Goal: Task Accomplishment & Management: Use online tool/utility

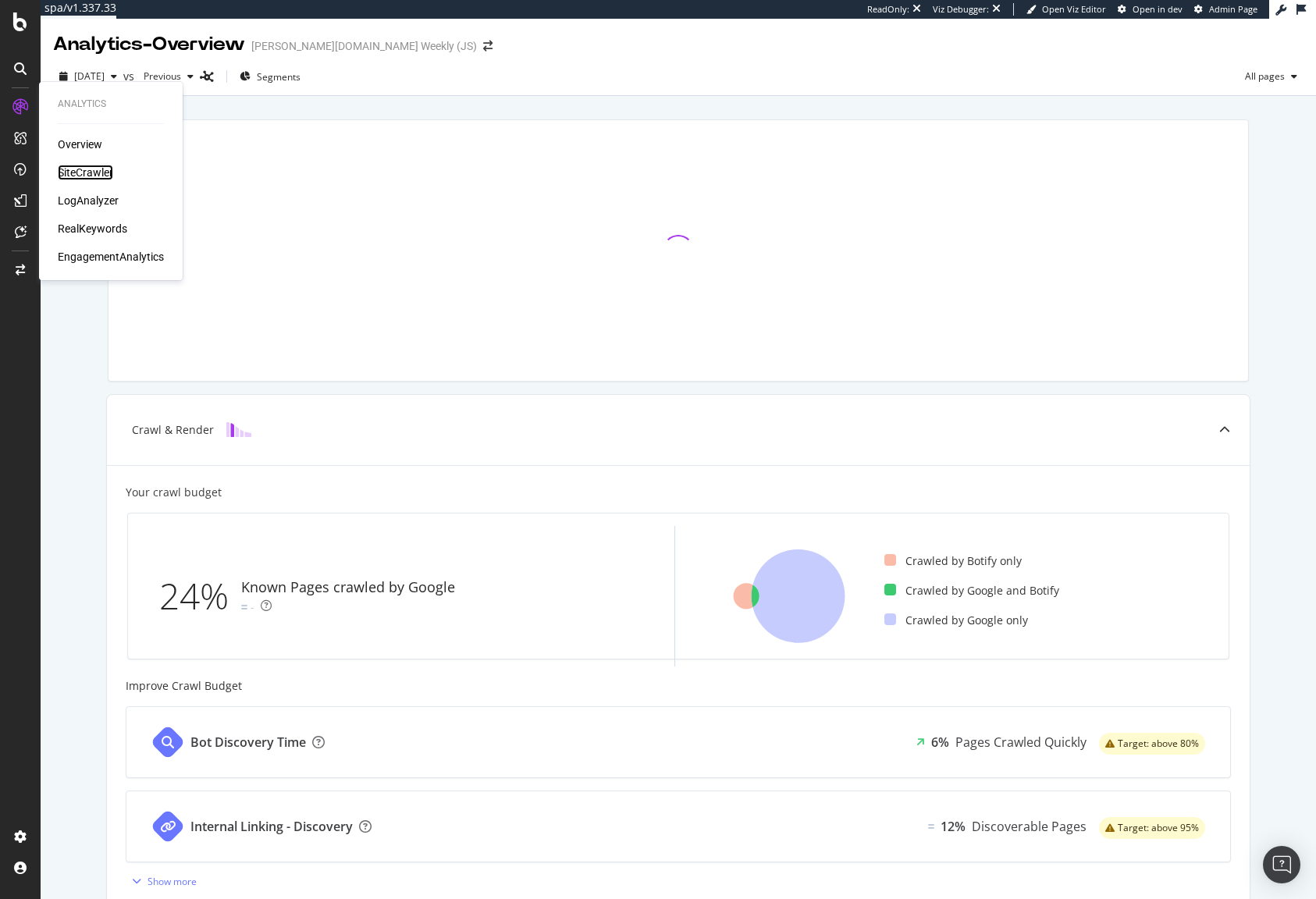
click at [98, 171] on div "SiteCrawler" at bounding box center [85, 172] width 56 height 15
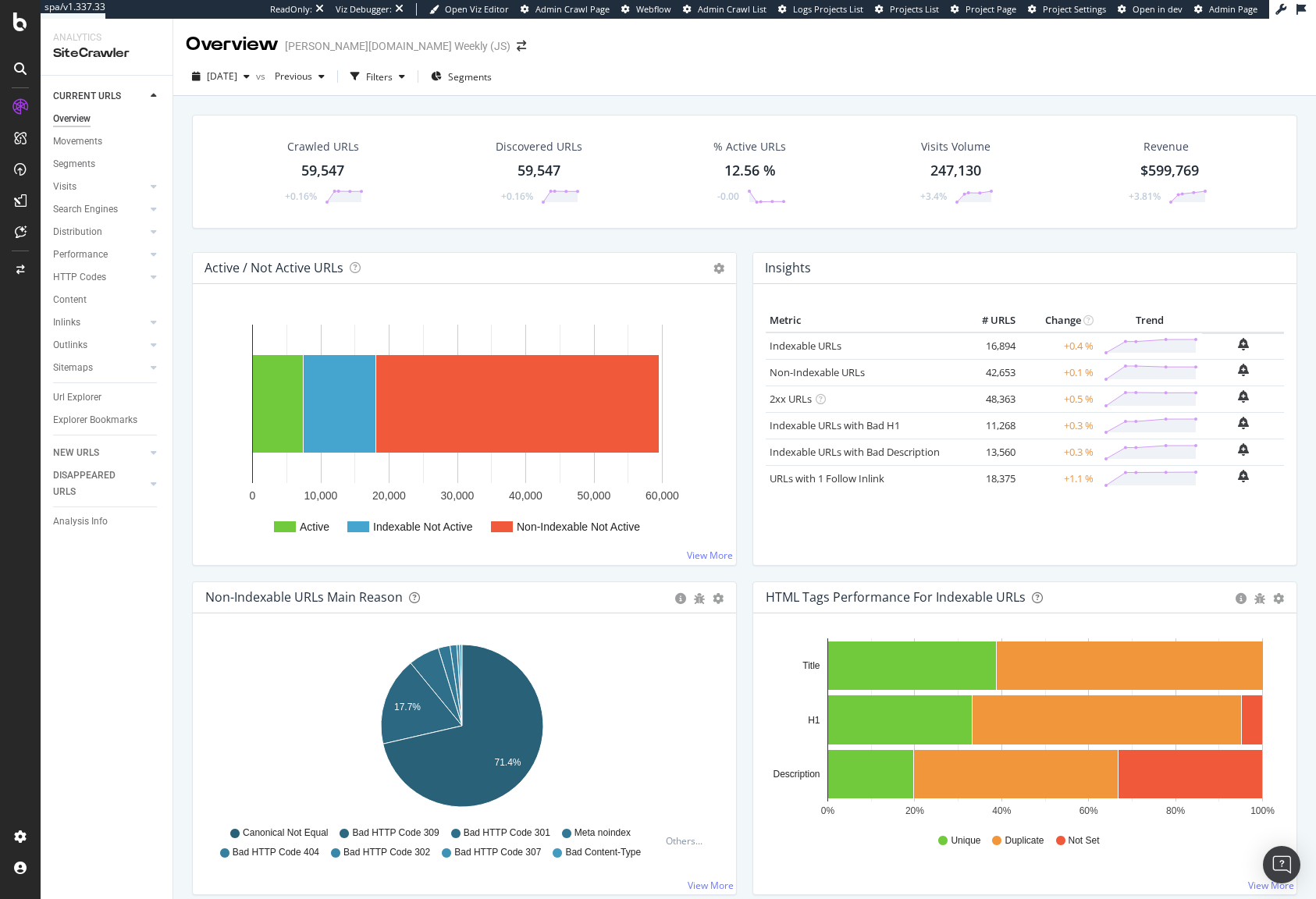
click at [768, 241] on div "Crawled URLs 59,547 +0.16% Discovered URLs 59,547 +0.16% % Active URLs 12.56 % …" at bounding box center [745, 184] width 1121 height 137
click at [820, 375] on link "Non-Indexable URLs" at bounding box center [818, 372] width 95 height 14
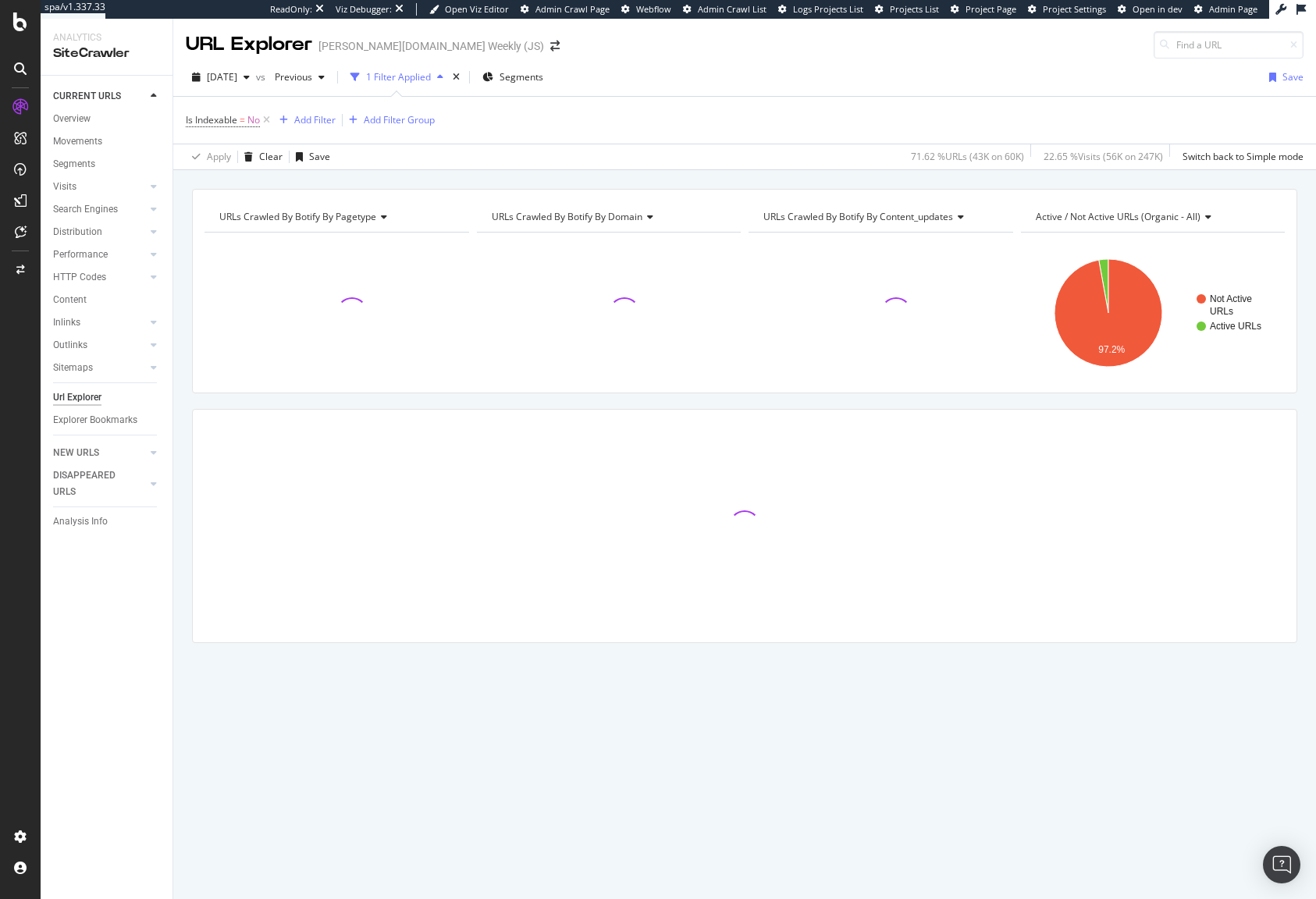
click at [344, 215] on span "URLs Crawled By Botify By pagetype" at bounding box center [298, 217] width 157 height 13
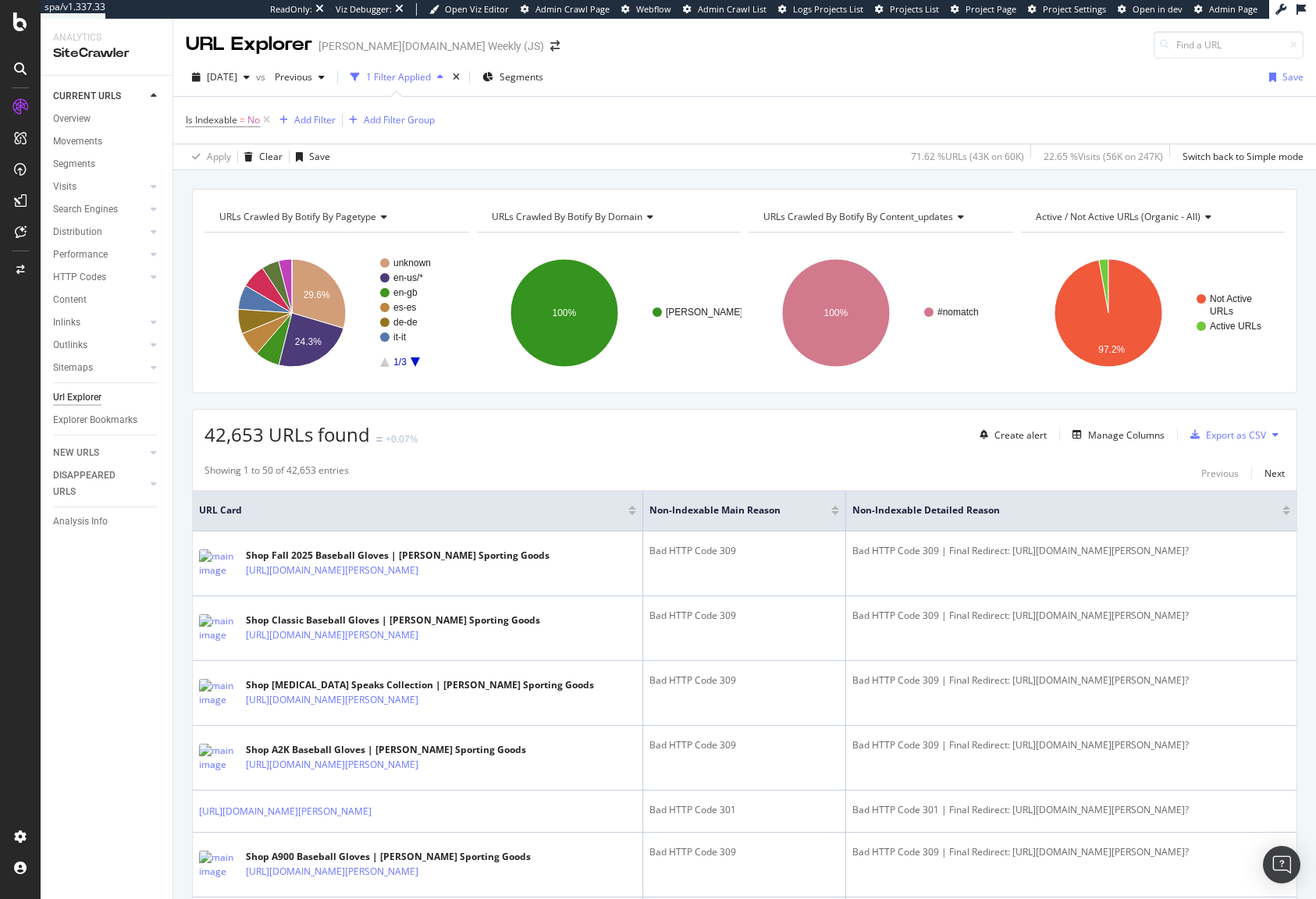
click at [307, 216] on span "URLs Crawled By Botify By pagetype" at bounding box center [298, 217] width 157 height 13
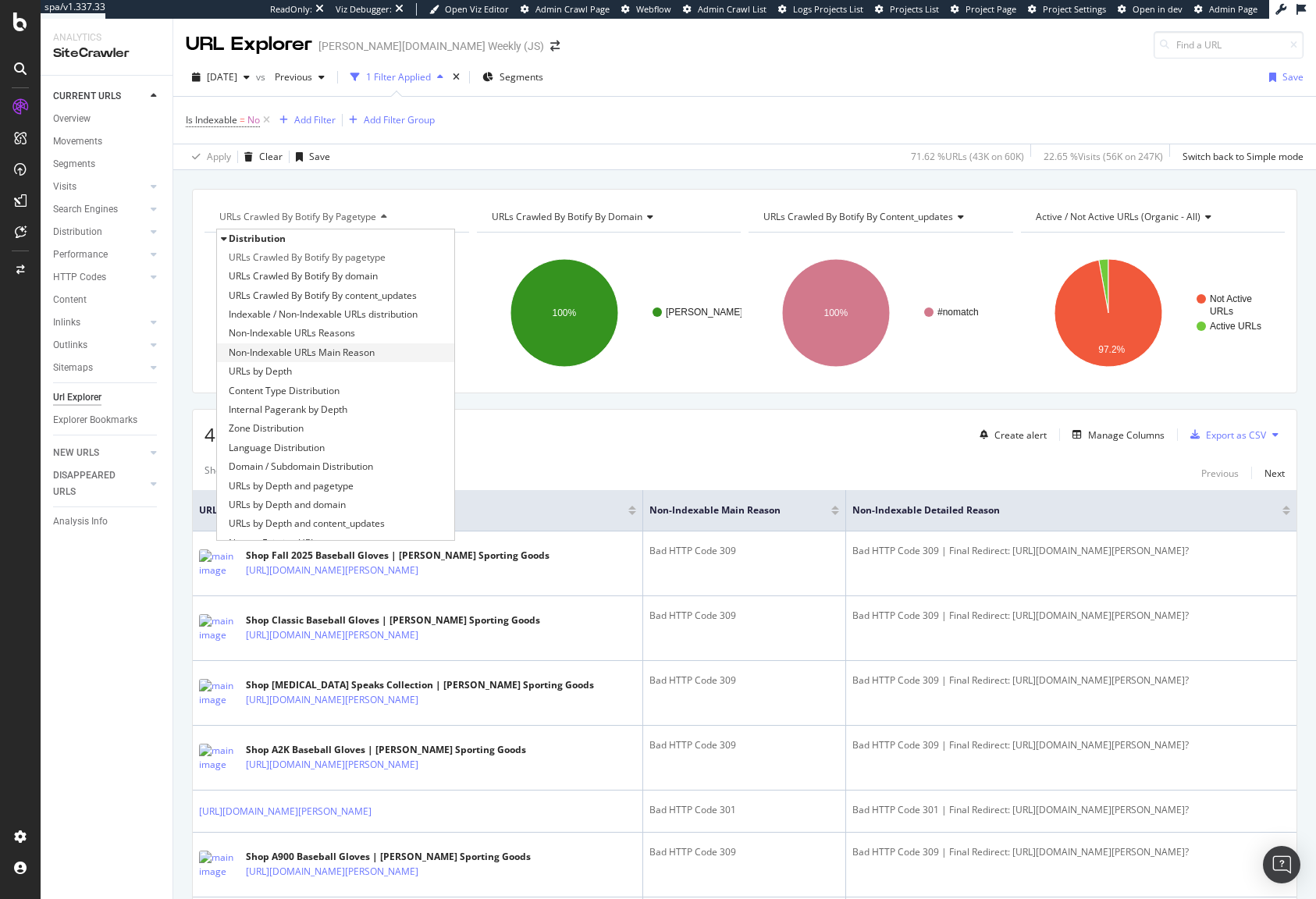
click at [303, 354] on span "Non-Indexable URLs Main Reason" at bounding box center [302, 352] width 146 height 15
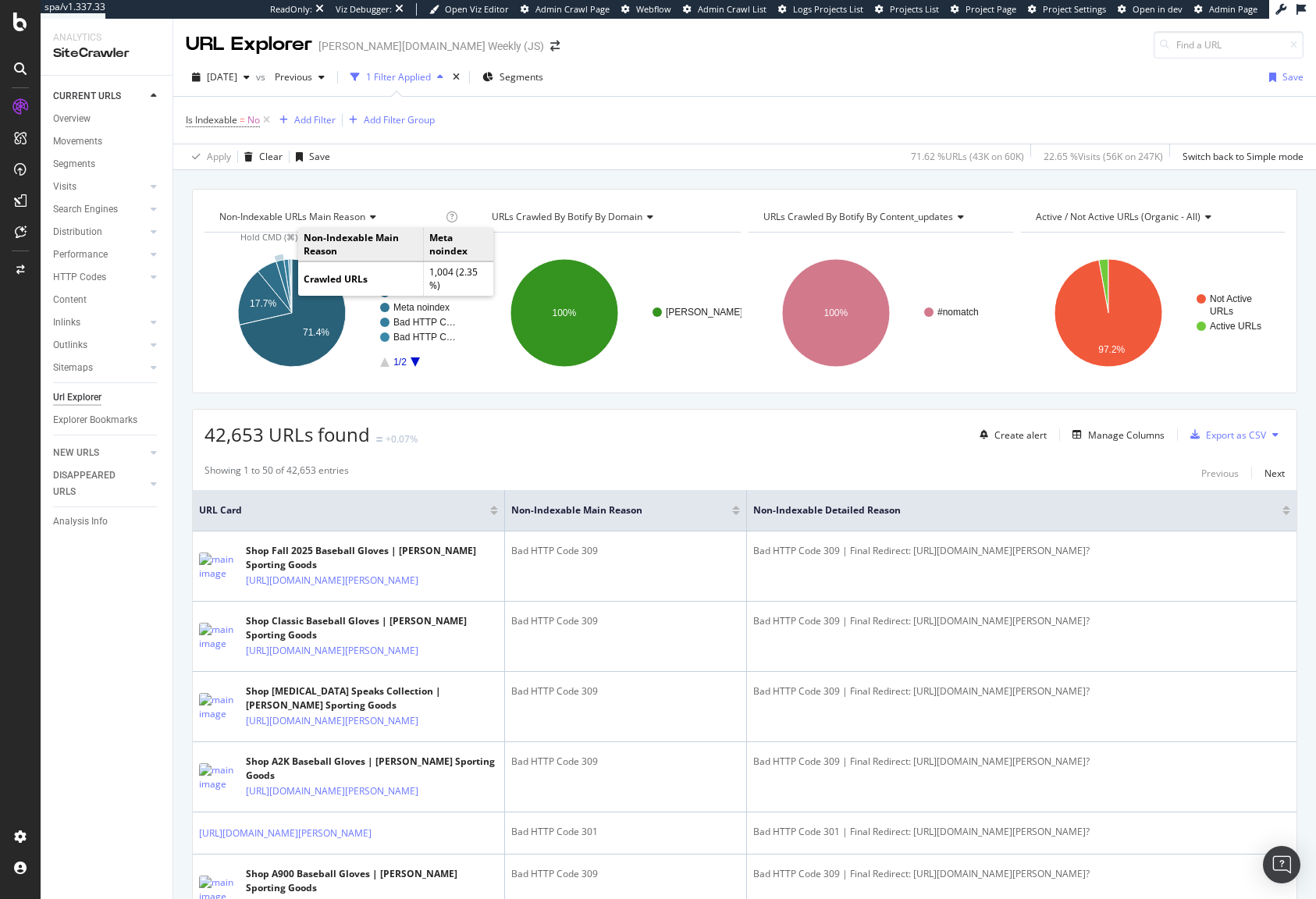
click at [281, 267] on icon "A chart." at bounding box center [284, 286] width 15 height 53
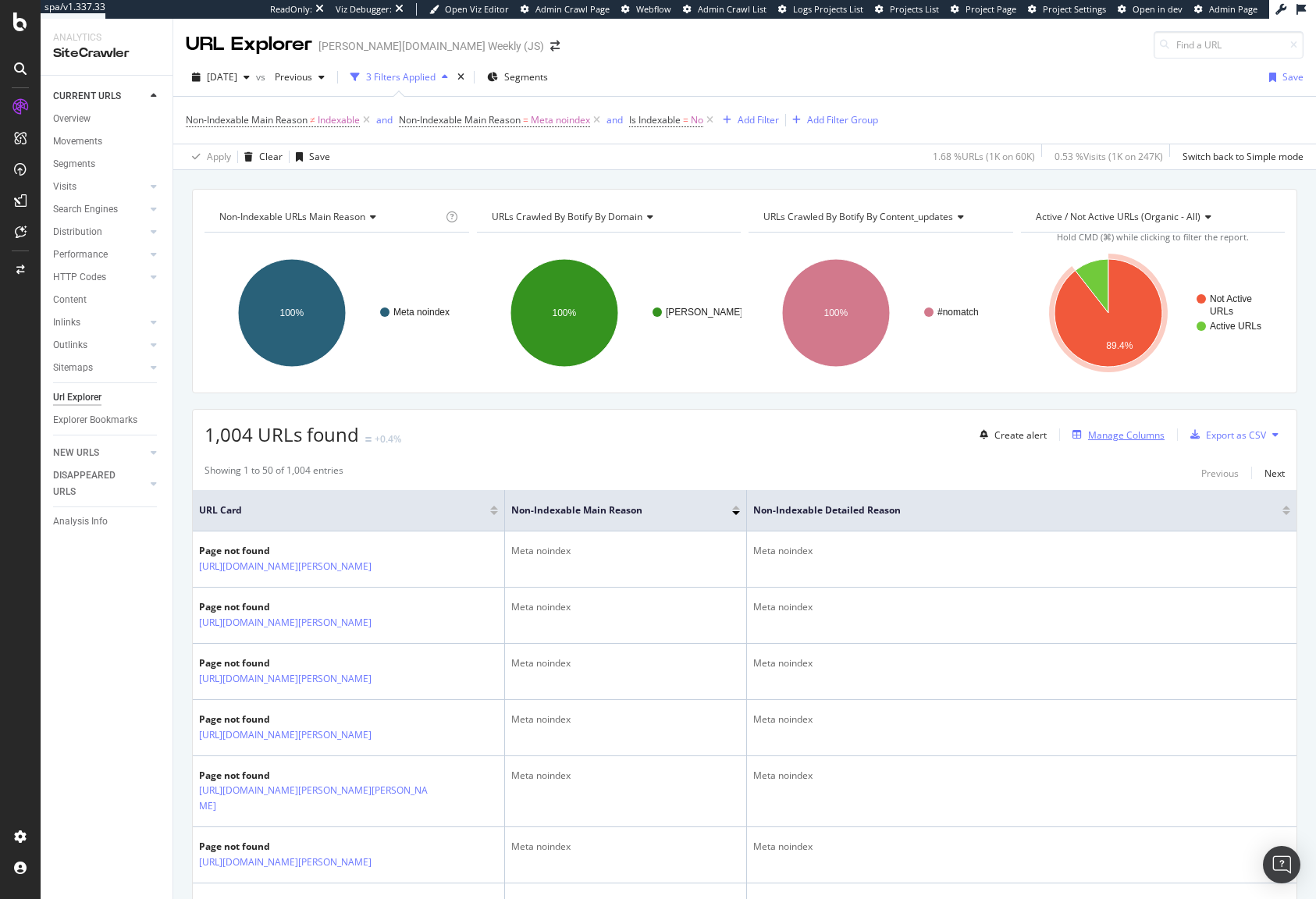
click at [1125, 436] on div "Manage Columns" at bounding box center [1126, 435] width 77 height 13
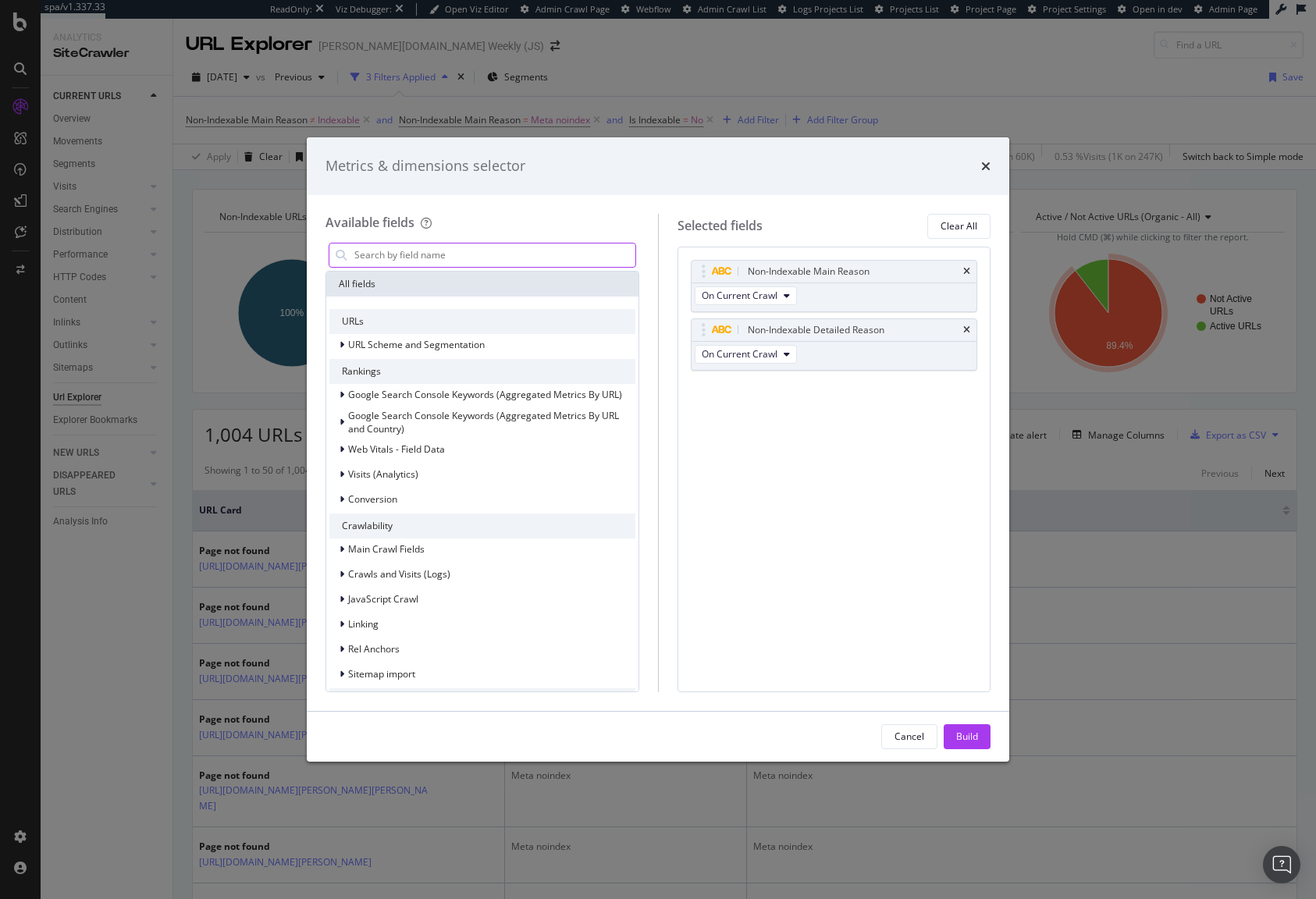
click at [458, 247] on input "modal" at bounding box center [493, 255] width 282 height 23
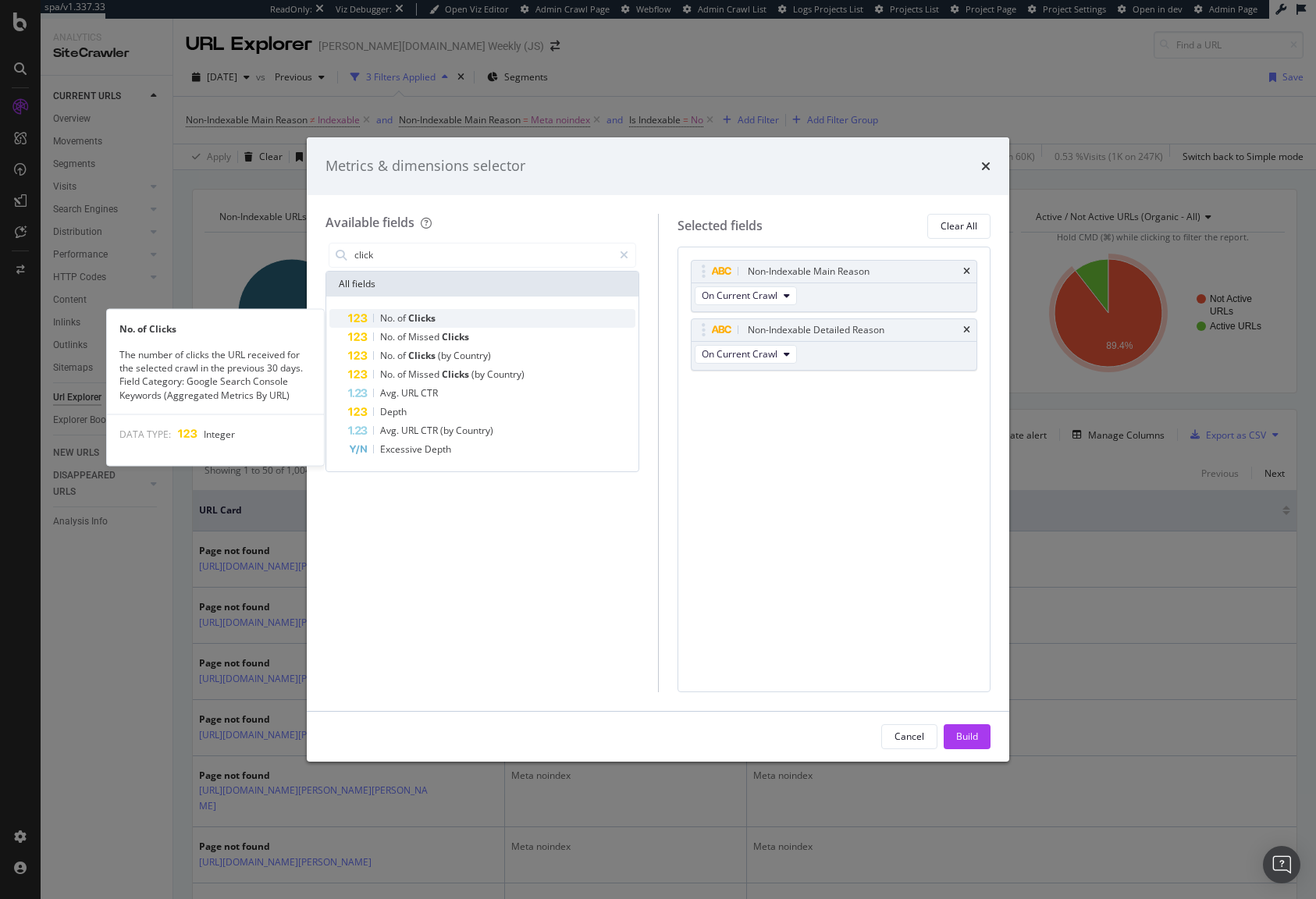
click at [439, 318] on div "No. of Clicks" at bounding box center [491, 318] width 287 height 19
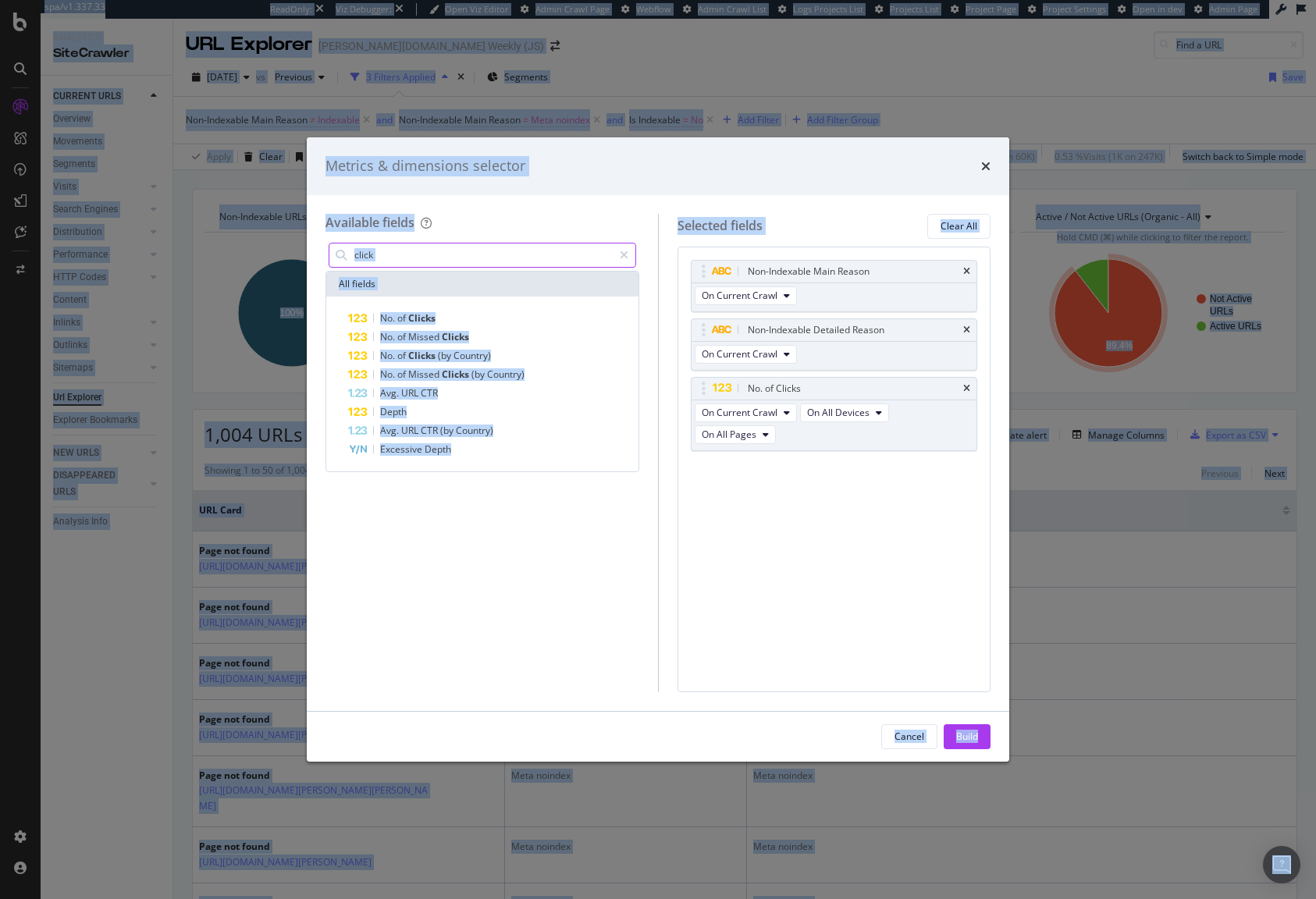
click at [442, 259] on input "click" at bounding box center [482, 255] width 260 height 23
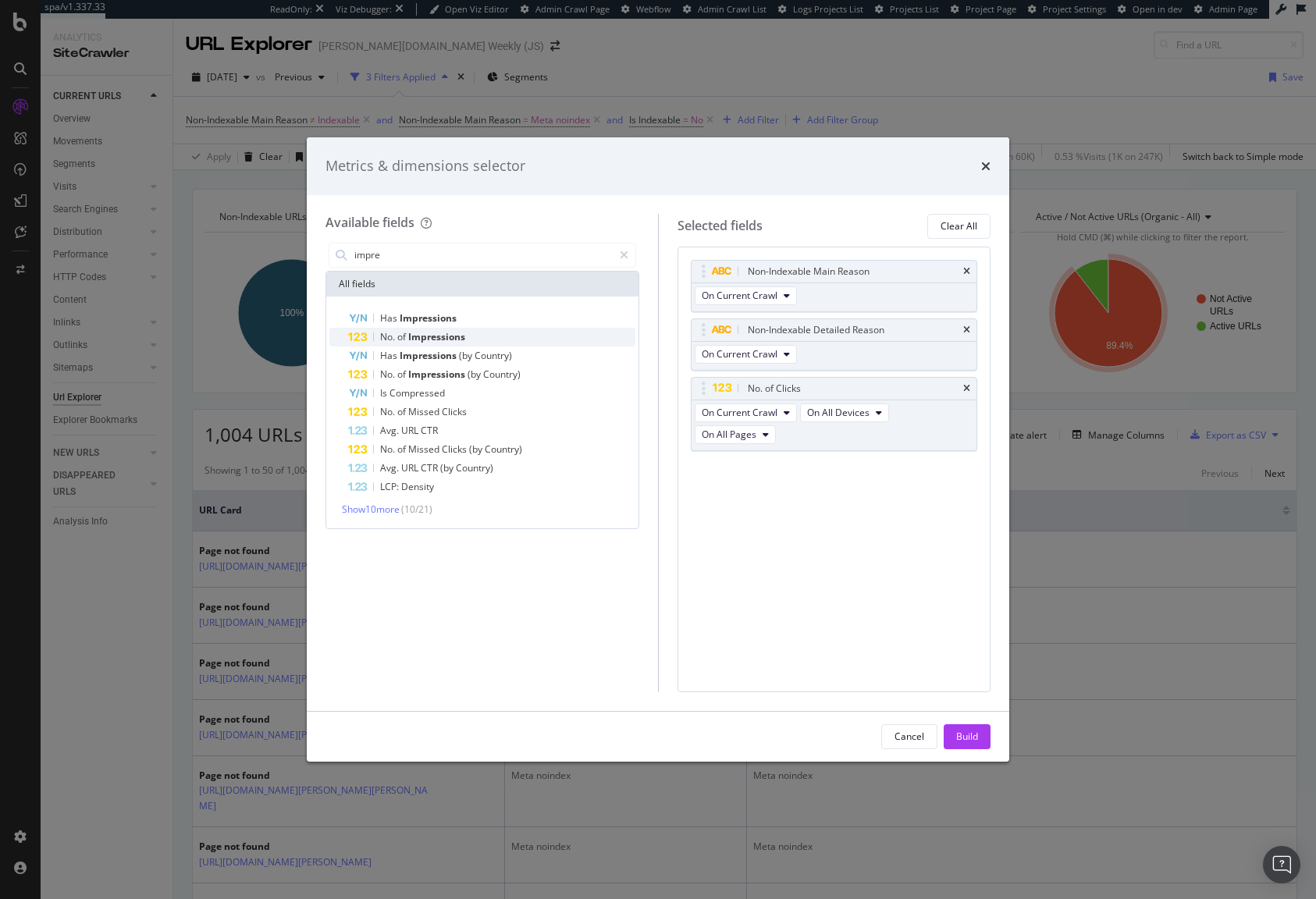
click at [434, 340] on span "Impressions" at bounding box center [437, 336] width 57 height 13
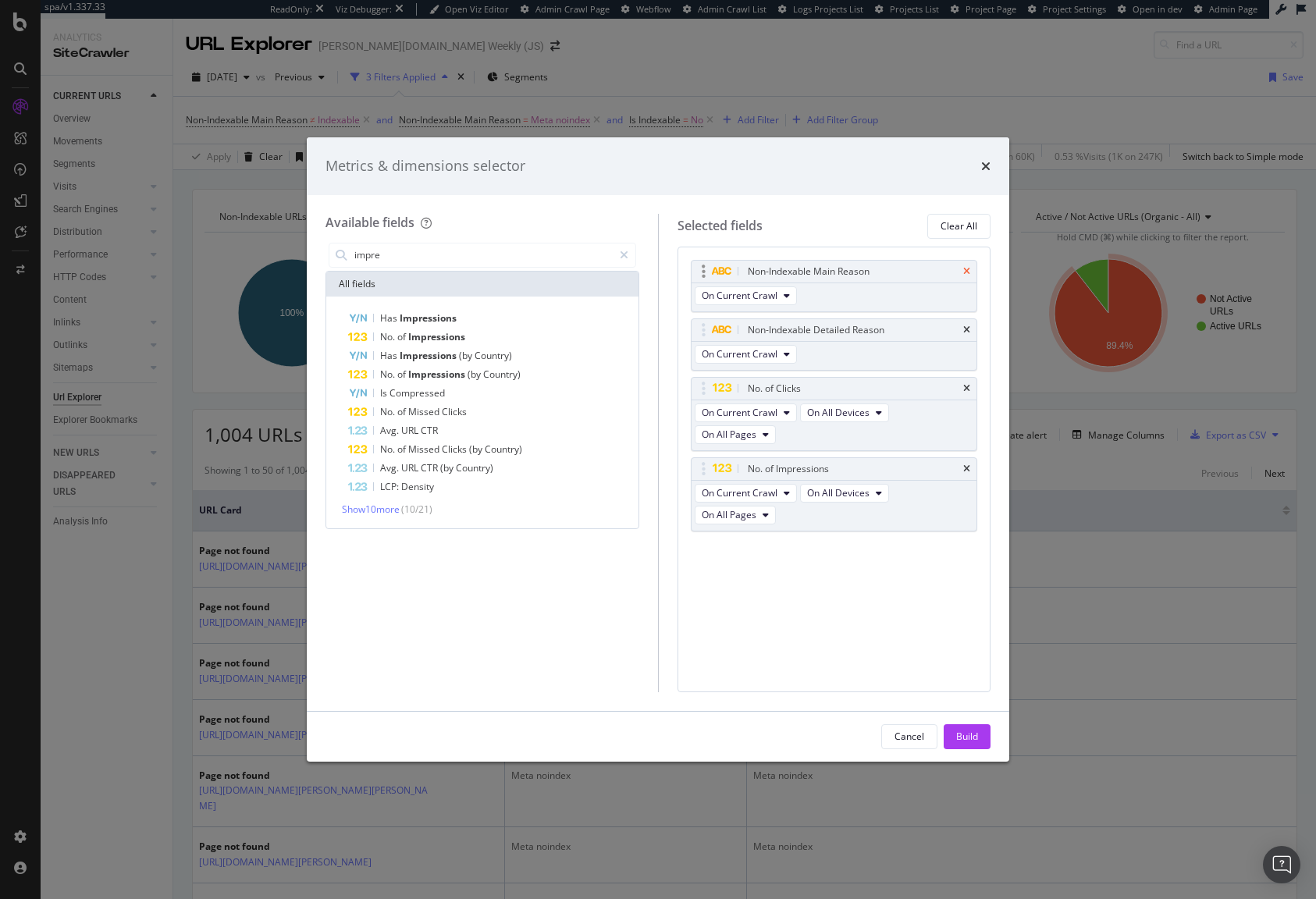
click at [968, 271] on icon "times" at bounding box center [967, 272] width 7 height 10
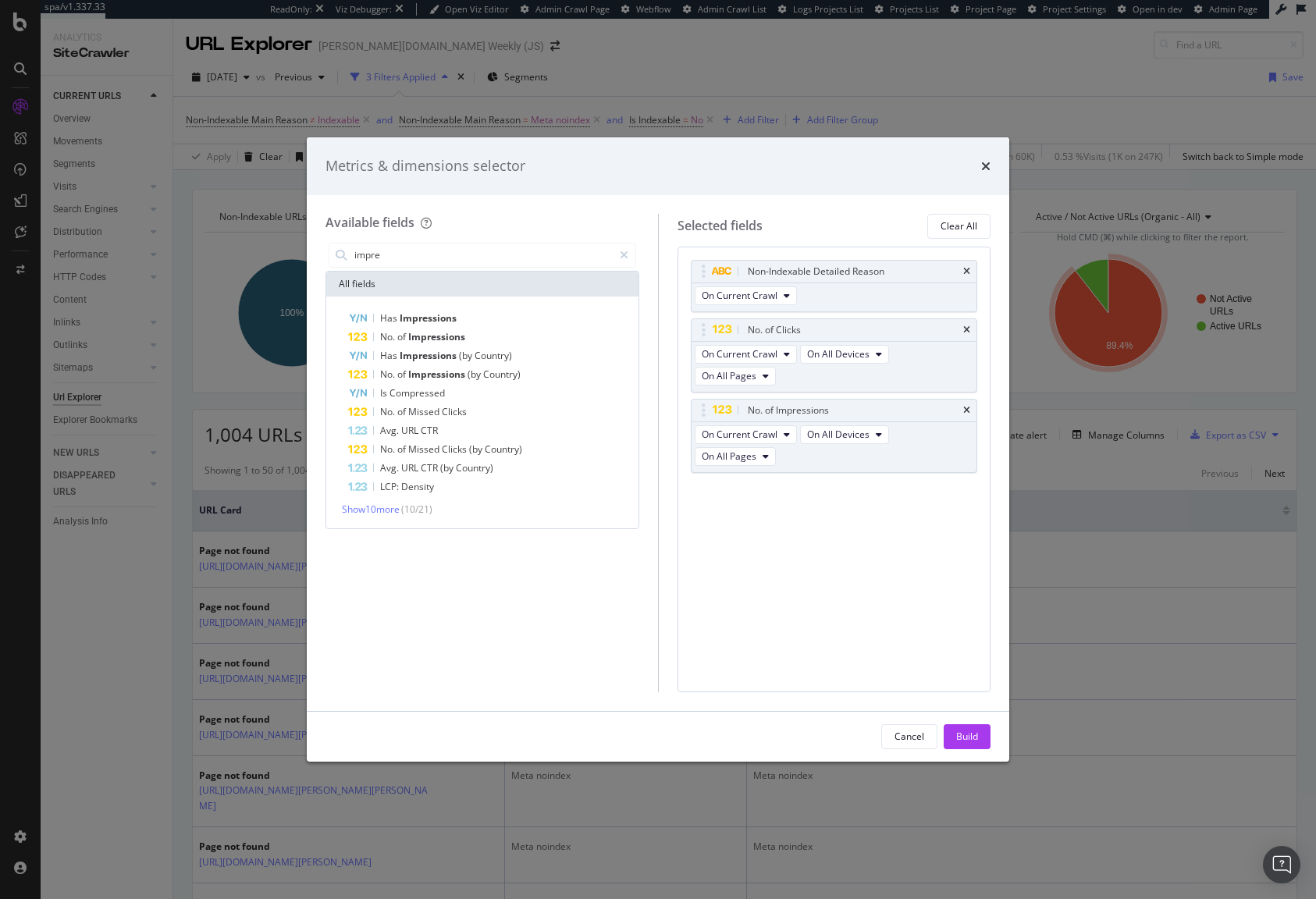
click at [433, 275] on div "All fields" at bounding box center [482, 284] width 312 height 25
click at [435, 257] on input "impre" at bounding box center [482, 255] width 260 height 23
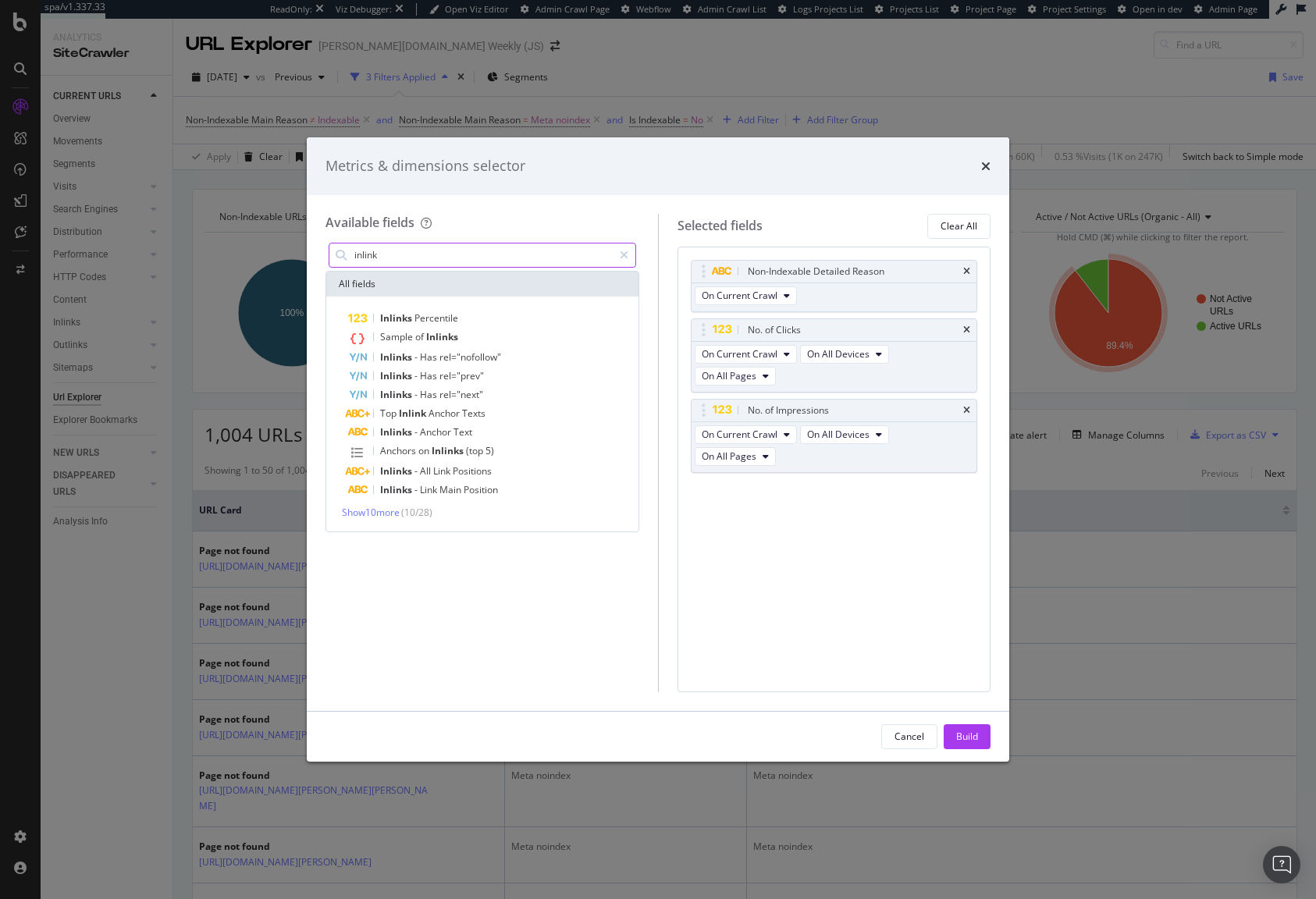
type input "inlink"
click at [420, 513] on span "( 10 / 28 )" at bounding box center [417, 512] width 32 height 13
click at [376, 516] on span "Show 10 more" at bounding box center [370, 512] width 57 height 13
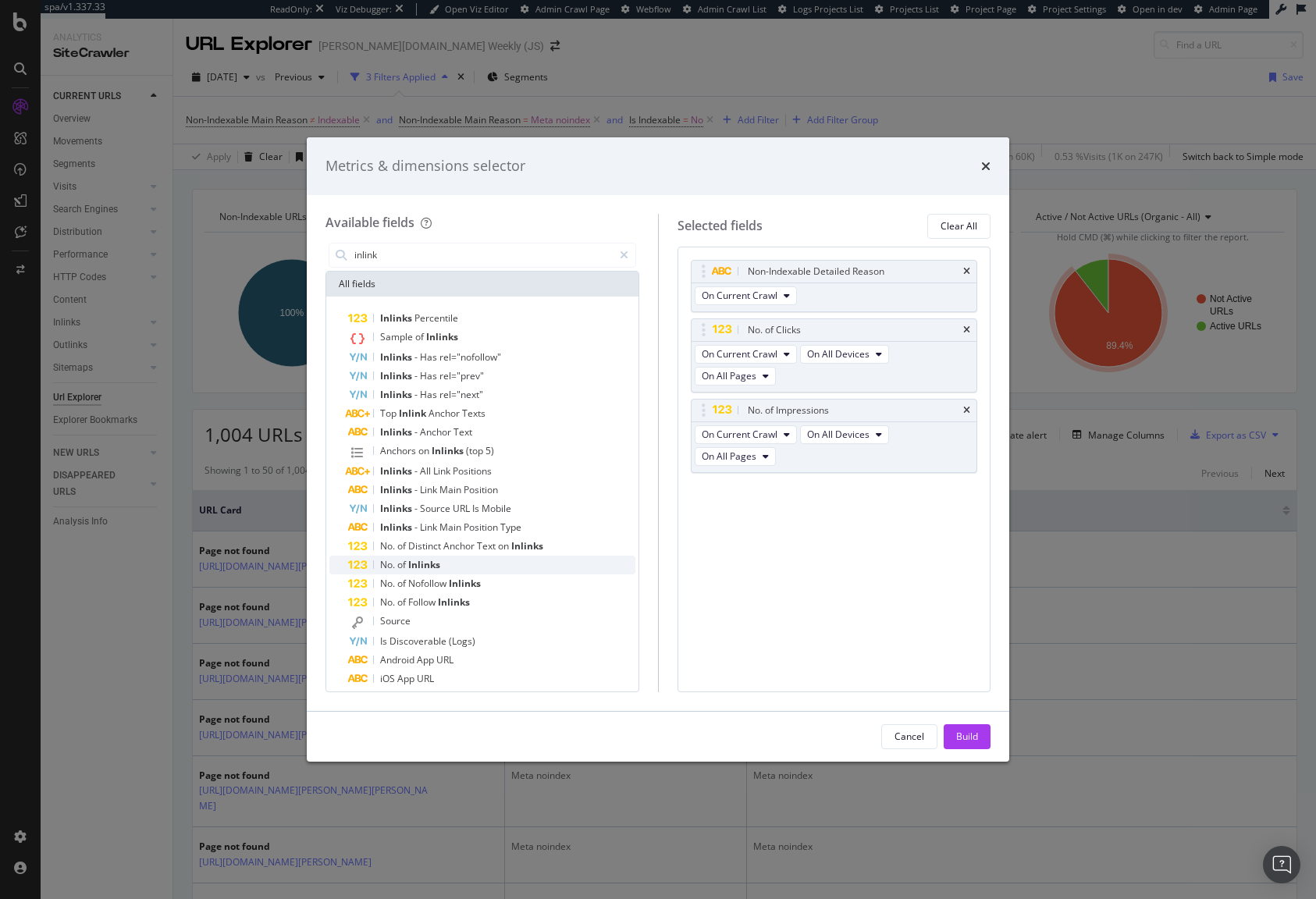
click at [400, 568] on span "of" at bounding box center [403, 564] width 11 height 13
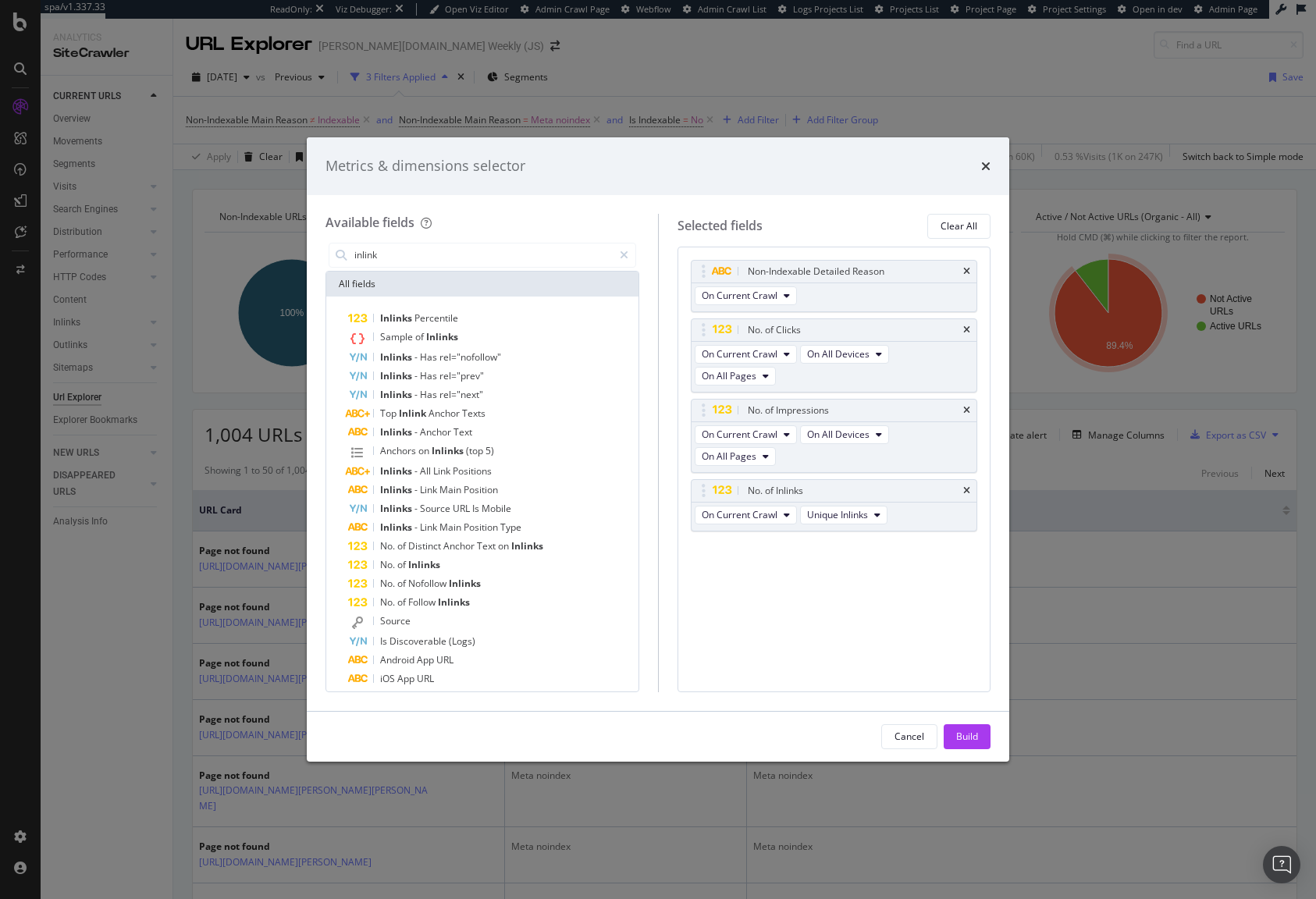
click at [975, 741] on div "Build" at bounding box center [967, 736] width 22 height 13
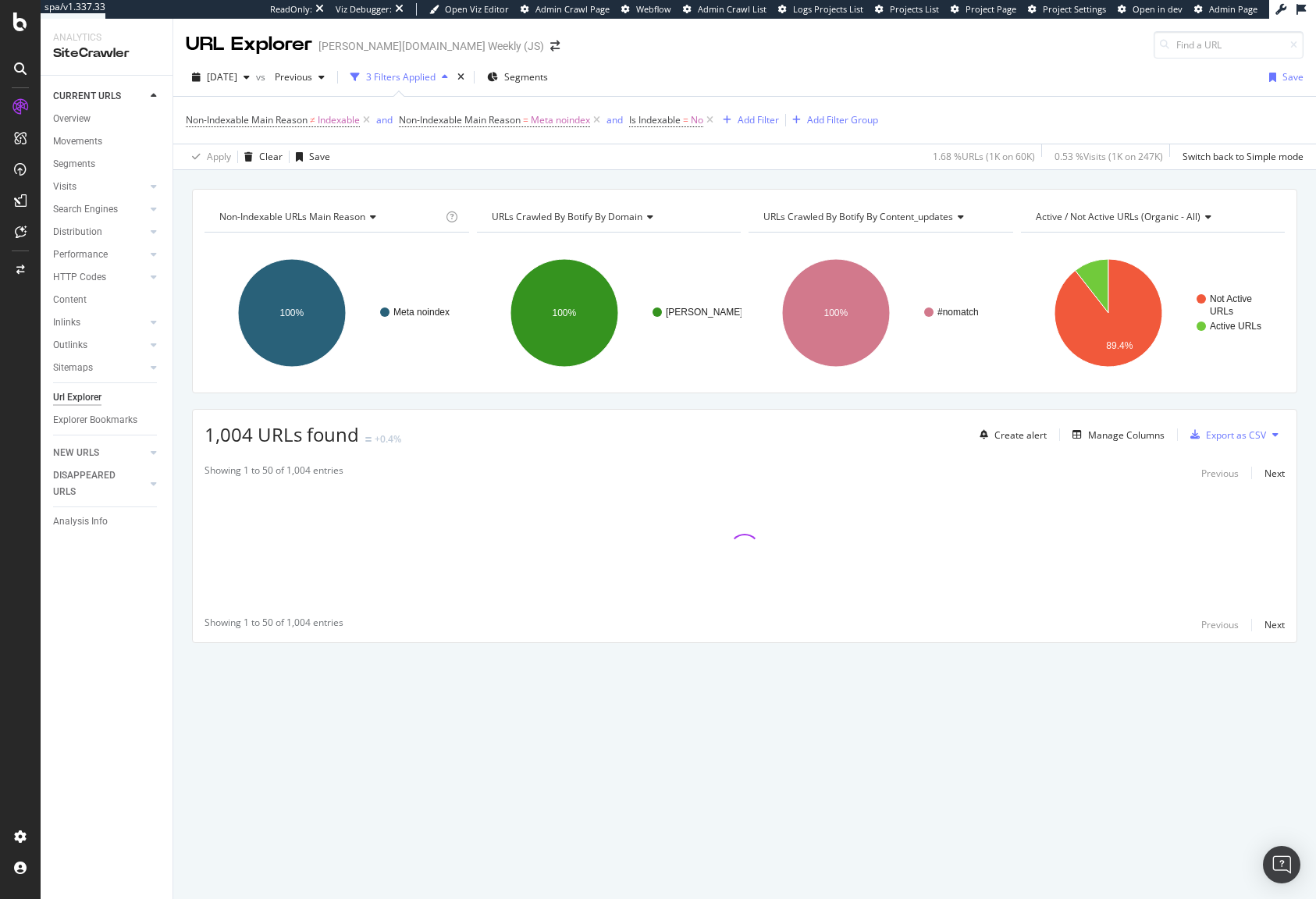
click at [457, 184] on div "Non-Indexable URLs Main Reason Chart (by Value) Table Expand Export as CSV Expo…" at bounding box center [744, 188] width 1143 height 37
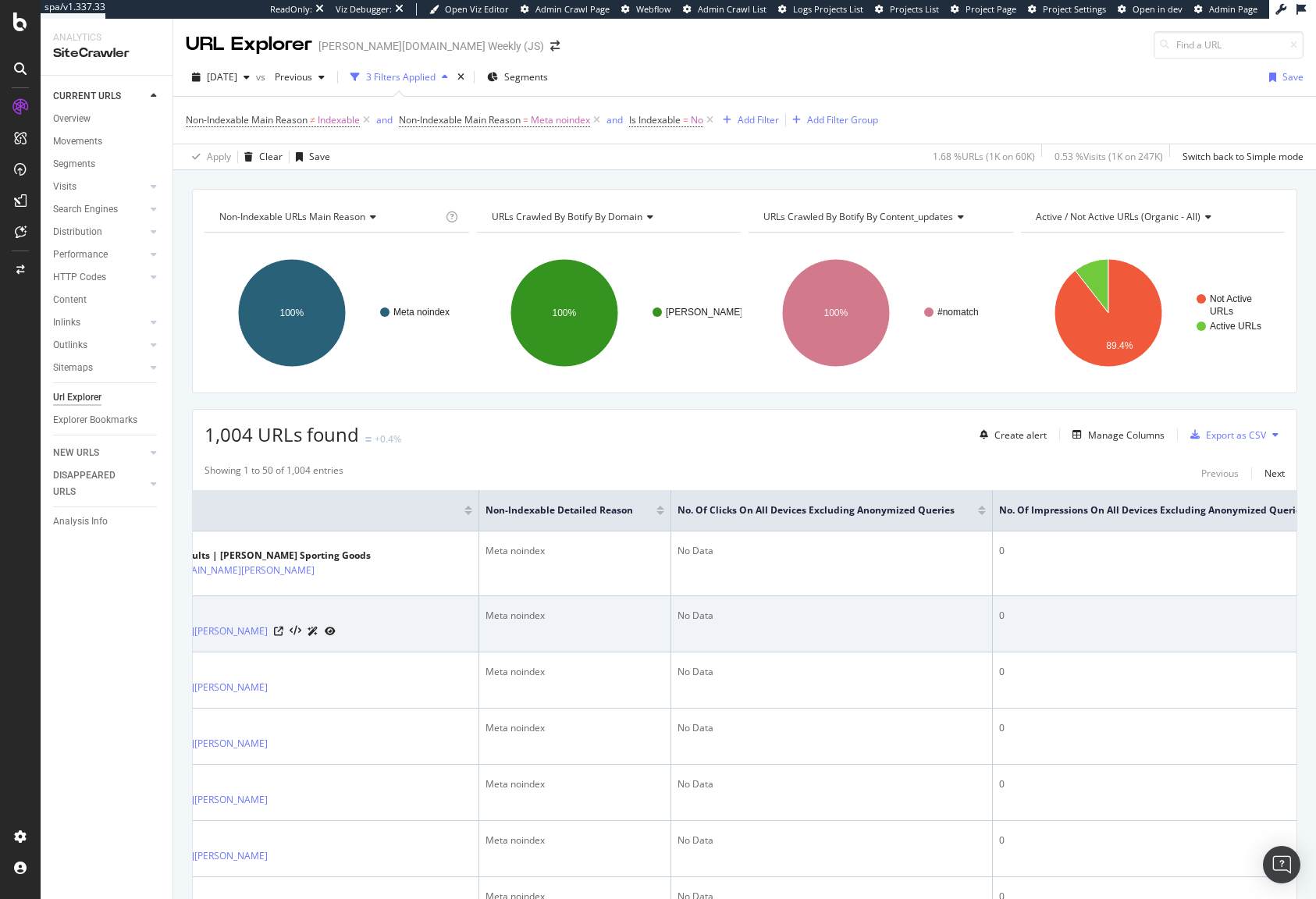
scroll to position [0, 301]
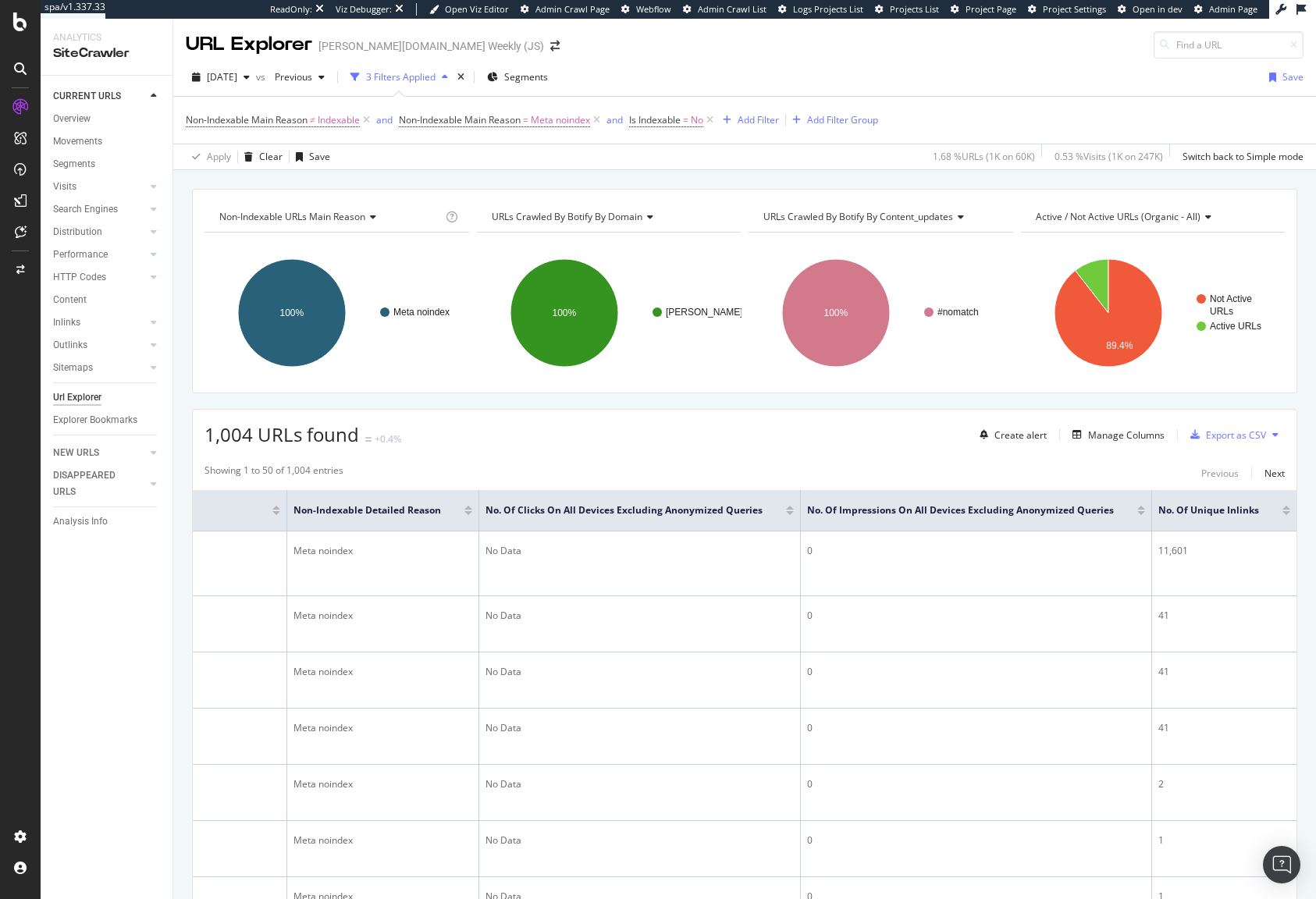
click at [786, 513] on div at bounding box center [790, 513] width 8 height 4
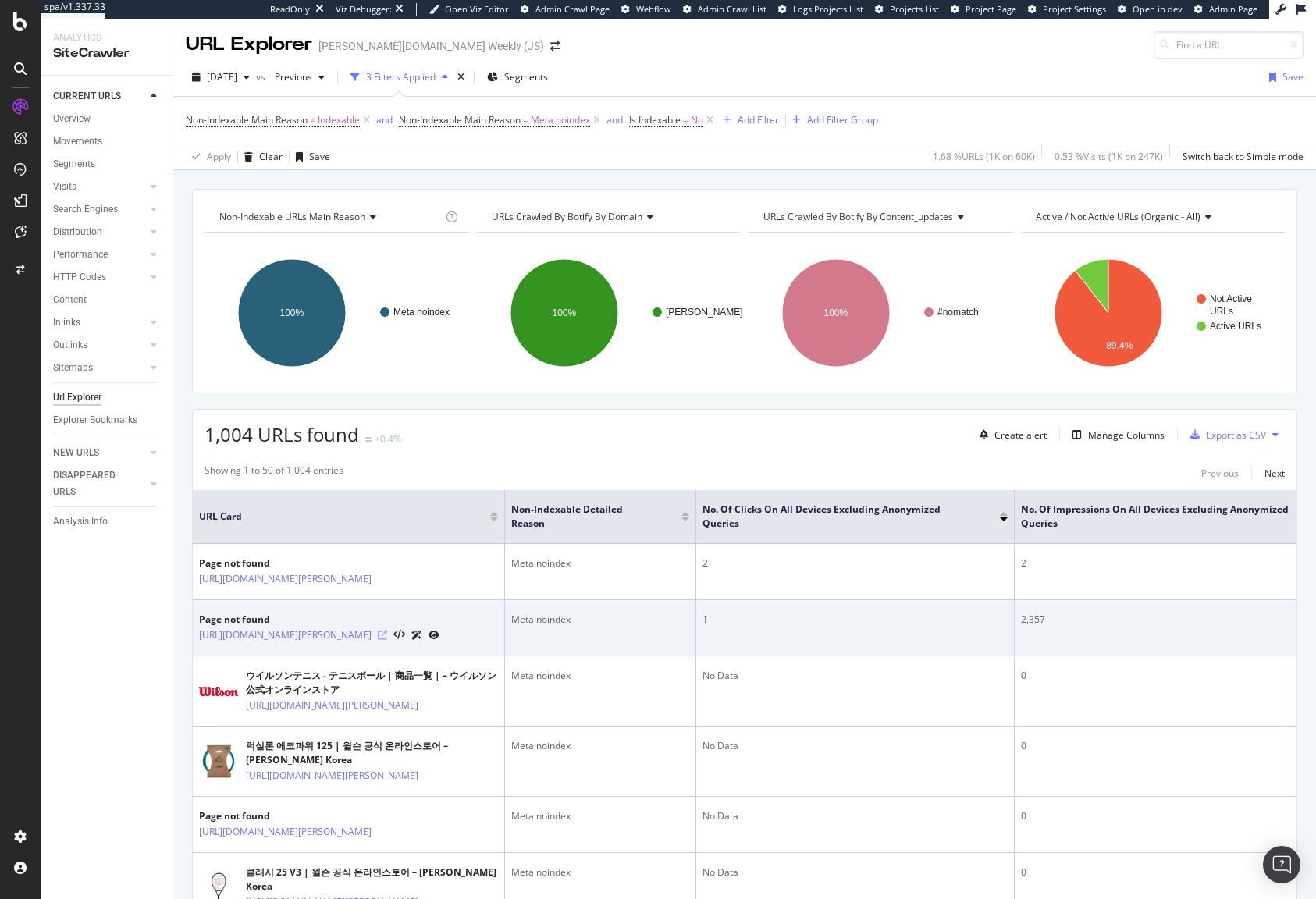
click at [387, 639] on icon at bounding box center [383, 635] width 10 height 10
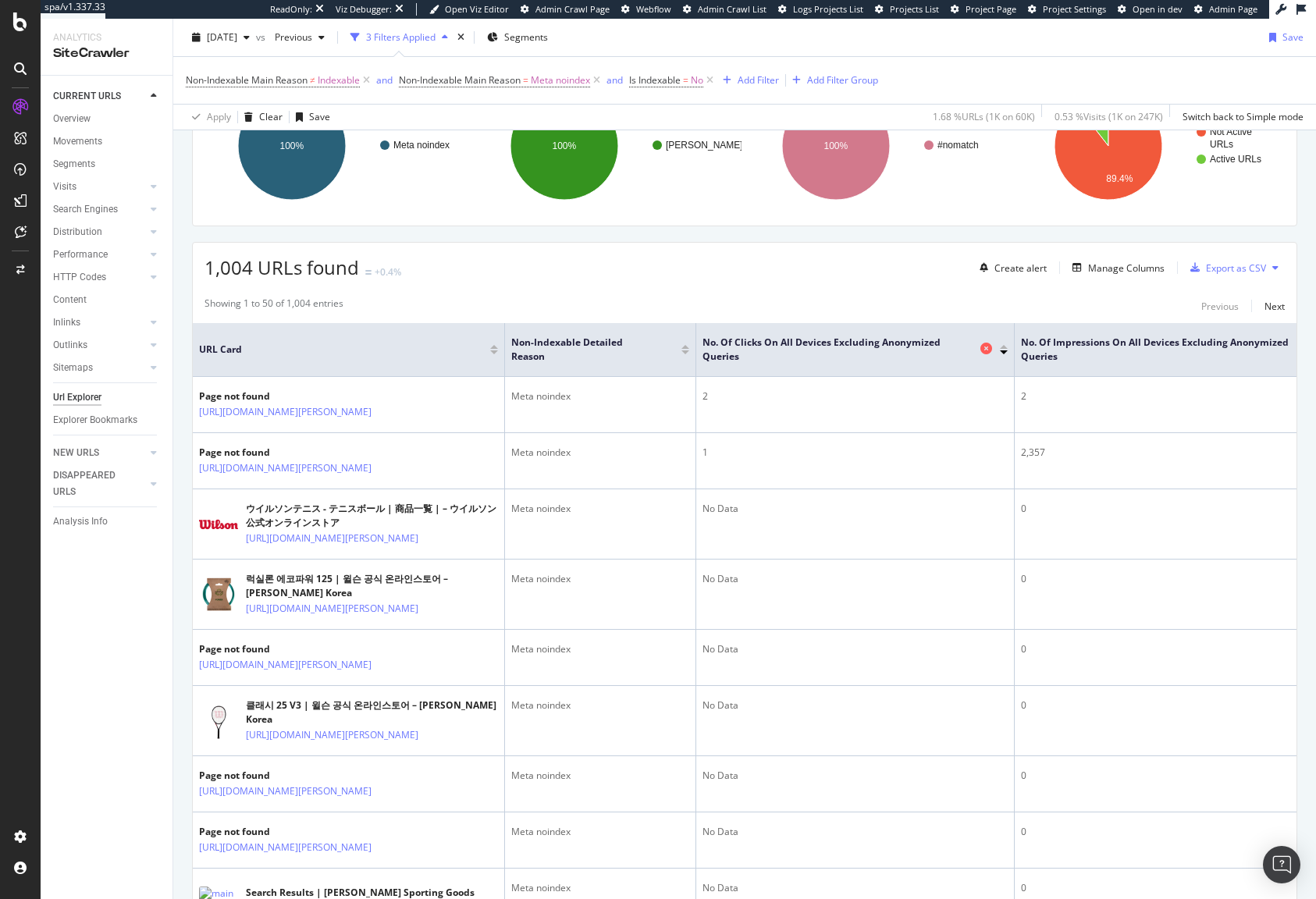
scroll to position [288, 0]
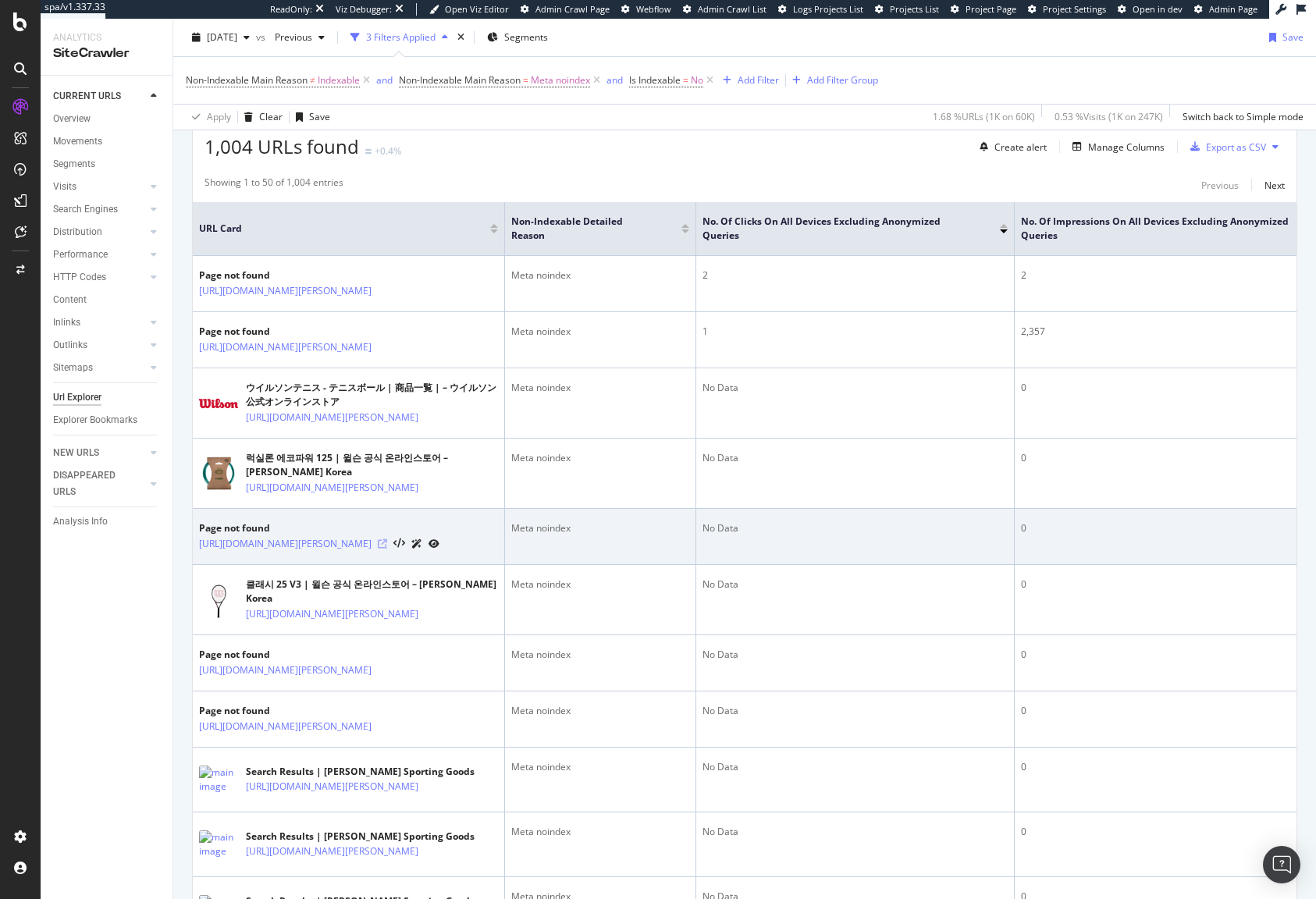
click at [387, 548] on icon at bounding box center [383, 544] width 10 height 10
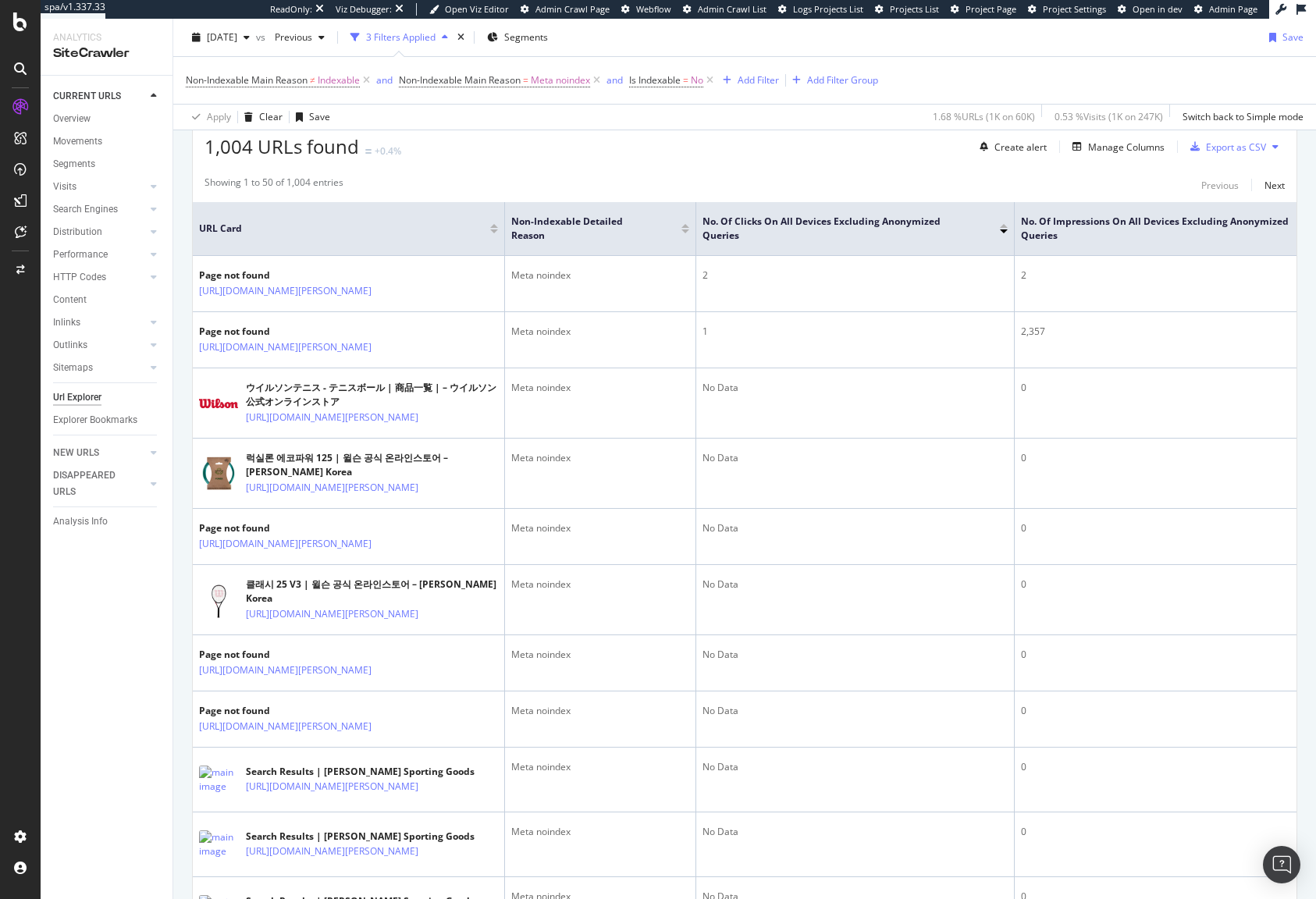
click at [694, 157] on div "1,004 URLs found +0.4% Create alert Manage Columns Export as CSV" at bounding box center [744, 141] width 1104 height 38
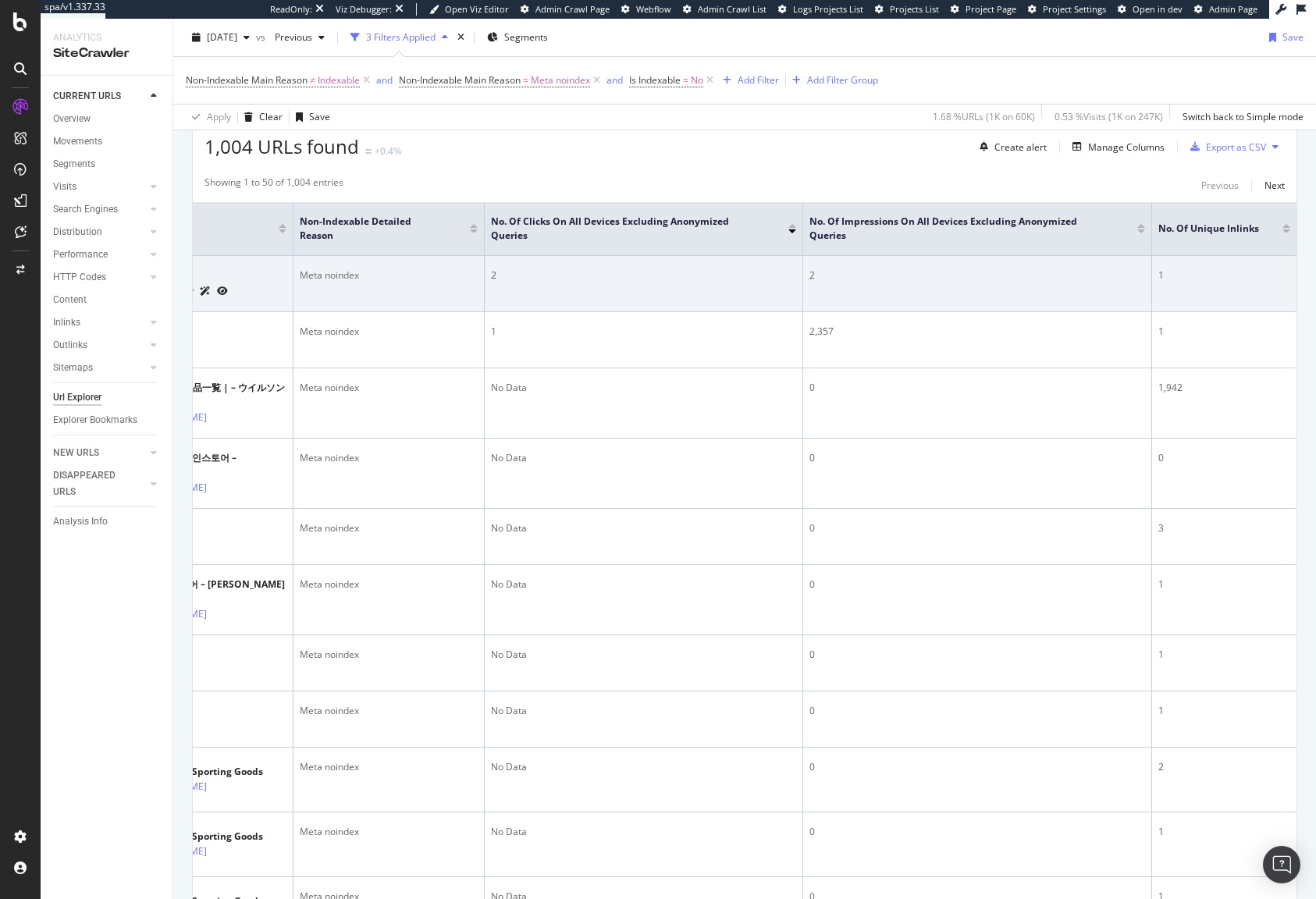
scroll to position [0, 0]
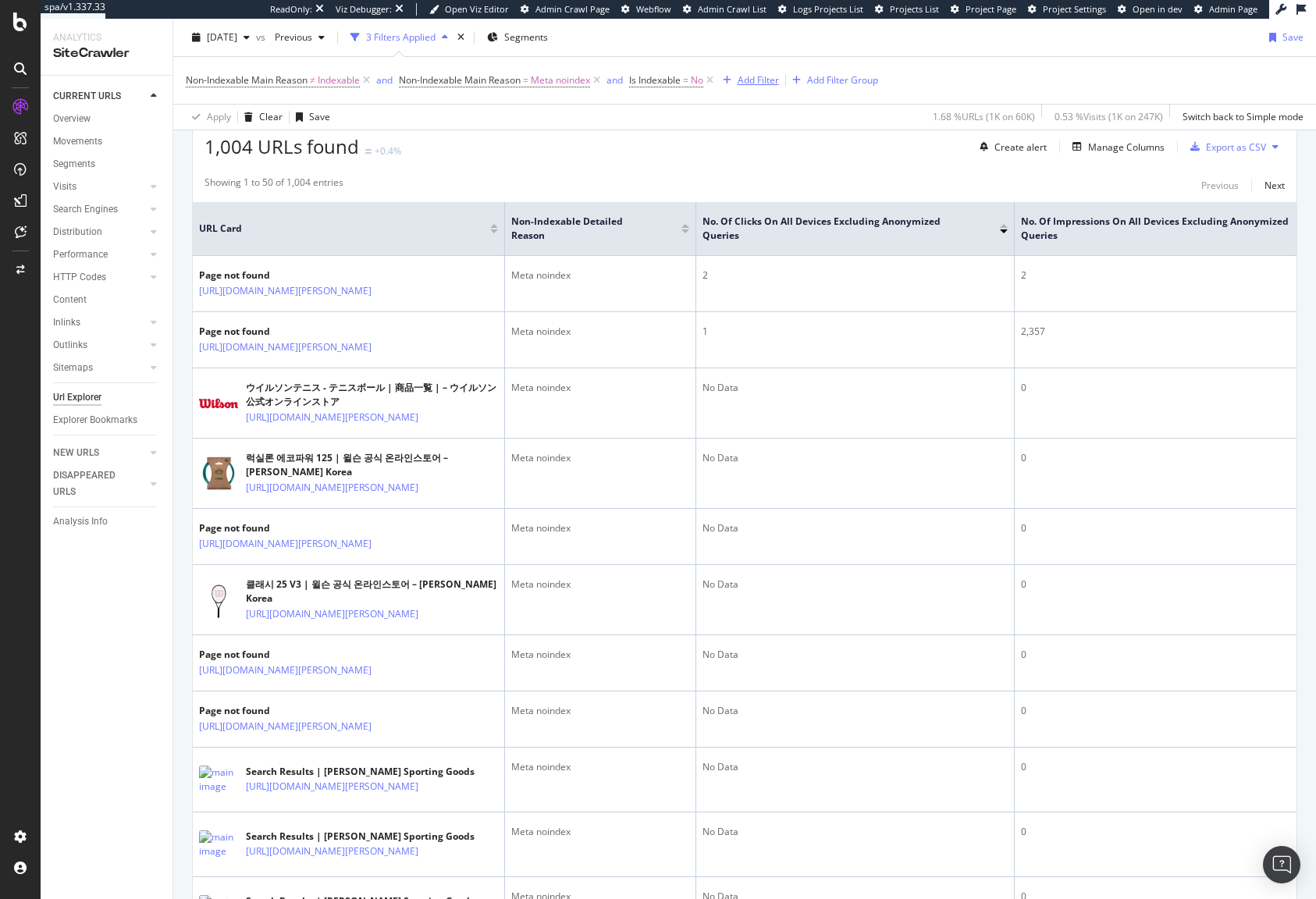
click at [768, 84] on div "Add Filter" at bounding box center [758, 80] width 41 height 13
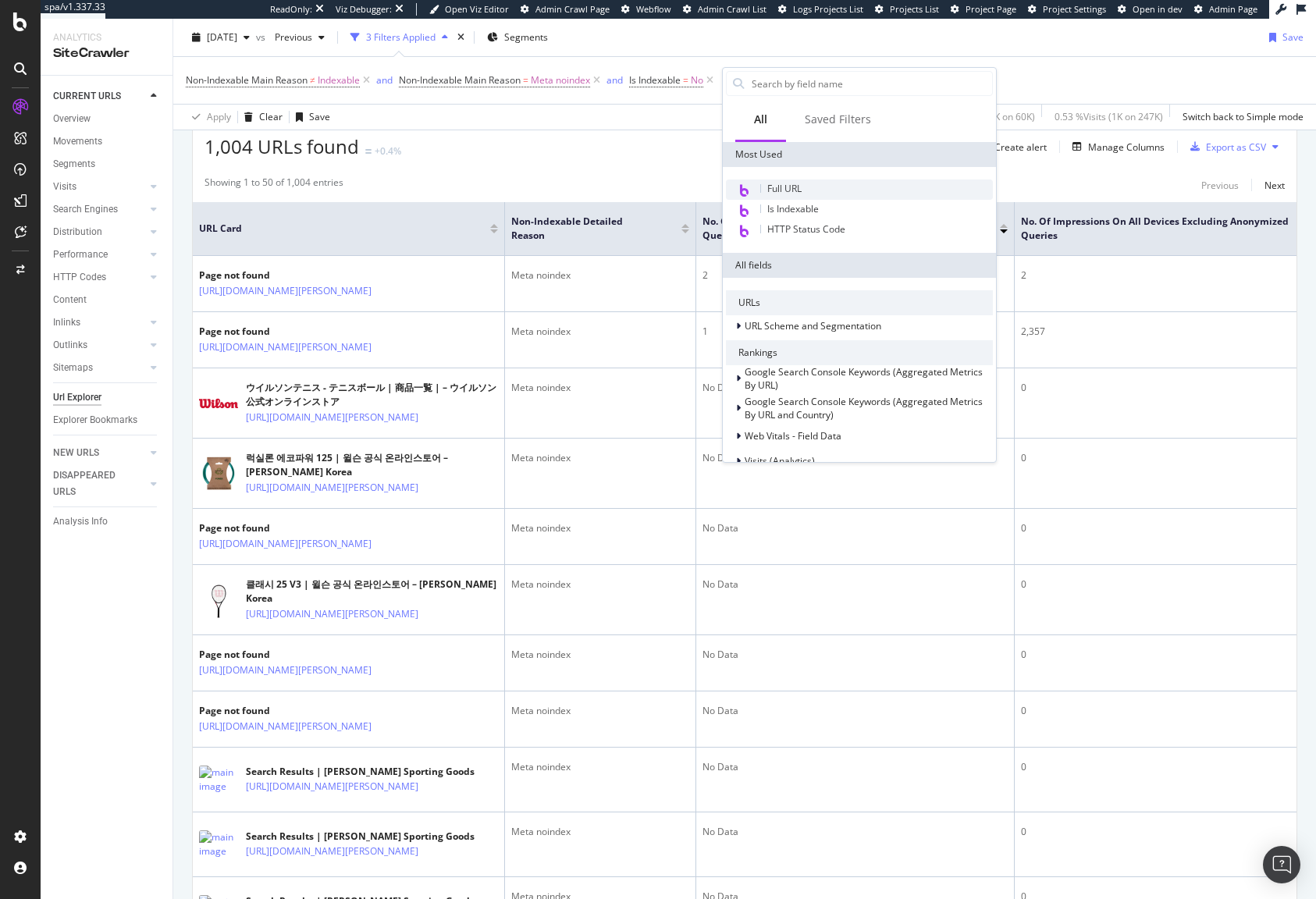
click at [811, 192] on div "Full URL" at bounding box center [859, 189] width 267 height 20
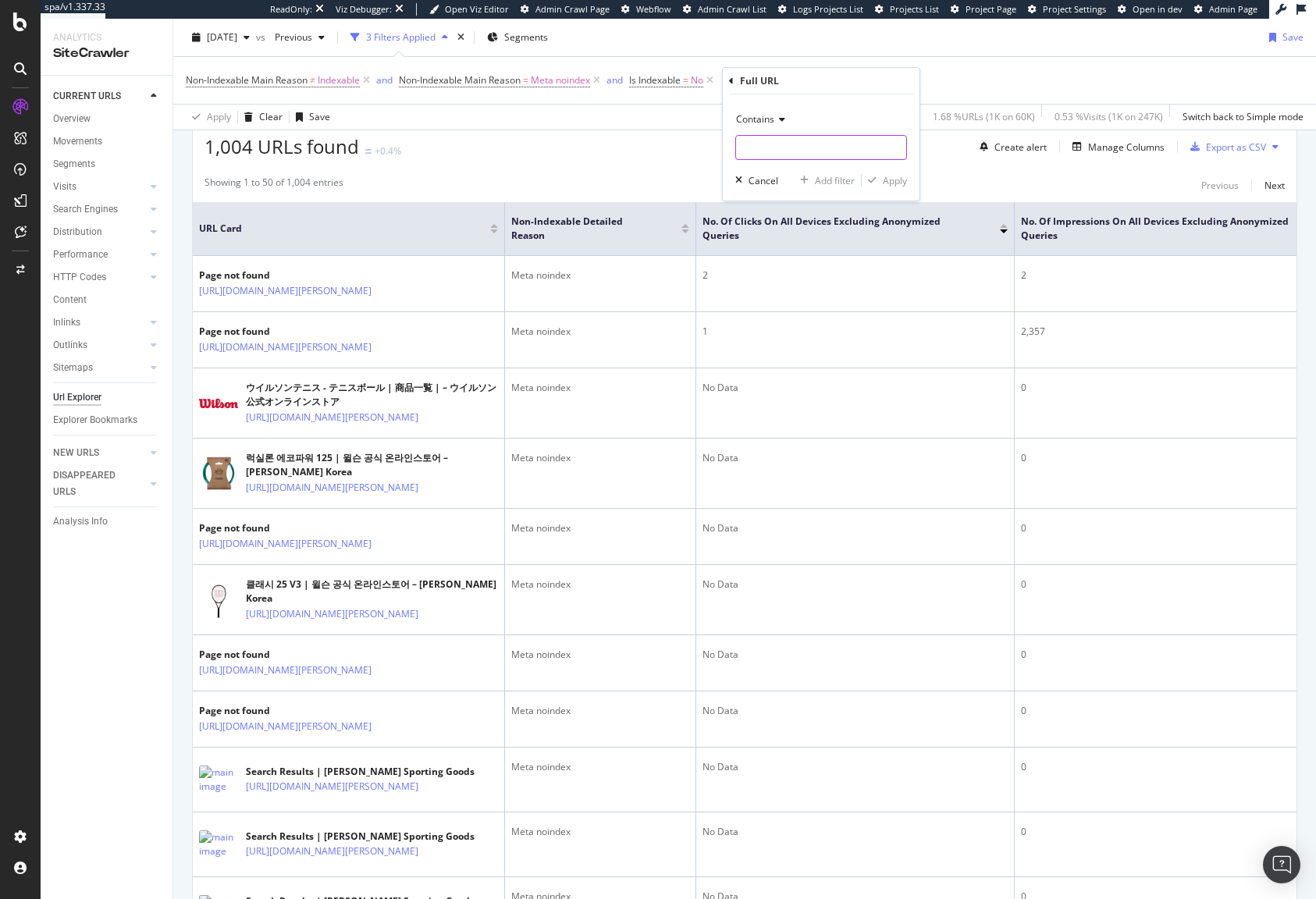
click at [787, 147] on input "text" at bounding box center [821, 147] width 170 height 25
type input "www.wilson.com"
click at [882, 178] on div "button" at bounding box center [872, 180] width 21 height 10
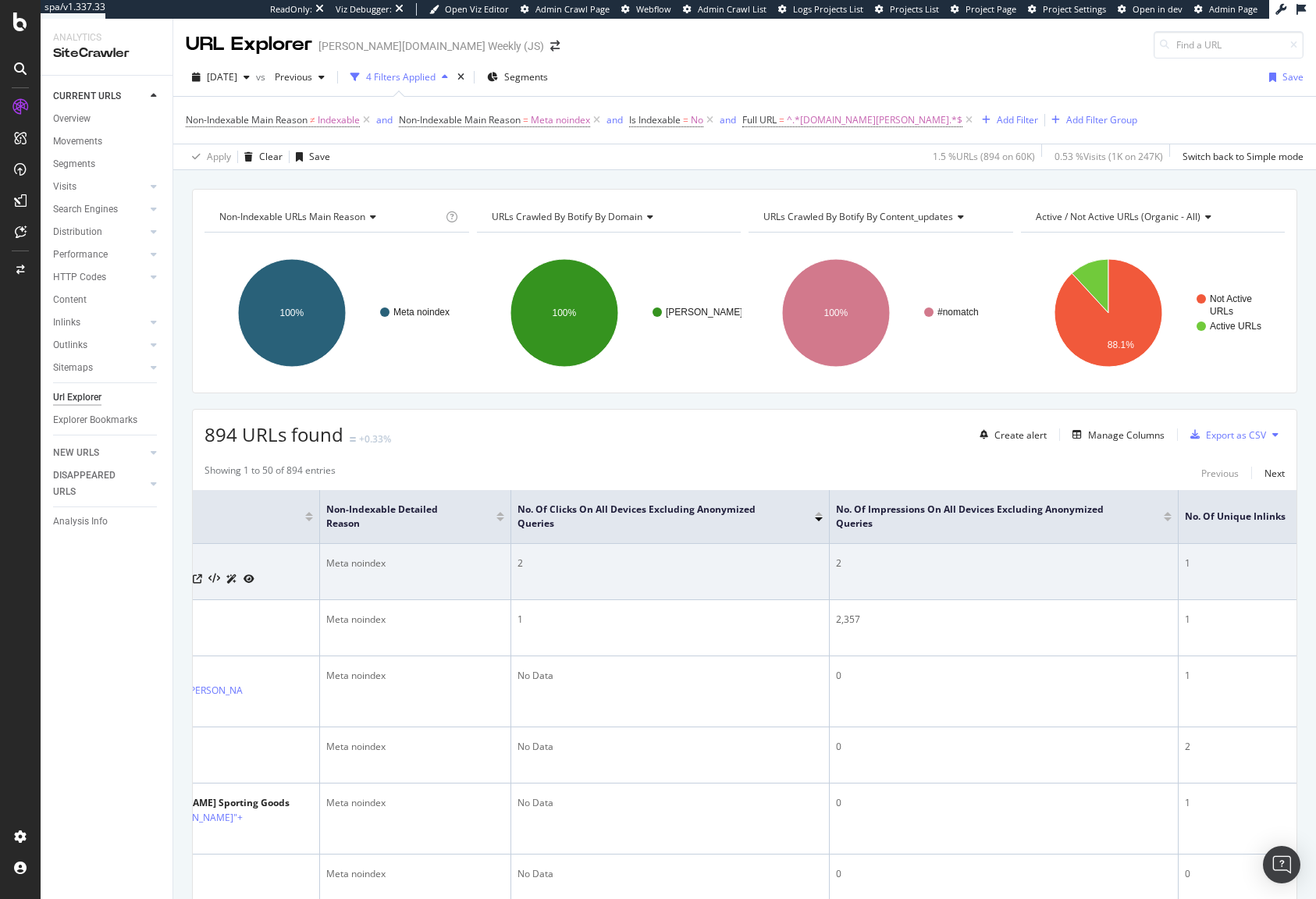
scroll to position [0, 222]
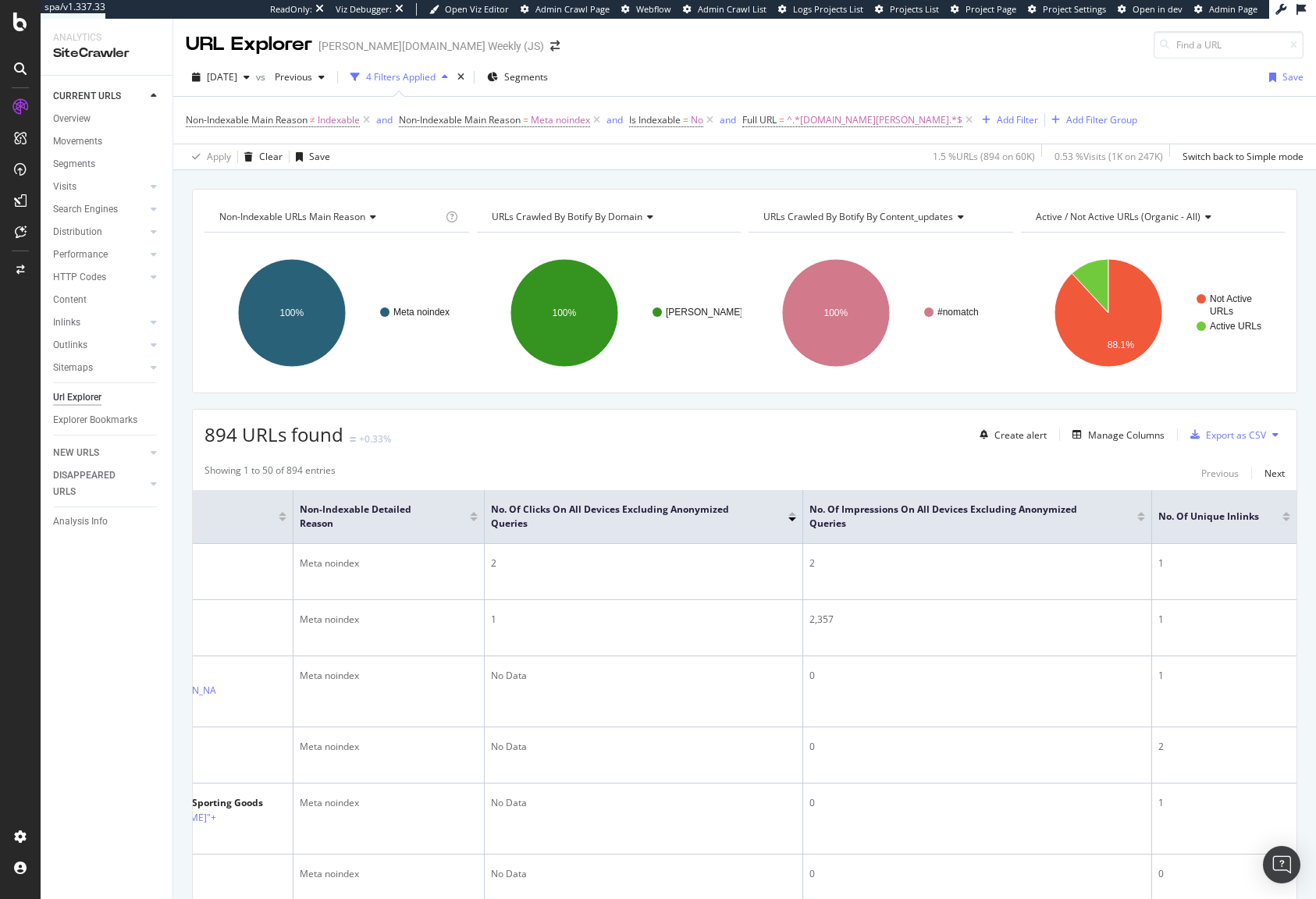
click at [1283, 520] on div at bounding box center [1287, 519] width 8 height 4
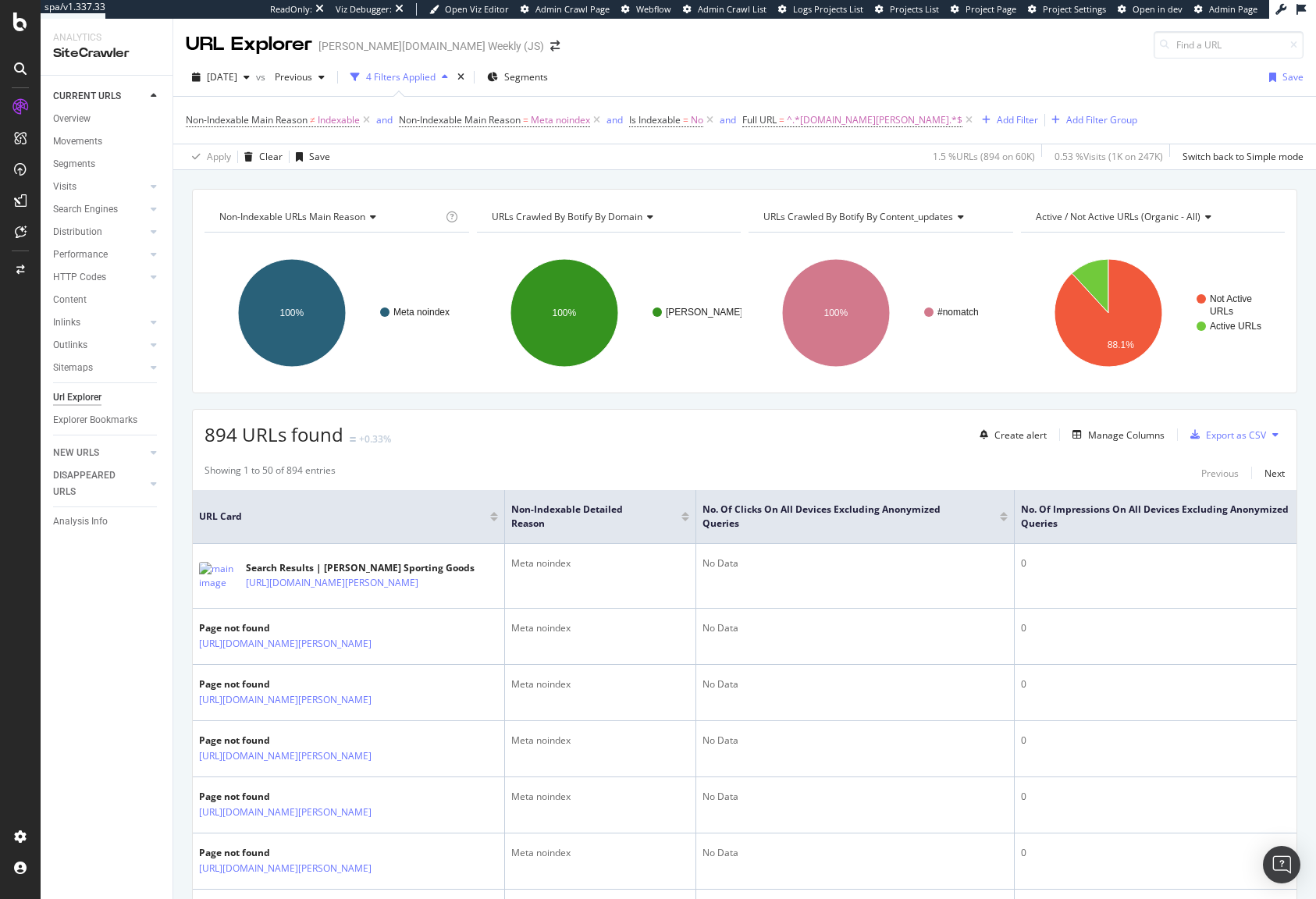
click at [1004, 521] on div at bounding box center [1004, 519] width 8 height 4
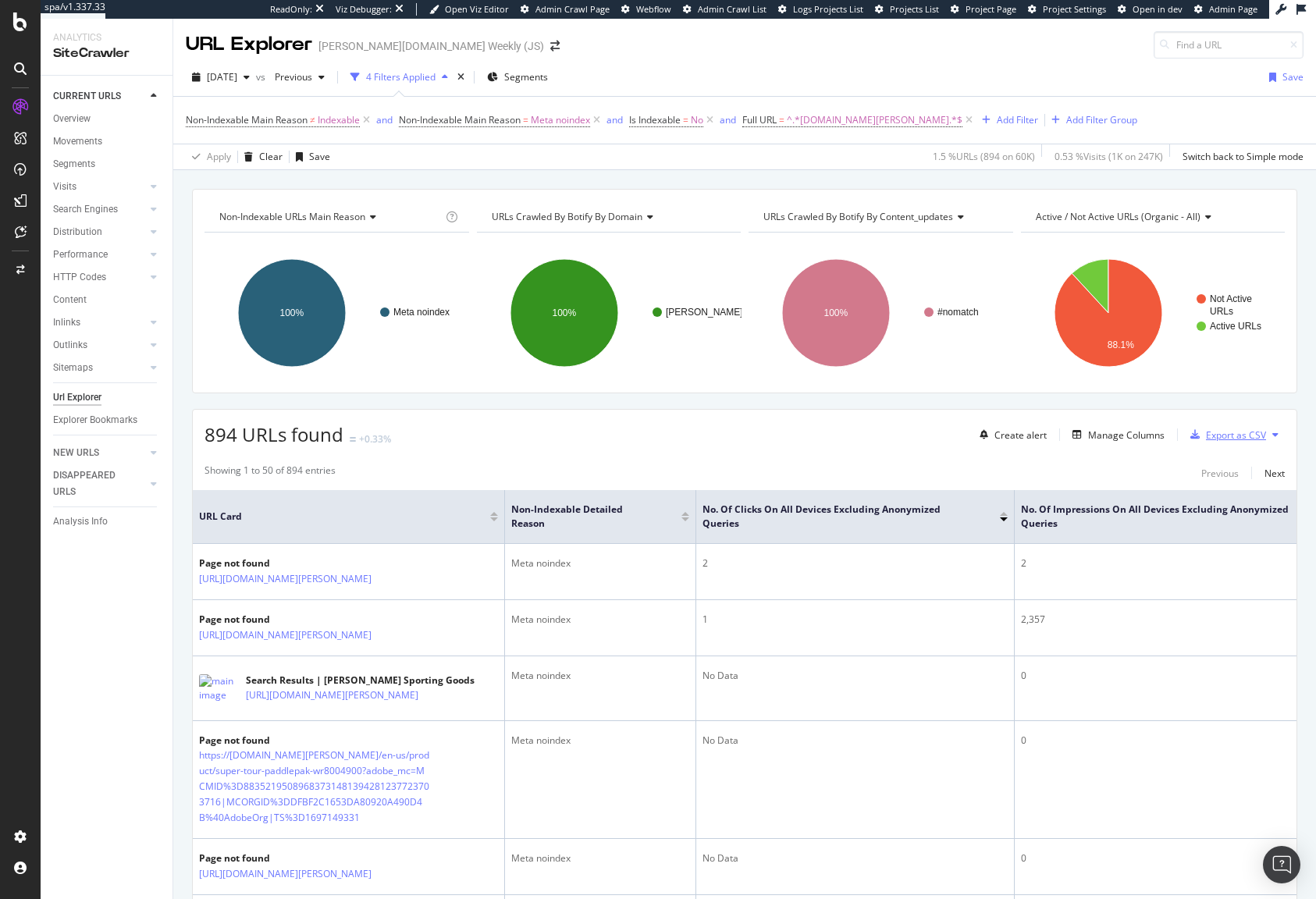
click at [1232, 435] on div "Export as CSV" at bounding box center [1236, 435] width 60 height 13
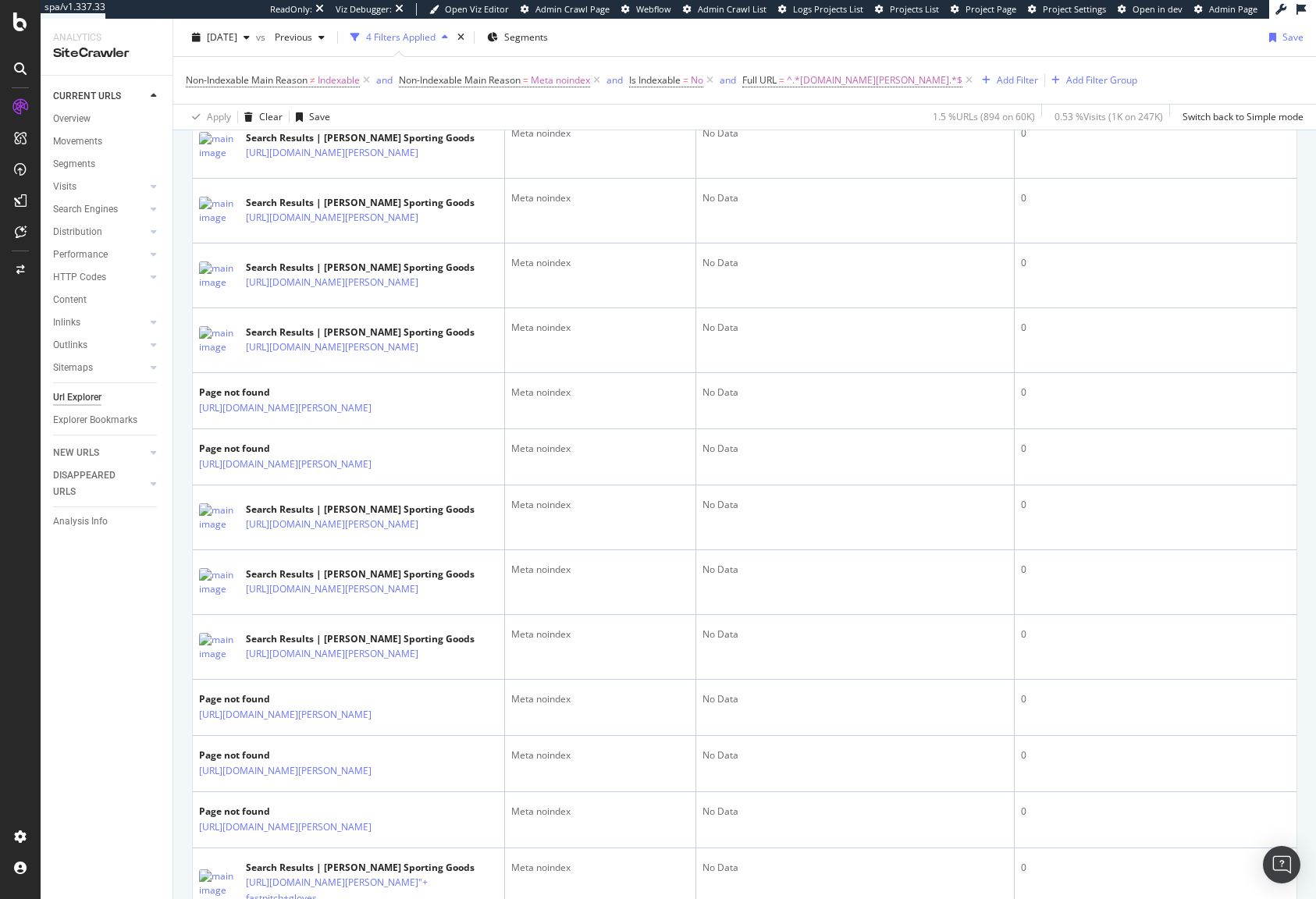
scroll to position [1763, 0]
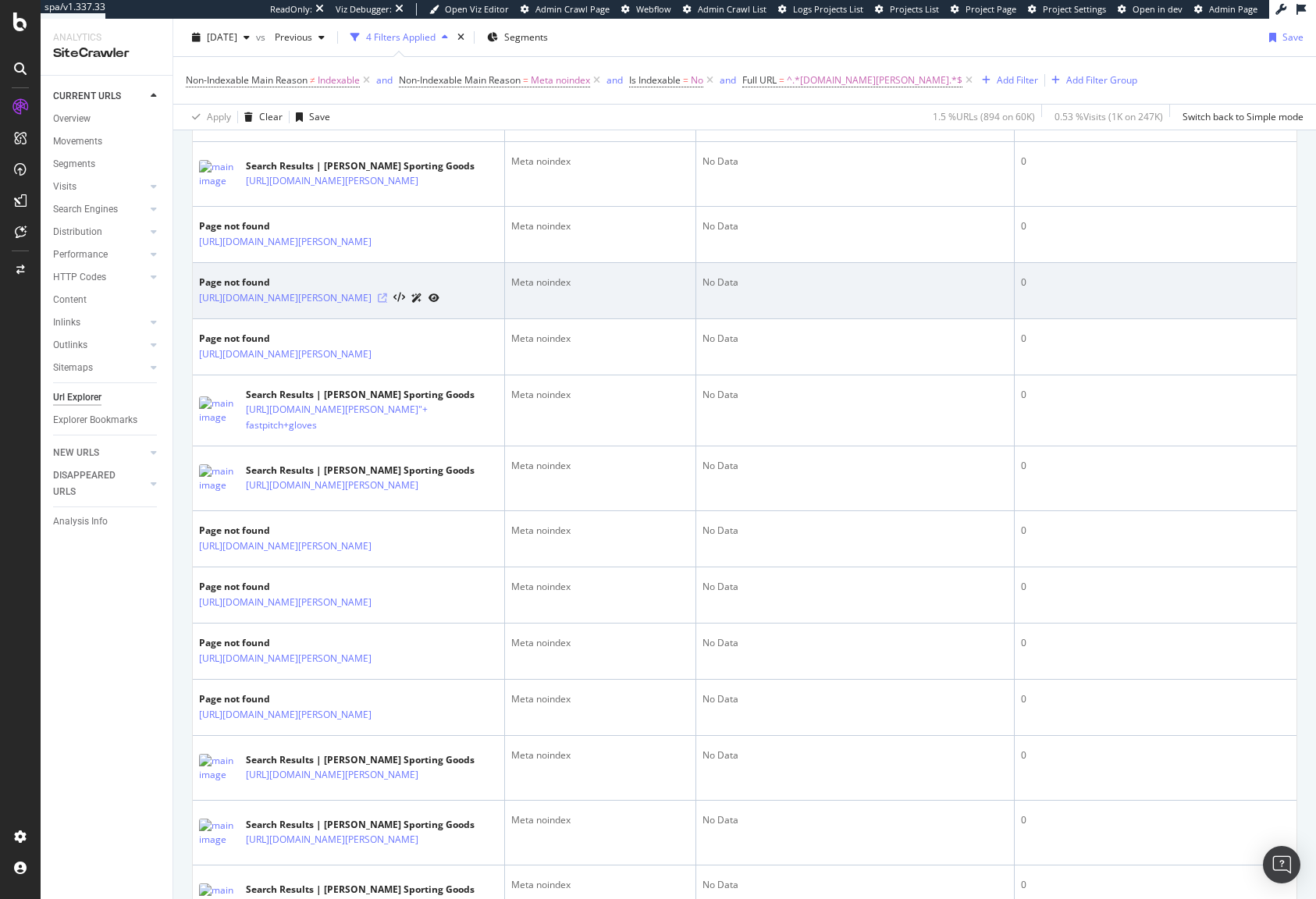
click at [387, 302] on icon at bounding box center [383, 298] width 10 height 10
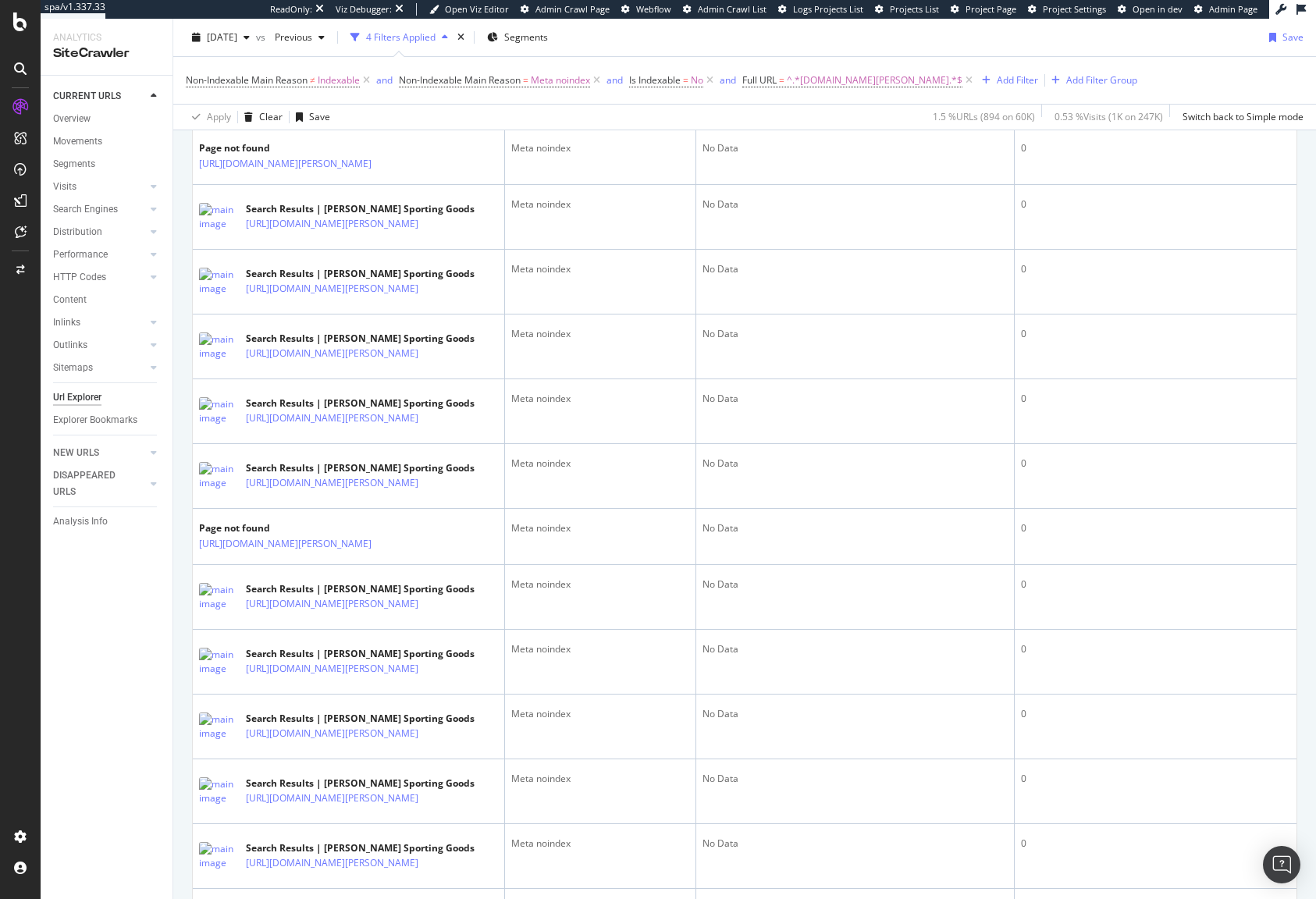
scroll to position [144, 0]
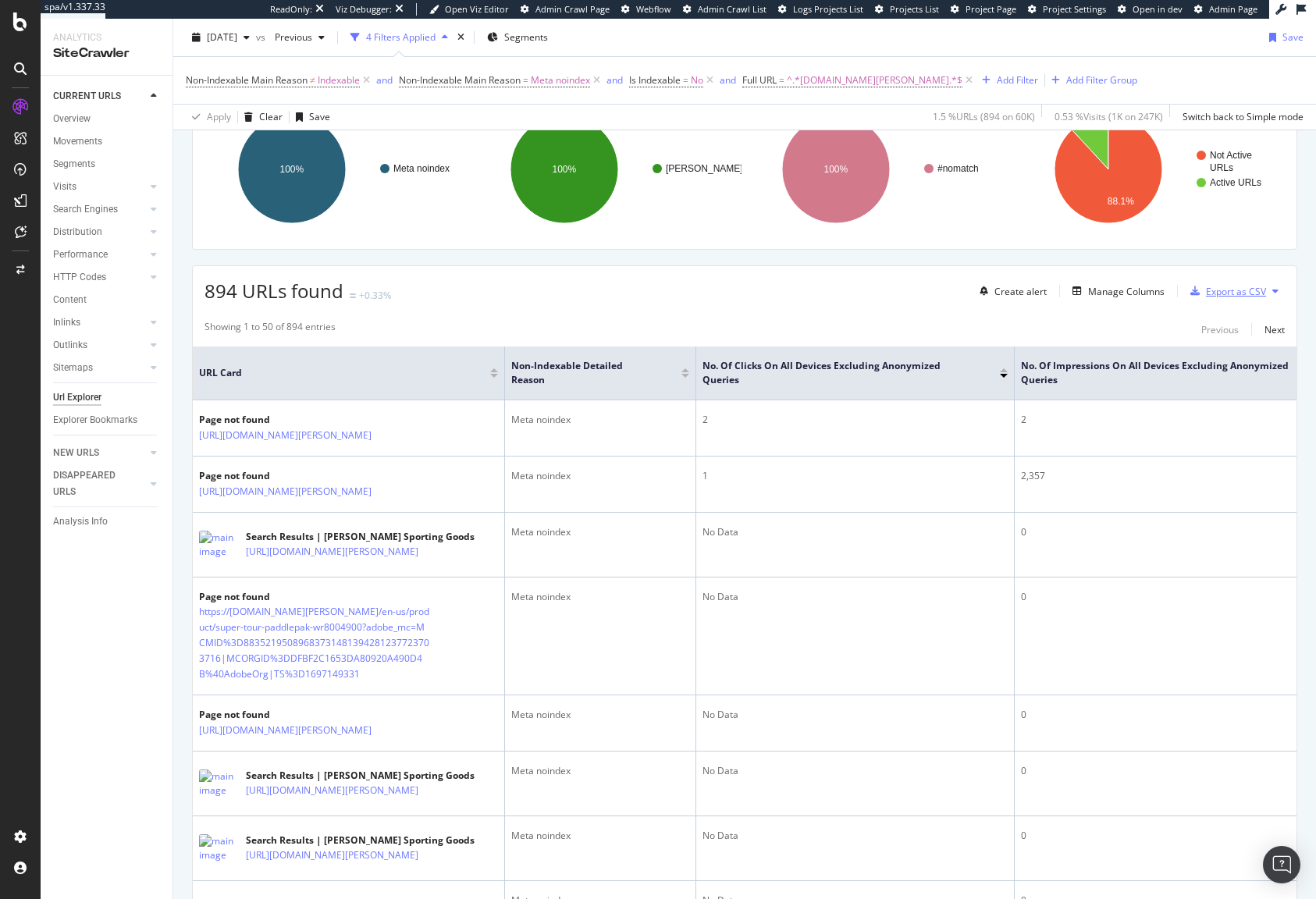
click at [1239, 285] on div "Export as CSV" at bounding box center [1236, 291] width 60 height 13
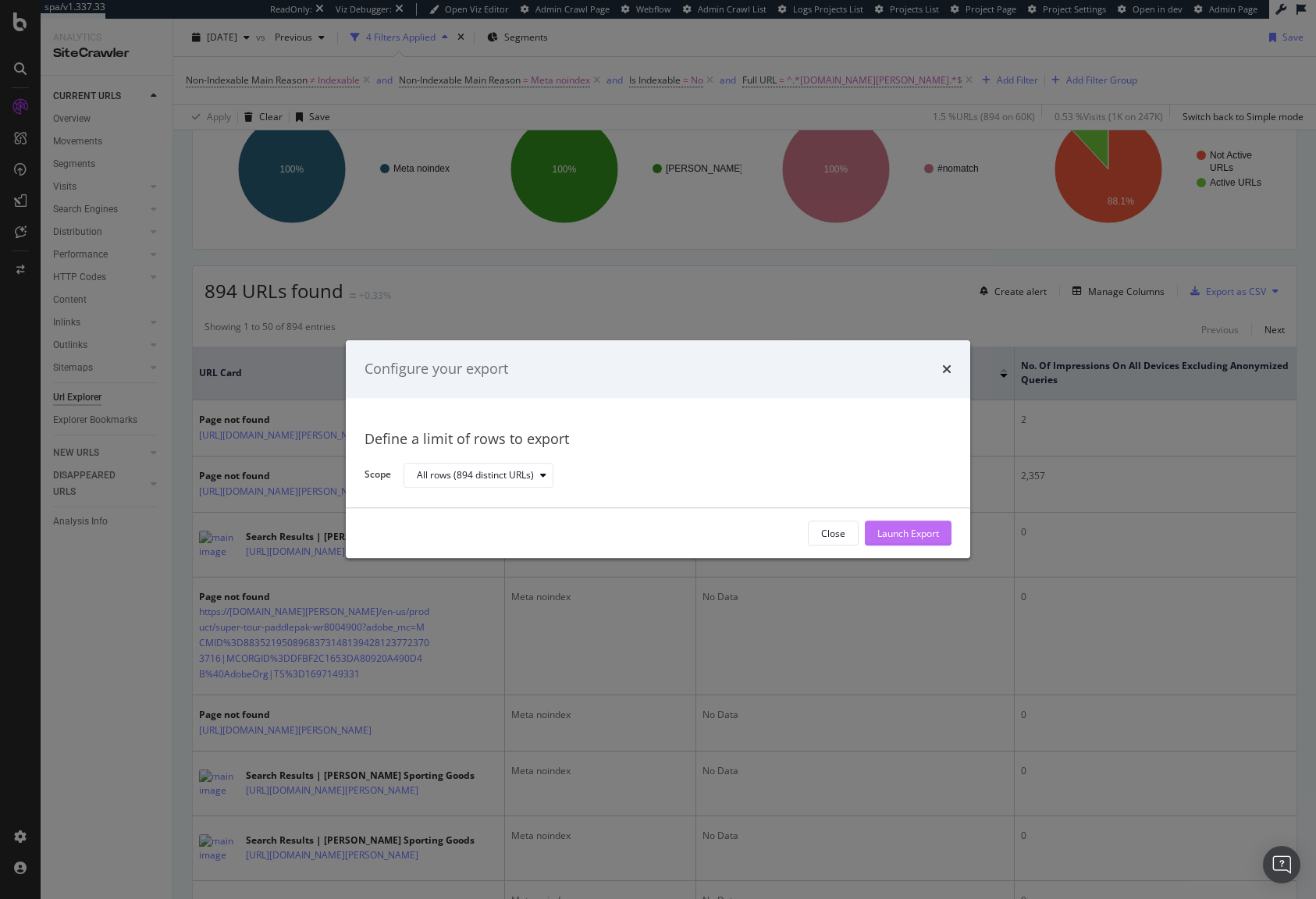
click at [919, 534] on div "Launch Export" at bounding box center [908, 533] width 61 height 13
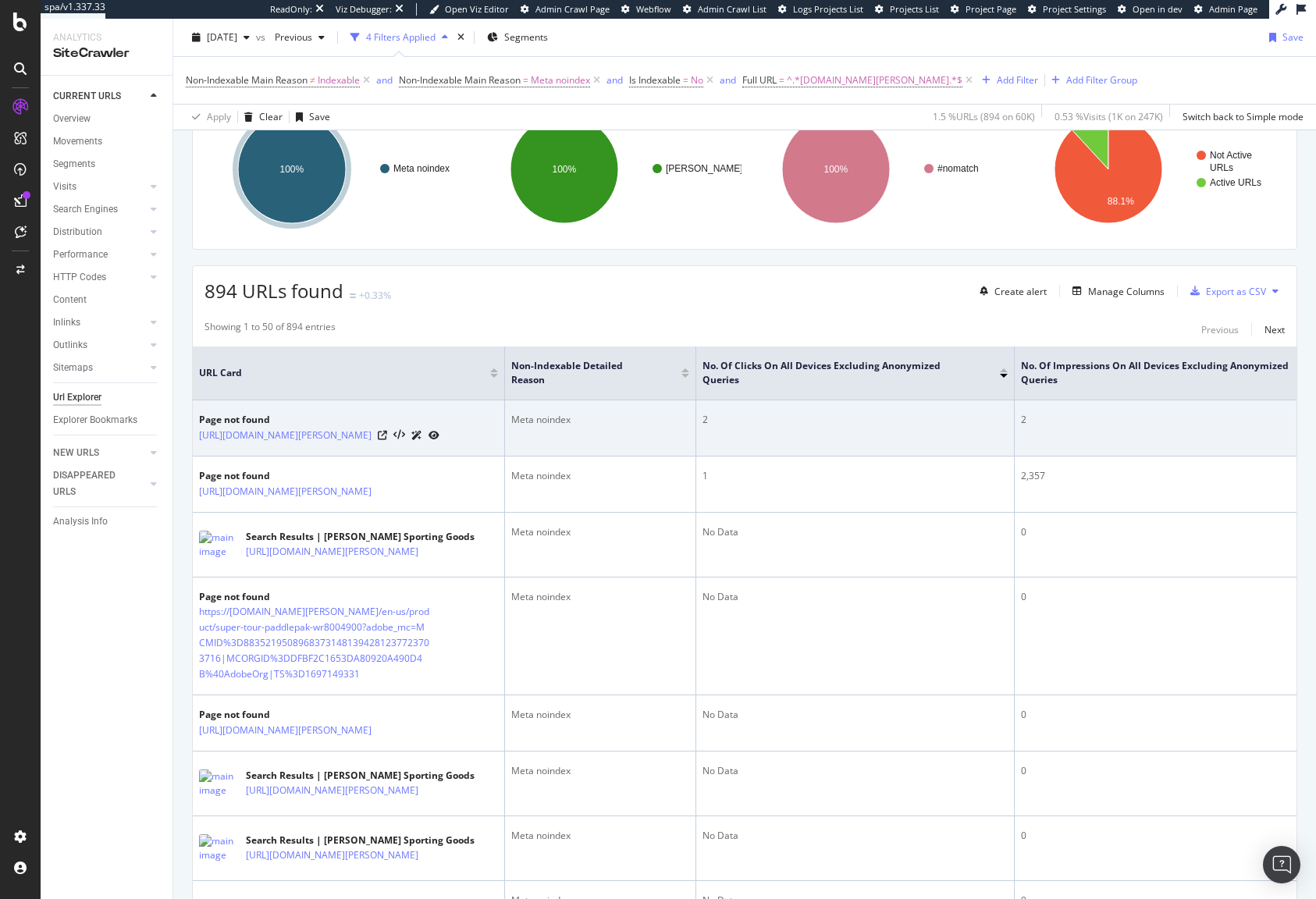
scroll to position [0, 0]
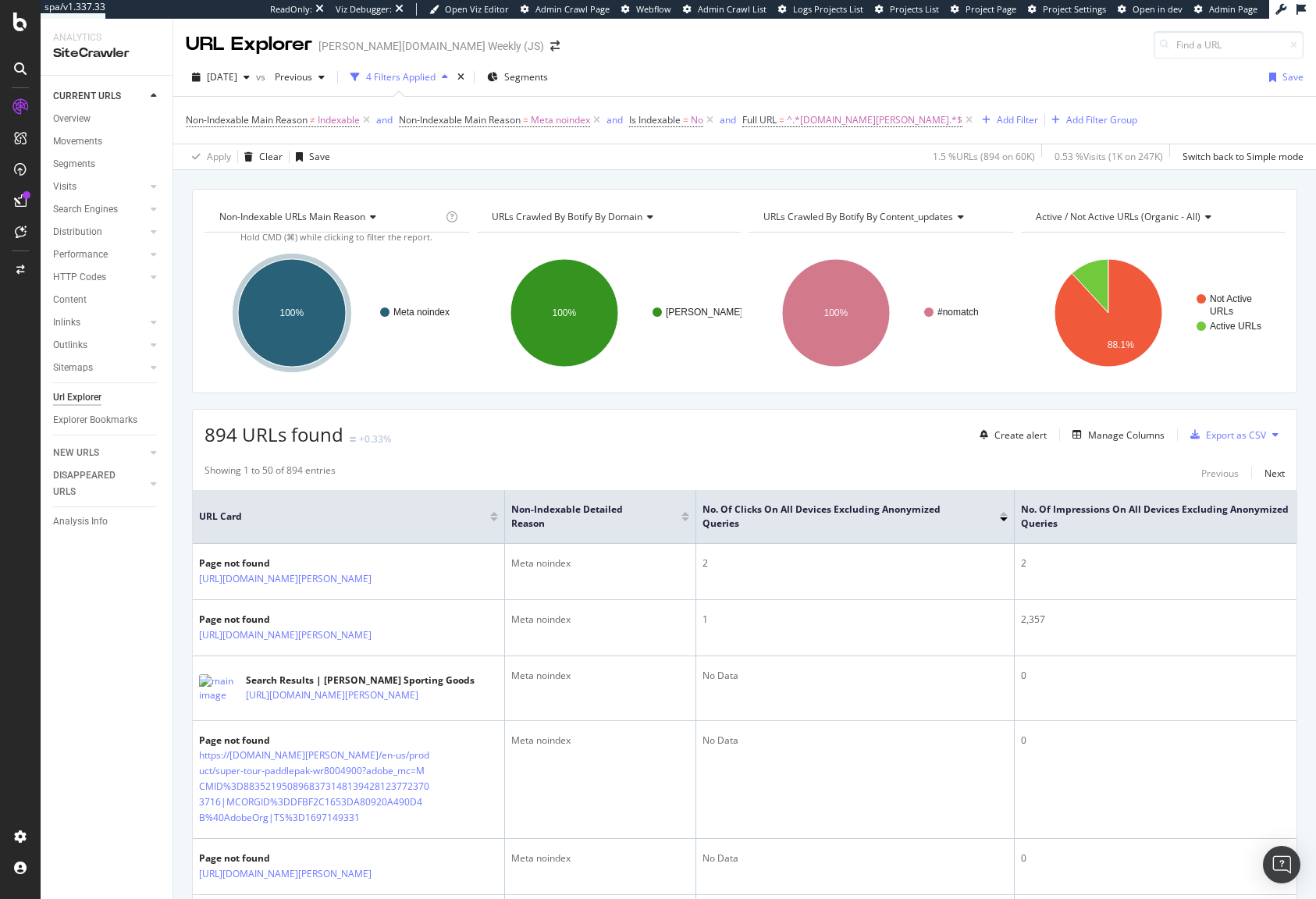
click at [663, 414] on div "894 URLs found +0.33% Create alert Manage Columns Export as CSV" at bounding box center [744, 428] width 1104 height 38
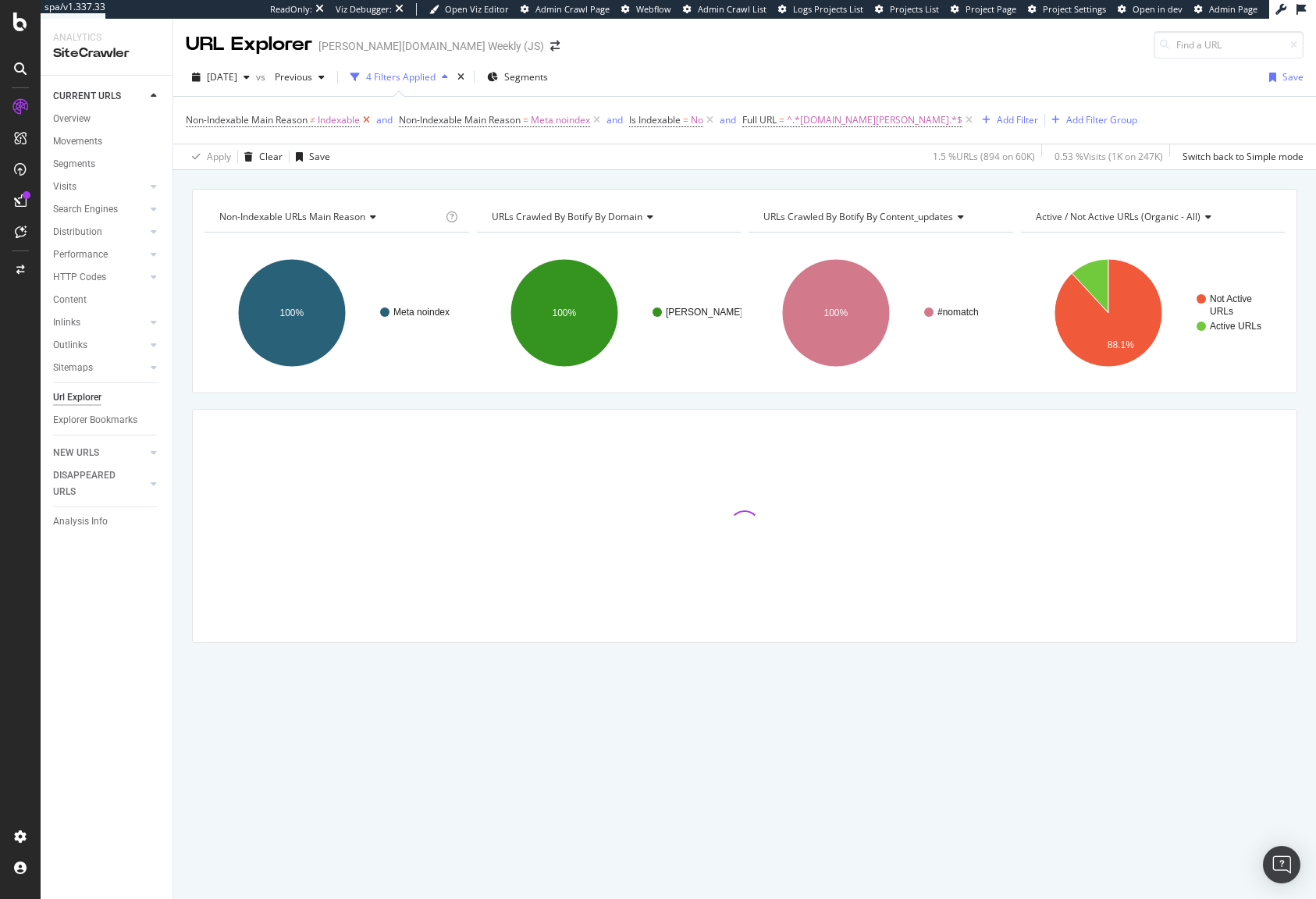
click at [369, 120] on icon at bounding box center [366, 120] width 13 height 15
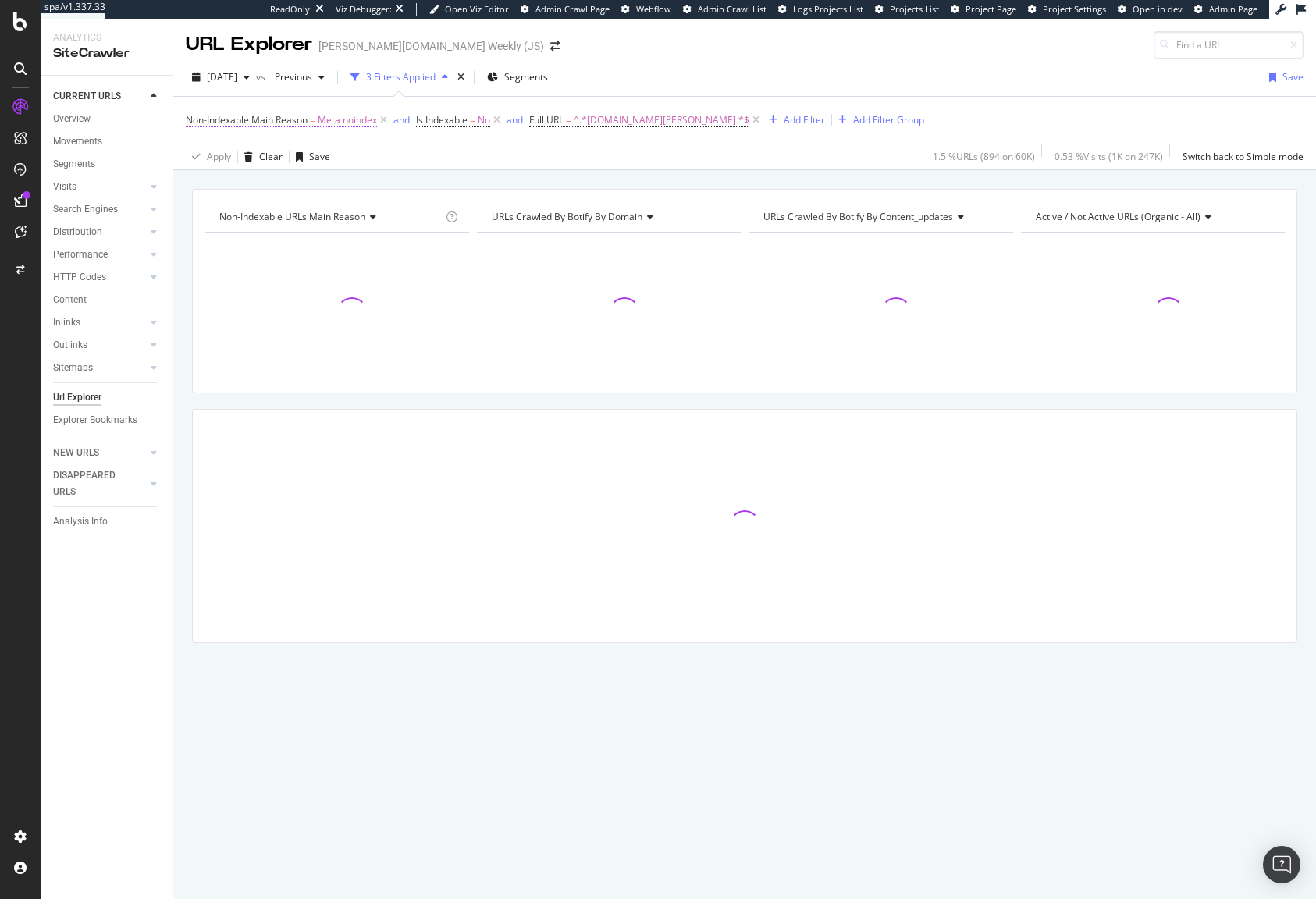
click at [273, 123] on span "Non-Indexable Main Reason" at bounding box center [247, 120] width 122 height 13
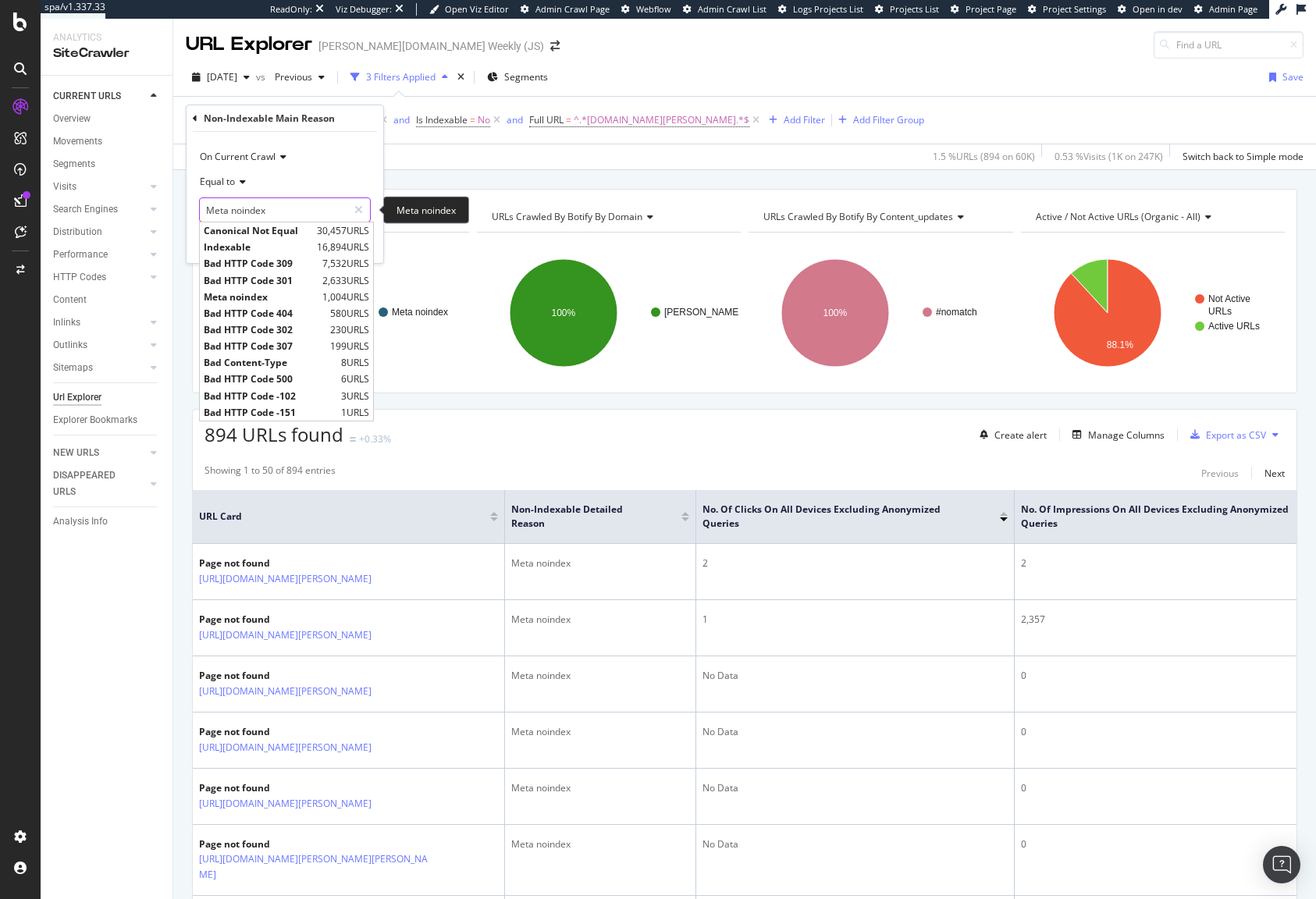
click at [287, 216] on input "Meta noindex" at bounding box center [273, 209] width 147 height 25
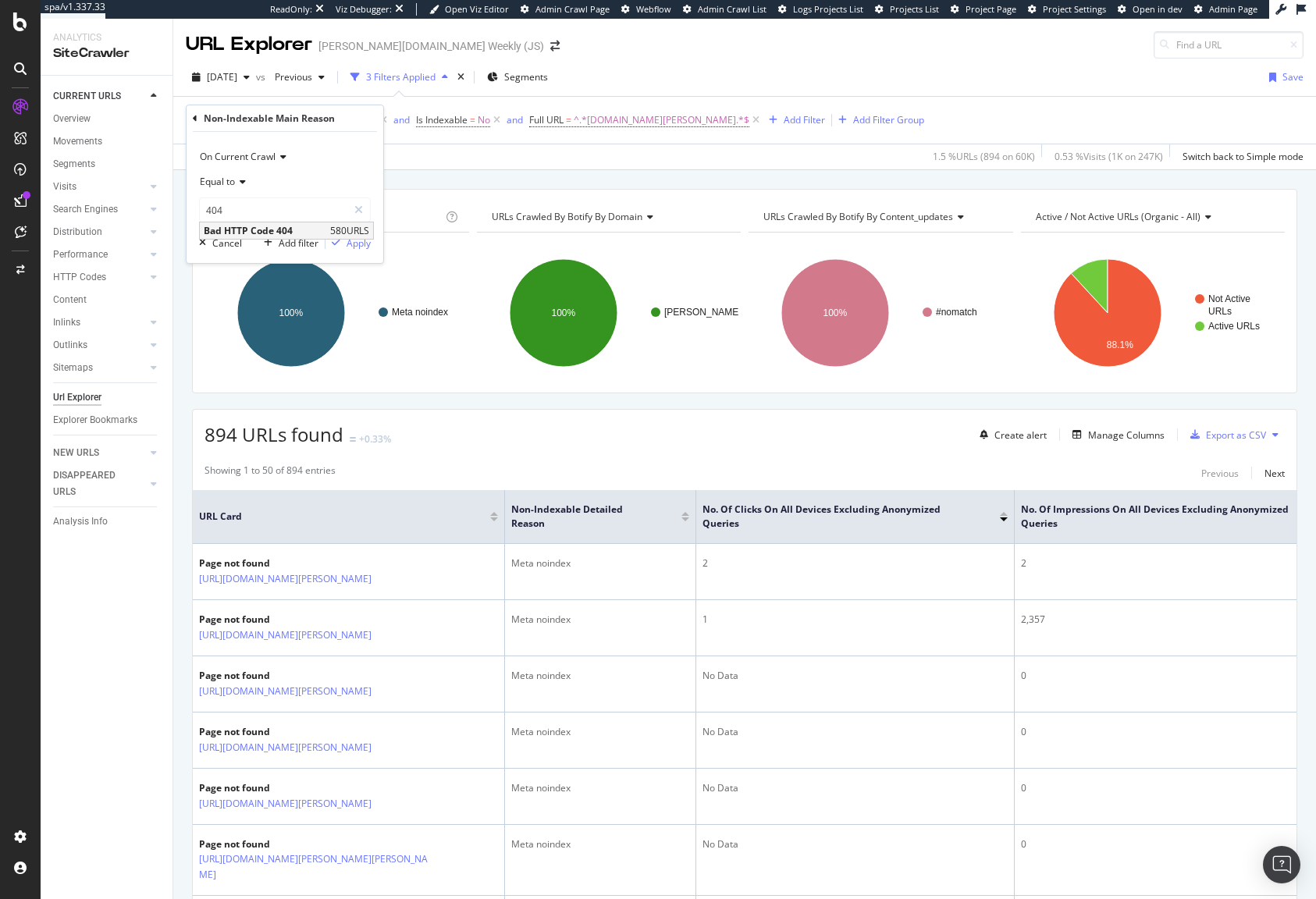
click at [294, 232] on span "Bad HTTP Code 404" at bounding box center [265, 230] width 123 height 13
type input "Bad HTTP Code 404"
click at [374, 238] on div "On Current Crawl Equal to Bad HTTP Code 404 Bad HTTP Code 404 Cancel Add filter…" at bounding box center [285, 197] width 197 height 131
click at [369, 243] on div "Apply" at bounding box center [358, 243] width 24 height 13
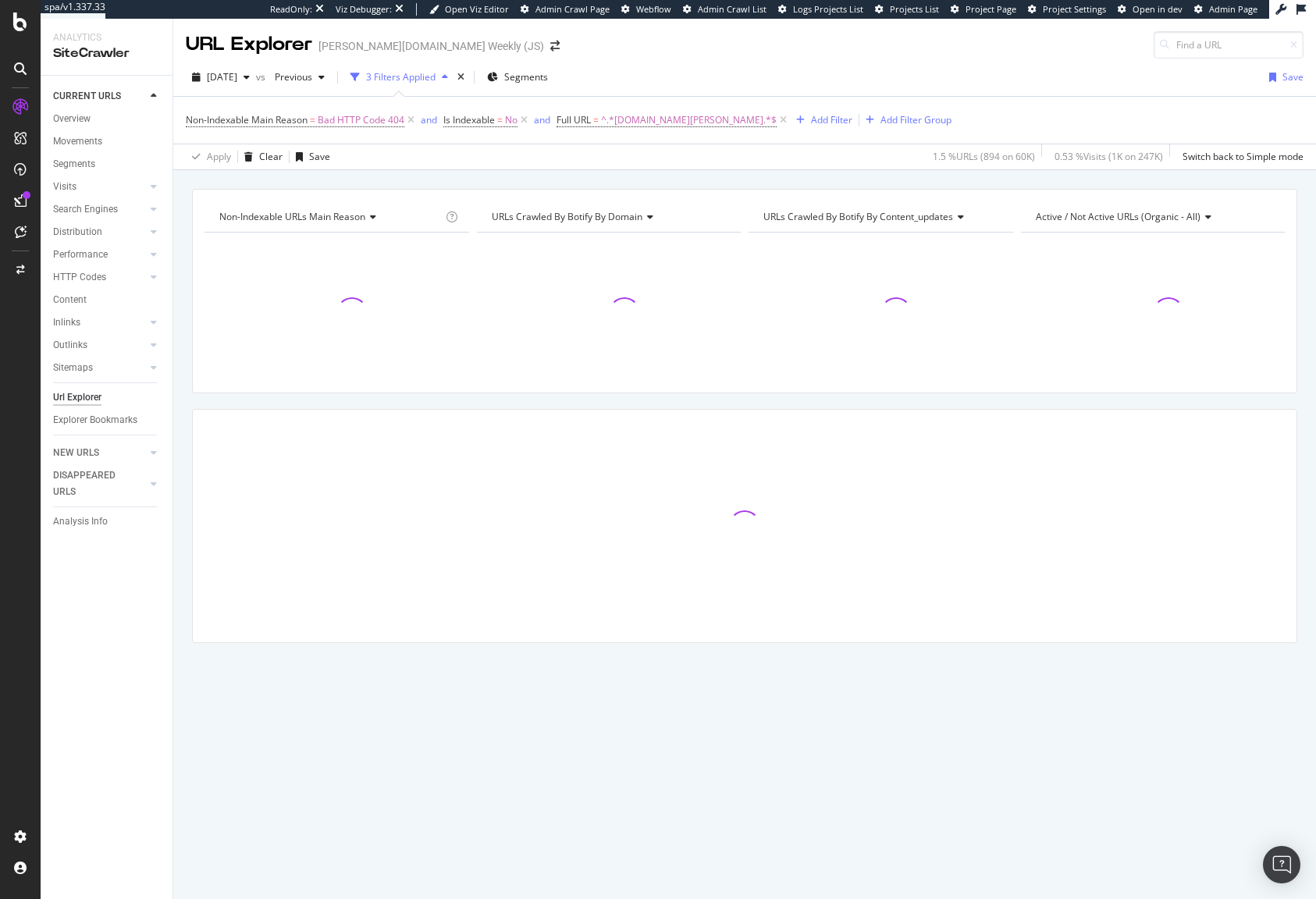
click at [472, 185] on div "Non-Indexable URLs Main Reason Chart (by Value) Table Expand Export as CSV Expo…" at bounding box center [744, 188] width 1143 height 37
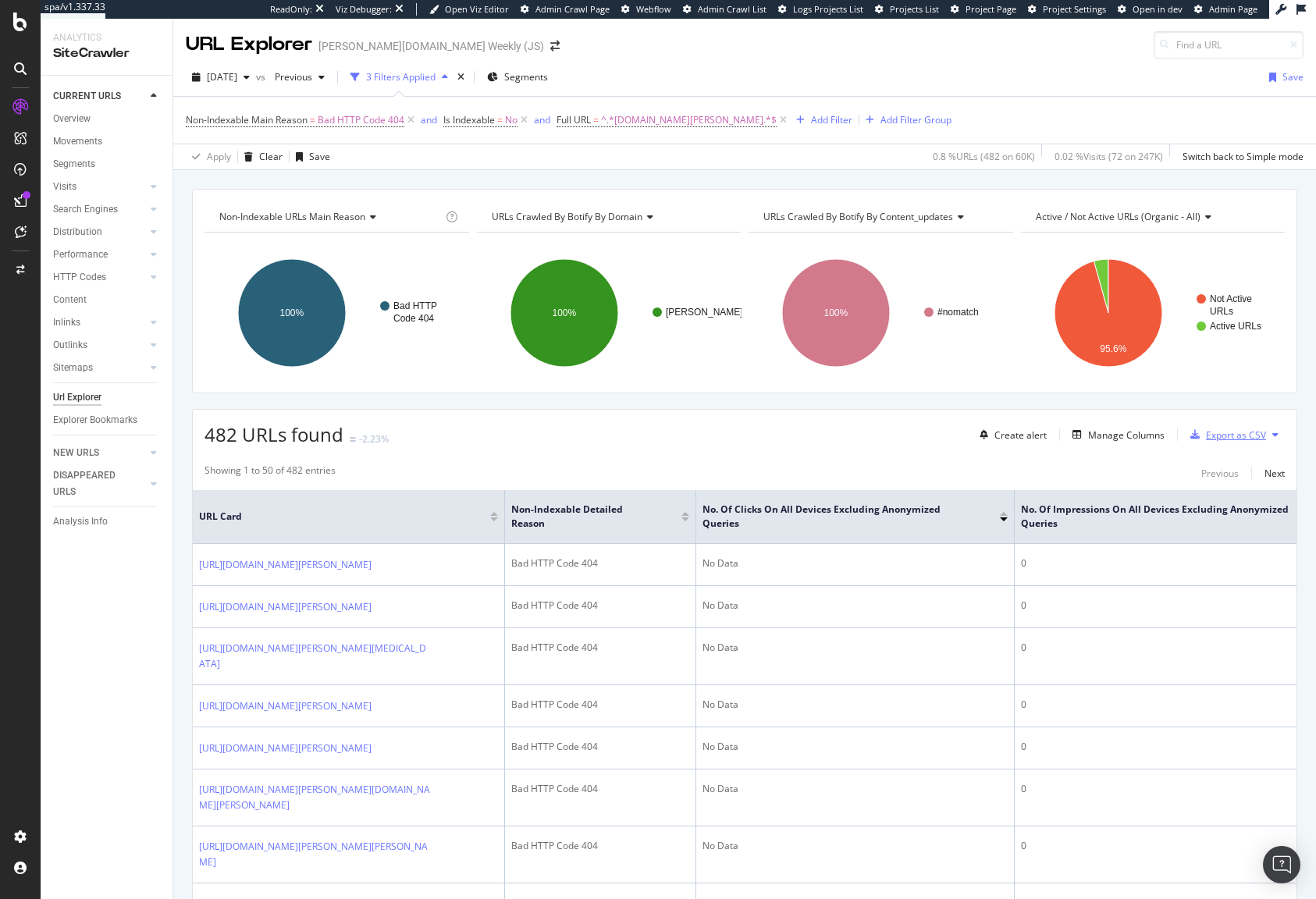
click at [1249, 435] on div "Export as CSV" at bounding box center [1236, 435] width 60 height 13
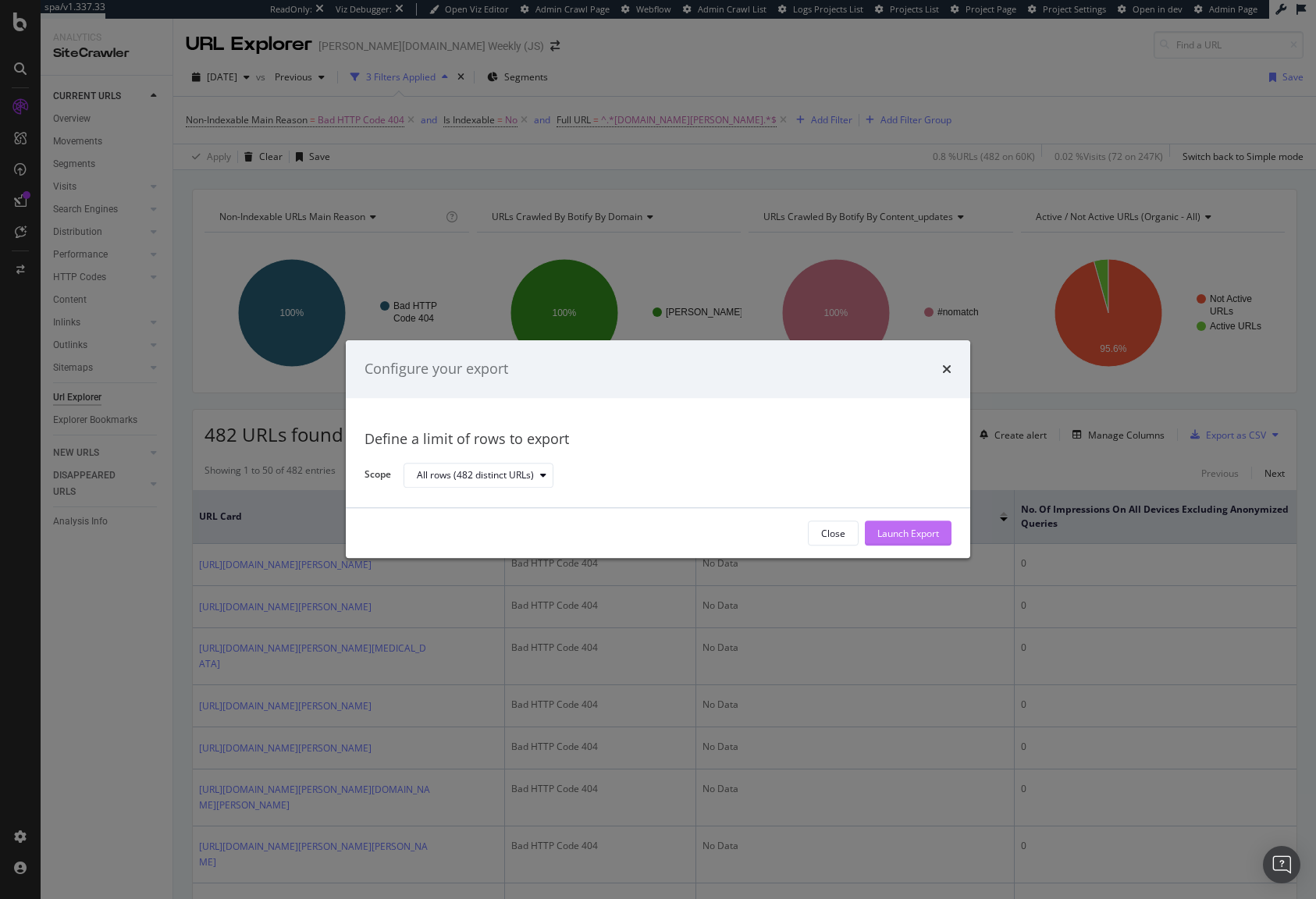
click at [895, 532] on div "Launch Export" at bounding box center [908, 533] width 61 height 13
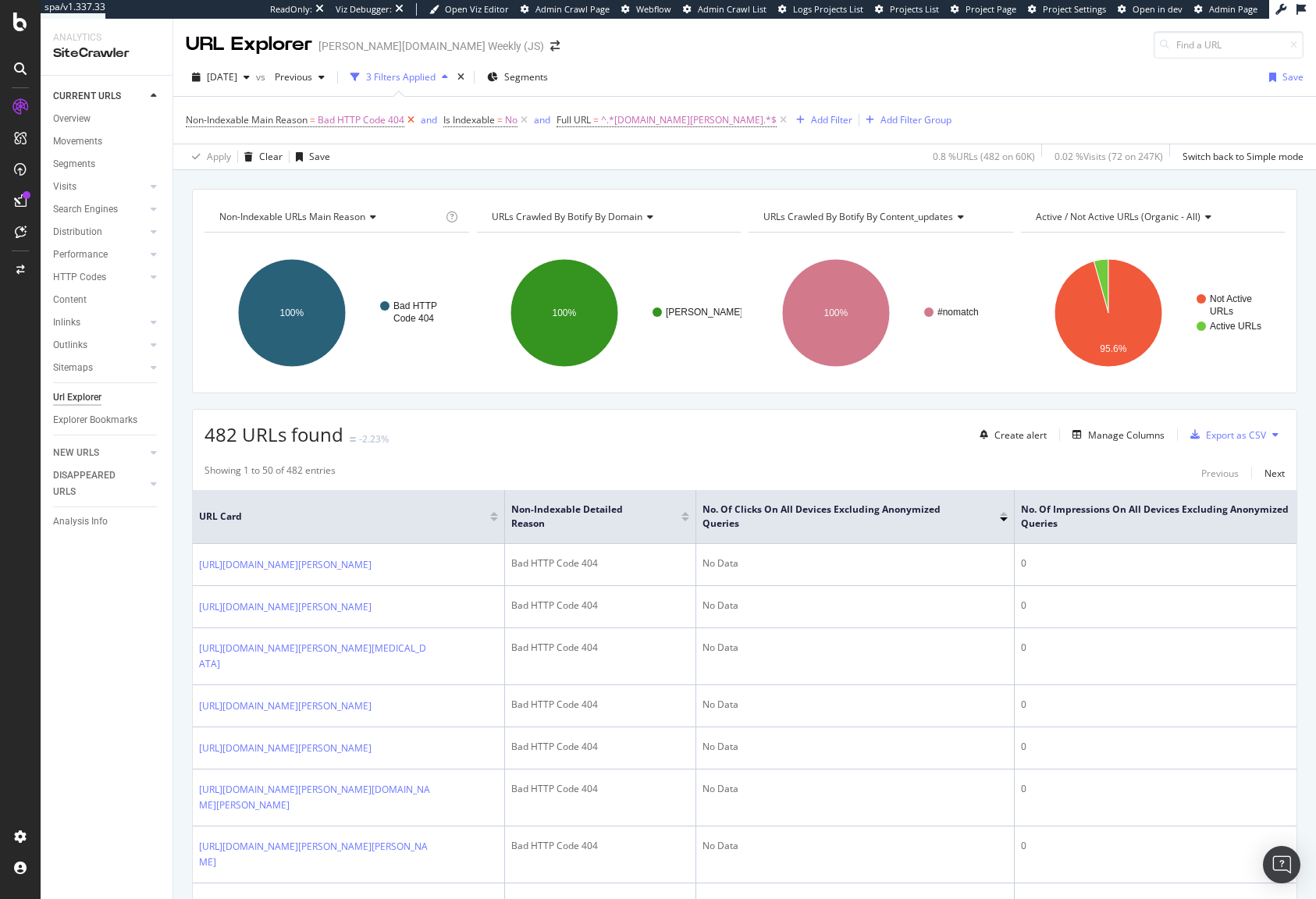
click at [413, 117] on icon at bounding box center [411, 120] width 13 height 15
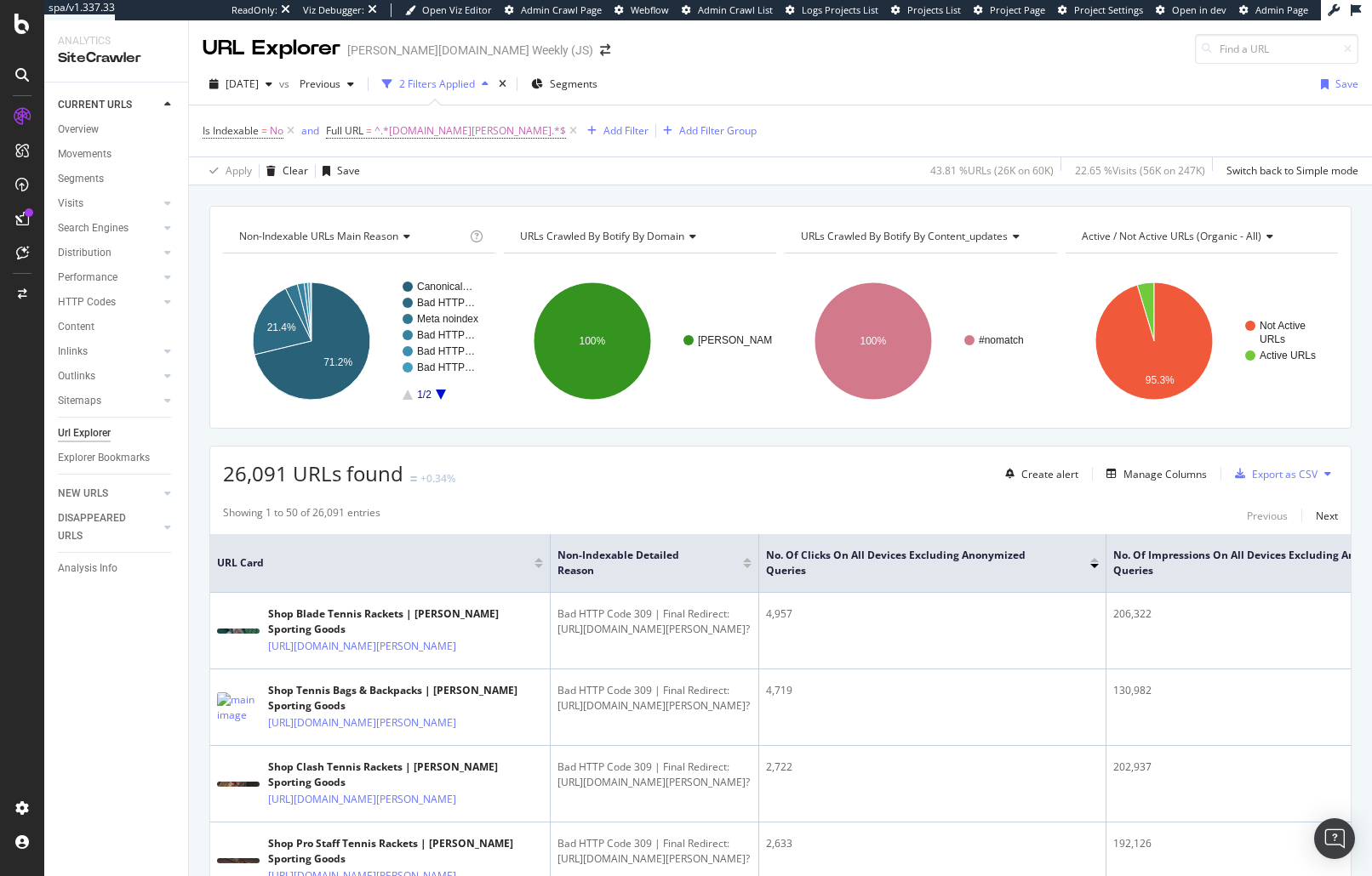
click at [718, 194] on div "Non-Indexable URLs Main Reason Chart (by Value) Table Expand Export as CSV Expo…" at bounding box center [779, 205] width 1182 height 41
click at [694, 201] on div "Non-Indexable URLs Main Reason Chart (by Value) Table Expand Export as CSV Expo…" at bounding box center [779, 205] width 1182 height 41
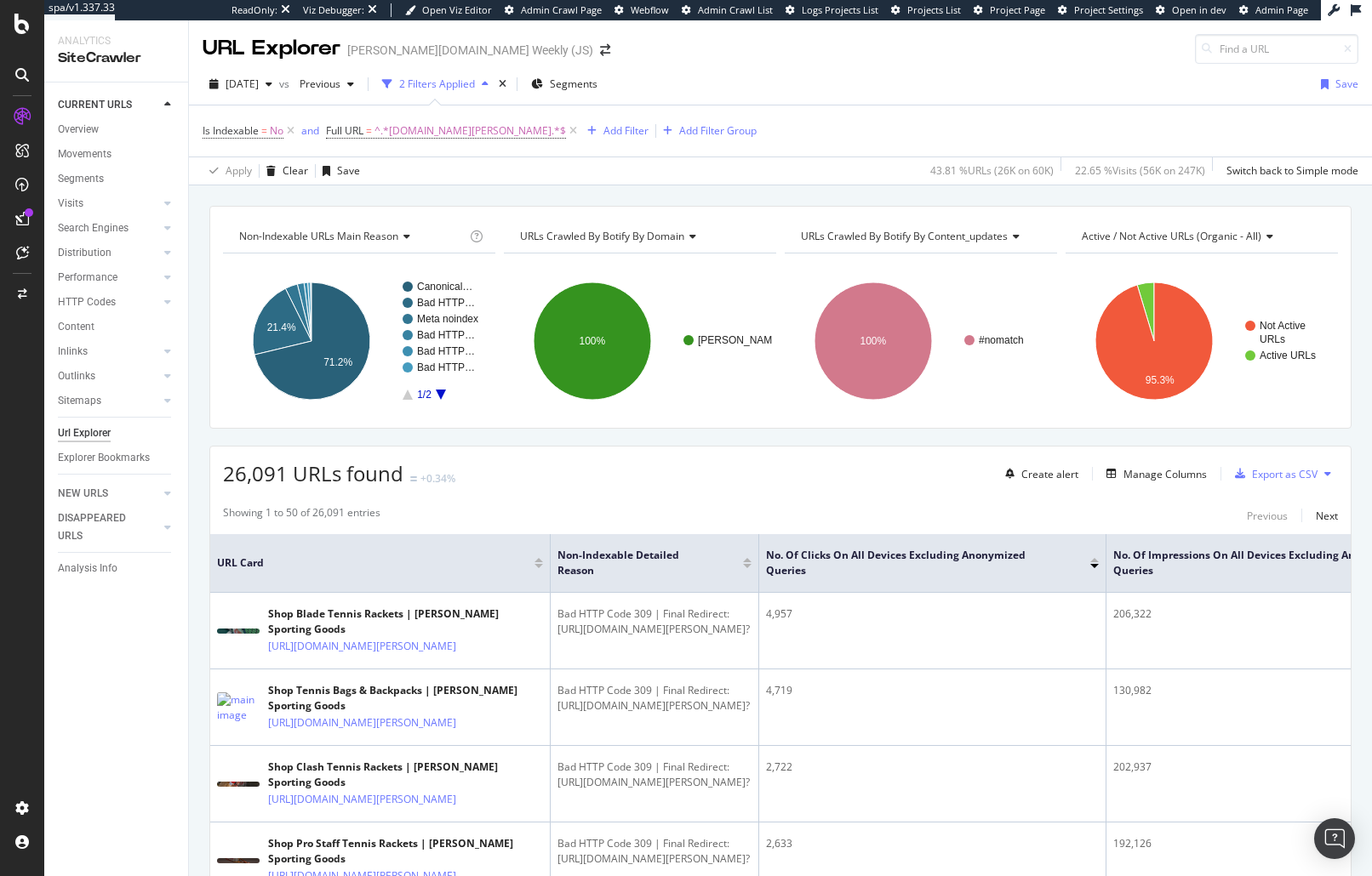
click at [694, 201] on div "Non-Indexable URLs Main Reason Chart (by Value) Table Expand Export as CSV Expo…" at bounding box center [779, 205] width 1182 height 41
click at [757, 174] on div "Apply Clear Save 43.81 % URLs ( 26K on 60K ) 22.65 % Visits ( 56K on 247K ) Swi…" at bounding box center [779, 171] width 1182 height 28
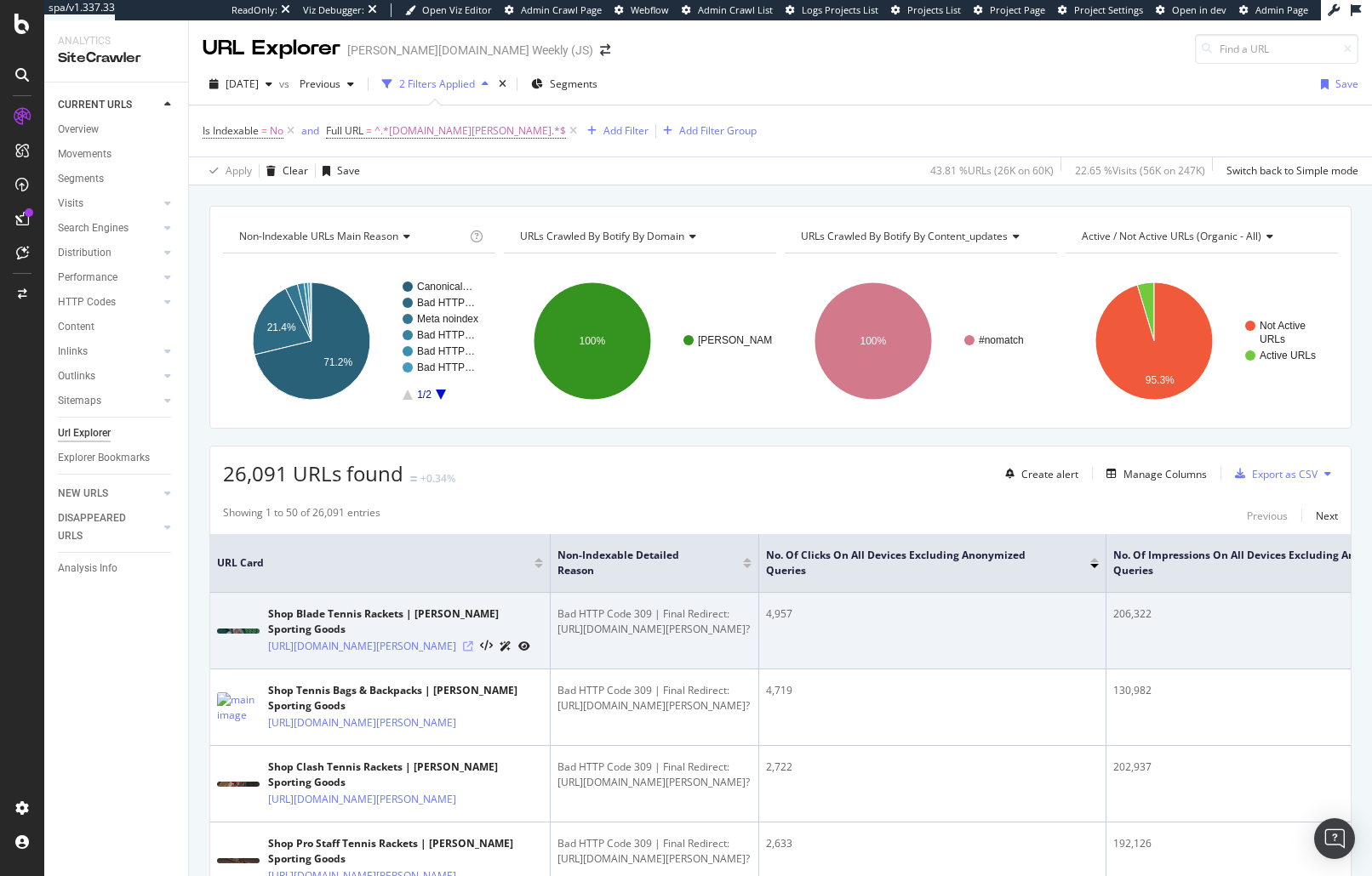
click at [473, 642] on icon at bounding box center [468, 647] width 11 height 11
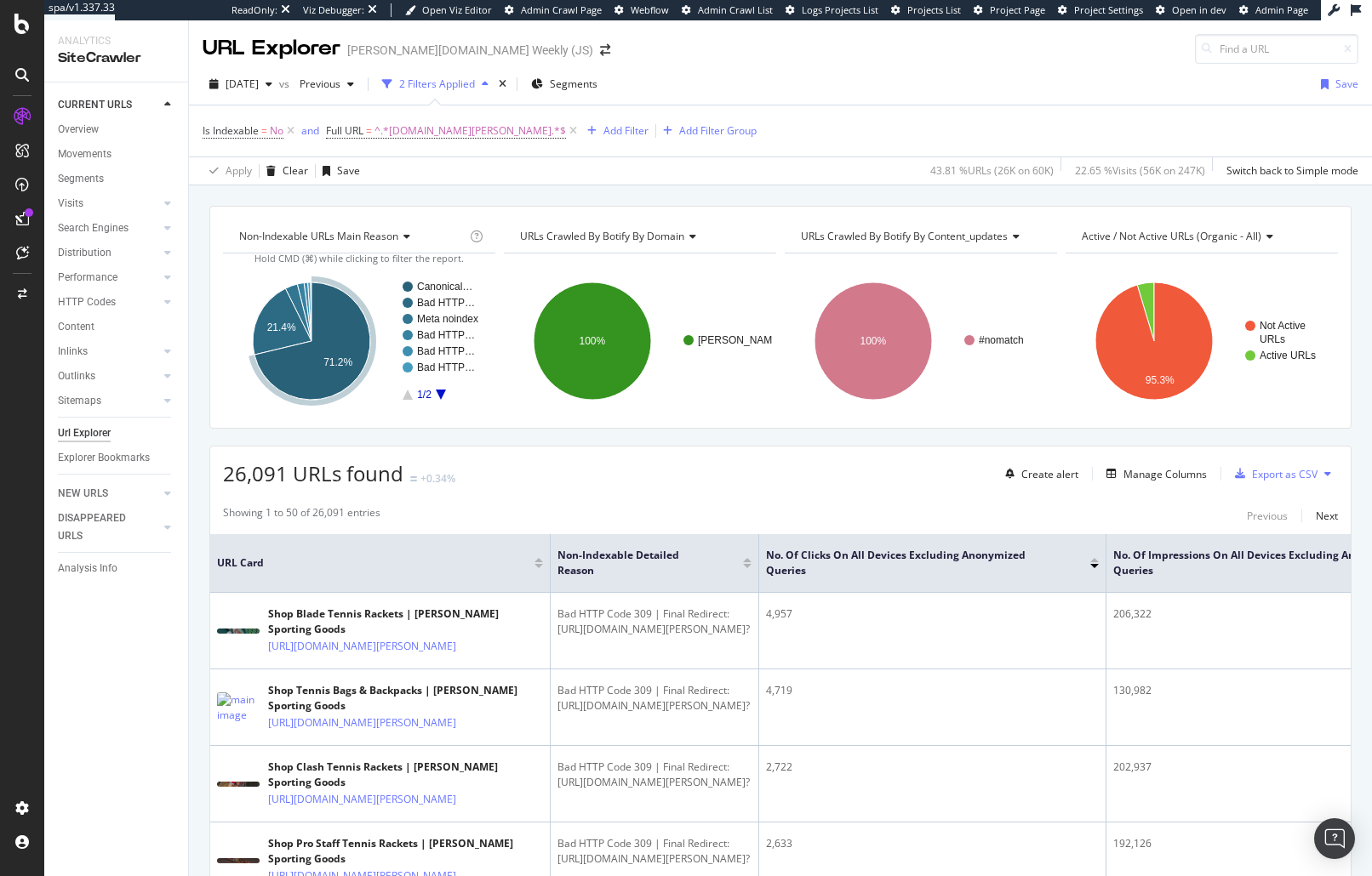
click at [152, 706] on div "CURRENT URLS Overview Movements Segments Visits Analysis Orphan URLs Search Eng…" at bounding box center [116, 479] width 144 height 793
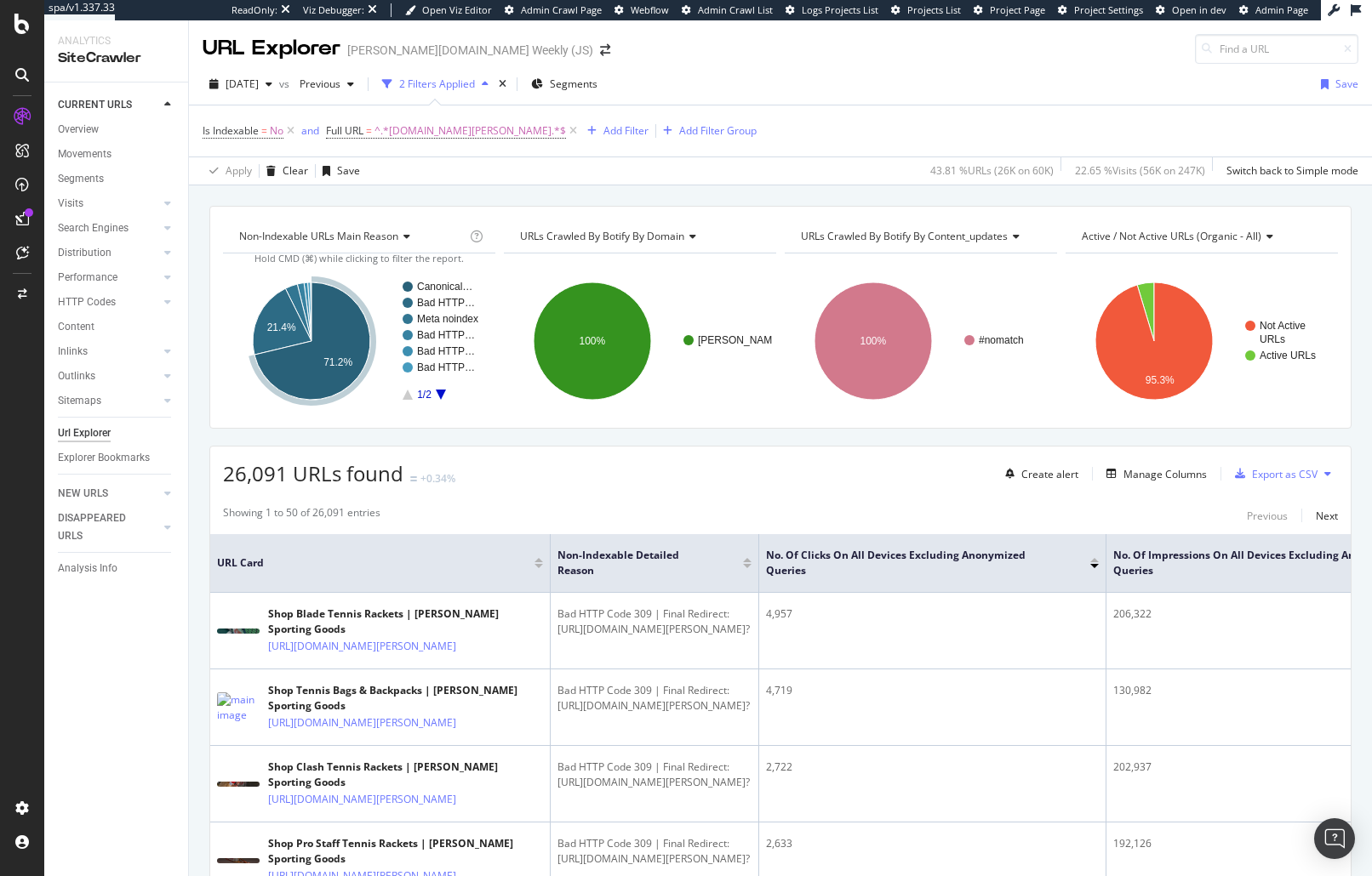
click at [659, 487] on div "26,091 URLs found +0.34% Create alert Manage Columns Export as CSV" at bounding box center [779, 467] width 1140 height 41
click at [138, 777] on div "CURRENT URLS Overview Movements Segments Visits Analysis Orphan URLs Search Eng…" at bounding box center [116, 479] width 144 height 793
click at [586, 457] on div "26,091 URLs found +0.34% Create alert Manage Columns Export as CSV" at bounding box center [779, 467] width 1140 height 41
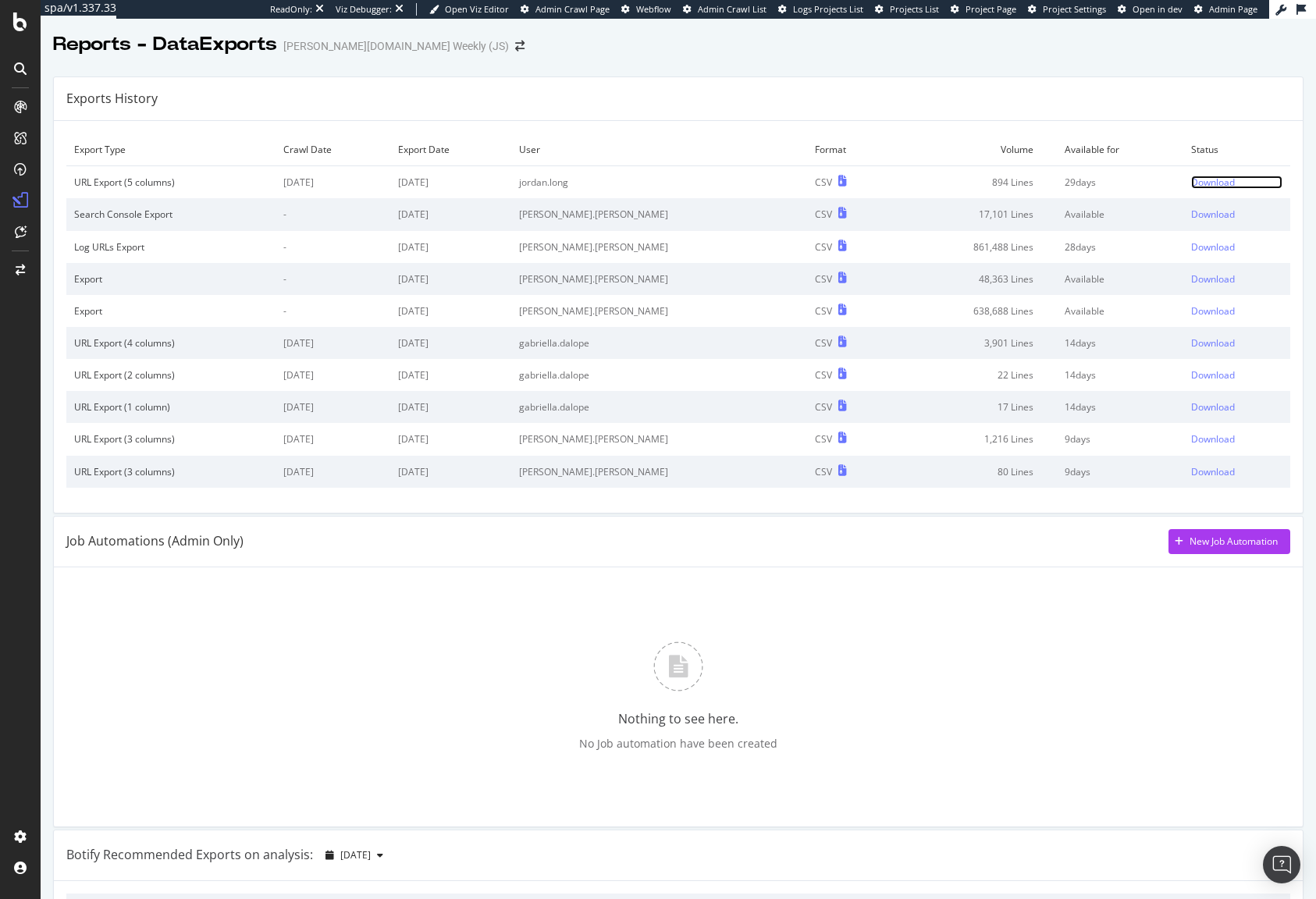
click at [1191, 180] on div "Download" at bounding box center [1213, 182] width 44 height 13
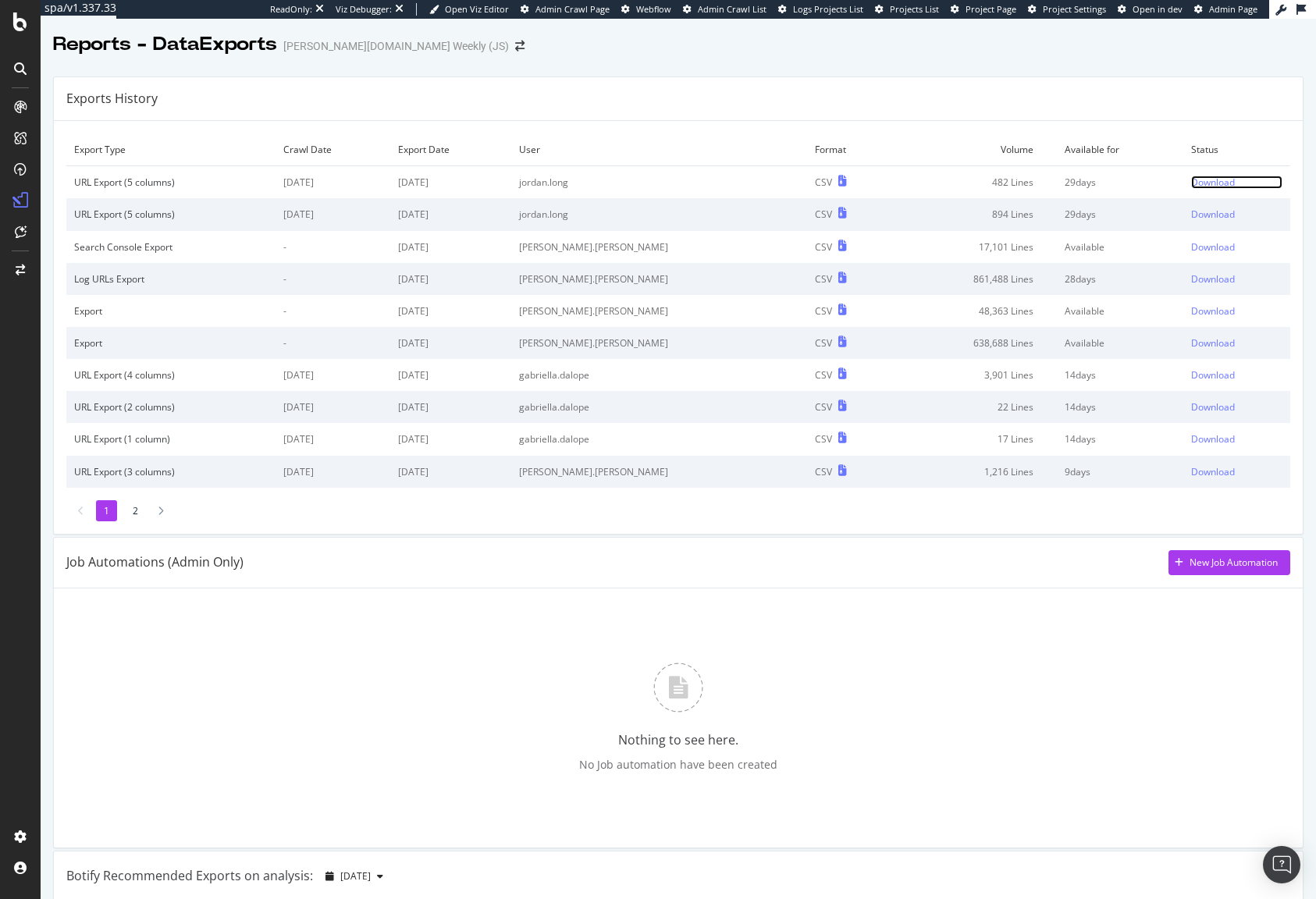
click at [1192, 181] on div "Download" at bounding box center [1213, 182] width 44 height 13
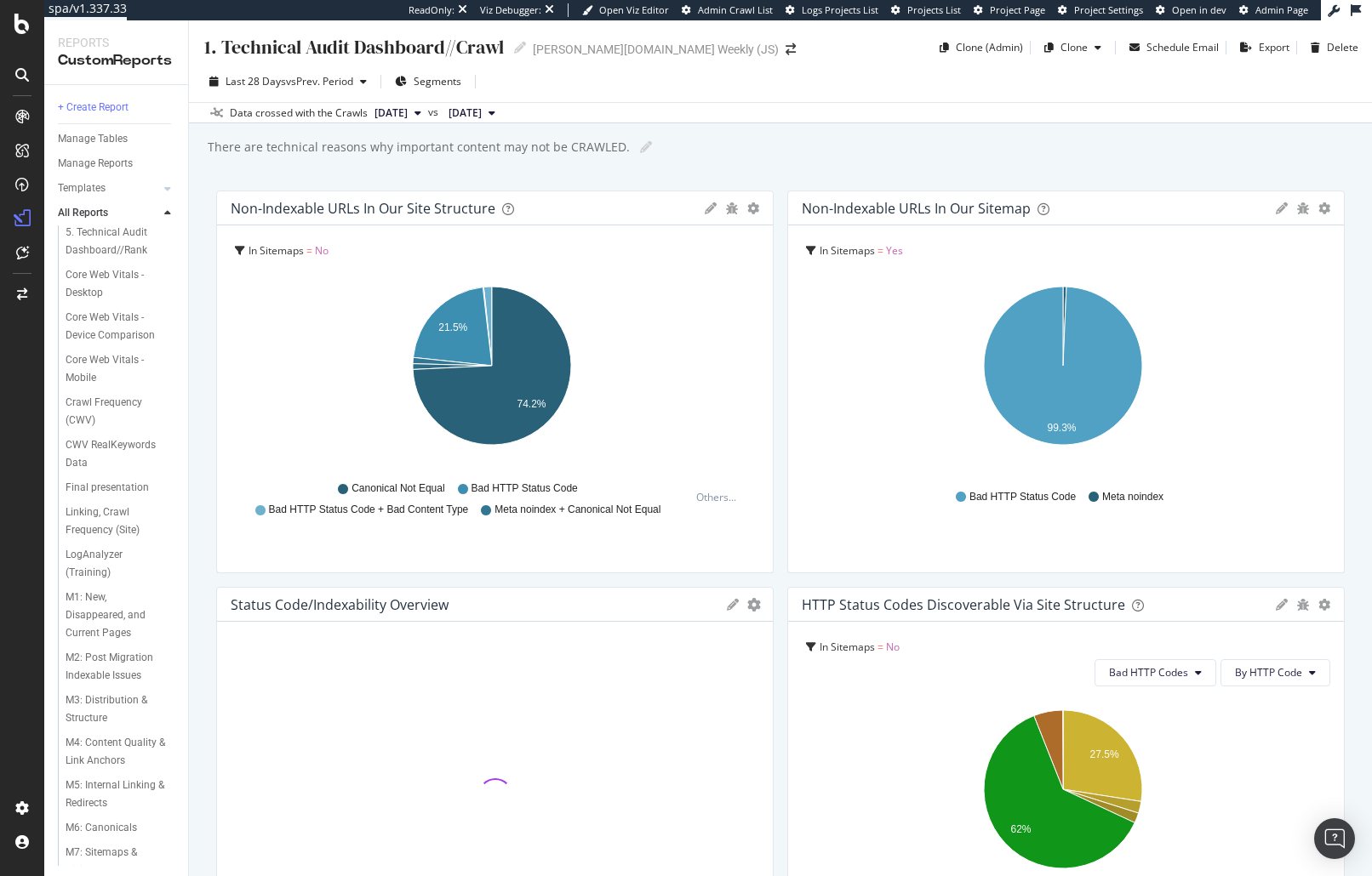
scroll to position [374, 0]
click at [100, 837] on div "SEO Performance Report" at bounding box center [113, 844] width 96 height 36
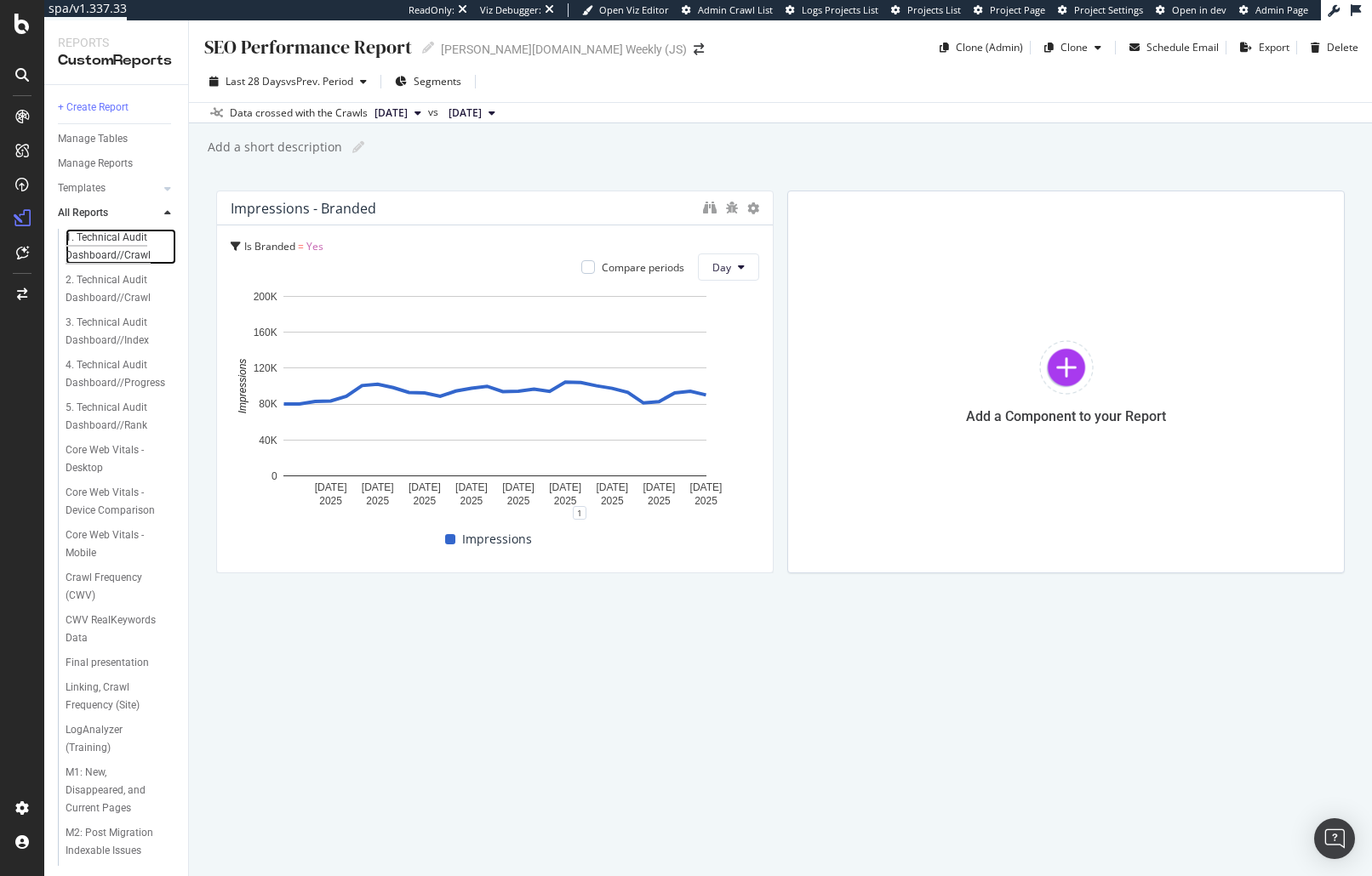
click at [108, 243] on div "1. Technical Audit Dashboard//Crawl" at bounding box center [116, 247] width 101 height 36
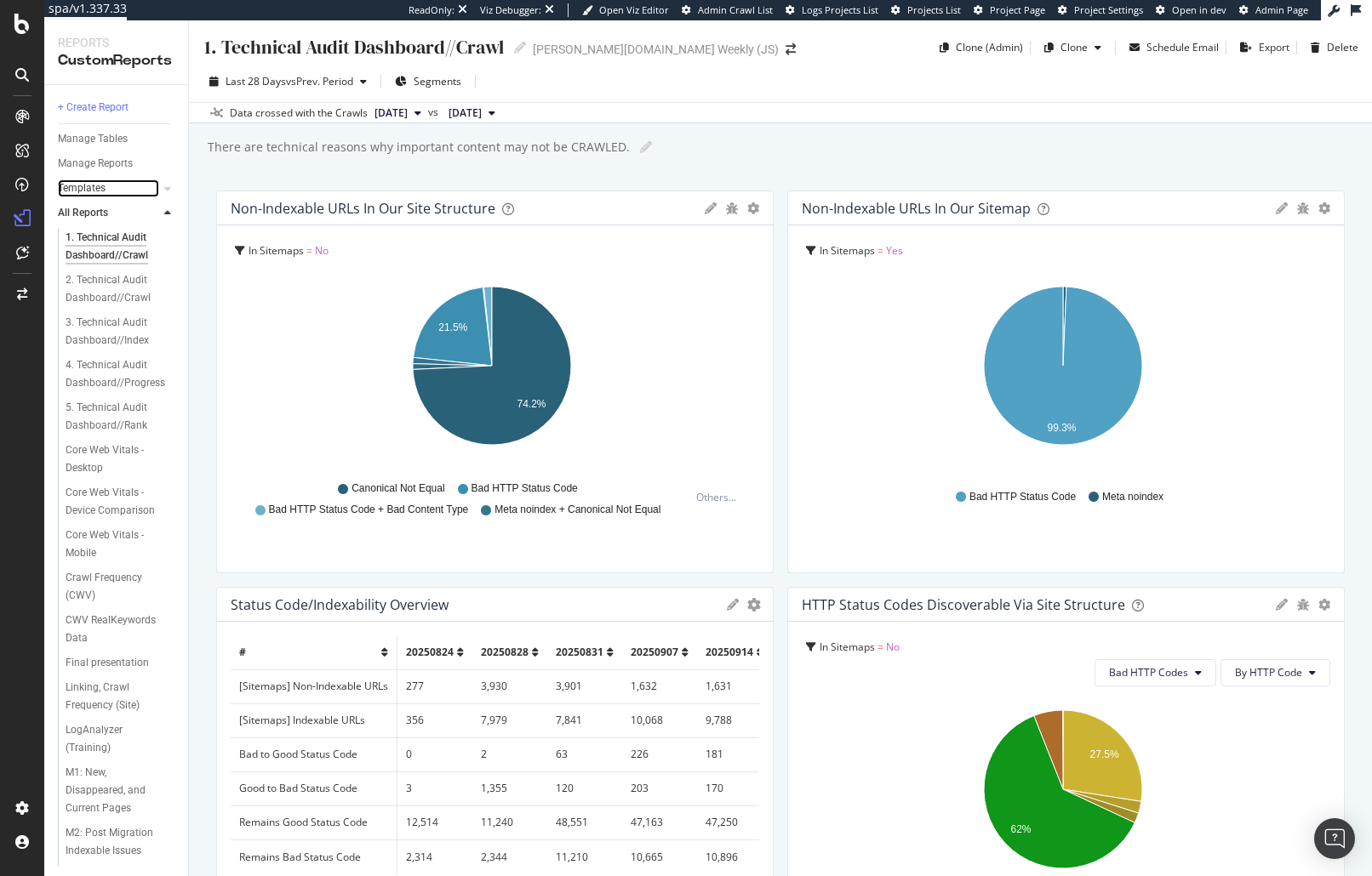
click at [107, 183] on link "Templates" at bounding box center [108, 189] width 101 height 18
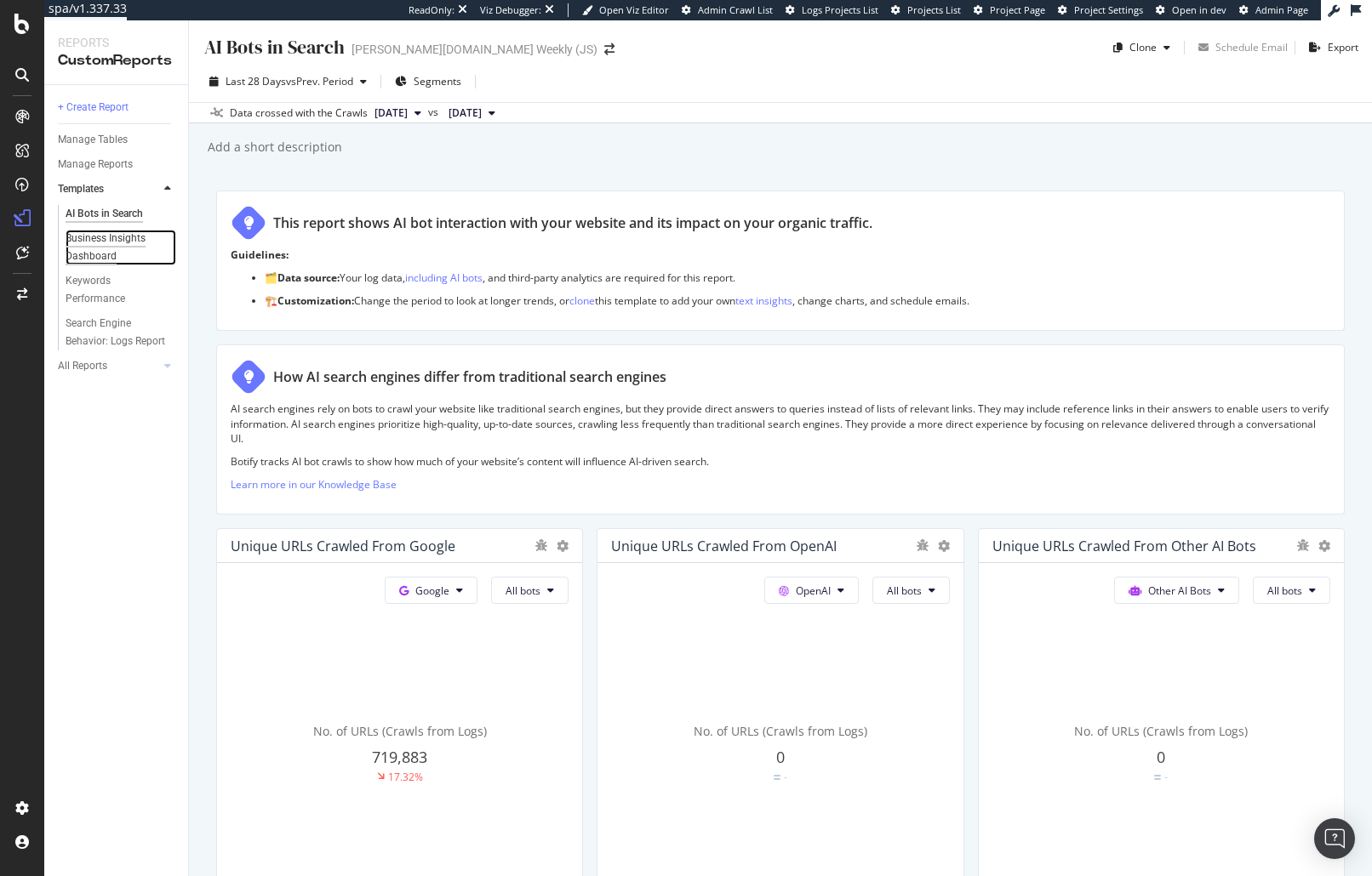
click at [89, 256] on div "Business Insights Dashboard" at bounding box center [114, 248] width 98 height 36
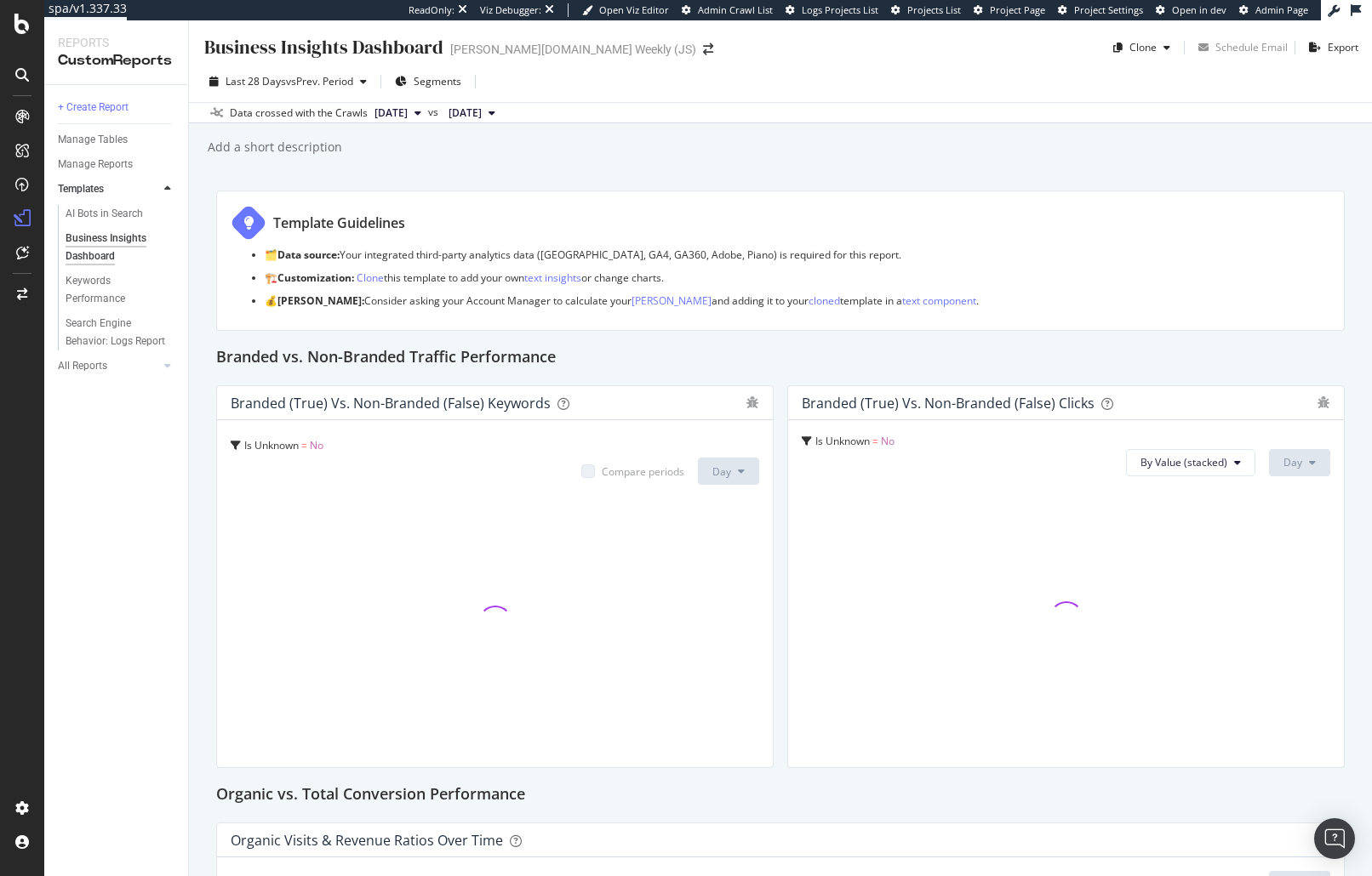
click at [714, 353] on div "Branded vs. Non-Branded Traffic Performance" at bounding box center [780, 358] width 1129 height 27
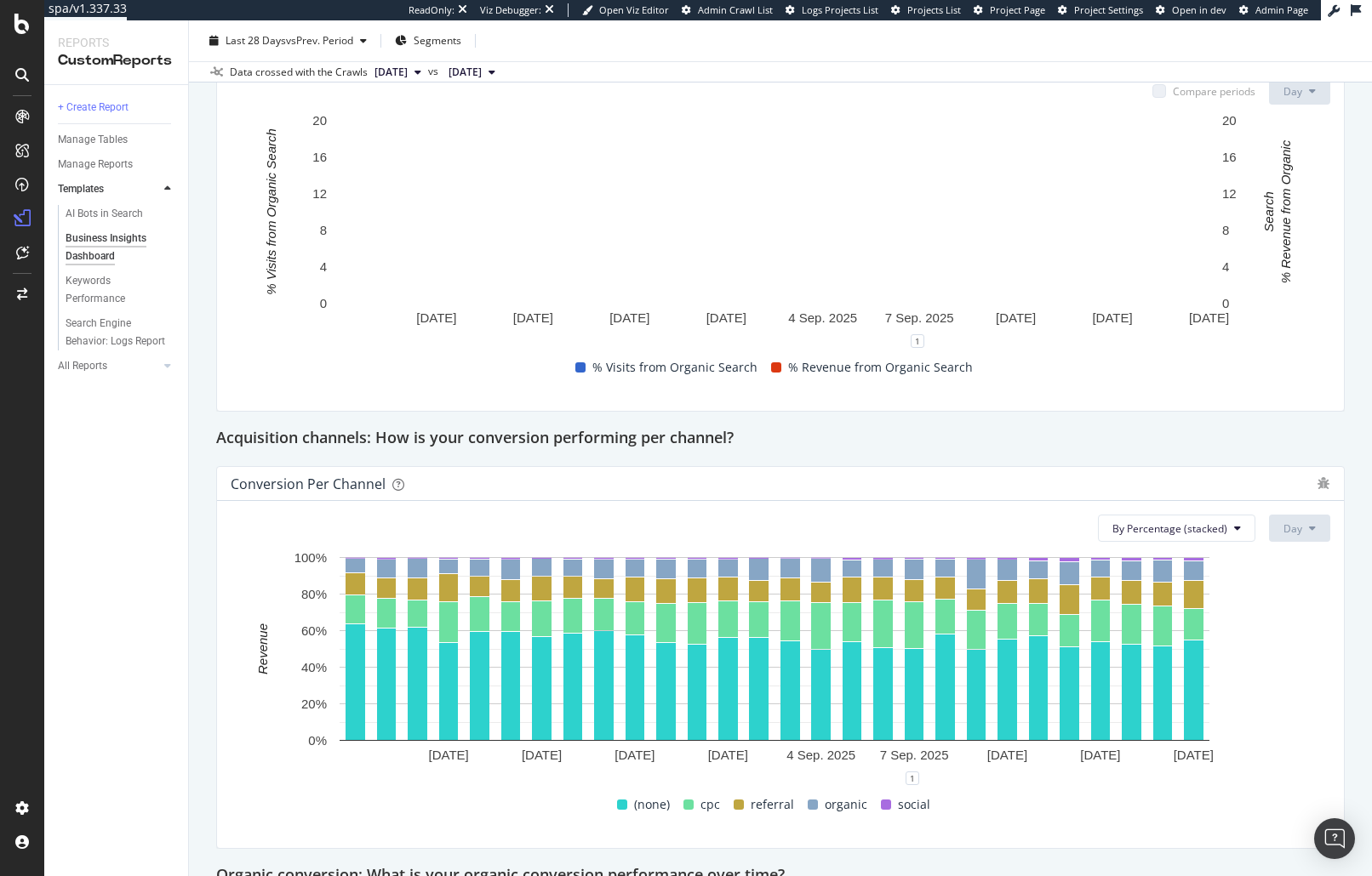
scroll to position [800, 0]
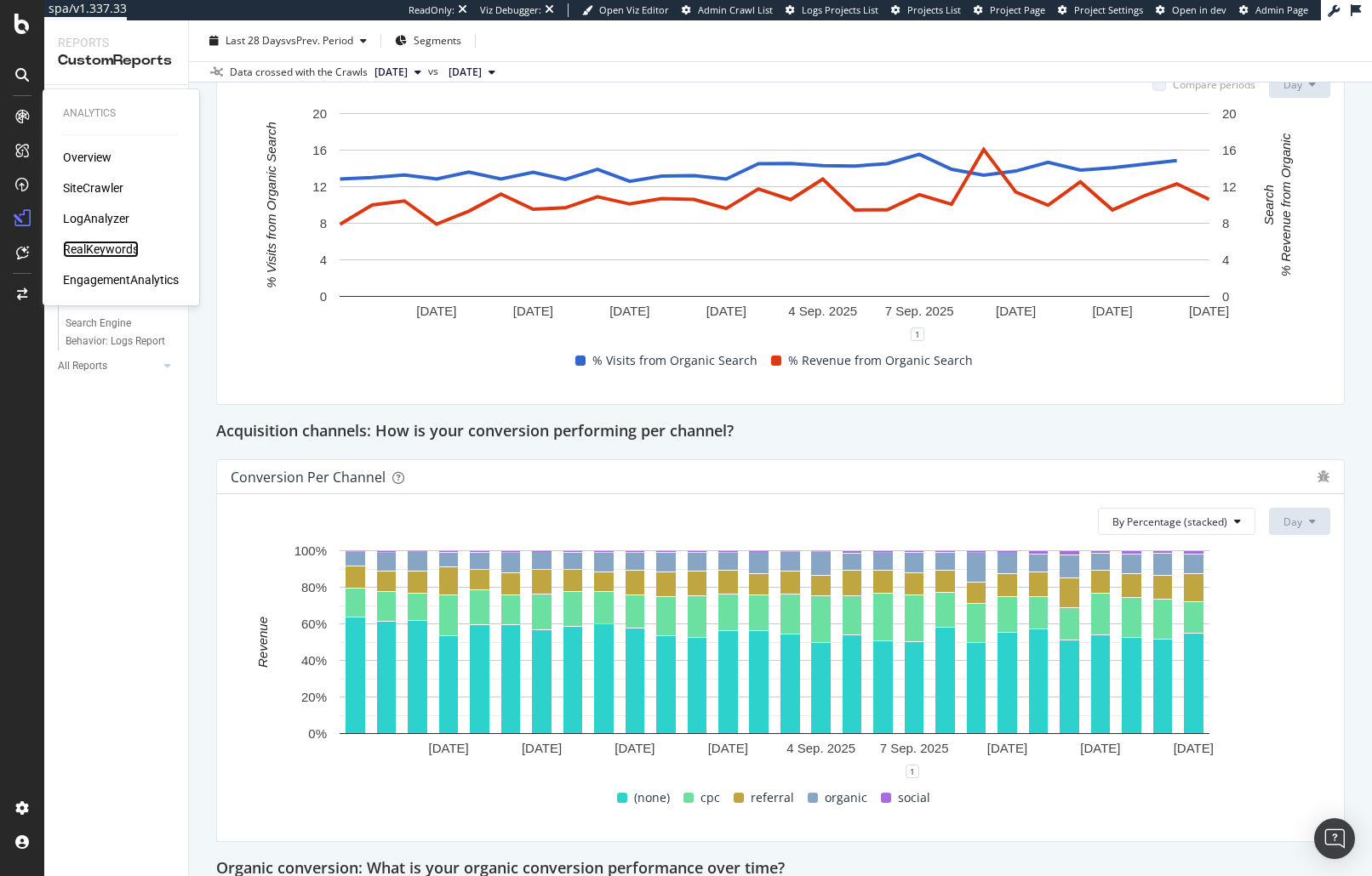
click at [84, 245] on div "RealKeywords" at bounding box center [101, 249] width 76 height 17
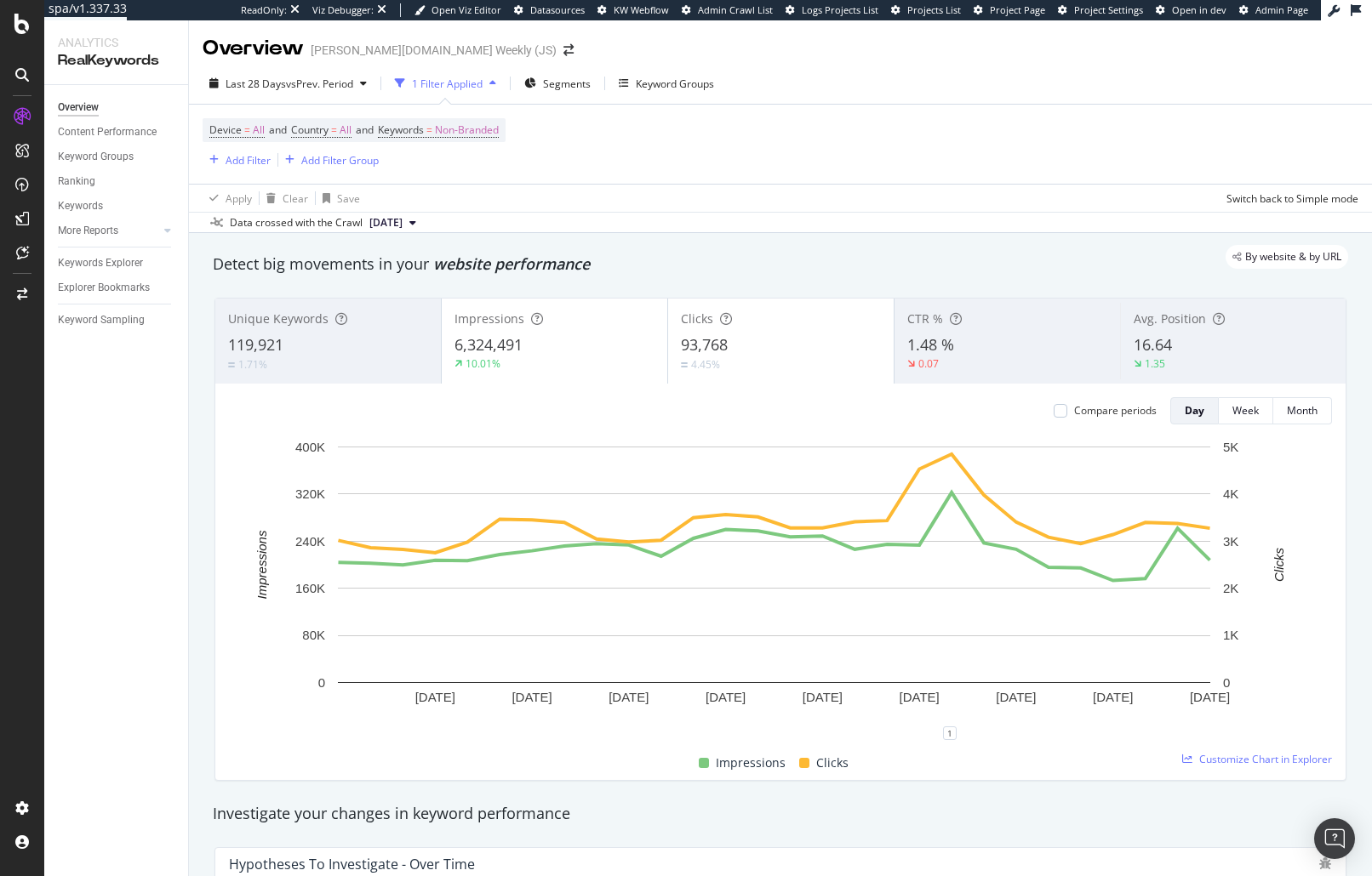
click at [815, 228] on div "Data crossed with the Crawl 2025 Sep. 14th" at bounding box center [779, 221] width 1182 height 20
click at [304, 89] on span "vs Prev. Period" at bounding box center [319, 84] width 67 height 14
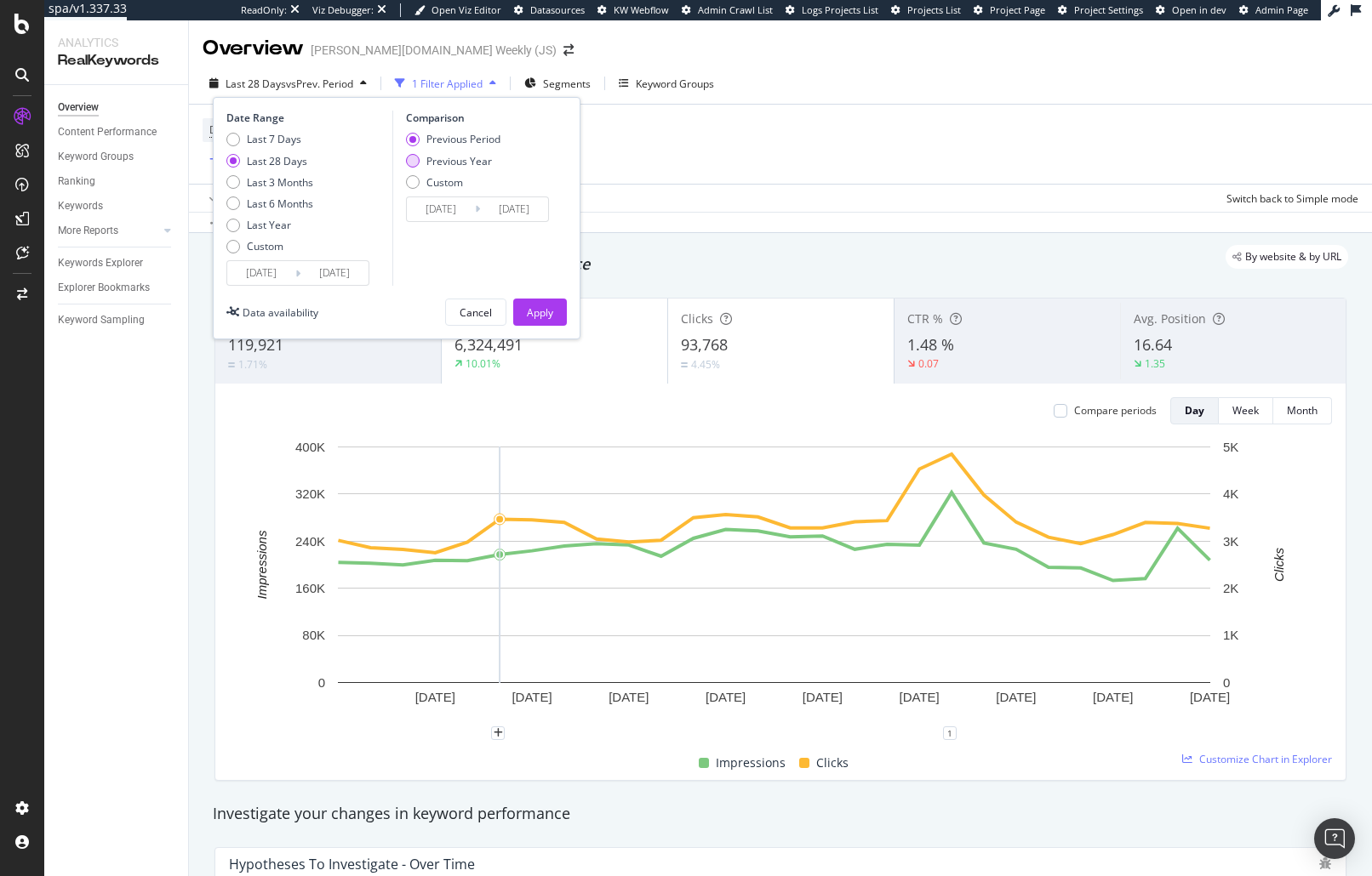
click at [477, 166] on div "Previous Year" at bounding box center [459, 161] width 65 height 14
type input "2024/08/20"
type input "2024/09/16"
drag, startPoint x: 536, startPoint y: 310, endPoint x: 792, endPoint y: 239, distance: 265.7
click at [536, 310] on div "Apply" at bounding box center [540, 312] width 26 height 14
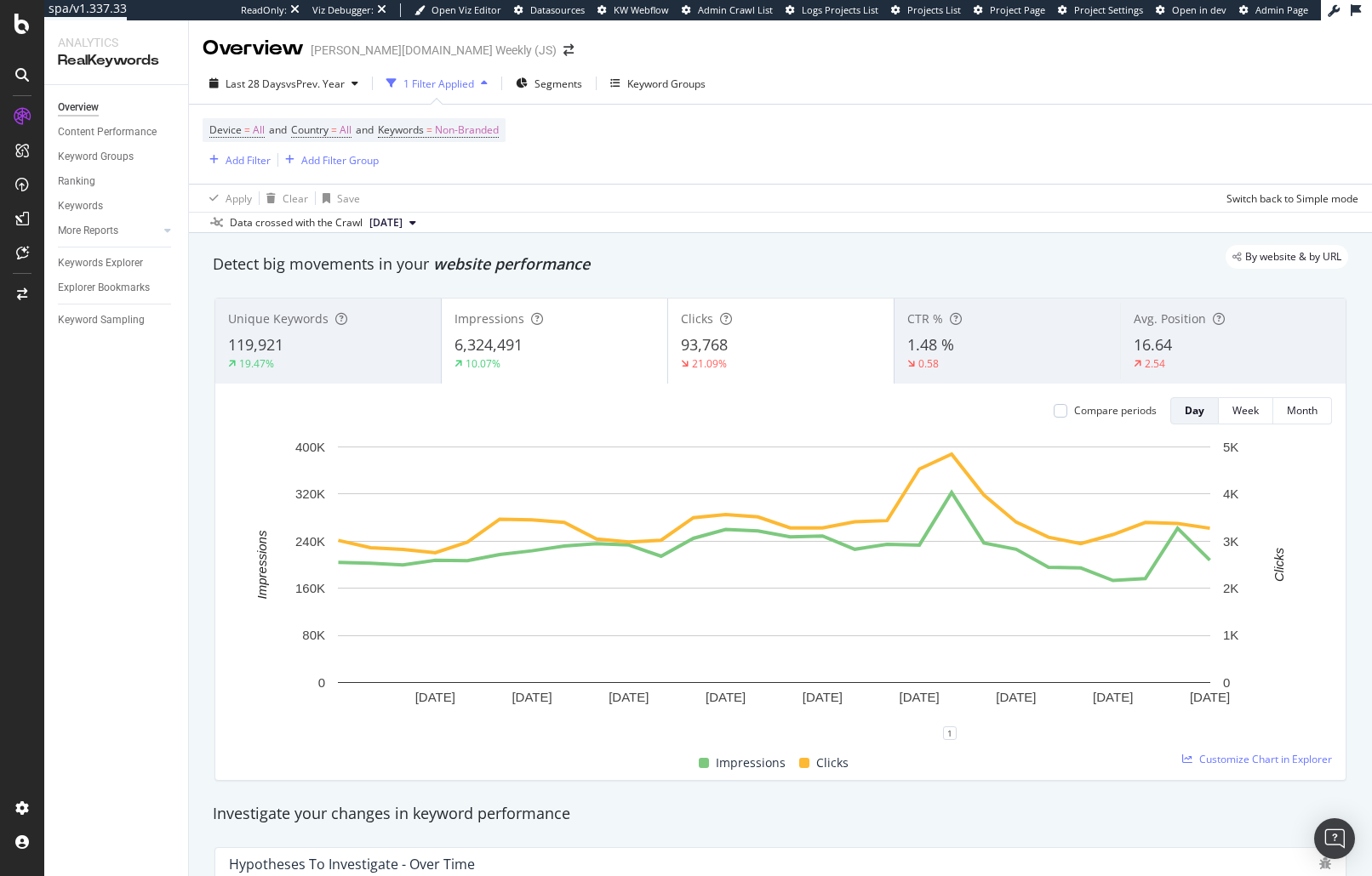
click at [828, 271] on div "Detect big movements in your website performance" at bounding box center [779, 264] width 1135 height 22
click at [18, 23] on icon at bounding box center [21, 23] width 15 height 20
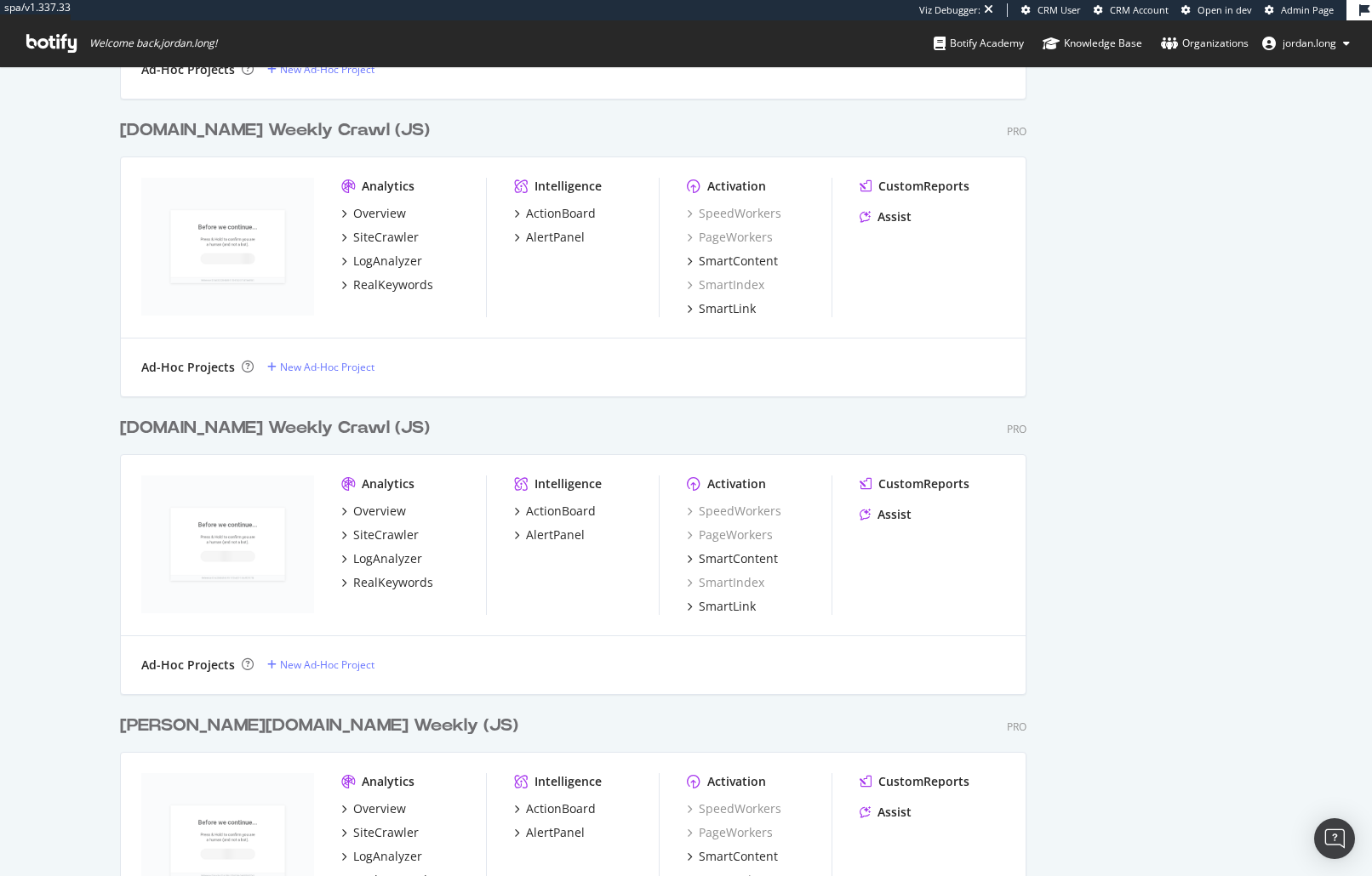
scroll to position [1112, 0]
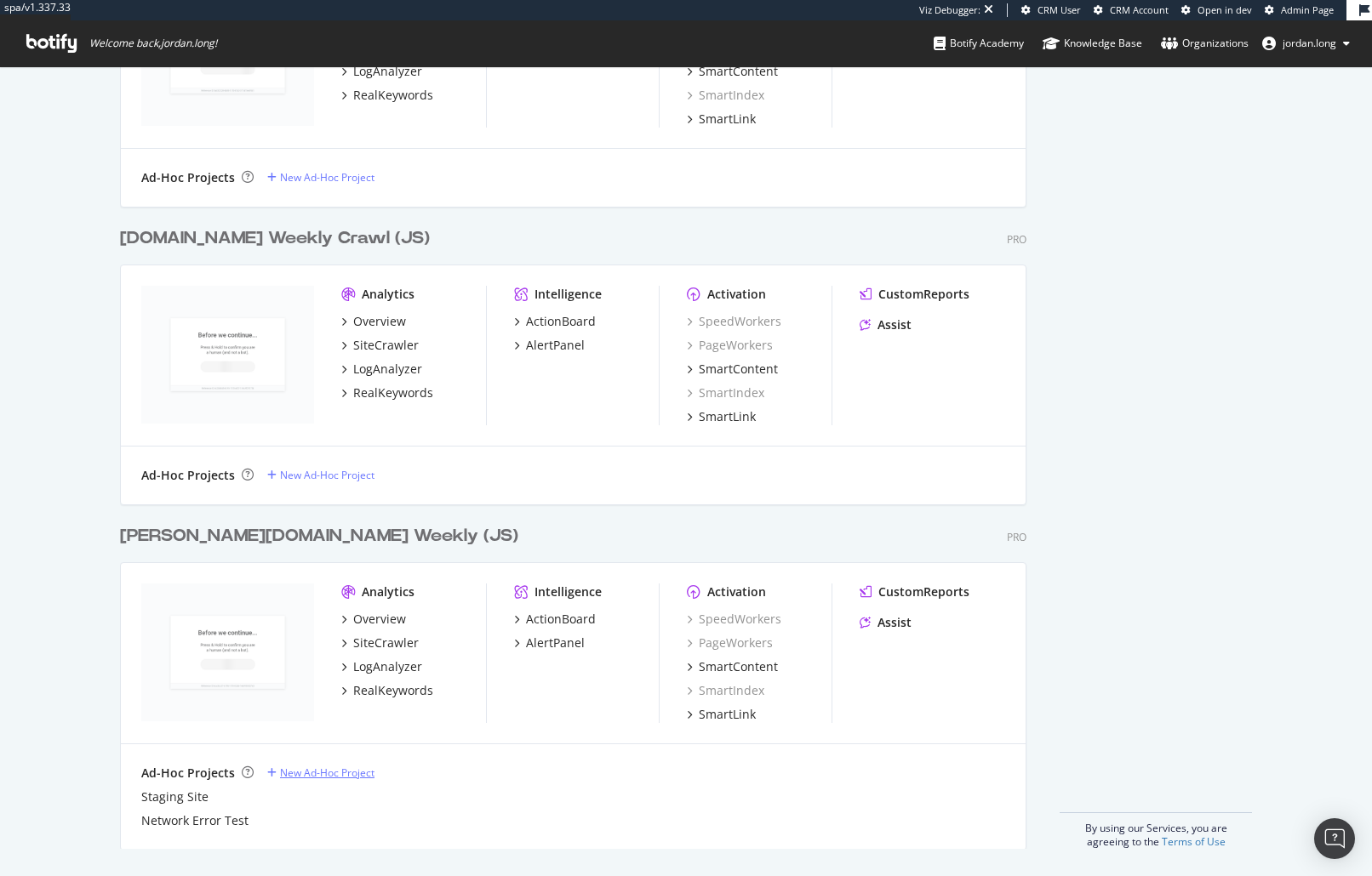
click at [304, 770] on div "New Ad-Hoc Project" at bounding box center [327, 773] width 94 height 14
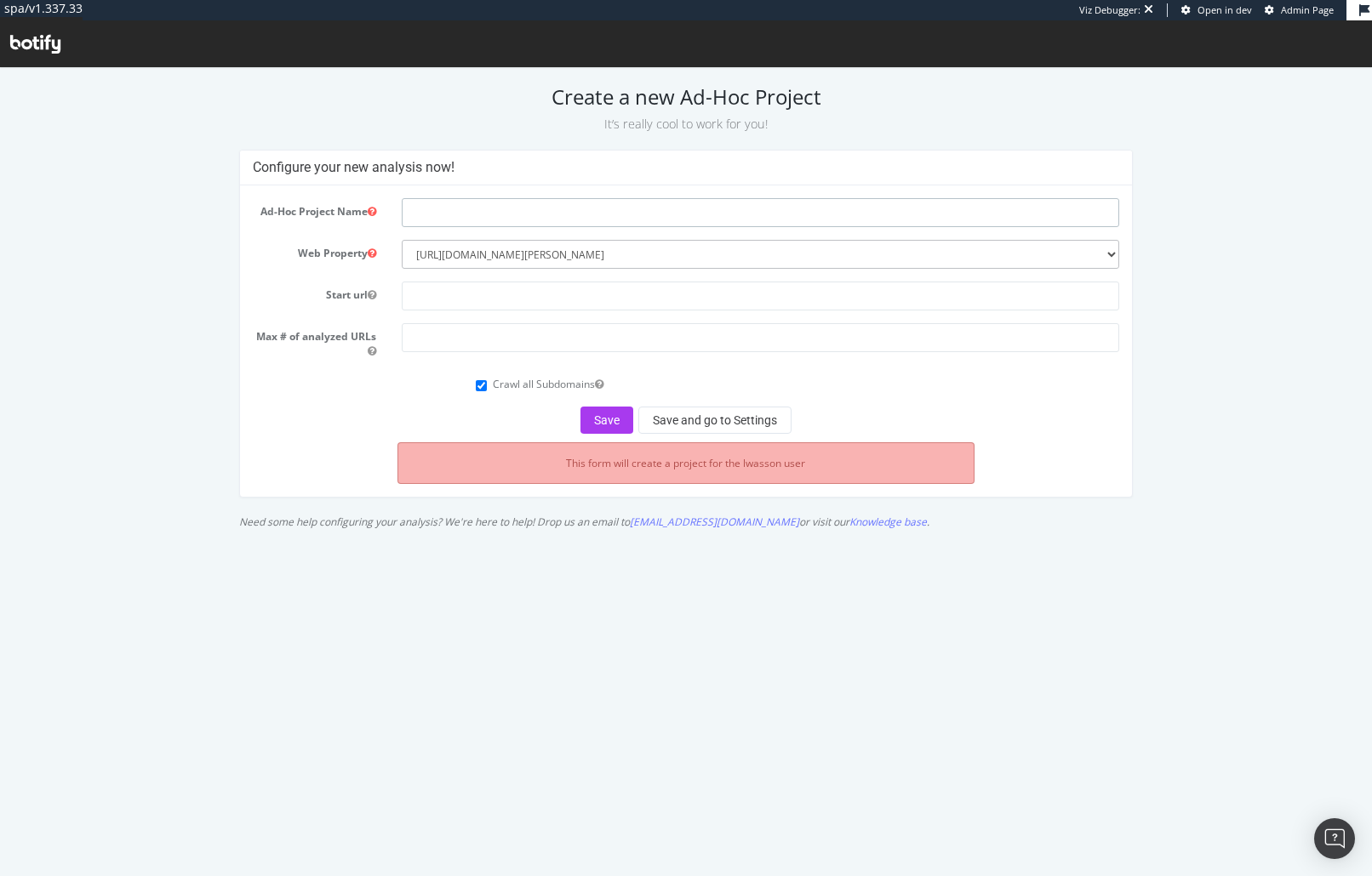
click at [503, 218] on input "text" at bounding box center [761, 212] width 718 height 29
type input "X"
type input "U"
type input "US XML Sitemap"
click at [563, 301] on input "text" at bounding box center [761, 295] width 718 height 29
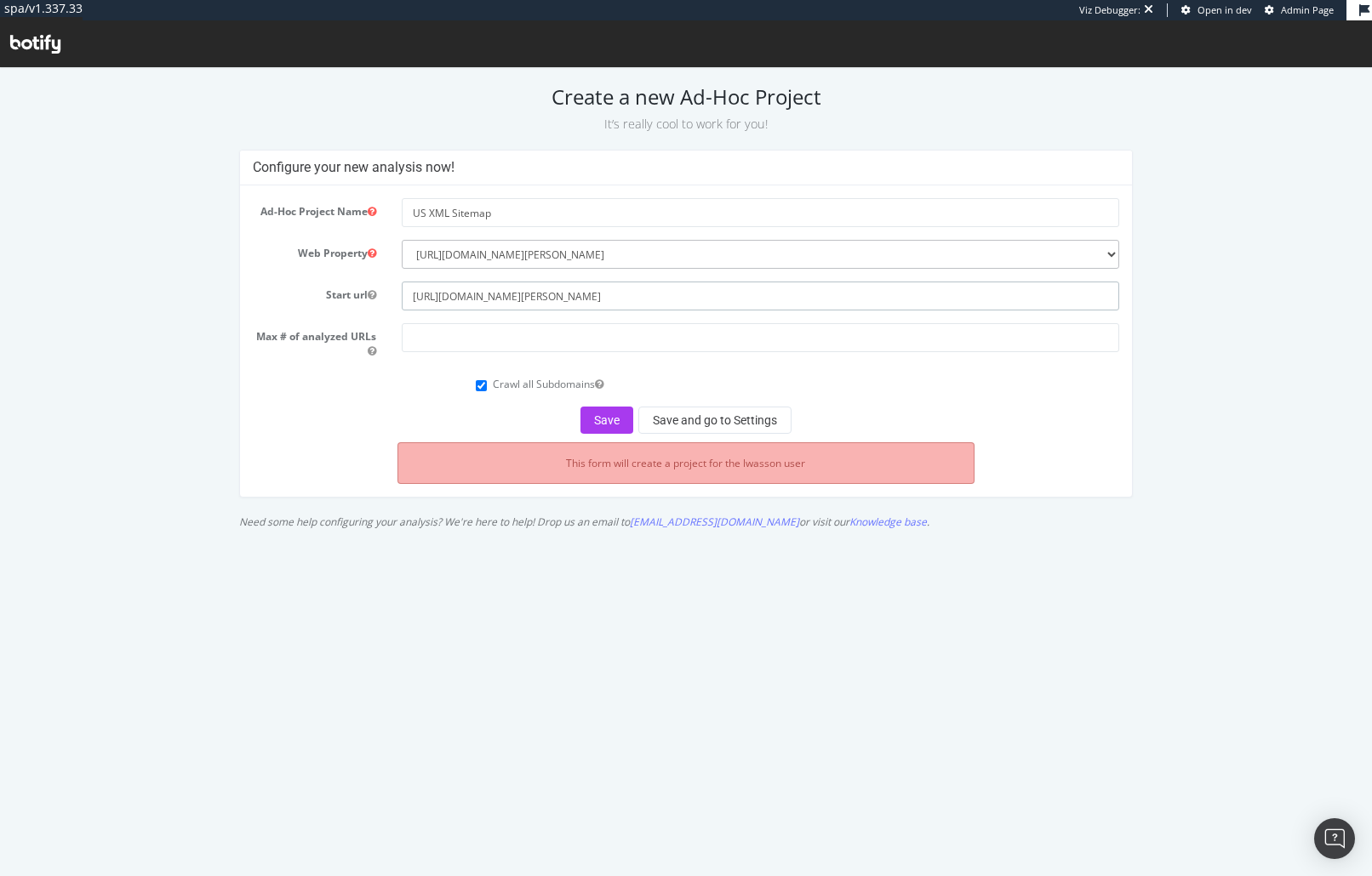
type input "[URL][DOMAIN_NAME][PERSON_NAME]"
type input "5"
type input "1"
type input "1000000"
click at [719, 420] on button "Save and go to Settings" at bounding box center [715, 419] width 153 height 27
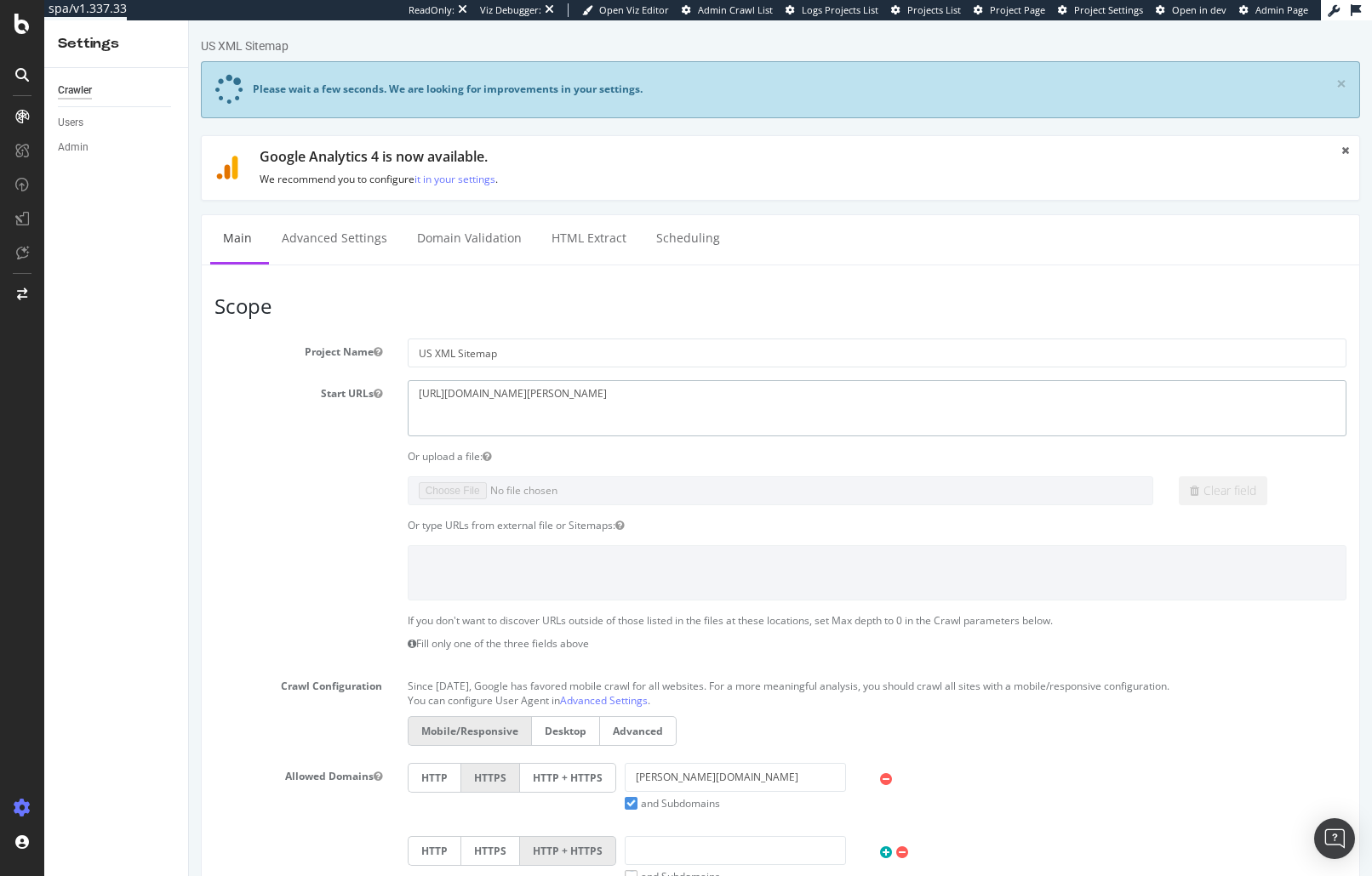
click at [635, 402] on textarea "https://www.wilson.com" at bounding box center [876, 407] width 938 height 56
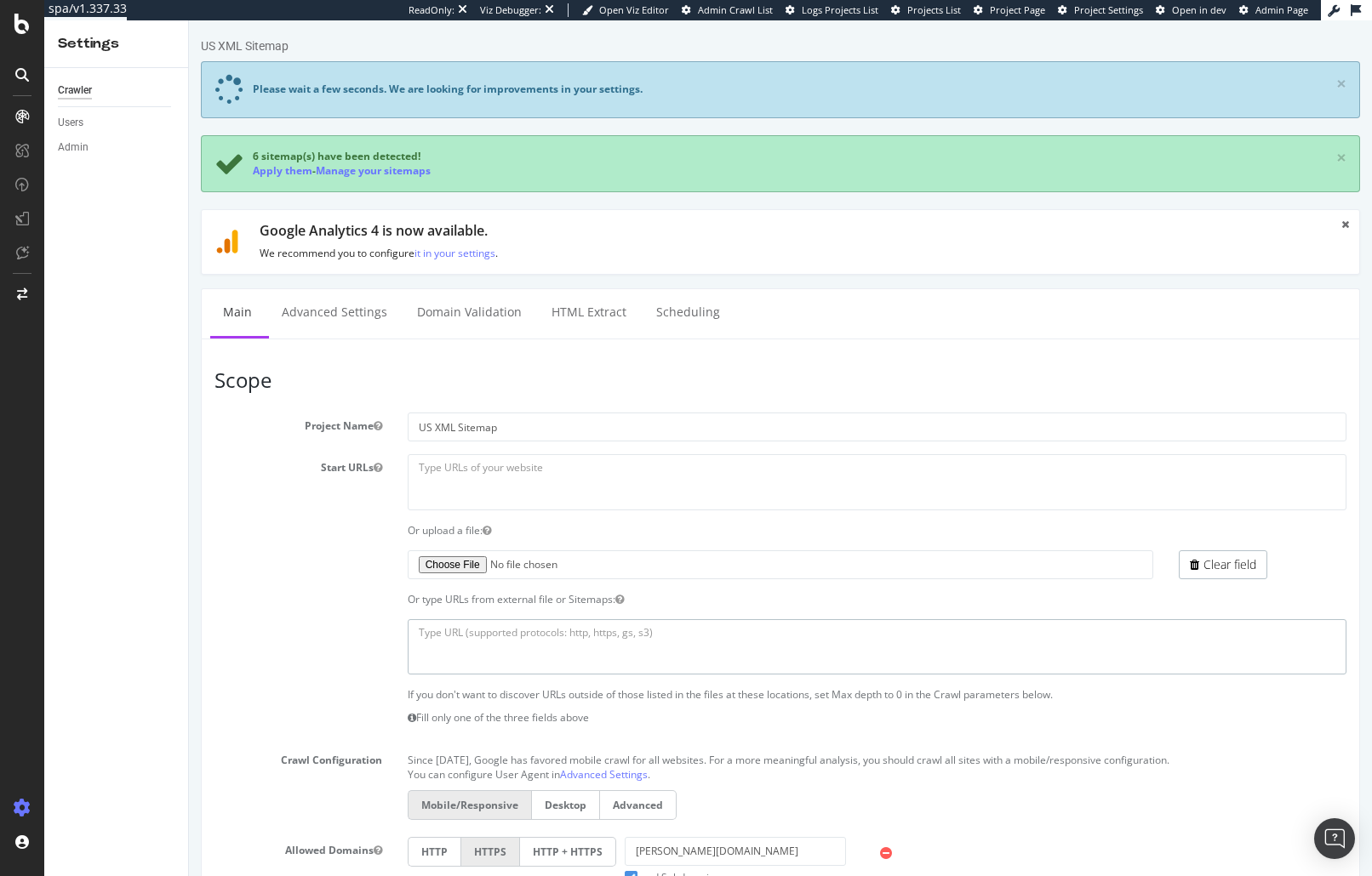
click at [541, 638] on textarea at bounding box center [876, 647] width 938 height 56
paste textarea "https://www.wilson.com/en-us/sitemaps/wilson/sitemap-index.xml"
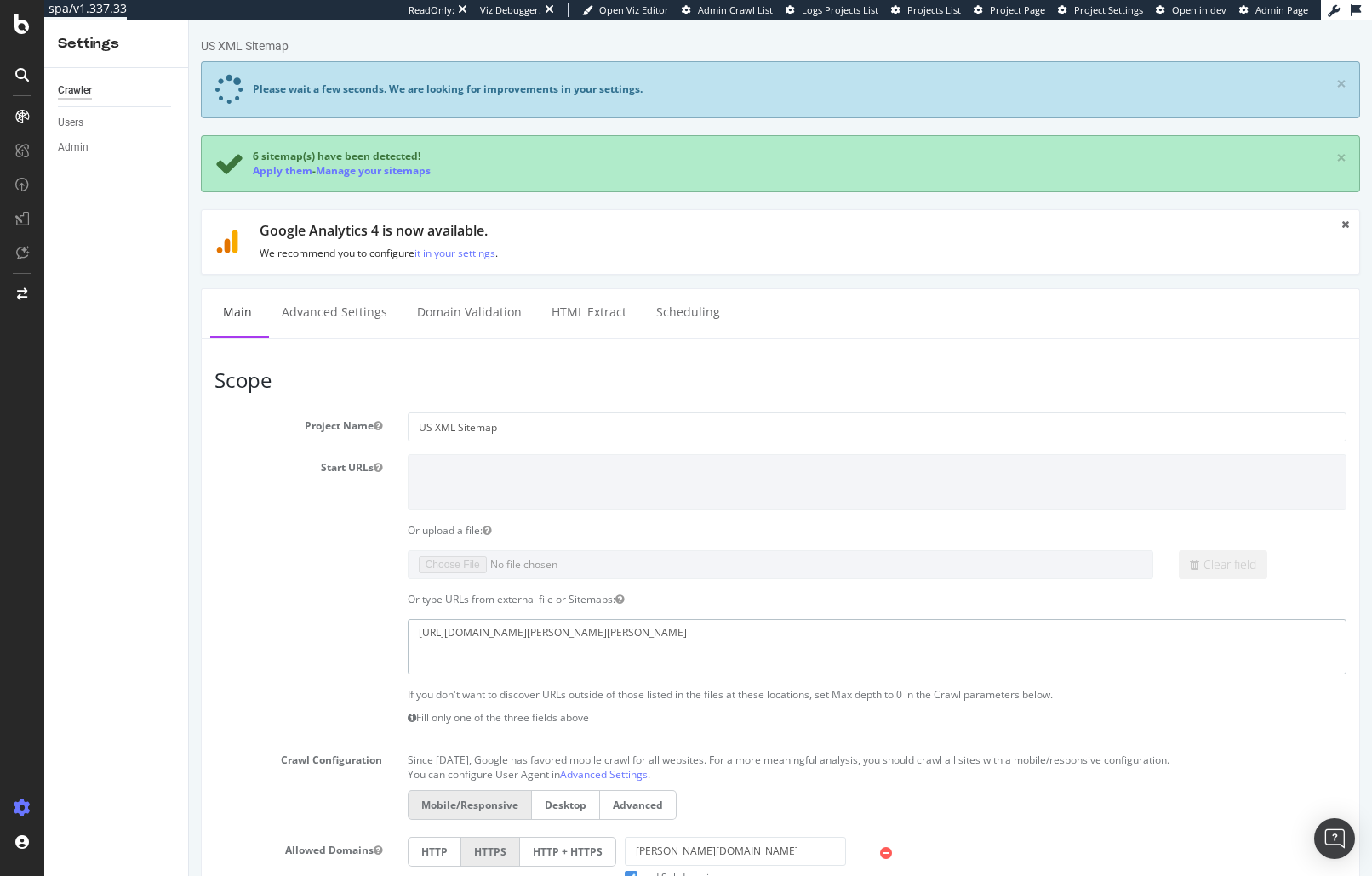
type textarea "https://www.wilson.com/en-us/sitemaps/wilson/sitemap-index.xml"
click at [343, 643] on div "https://www.wilson.com/en-us/sitemaps/wilson/sitemap-index.xml" at bounding box center [780, 647] width 1157 height 56
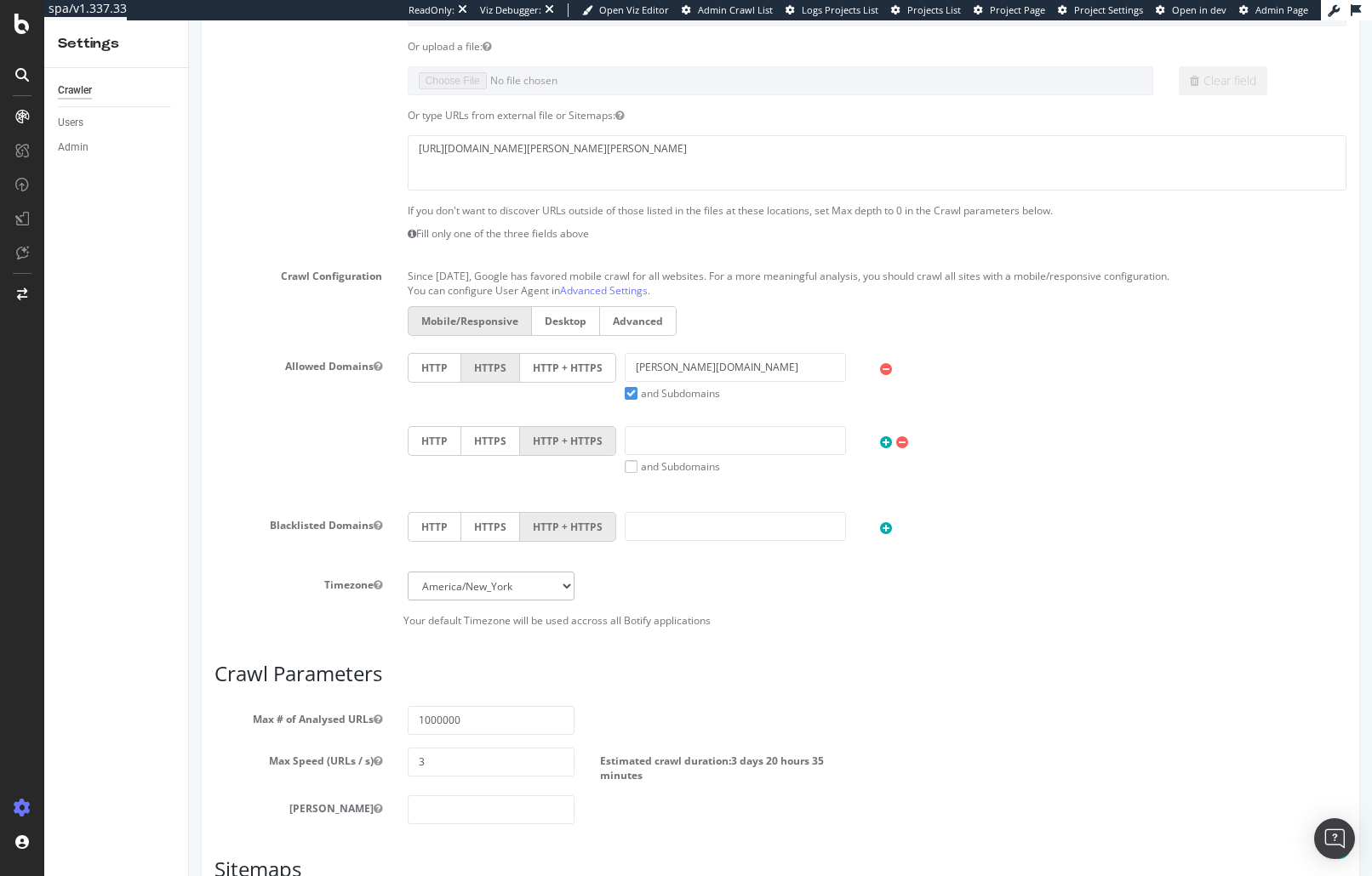
scroll to position [563, 0]
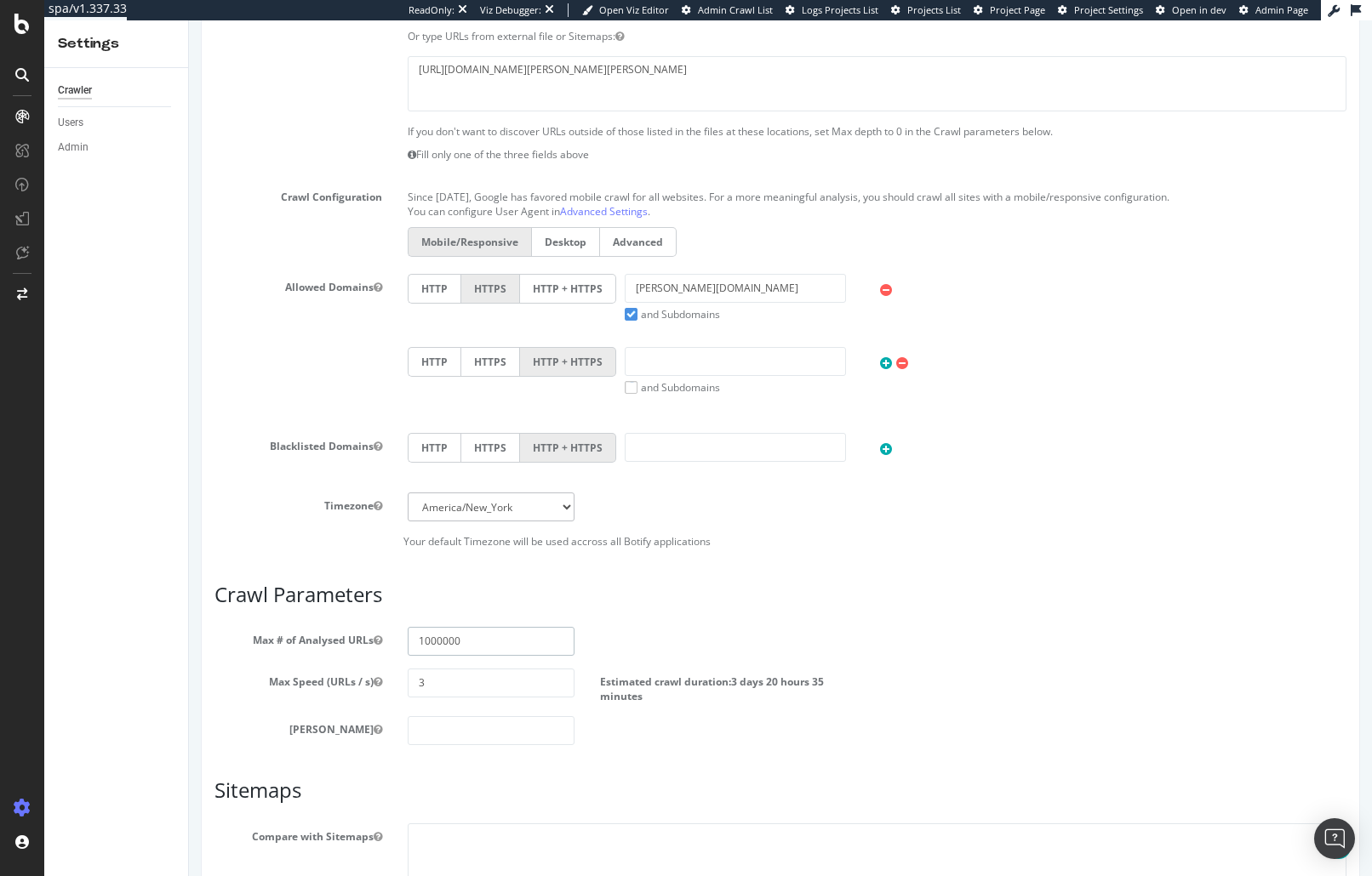
click at [495, 640] on input "1000000" at bounding box center [491, 641] width 168 height 29
type input "100000"
click at [457, 695] on input "3" at bounding box center [491, 683] width 168 height 29
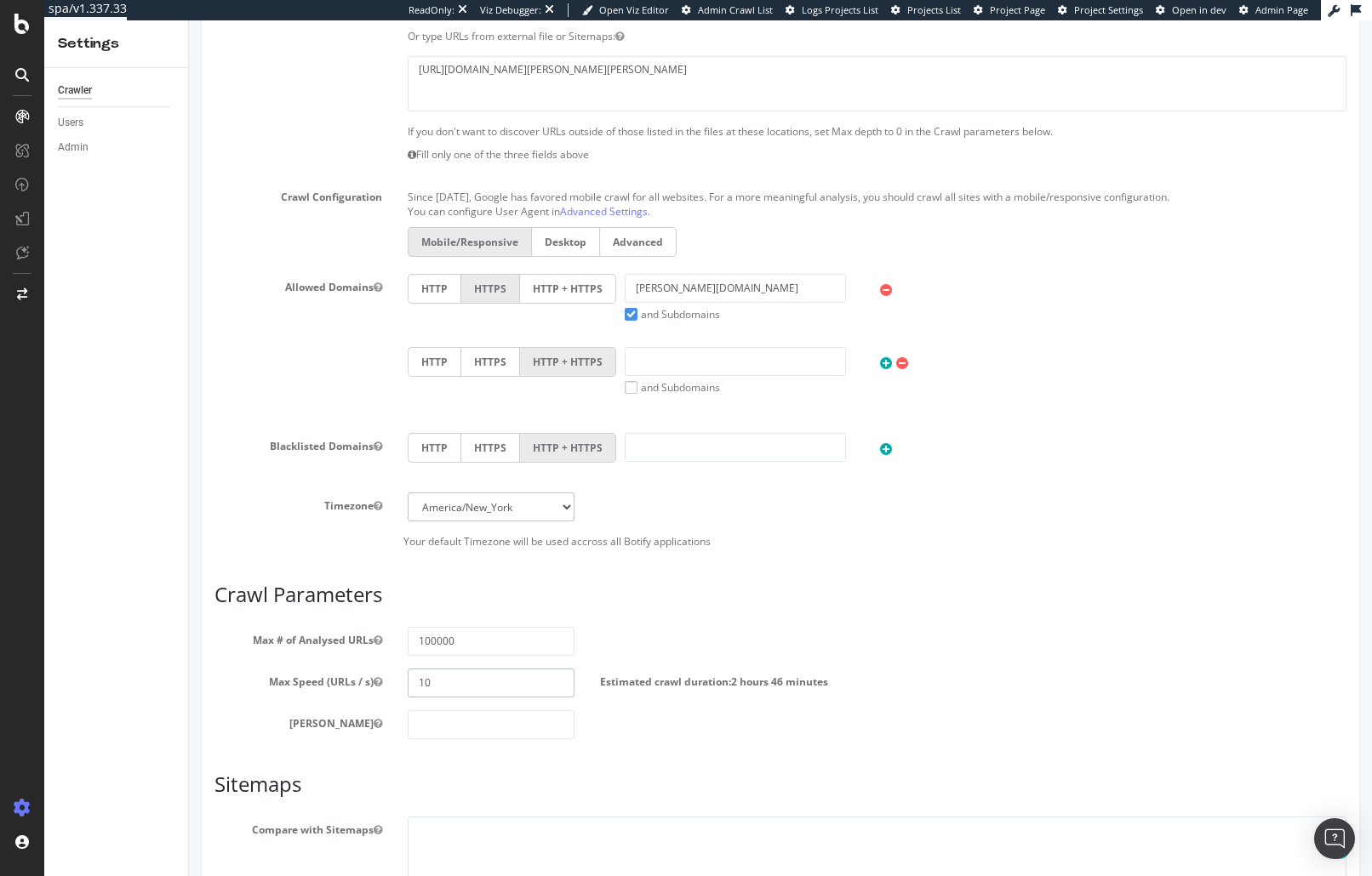
type input "1"
type input "5"
click at [1083, 657] on section "Max # of Analysed URLs 100000 Max Speed (URLs / s) 5 Estimated crawl duration: …" at bounding box center [780, 682] width 1132 height 112
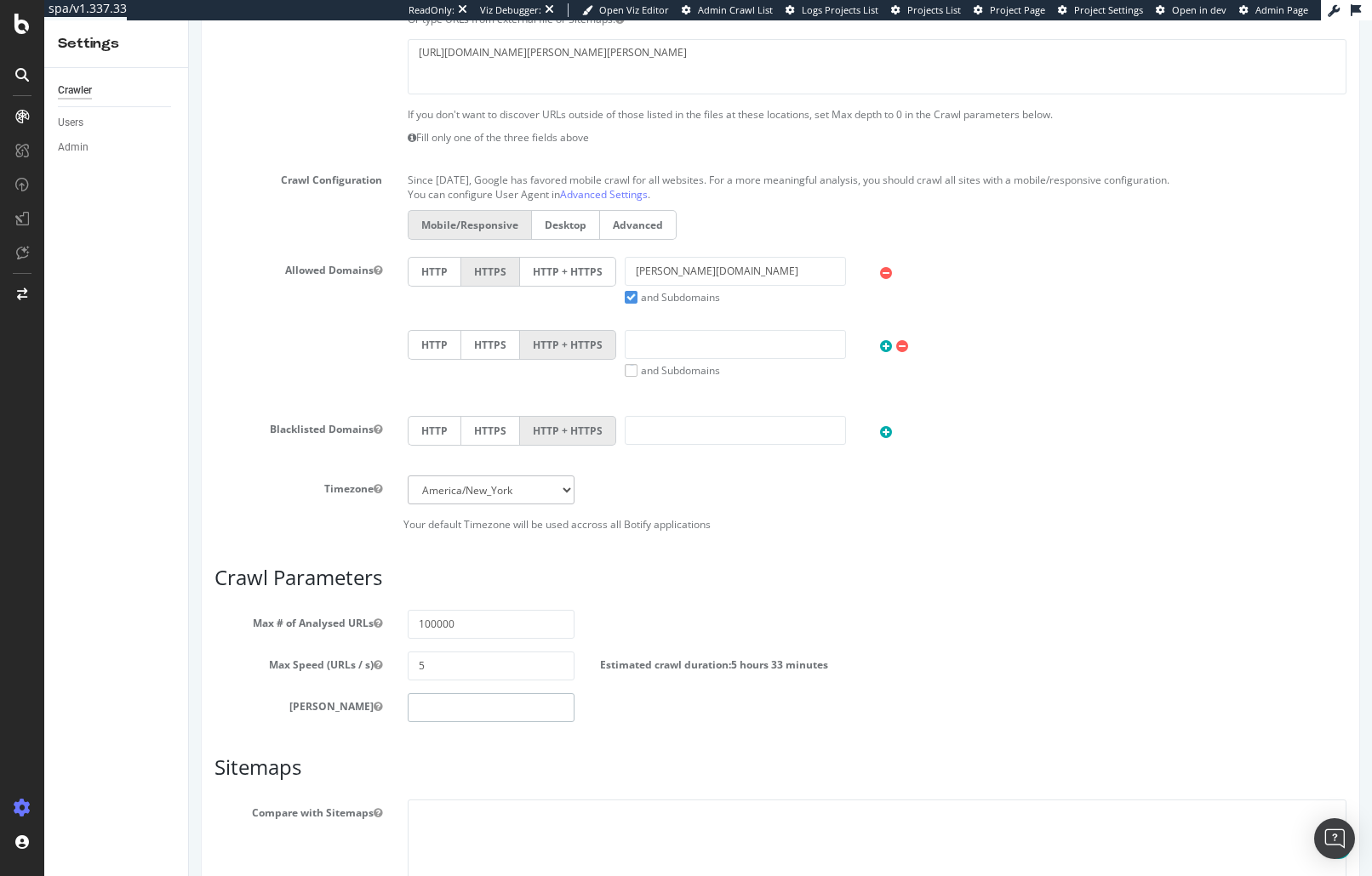
click at [526, 709] on input "number" at bounding box center [491, 708] width 168 height 29
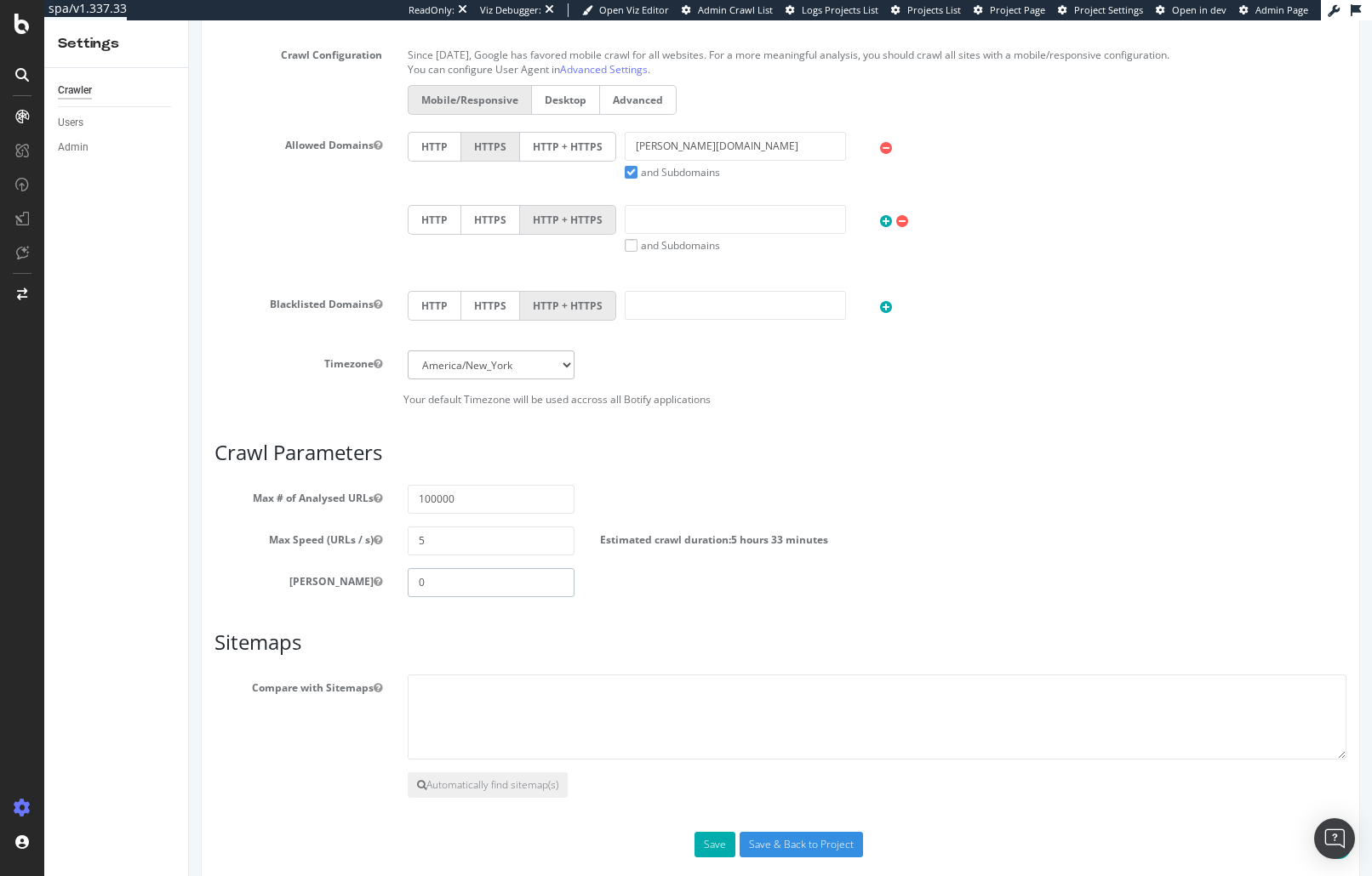
scroll to position [730, 0]
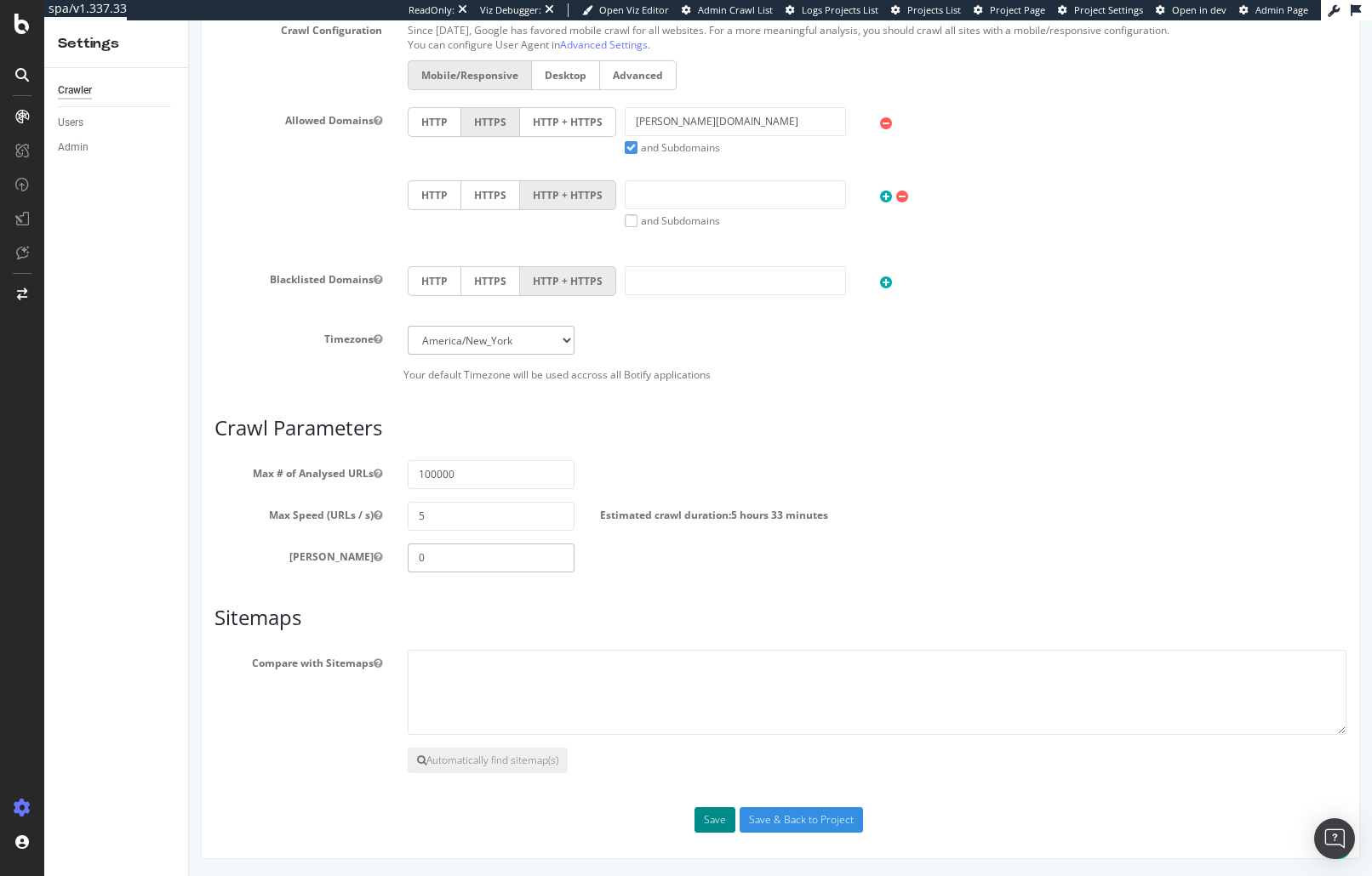
type input "0"
click at [707, 820] on button "Save" at bounding box center [714, 820] width 41 height 26
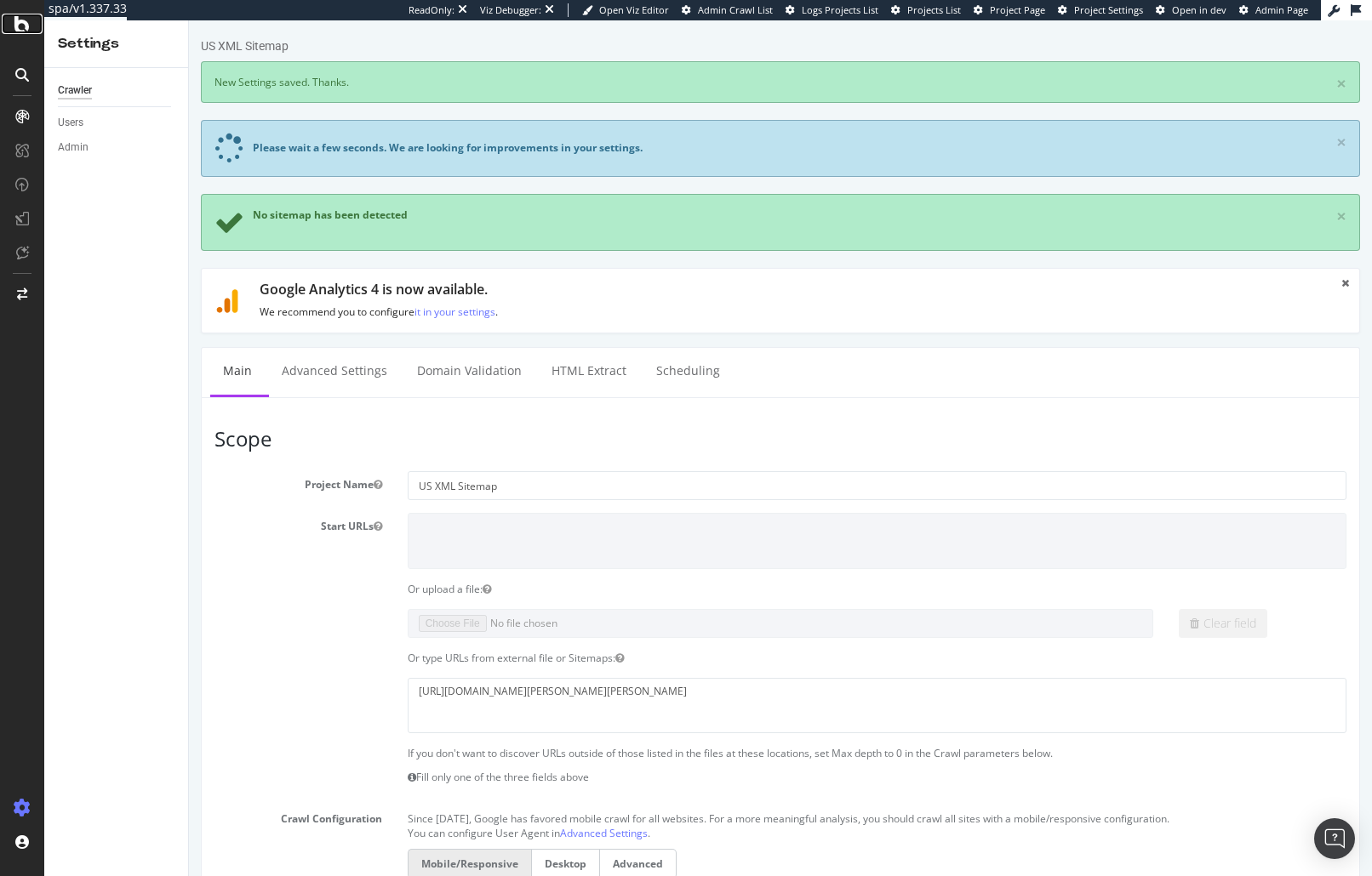
scroll to position [789, 0]
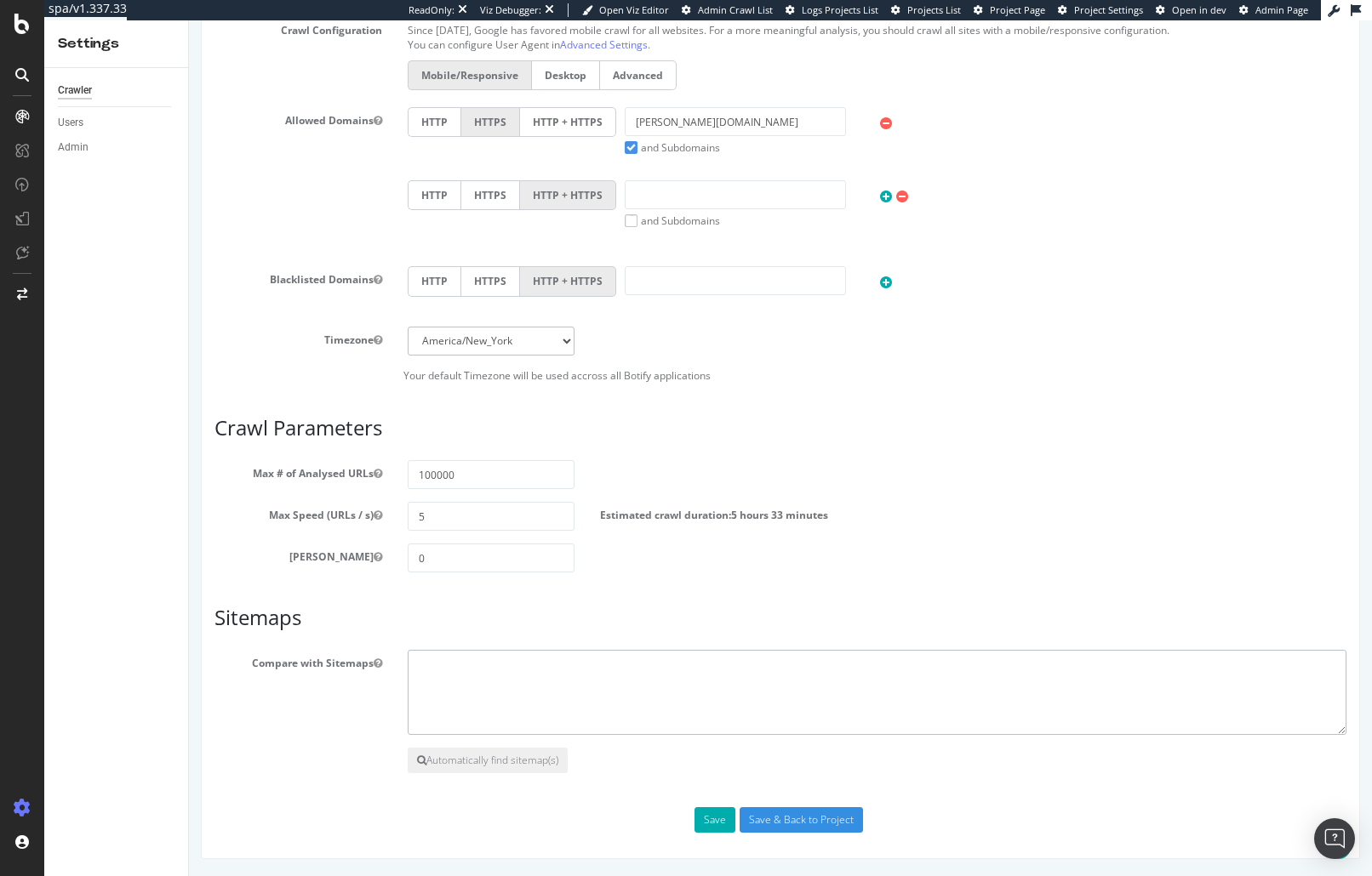
click at [487, 664] on textarea at bounding box center [876, 692] width 938 height 85
type textarea "{ "flags": [ "cube" ], "beta": { "pap_mini_rules": [ "+ *adobe.io/*", "+ *adobe…"
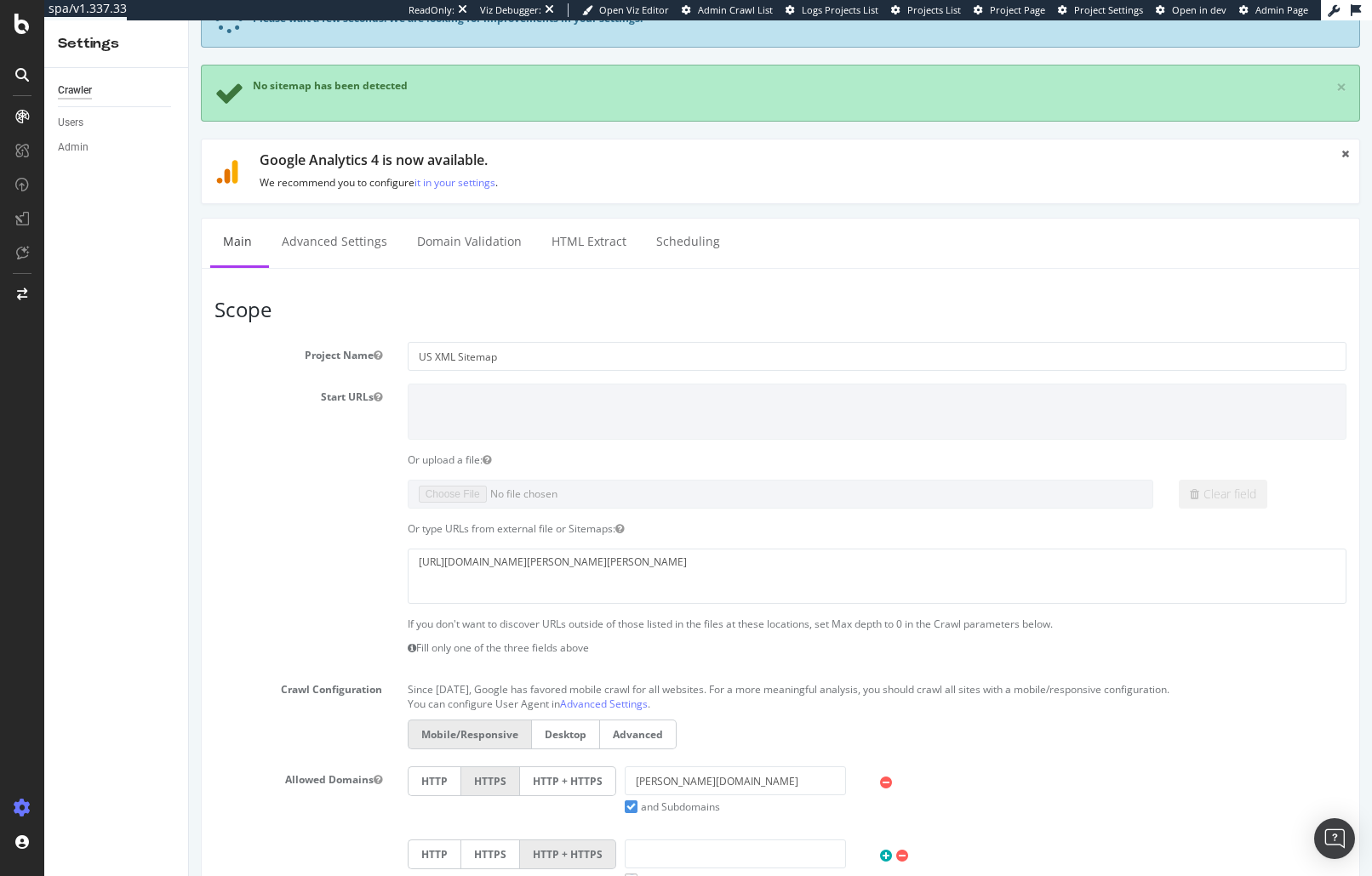
scroll to position [0, 0]
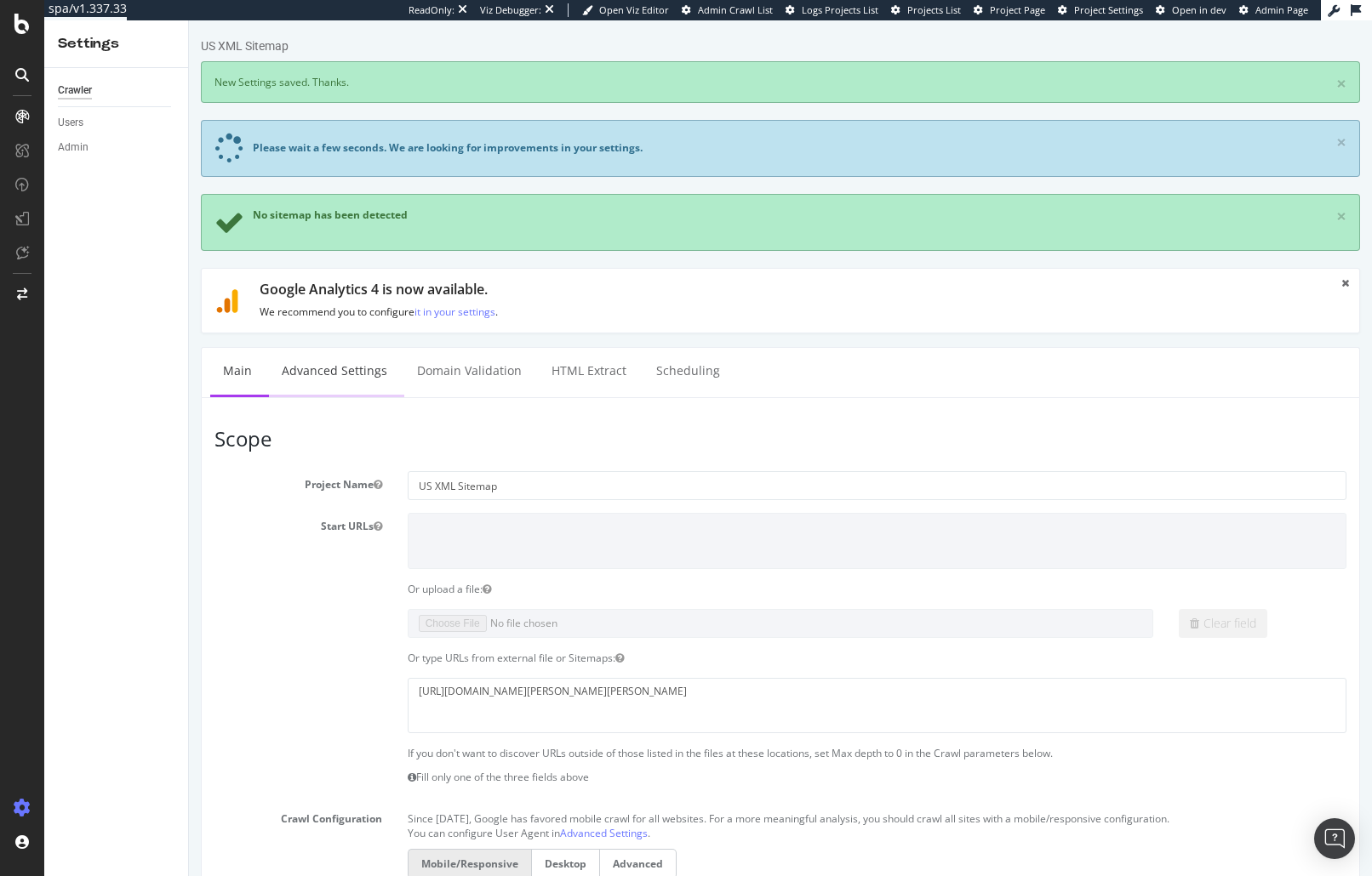
click at [357, 382] on link "Advanced Settings" at bounding box center [334, 371] width 131 height 47
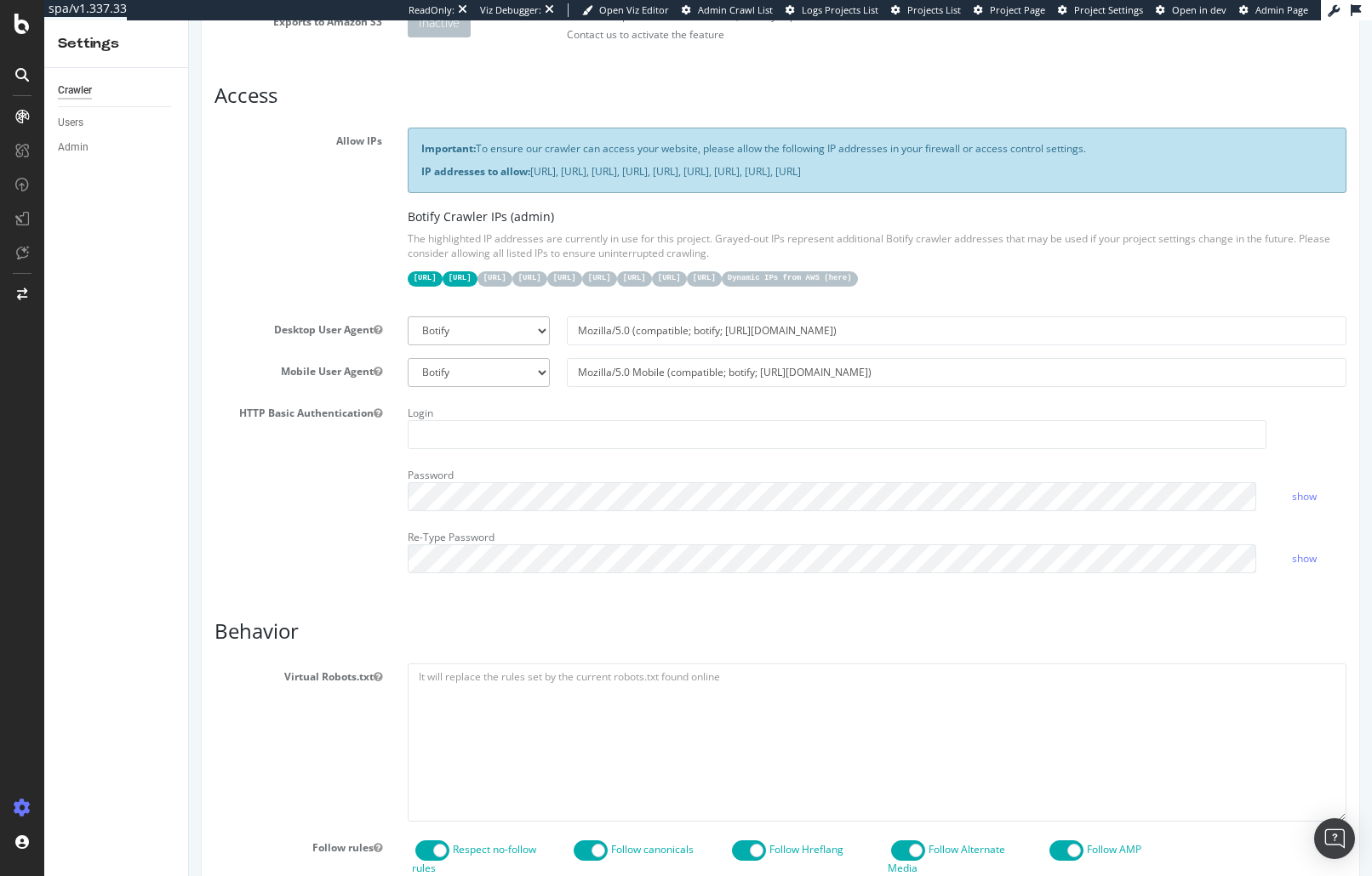
scroll to position [1123, 0]
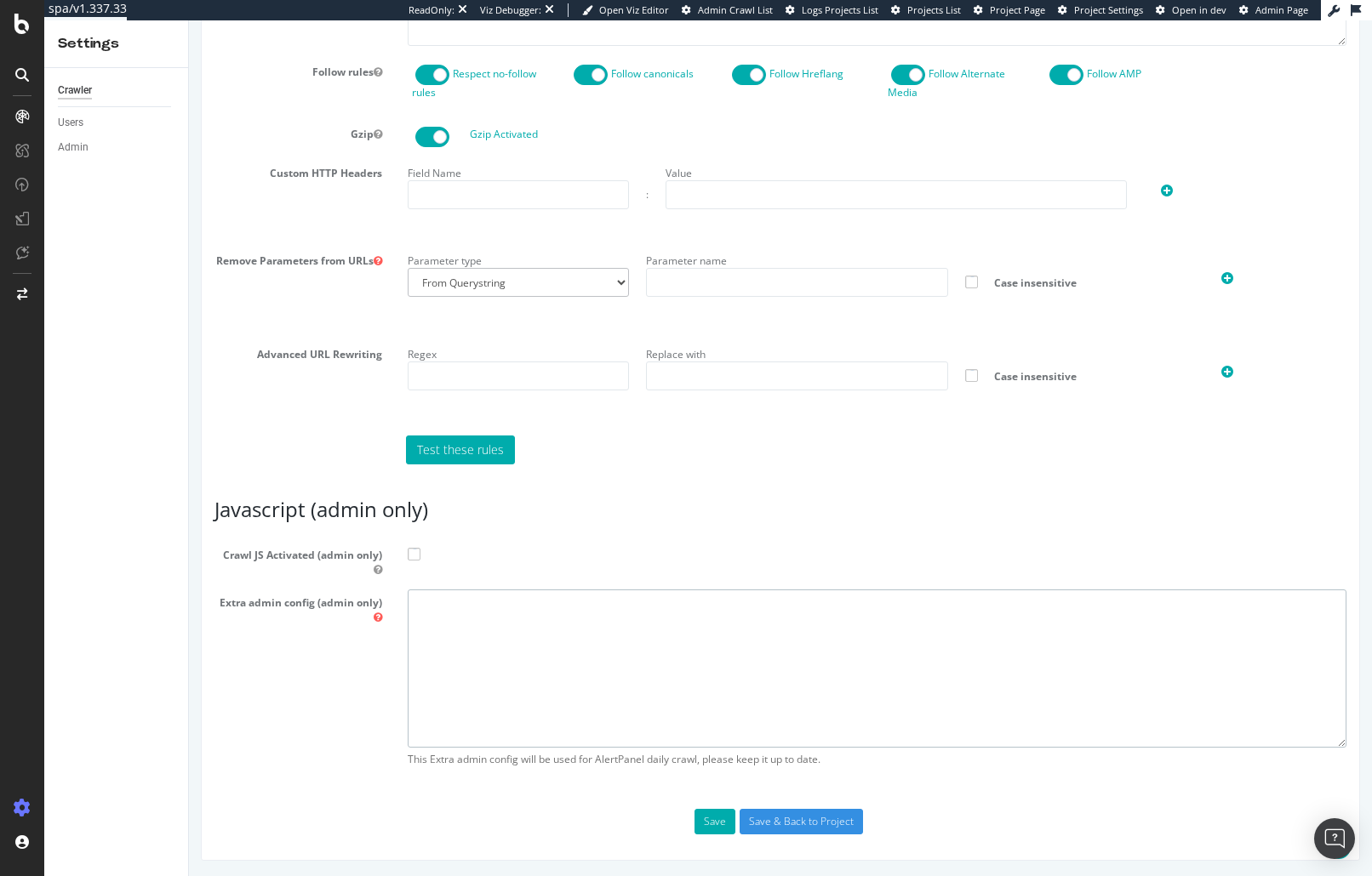
click at [582, 685] on textarea at bounding box center [876, 668] width 938 height 158
paste textarea "{ "flags": [ "cube" ], "beta": { "pap_mini_rules": [ "+ *adobe.io/*", "+ *adobe…"
type textarea "{ "flags": [ "cube" ], "beta": { "pap_mini_rules": [ "+ *adobe.io/*", "+ *adobe…"
click at [409, 553] on span at bounding box center [414, 553] width 12 height 12
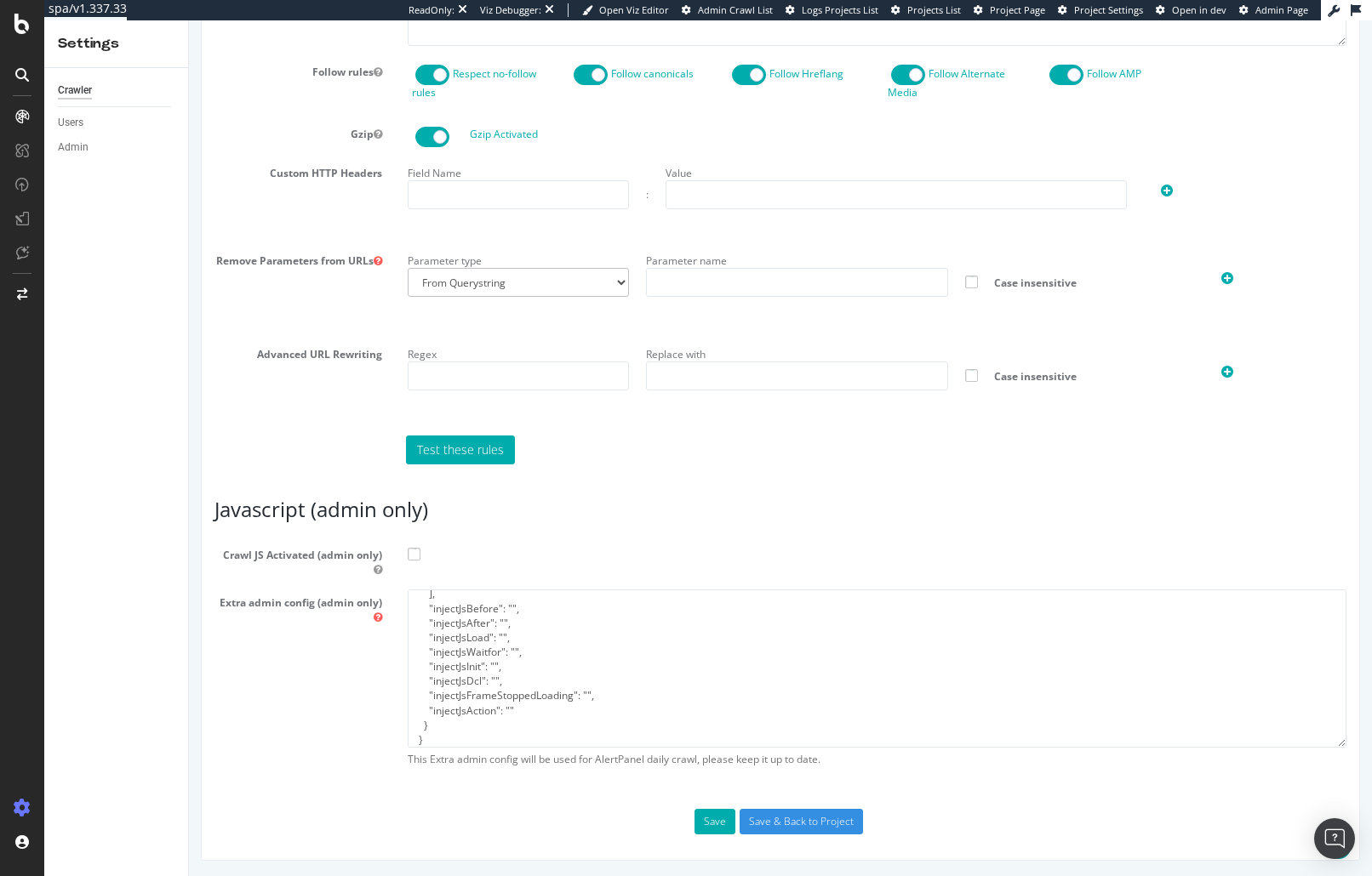
click at [189, 20] on input "Crawl JS Activated (admin only)" at bounding box center [189, 20] width 0 height 0
click at [695, 826] on button "Save" at bounding box center [714, 821] width 41 height 26
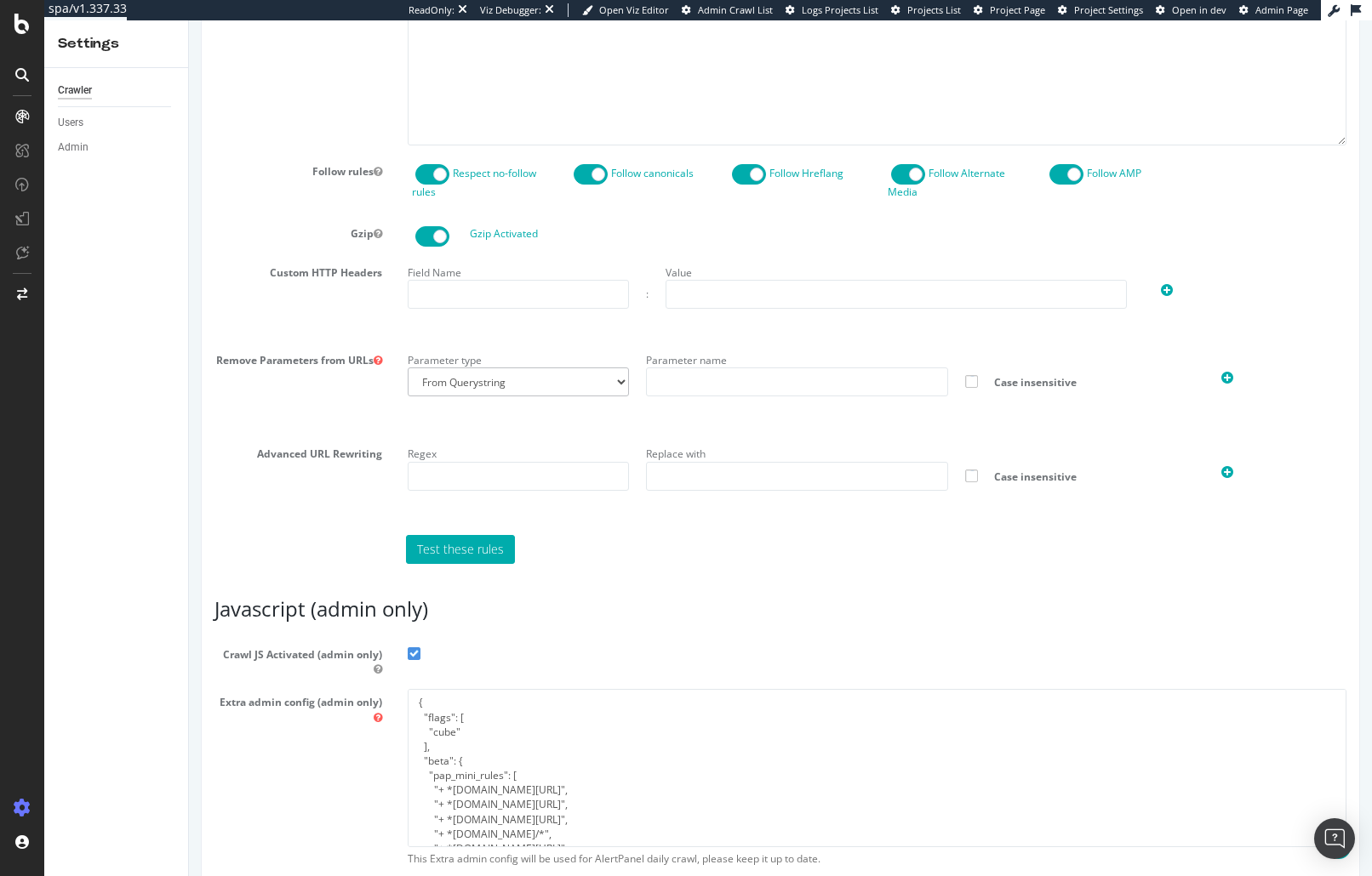
scroll to position [1181, 0]
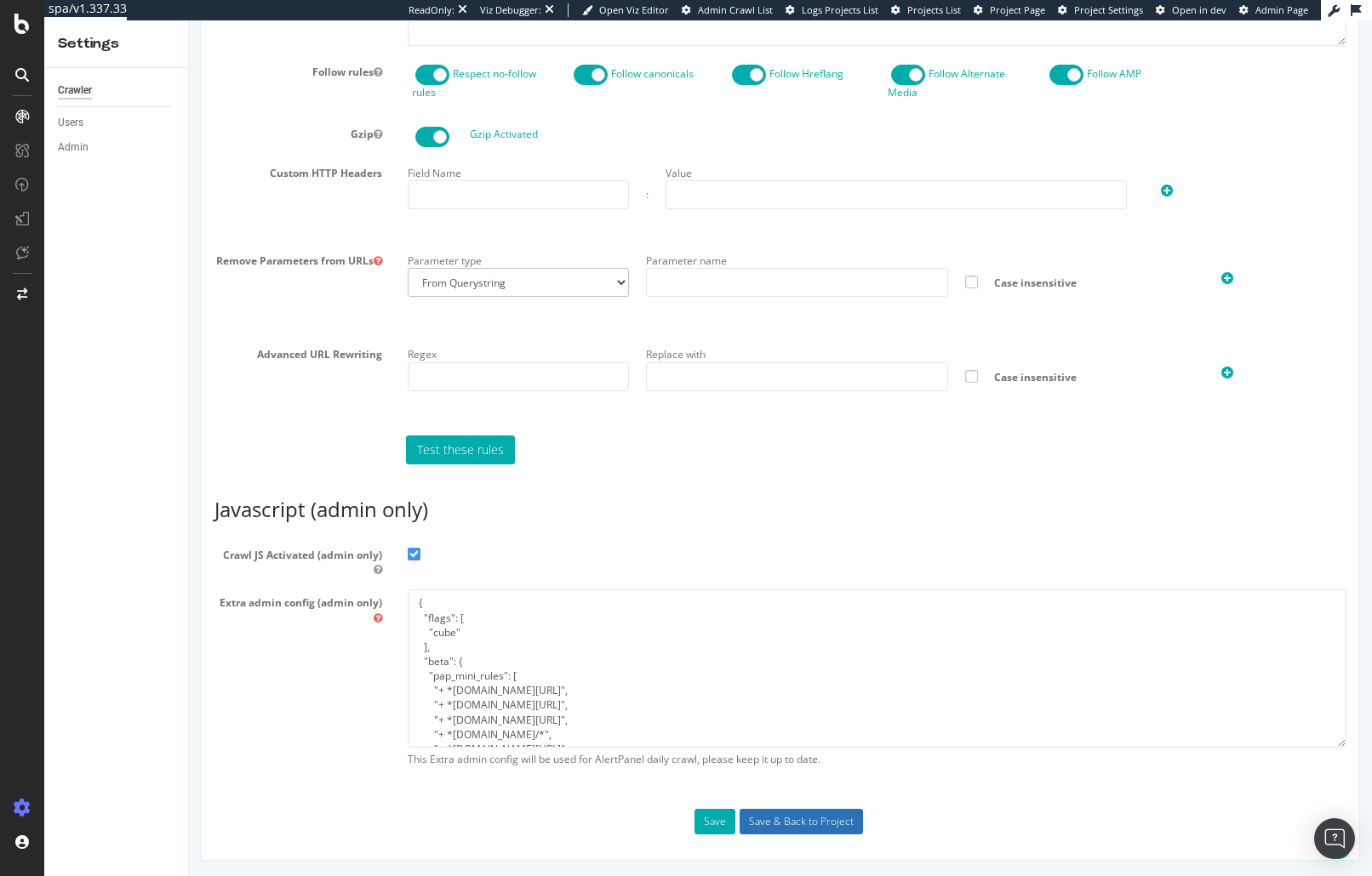
click at [809, 825] on input "Save & Back to Project" at bounding box center [802, 821] width 123 height 26
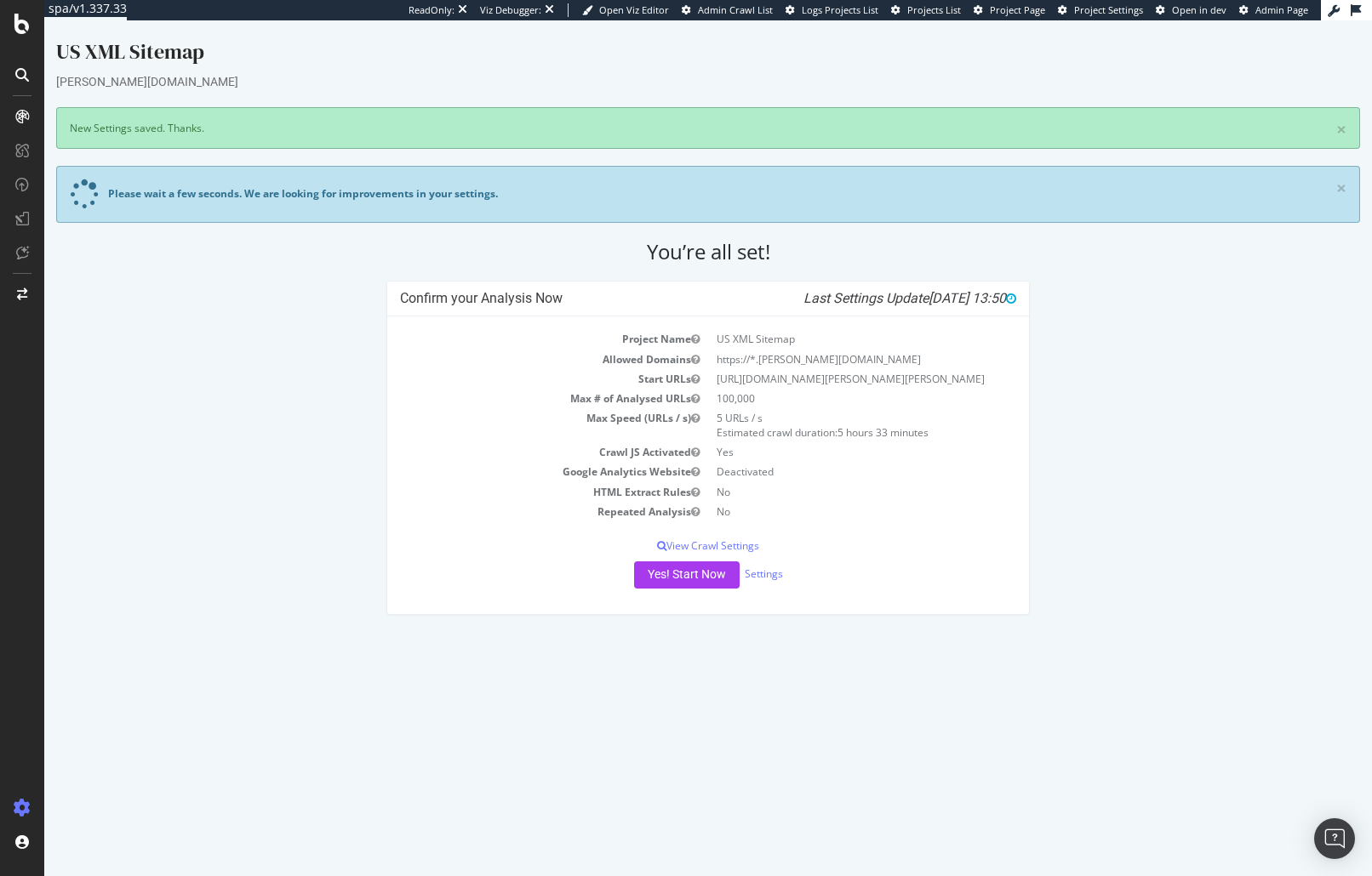
click at [1245, 516] on div "Confirm your Analysis Now Last Settings Update 2025-09-18 13:50 Project Name US…" at bounding box center [708, 456] width 1321 height 352
click at [672, 589] on button "Yes! Start Now" at bounding box center [687, 575] width 106 height 27
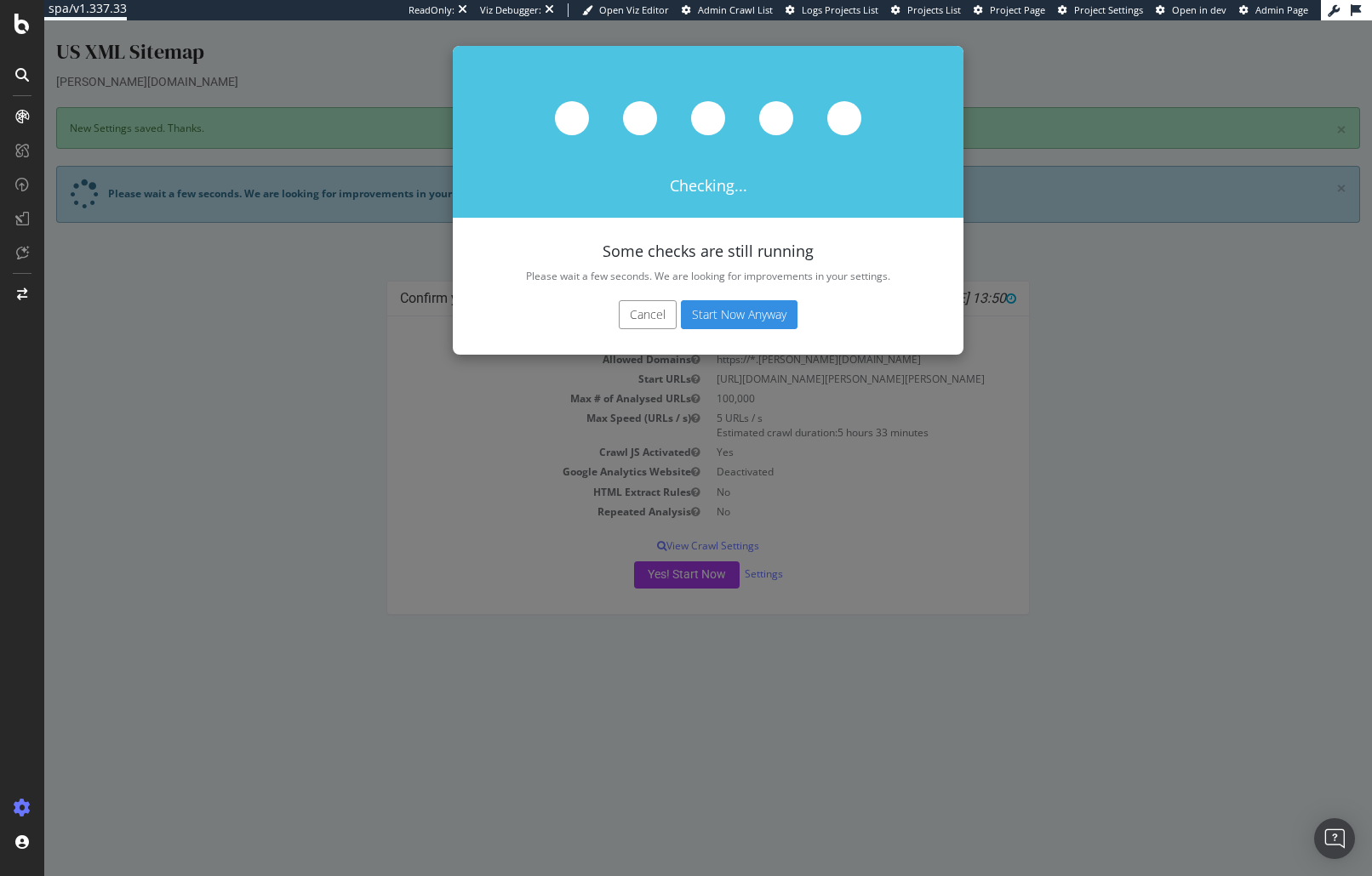
click at [745, 316] on button "Start Now Anyway" at bounding box center [739, 315] width 116 height 29
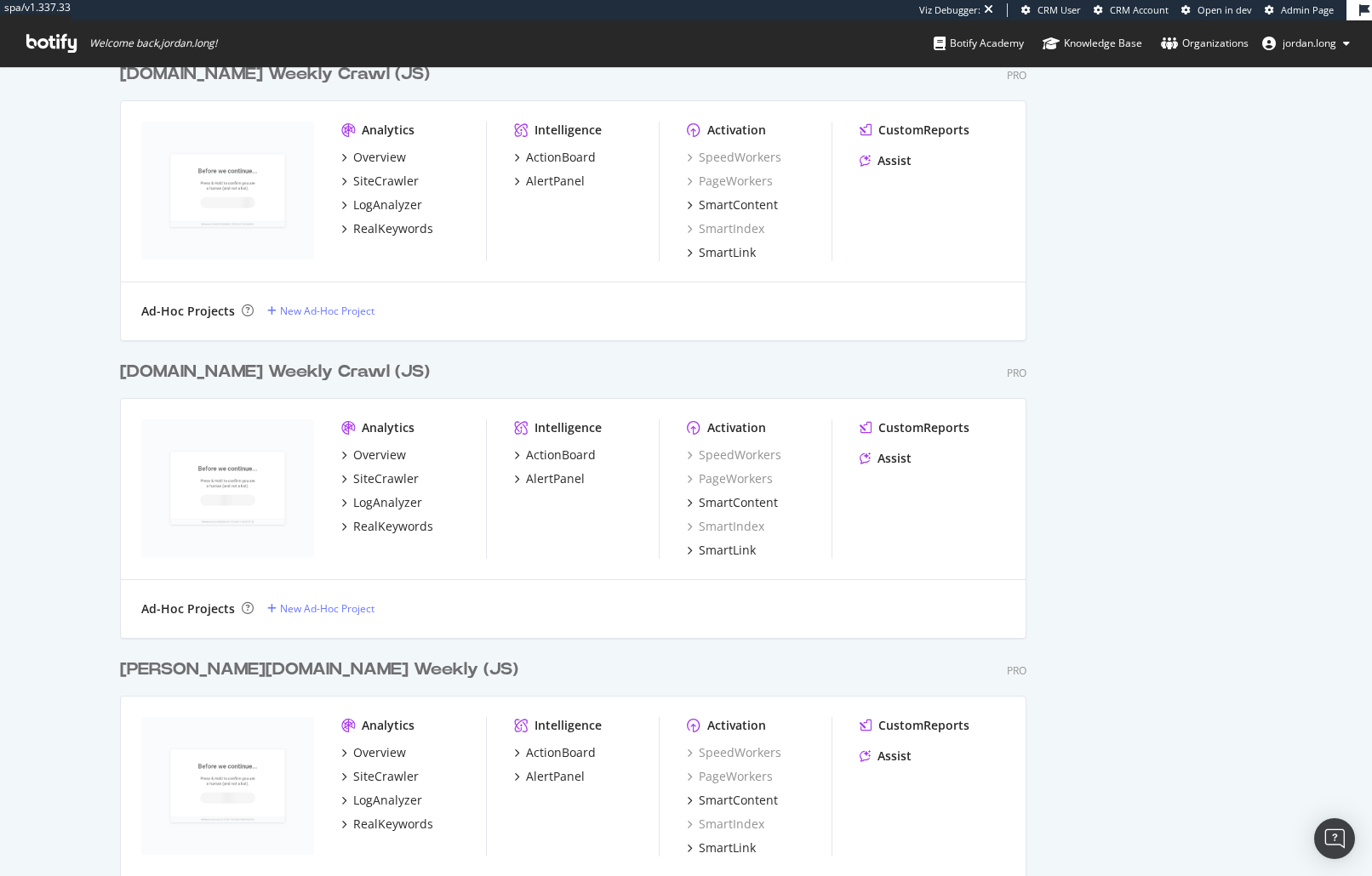
scroll to position [1136, 0]
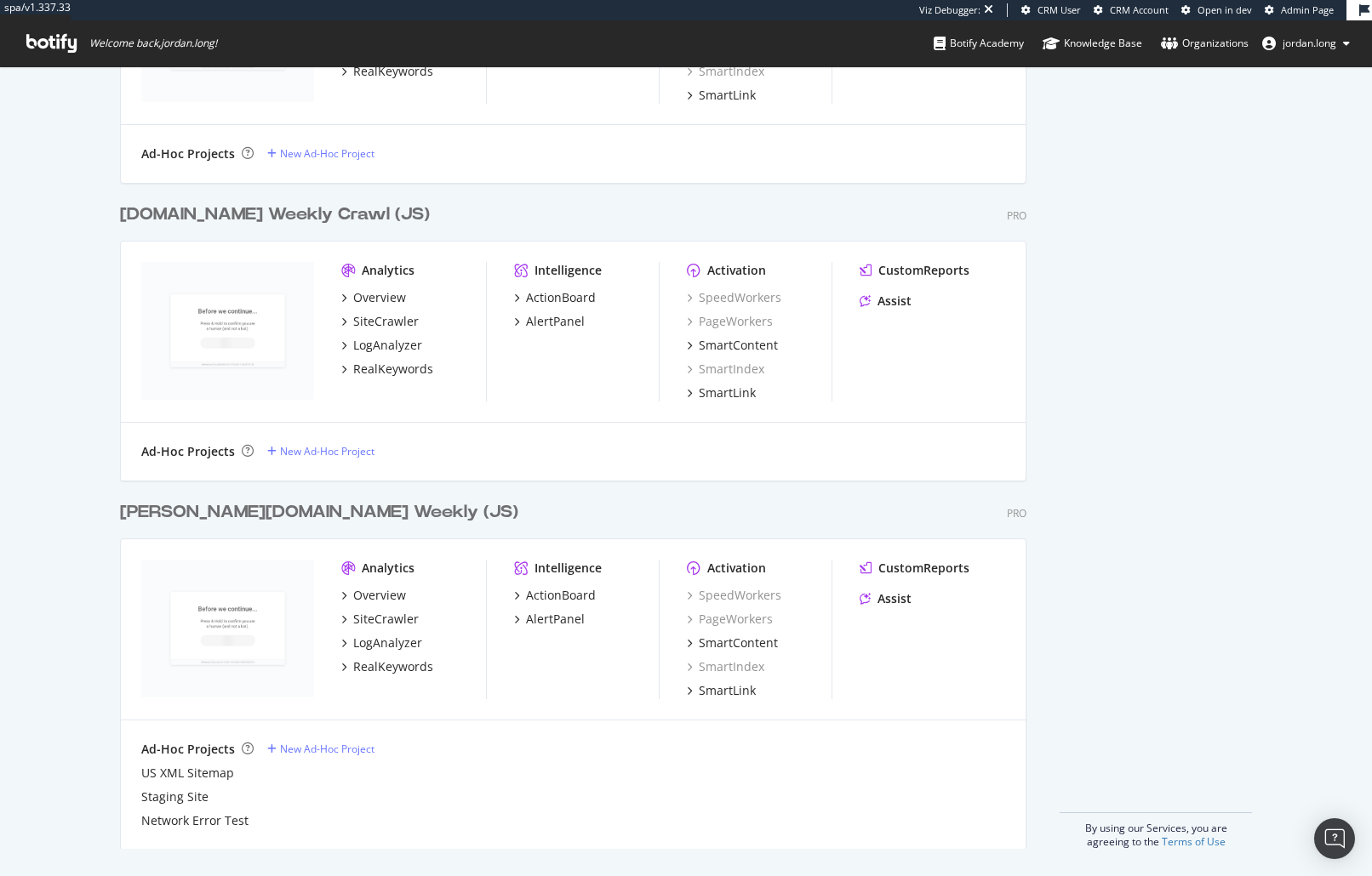
click at [287, 501] on div "[PERSON_NAME][DOMAIN_NAME] Weekly (JS)" at bounding box center [319, 512] width 399 height 25
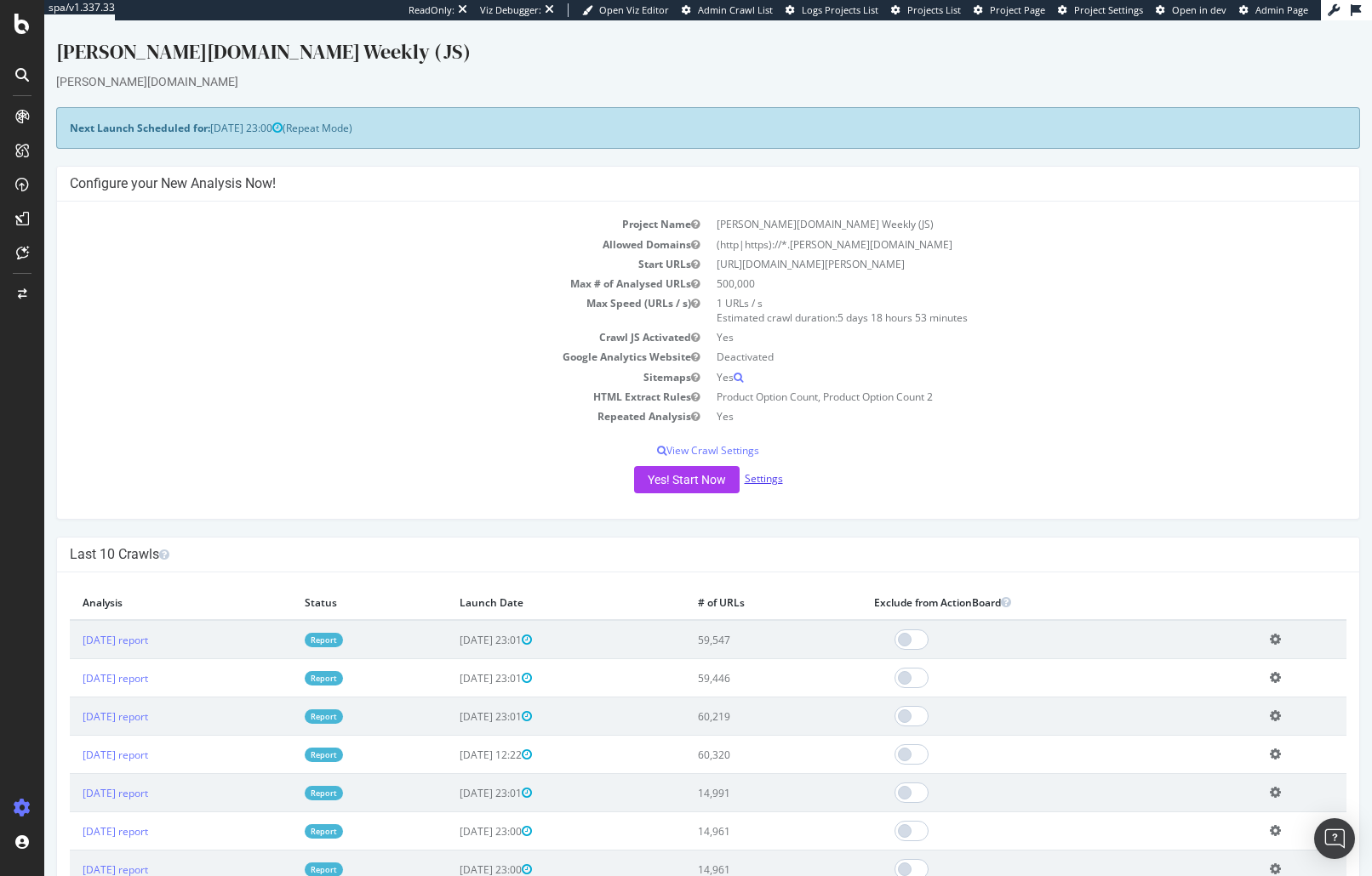
click at [763, 483] on link "Settings" at bounding box center [763, 479] width 38 height 14
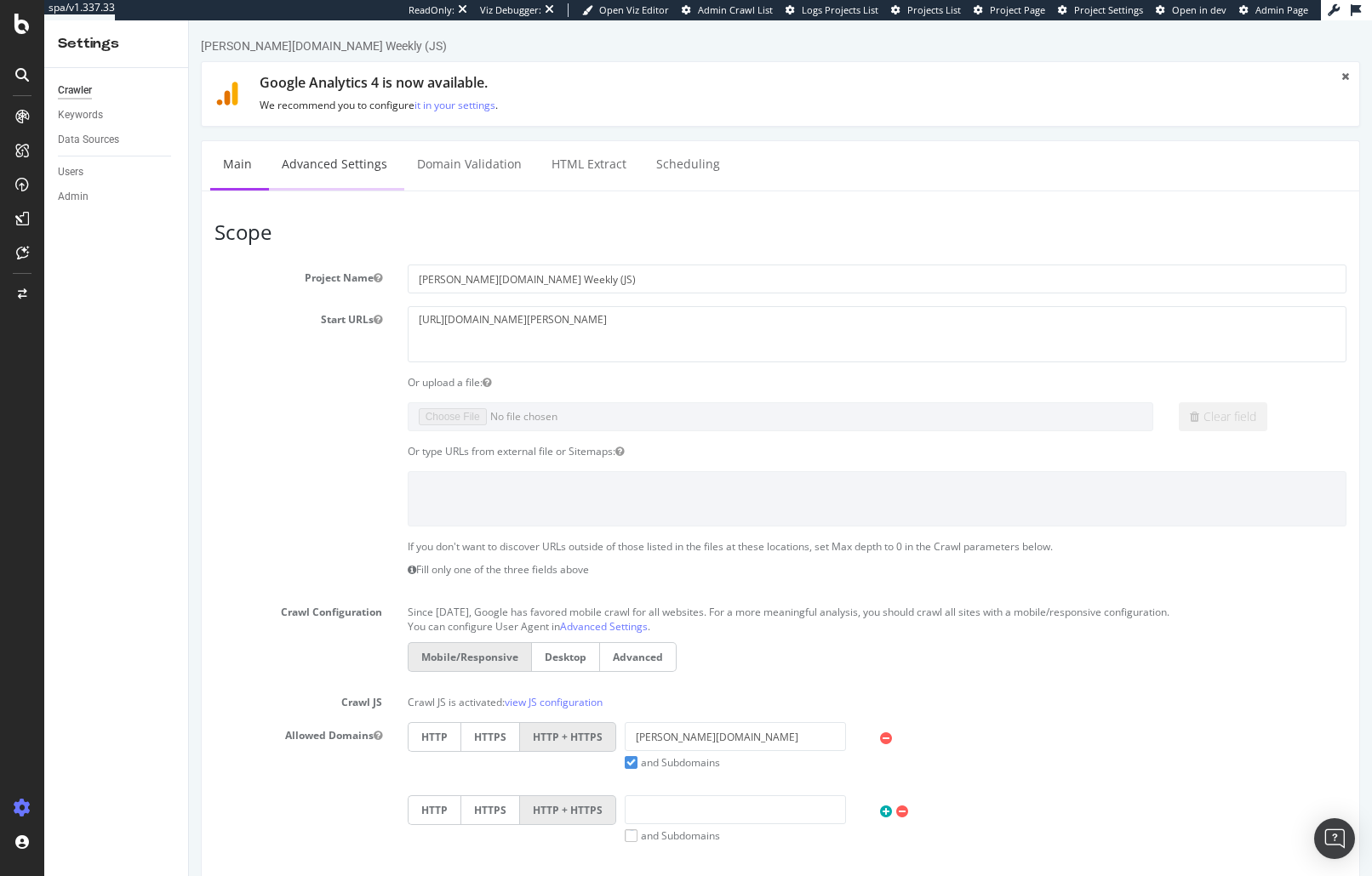
click at [302, 167] on link "Advanced Settings" at bounding box center [334, 164] width 131 height 47
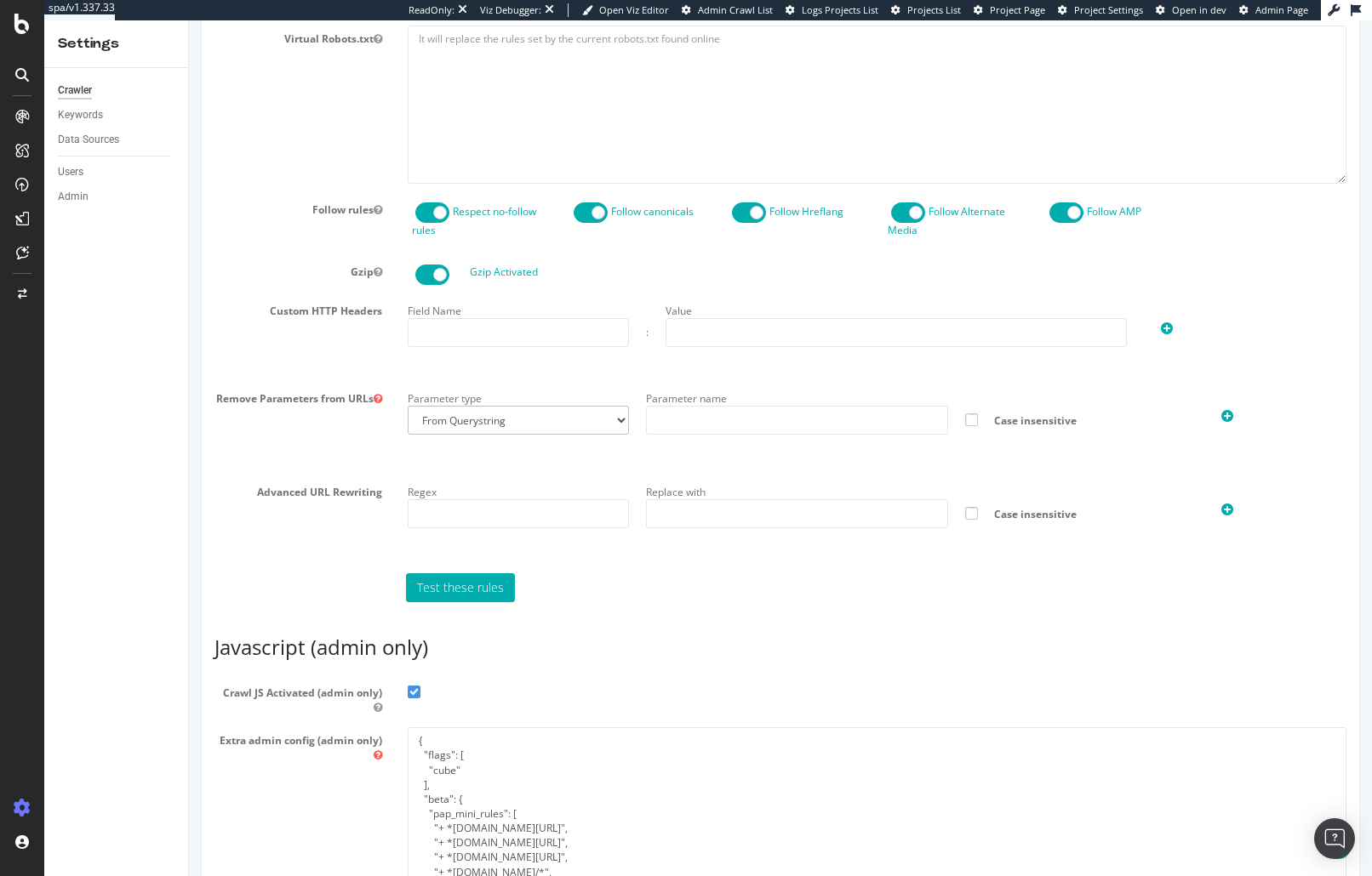
scroll to position [1049, 0]
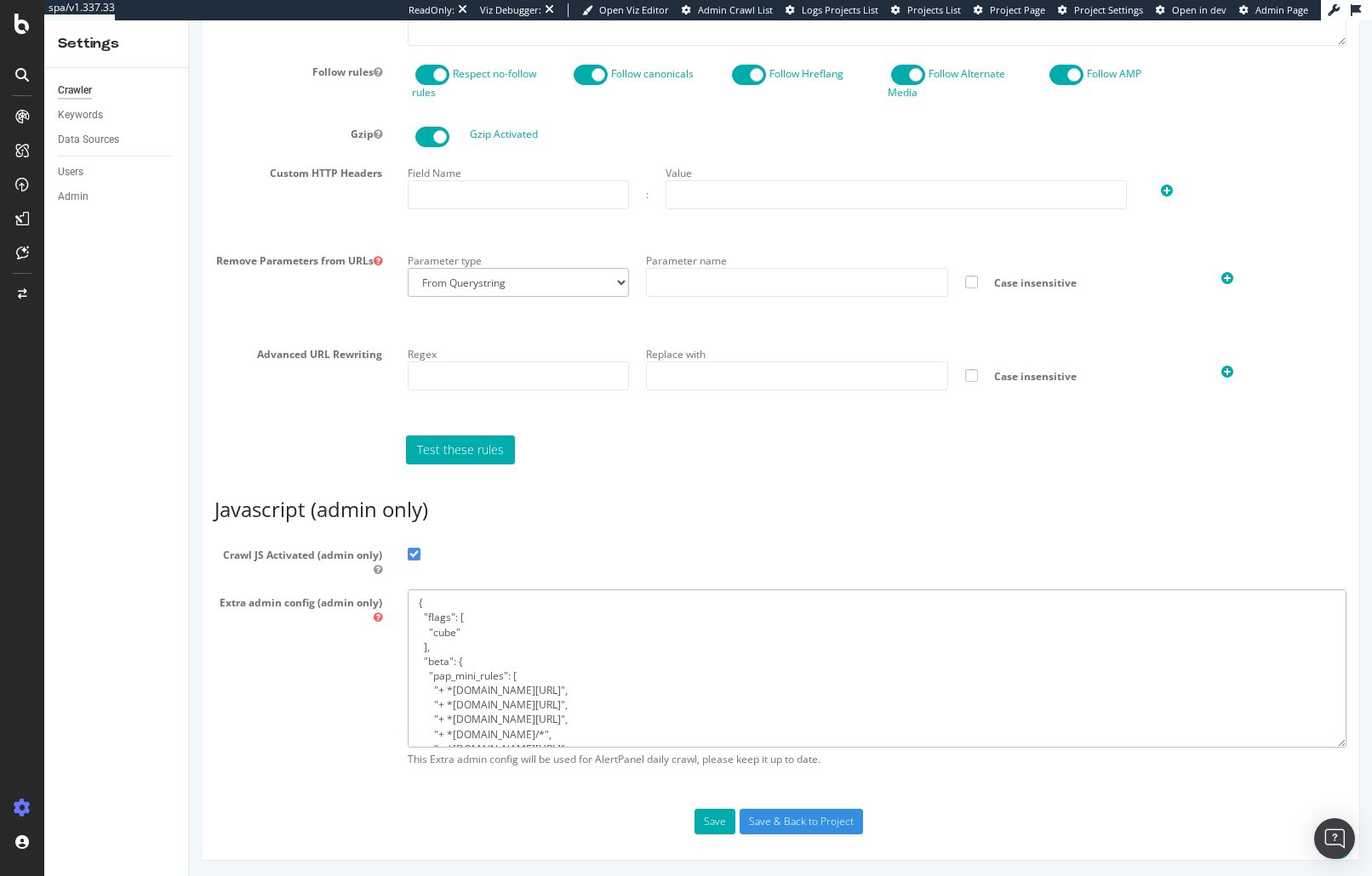
click at [570, 672] on textarea "{ "flags": [ "cube" ], "beta": { "pap_mini_rules": [ "+ *[DOMAIN_NAME][URL]", "…" at bounding box center [876, 668] width 938 height 158
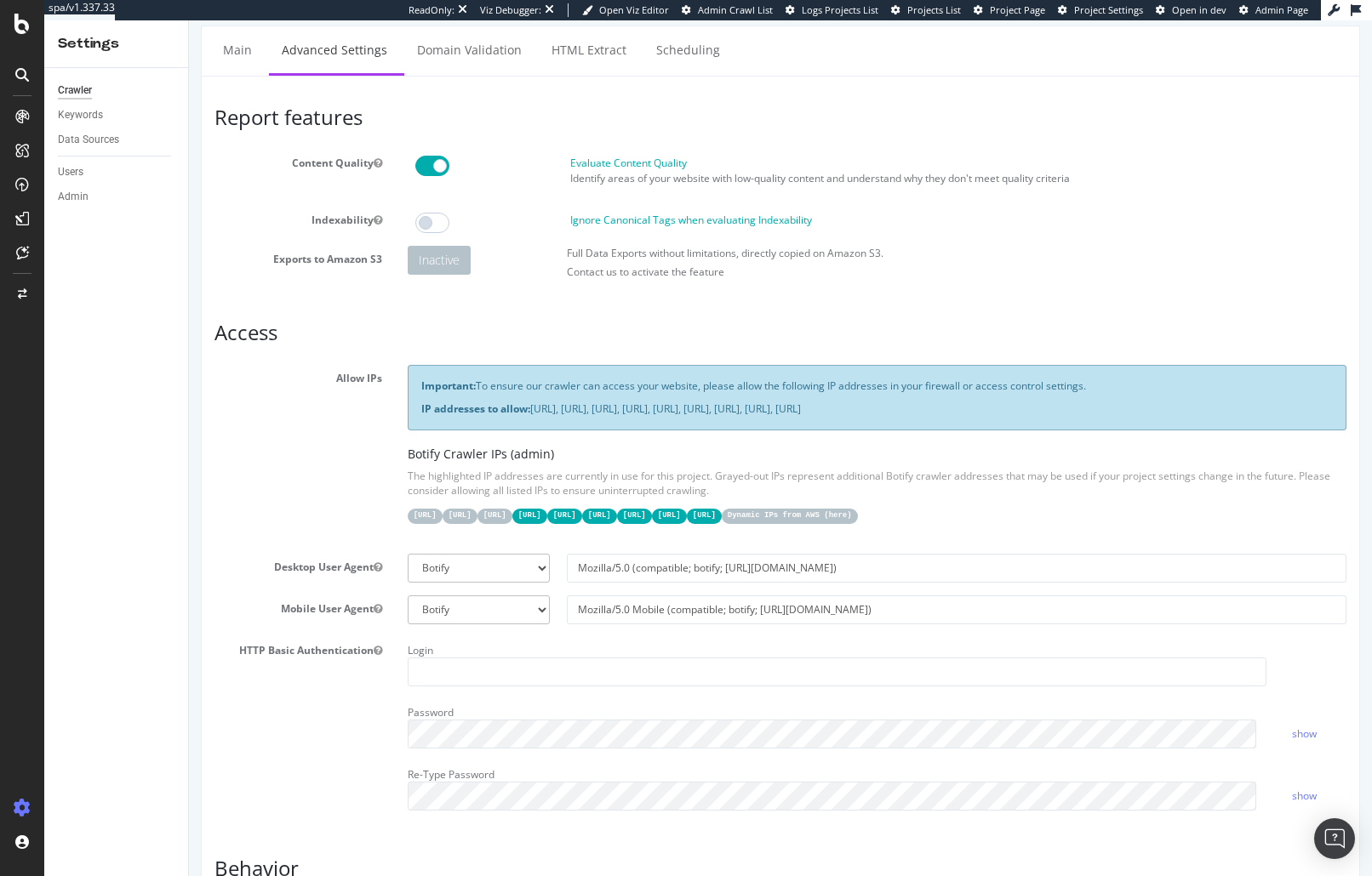
scroll to position [37, 0]
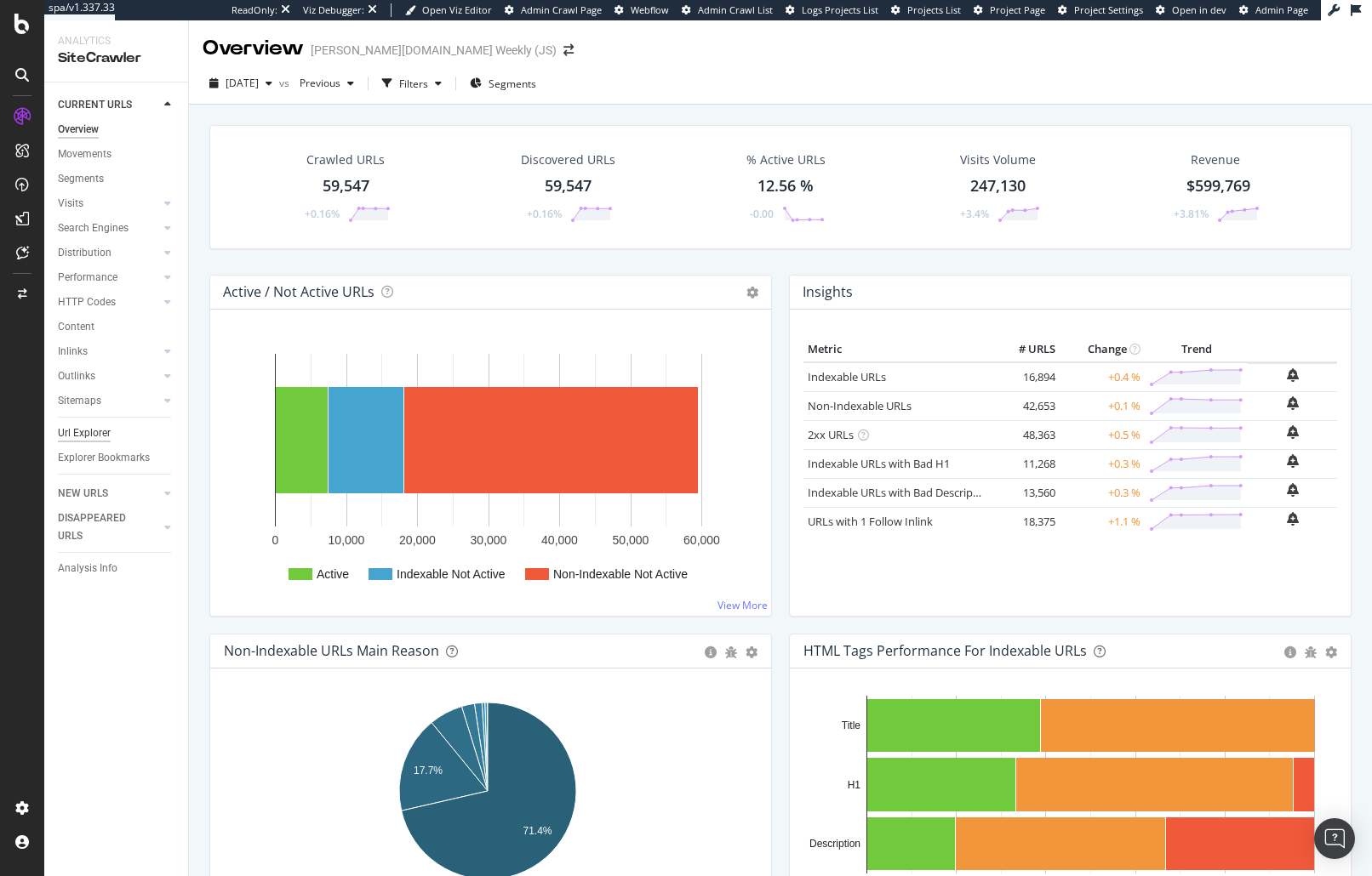
click at [97, 434] on div "Url Explorer" at bounding box center [85, 434] width 53 height 18
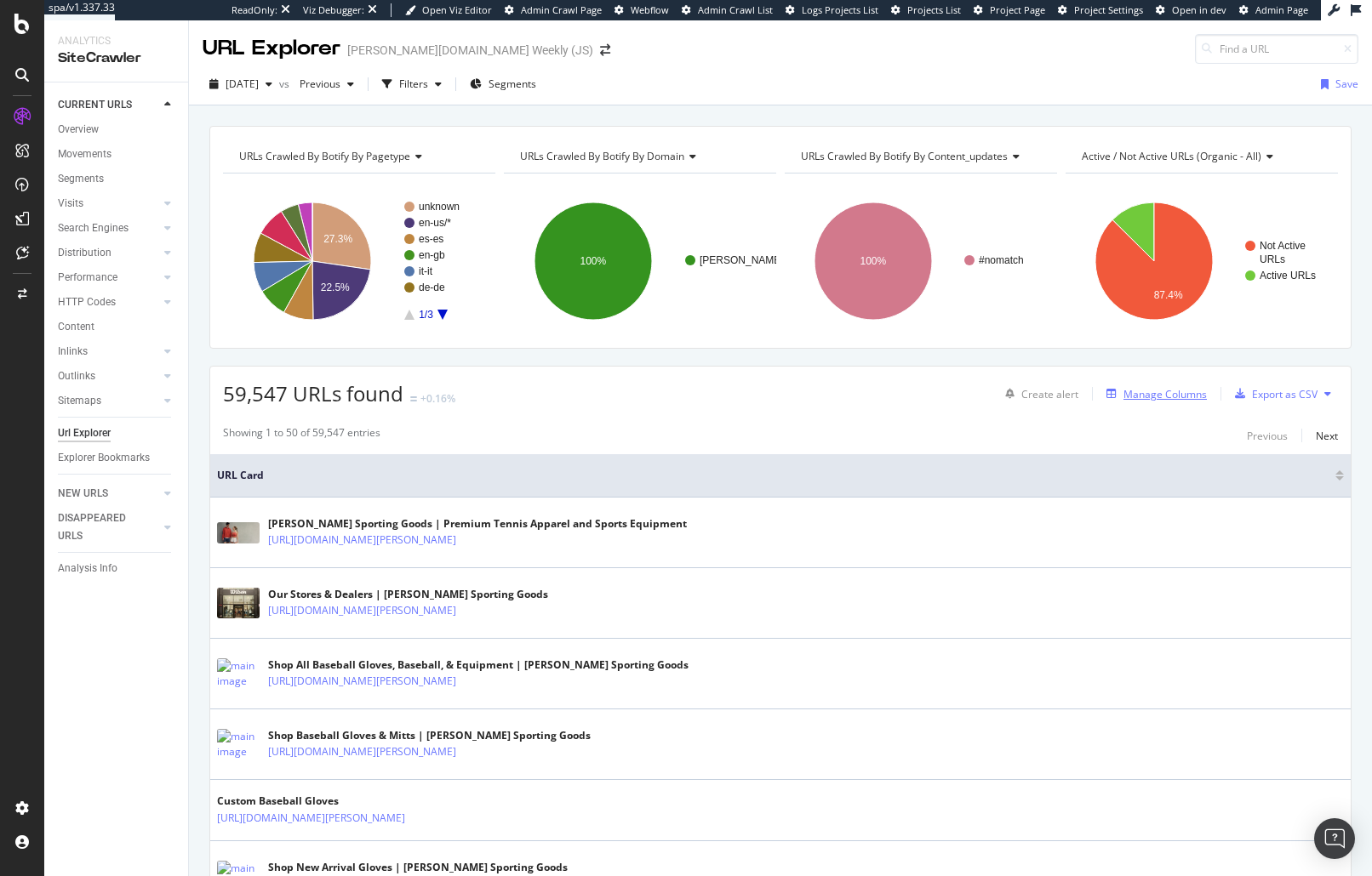
click at [1130, 396] on div "Manage Columns" at bounding box center [1165, 394] width 84 height 14
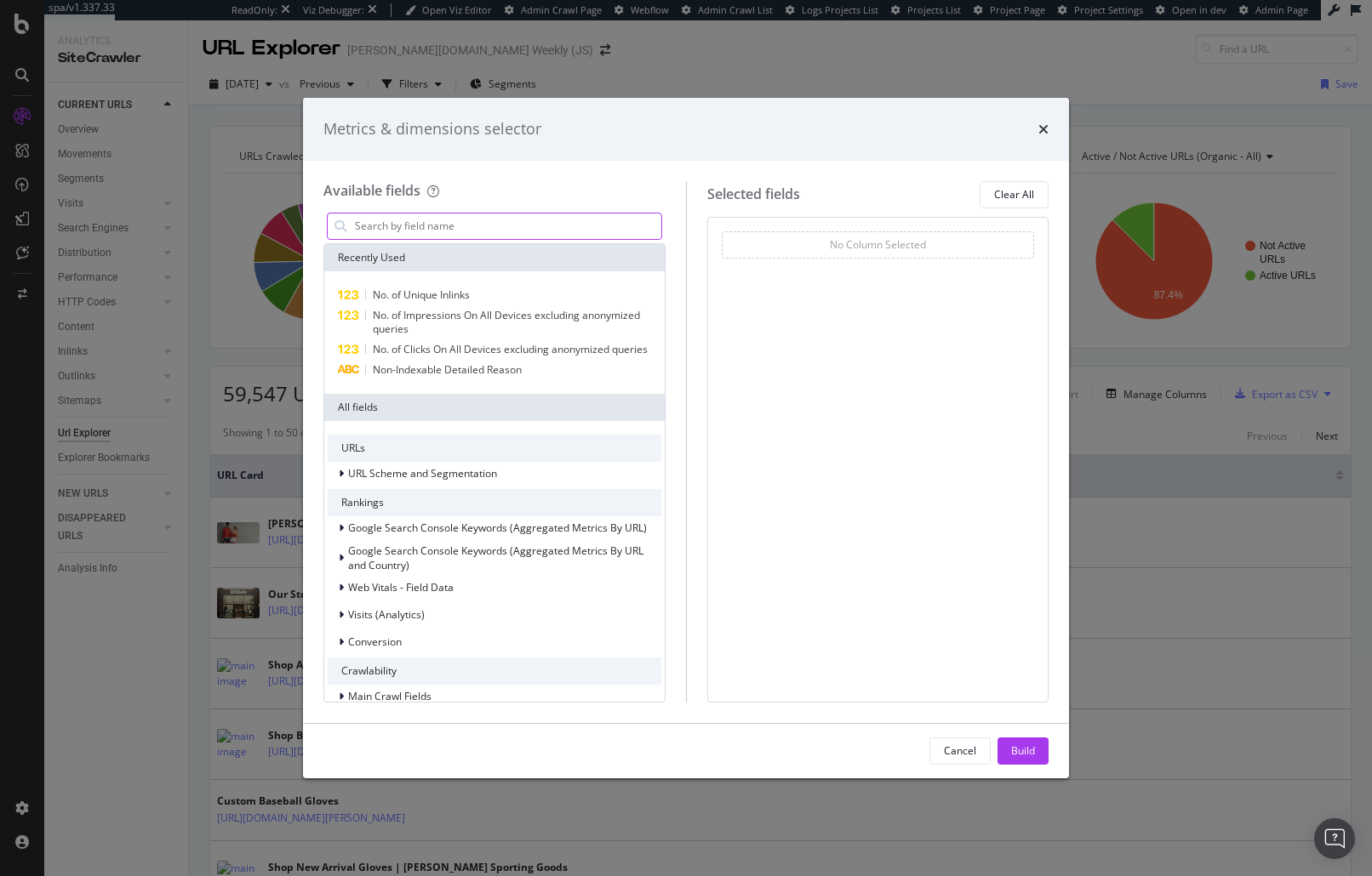
click at [500, 225] on input "modal" at bounding box center [506, 226] width 308 height 26
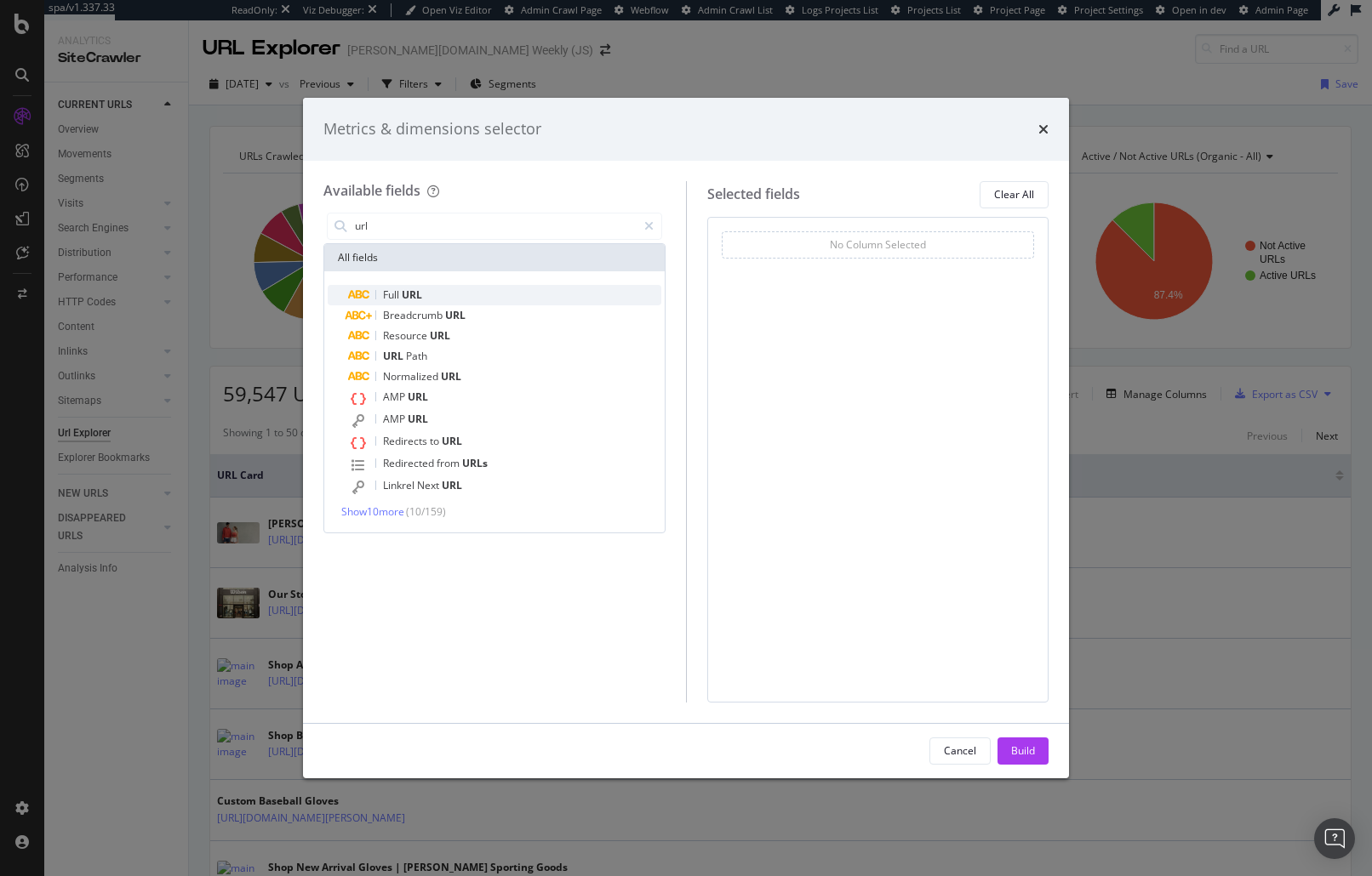
type input "url"
click at [485, 292] on div "Full URL" at bounding box center [504, 294] width 313 height 20
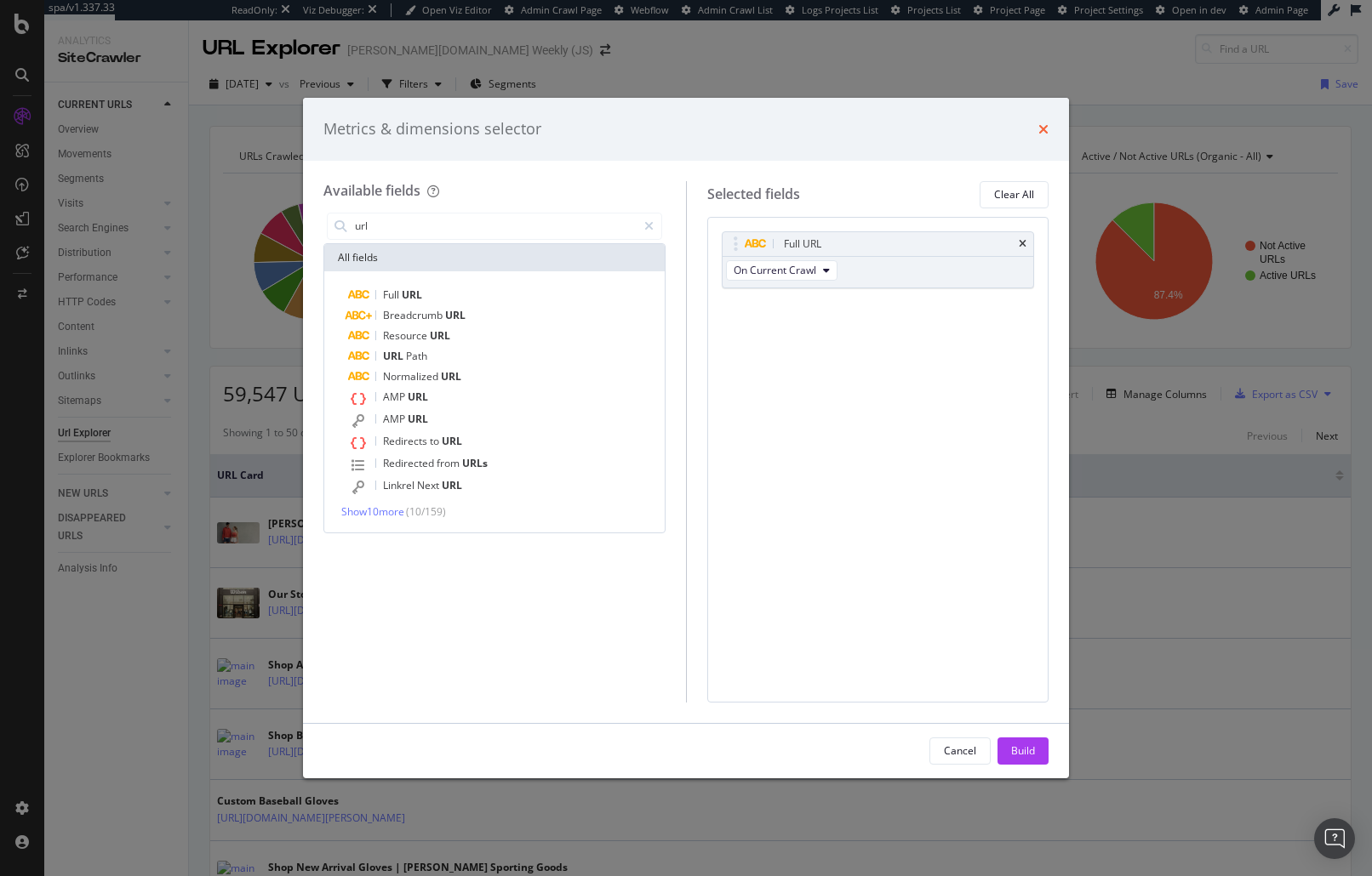
click at [1044, 123] on icon "times" at bounding box center [1043, 129] width 11 height 13
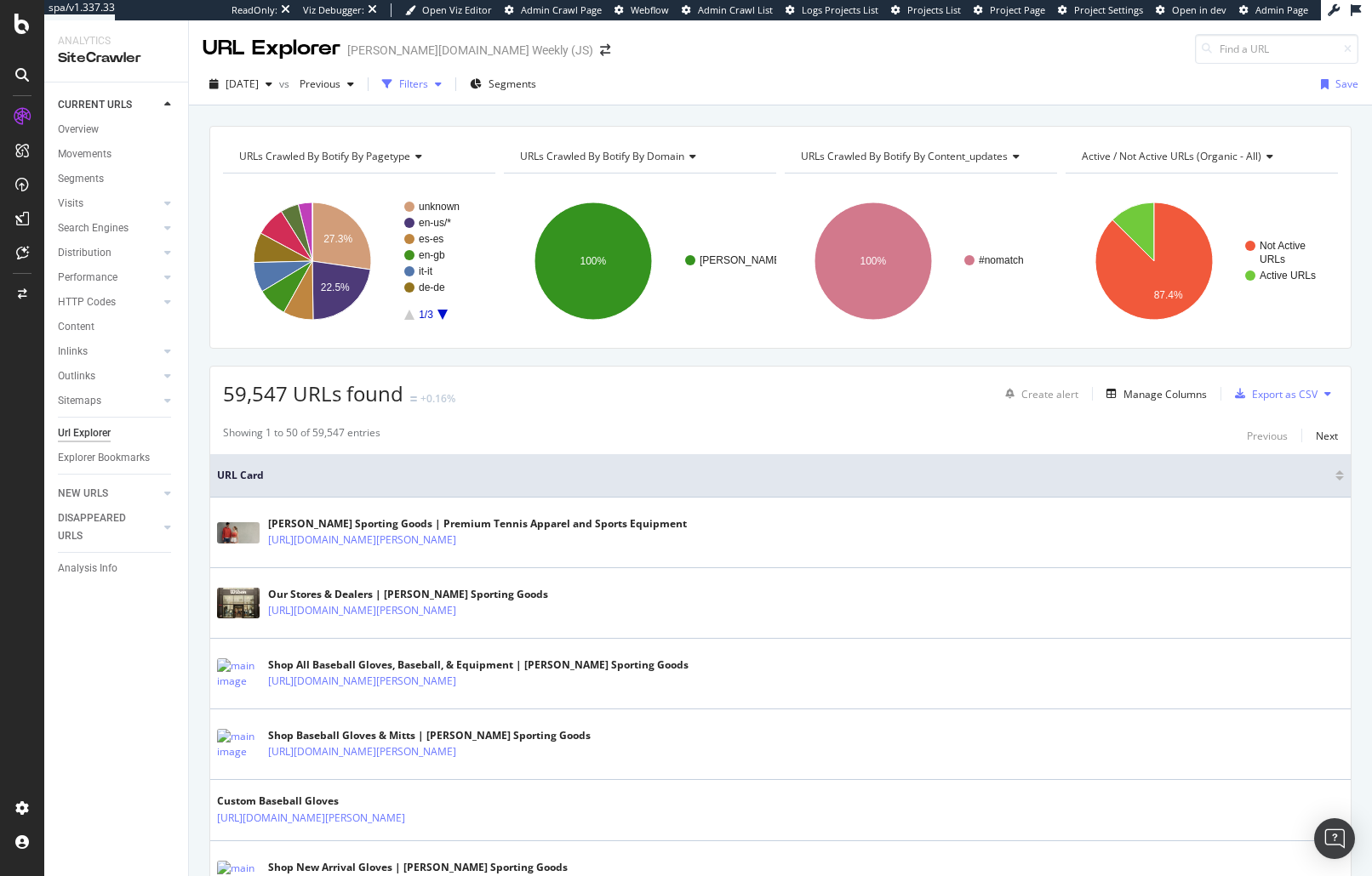
click at [449, 85] on div "button" at bounding box center [437, 85] width 20 height 11
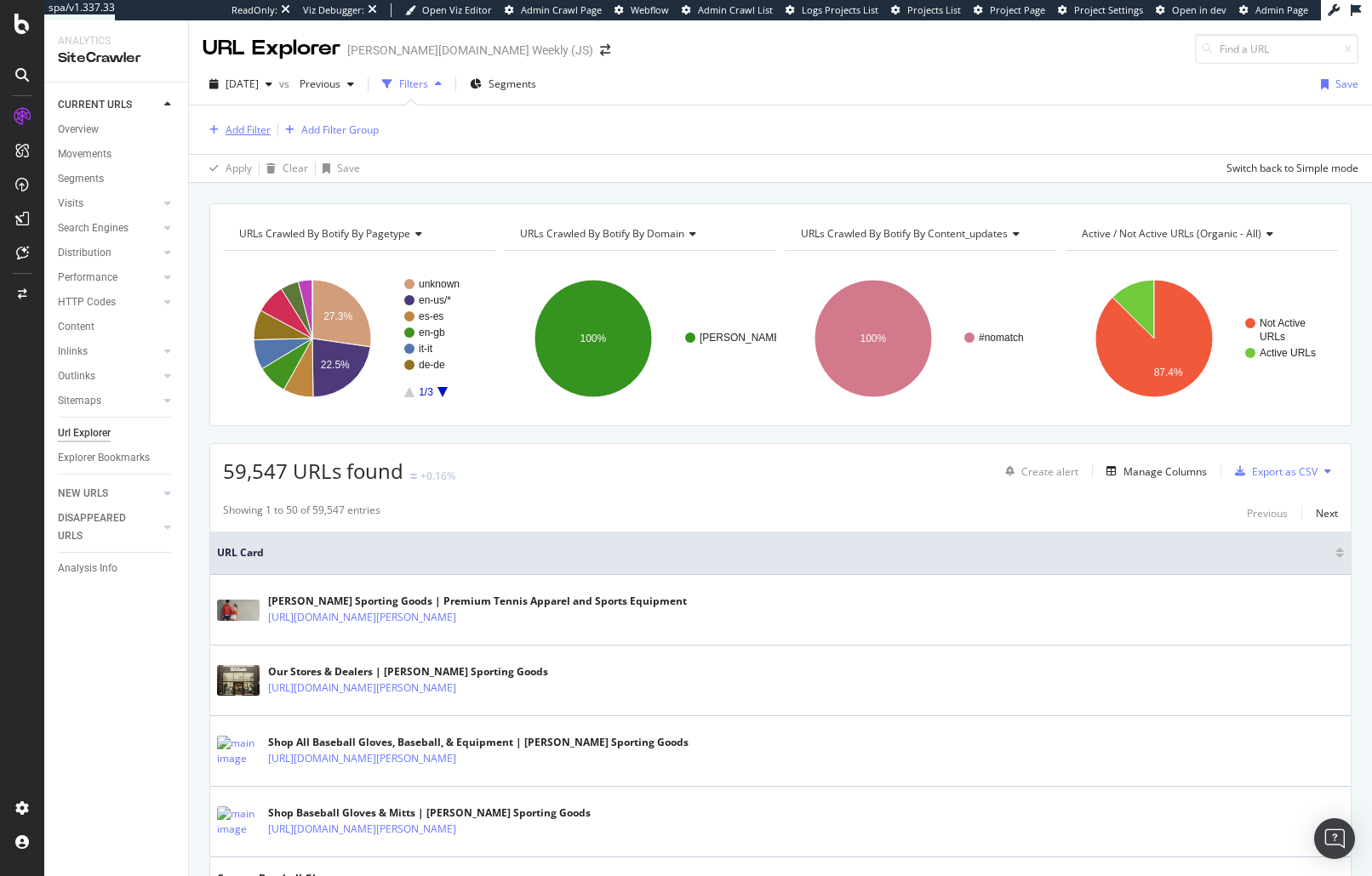
click at [217, 127] on icon "button" at bounding box center [213, 130] width 10 height 11
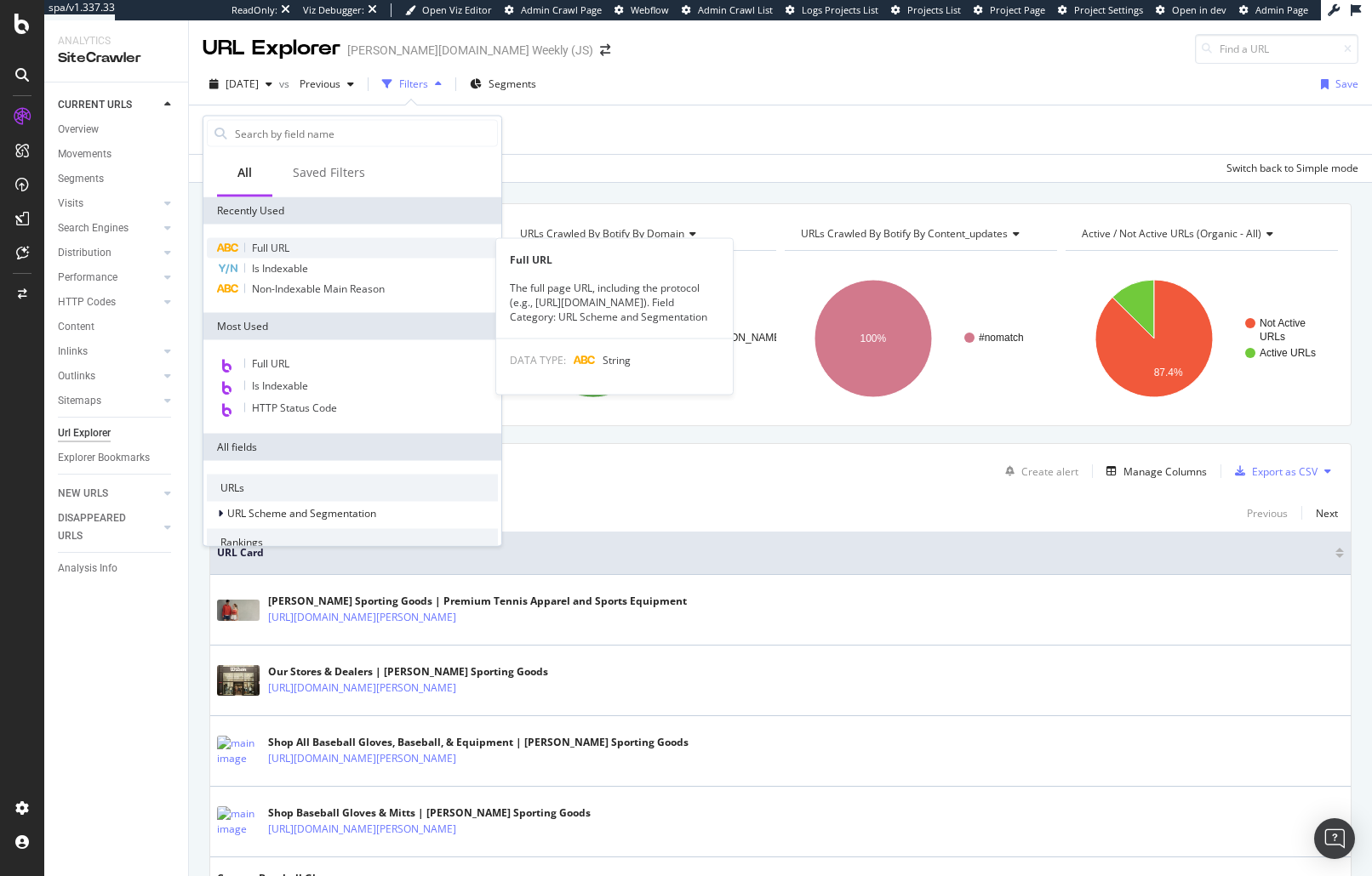
click at [296, 252] on div "Full URL" at bounding box center [353, 248] width 291 height 20
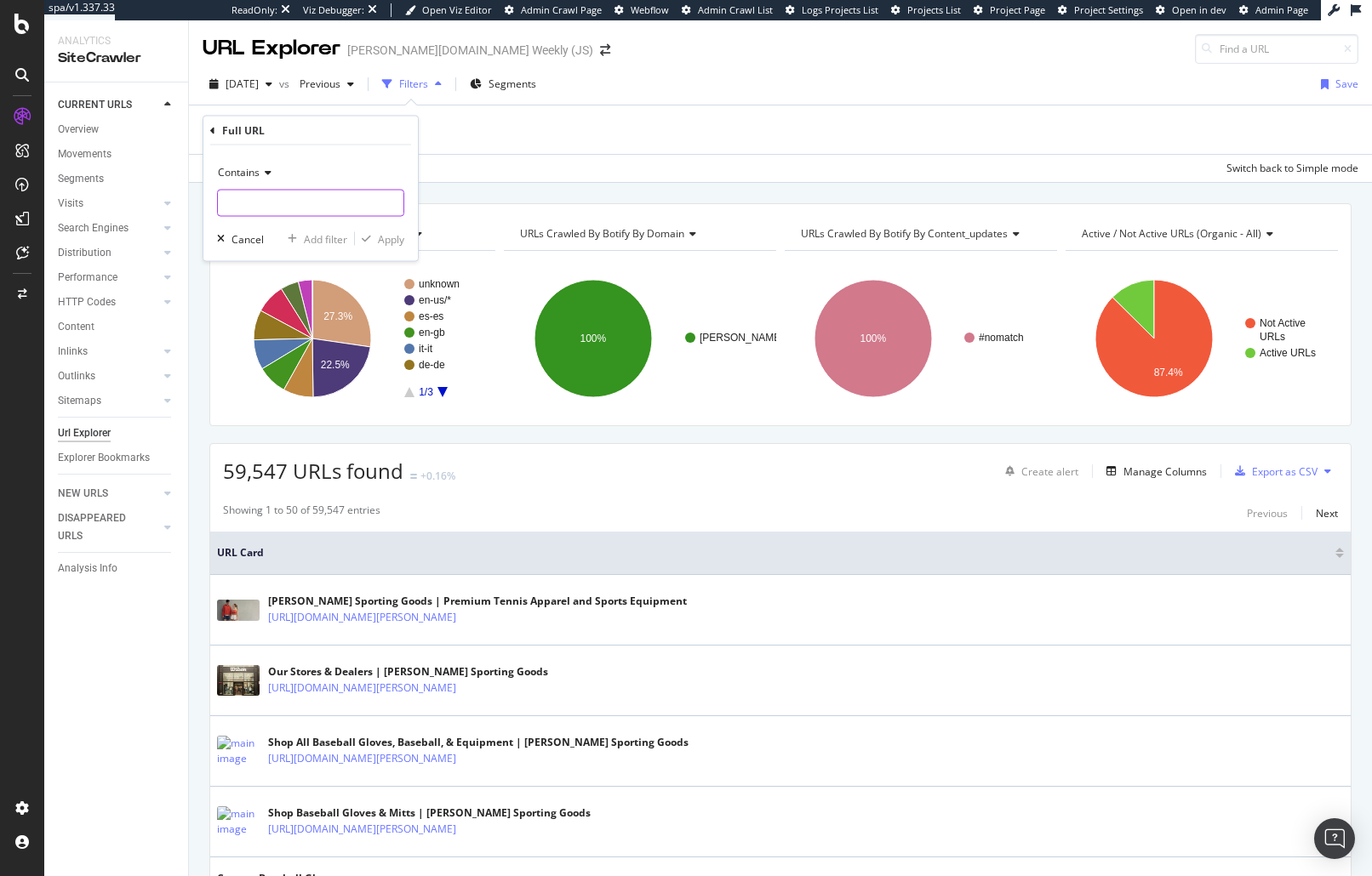
click at [291, 196] on input "text" at bounding box center [310, 203] width 185 height 27
type input "/node/"
click at [389, 241] on div "Apply" at bounding box center [391, 238] width 26 height 14
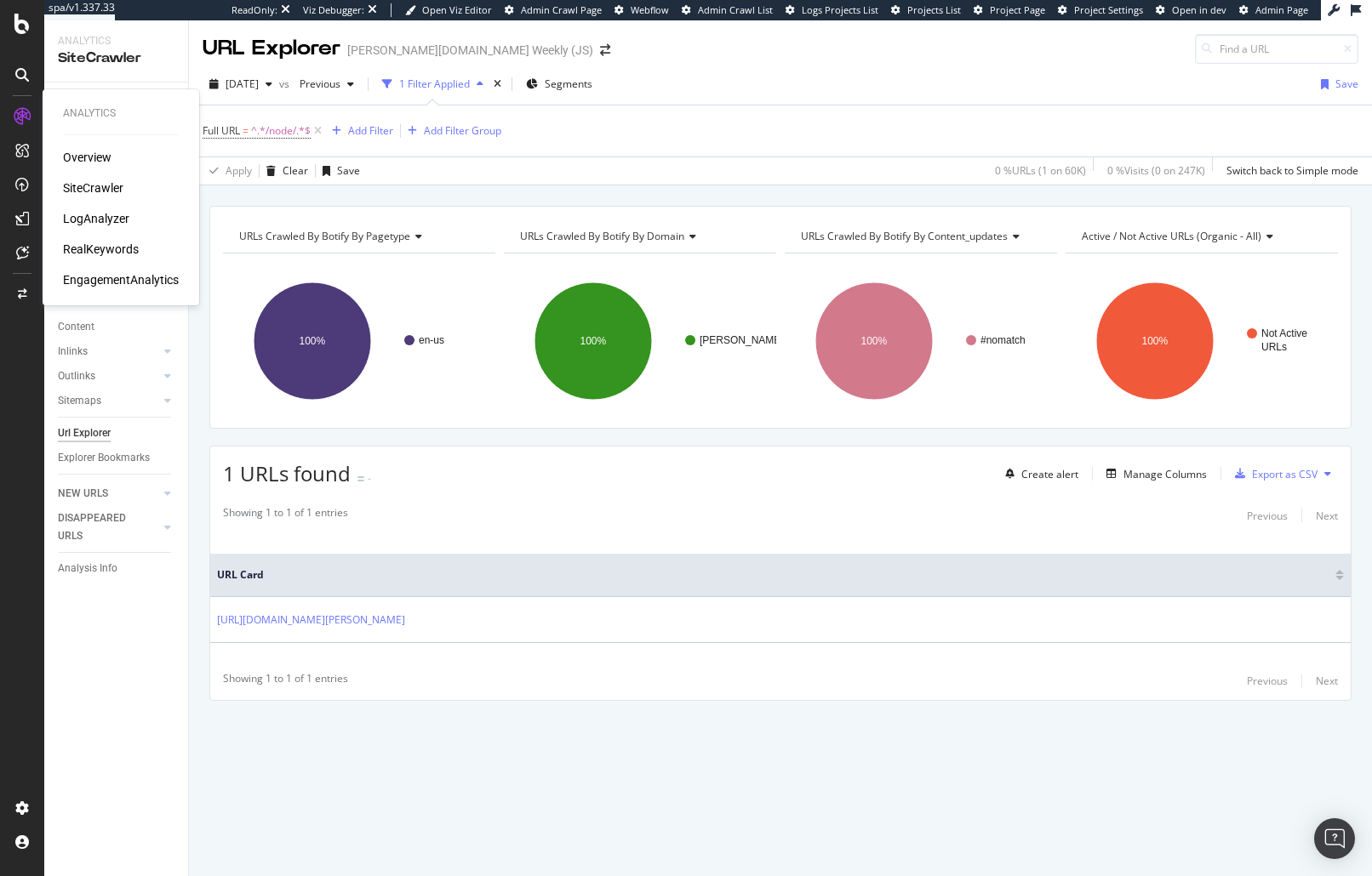
click at [93, 225] on div "LogAnalyzer" at bounding box center [95, 218] width 66 height 17
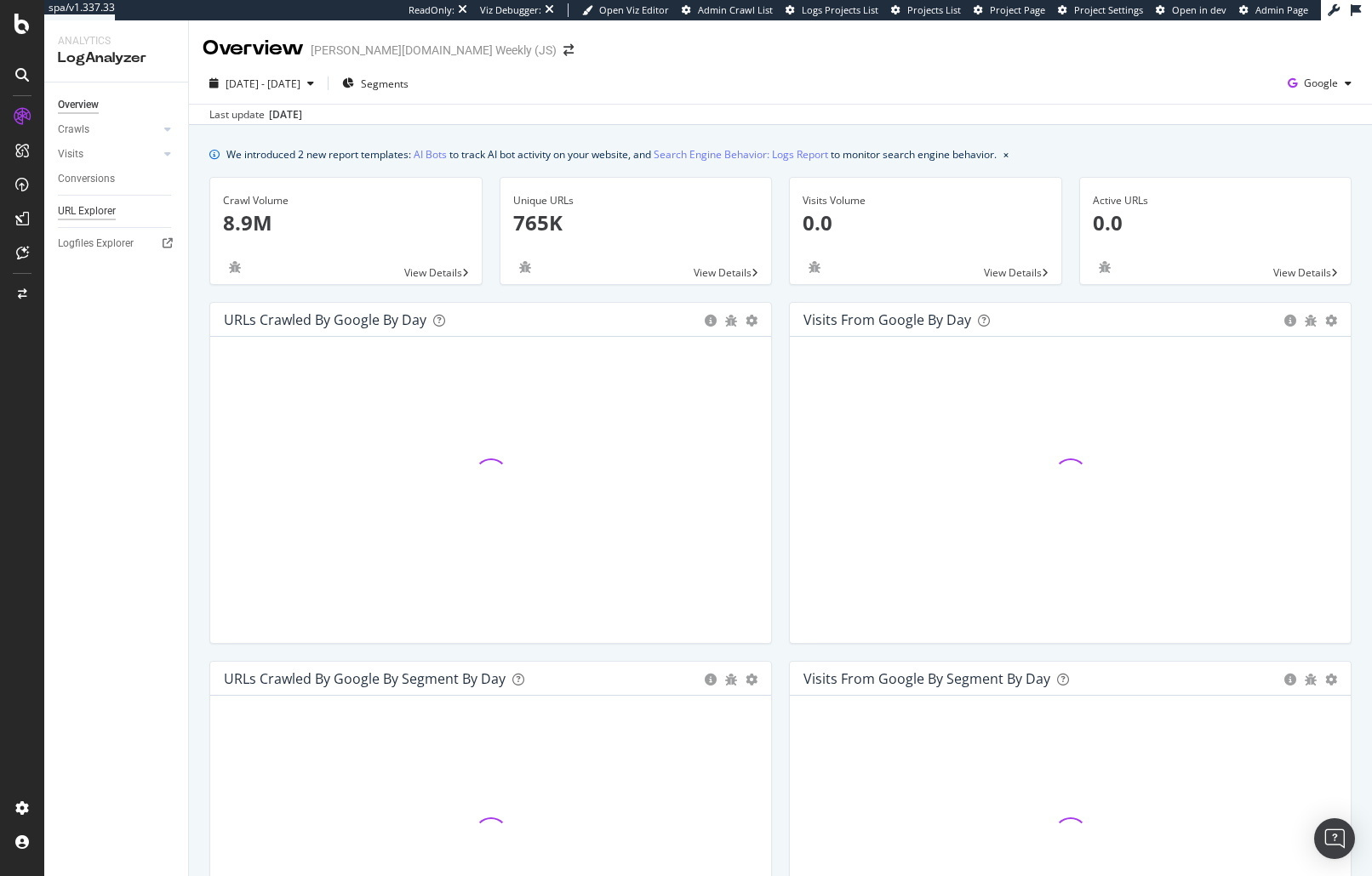
click at [92, 218] on div "URL Explorer" at bounding box center [87, 212] width 58 height 18
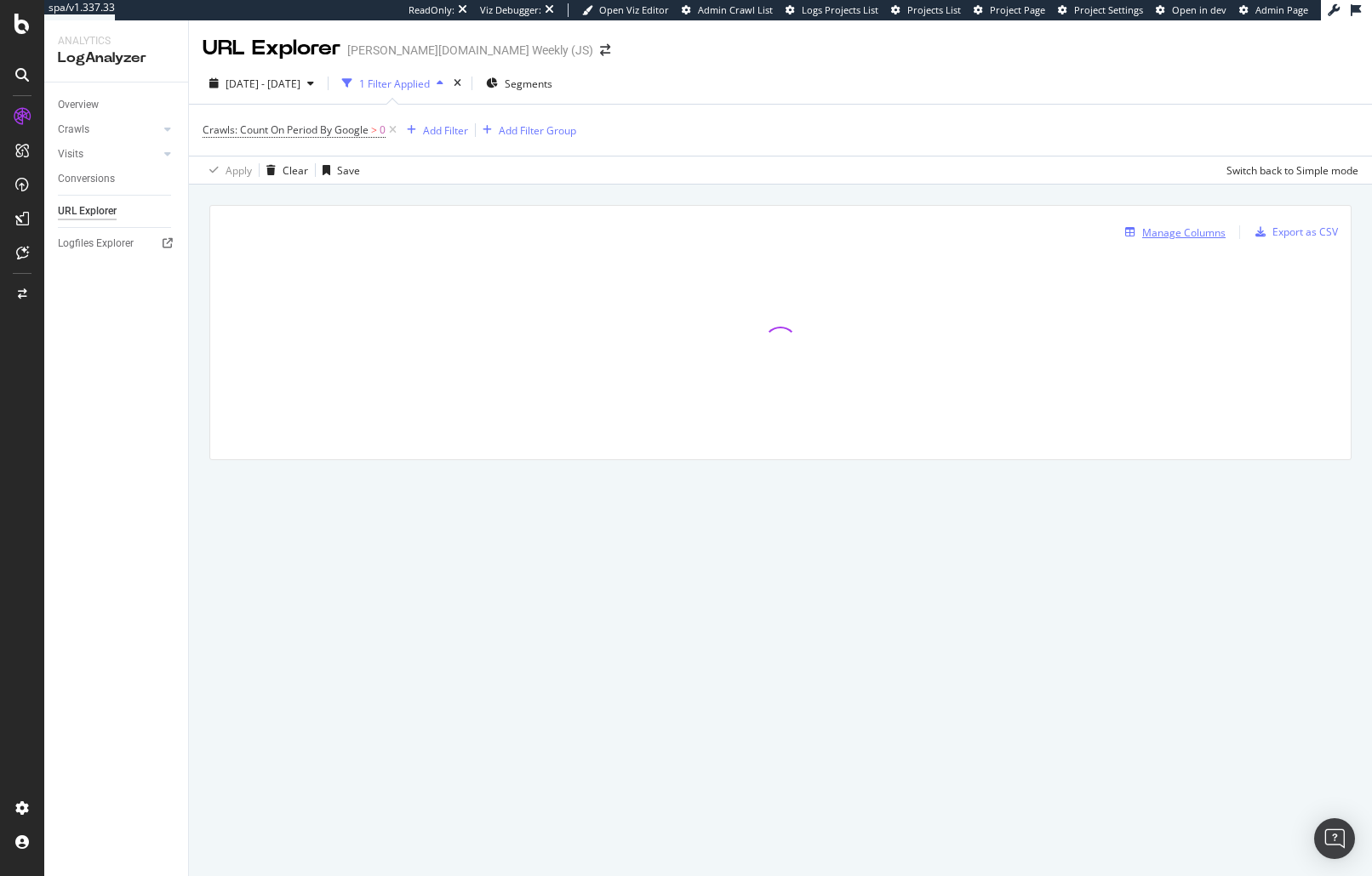
click at [1153, 233] on div "Manage Columns" at bounding box center [1183, 233] width 84 height 14
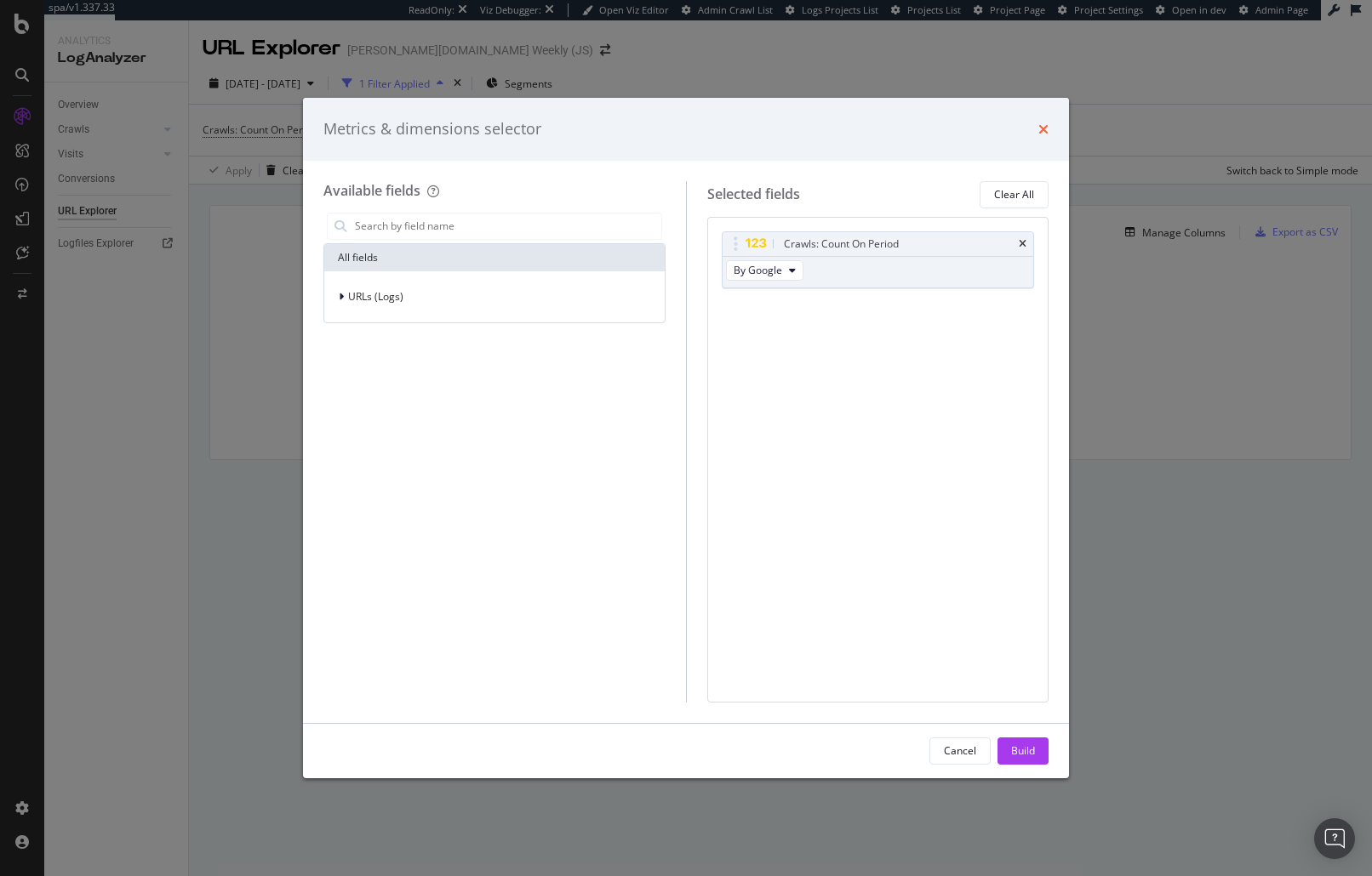
click at [1040, 128] on icon "times" at bounding box center [1043, 129] width 11 height 13
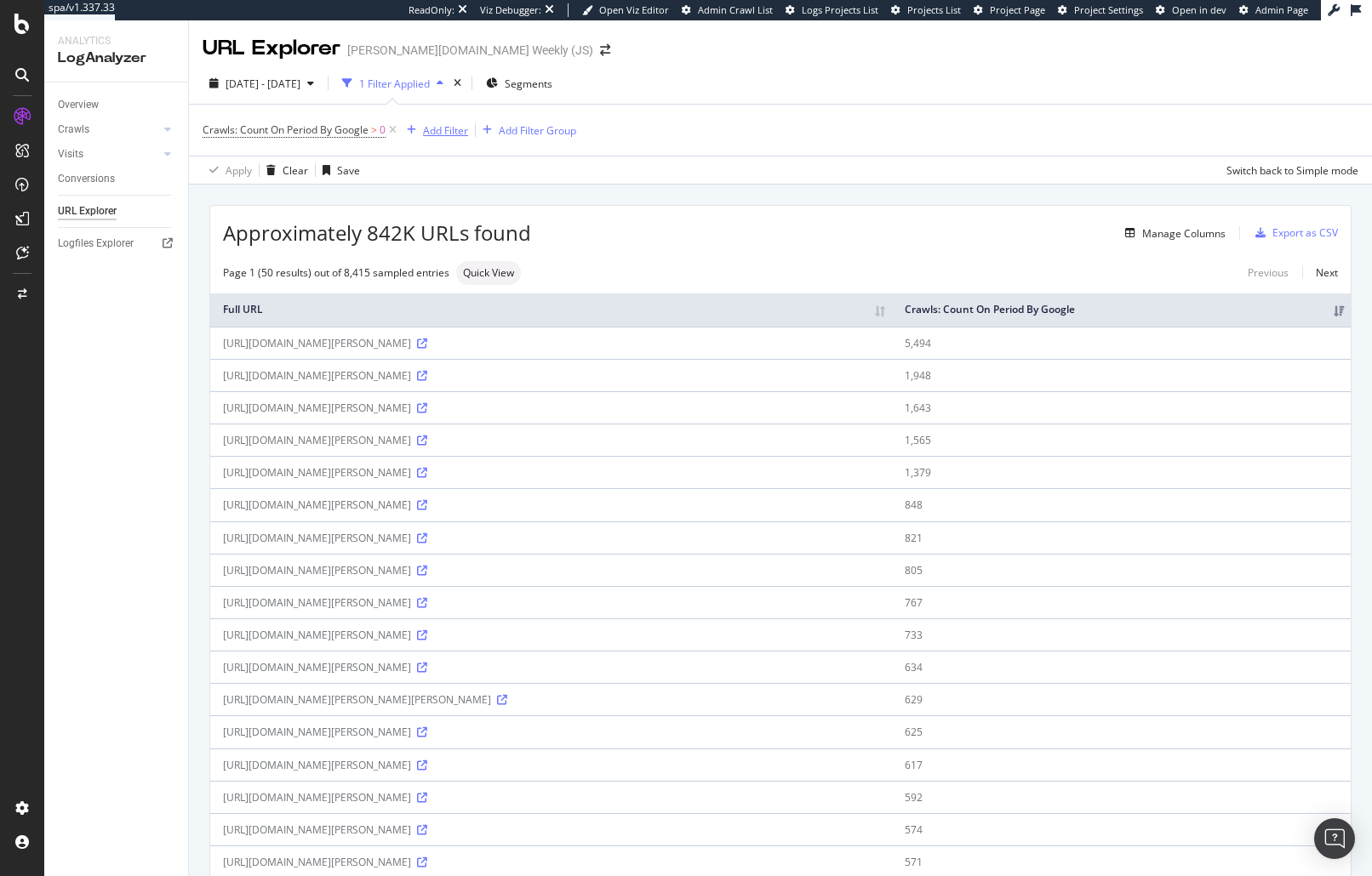
click at [447, 128] on div "Add Filter" at bounding box center [445, 130] width 45 height 14
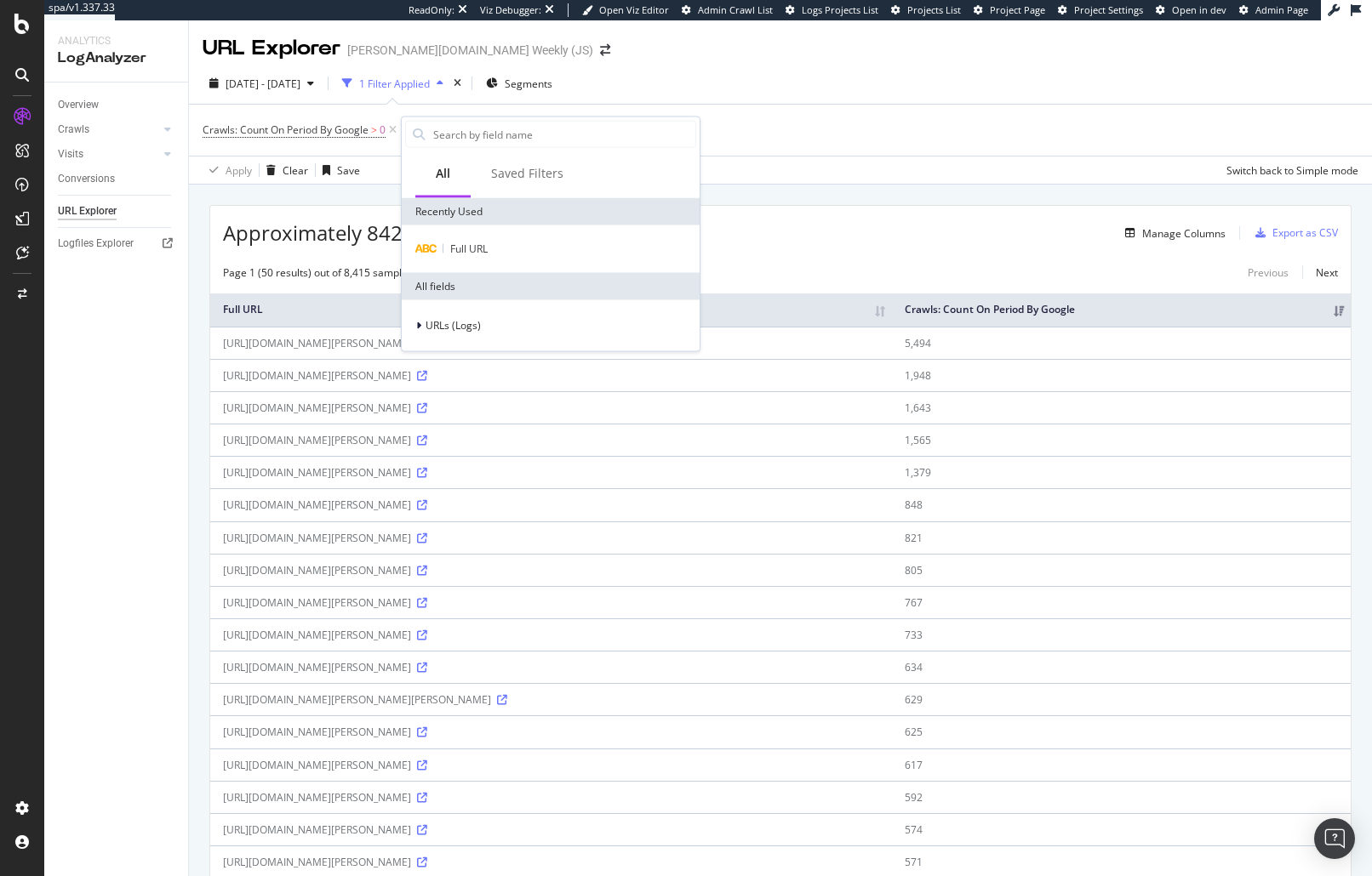
click at [474, 259] on div "Full URL" at bounding box center [551, 249] width 298 height 48
click at [481, 250] on span "Full URL" at bounding box center [469, 249] width 37 height 14
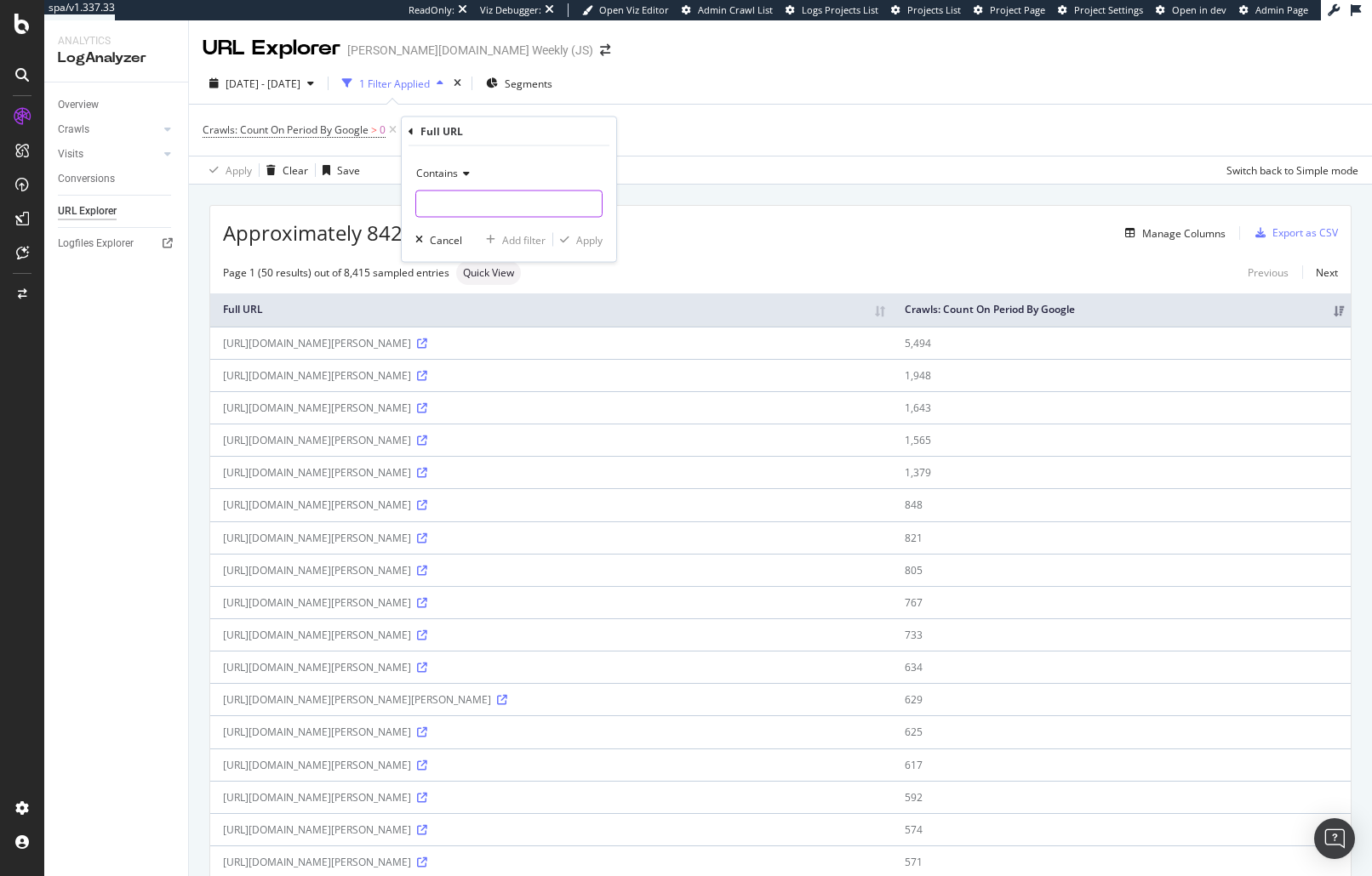
click at [496, 205] on input "text" at bounding box center [509, 204] width 185 height 27
type input "/node/"
click at [584, 244] on div "Apply" at bounding box center [589, 239] width 26 height 14
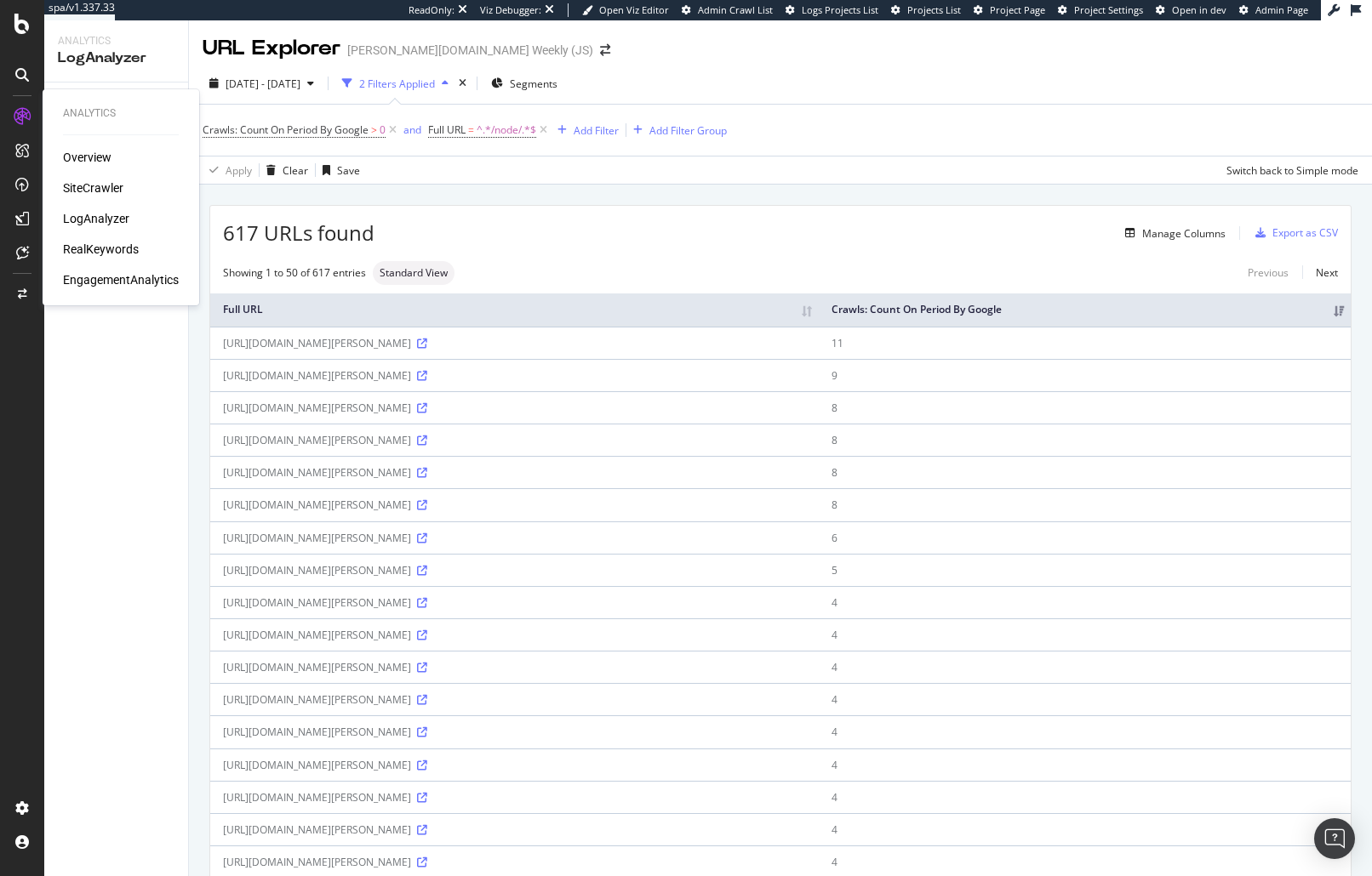
click at [80, 187] on div "SiteCrawler" at bounding box center [93, 188] width 61 height 17
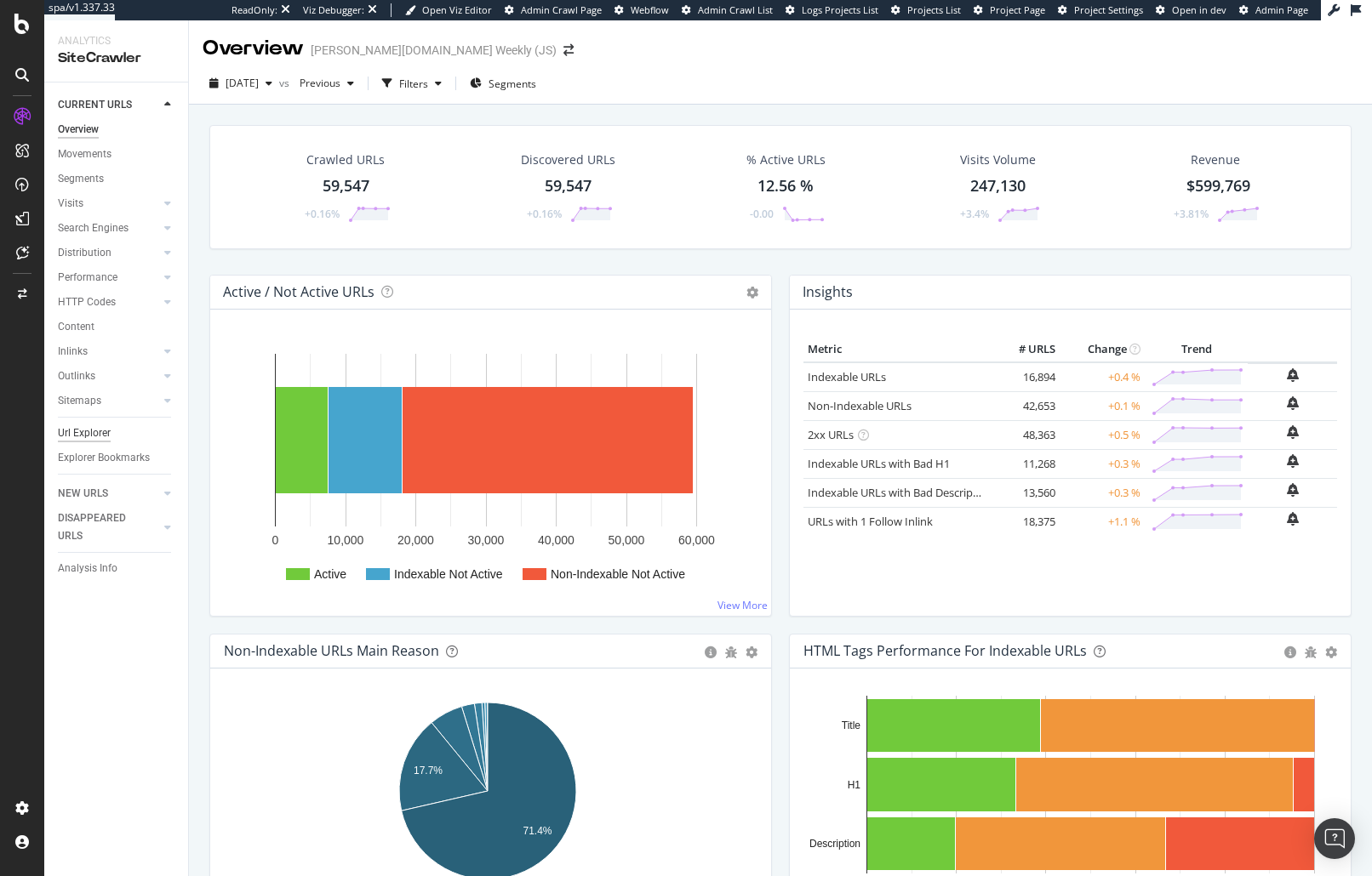
click at [93, 439] on div "Url Explorer" at bounding box center [85, 434] width 53 height 18
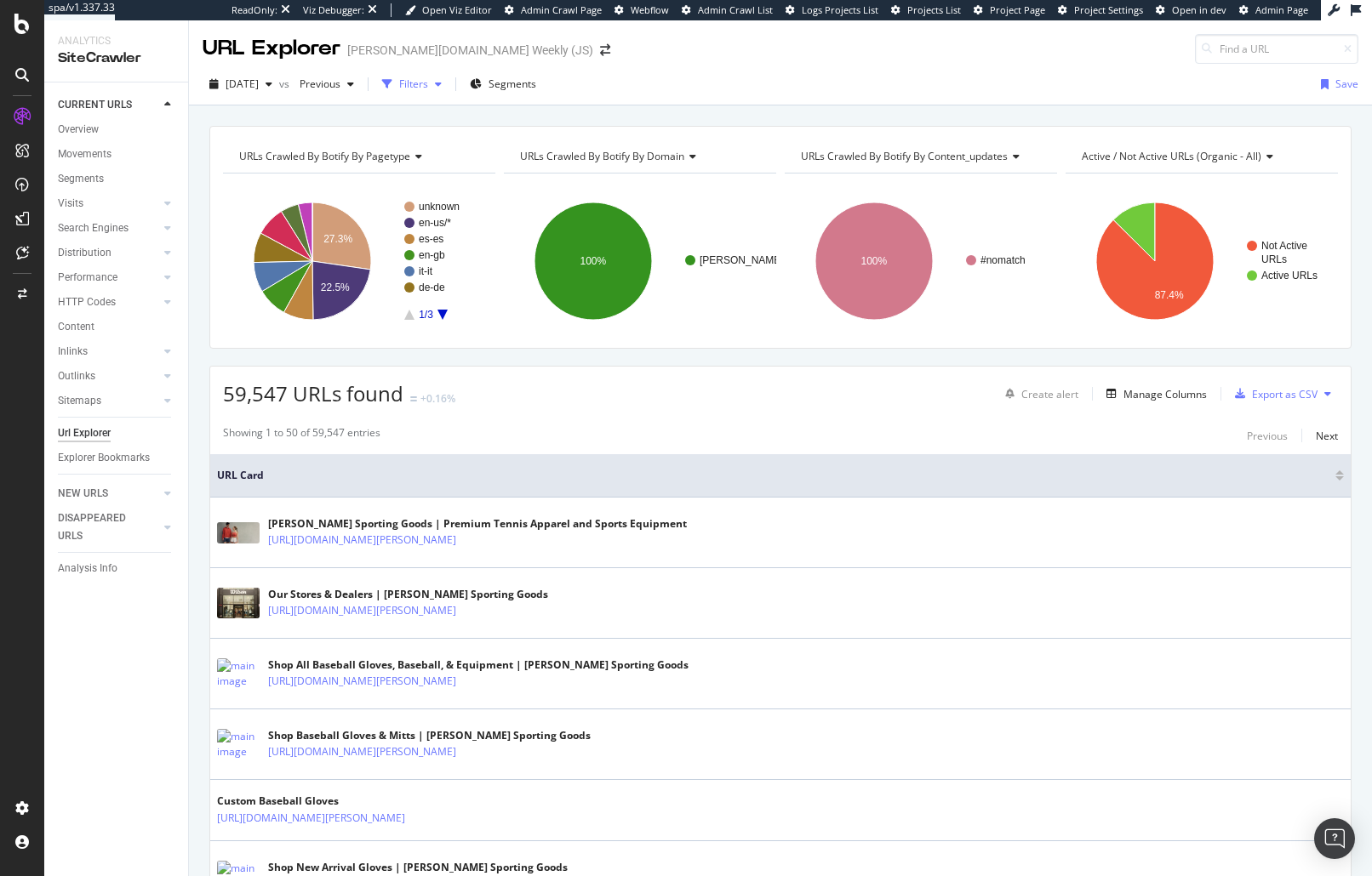
click at [428, 86] on div "Filters" at bounding box center [414, 84] width 29 height 14
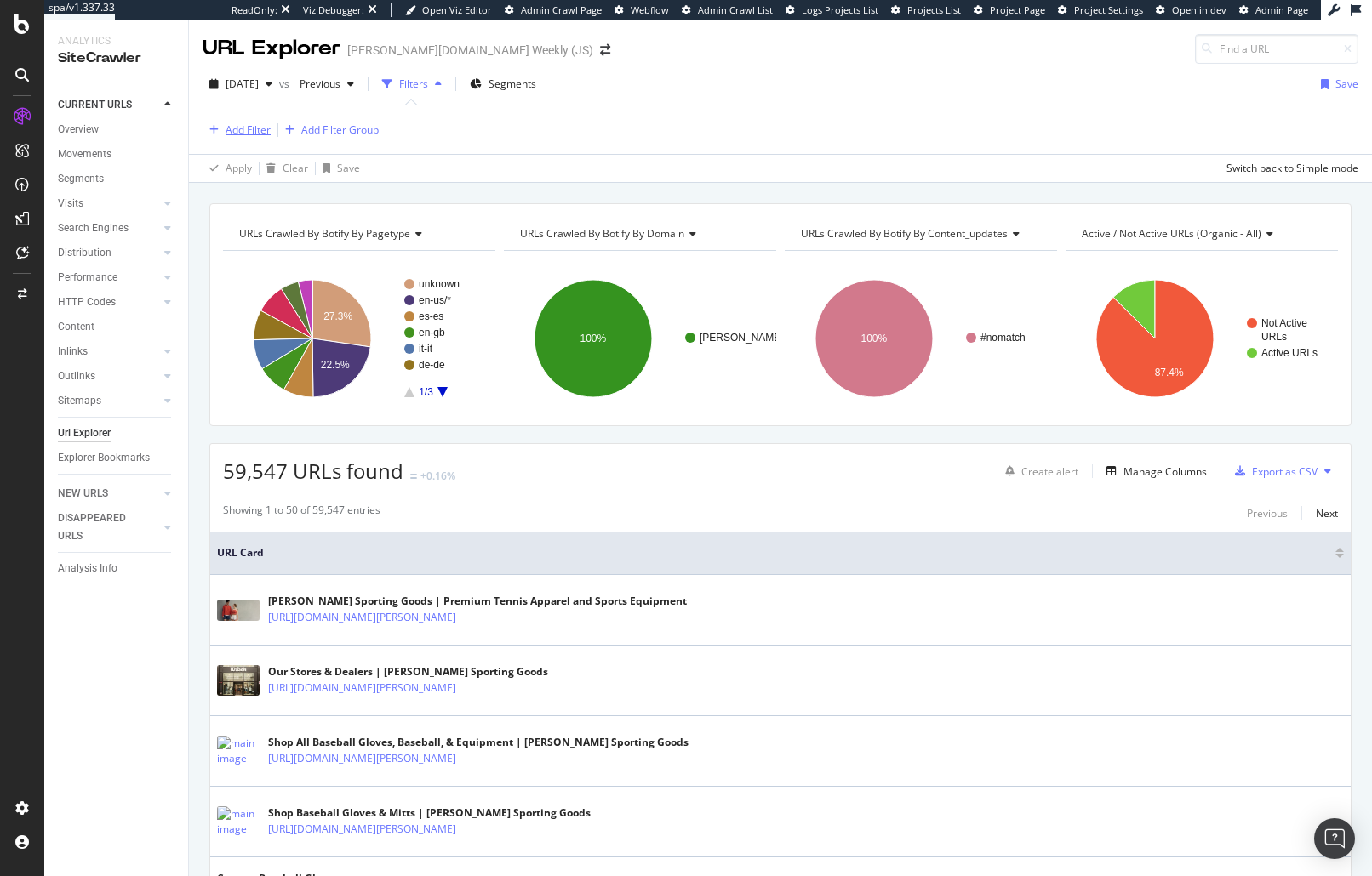
click at [251, 132] on div "Add Filter" at bounding box center [248, 130] width 45 height 14
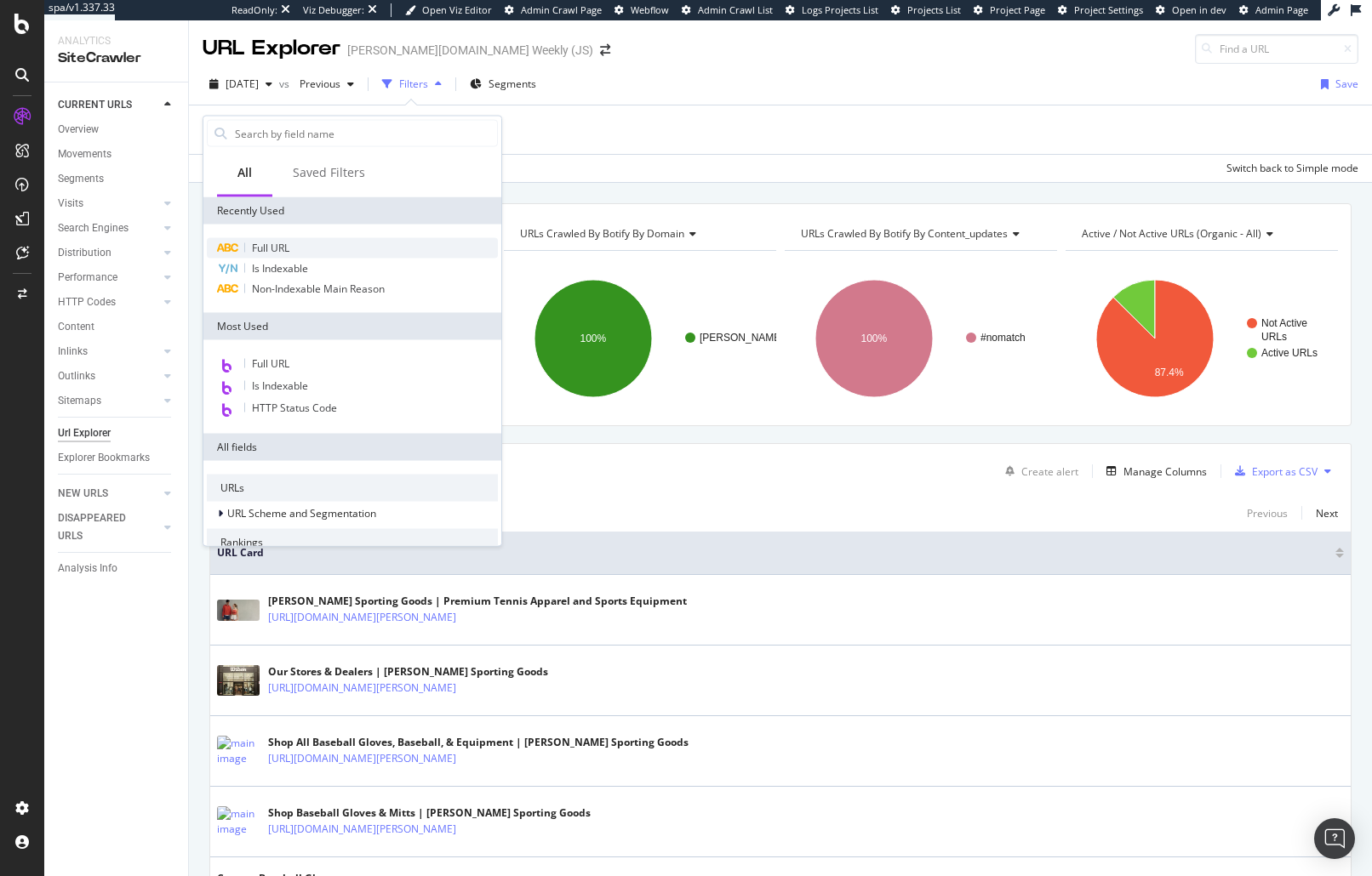
click at [270, 252] on span "Full URL" at bounding box center [271, 248] width 37 height 14
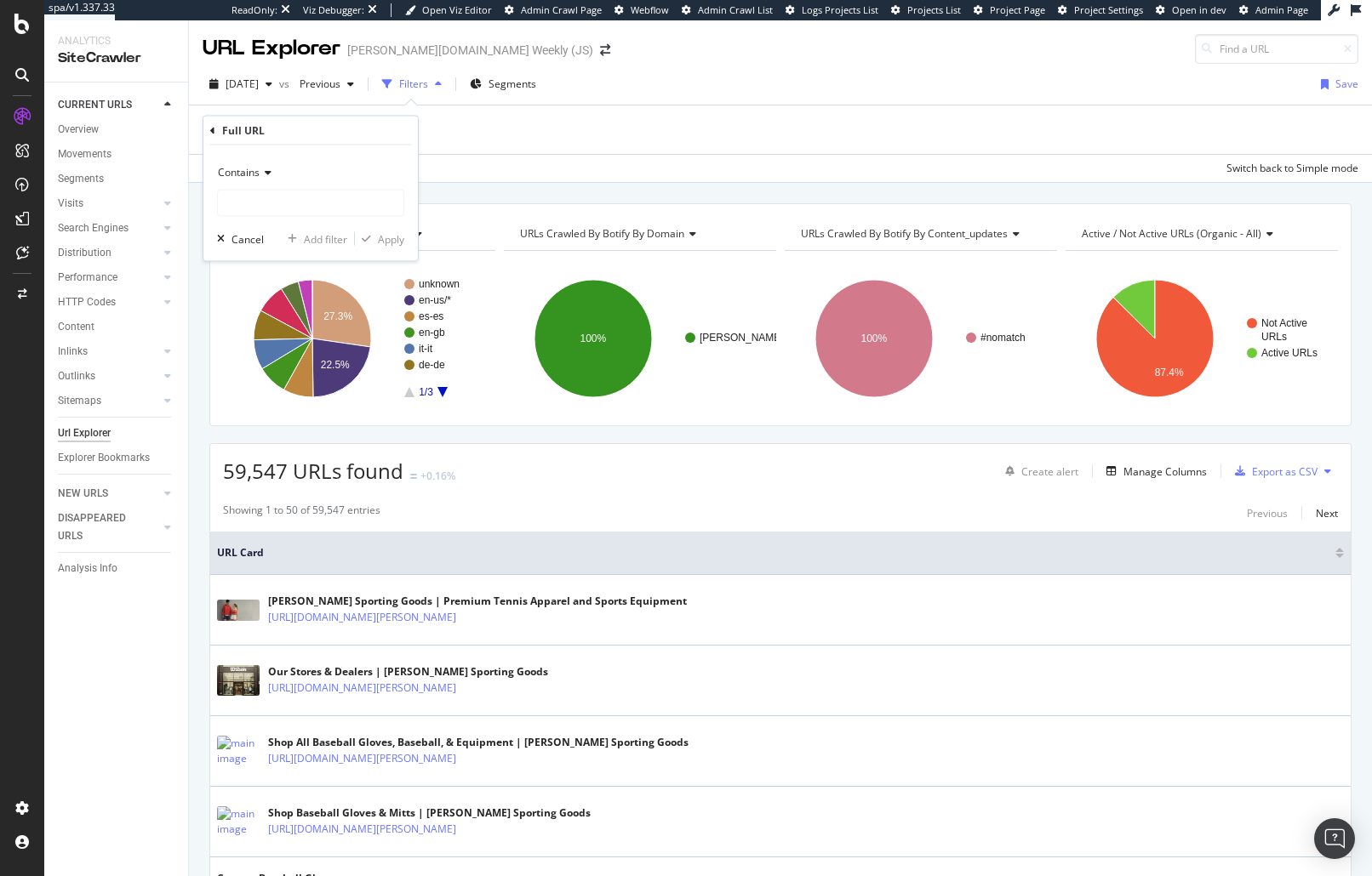
click at [277, 181] on div "Contains" at bounding box center [310, 172] width 187 height 27
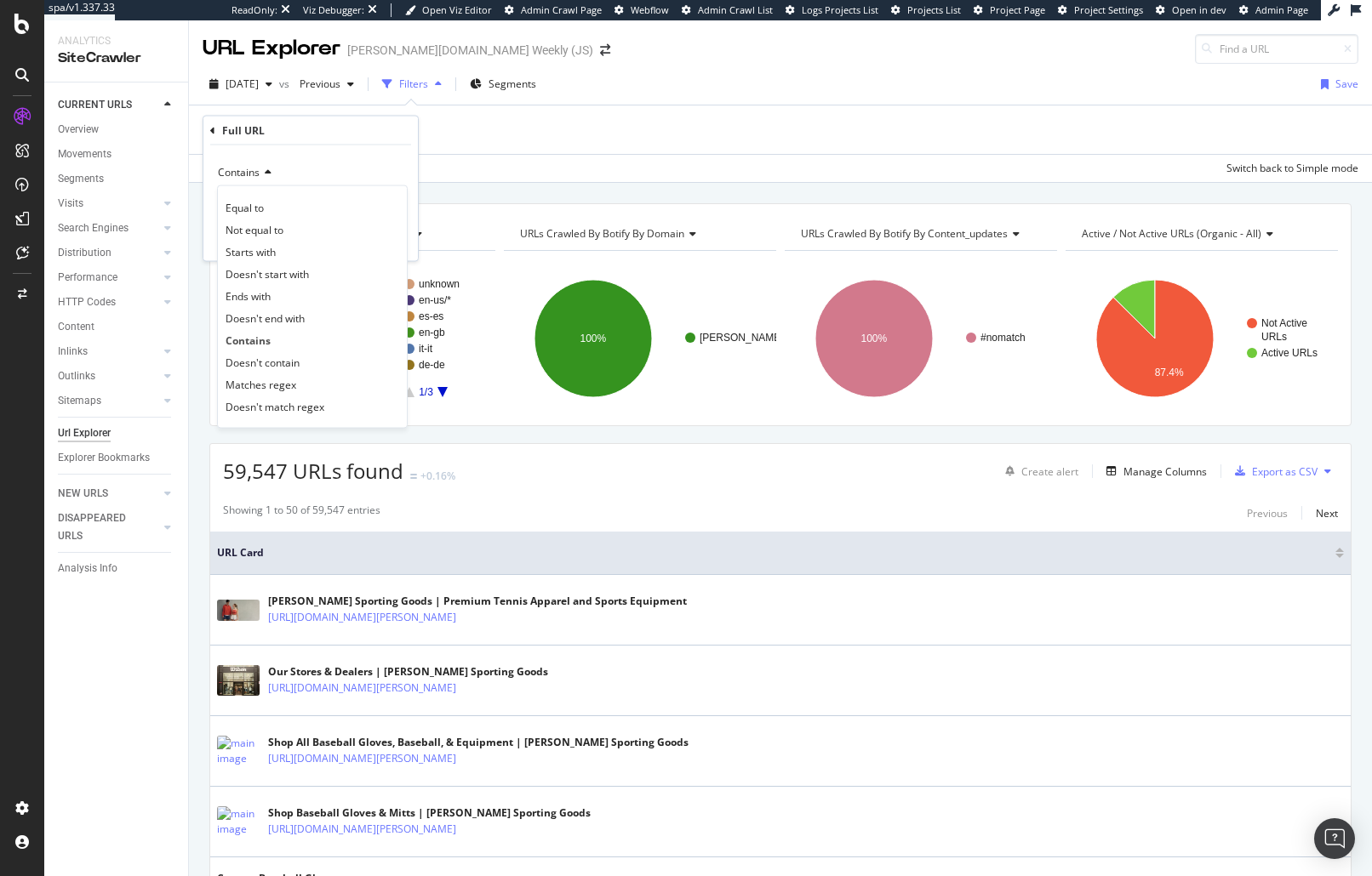
click at [298, 158] on div "Contains Equal to Not equal to Starts with Doesn't start with Ends with Doesn't…" at bounding box center [310, 203] width 214 height 115
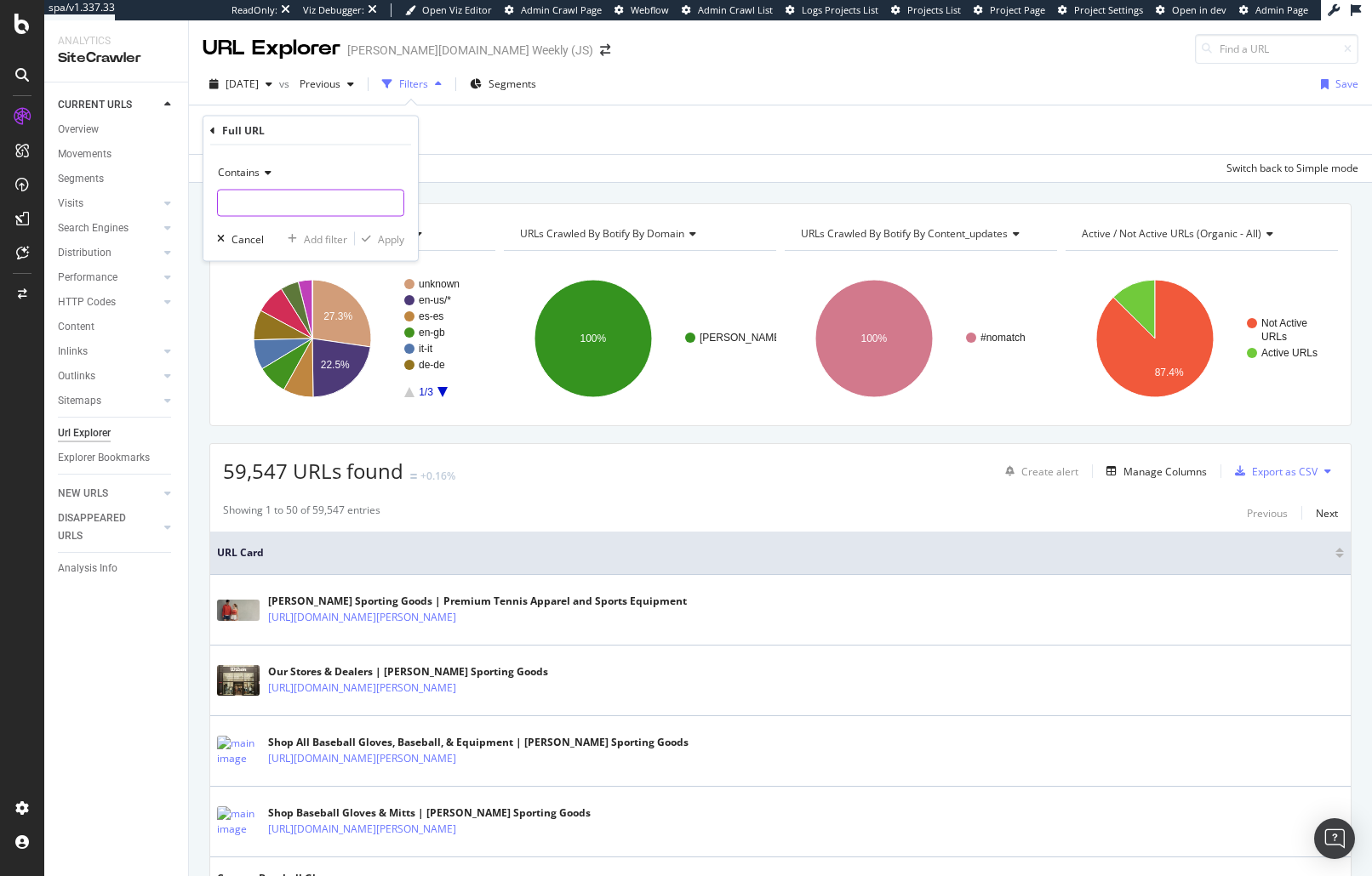
click at [275, 205] on input "text" at bounding box center [310, 203] width 185 height 27
paste input "(\/product\/.*\/product)"
type input "(\/product\/.*\/product)"
click at [377, 239] on div "Apply" at bounding box center [391, 238] width 26 height 14
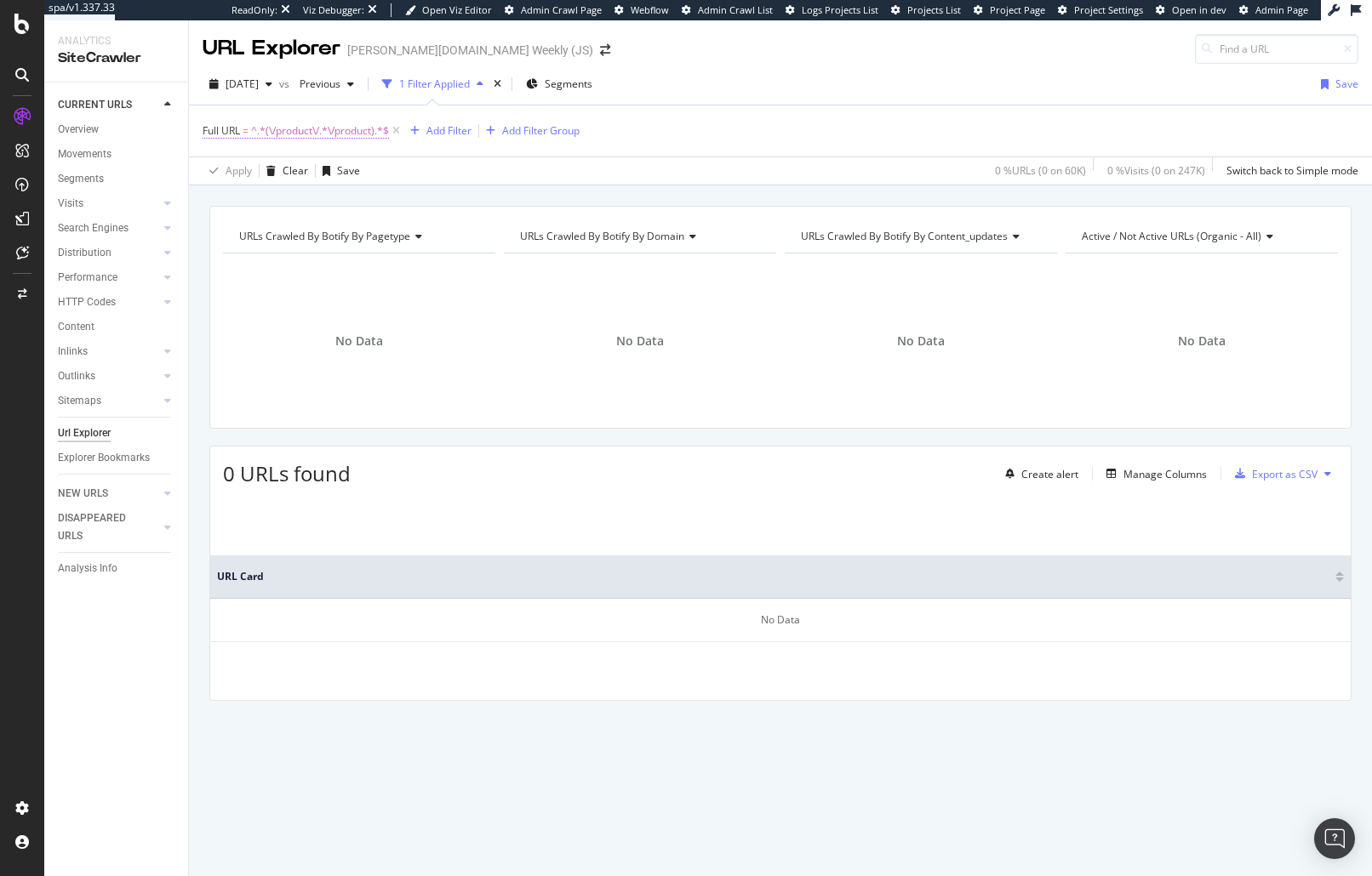
click at [319, 137] on span "^.*(\/product\/.*\/product).*$" at bounding box center [320, 130] width 138 height 24
click at [243, 165] on span "Contains" at bounding box center [238, 170] width 41 height 14
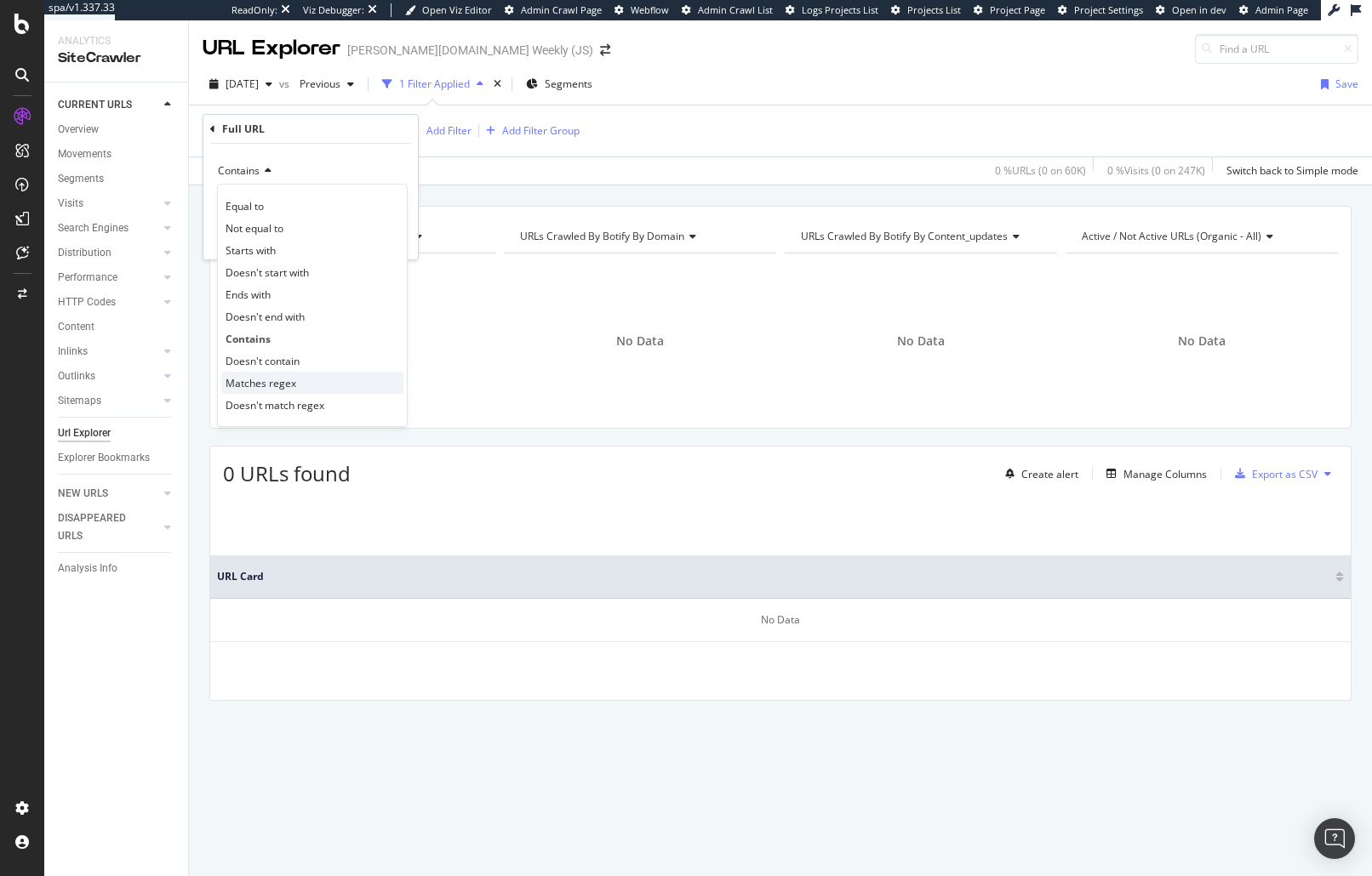
click at [281, 383] on span "Matches regex" at bounding box center [261, 383] width 71 height 14
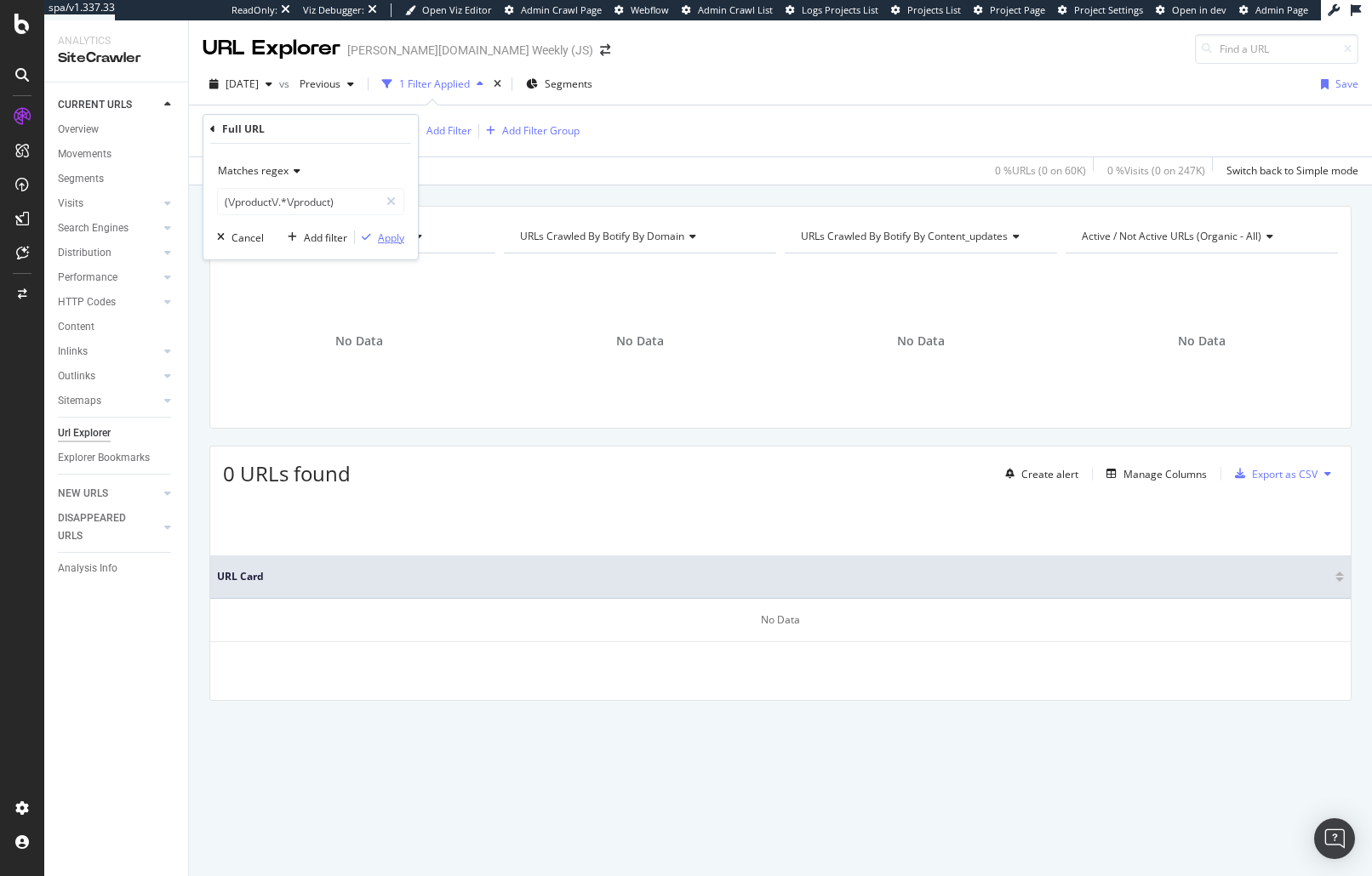
click at [390, 241] on div "Apply" at bounding box center [391, 238] width 26 height 14
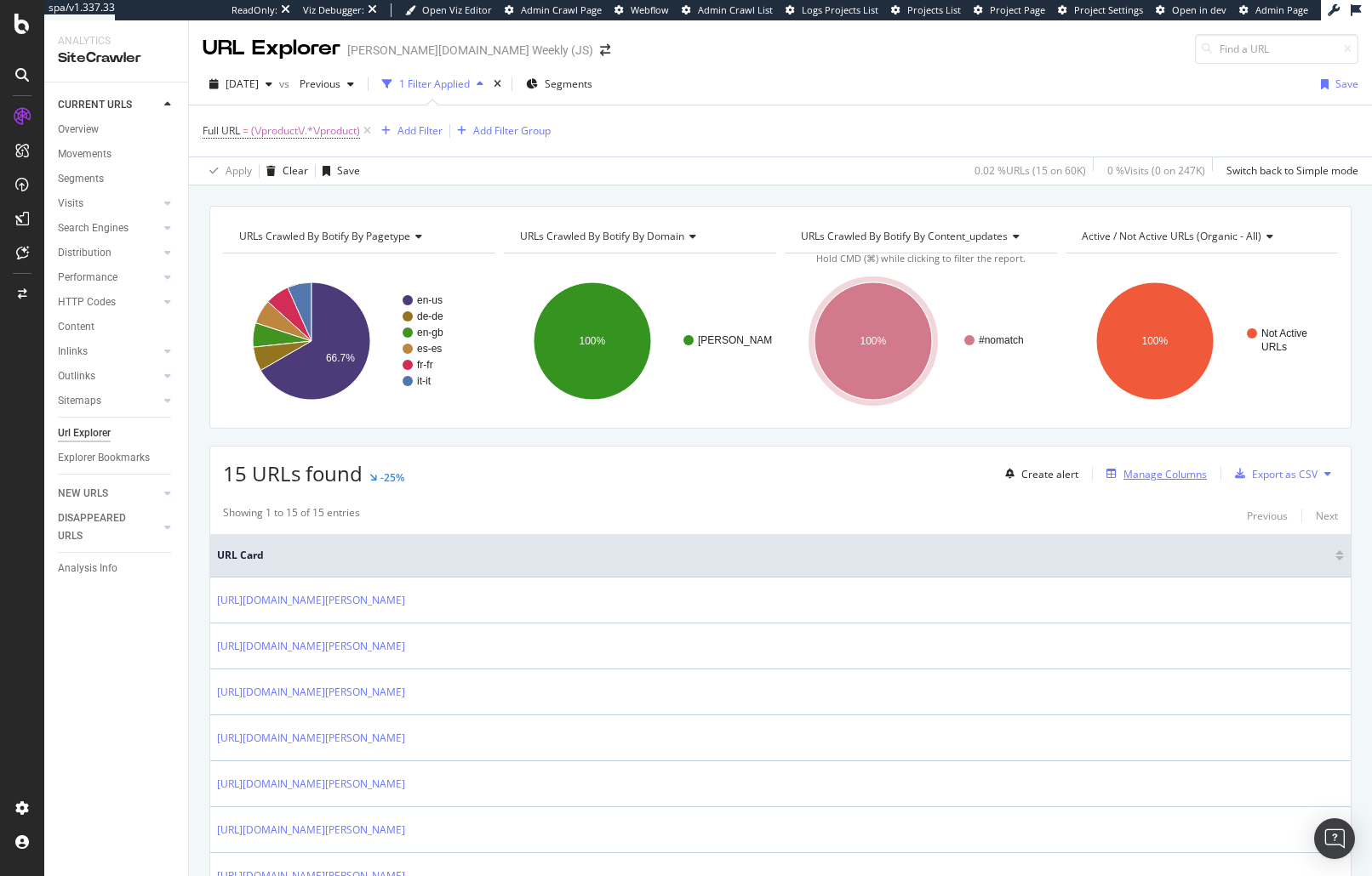
click at [1155, 479] on div "Manage Columns" at bounding box center [1165, 474] width 84 height 14
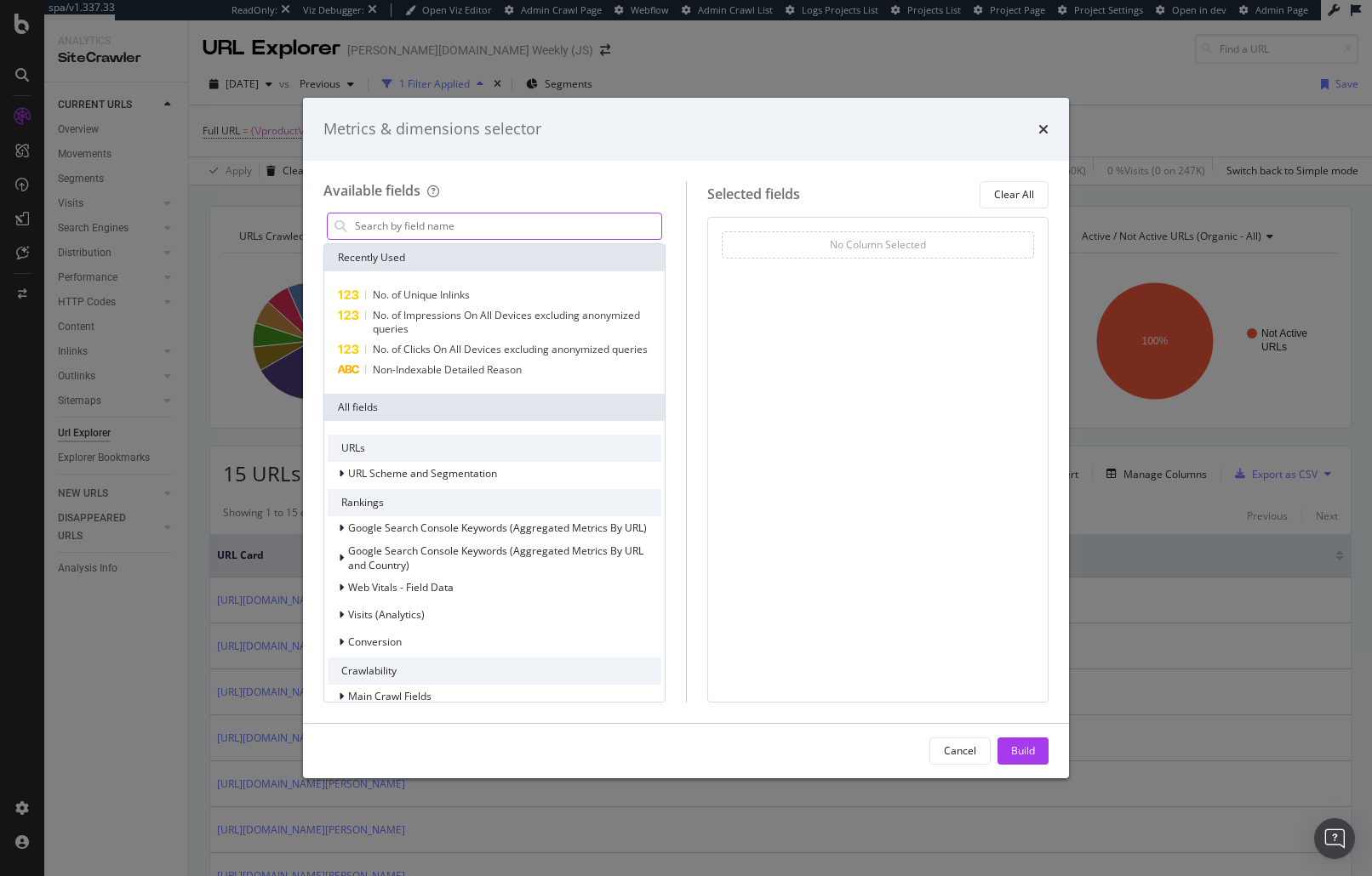
click at [452, 231] on input "modal" at bounding box center [506, 226] width 308 height 26
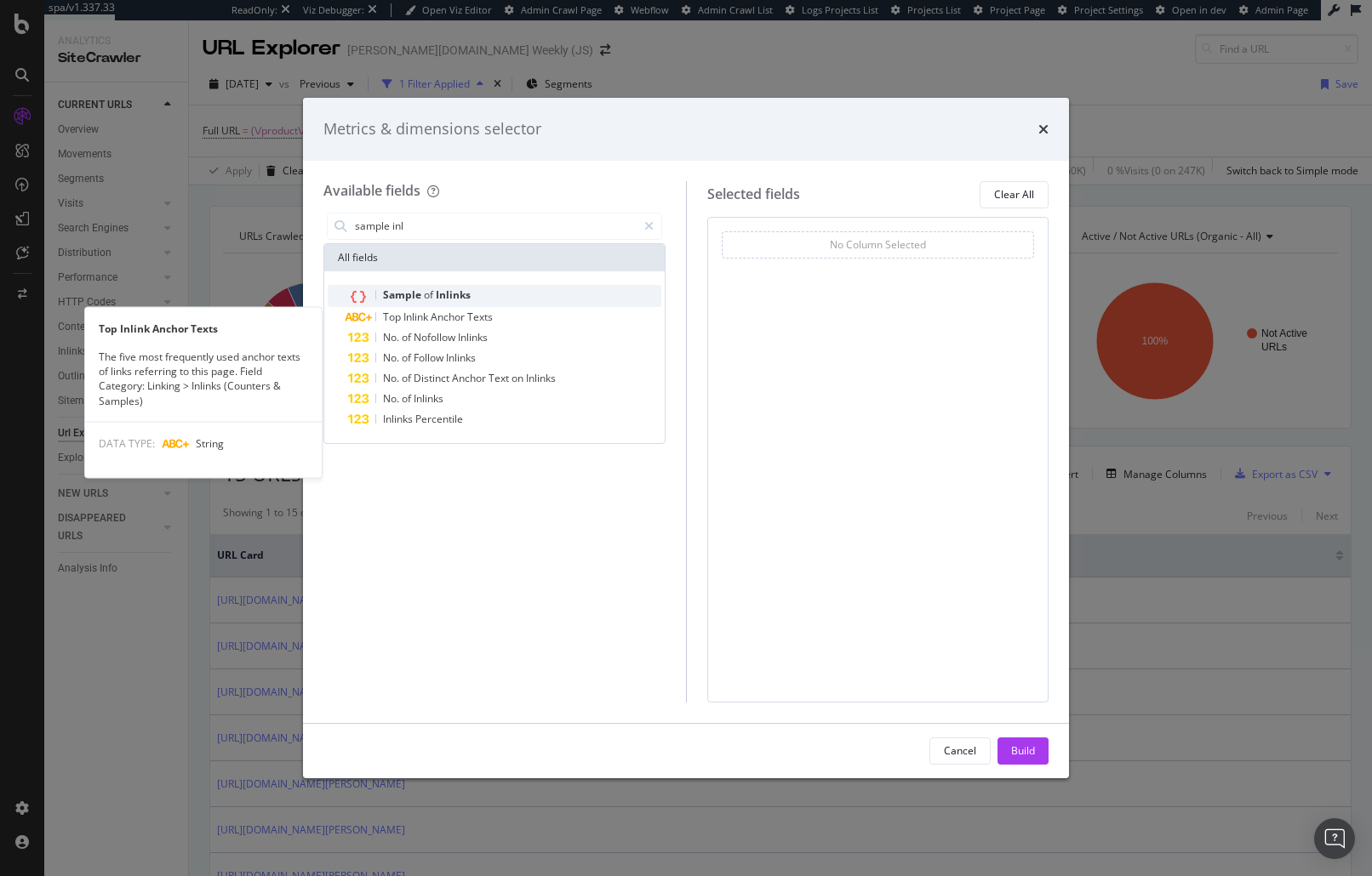
type input "sample inl"
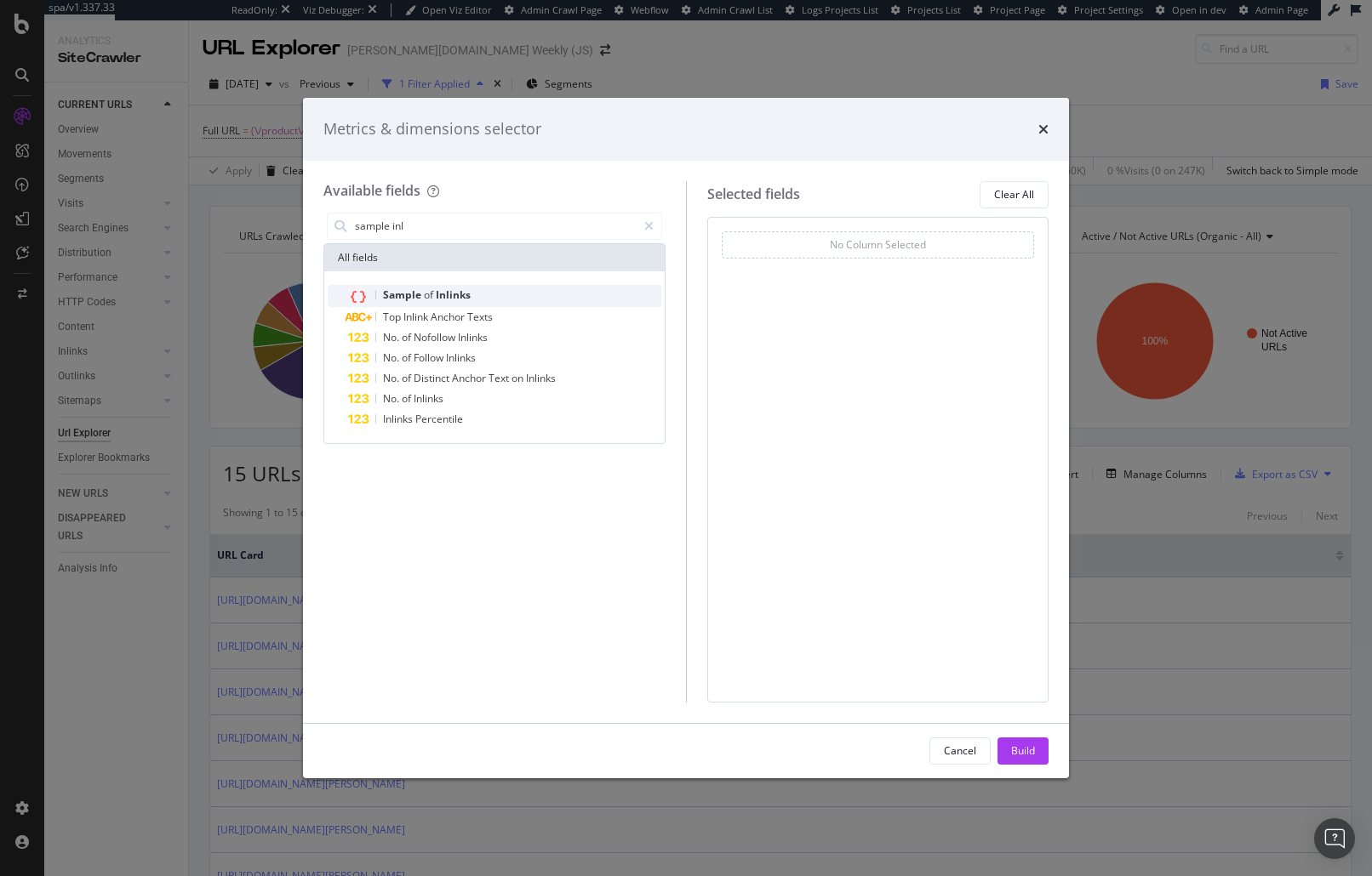
click at [437, 297] on span "Inlinks" at bounding box center [453, 294] width 35 height 14
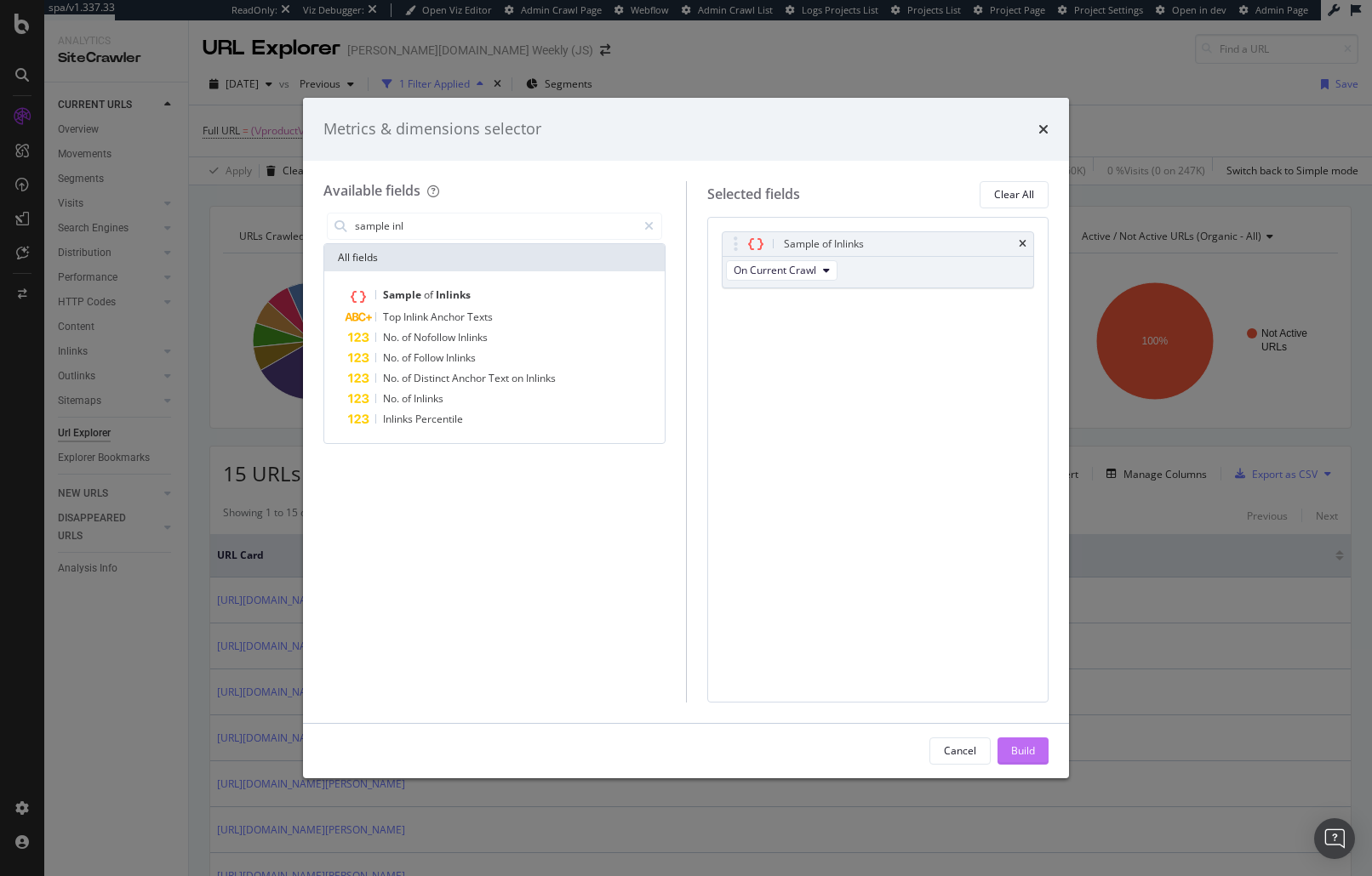
click at [1035, 751] on button "Build" at bounding box center [1023, 751] width 51 height 27
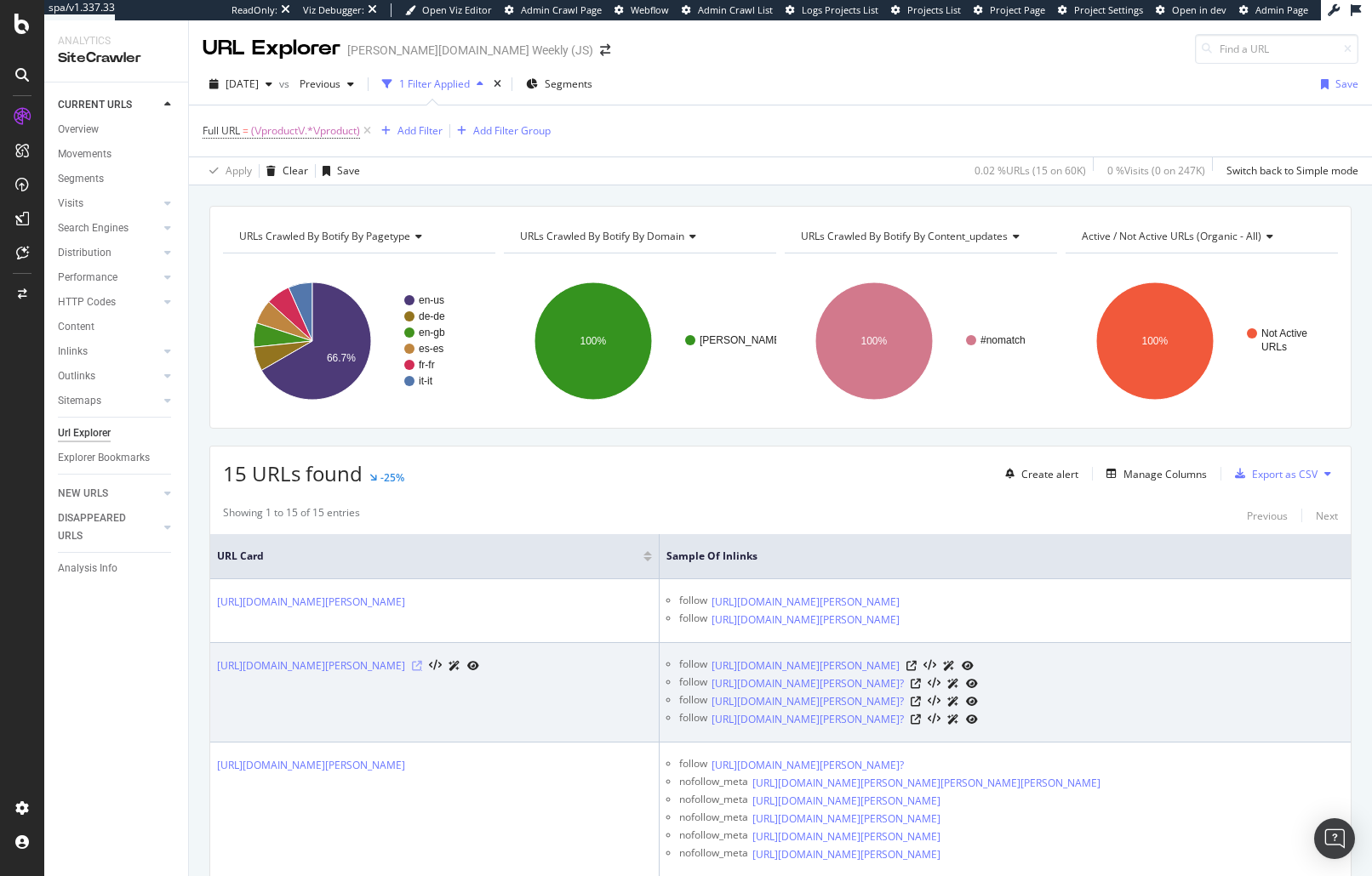
click at [422, 671] on icon at bounding box center [417, 666] width 11 height 11
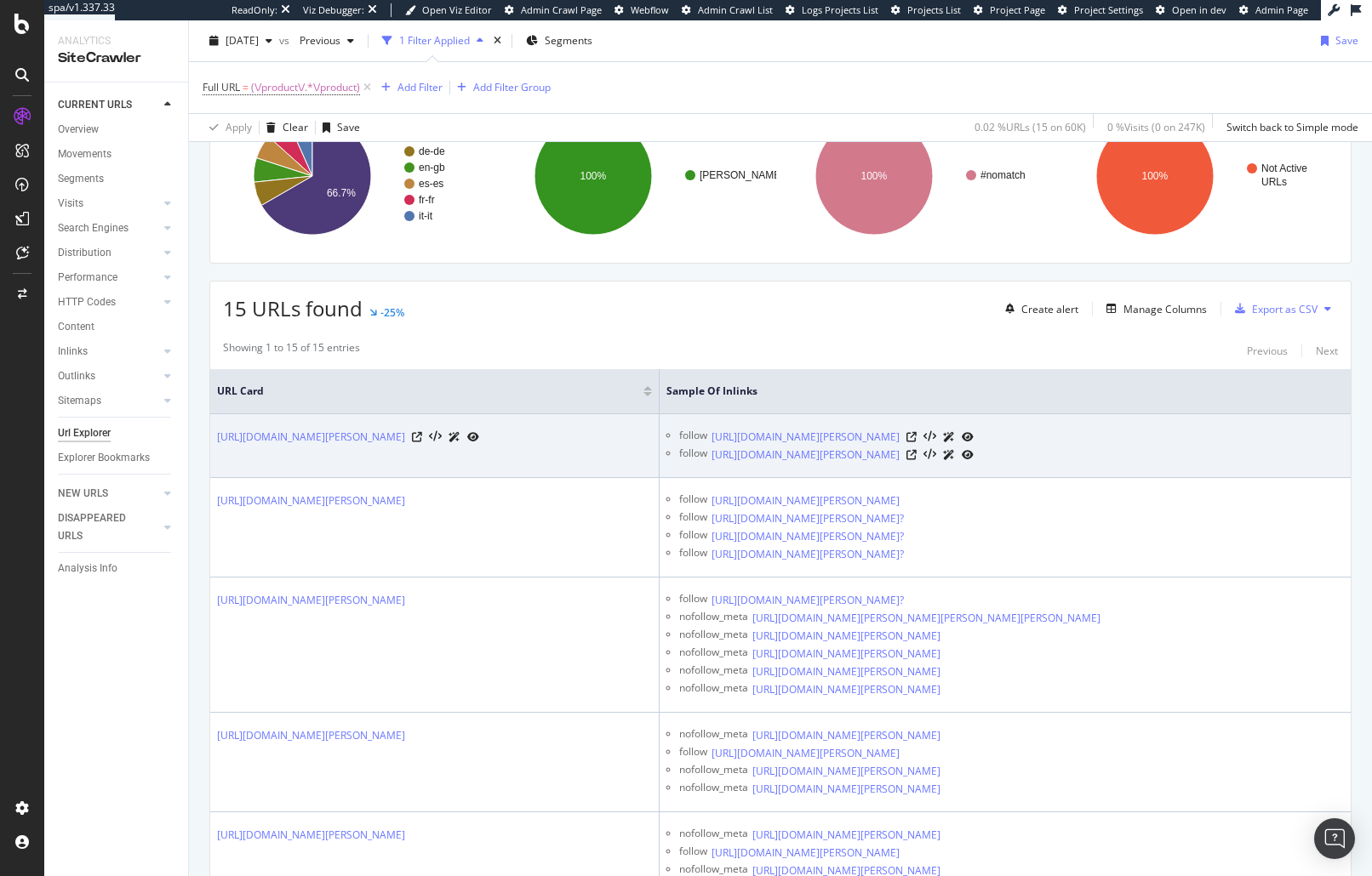
scroll to position [338, 0]
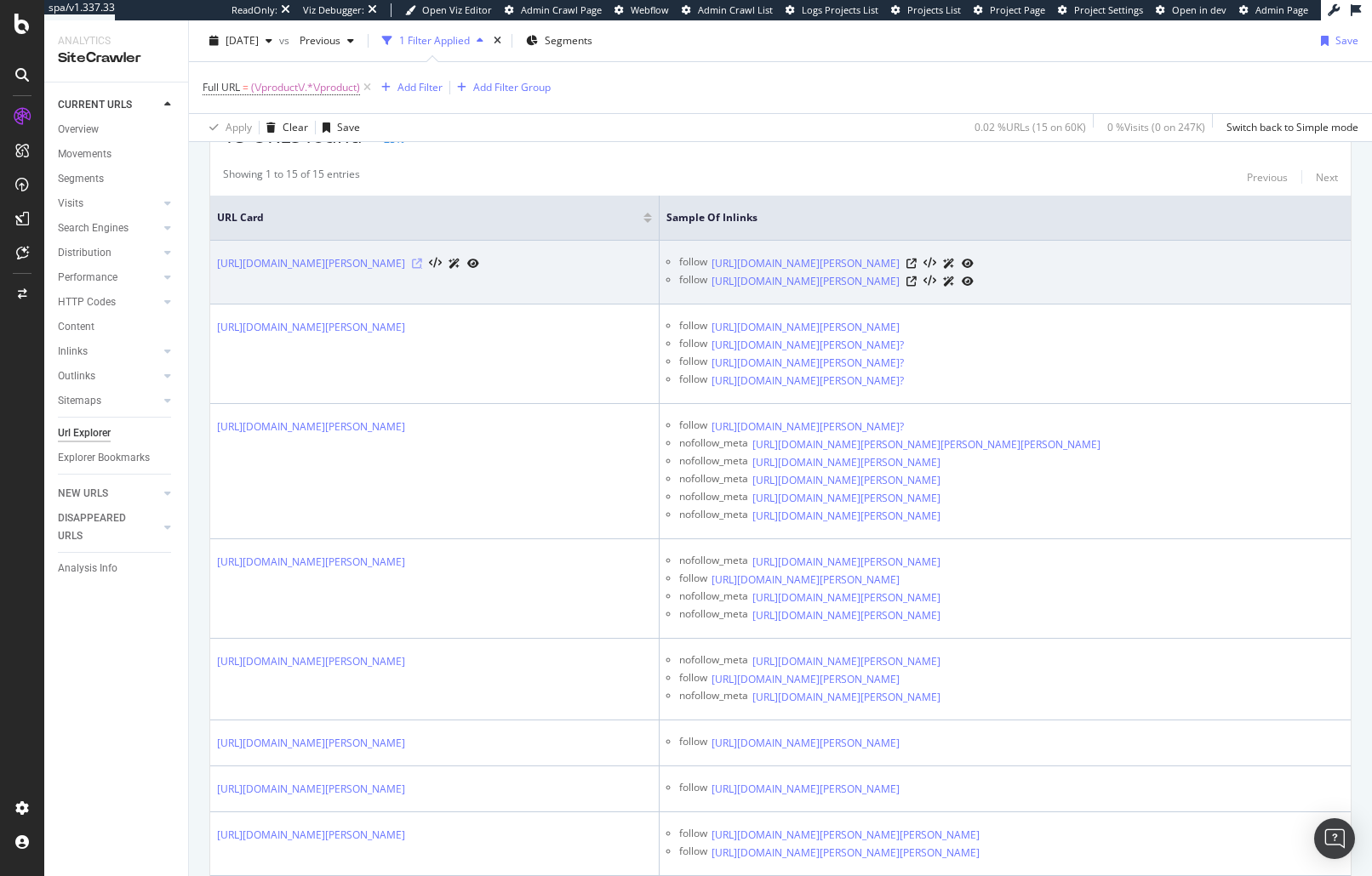
click at [422, 269] on icon at bounding box center [417, 264] width 11 height 11
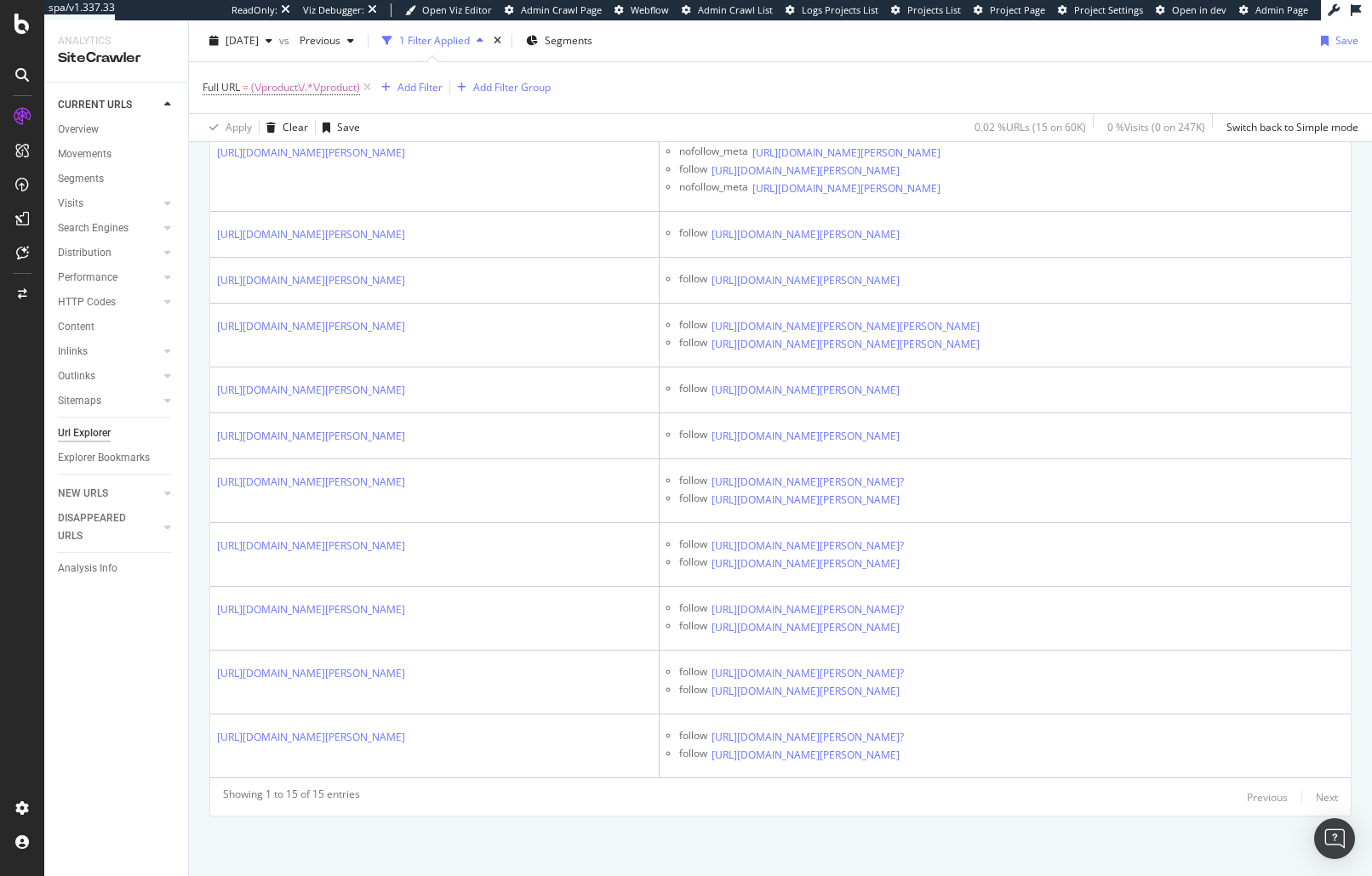
scroll to position [1002, 0]
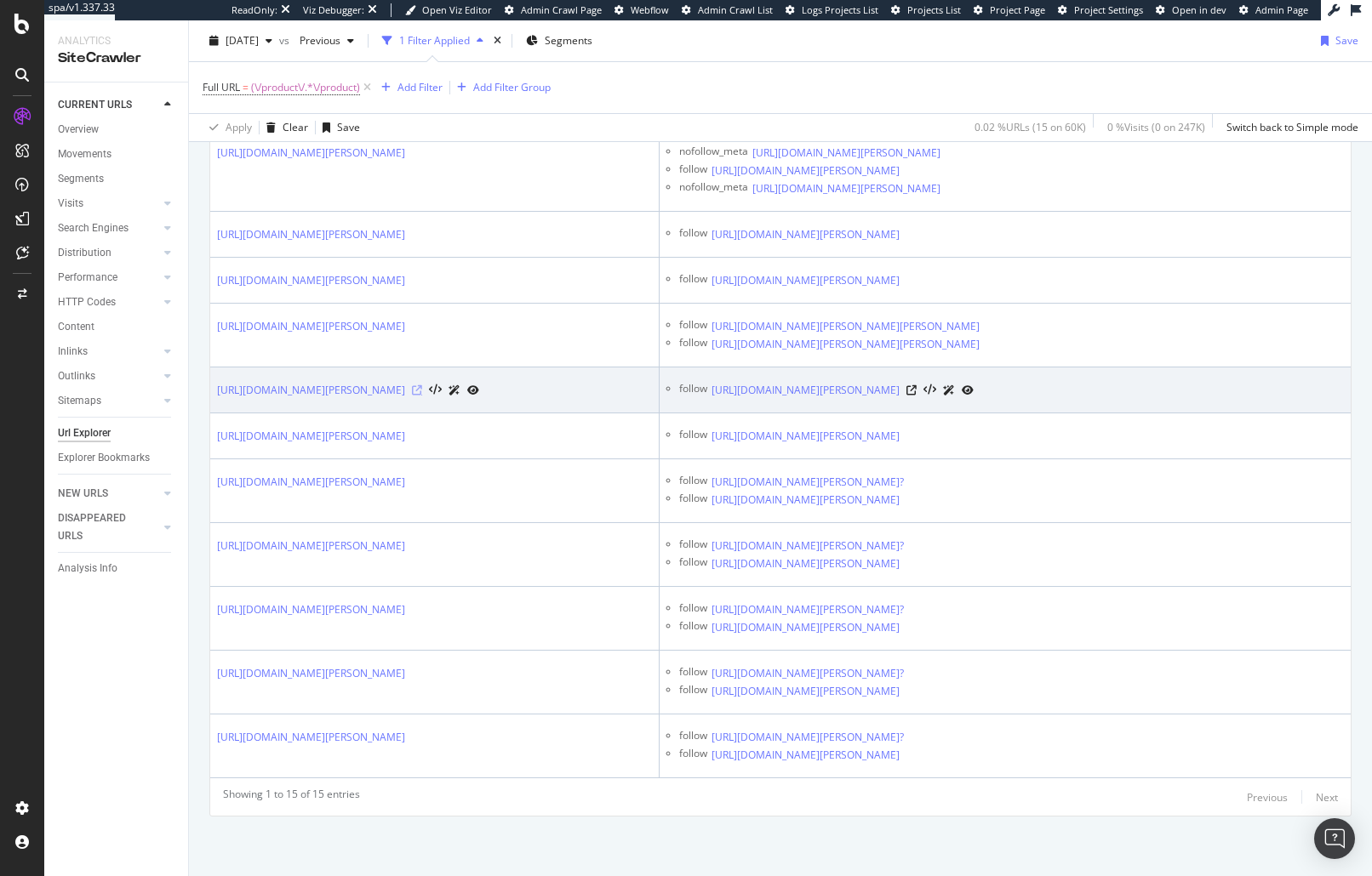
click at [422, 390] on icon at bounding box center [417, 390] width 11 height 11
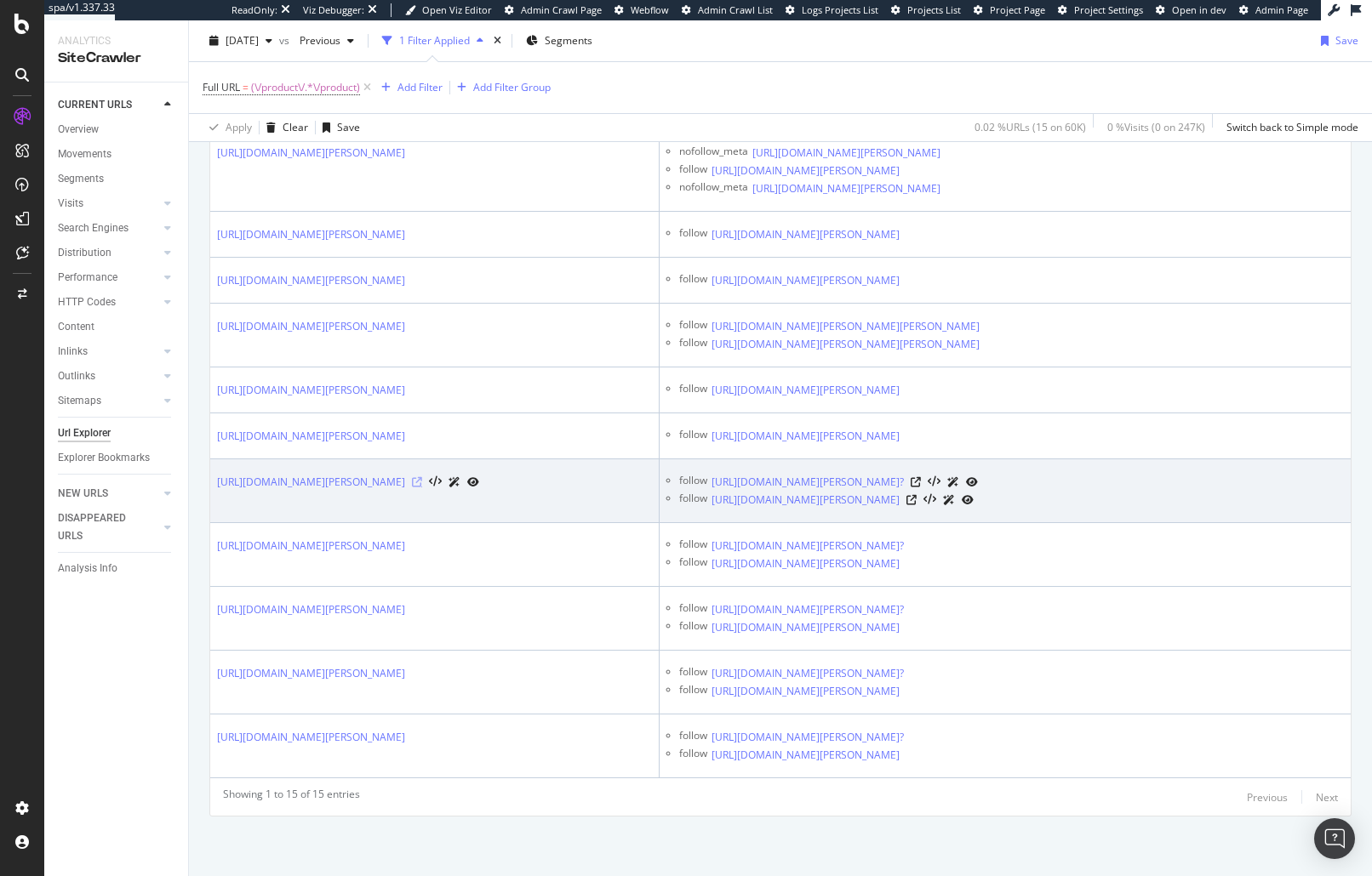
click at [422, 487] on icon at bounding box center [417, 482] width 11 height 11
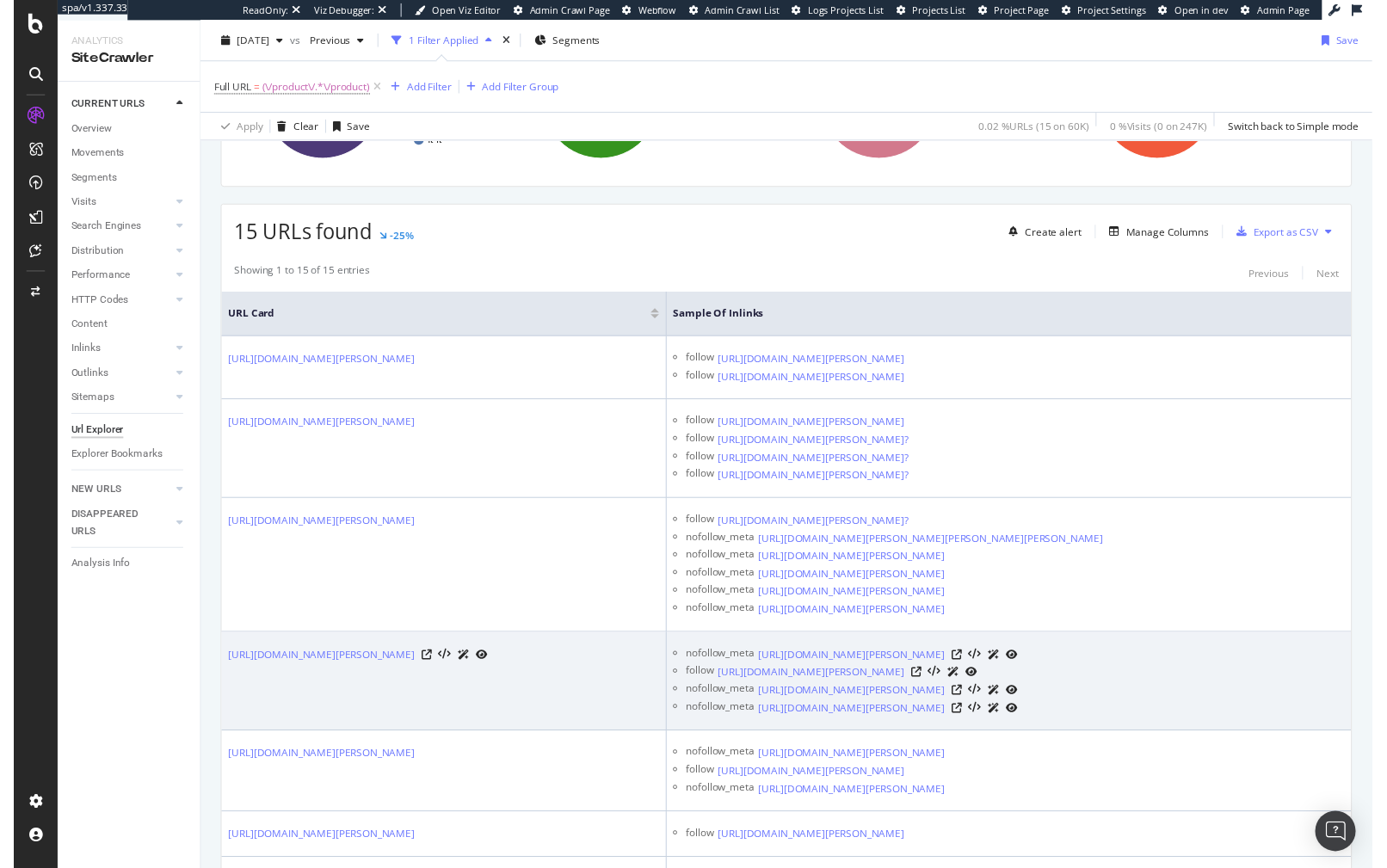
scroll to position [332, 0]
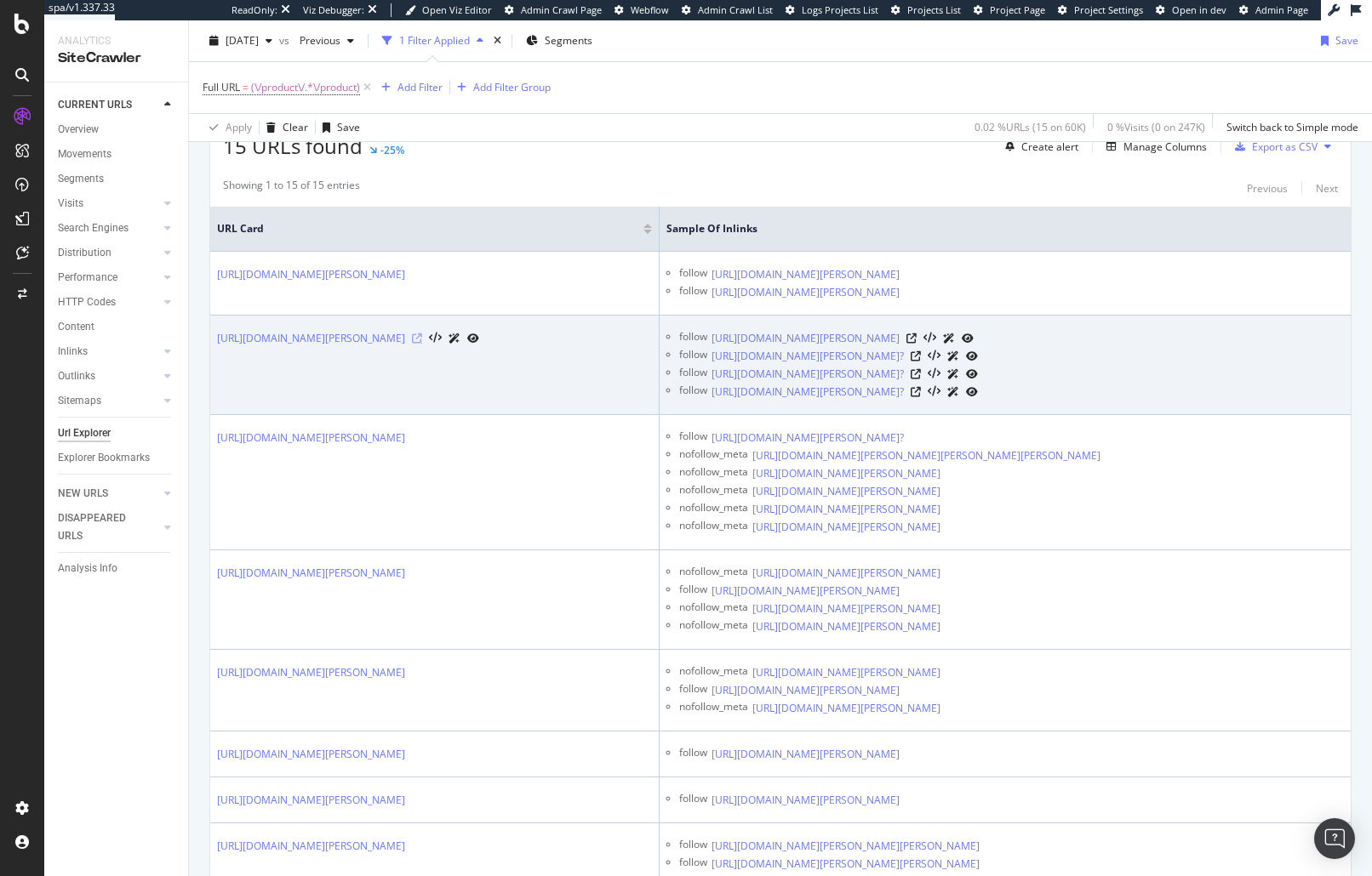
click at [422, 344] on icon at bounding box center [417, 338] width 11 height 11
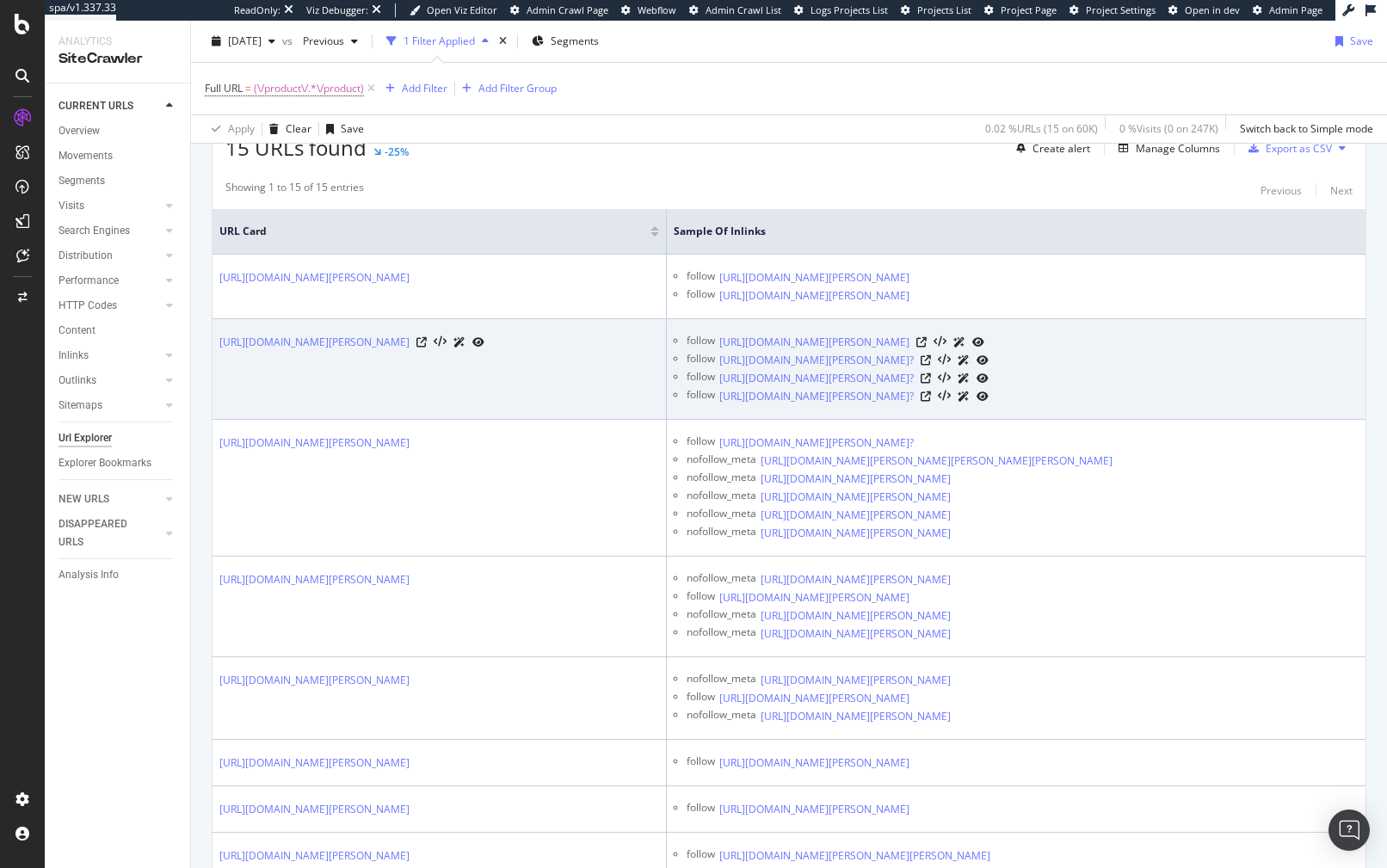
scroll to position [0, 0]
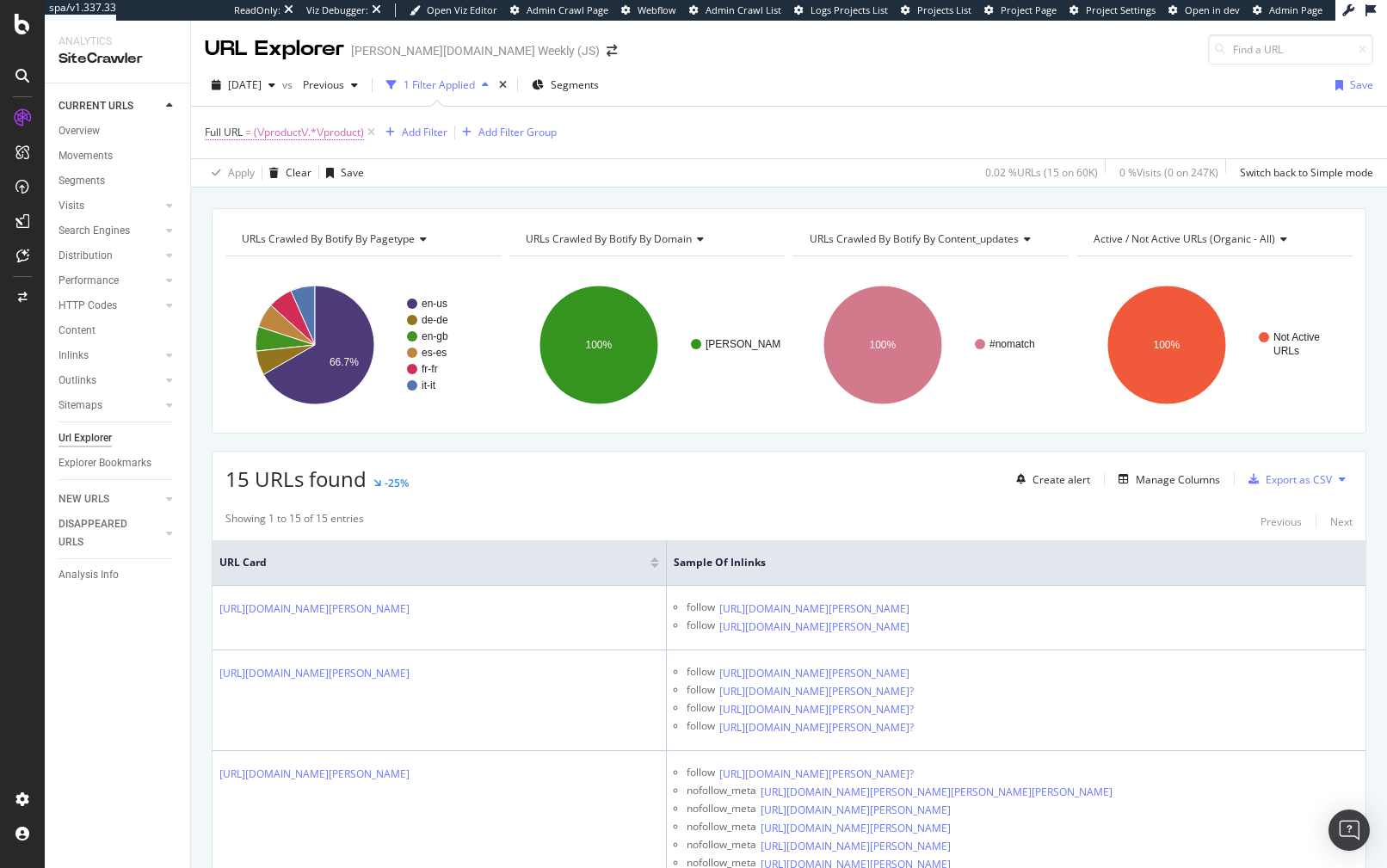
click at [313, 130] on span "(\/product\/.*\/product)" at bounding box center [309, 132] width 111 height 24
click at [235, 237] on div "Cancel" at bounding box center [250, 241] width 33 height 14
click at [107, 189] on div "SiteCrawler" at bounding box center [94, 190] width 62 height 17
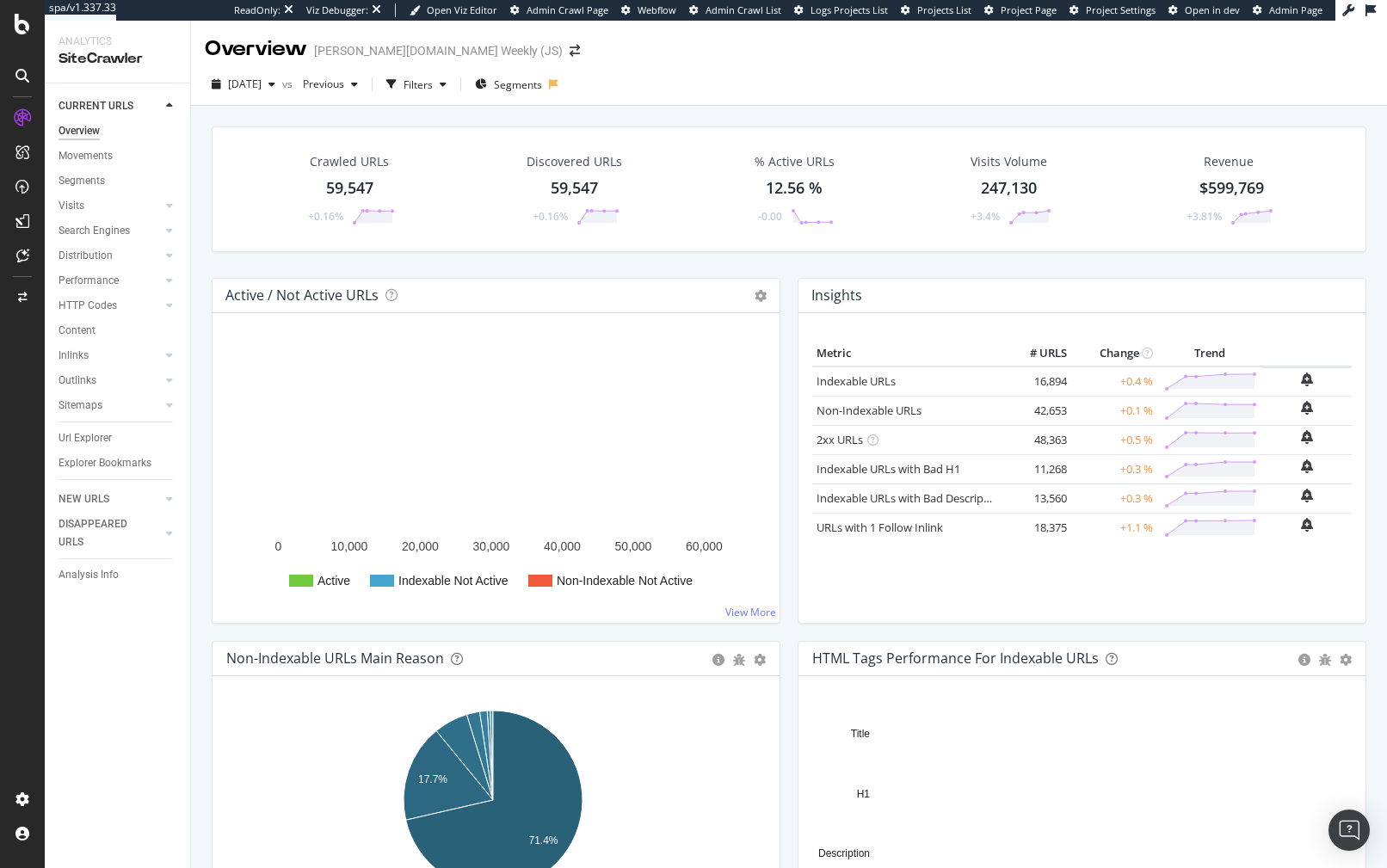
scroll to position [352, 0]
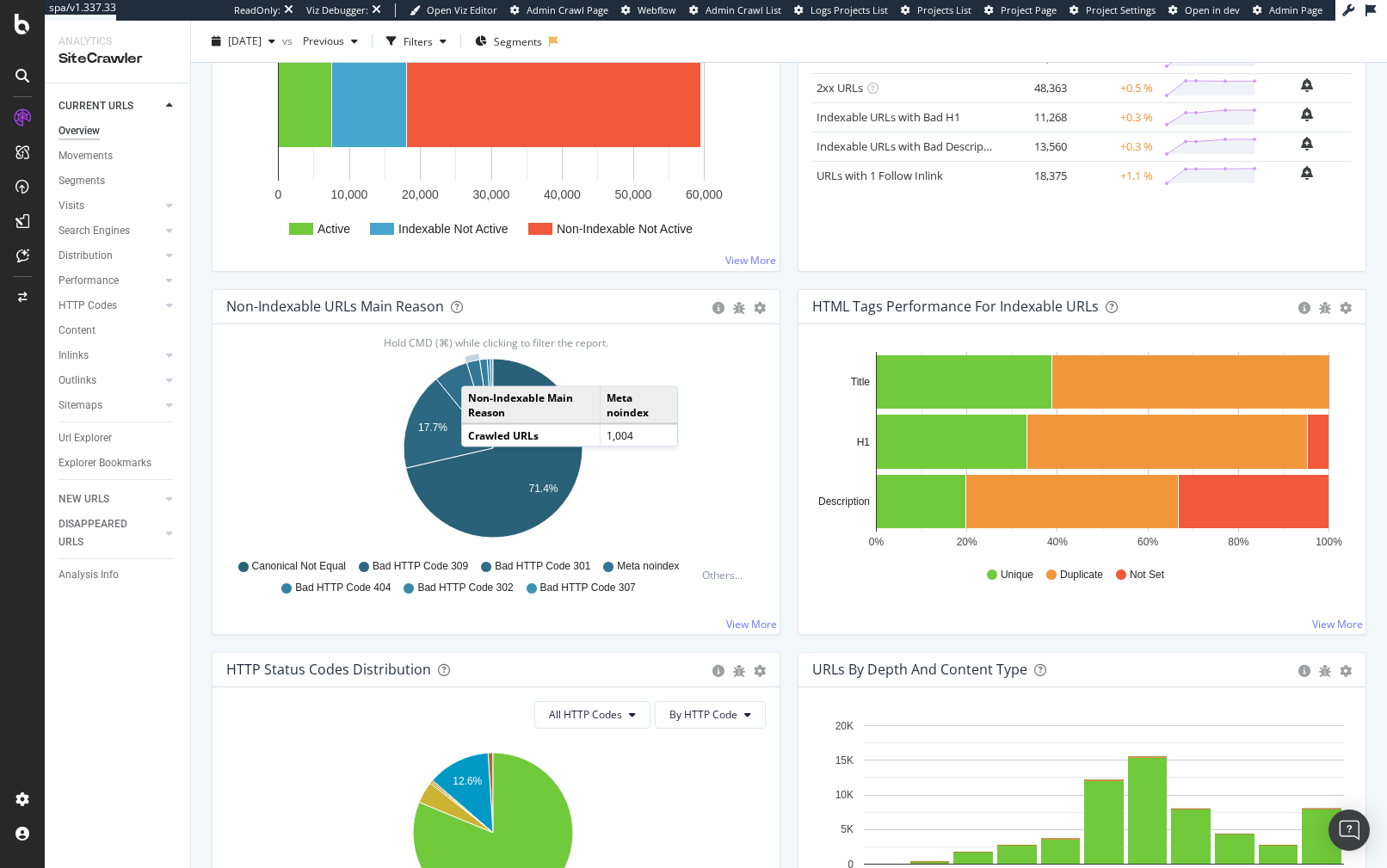
click at [479, 368] on icon "A chart." at bounding box center [480, 403] width 27 height 88
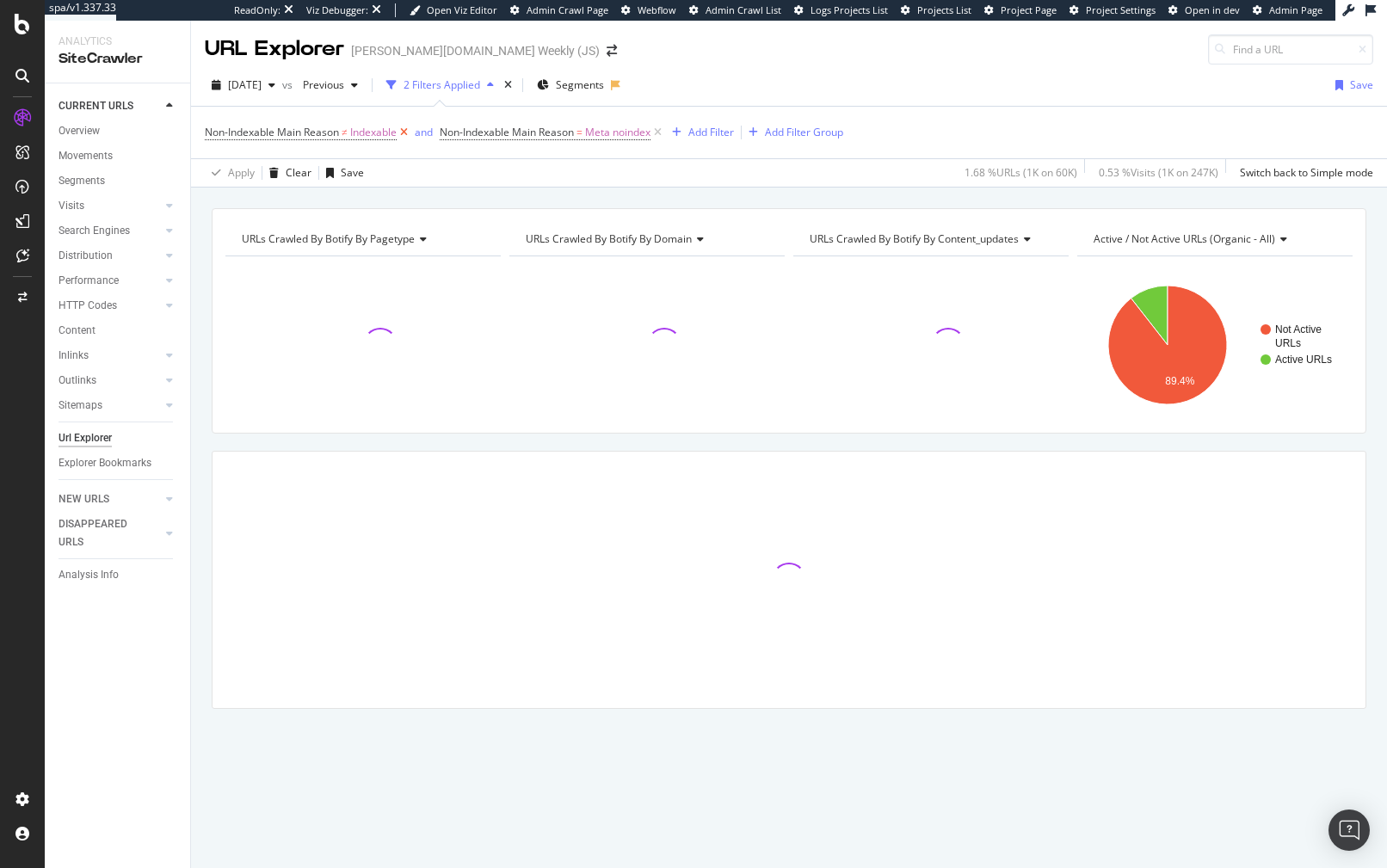
click at [404, 132] on icon at bounding box center [404, 132] width 14 height 17
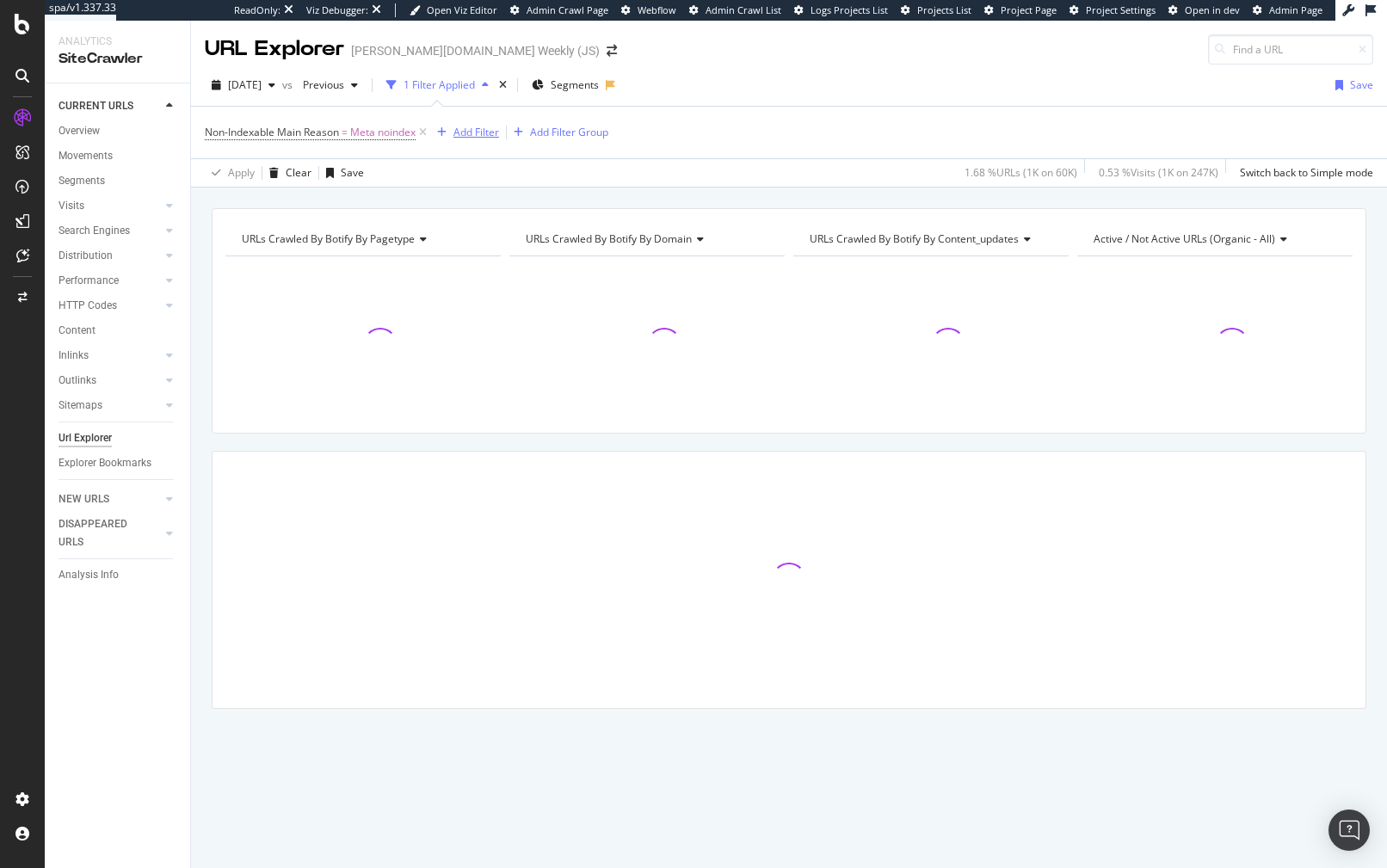
click at [470, 125] on div "Add Filter" at bounding box center [476, 132] width 45 height 14
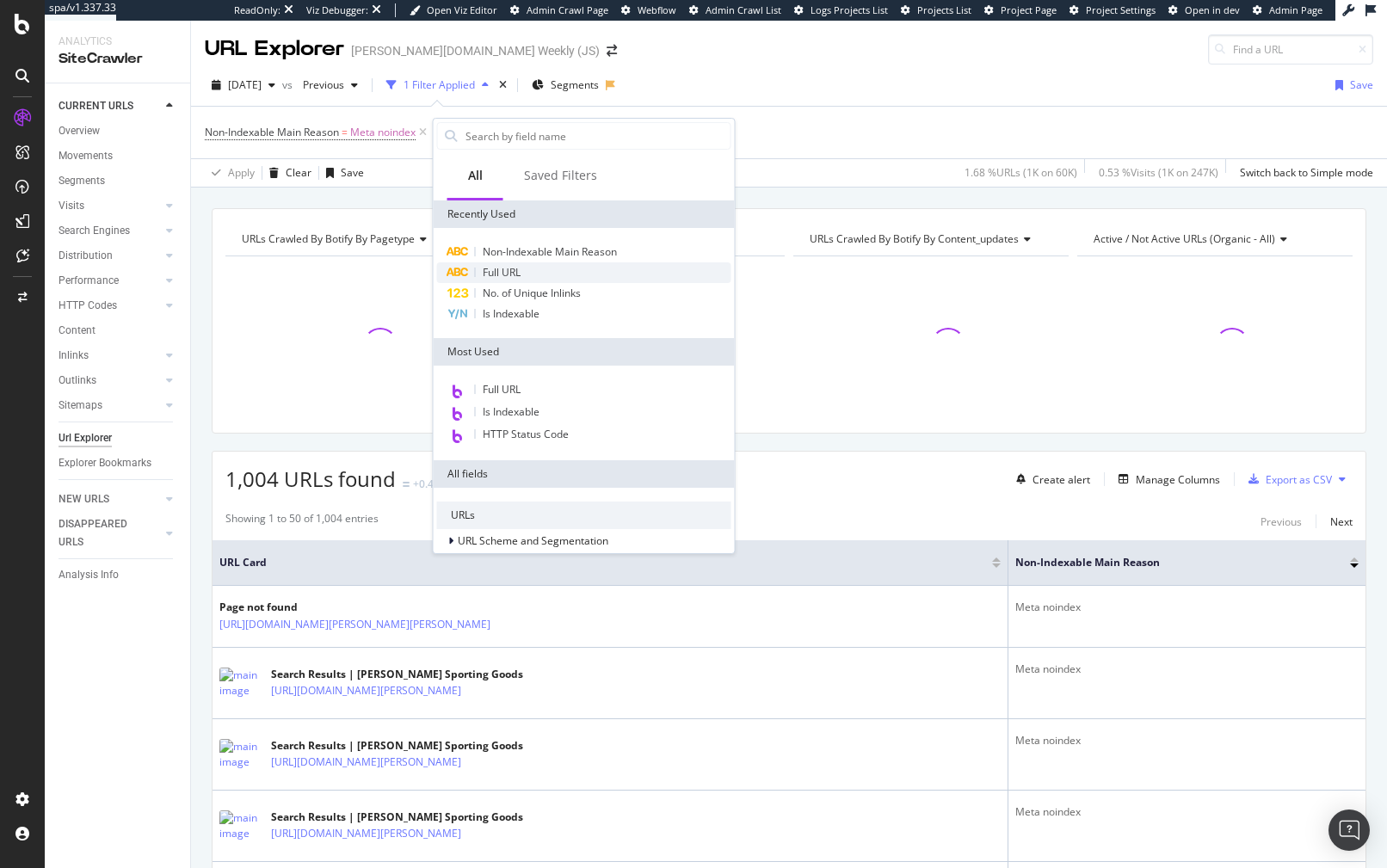
click at [517, 272] on span "Full URL" at bounding box center [501, 272] width 37 height 14
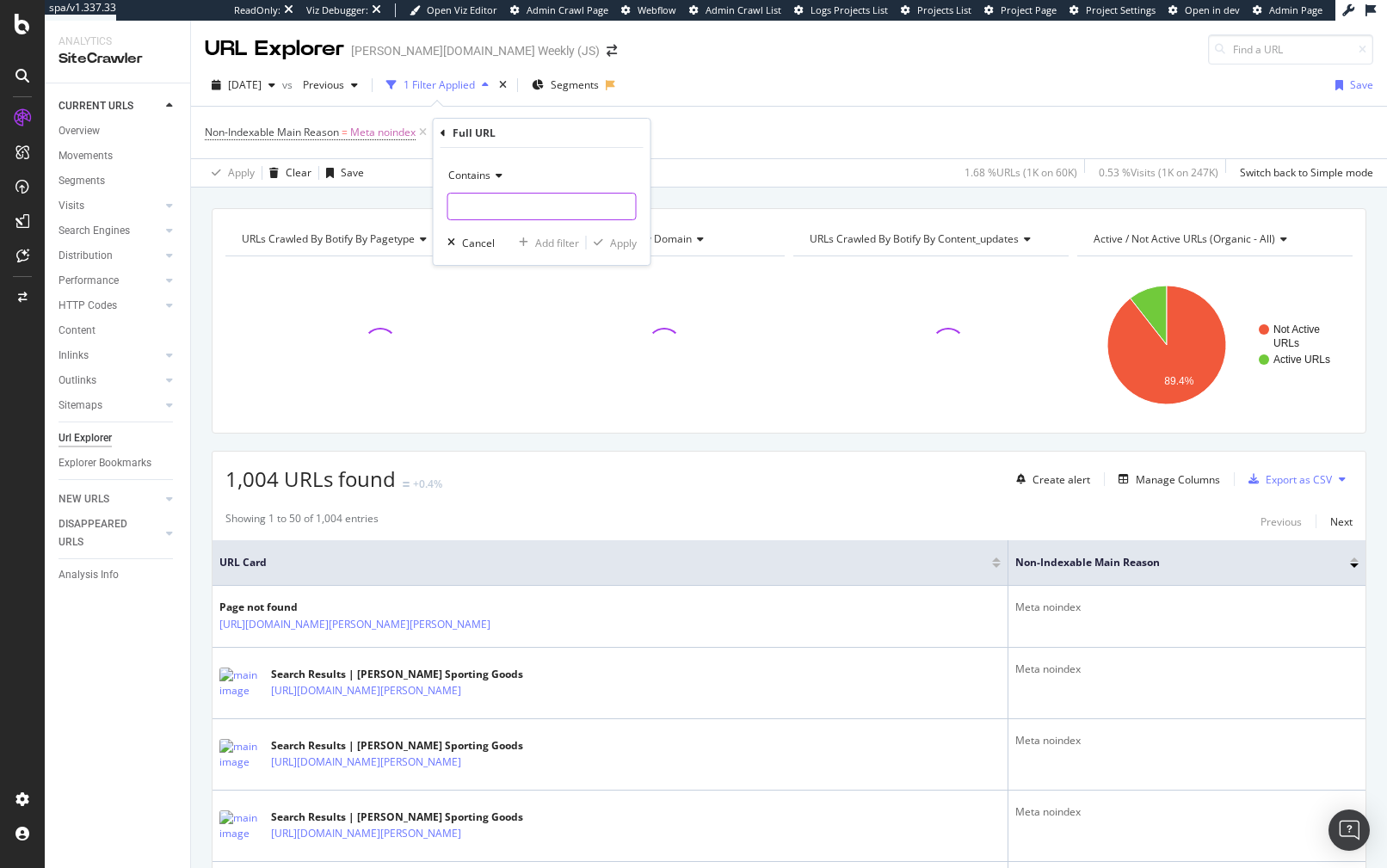
click at [476, 201] on input "text" at bounding box center [542, 206] width 187 height 28
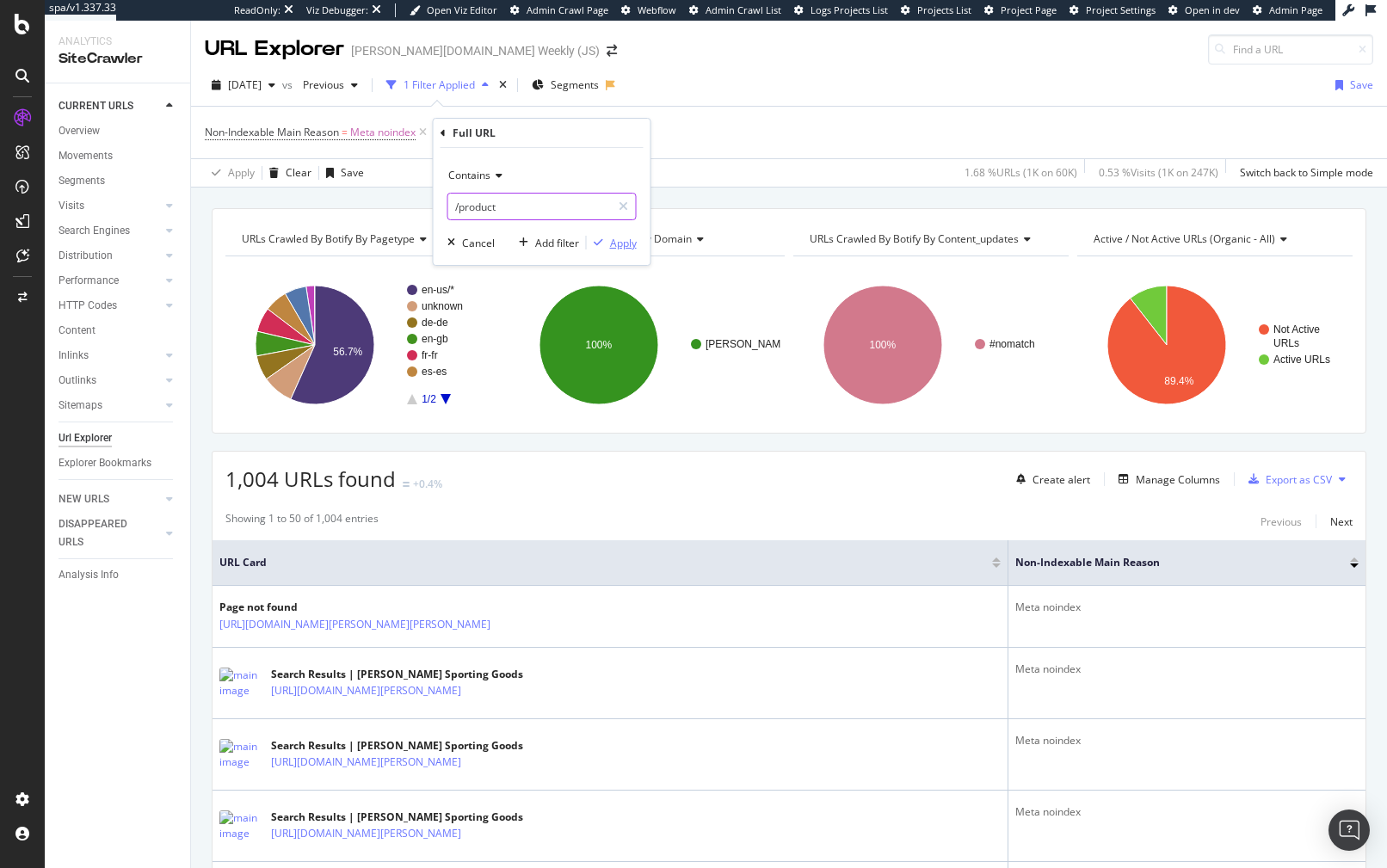
type input "/product"
click at [605, 242] on div "button" at bounding box center [598, 242] width 23 height 11
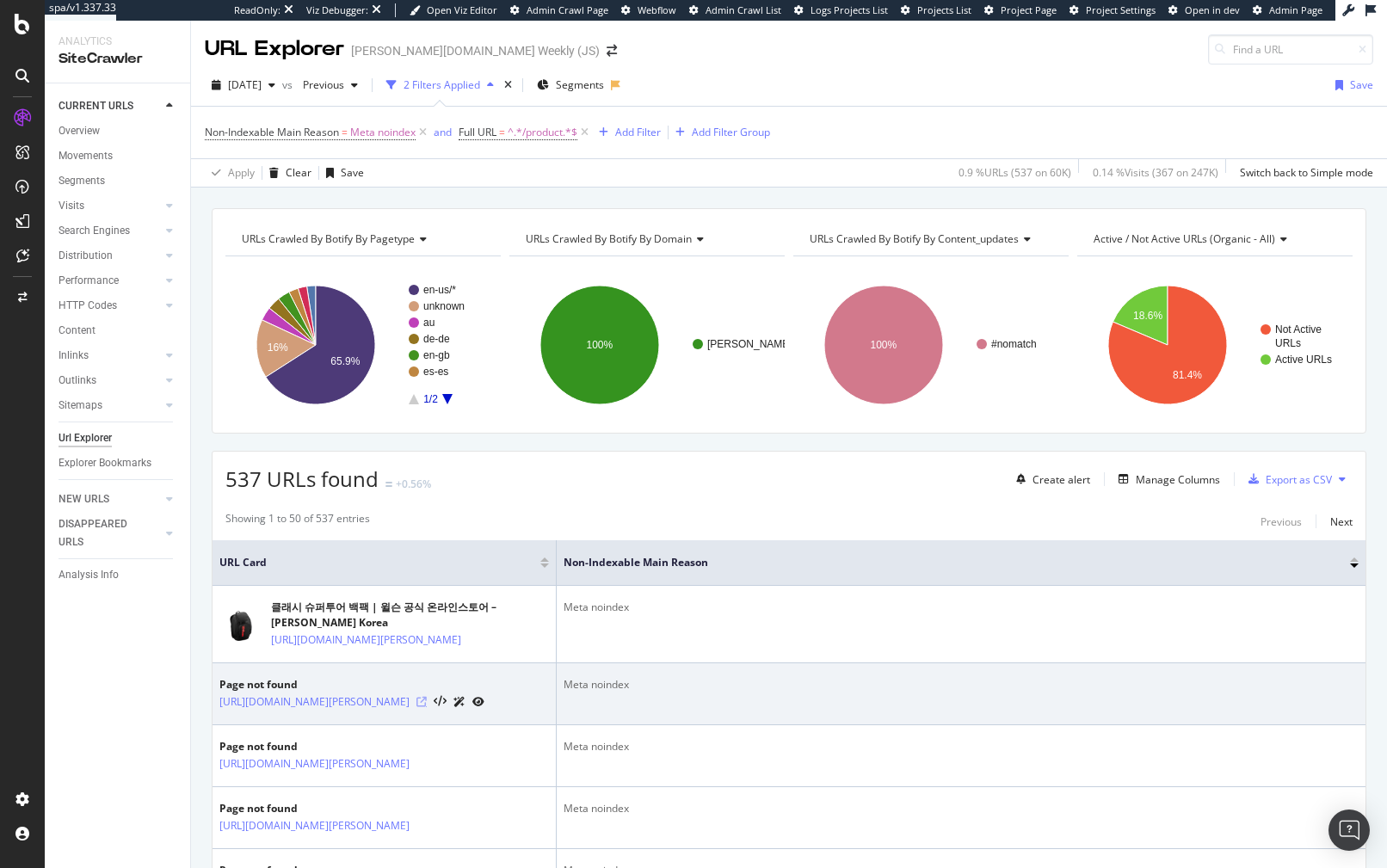
click at [427, 707] on icon at bounding box center [422, 702] width 11 height 11
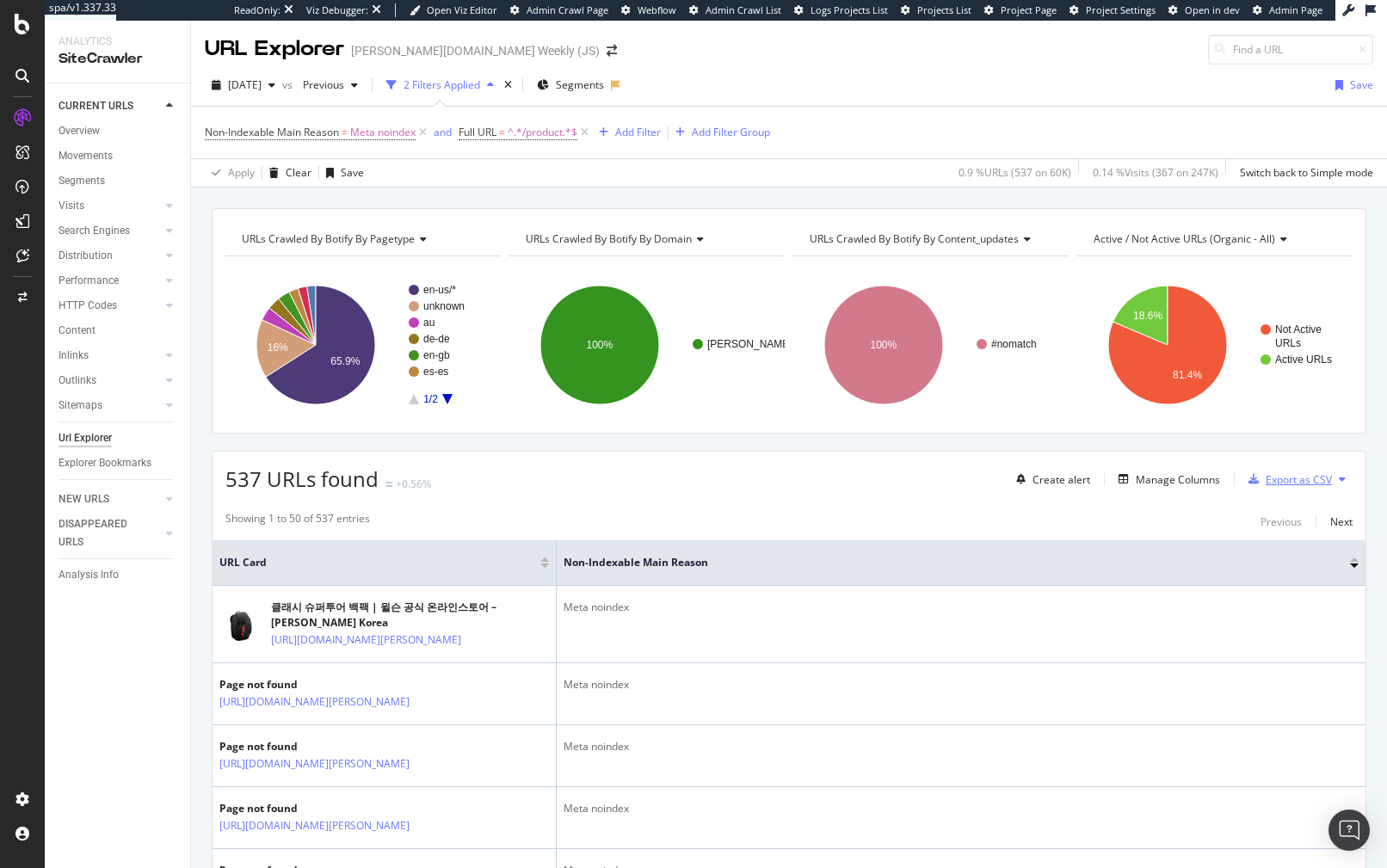
click at [1288, 480] on div "Export as CSV" at bounding box center [1299, 479] width 66 height 14
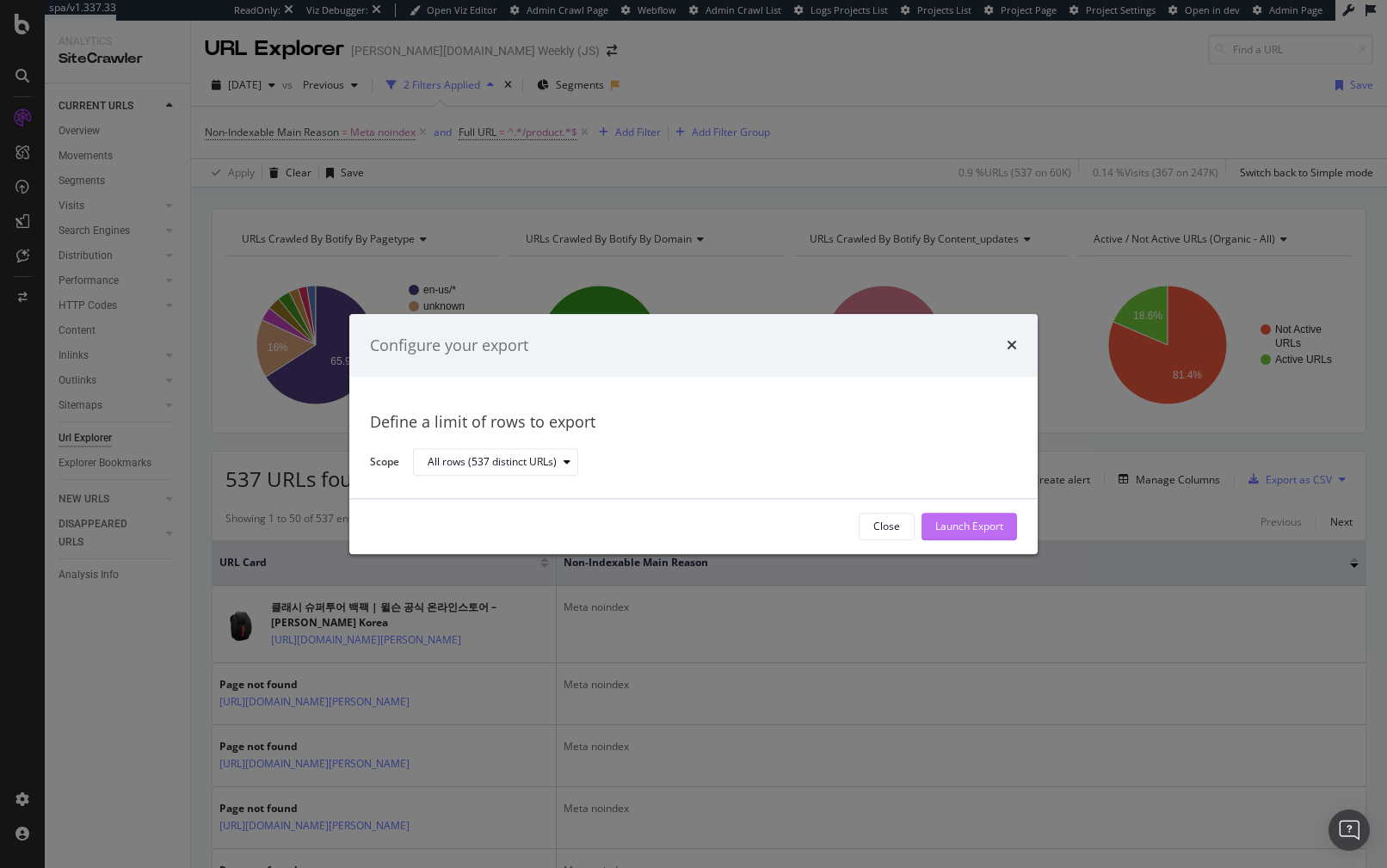
click at [969, 530] on div "Launch Export" at bounding box center [969, 527] width 68 height 14
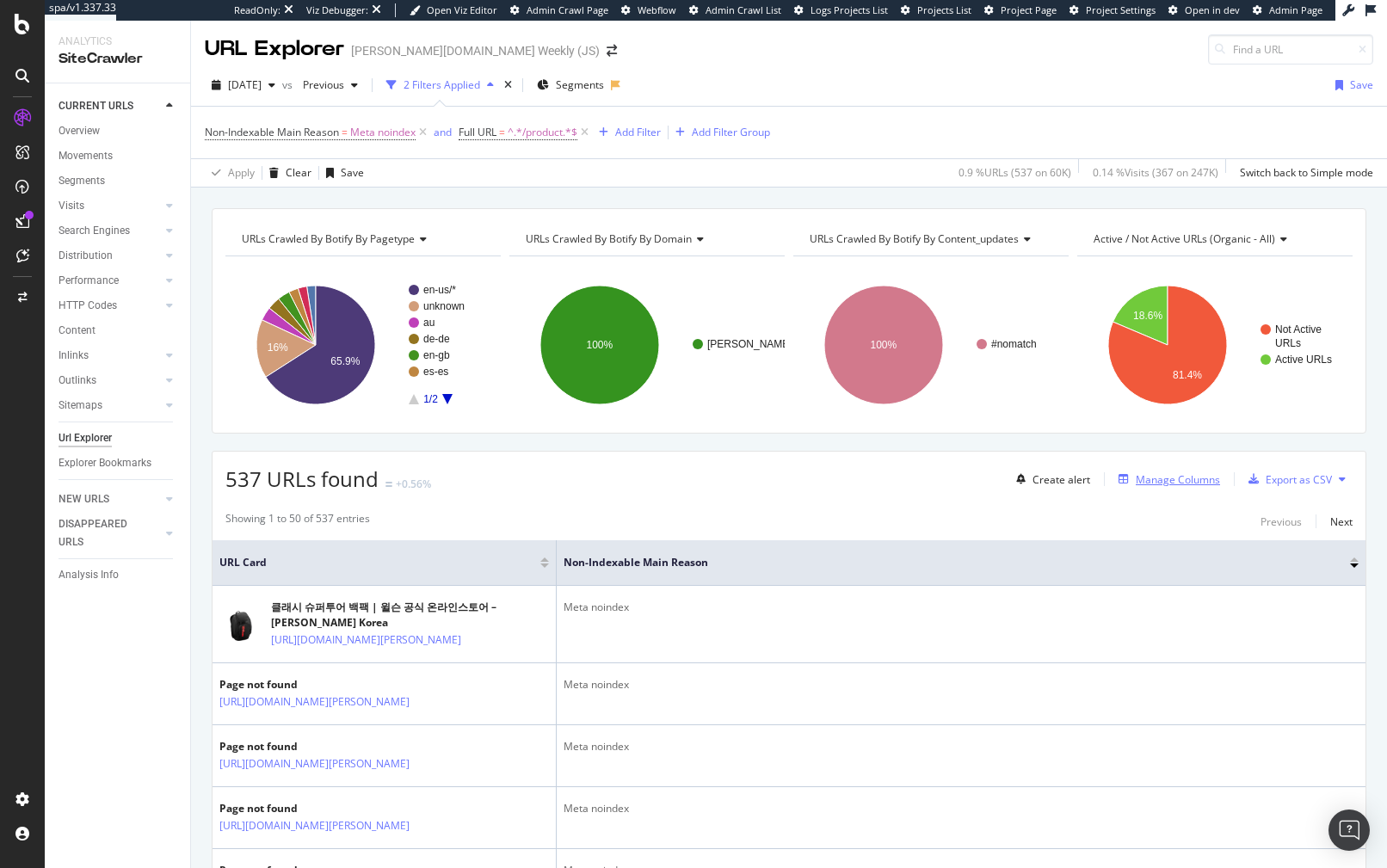
click at [1153, 476] on div "Manage Columns" at bounding box center [1178, 479] width 85 height 14
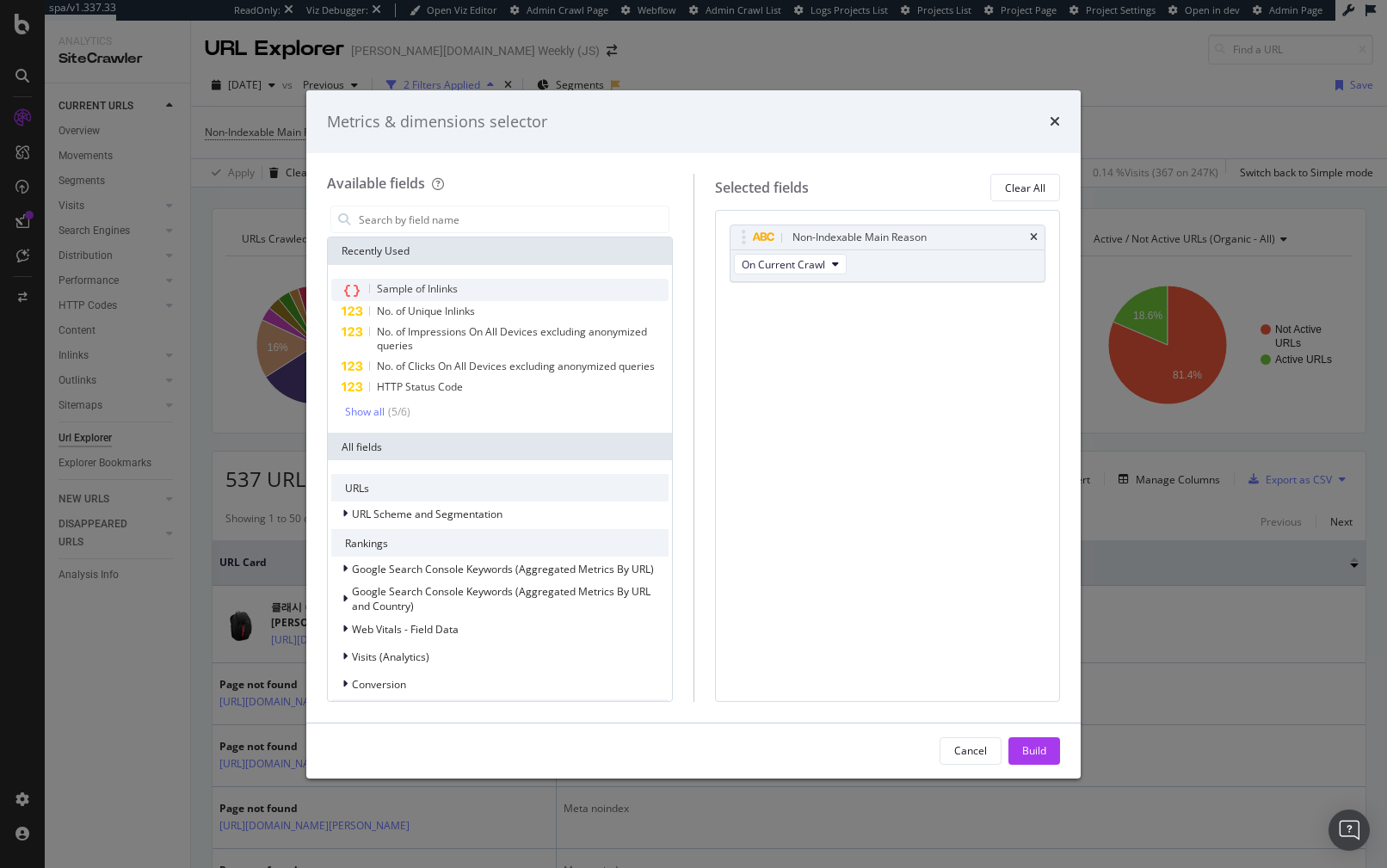
click at [422, 290] on span "Sample of Inlinks" at bounding box center [417, 289] width 81 height 14
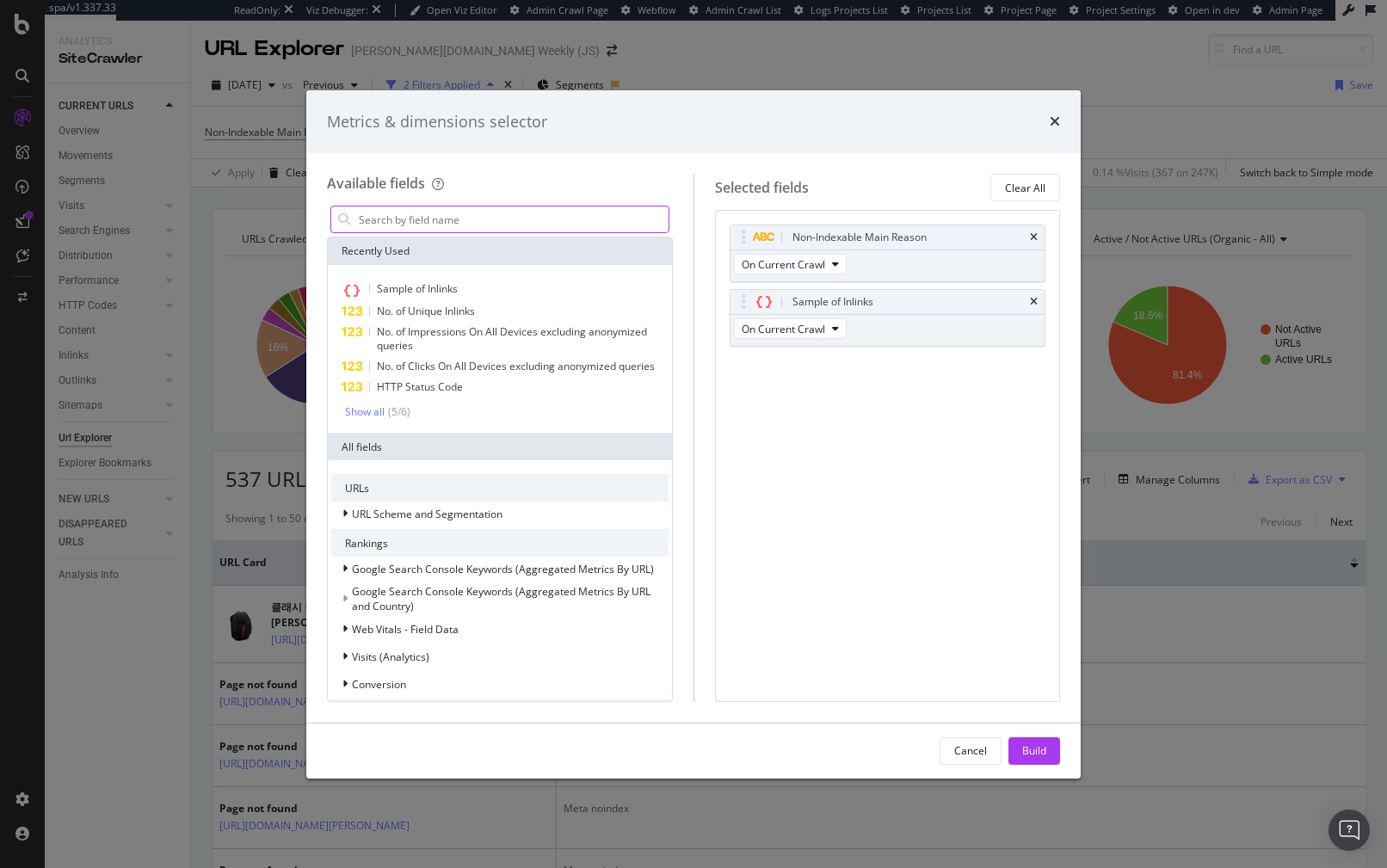
click at [423, 214] on input "modal" at bounding box center [512, 219] width 311 height 26
type input "n"
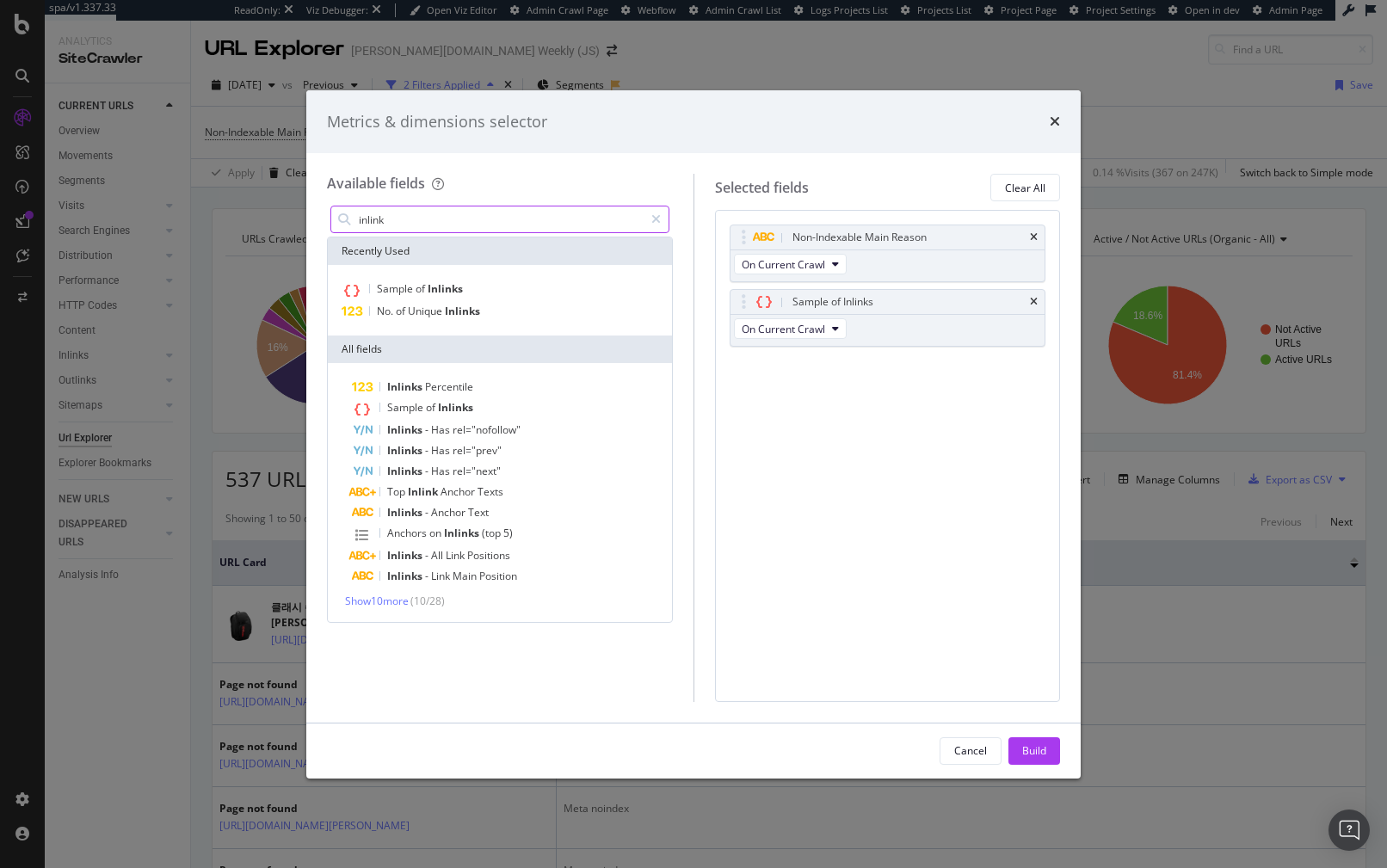
type input "inlink"
click at [435, 323] on div "Sample of Inlinks No. of Unique Inlinks" at bounding box center [500, 299] width 344 height 70
click at [411, 217] on input "inlink" at bounding box center [499, 219] width 286 height 26
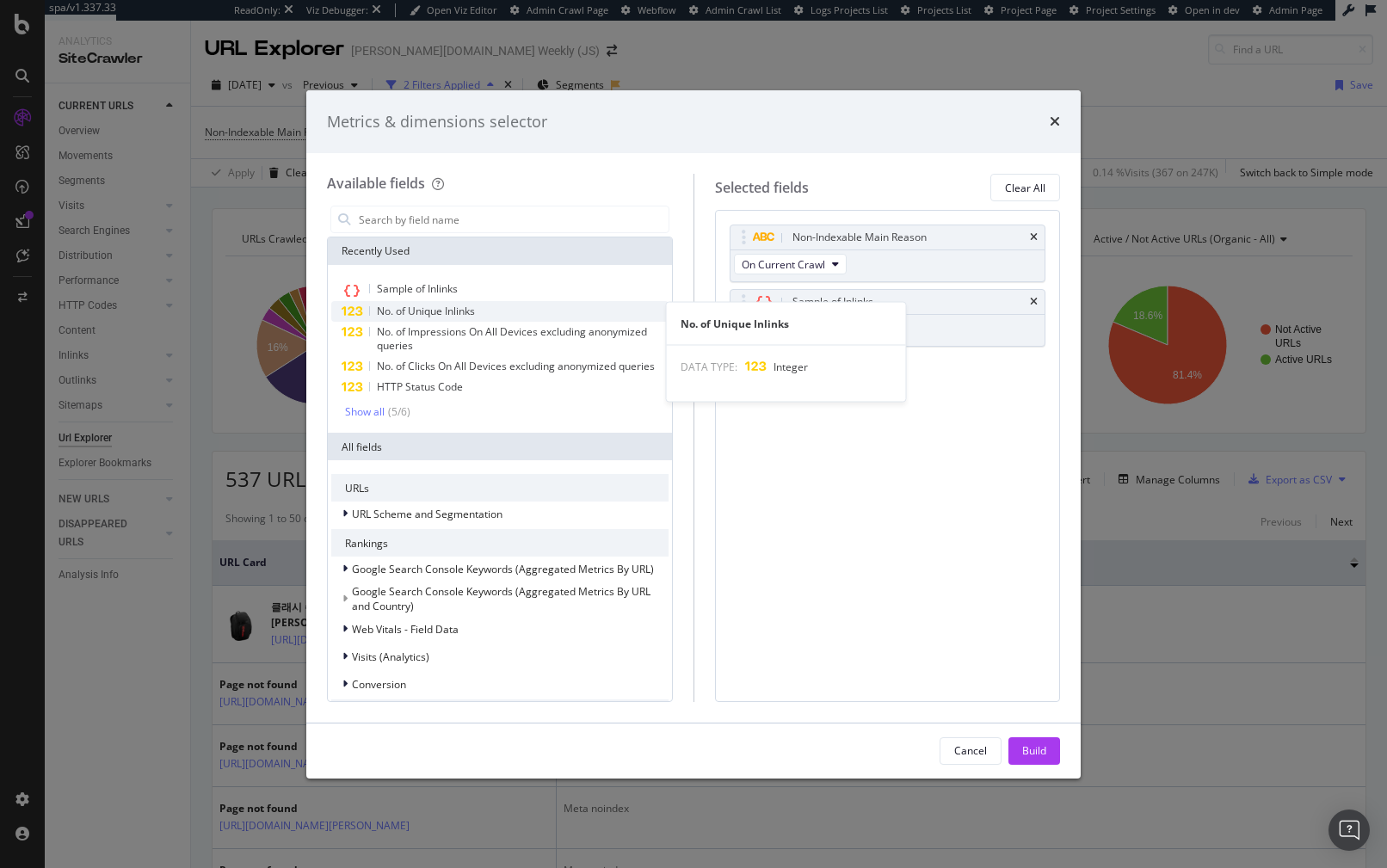
click at [431, 311] on span "No. of Unique Inlinks" at bounding box center [426, 311] width 98 height 14
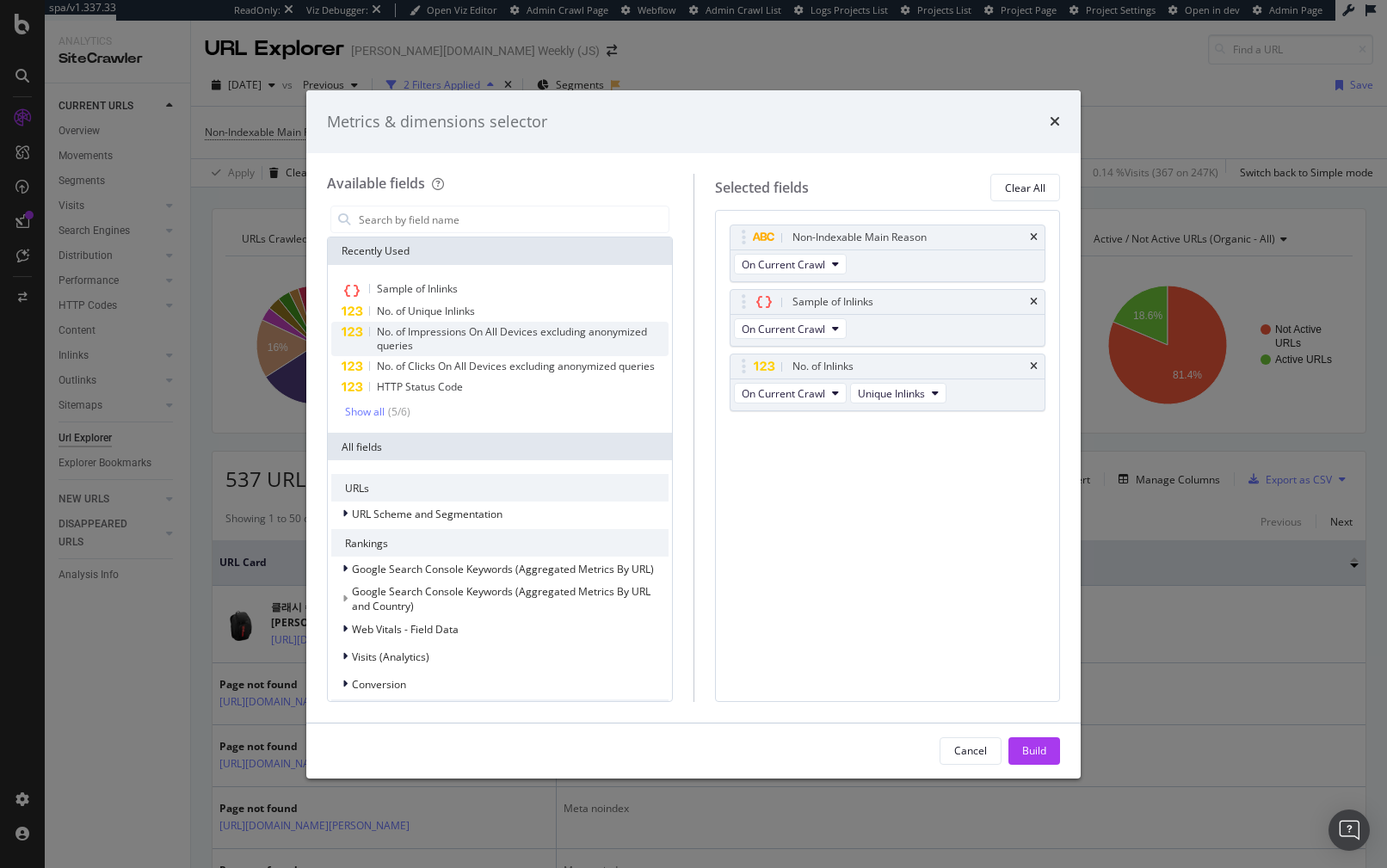
click at [427, 327] on span "No. of Impressions On All Devices excluding anonymized queries" at bounding box center [512, 339] width 270 height 29
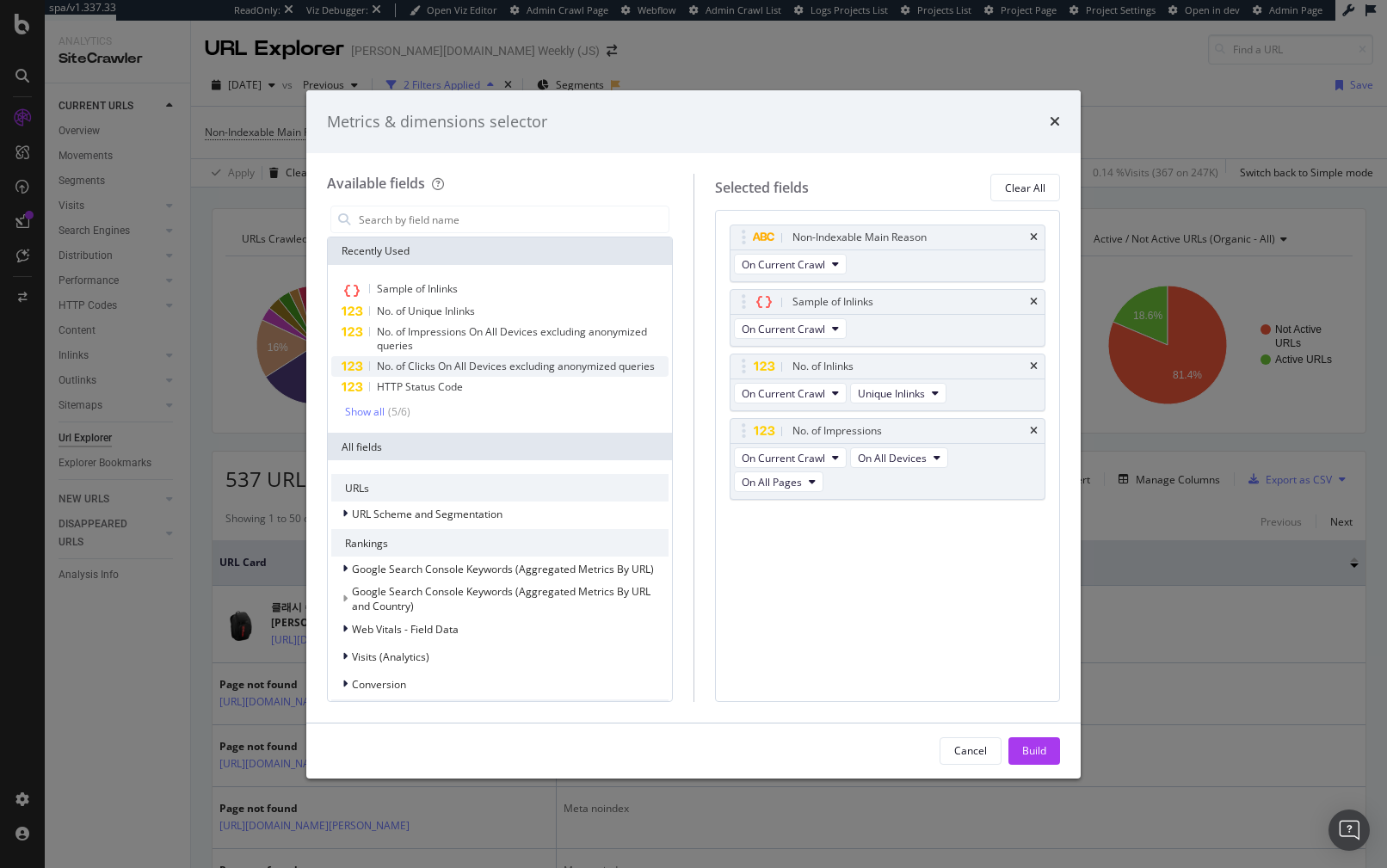
click at [424, 358] on div "No. of Clicks On All Devices excluding anonymized queries" at bounding box center [500, 366] width 337 height 20
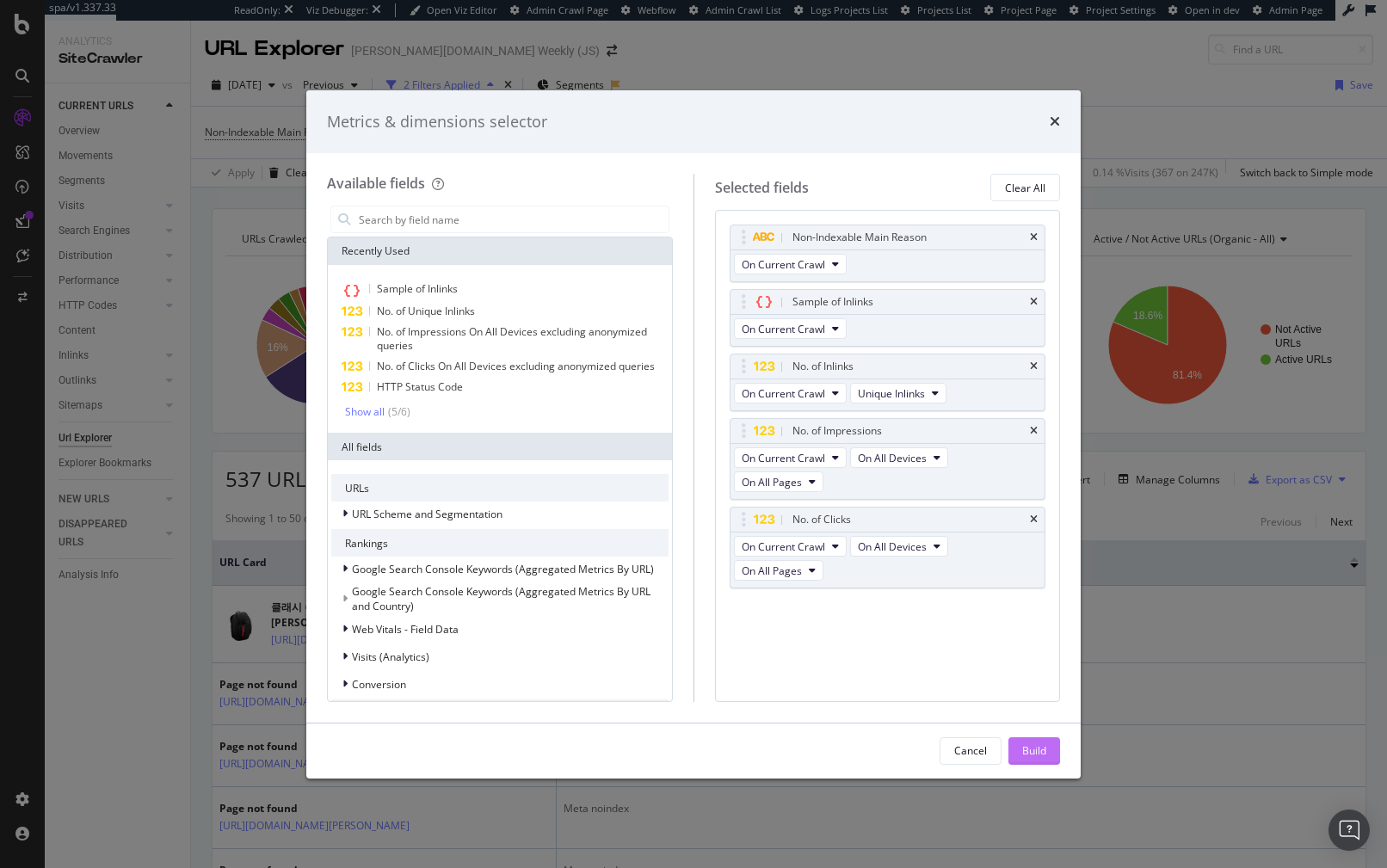
click at [1031, 744] on div "Build" at bounding box center [1033, 750] width 24 height 14
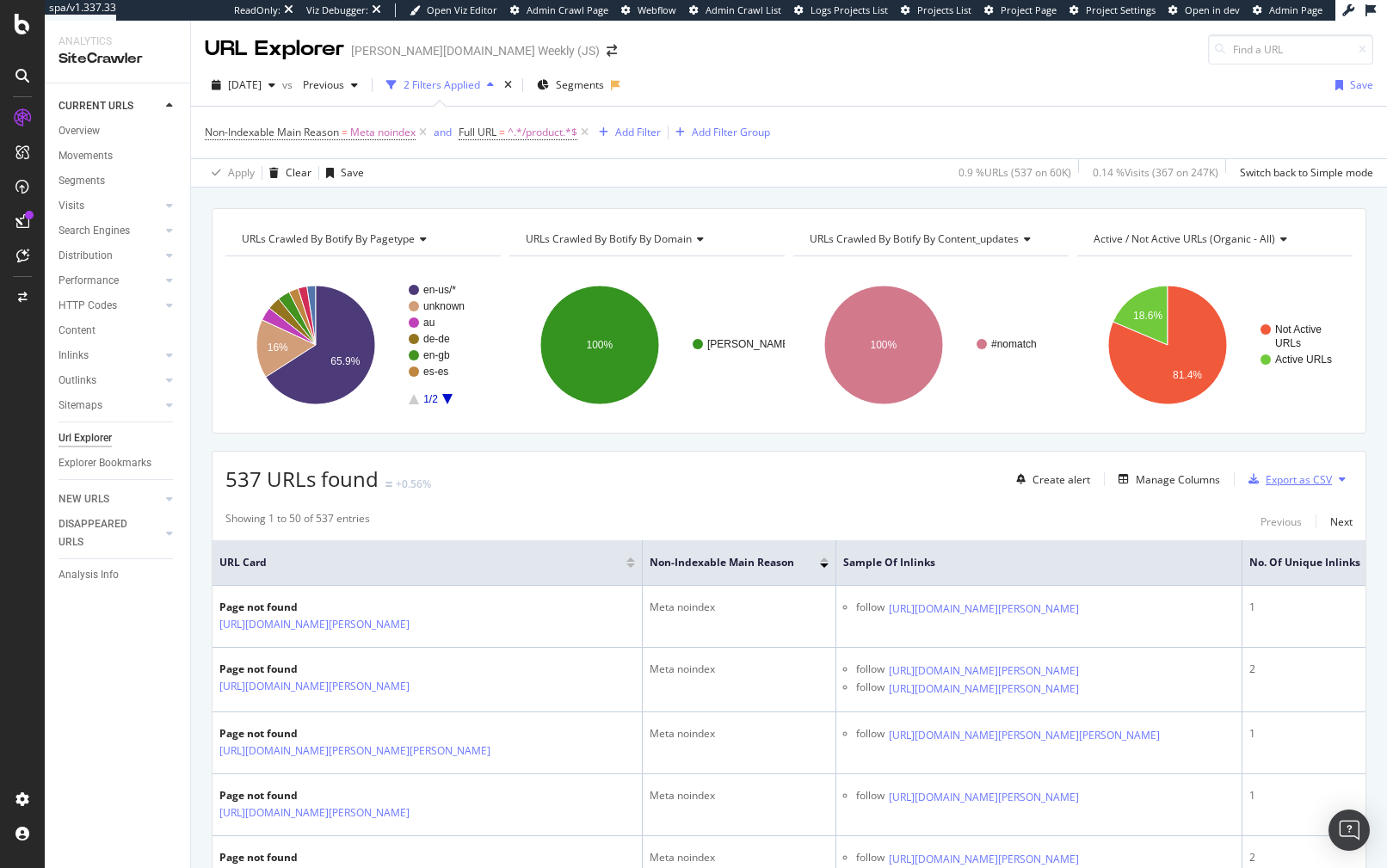
click at [1268, 485] on div "Export as CSV" at bounding box center [1299, 479] width 66 height 14
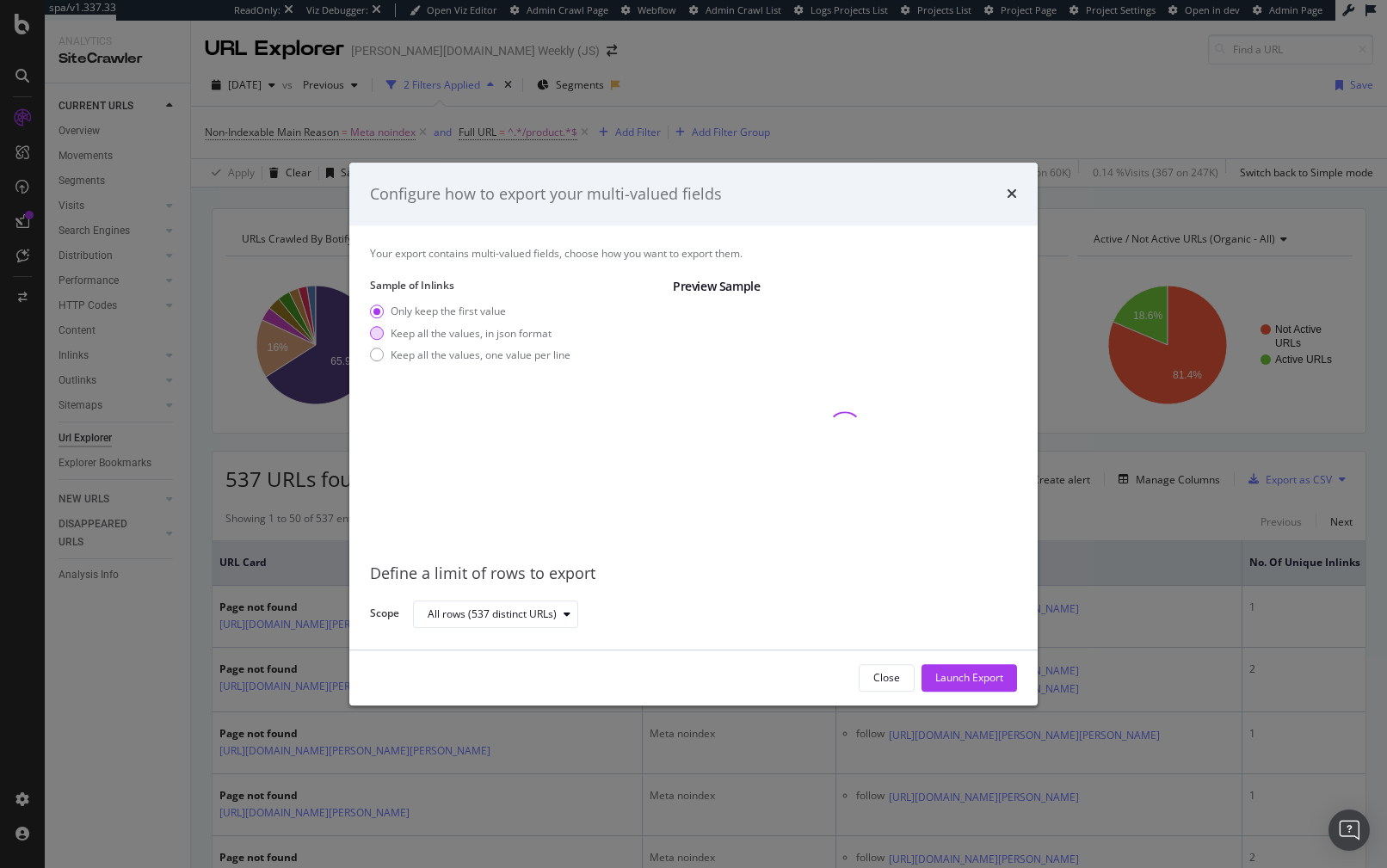
click at [500, 331] on div "Keep all the values, in json format" at bounding box center [471, 333] width 160 height 14
click at [995, 683] on div "Launch Export" at bounding box center [969, 678] width 68 height 14
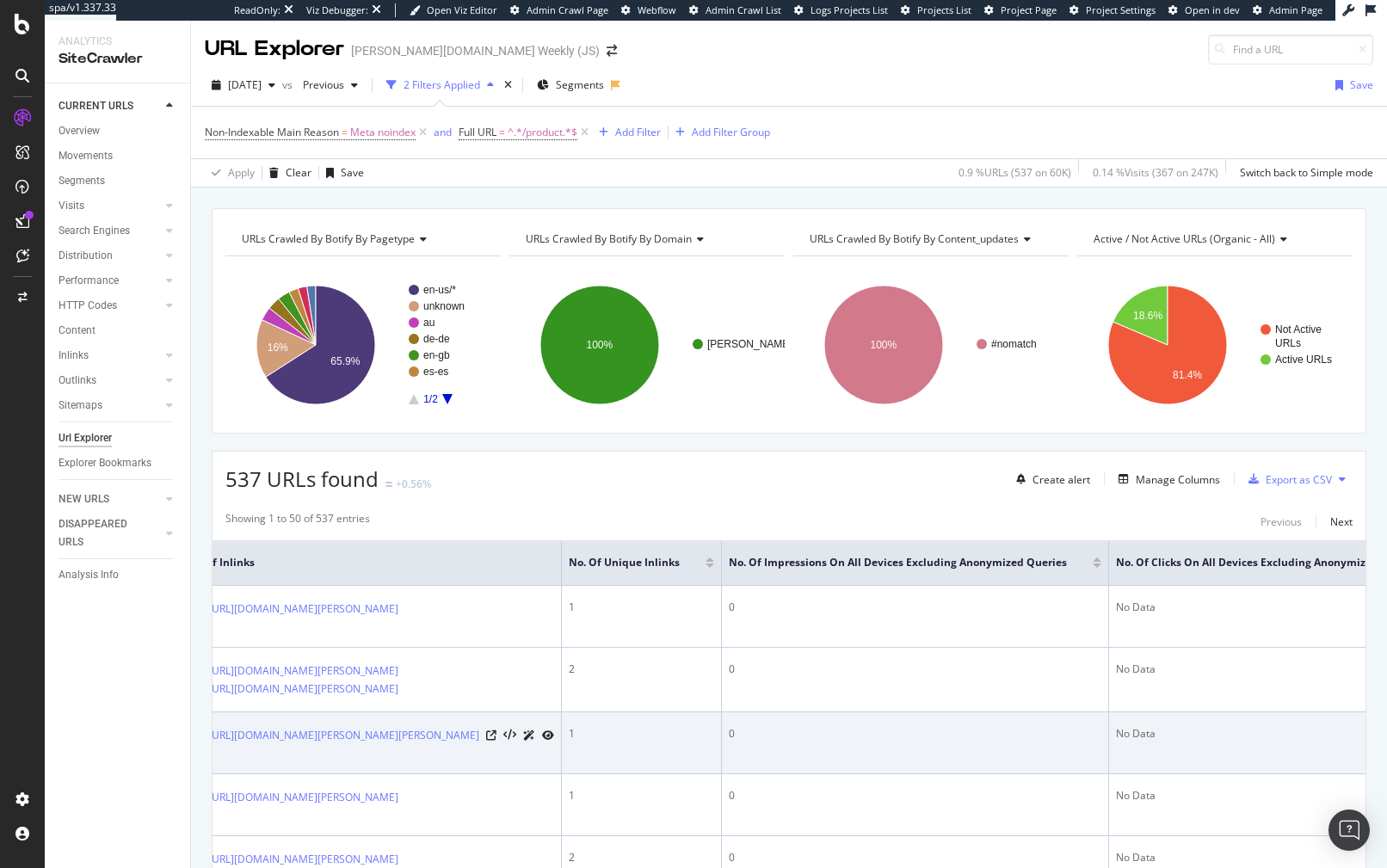
scroll to position [0, 642]
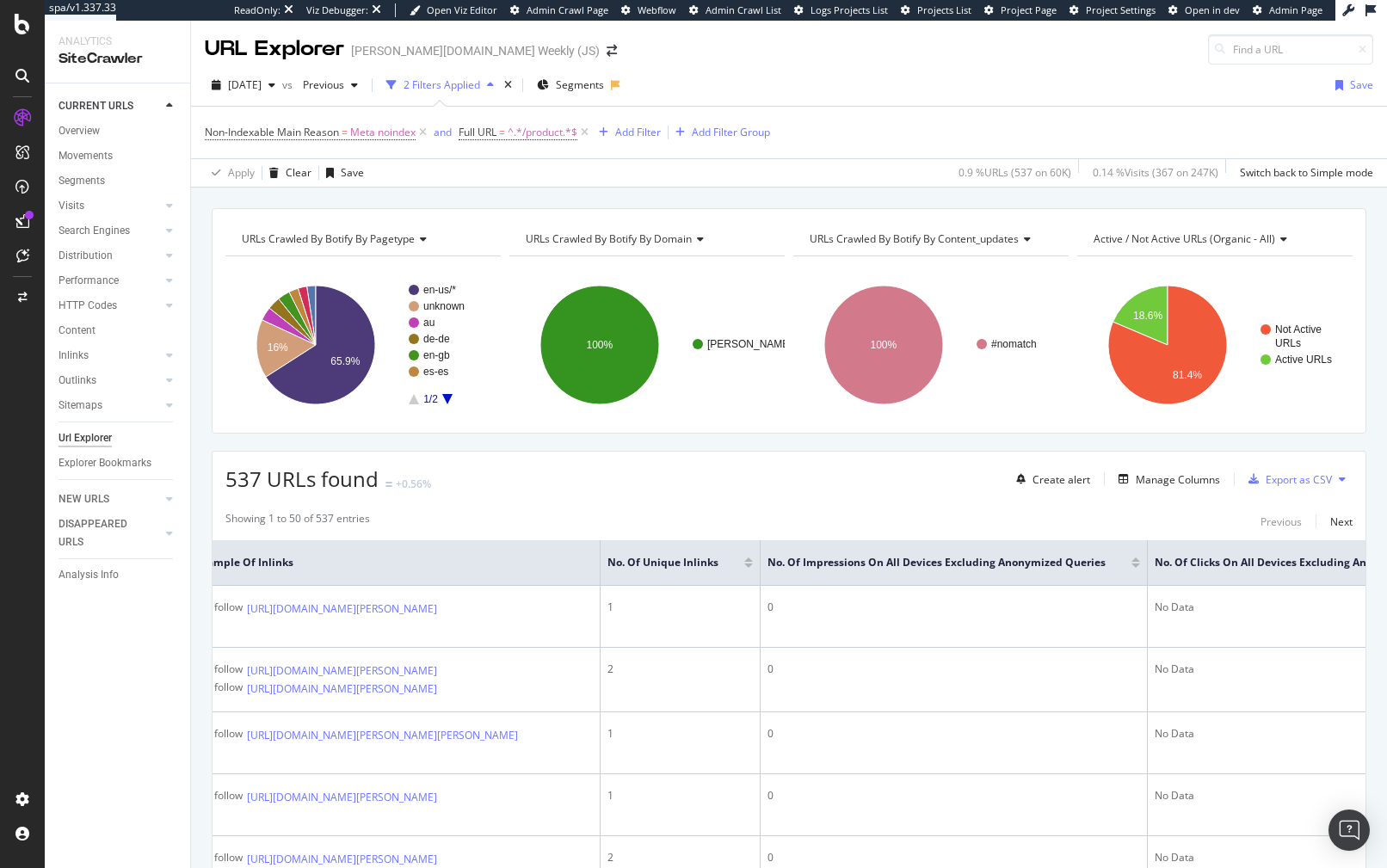
click at [752, 567] on div at bounding box center [749, 565] width 9 height 4
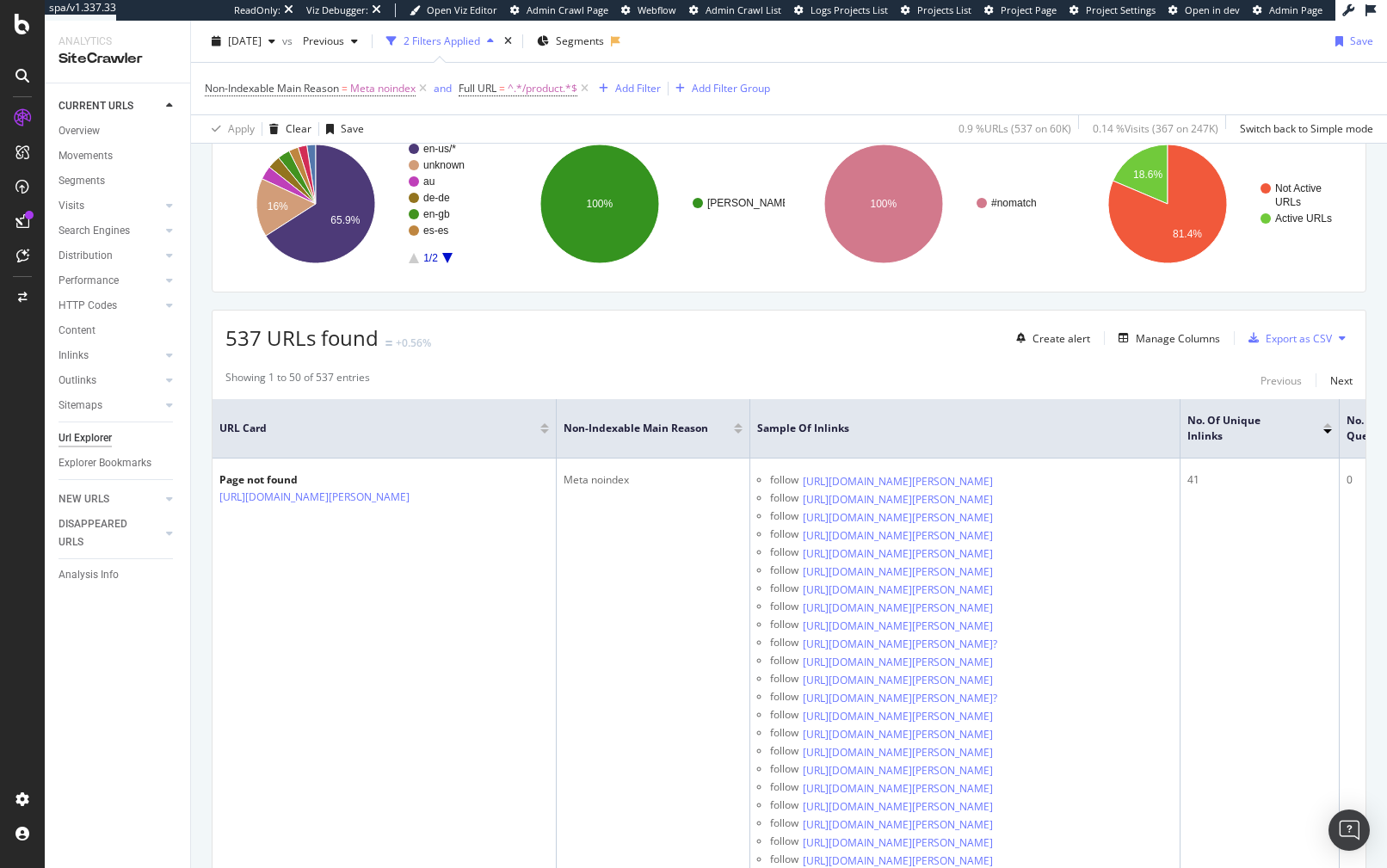
scroll to position [176, 0]
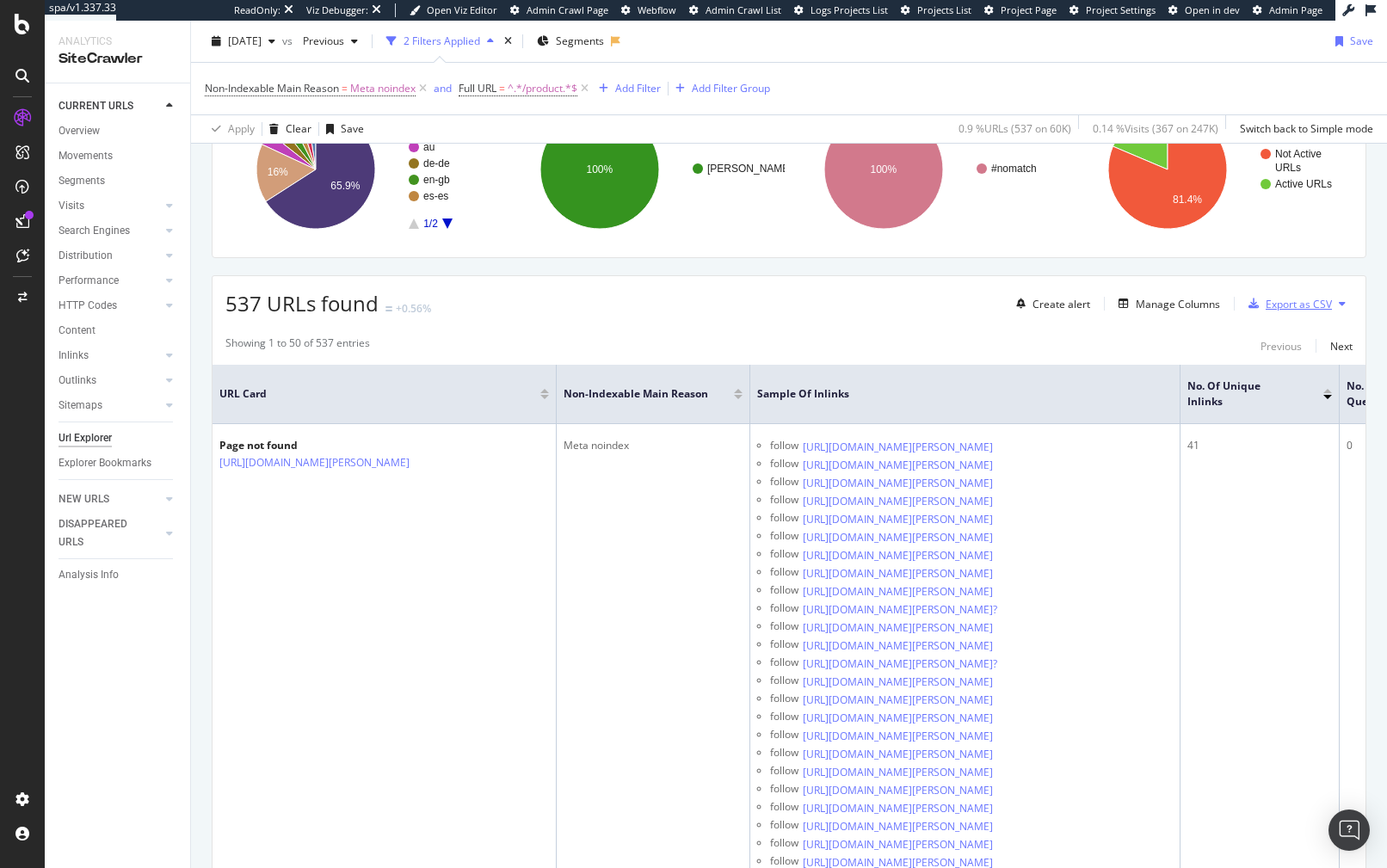
click at [1248, 304] on icon "button" at bounding box center [1253, 304] width 11 height 11
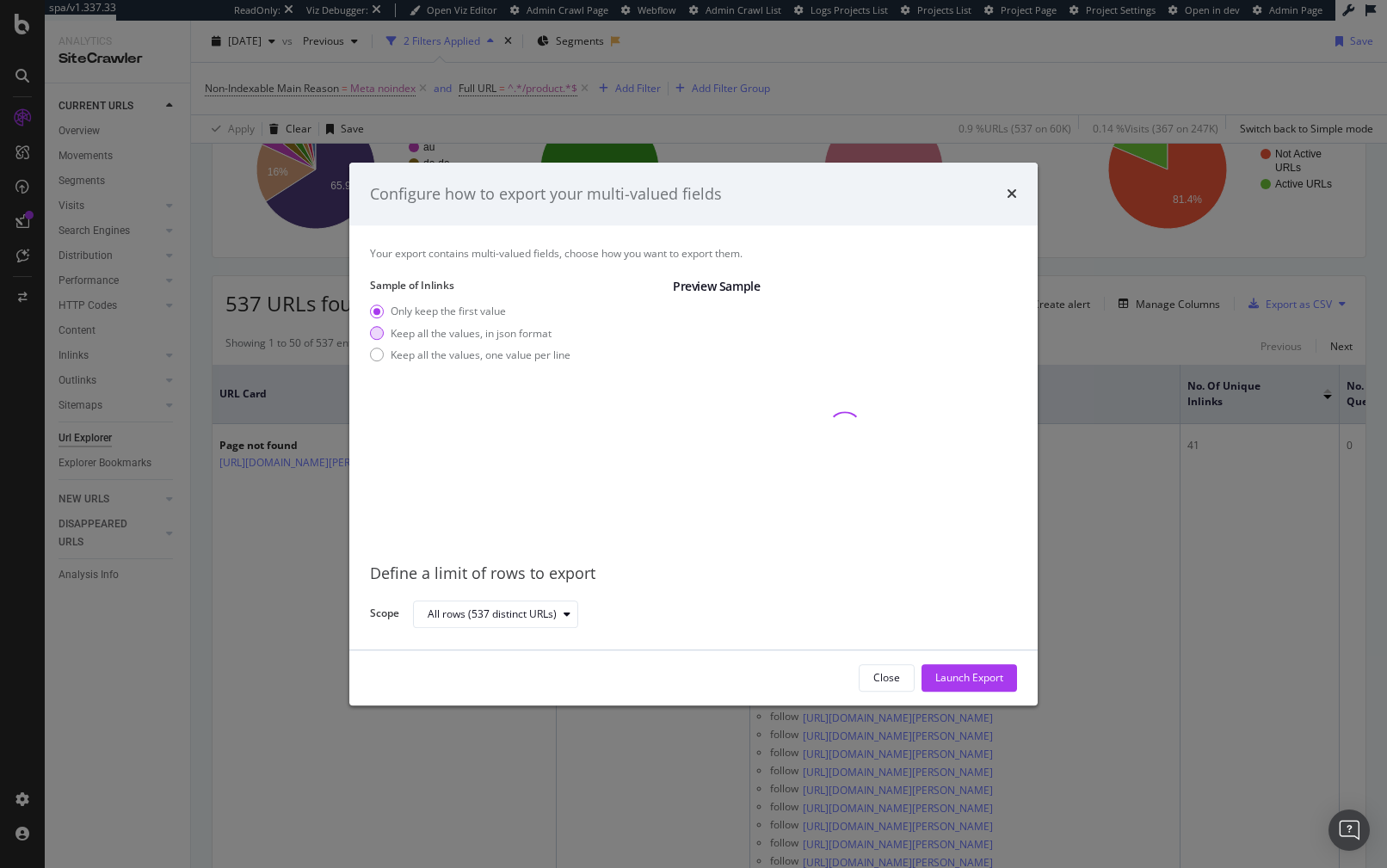
click at [484, 332] on div "Keep all the values, in json format" at bounding box center [471, 333] width 160 height 14
click at [968, 676] on div "Launch Export" at bounding box center [969, 678] width 68 height 14
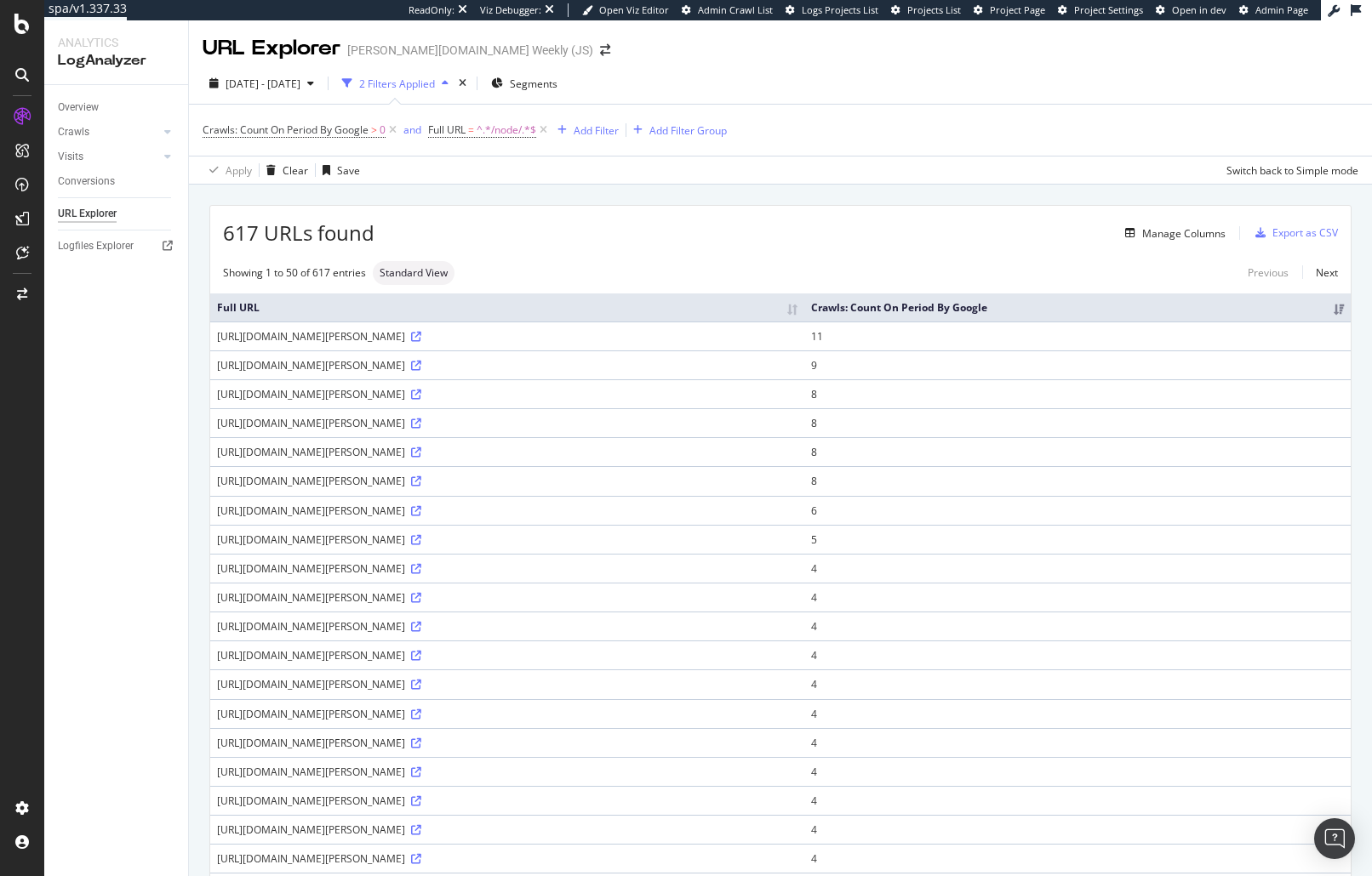
click at [858, 272] on div "Showing 1 to 50 of 617 entries Standard View Previous Next" at bounding box center [779, 272] width 1140 height 24
click at [421, 336] on icon at bounding box center [416, 337] width 11 height 11
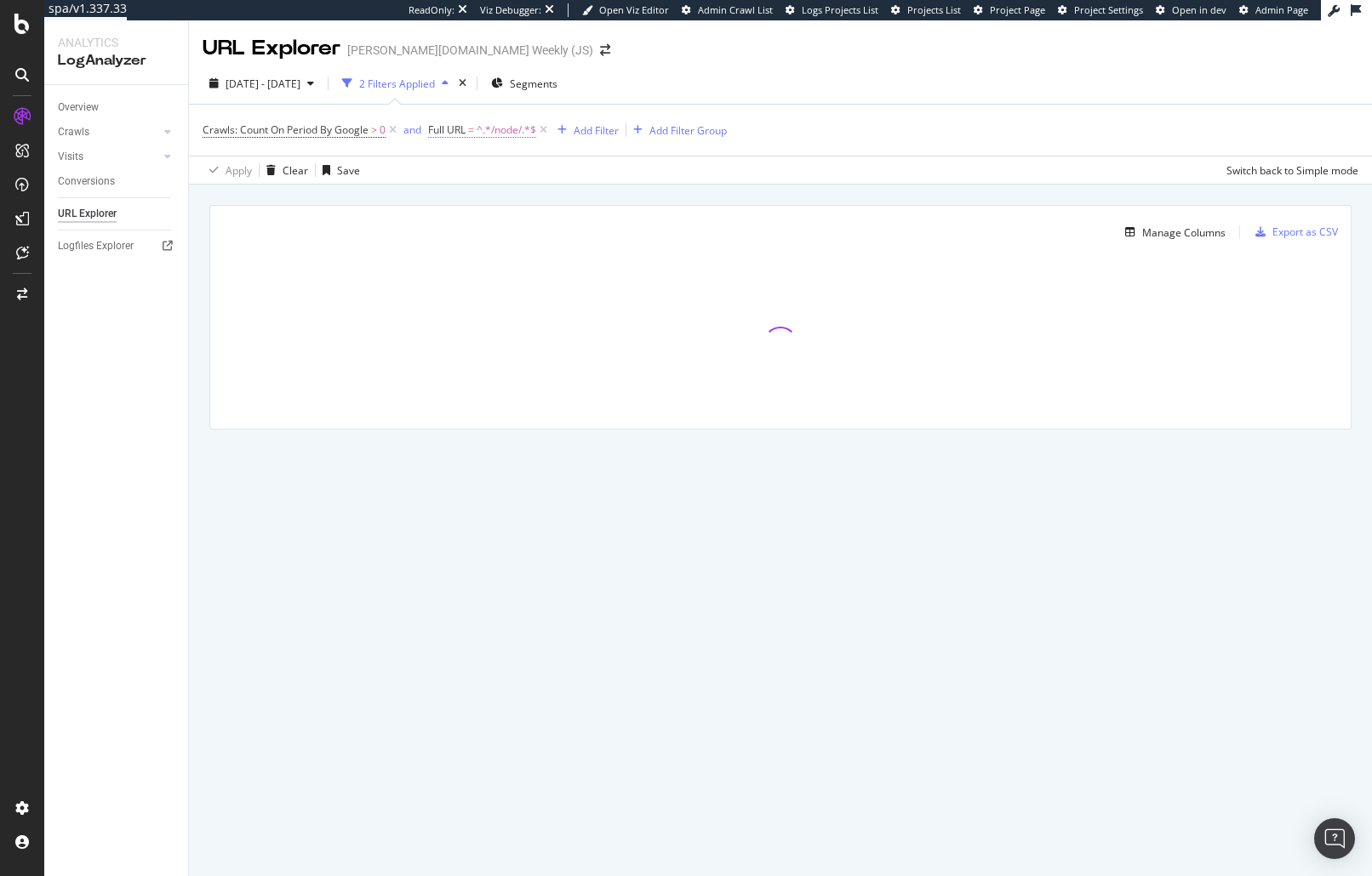
click at [519, 131] on span "^.*/node/.*$" at bounding box center [506, 130] width 60 height 24
click at [478, 182] on div "Contains" at bounding box center [538, 171] width 187 height 27
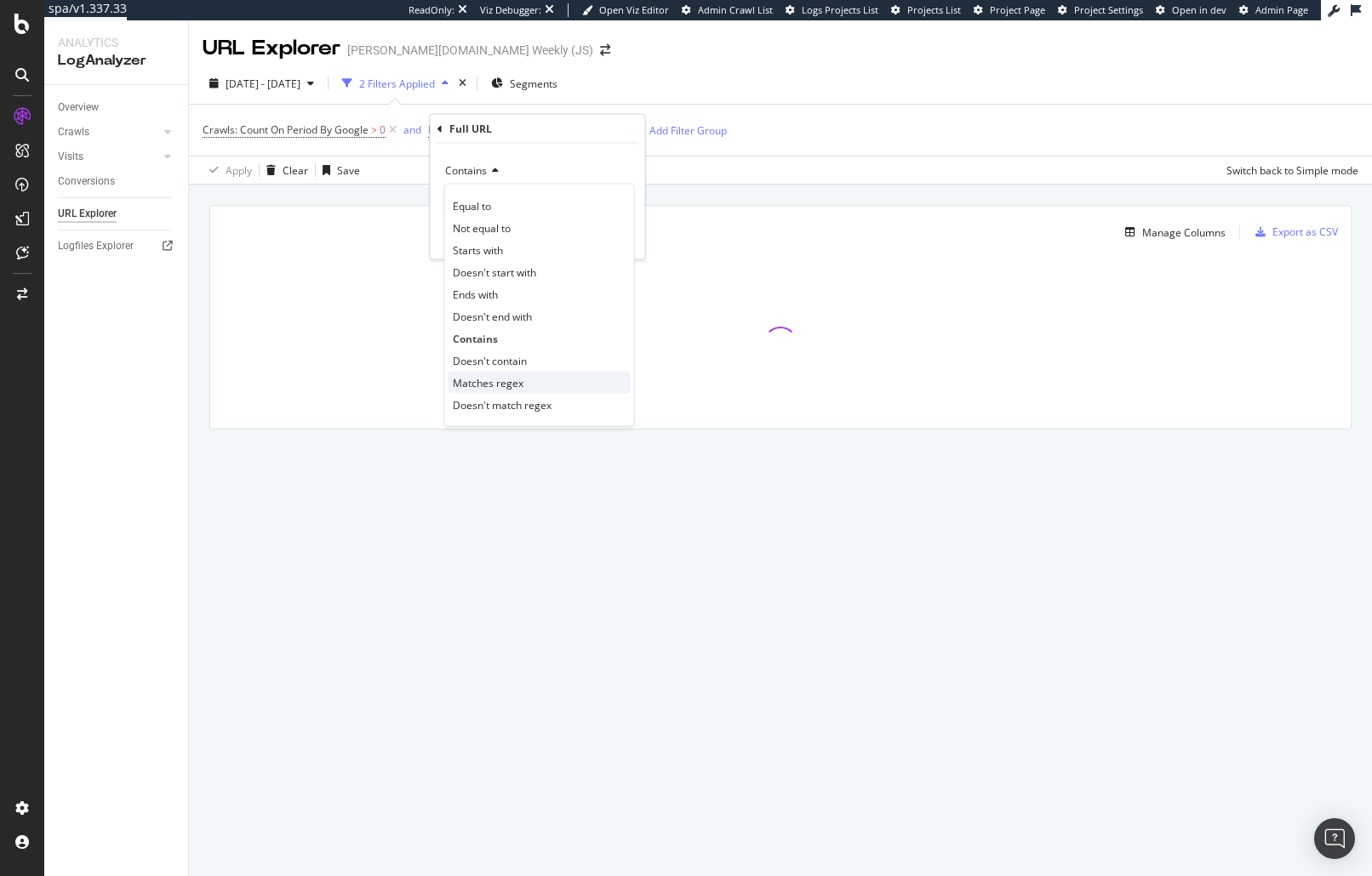
click at [517, 382] on span "Matches regex" at bounding box center [488, 382] width 71 height 14
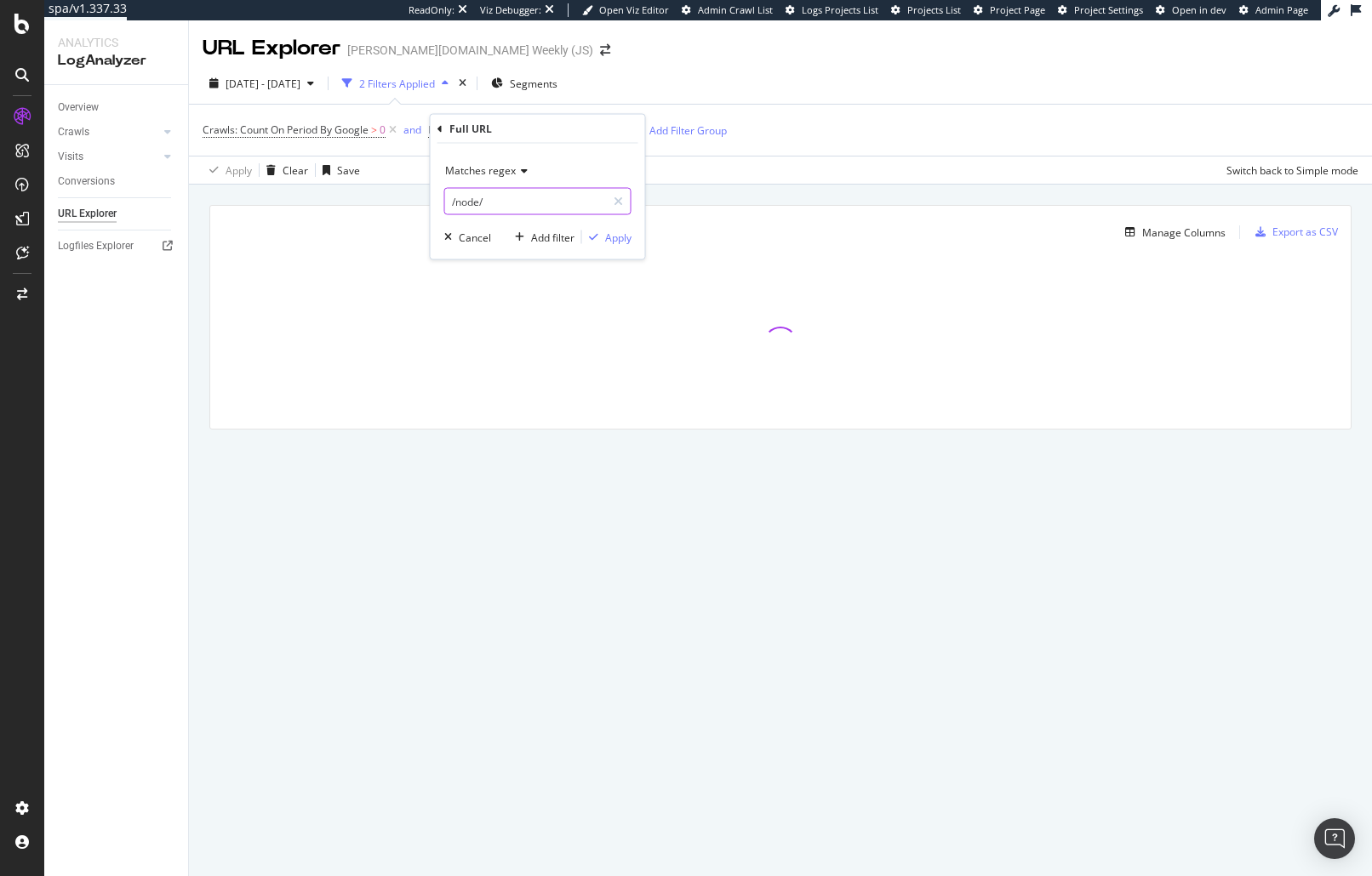
click at [519, 206] on input "/node/" at bounding box center [526, 201] width 160 height 27
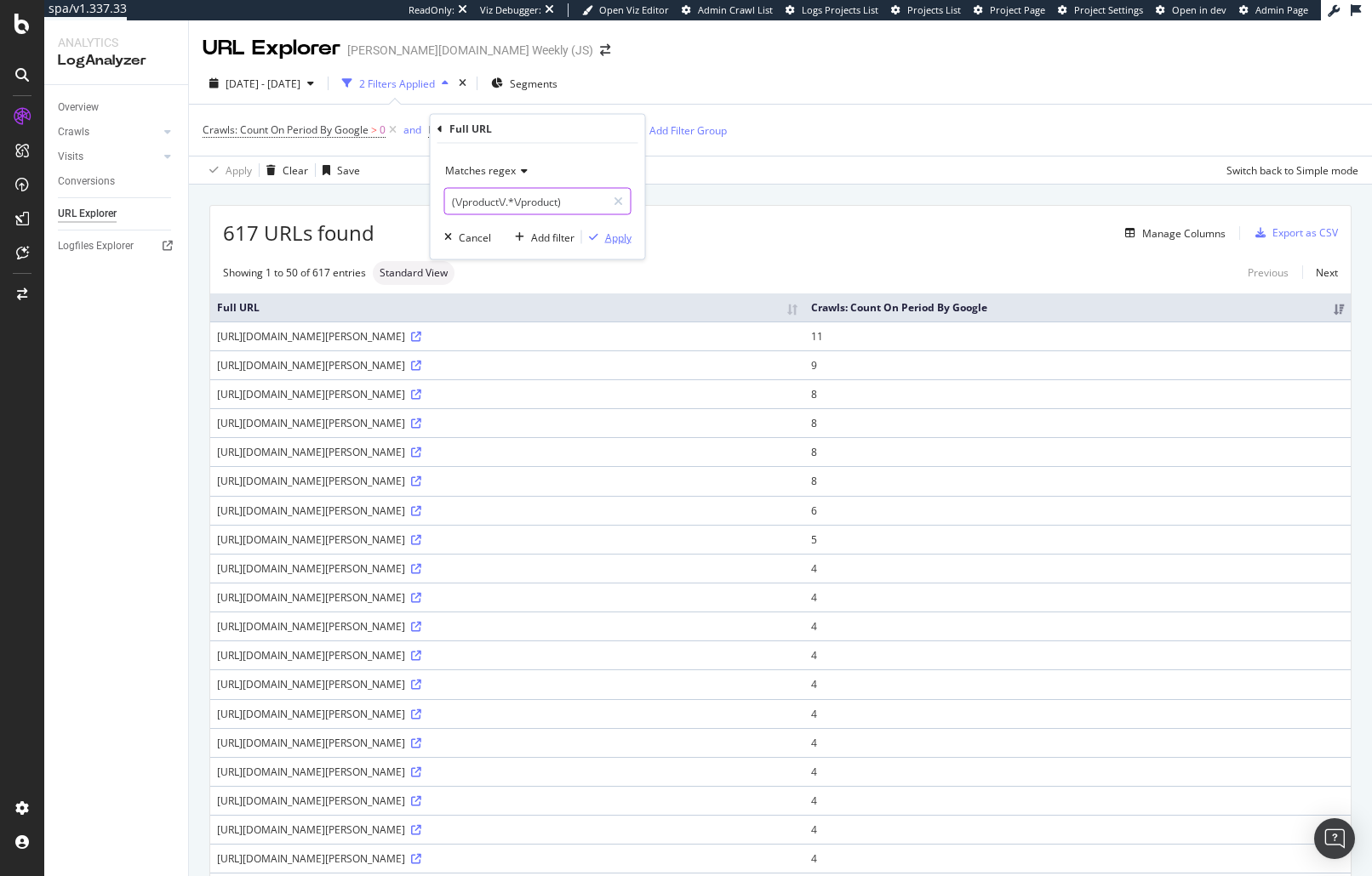
type input "(\/product\/.*\/product)"
click at [616, 234] on div "Apply" at bounding box center [618, 237] width 26 height 14
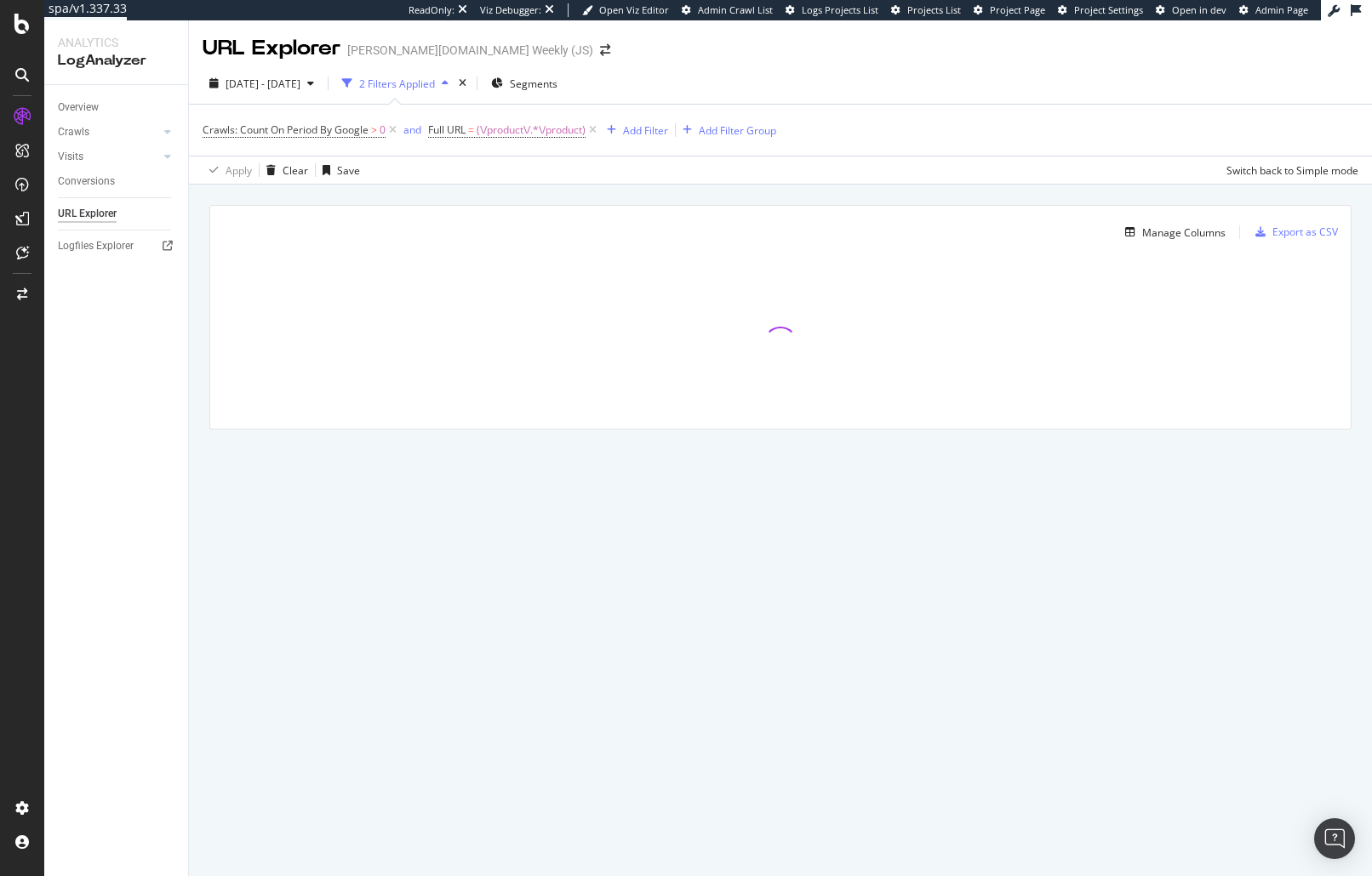
click at [709, 195] on div "Manage Columns Export as CSV Full URL Crawls: Count On Period By Google" at bounding box center [779, 336] width 1182 height 304
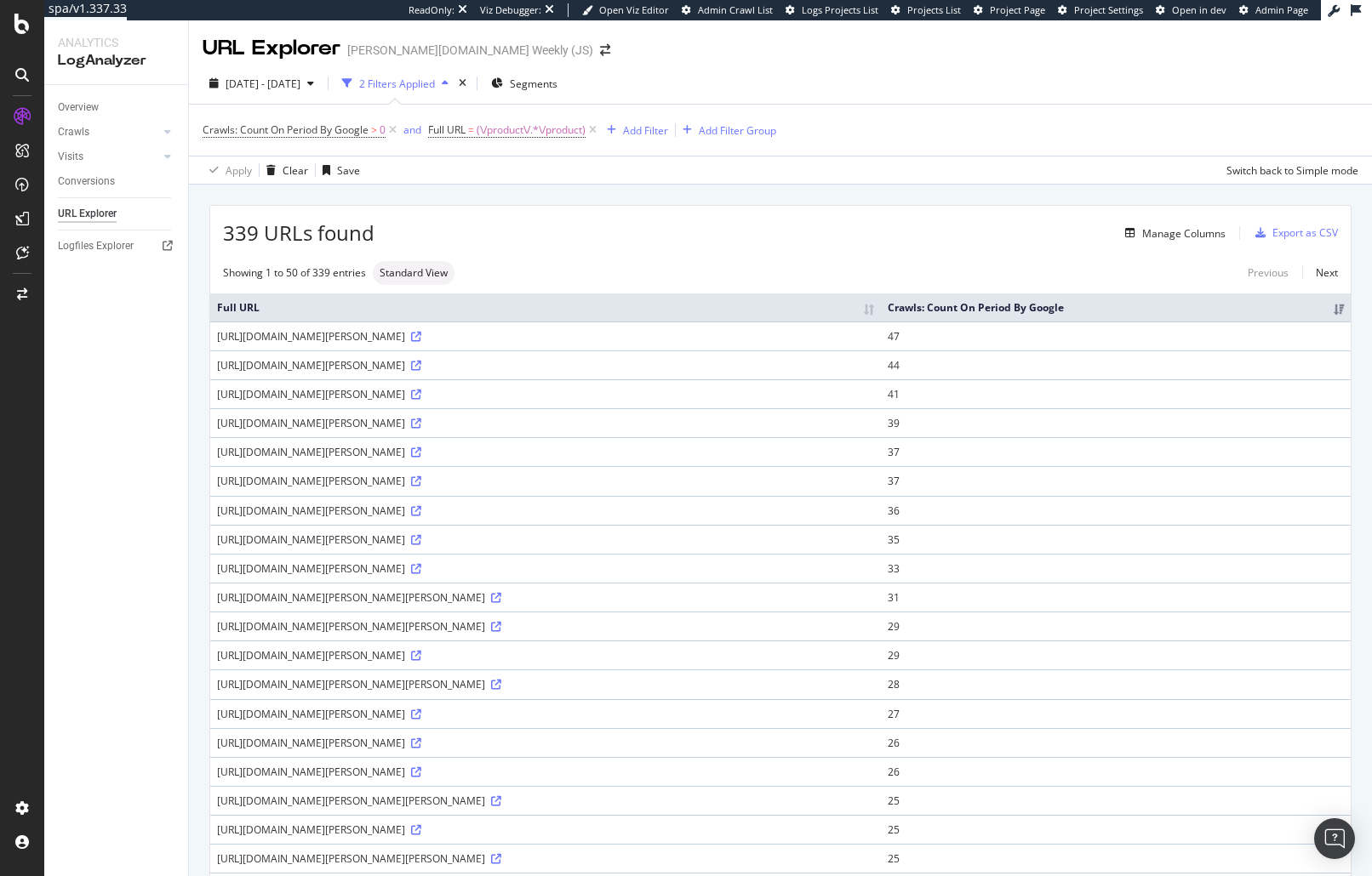
click at [421, 335] on icon at bounding box center [416, 337] width 11 height 11
click at [102, 346] on div "Overview Crawls Daily Distribution Segments Distribution HTTP Codes Resources V…" at bounding box center [116, 480] width 144 height 791
click at [562, 129] on span "(\/product\/.*\/product)" at bounding box center [531, 130] width 109 height 24
click at [545, 197] on input "(\/product\/.*\/product)" at bounding box center [526, 201] width 160 height 27
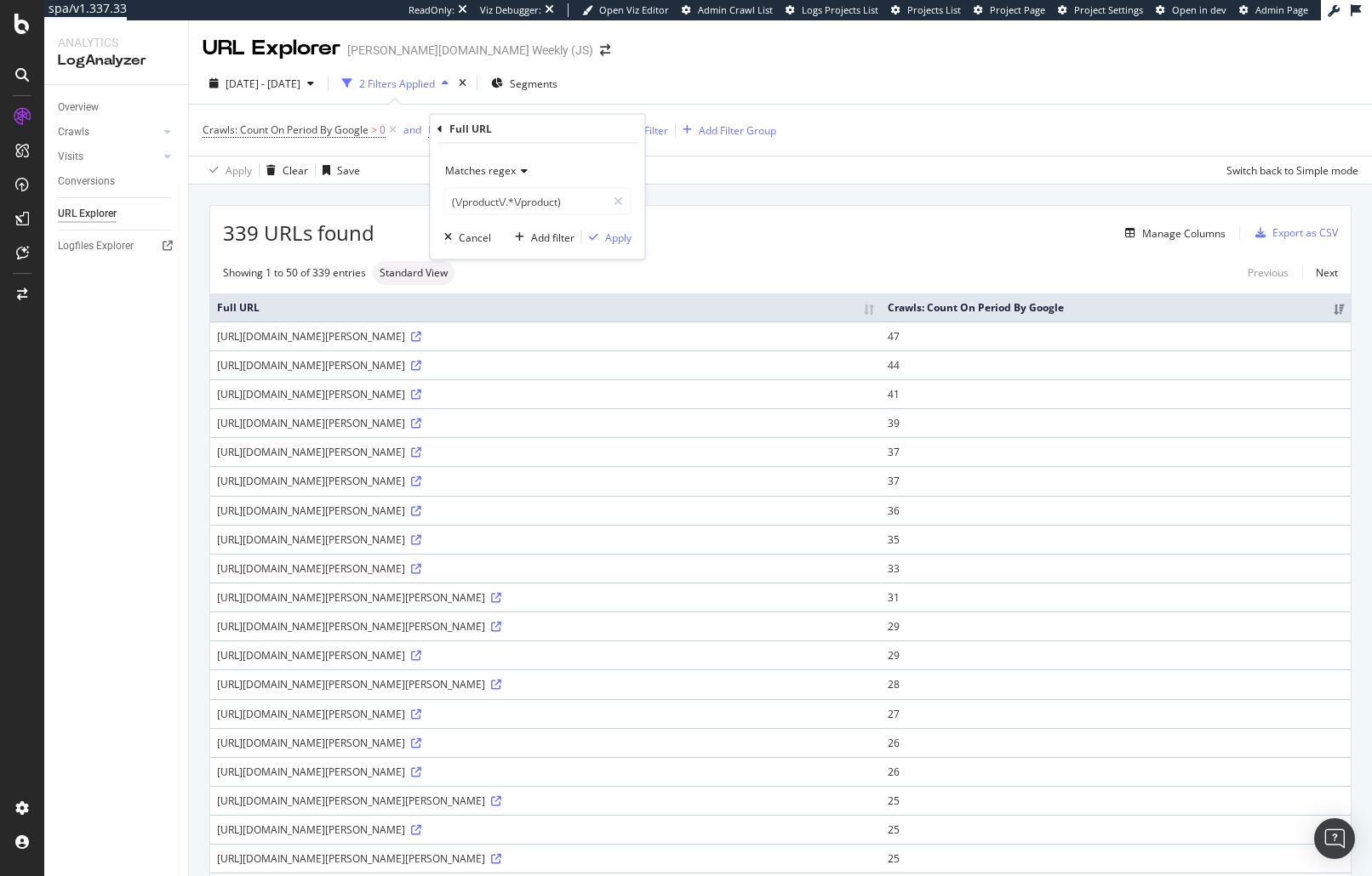
click at [887, 133] on div "Crawls: Count On Period By Google > 0 and Full URL = (\/product\/.*\/product) A…" at bounding box center [780, 130] width 1156 height 51
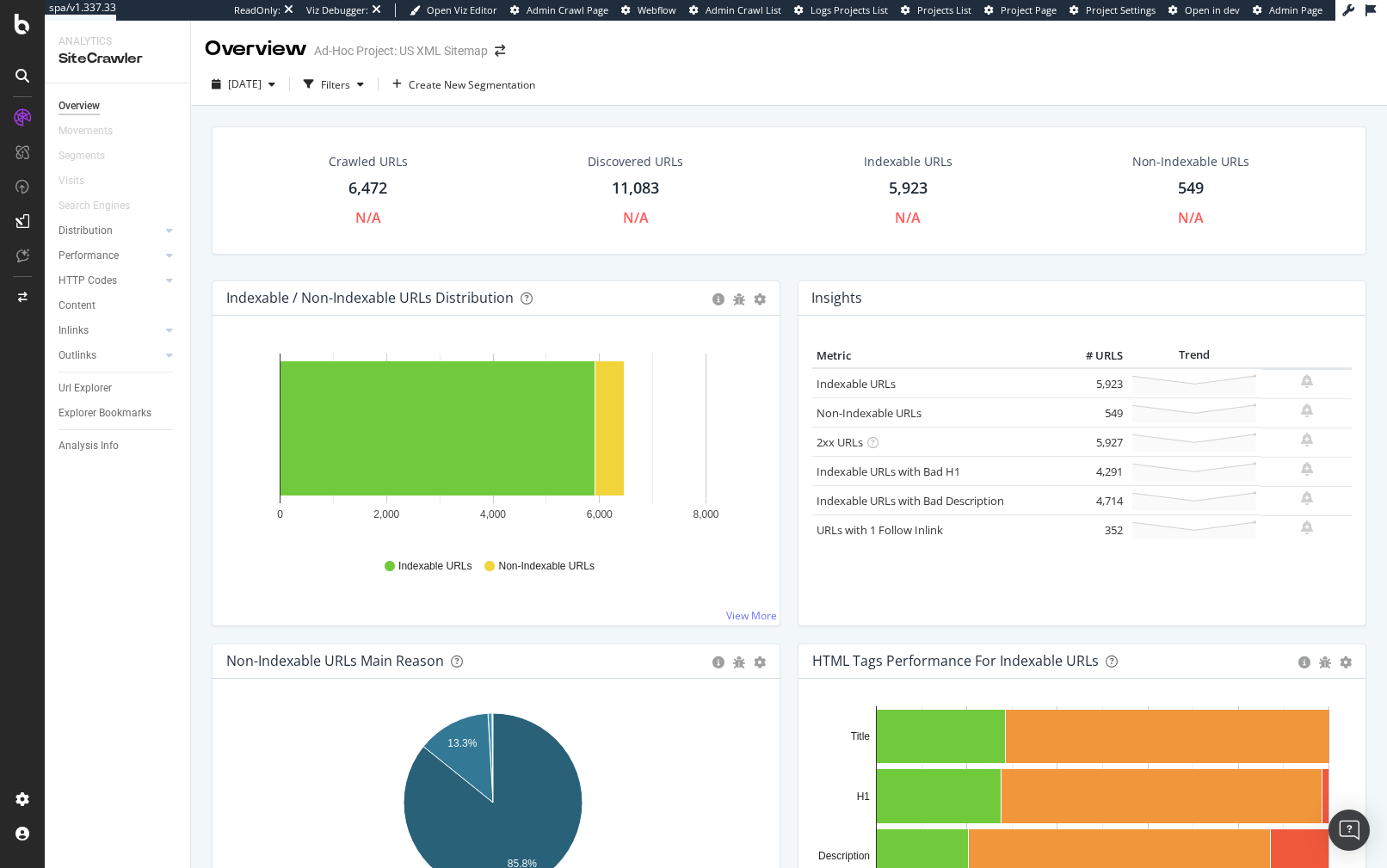
click at [915, 111] on div "Crawled URLs 6,472 N/A Discovered URLs 11,083 N/A Indexable URLs 5,923 N/A Non-…" at bounding box center [788, 529] width 1195 height 848
click at [1020, 267] on div "Crawled URLs 6,472 N/A Discovered URLs 11,083 N/A Indexable URLs 5,923 N/A Non-…" at bounding box center [789, 203] width 1171 height 154
click at [581, 272] on div "Crawled URLs 6,472 N/A Discovered URLs 11,083 N/A Indexable URLs 5,923 N/A Non-…" at bounding box center [789, 203] width 1171 height 154
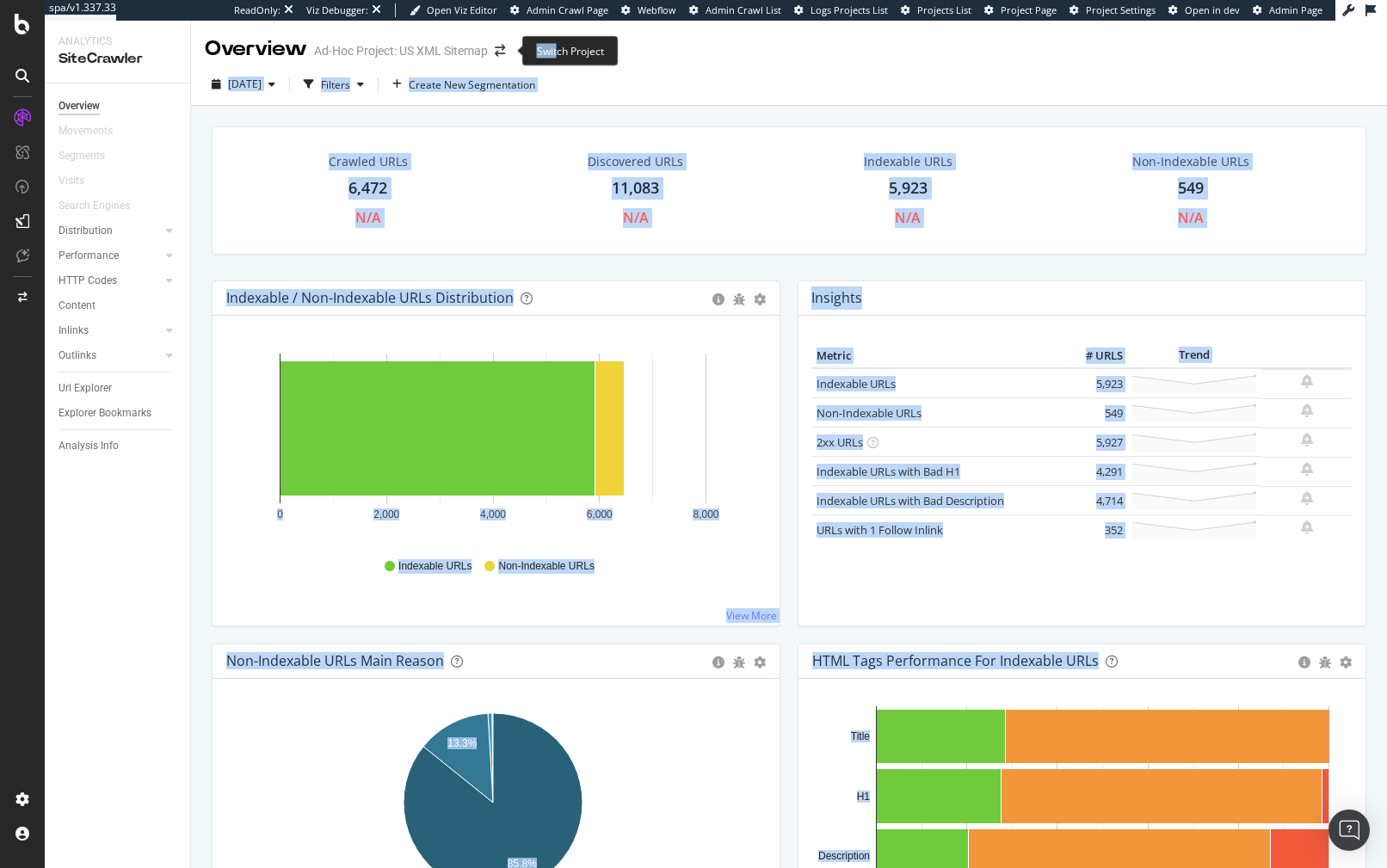
drag, startPoint x: 661, startPoint y: 50, endPoint x: 562, endPoint y: 51, distance: 99.0
click at [559, 51] on div "spa/v1.337.33 ReadOnly: Viz Debugger: Open Viz Editor Admin Crawl Page Webflow …" at bounding box center [694, 434] width 1387 height 868
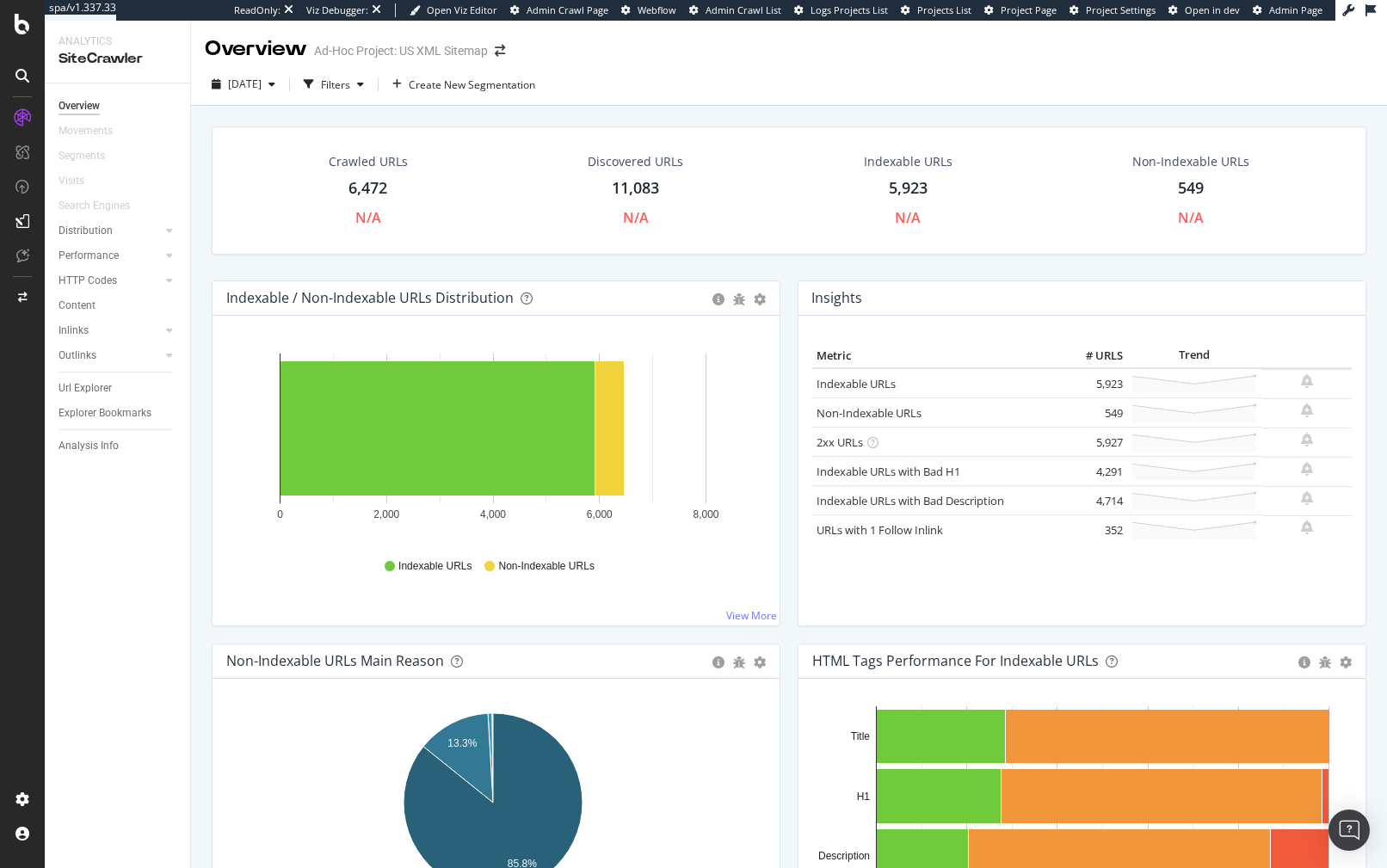
click at [837, 54] on div "Overview Ad-Hoc Project: US XML Sitemap" at bounding box center [788, 42] width 1195 height 43
click at [617, 441] on rect "A chart." at bounding box center [610, 428] width 29 height 135
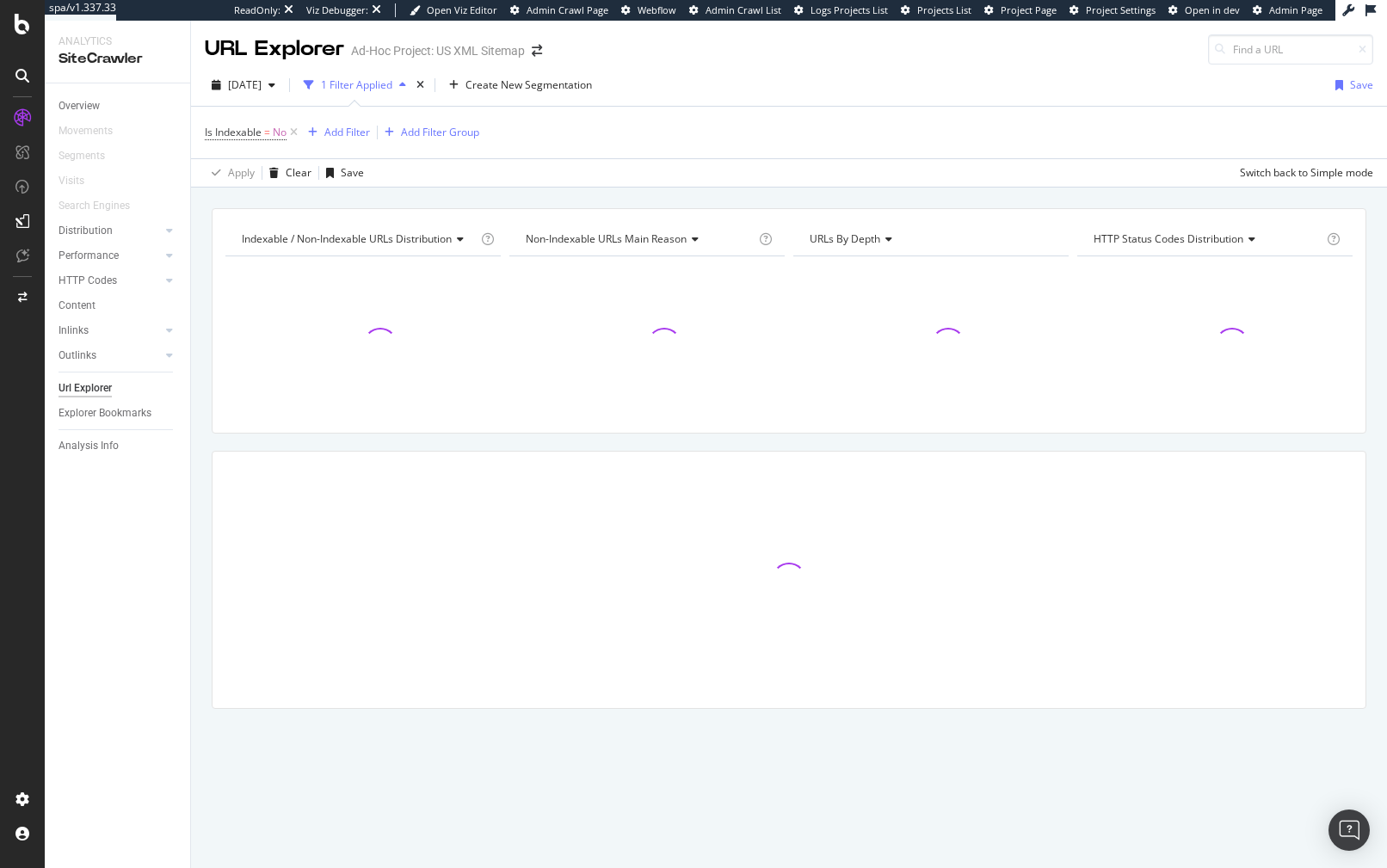
click at [549, 187] on div "Indexable / Non-Indexable URLs distribution Chart (by Value) Table Expand Expor…" at bounding box center [788, 208] width 1195 height 41
click at [549, 190] on div "Indexable / Non-Indexable URLs distribution Chart (by Value) Table Expand Expor…" at bounding box center [788, 208] width 1195 height 41
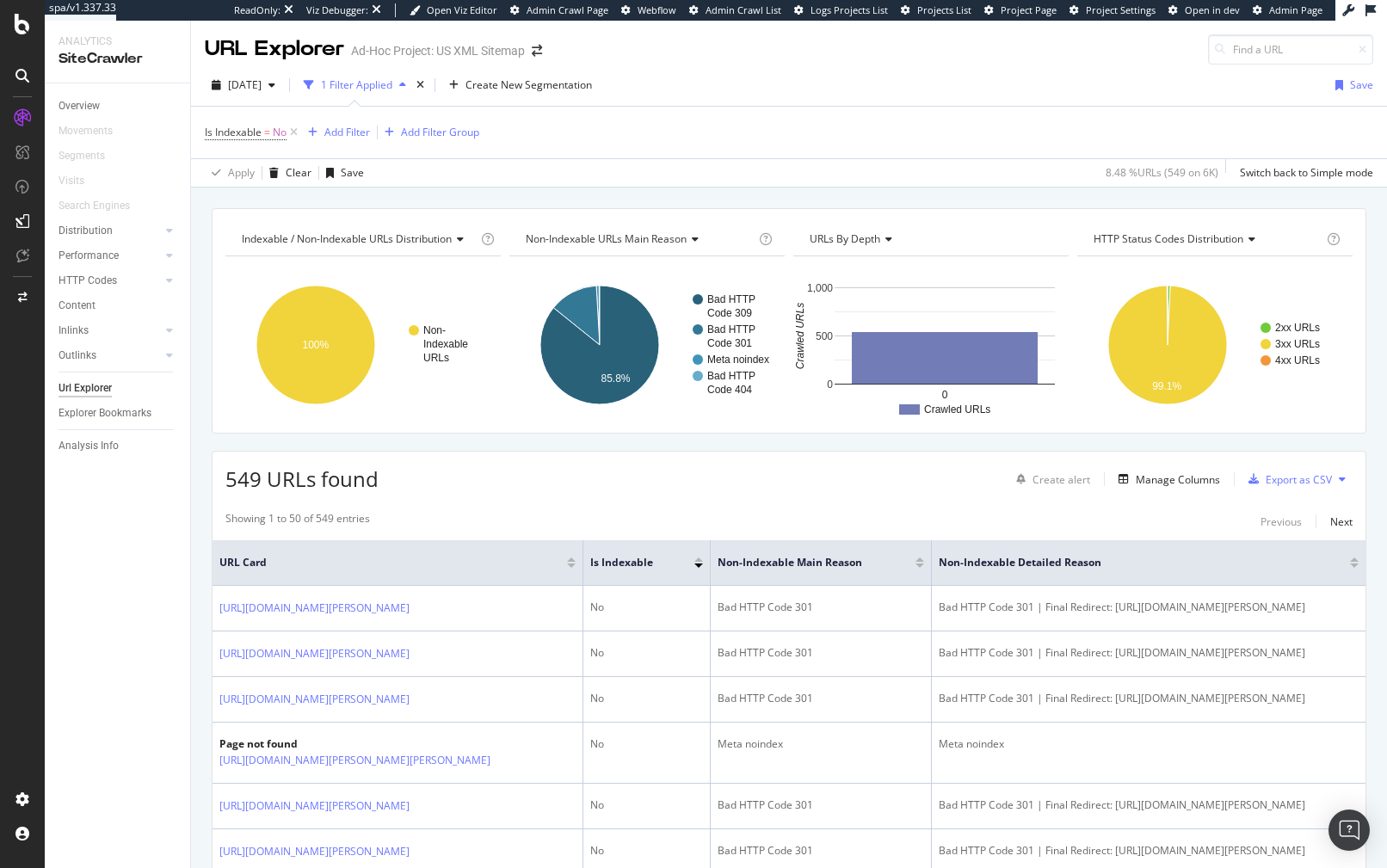
click at [757, 192] on div "Indexable / Non-Indexable URLs distribution Chart (by Value) Table Expand Expor…" at bounding box center [788, 208] width 1195 height 41
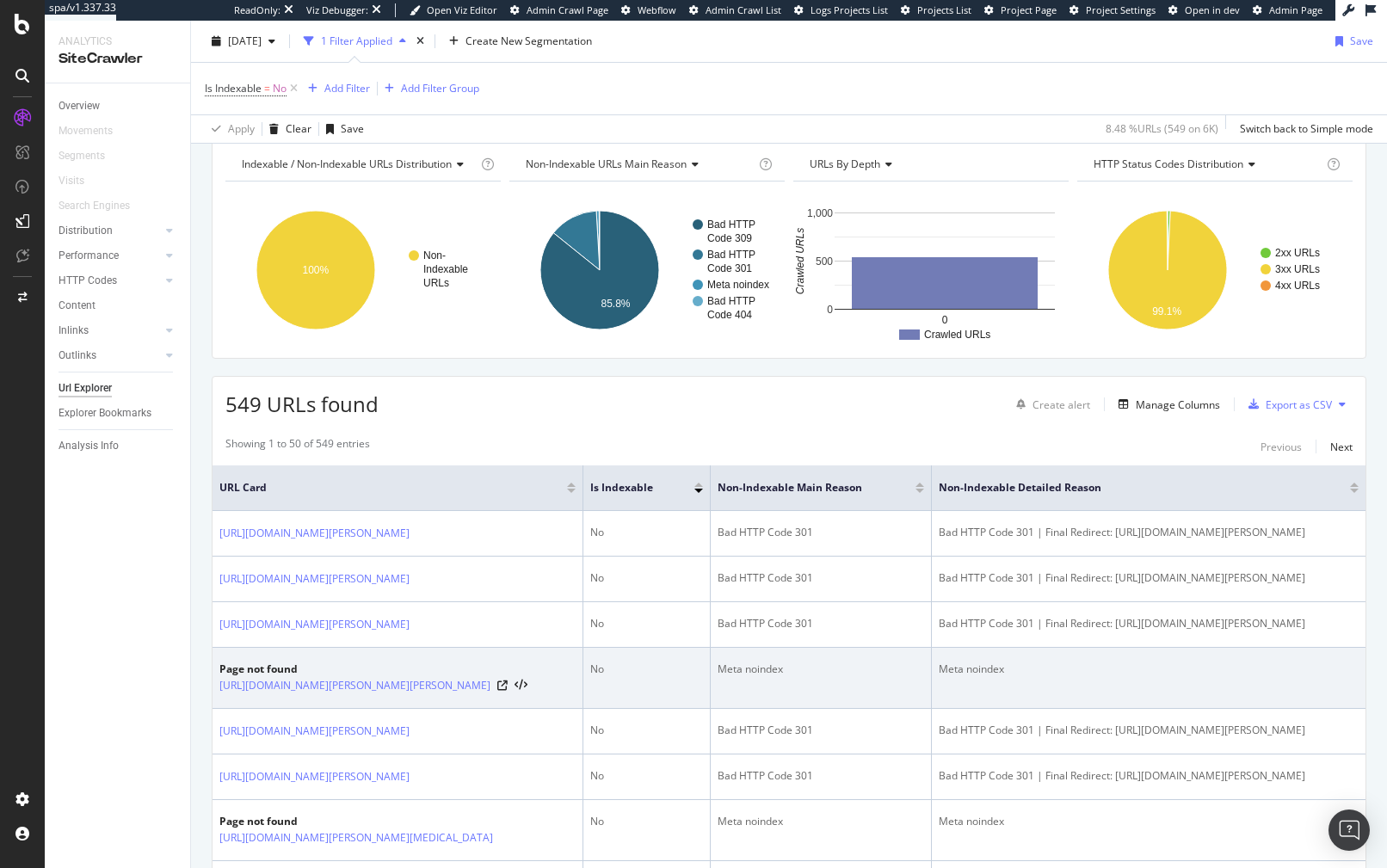
scroll to position [76, 0]
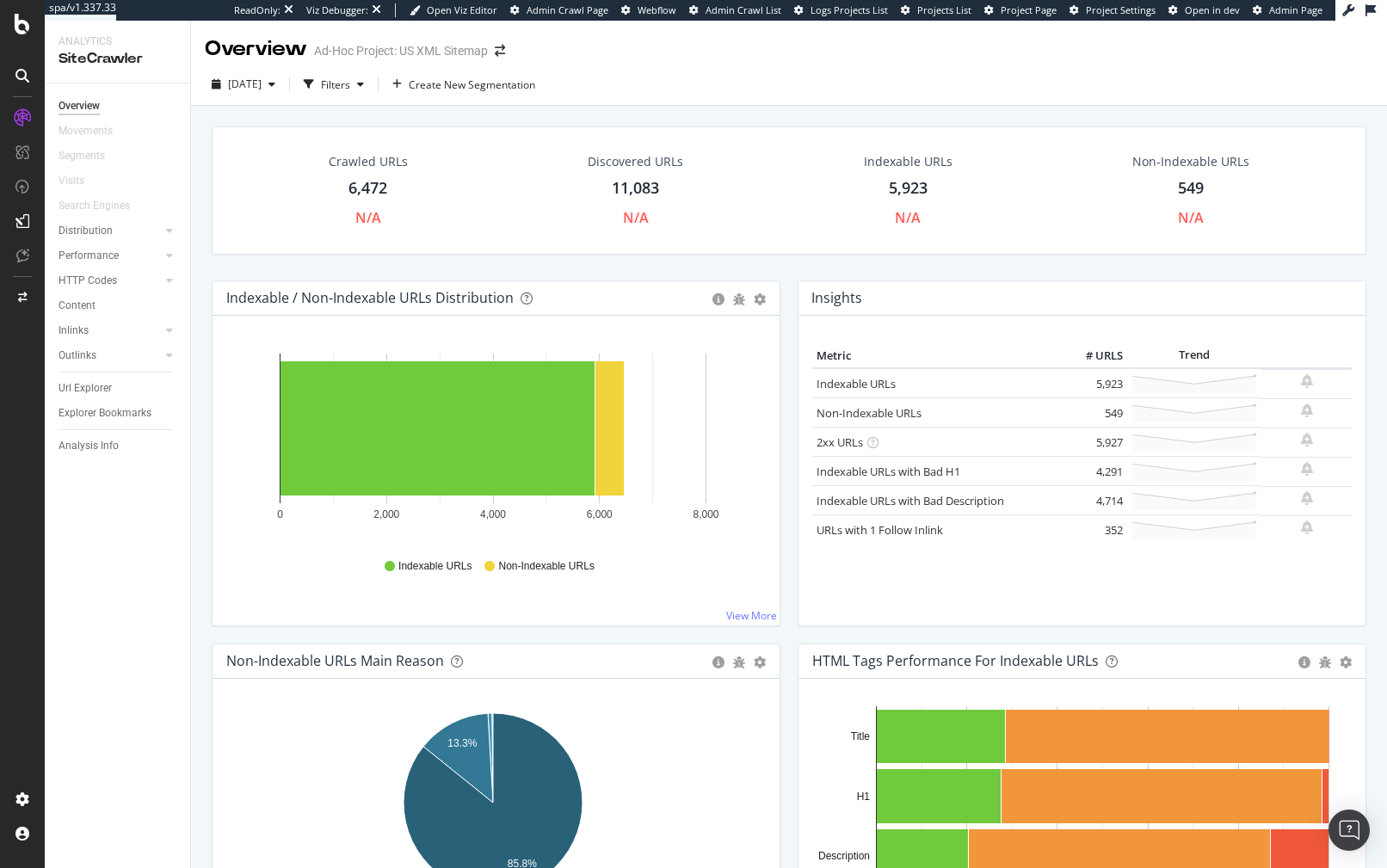
click at [781, 641] on div "Indexable / Non-Indexable URLs Distribution Bar Bar (by Percentage) Table Expor…" at bounding box center [496, 462] width 586 height 363
click at [800, 641] on div "Insights × Close Chart overview-insight-panel - API Requests List Area Type Req…" at bounding box center [1081, 462] width 586 height 363
click at [819, 260] on div "Crawled URLs 6,472 N/A Discovered URLs 11,083 N/A Indexable URLs 5,923 N/A Non-…" at bounding box center [789, 203] width 1171 height 154
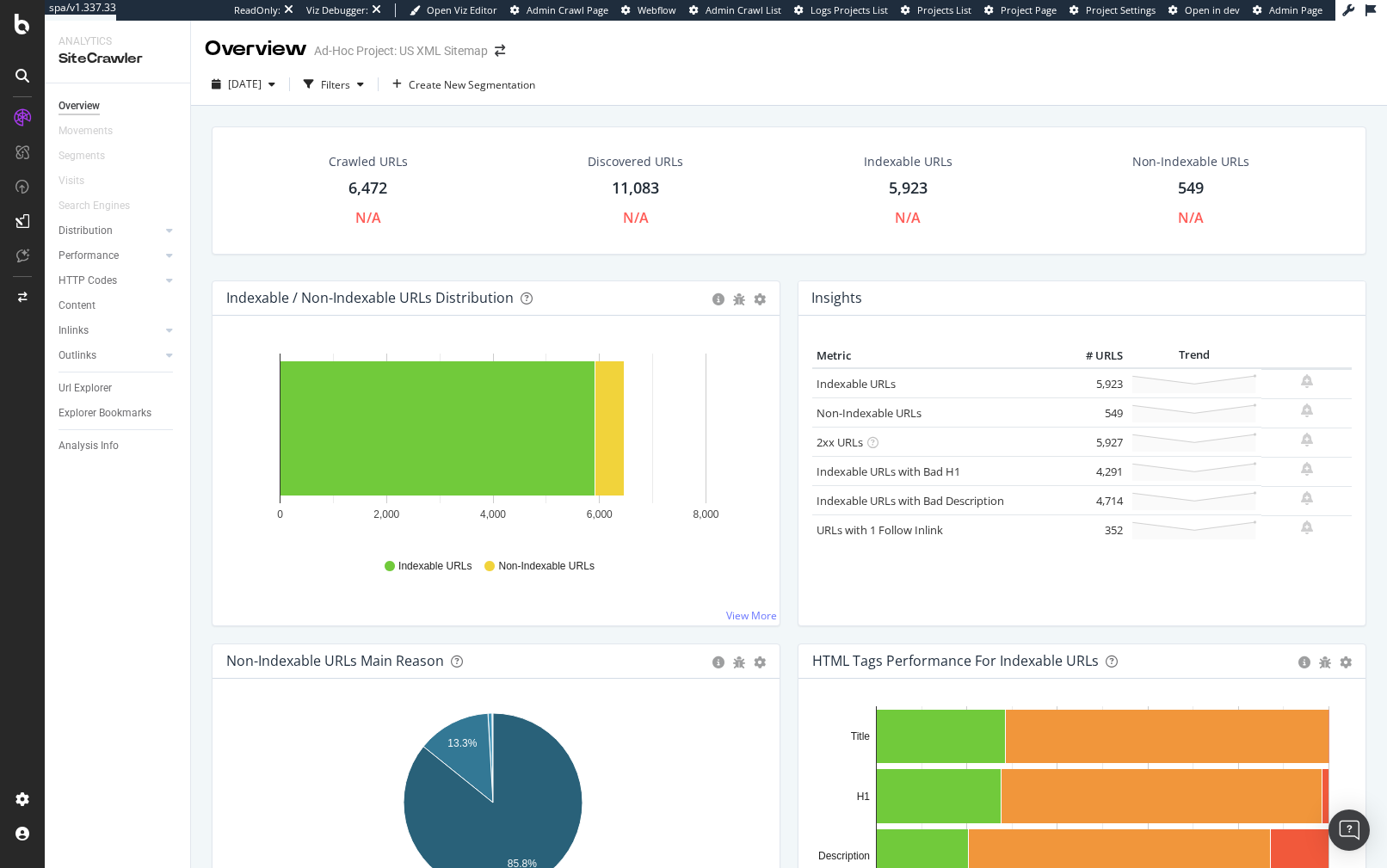
click at [778, 337] on div "Indexable / Non-Indexable URLs Distribution Bar Bar (by Percentage) Table Expor…" at bounding box center [496, 462] width 586 height 363
click at [779, 422] on div "Indexable / Non-Indexable URLs Distribution Bar Bar (by Percentage) Table Expor…" at bounding box center [496, 462] width 586 height 363
click at [790, 422] on div "Insights × Close Chart overview-insight-panel - API Requests List Area Type Req…" at bounding box center [1081, 462] width 586 height 363
click at [789, 433] on div "Insights × Close Chart overview-insight-panel - API Requests List Area Type Req…" at bounding box center [1081, 462] width 586 height 363
click at [789, 439] on div "Insights × Close Chart overview-insight-panel - API Requests List Area Type Req…" at bounding box center [1081, 462] width 586 height 363
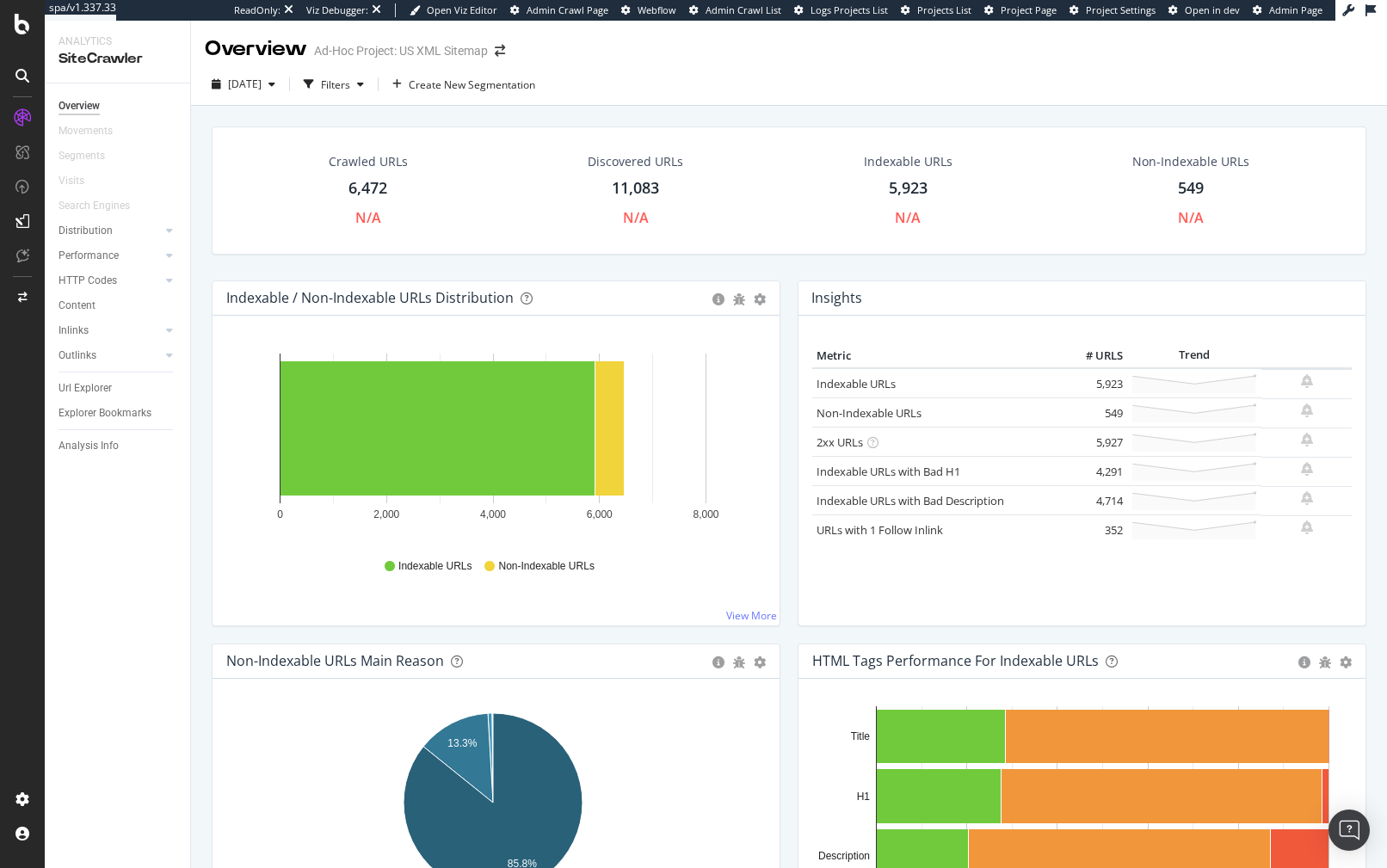
click at [789, 442] on div "Insights × Close Chart overview-insight-panel - API Requests List Area Type Req…" at bounding box center [1081, 462] width 586 height 363
click at [778, 262] on div "Crawled URLs 6,472 N/A Discovered URLs 11,083 N/A Indexable URLs 5,923 N/A Non-…" at bounding box center [789, 203] width 1171 height 154
click at [781, 514] on div "Indexable / Non-Indexable URLs Distribution Bar Bar (by Percentage) Table Expor…" at bounding box center [496, 462] width 586 height 363
click at [781, 456] on div "Indexable / Non-Indexable URLs Distribution Bar Bar (by Percentage) Table Expor…" at bounding box center [496, 462] width 586 height 363
click at [576, 261] on div "Crawled URLs 6,472 N/A Discovered URLs 11,083 N/A Indexable URLs 5,923 N/A Non-…" at bounding box center [789, 203] width 1171 height 154
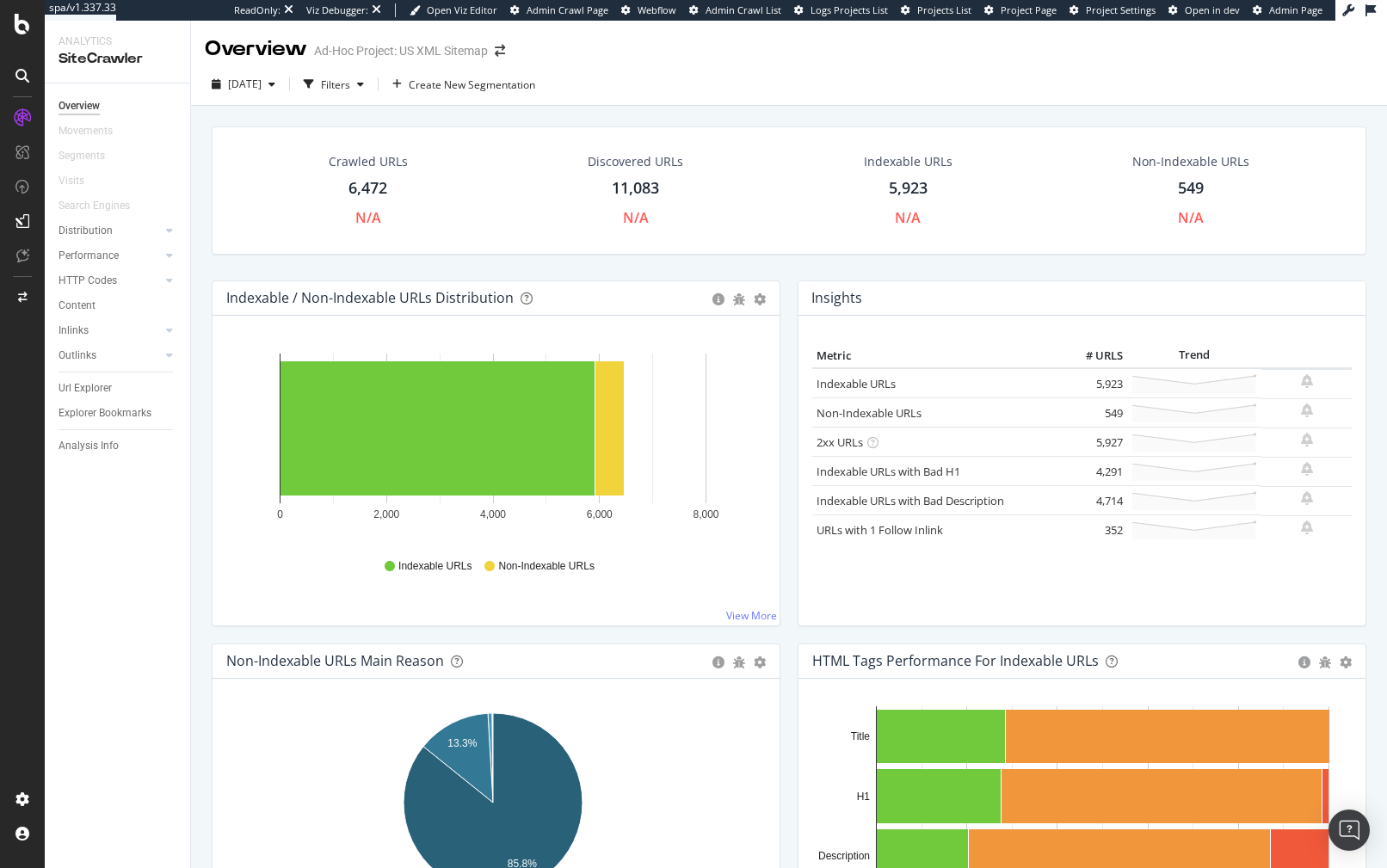
click at [578, 268] on div "Crawled URLs 6,472 N/A Discovered URLs 11,083 N/A Indexable URLs 5,923 N/A Non-…" at bounding box center [789, 203] width 1171 height 154
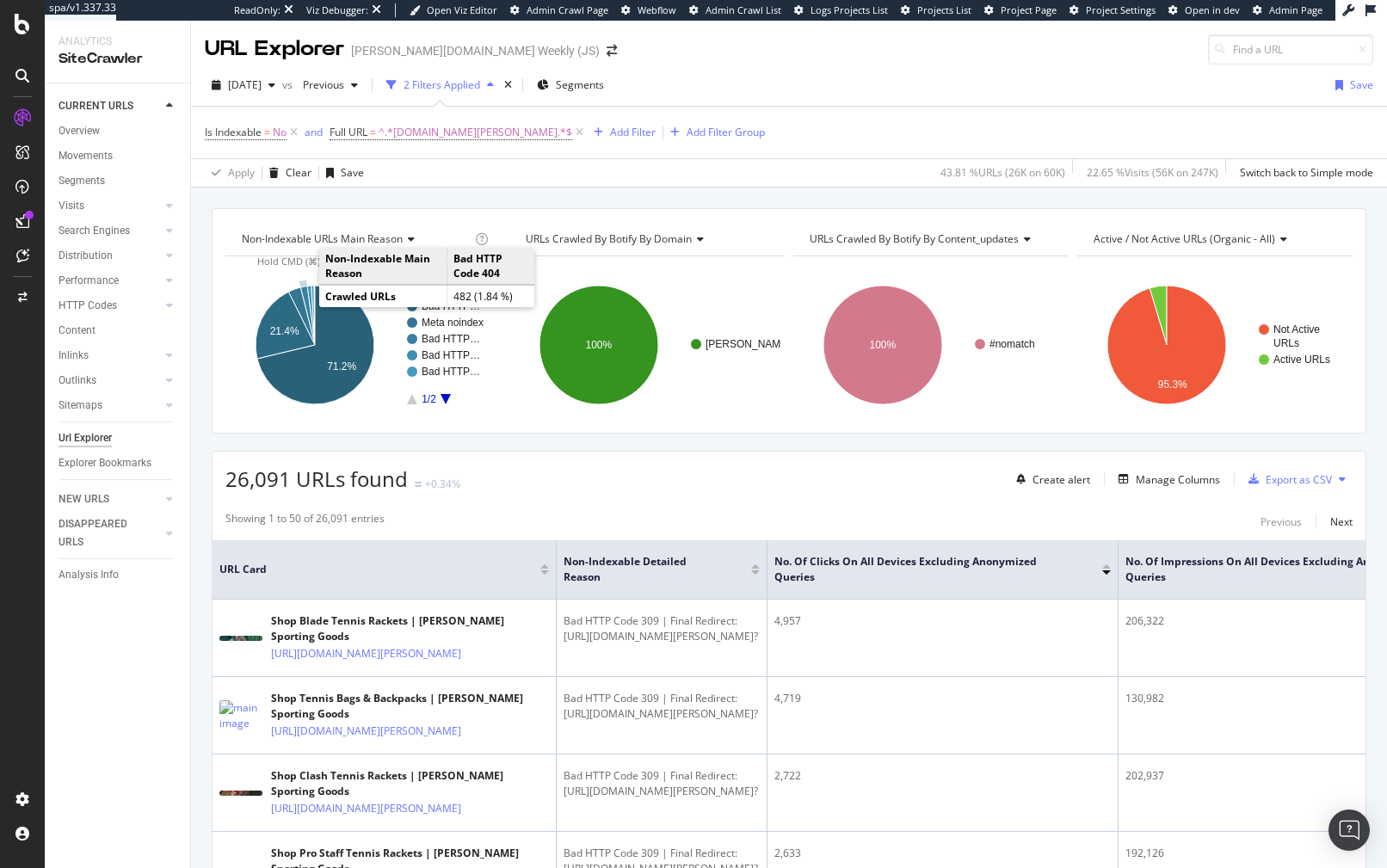
click at [305, 290] on icon "A chart." at bounding box center [308, 315] width 14 height 59
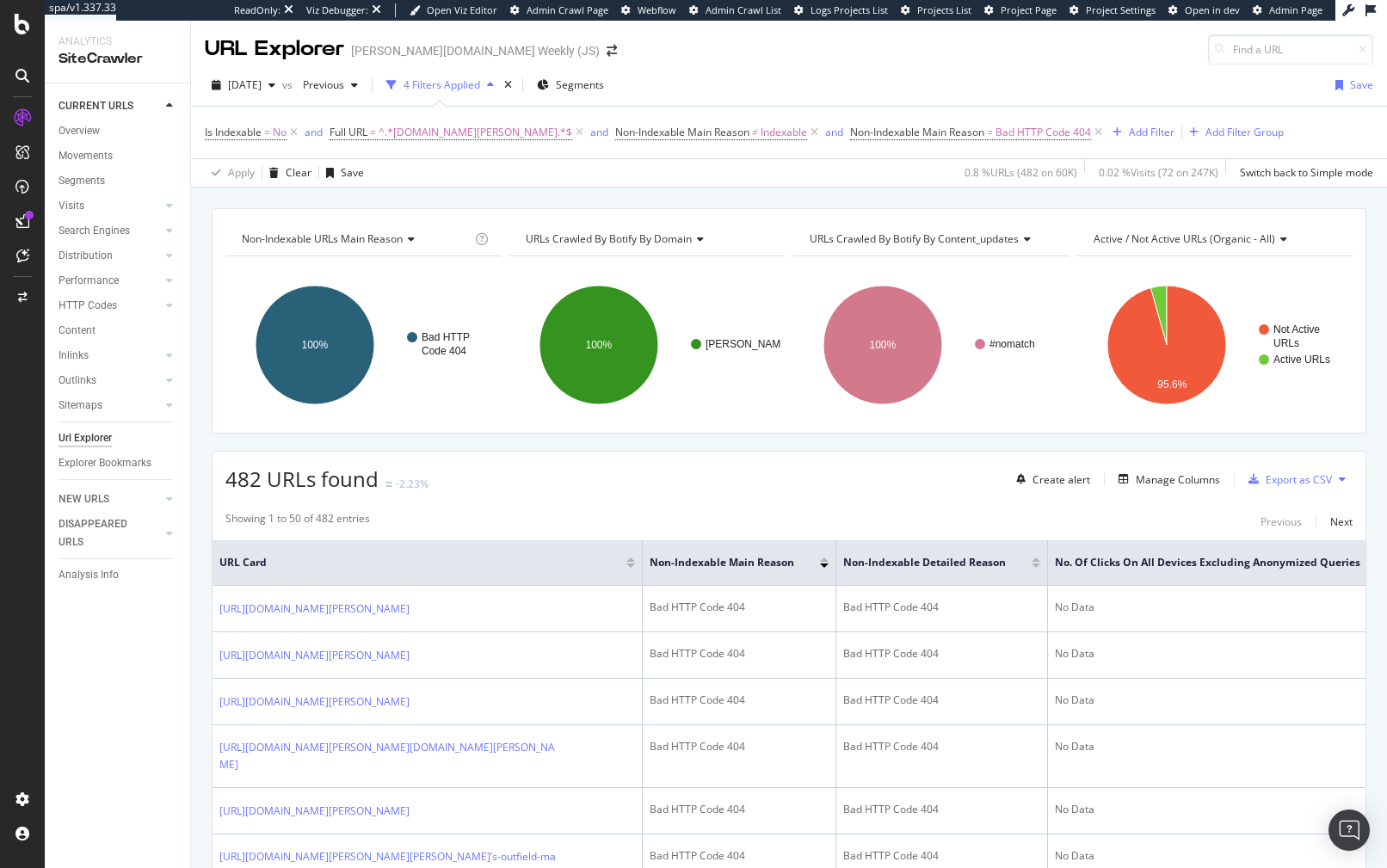
click at [463, 203] on div "Non-Indexable URLs Main Reason Chart (by Value) Table Expand Export as CSV Expo…" at bounding box center [788, 208] width 1195 height 41
click at [855, 64] on div "[DATE] vs Previous 4 Filters Applied Segments Save Is Indexable = No and Full U…" at bounding box center [788, 126] width 1195 height 123
click at [1156, 478] on div "Manage Columns" at bounding box center [1178, 479] width 85 height 14
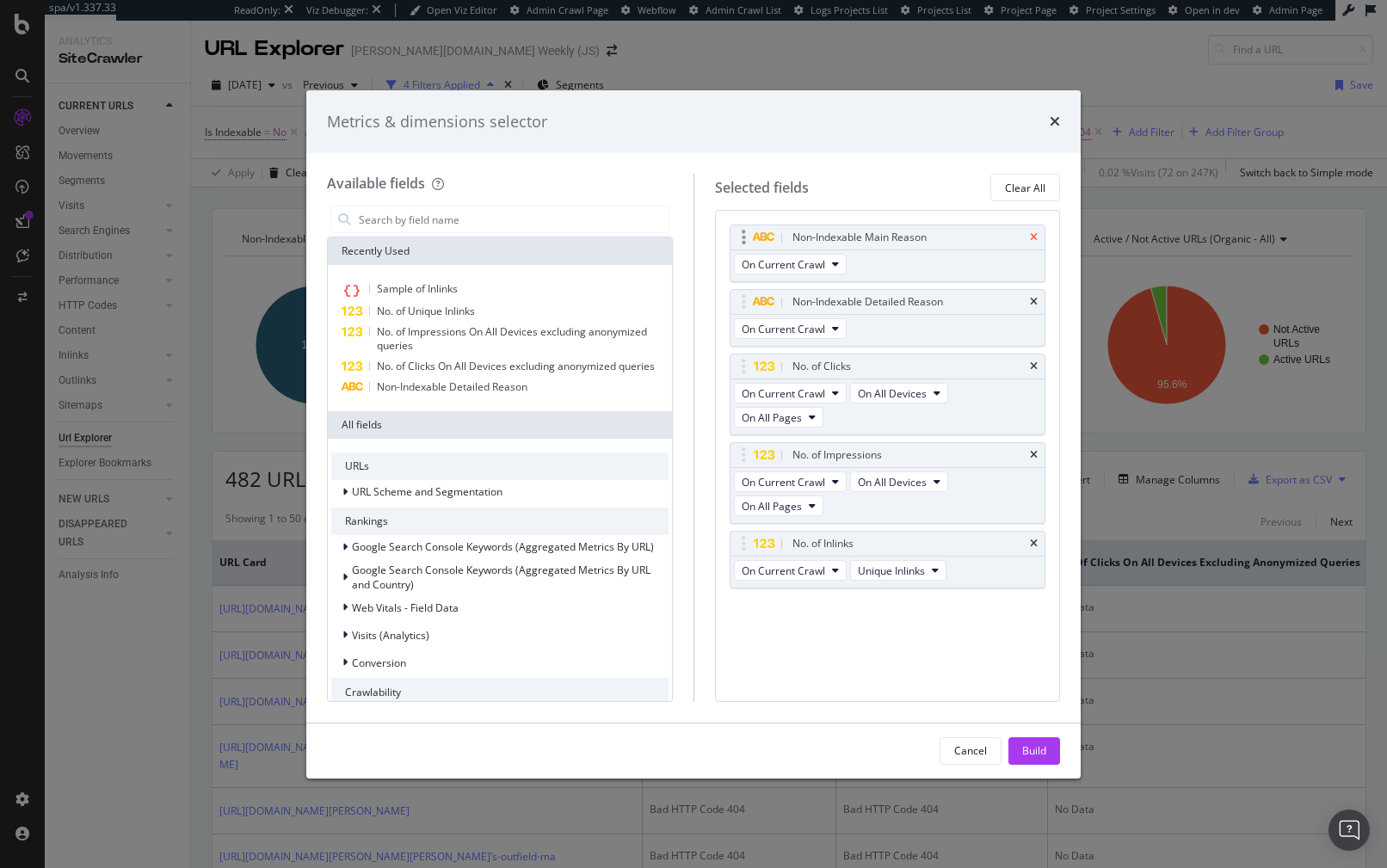
click at [1031, 236] on icon "times" at bounding box center [1033, 238] width 8 height 11
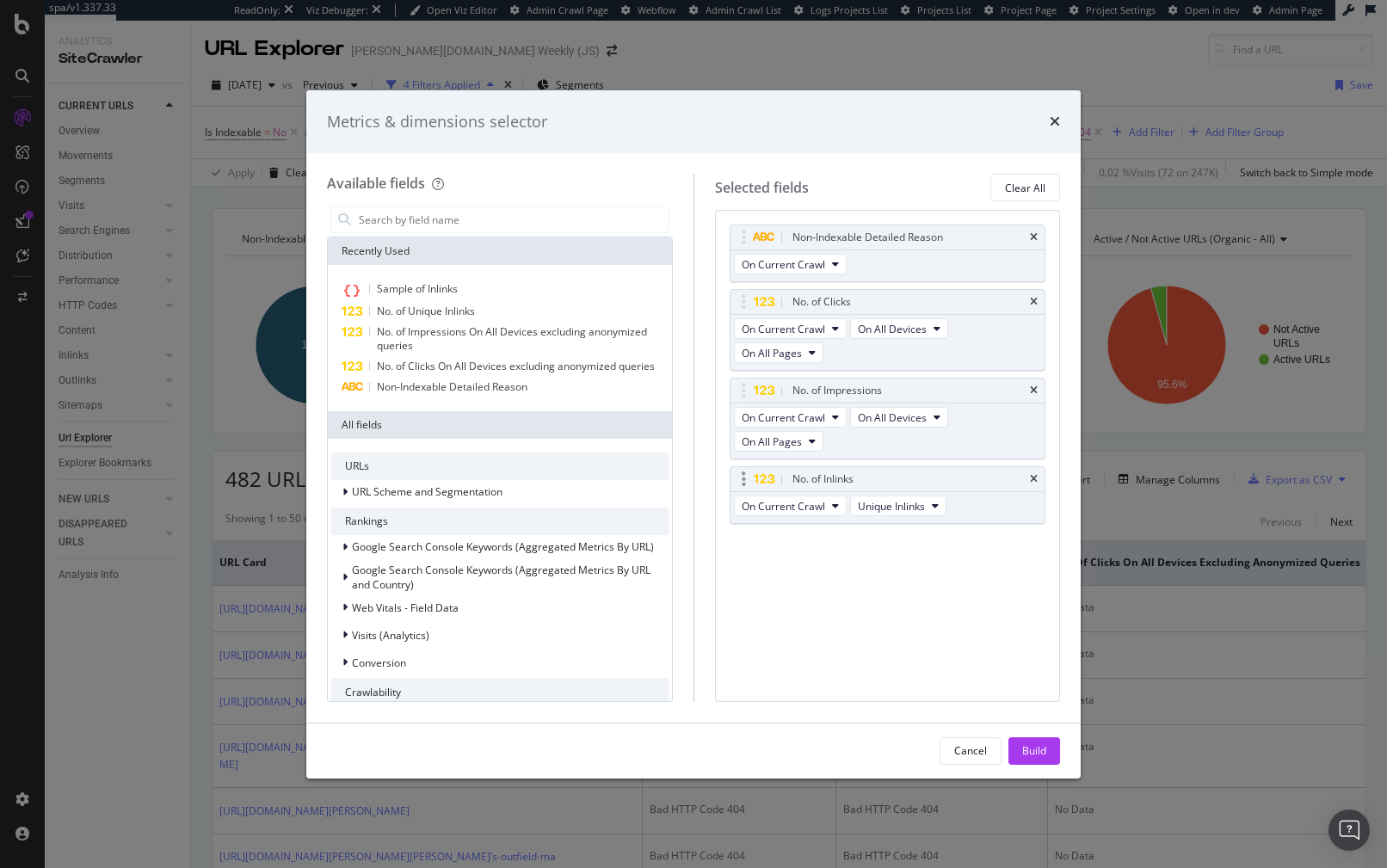
click at [738, 485] on div "No. of Inlinks" at bounding box center [887, 479] width 315 height 24
click at [478, 213] on input "modal" at bounding box center [512, 219] width 311 height 26
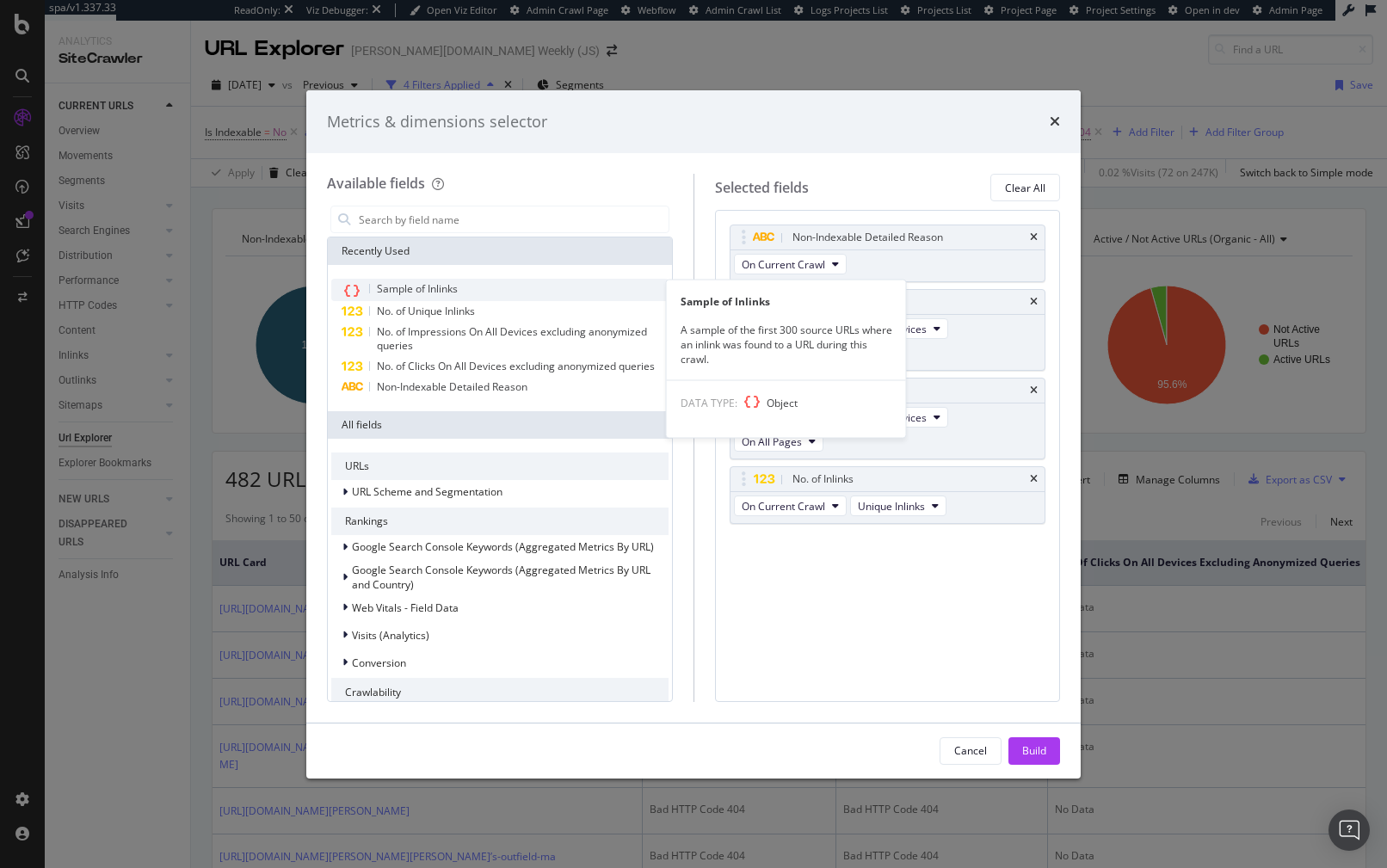
click at [450, 283] on span "Sample of Inlinks" at bounding box center [417, 289] width 81 height 14
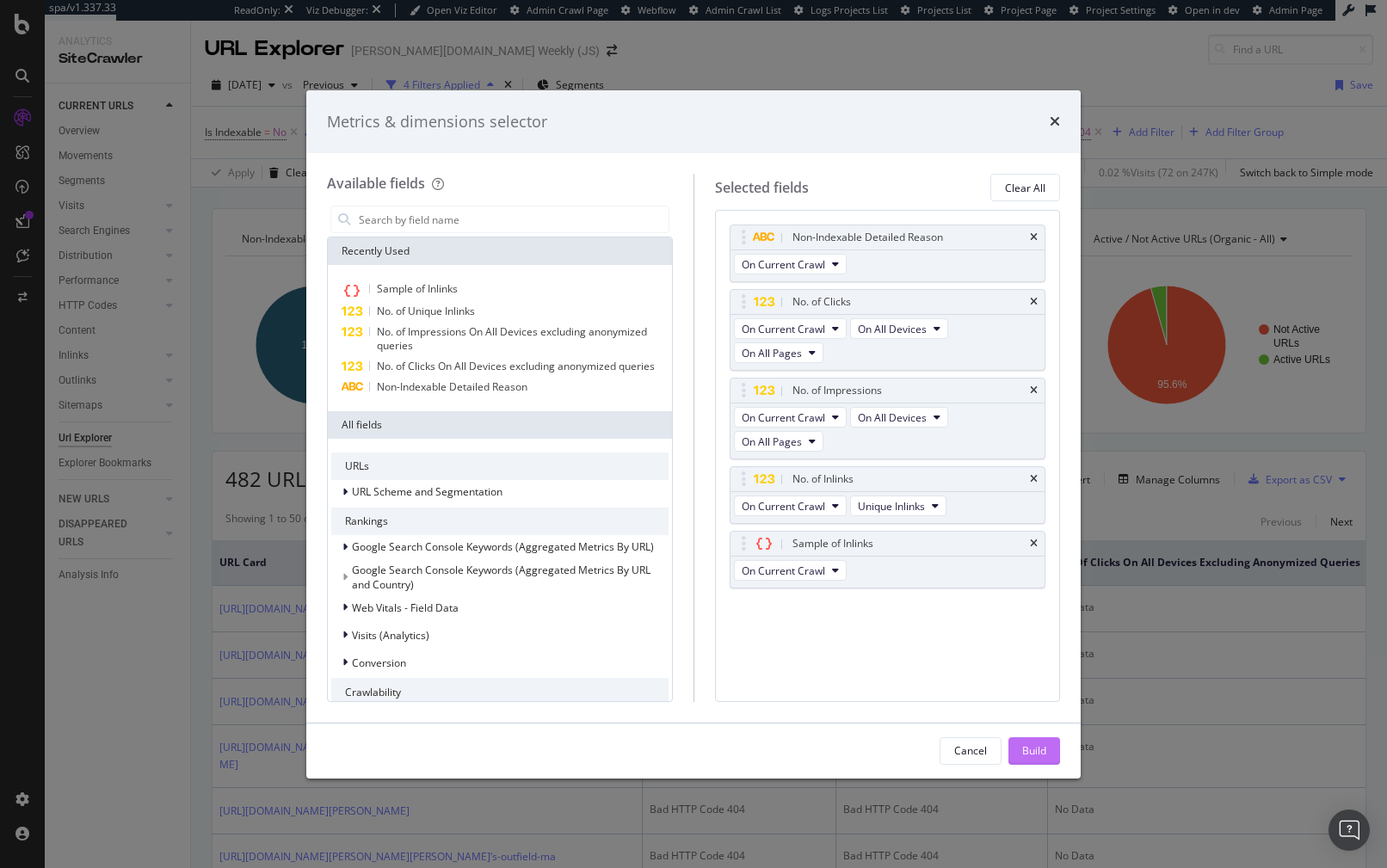
click at [1041, 749] on div "Build" at bounding box center [1033, 750] width 24 height 14
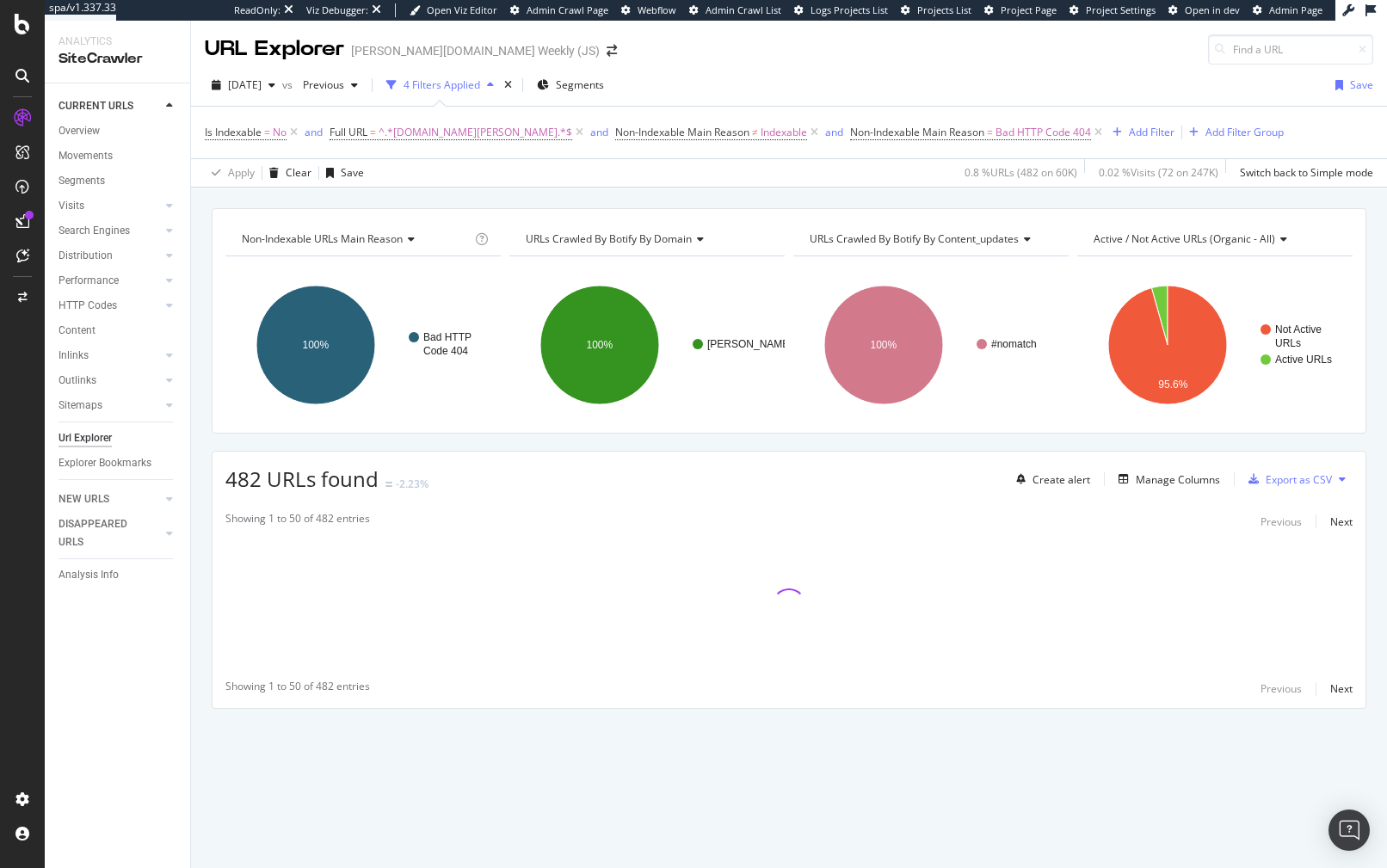
click at [554, 448] on div "Non-Indexable URLs Main Reason Chart (by Value) Table Expand Export as CSV Expo…" at bounding box center [788, 488] width 1195 height 561
click at [554, 441] on div "Non-Indexable URLs Main Reason Chart (by Value) Table Expand Export as CSV Expo…" at bounding box center [788, 488] width 1195 height 561
click at [549, 445] on div "Non-Indexable URLs Main Reason Chart (by Value) Table Expand Export as CSV Expo…" at bounding box center [788, 488] width 1195 height 561
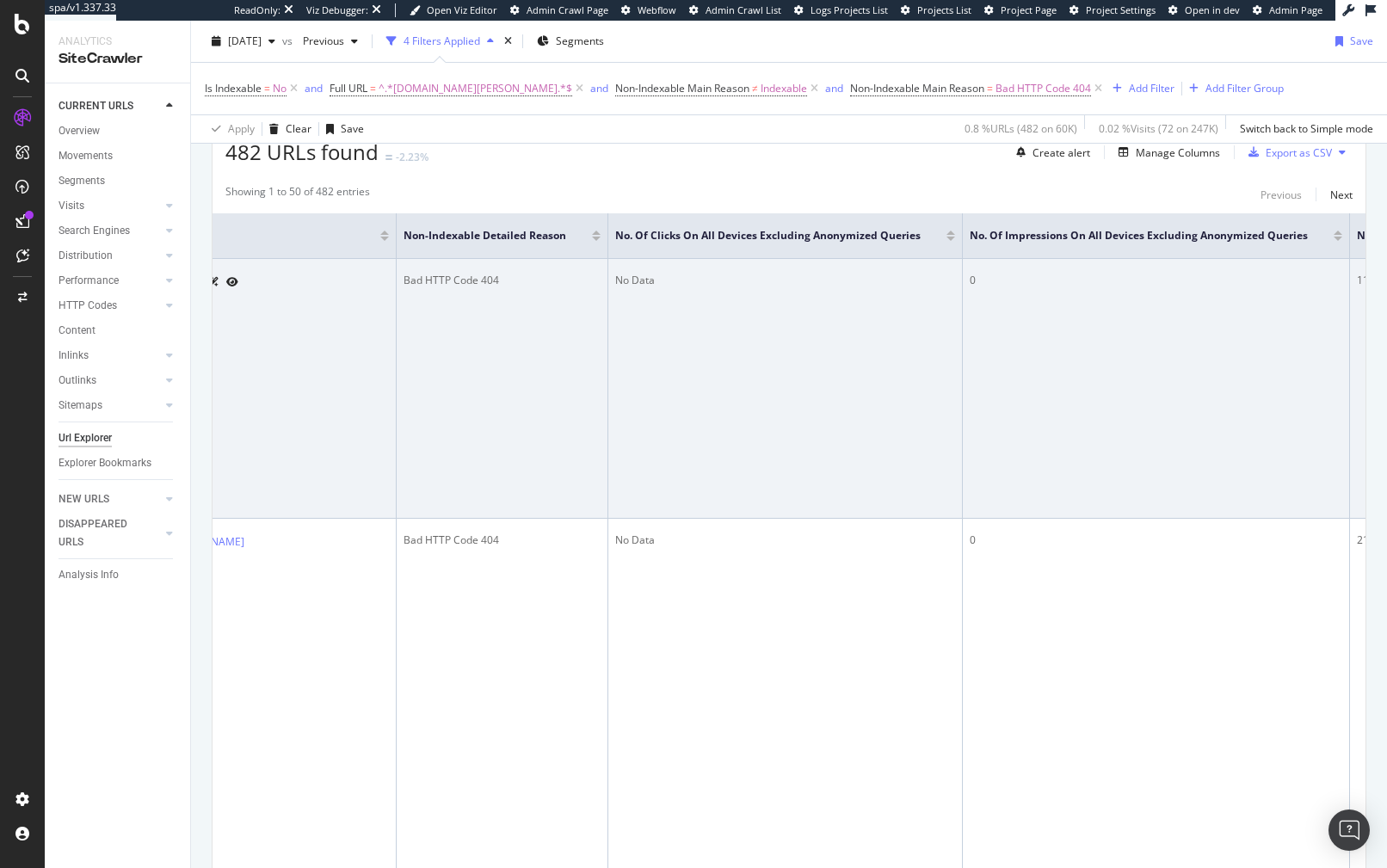
scroll to position [0, 825]
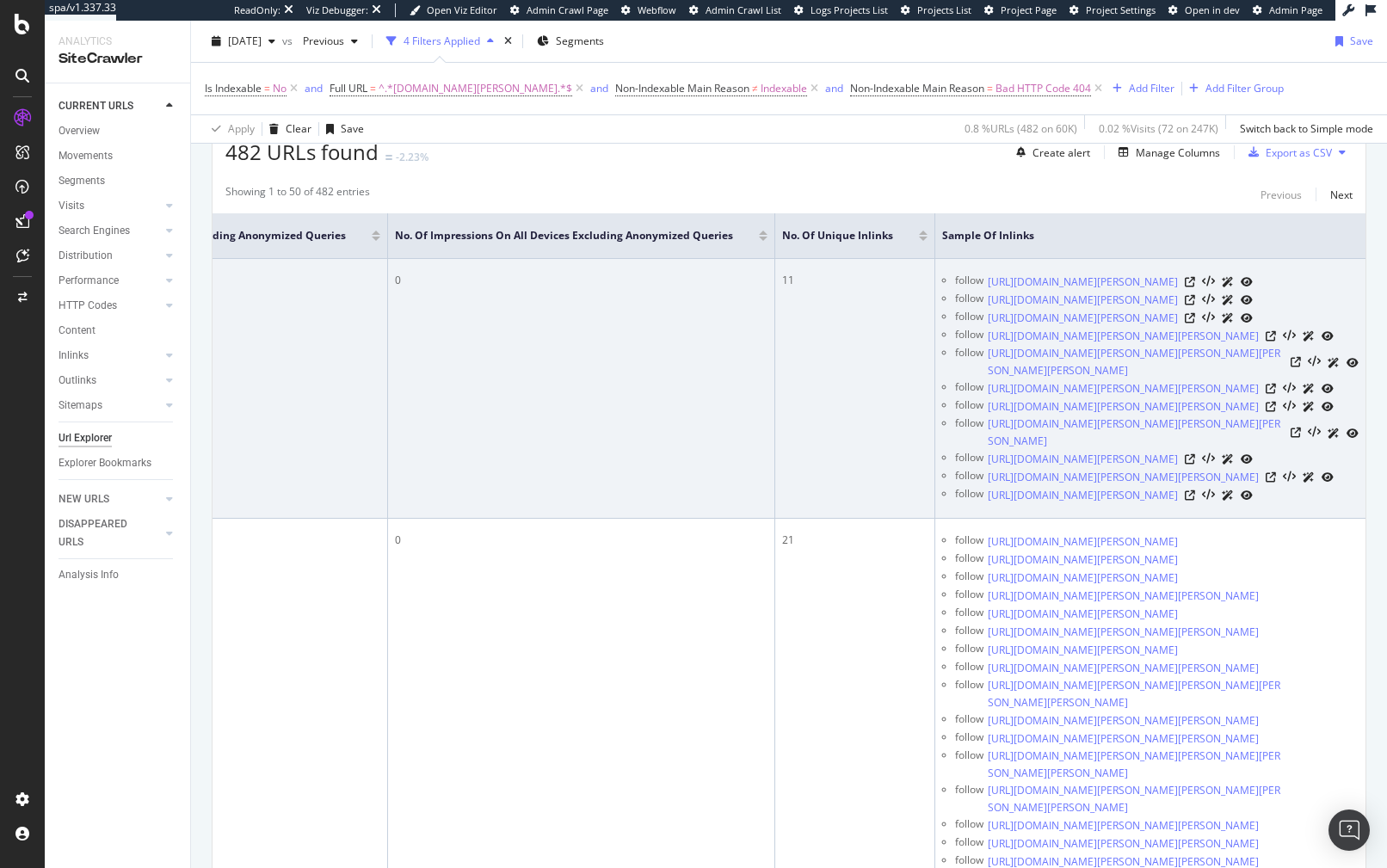
click at [825, 519] on td "11" at bounding box center [855, 388] width 160 height 259
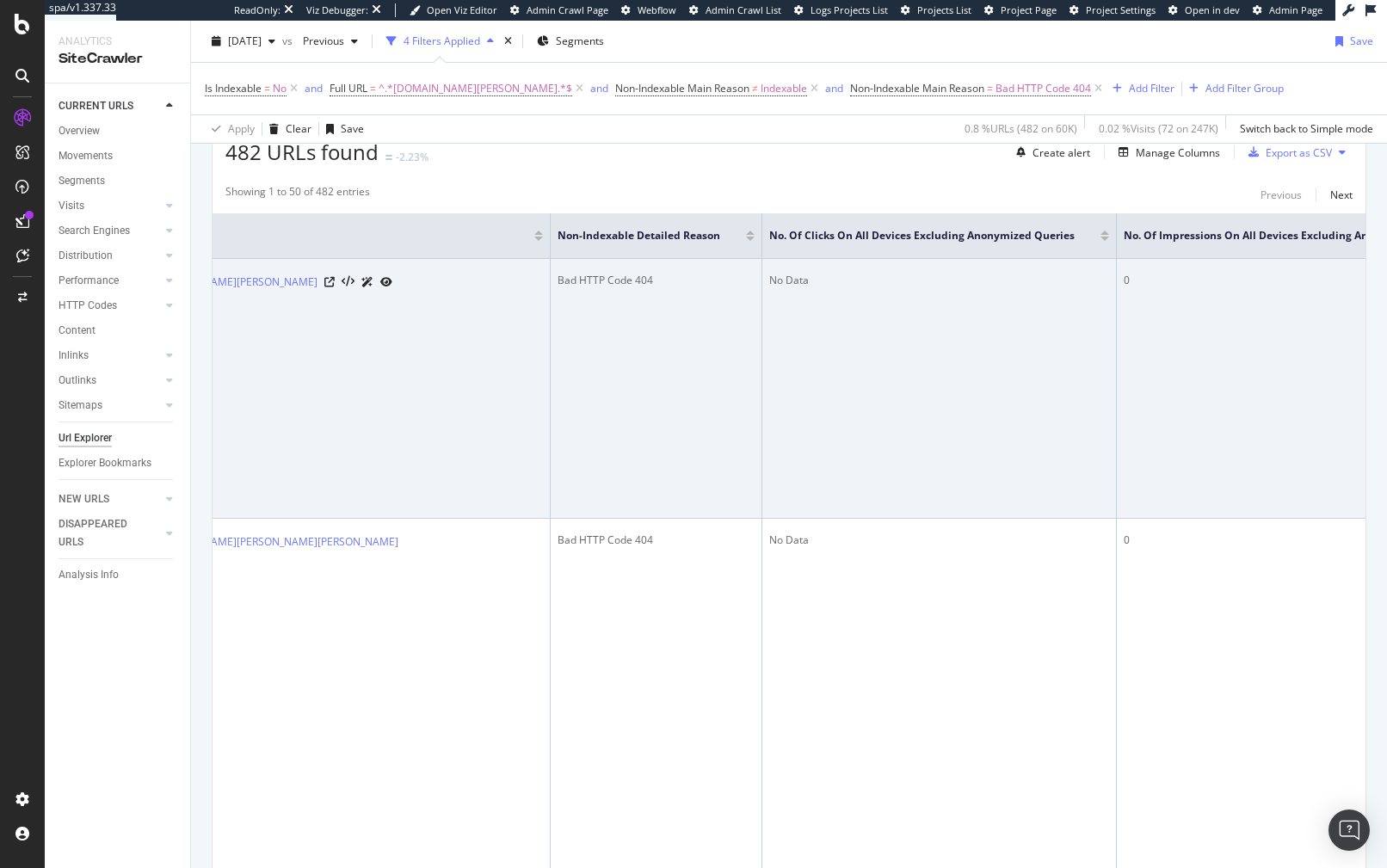
scroll to position [0, 0]
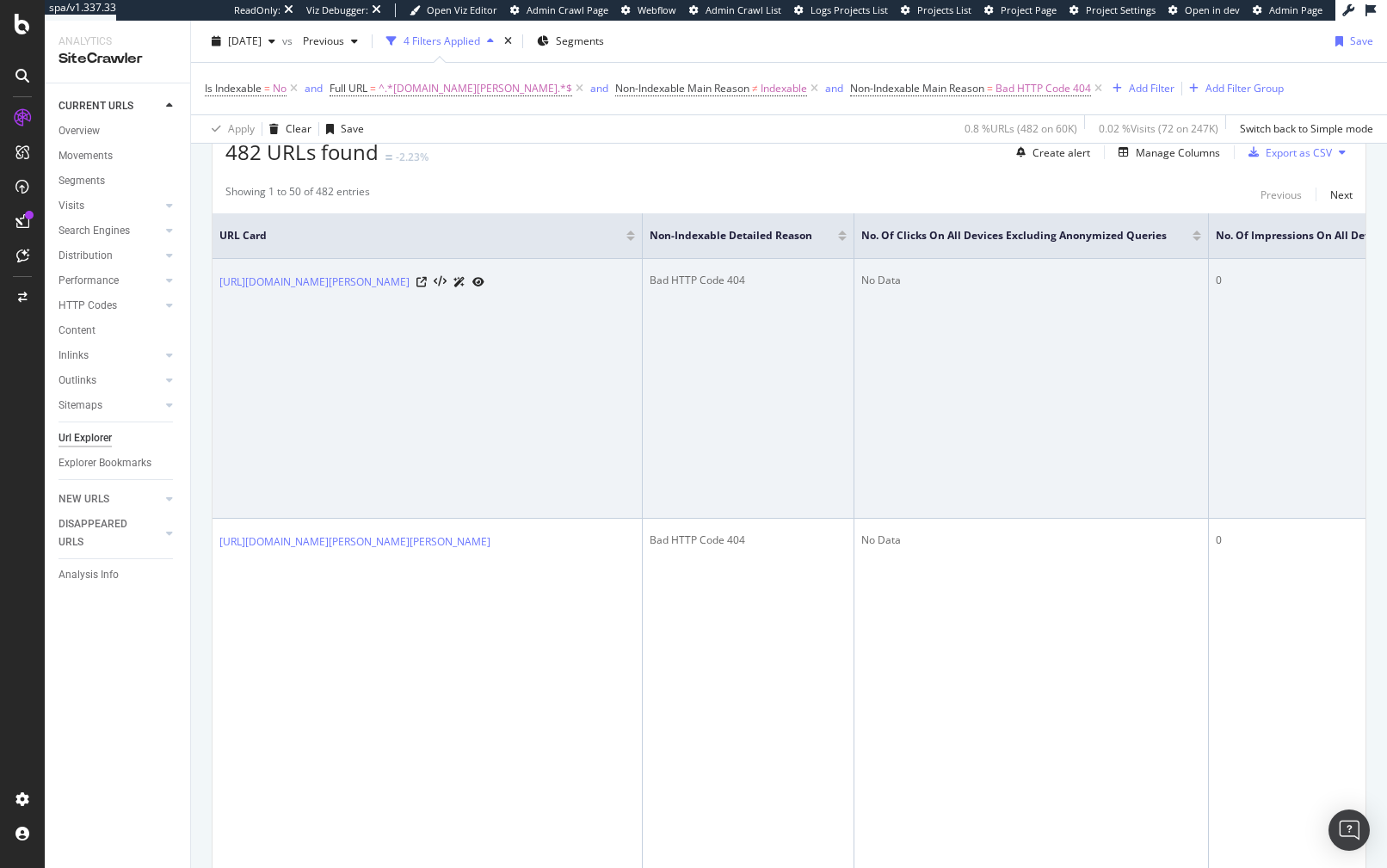
click at [677, 519] on td "Bad HTTP Code 404" at bounding box center [748, 388] width 211 height 259
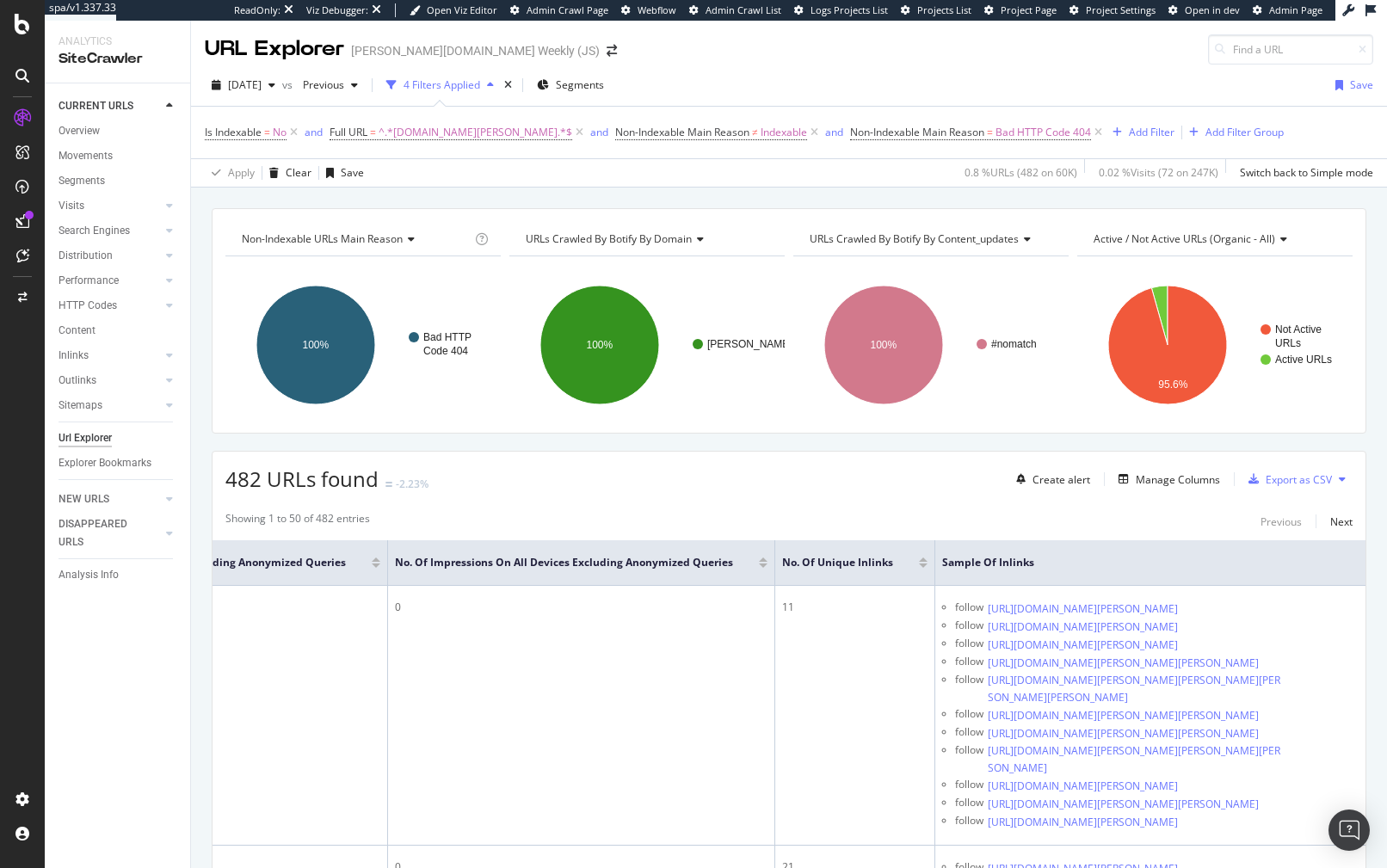
scroll to position [30, 0]
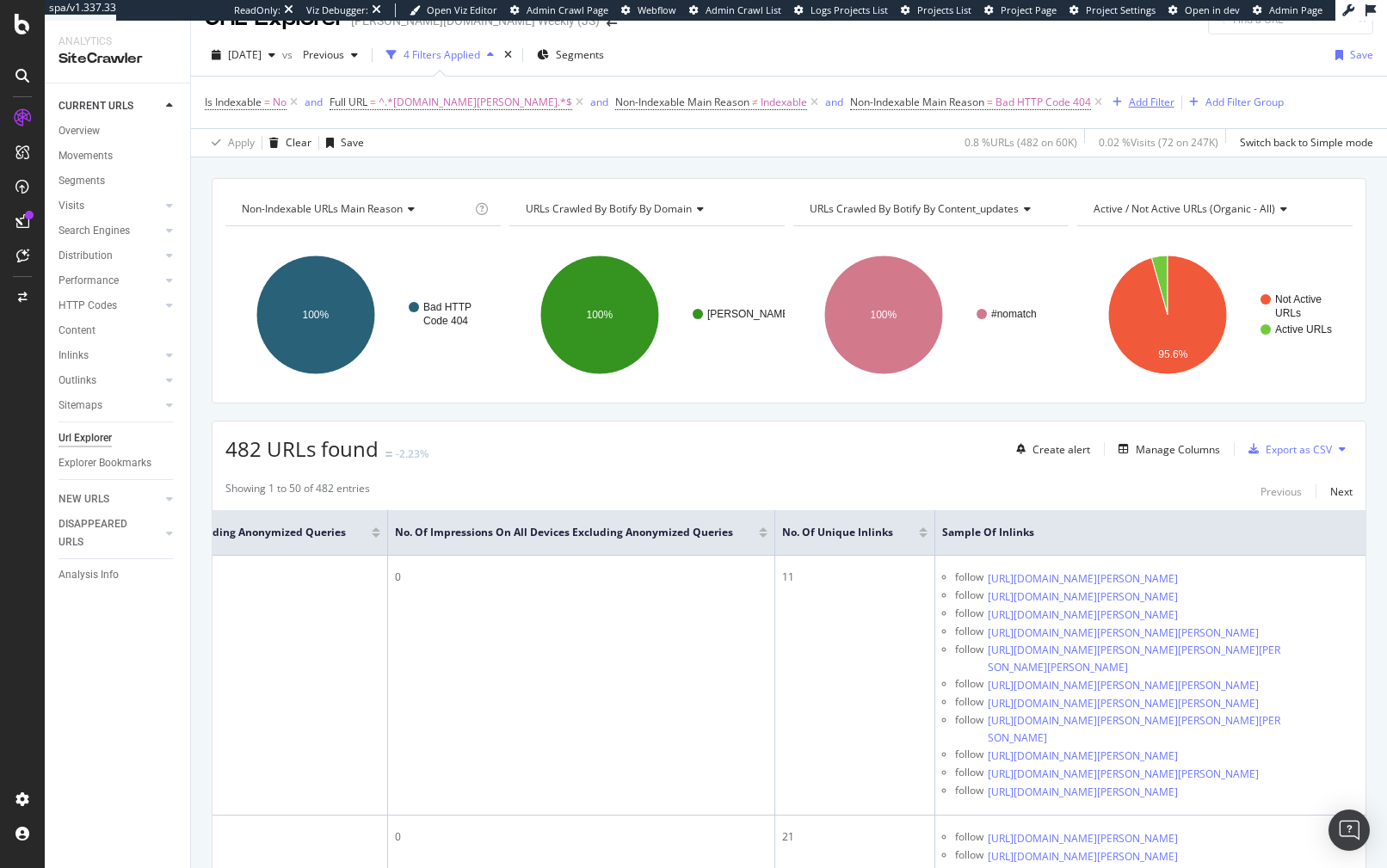
click at [1128, 103] on div "Add Filter" at bounding box center [1151, 102] width 45 height 14
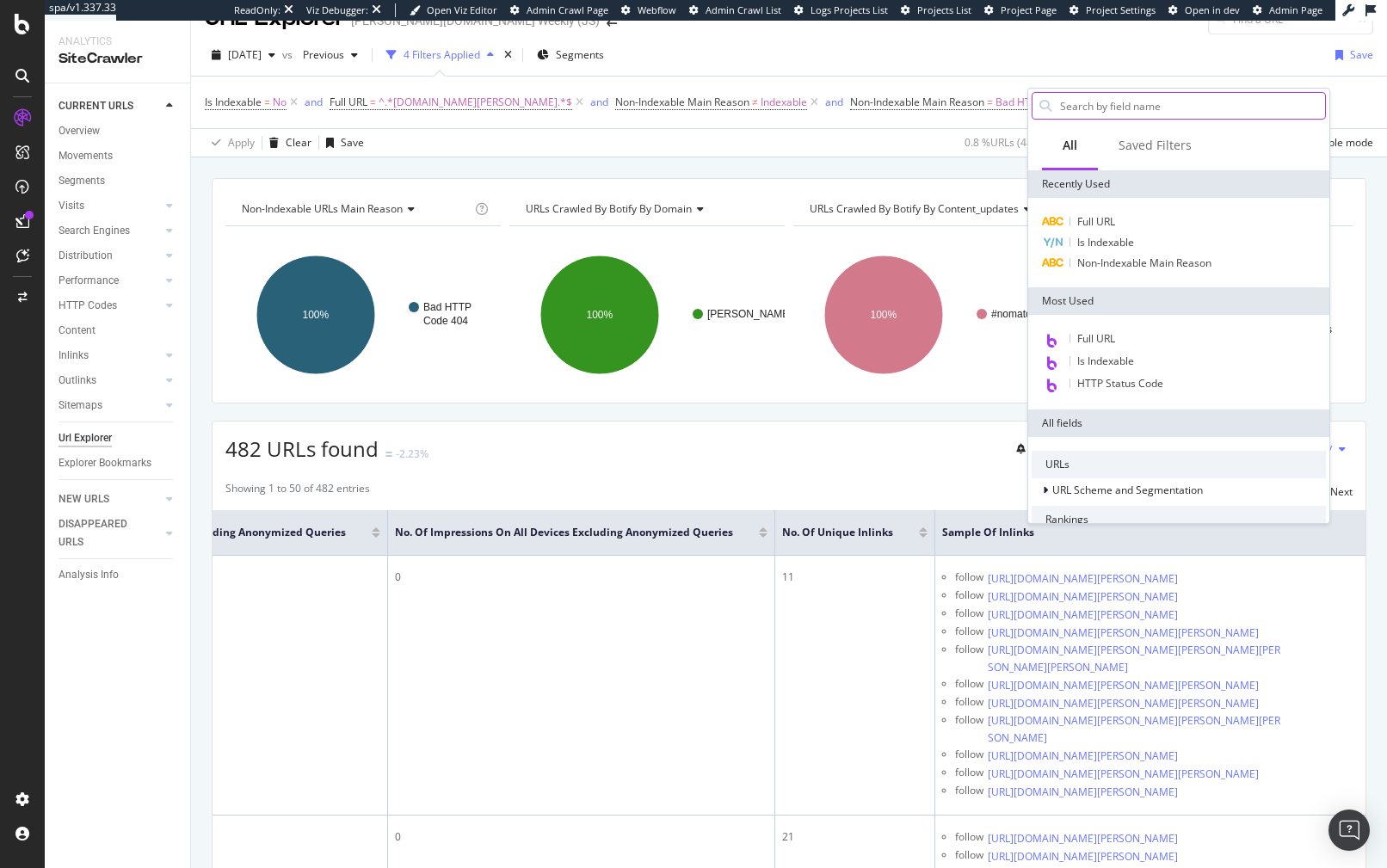
click at [1120, 102] on input "text" at bounding box center [1191, 105] width 267 height 26
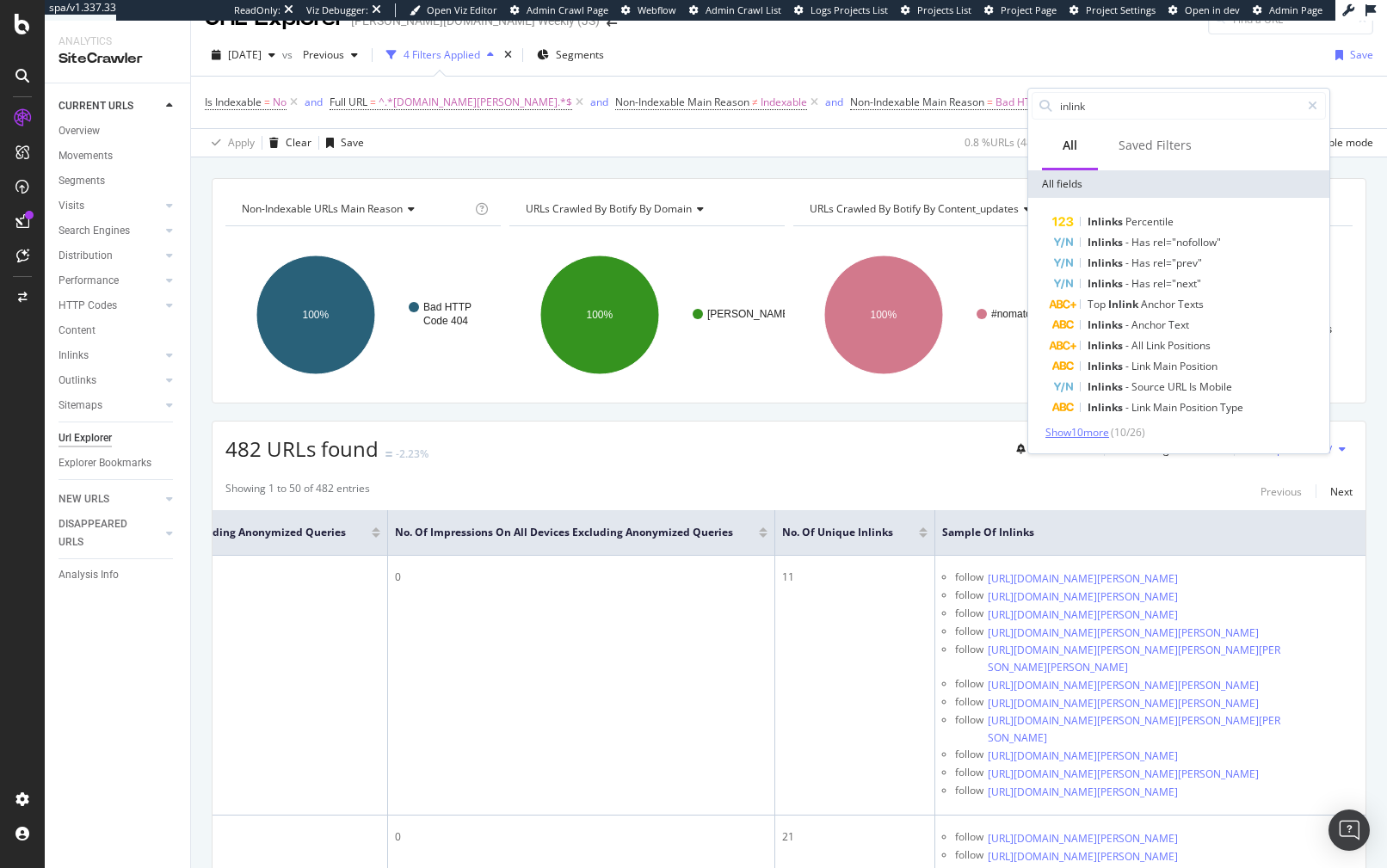
type input "inlink"
click at [1109, 435] on span "Show 10 more" at bounding box center [1077, 432] width 63 height 14
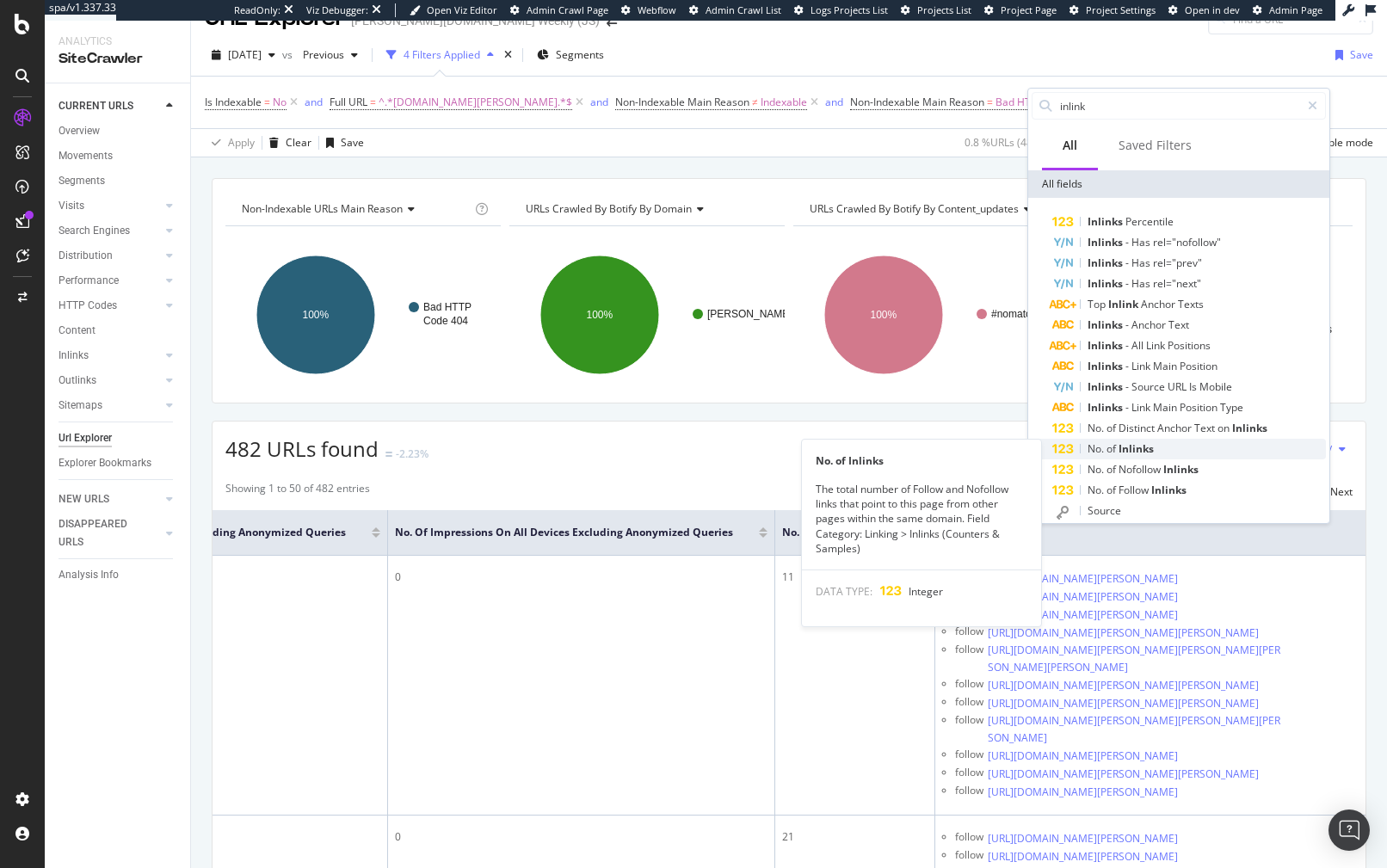
click at [1215, 451] on div "No. of Inlinks" at bounding box center [1188, 448] width 274 height 20
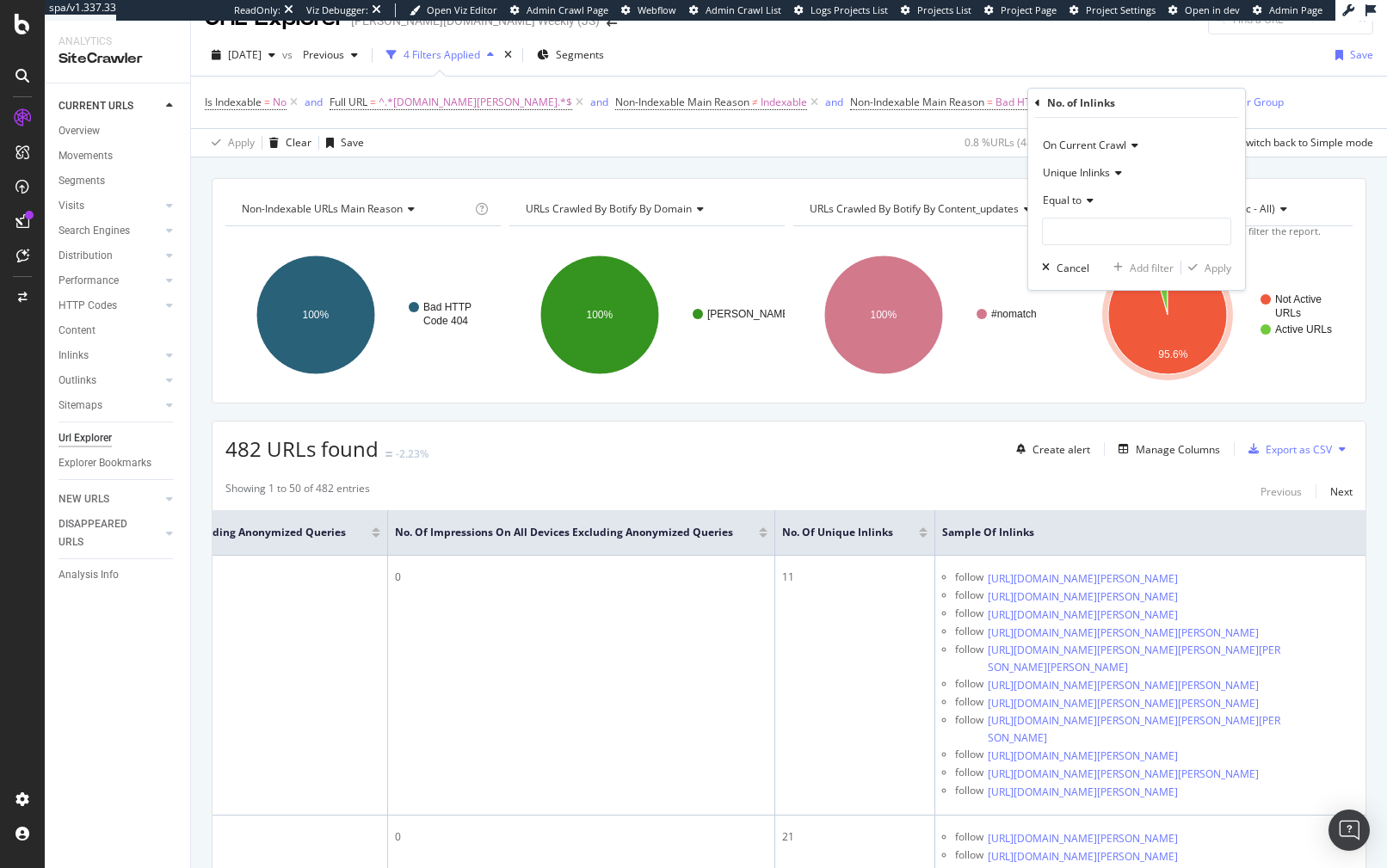
click at [1055, 199] on span "Equal to" at bounding box center [1062, 200] width 38 height 14
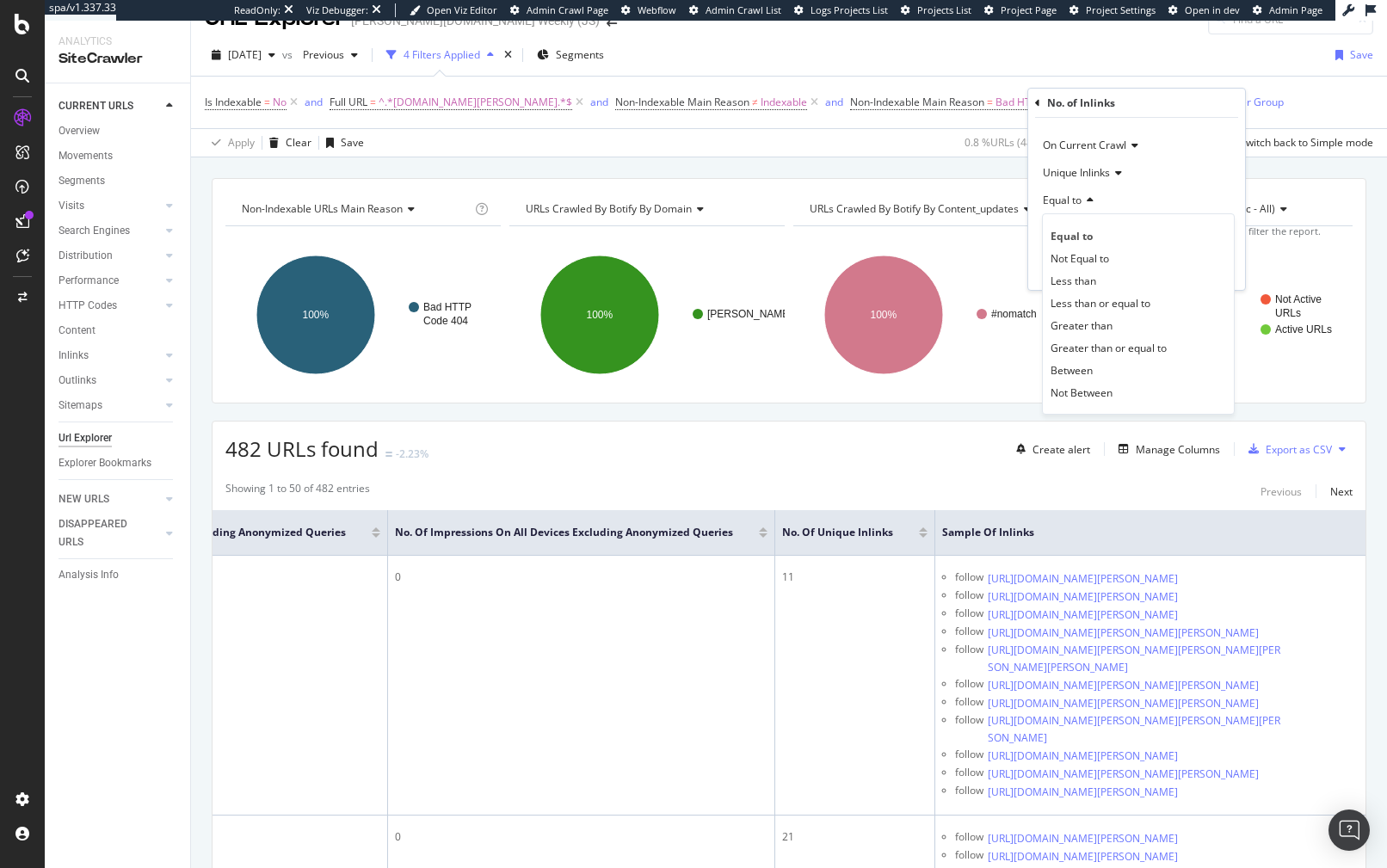
drag, startPoint x: 1111, startPoint y: 350, endPoint x: 1111, endPoint y: 326, distance: 24.0
click at [1111, 350] on span "Greater than or equal to" at bounding box center [1108, 348] width 116 height 14
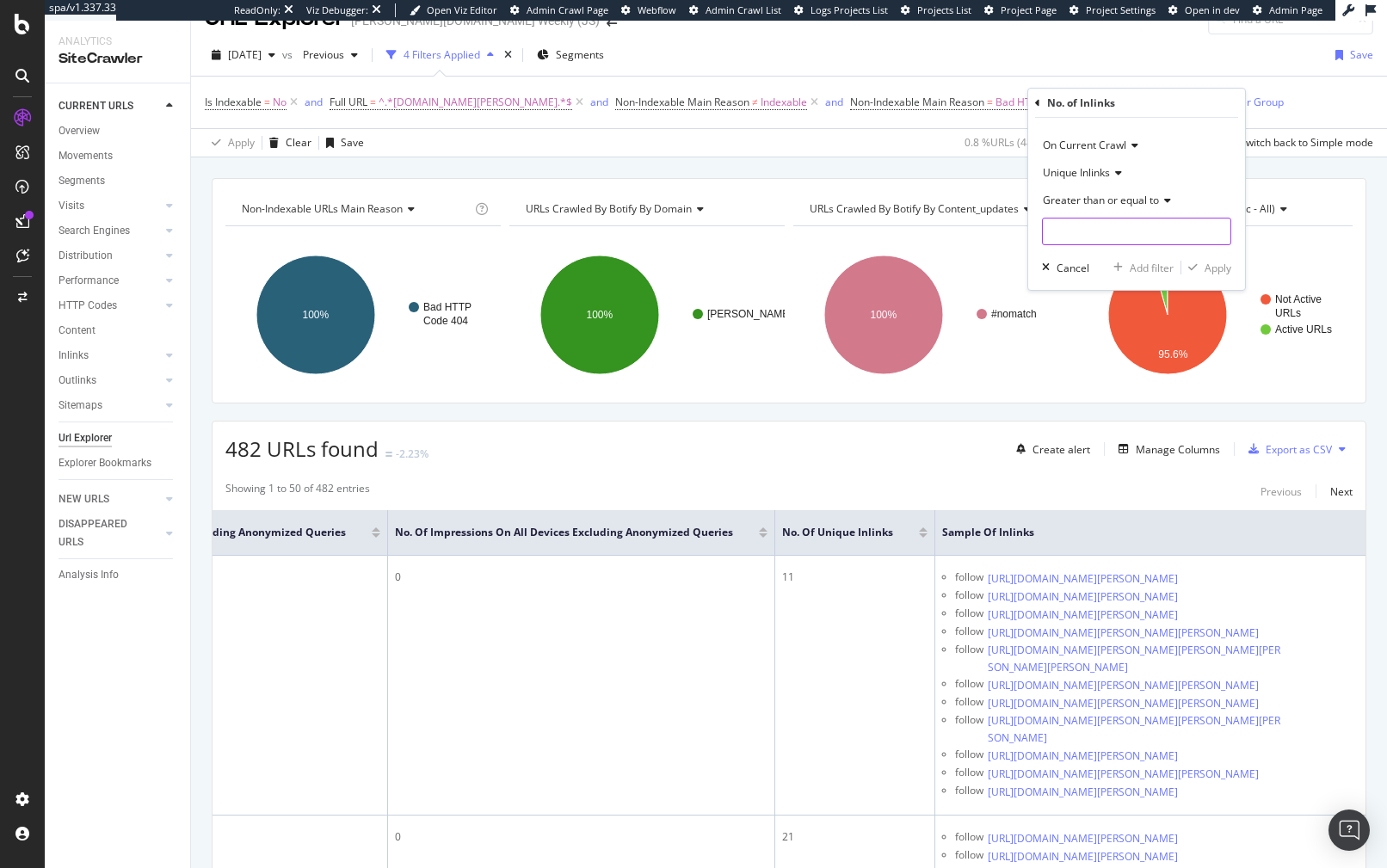
click at [1089, 242] on input "number" at bounding box center [1137, 231] width 189 height 28
type input "100"
click at [1207, 271] on div "Apply" at bounding box center [1218, 267] width 27 height 14
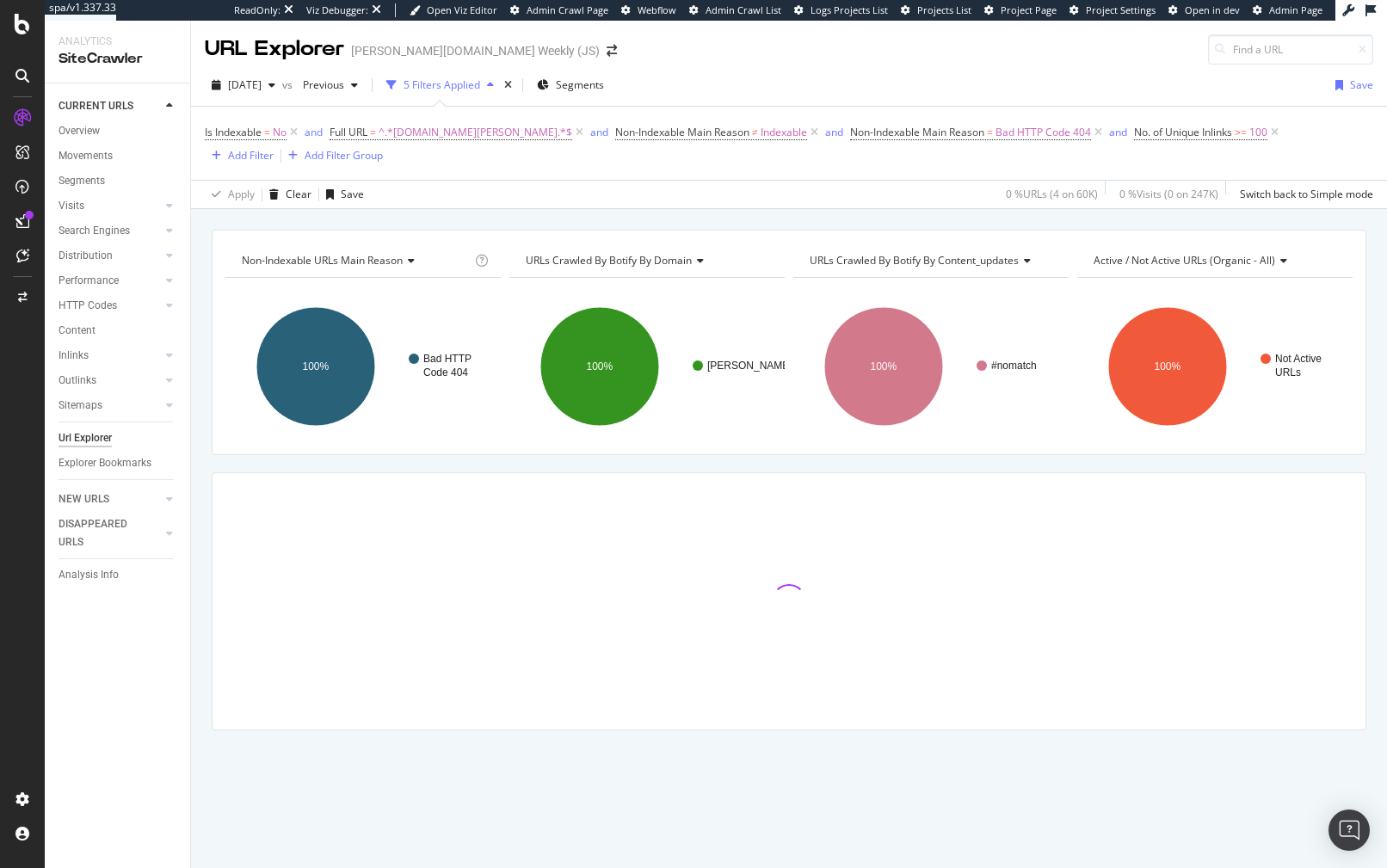
click at [790, 218] on div "Non-Indexable URLs Main Reason Chart (by Value) Table Expand Export as CSV Expo…" at bounding box center [788, 230] width 1195 height 41
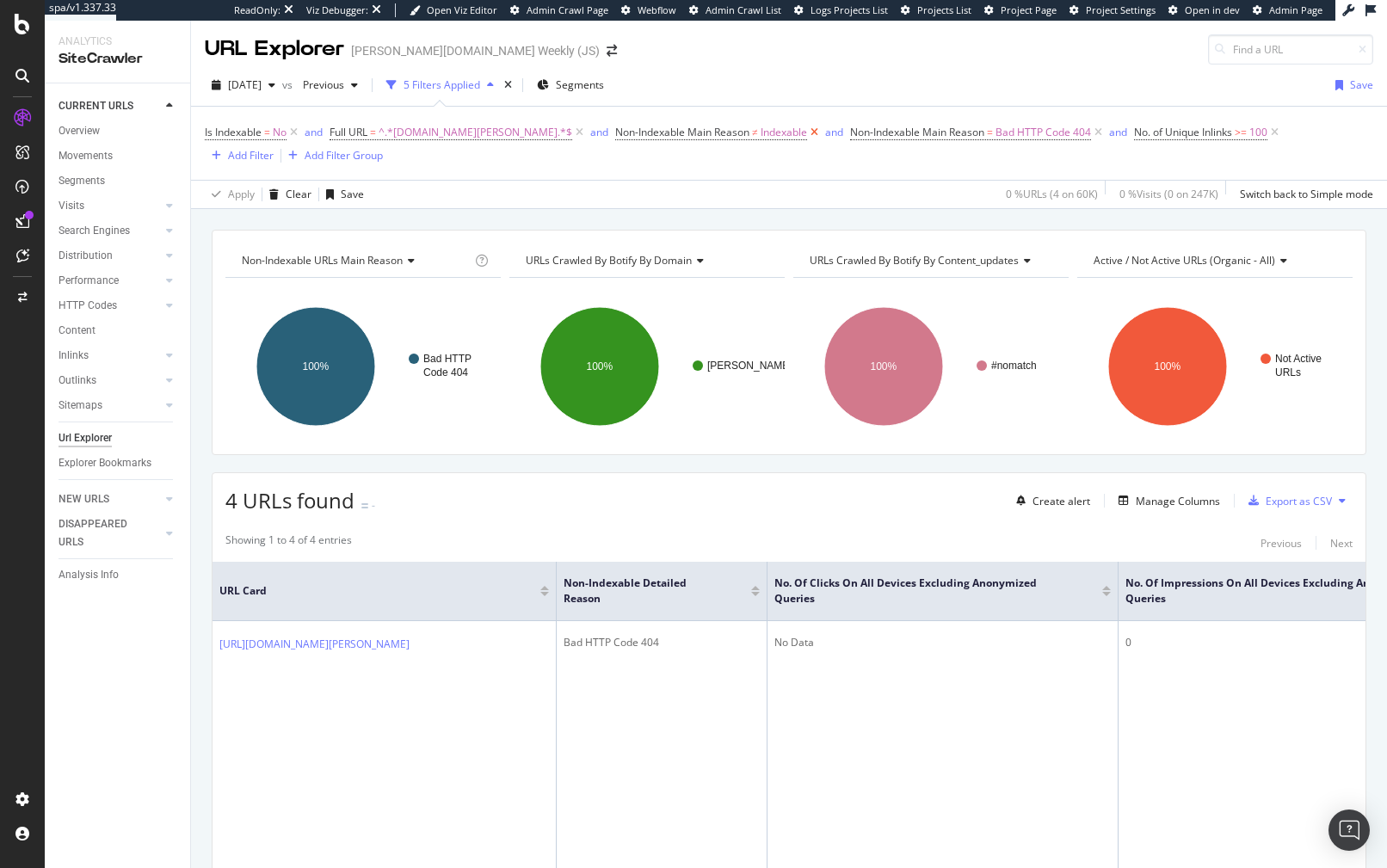
click at [807, 134] on icon at bounding box center [814, 132] width 14 height 17
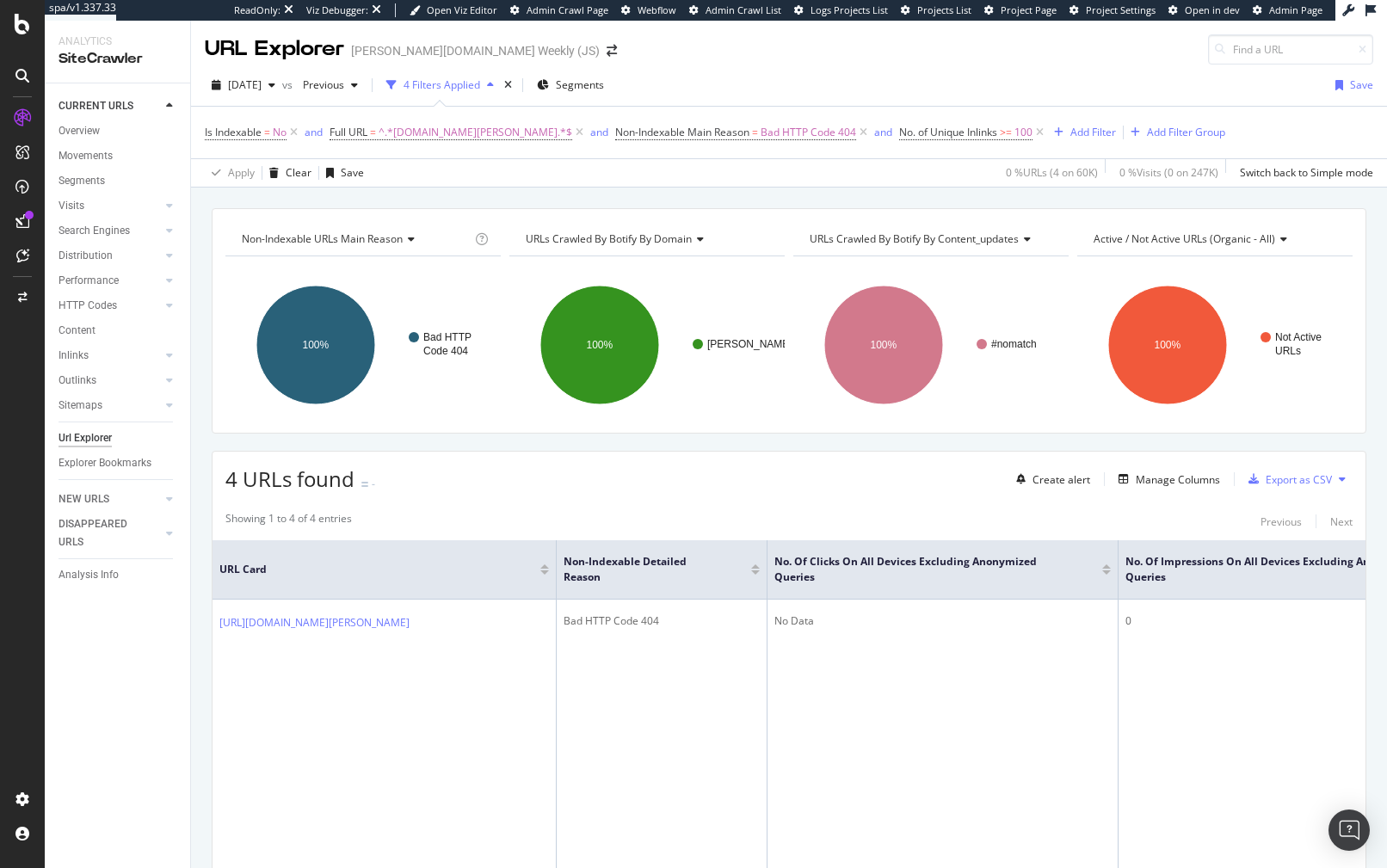
click at [493, 213] on div "Non-Indexable URLs Main Reason Chart (by Value) Table Expand Export as CSV Expo…" at bounding box center [788, 321] width 1154 height 225
click at [295, 132] on icon at bounding box center [293, 132] width 14 height 17
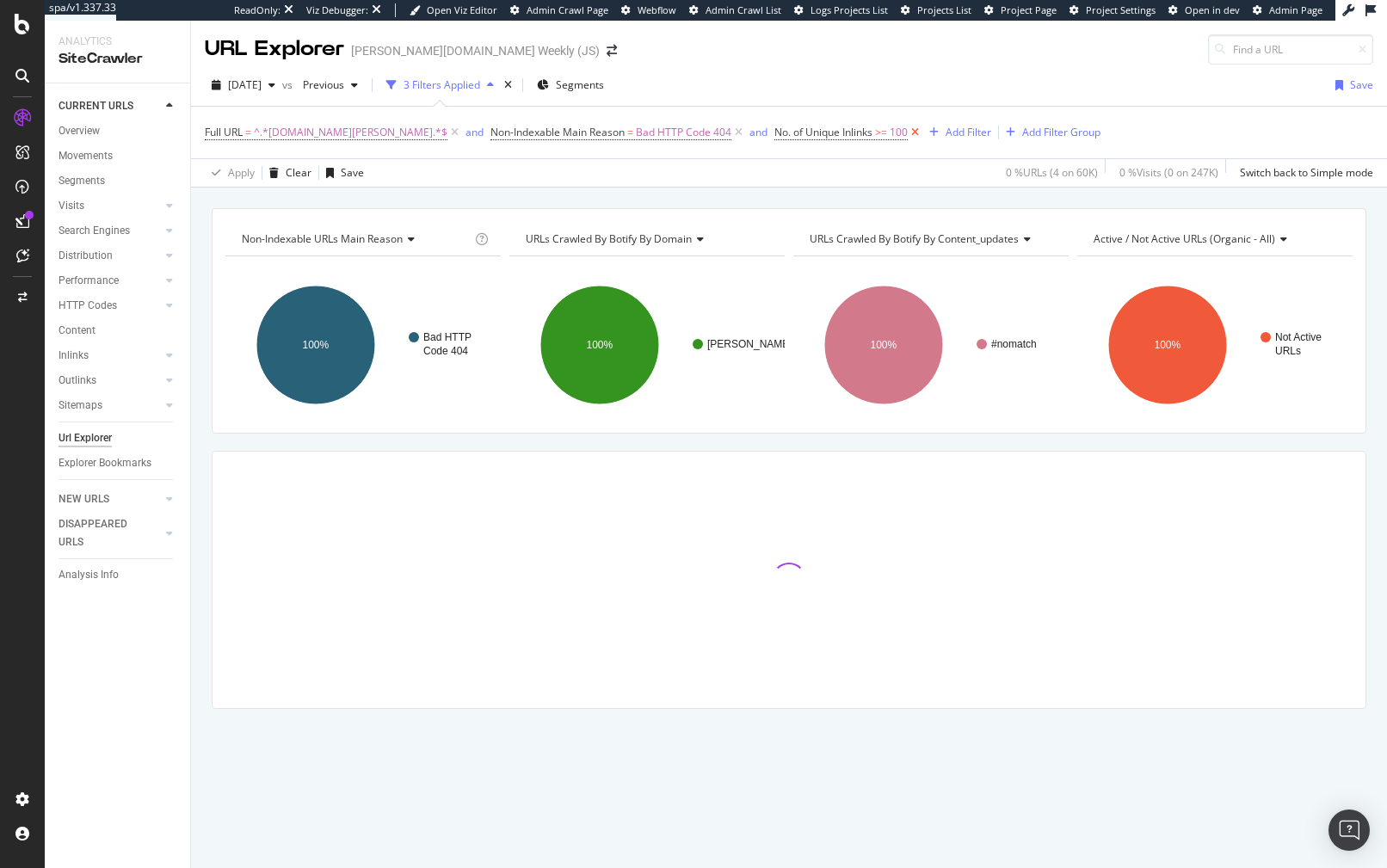
click at [907, 133] on icon at bounding box center [915, 132] width 14 height 17
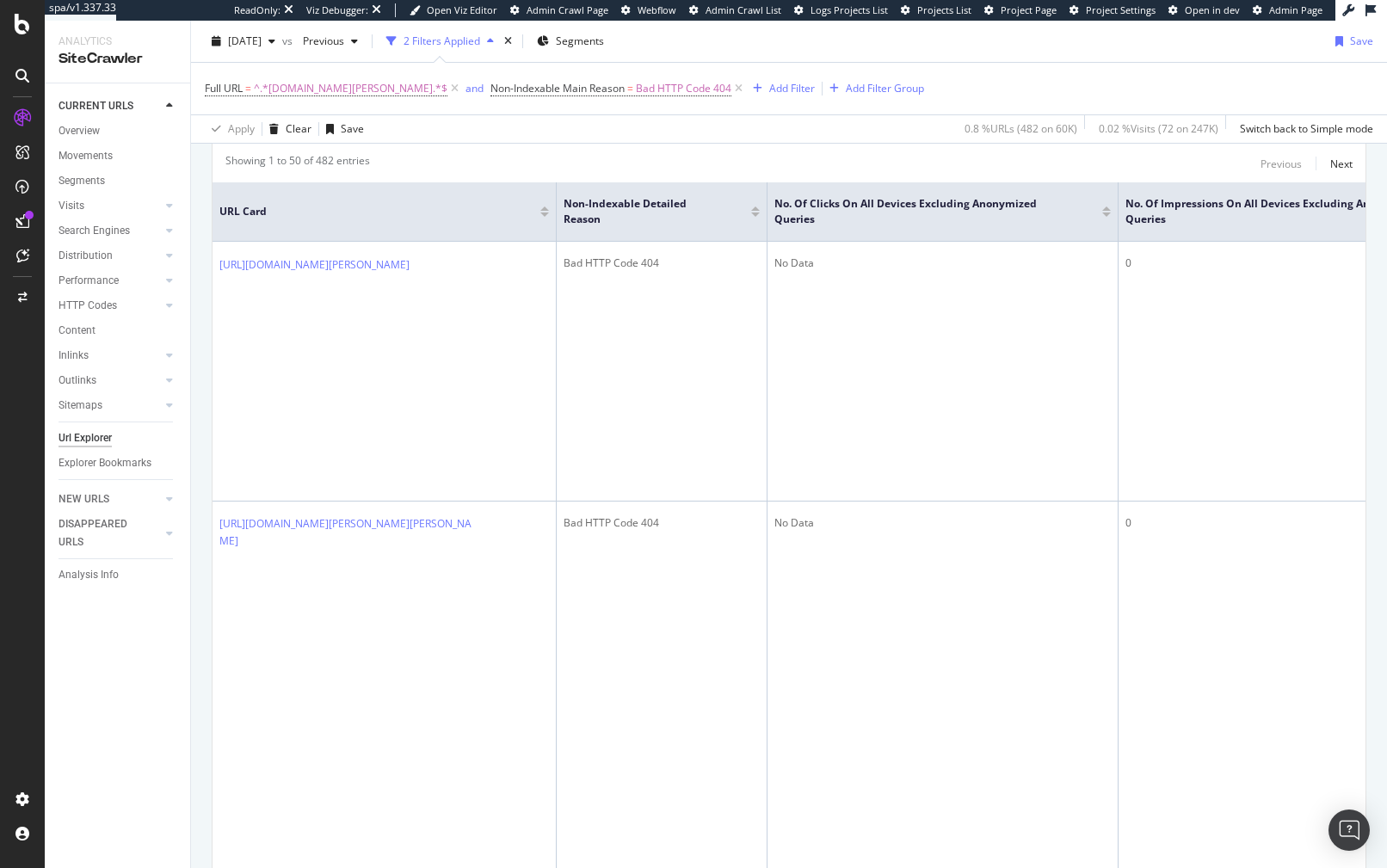
scroll to position [0, 740]
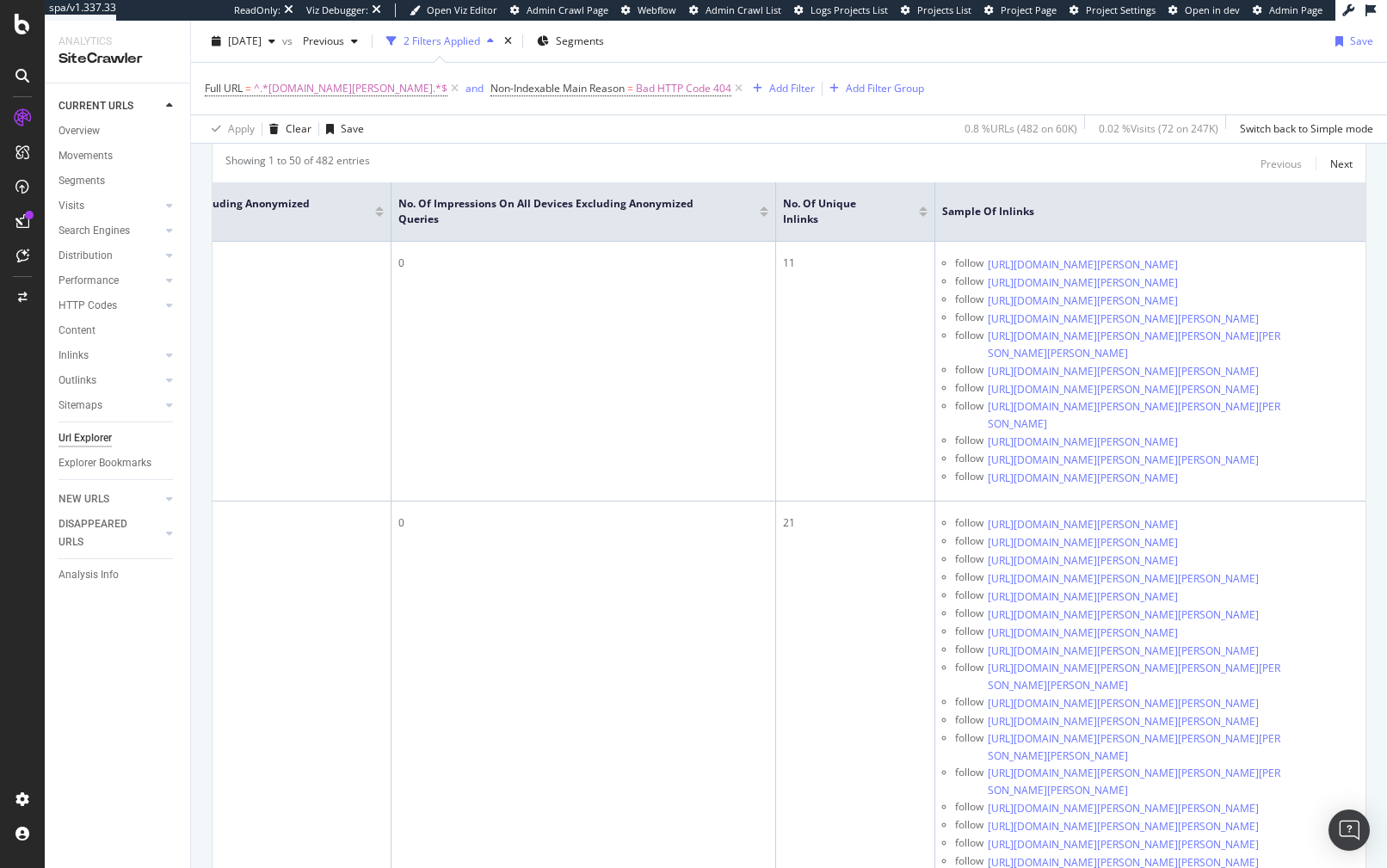
click at [919, 213] on div at bounding box center [923, 214] width 9 height 4
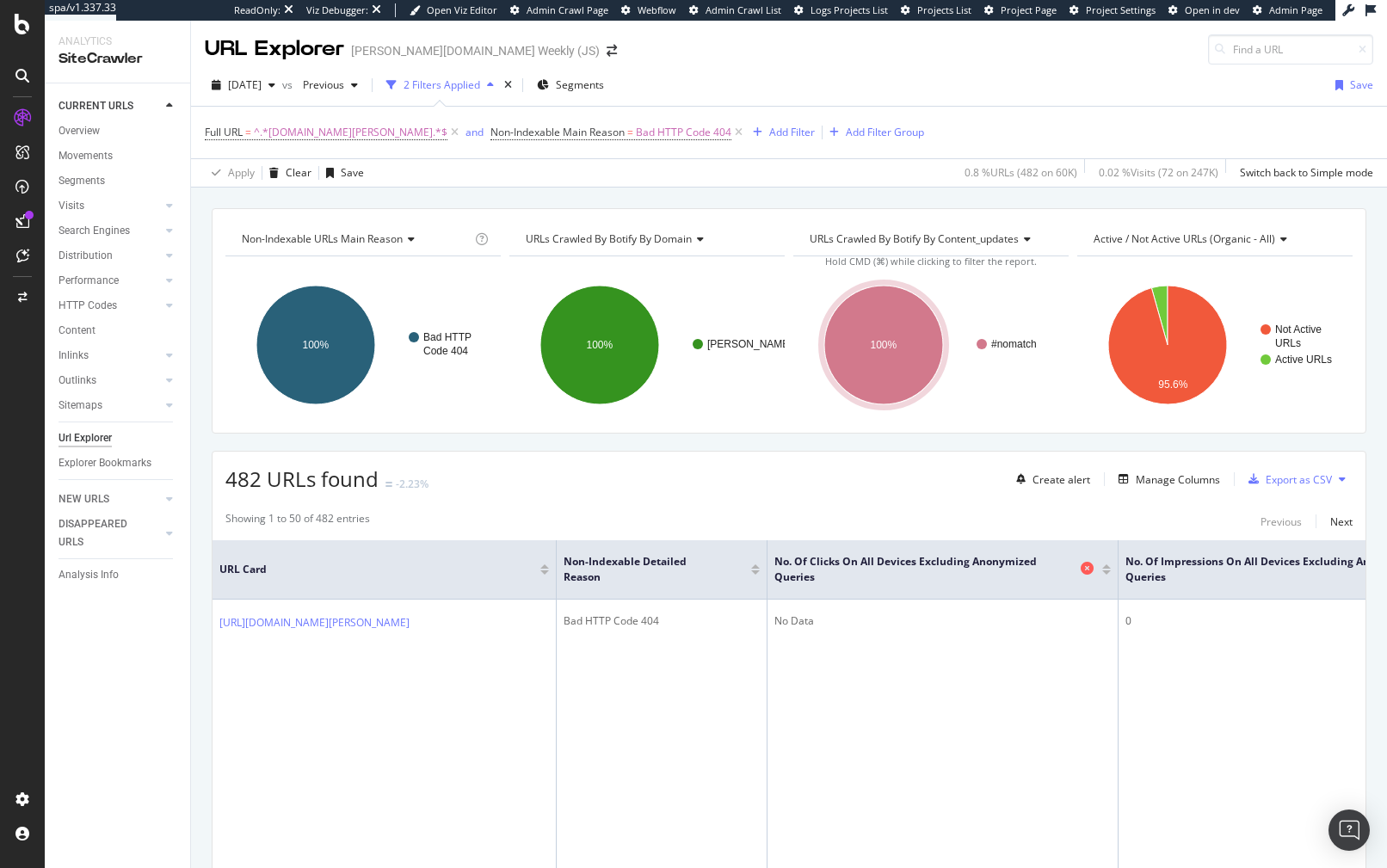
click at [867, 571] on span "No. of Clicks On All Devices excluding anonymized queries" at bounding box center [925, 569] width 302 height 31
click at [551, 519] on div "Showing 1 to 50 of 482 entries Previous Next" at bounding box center [788, 520] width 1153 height 20
click at [1266, 478] on div "Export as CSV" at bounding box center [1299, 479] width 66 height 14
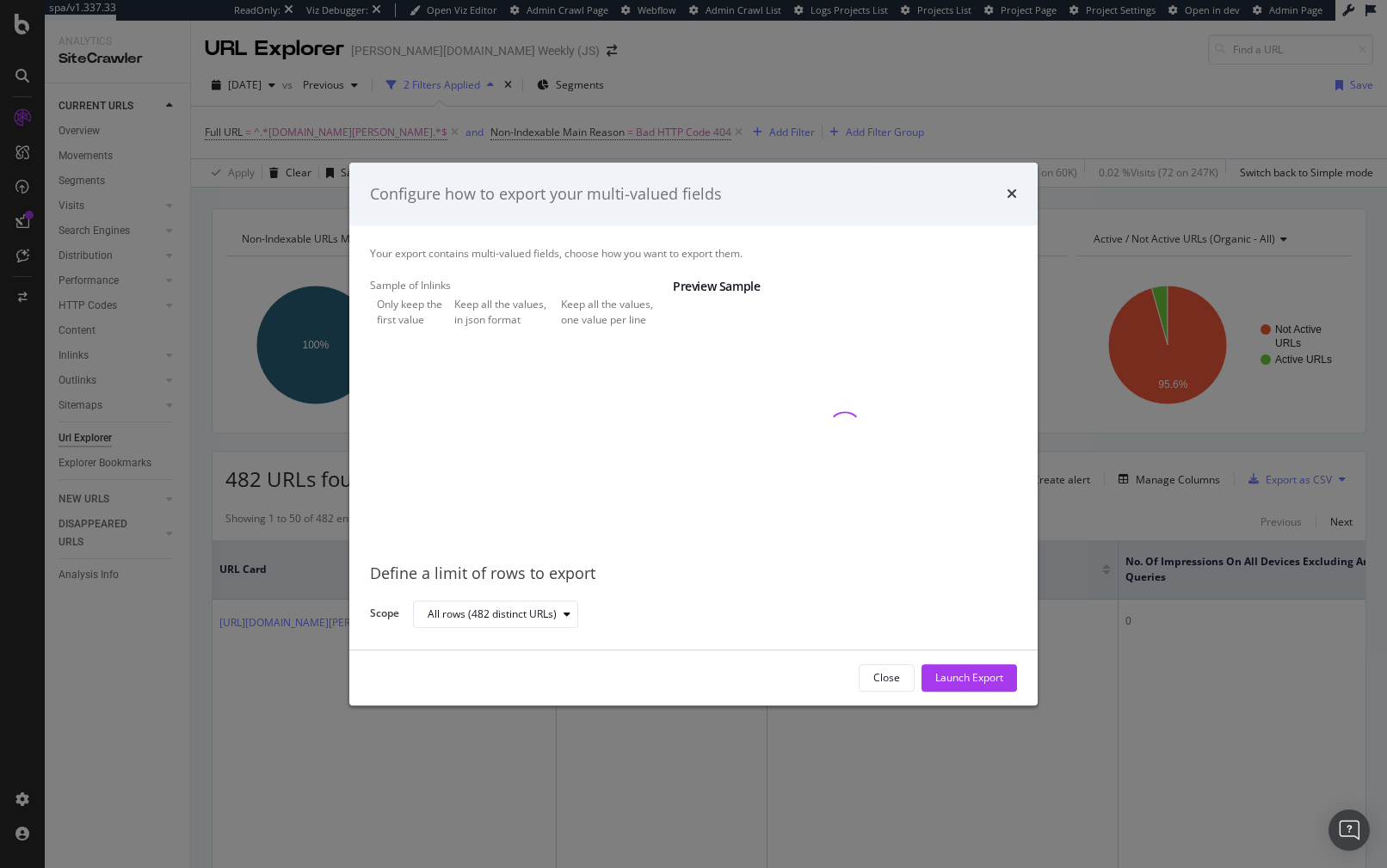
click at [455, 327] on div "Keep all the values, in json format" at bounding box center [505, 312] width 100 height 29
click at [997, 679] on div "Launch Export" at bounding box center [969, 678] width 68 height 14
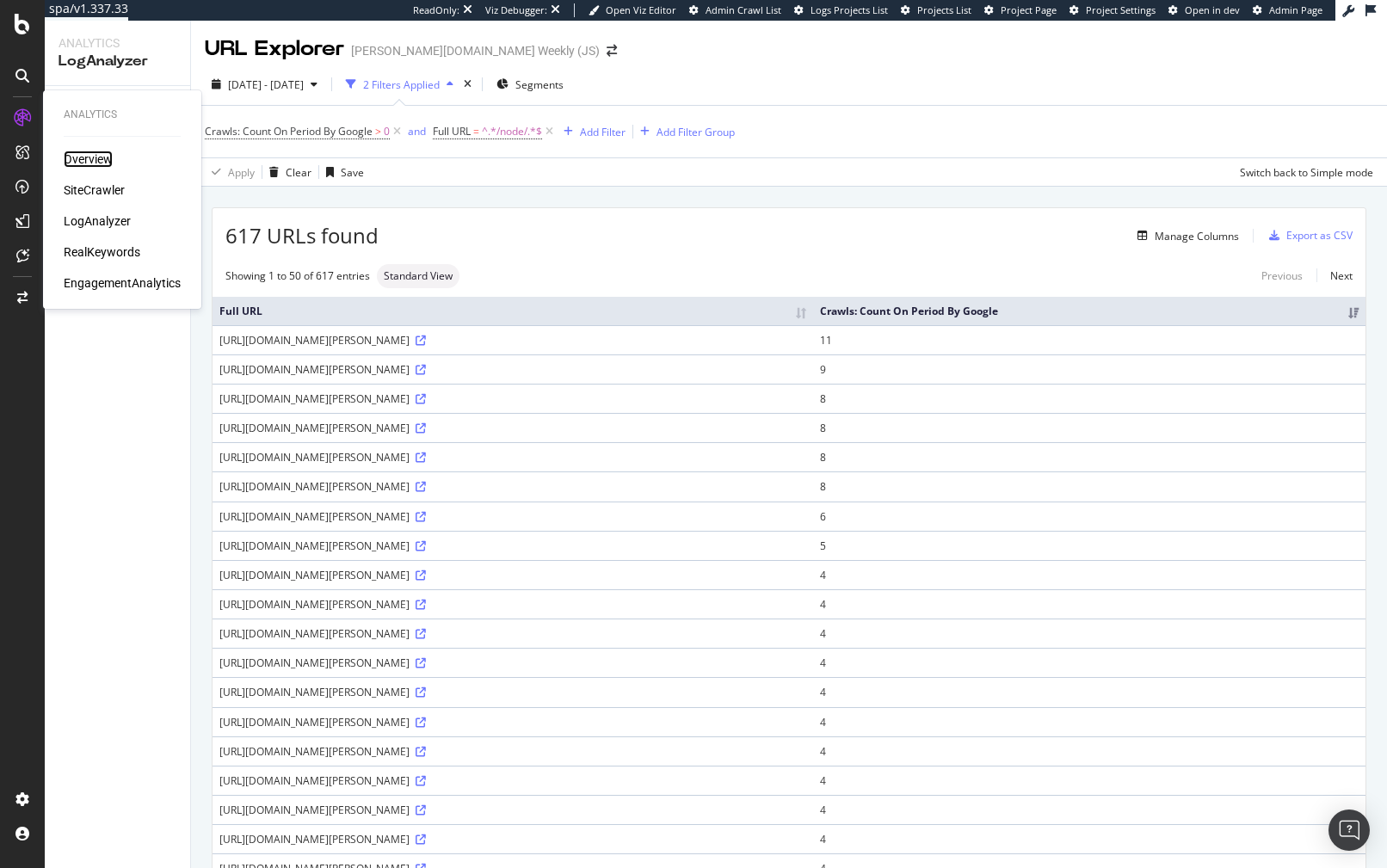
click at [86, 160] on div "Overview" at bounding box center [87, 159] width 49 height 17
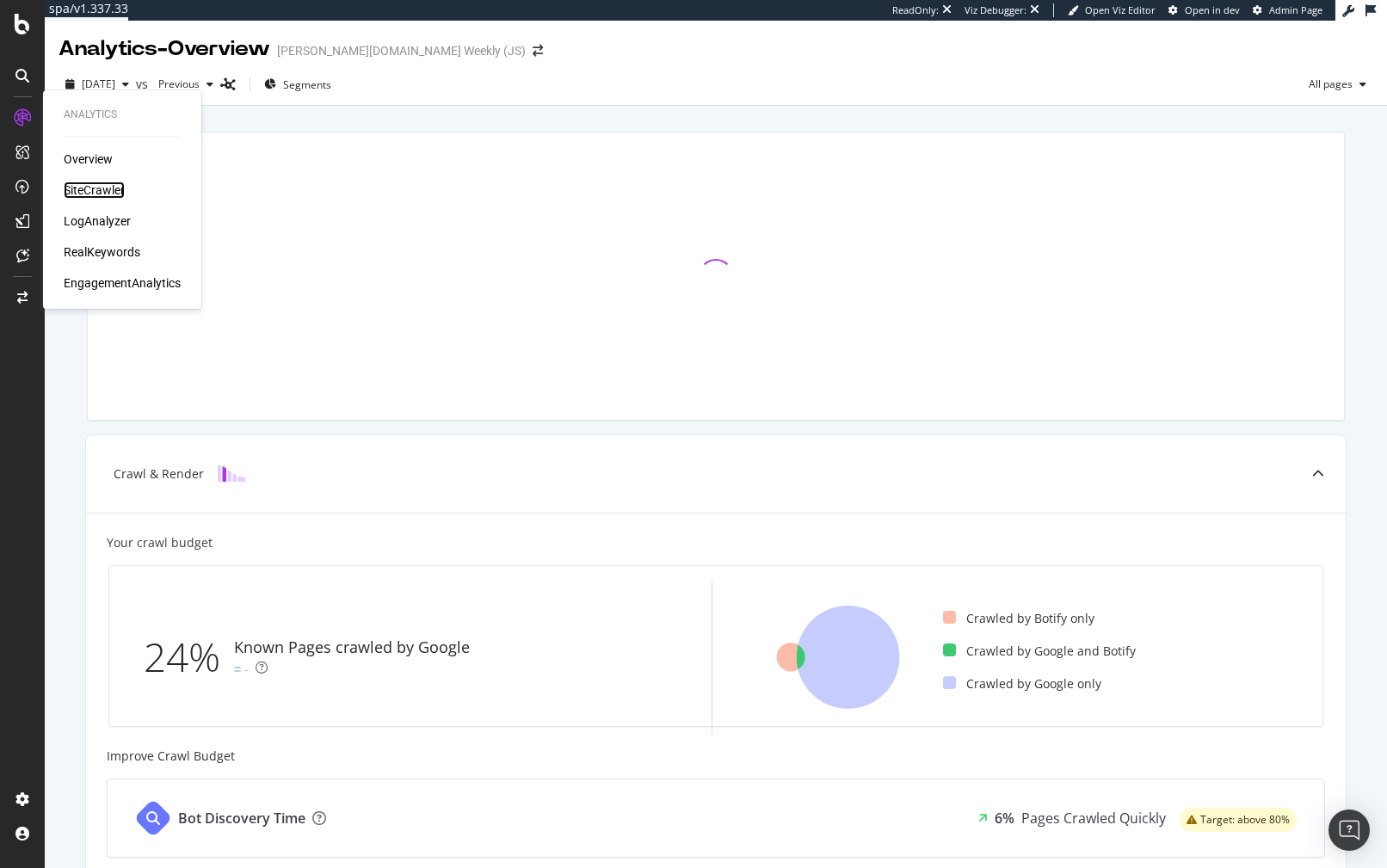
click at [97, 192] on div "SiteCrawler" at bounding box center [94, 190] width 62 height 17
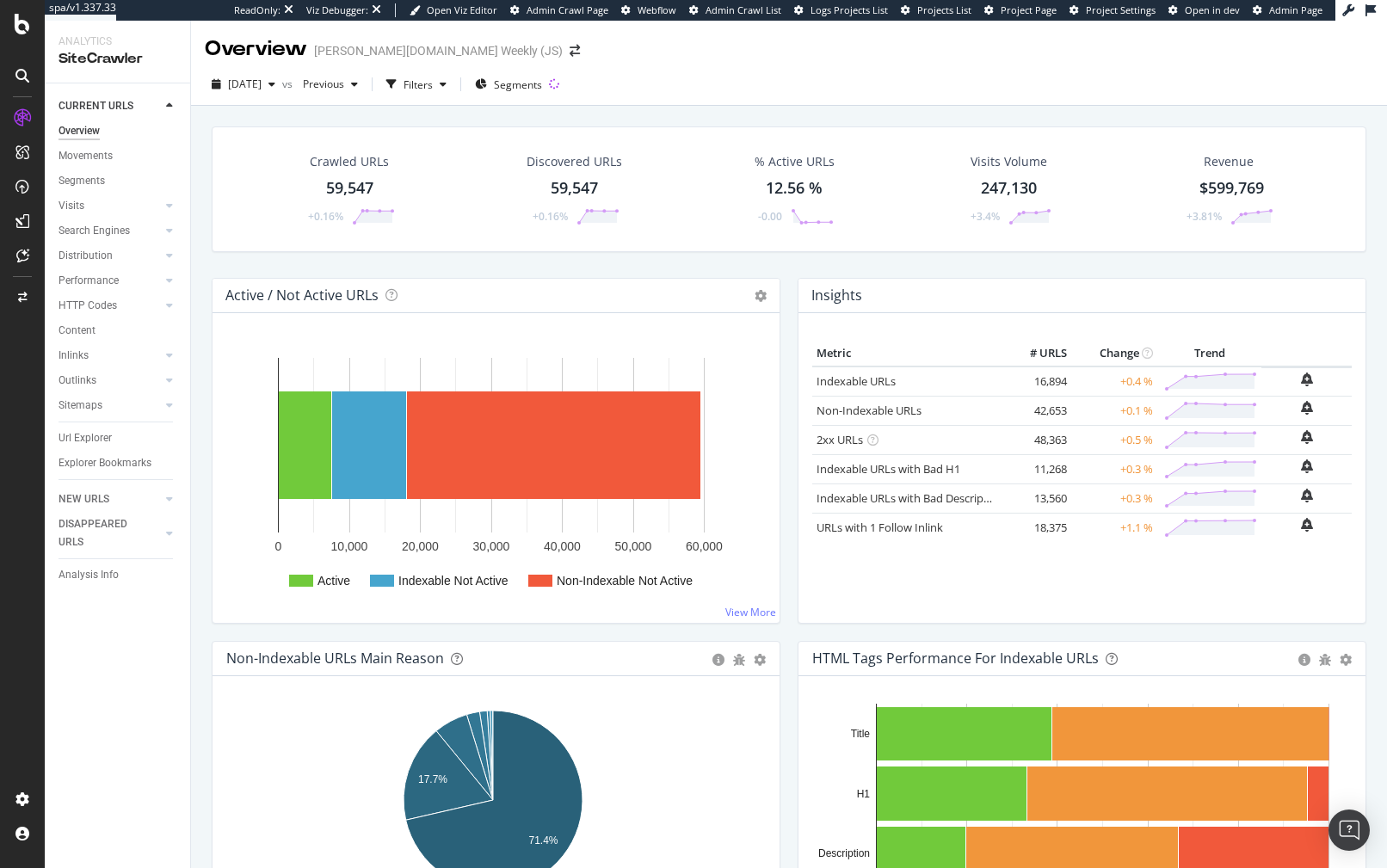
click at [88, 249] on div "RealKeywords" at bounding box center [102, 251] width 77 height 17
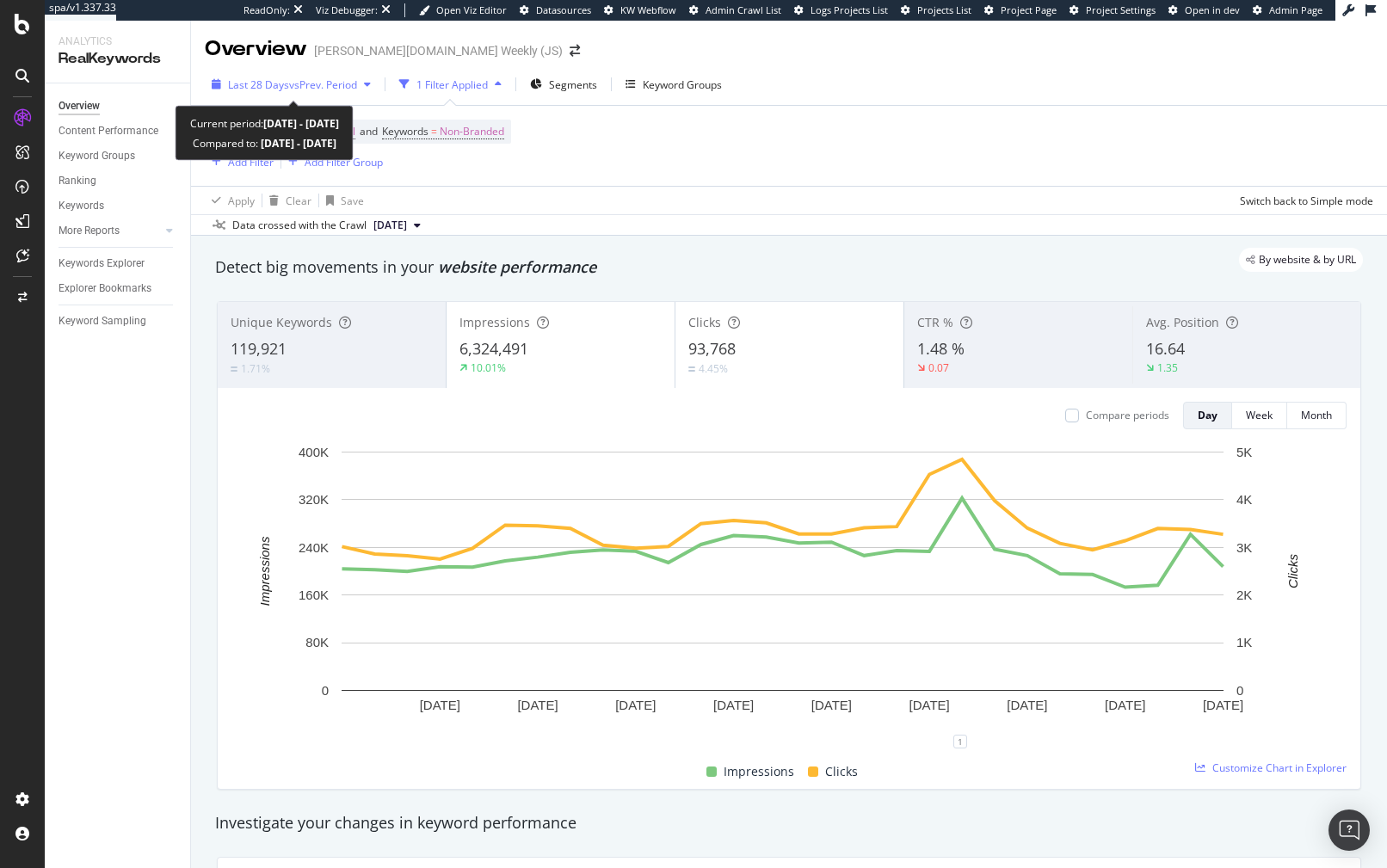
click at [309, 79] on span "vs Prev. Period" at bounding box center [323, 85] width 68 height 14
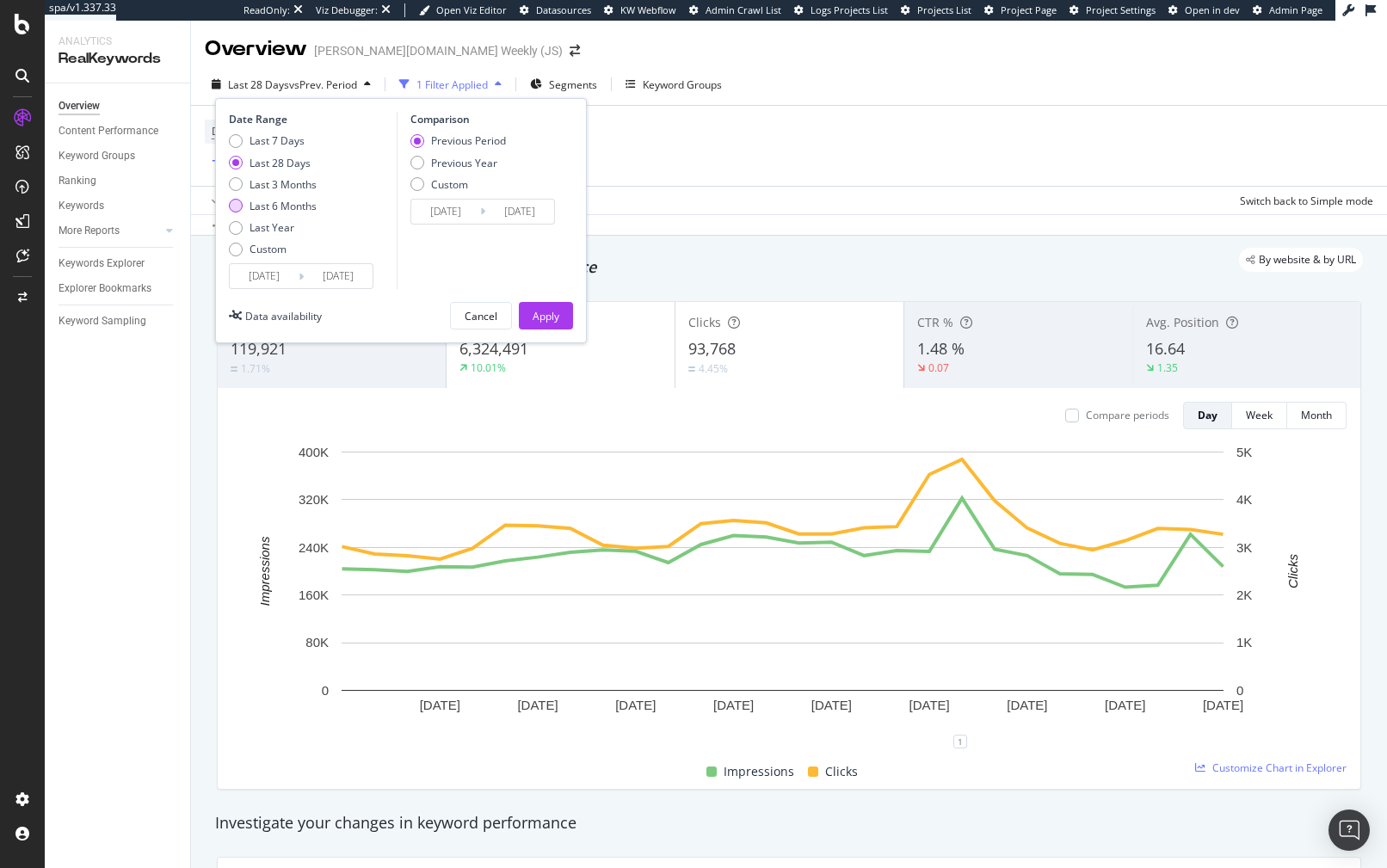
click at [278, 207] on div "Last 6 Months" at bounding box center [283, 206] width 67 height 14
type input "[DATE]"
click at [285, 184] on div "Last 3 Months" at bounding box center [283, 184] width 67 height 14
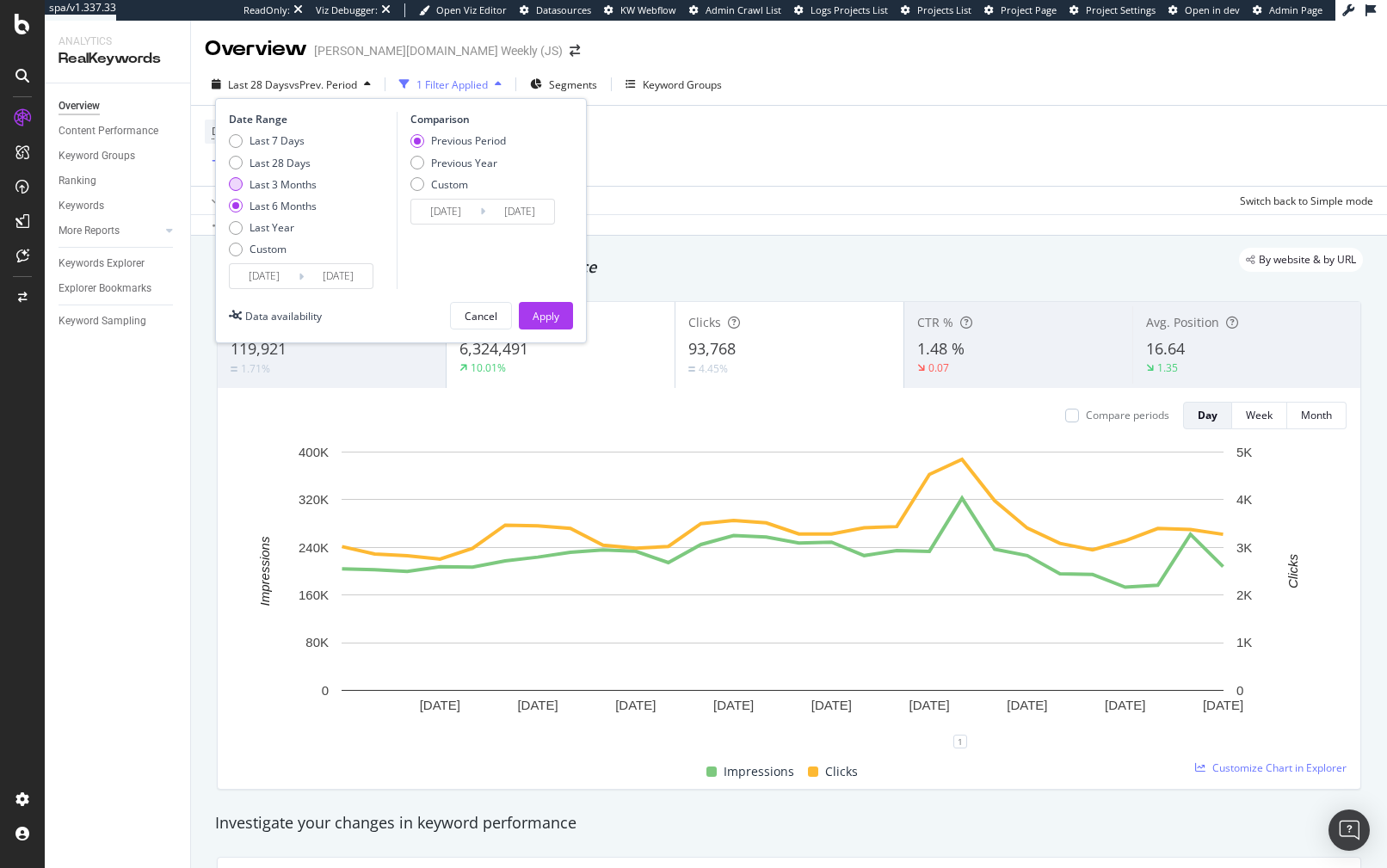
type input "[DATE]"
click at [535, 302] on button "Apply" at bounding box center [546, 315] width 54 height 28
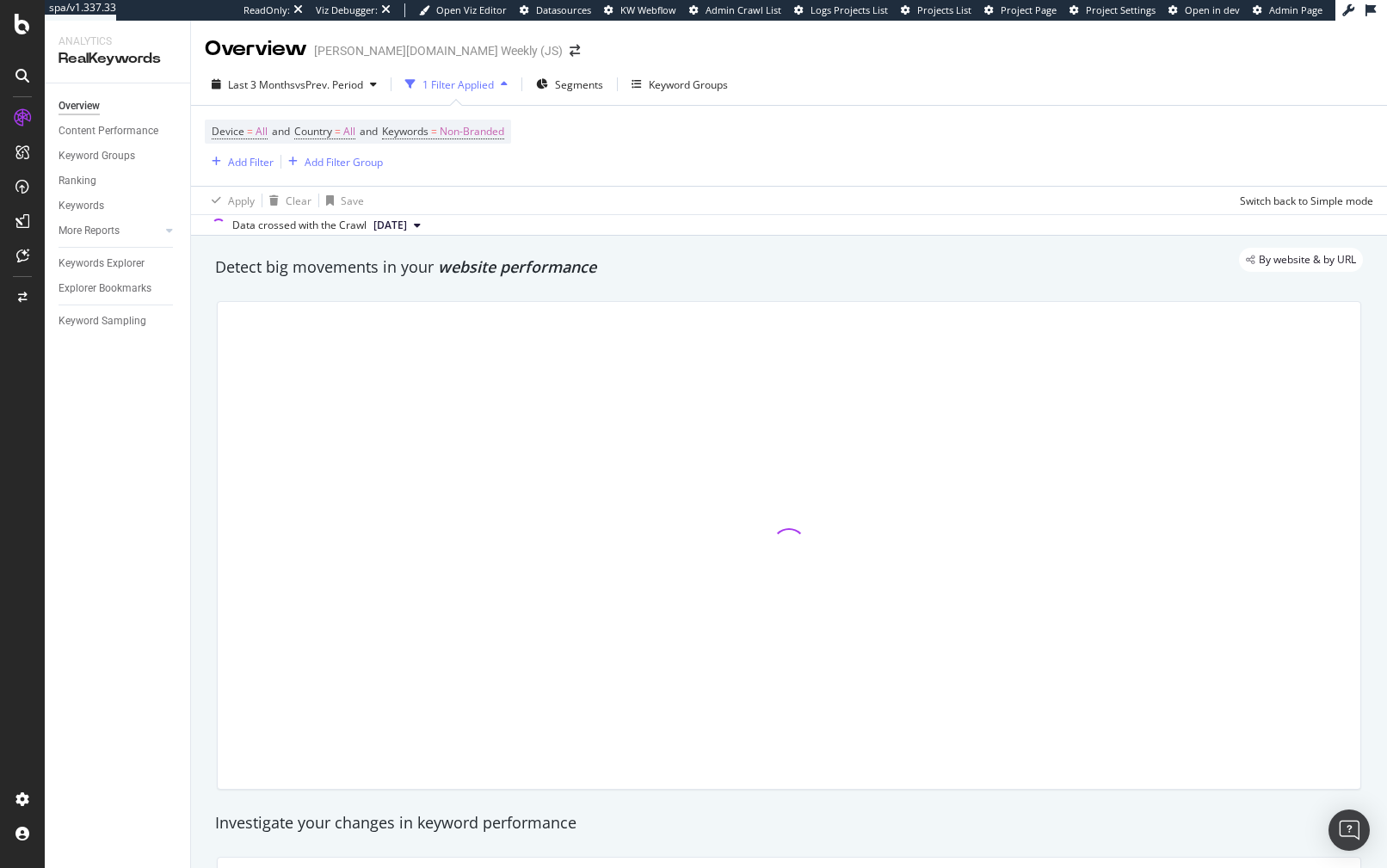
click at [911, 167] on div "Device = All and Country = All and Keywords = Non-Branded Add Filter Add Filter…" at bounding box center [789, 146] width 1169 height 80
click at [919, 164] on div "Device = All and Country = All and Keywords = Non-Branded Add Filter Add Filter…" at bounding box center [789, 146] width 1169 height 80
click at [872, 263] on div "By website & by URL" at bounding box center [780, 259] width 1165 height 24
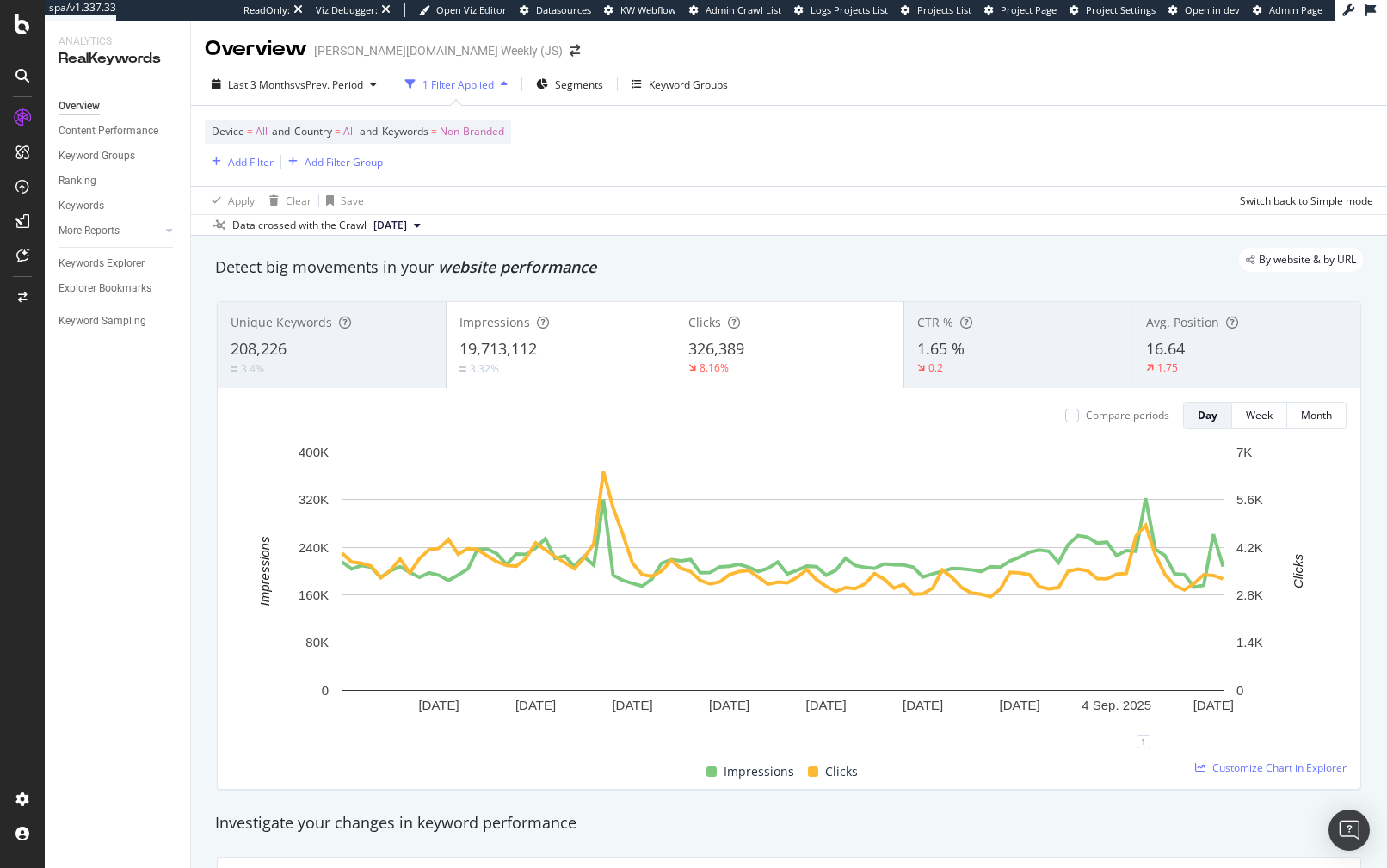
click at [565, 363] on div "3.32%" at bounding box center [560, 368] width 202 height 16
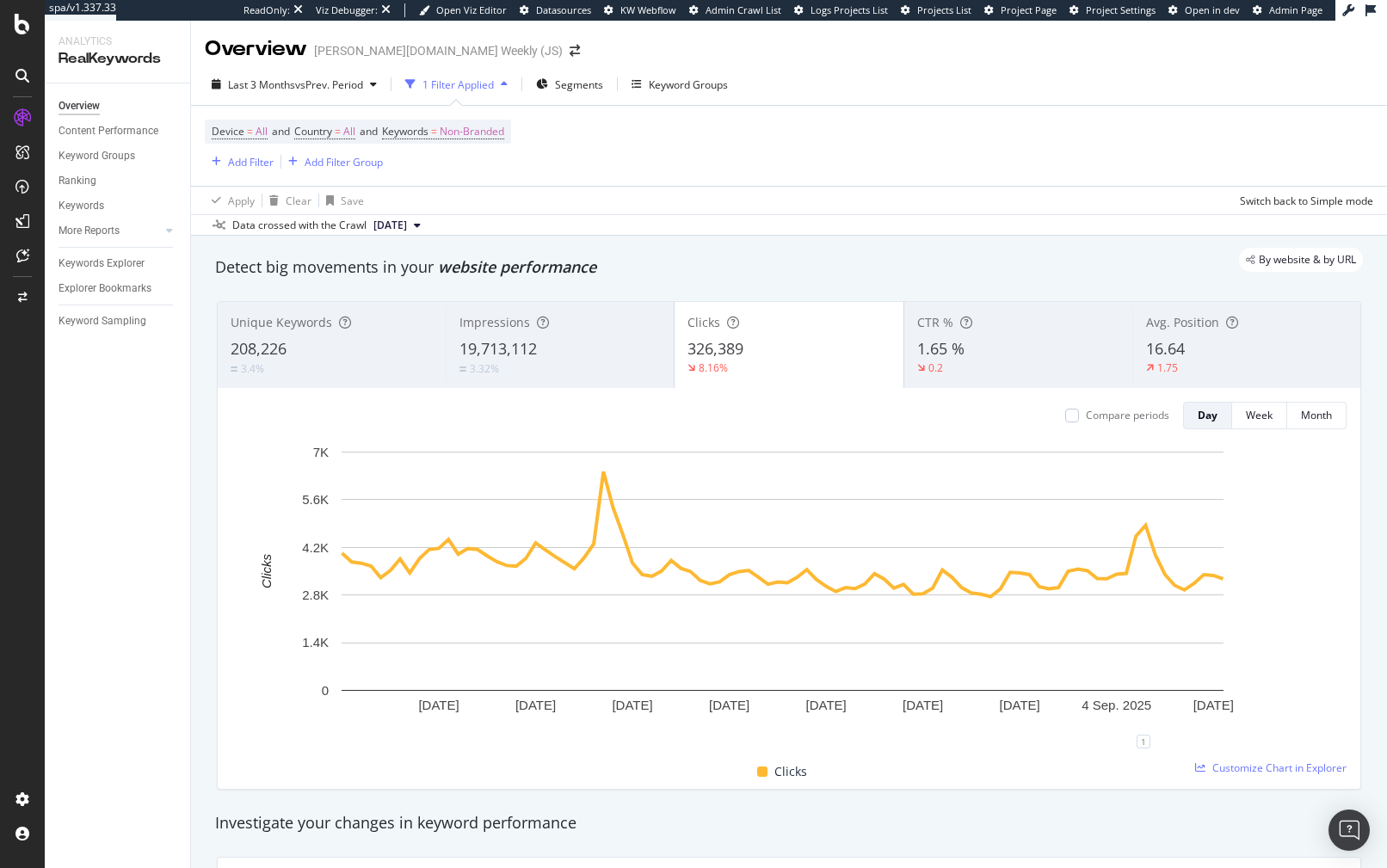
click at [679, 253] on div "By website & by URL" at bounding box center [780, 259] width 1165 height 24
click at [678, 252] on div "By website & by URL" at bounding box center [780, 259] width 1165 height 24
click at [1319, 588] on rect "A chart." at bounding box center [783, 592] width 1102 height 299
click at [1297, 584] on rect "A chart." at bounding box center [783, 592] width 1102 height 299
click at [1303, 587] on rect "A chart." at bounding box center [783, 592] width 1102 height 299
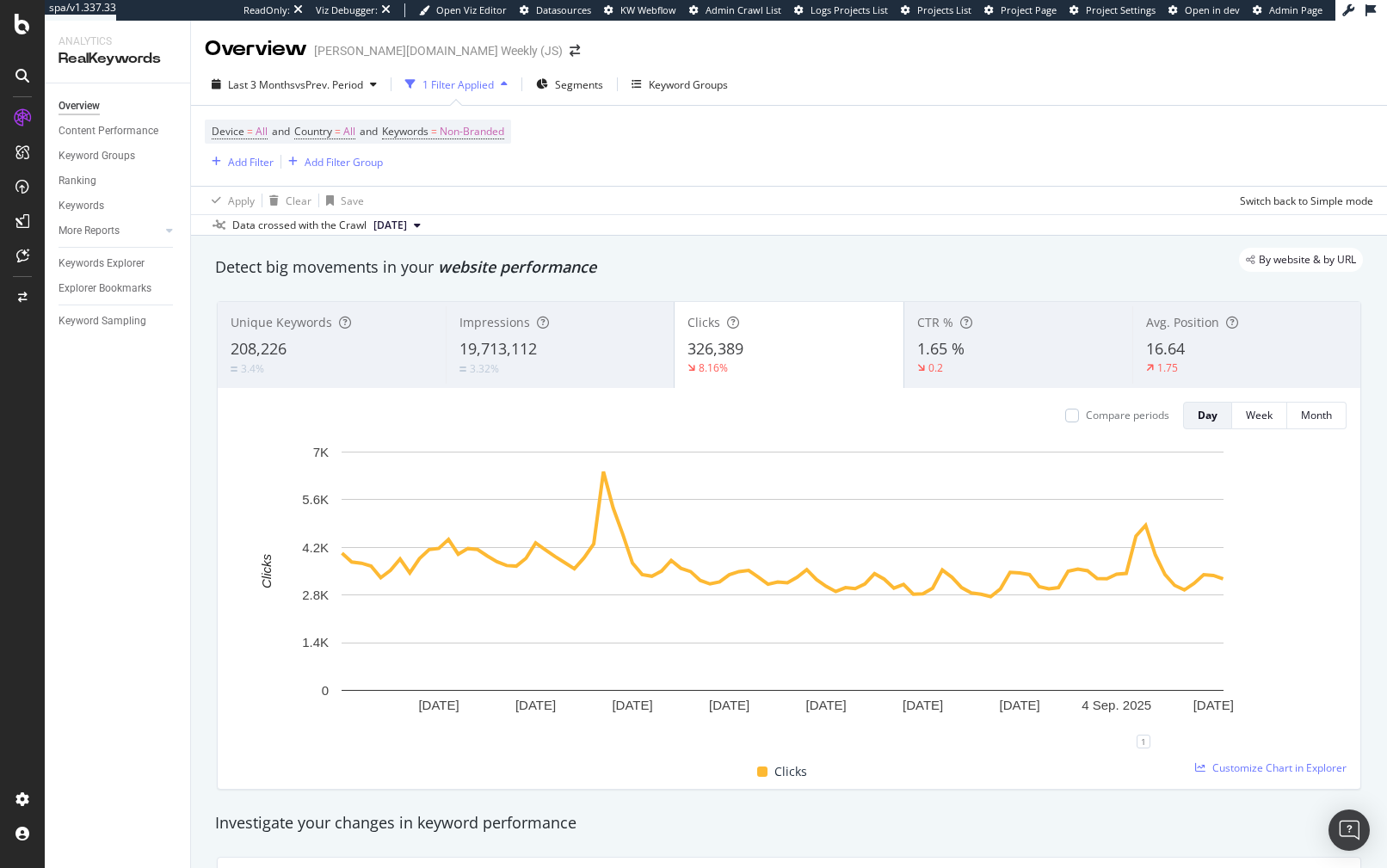
click at [726, 149] on div "Device = All and Country = All and Keywords = Non-Branded Add Filter Add Filter…" at bounding box center [789, 146] width 1169 height 80
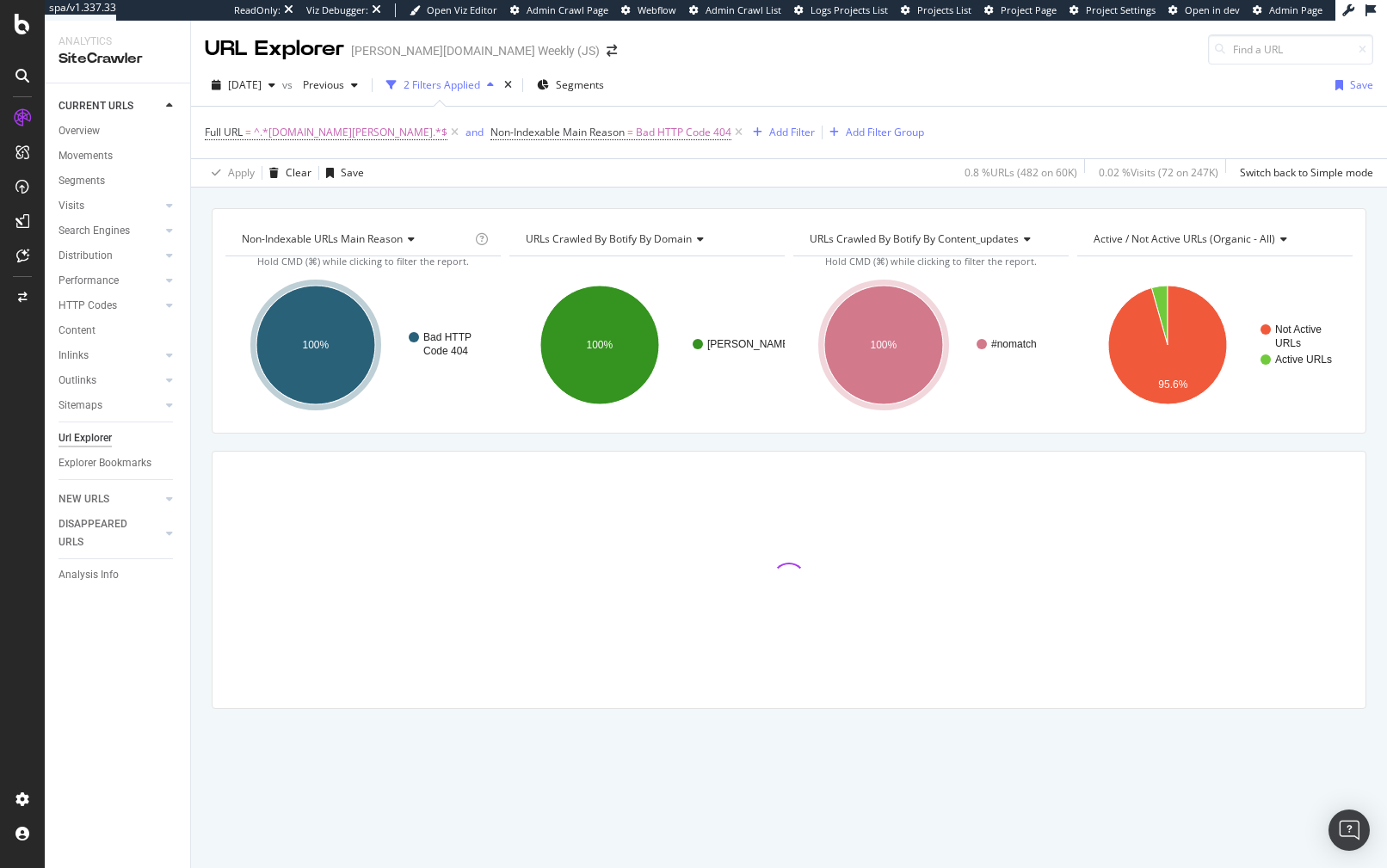
click at [421, 191] on div "Non-Indexable URLs Main Reason Chart (by Value) Table Expand Export as CSV Expo…" at bounding box center [788, 208] width 1195 height 41
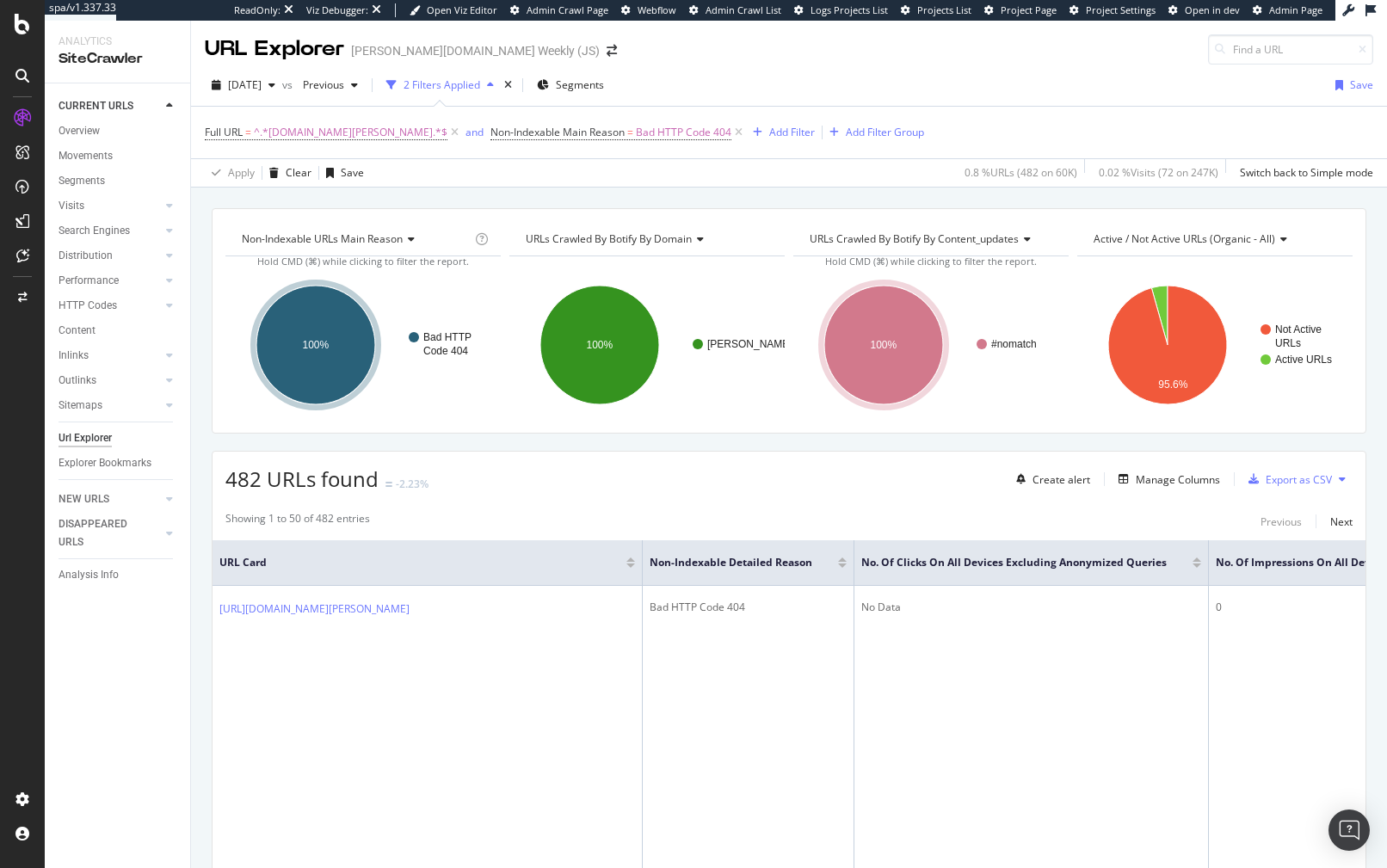
click at [375, 202] on div "Non-Indexable URLs Main Reason Chart (by Value) Table Expand Export as CSV Expo…" at bounding box center [788, 208] width 1195 height 41
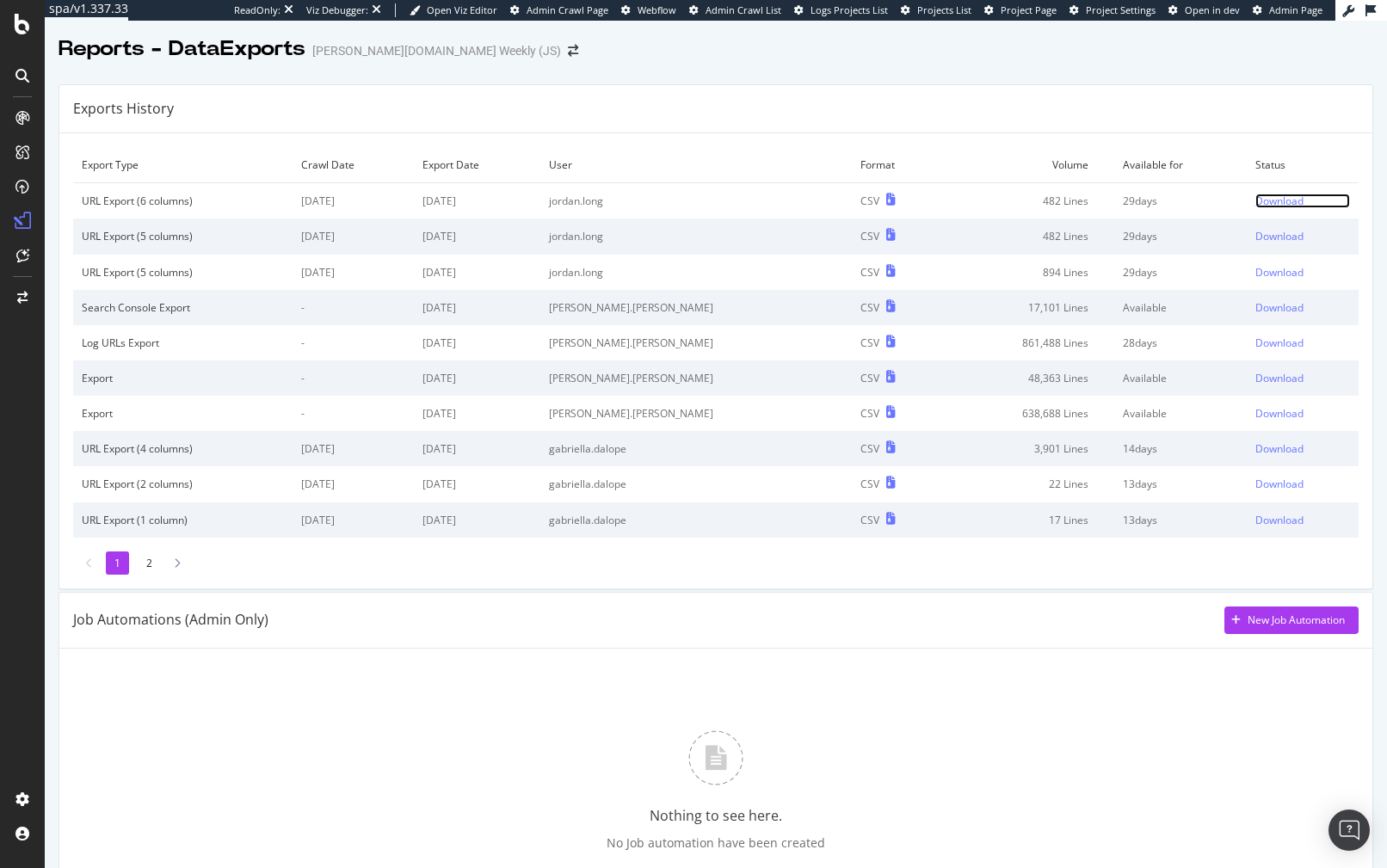
click at [1260, 201] on div "Download" at bounding box center [1279, 201] width 48 height 14
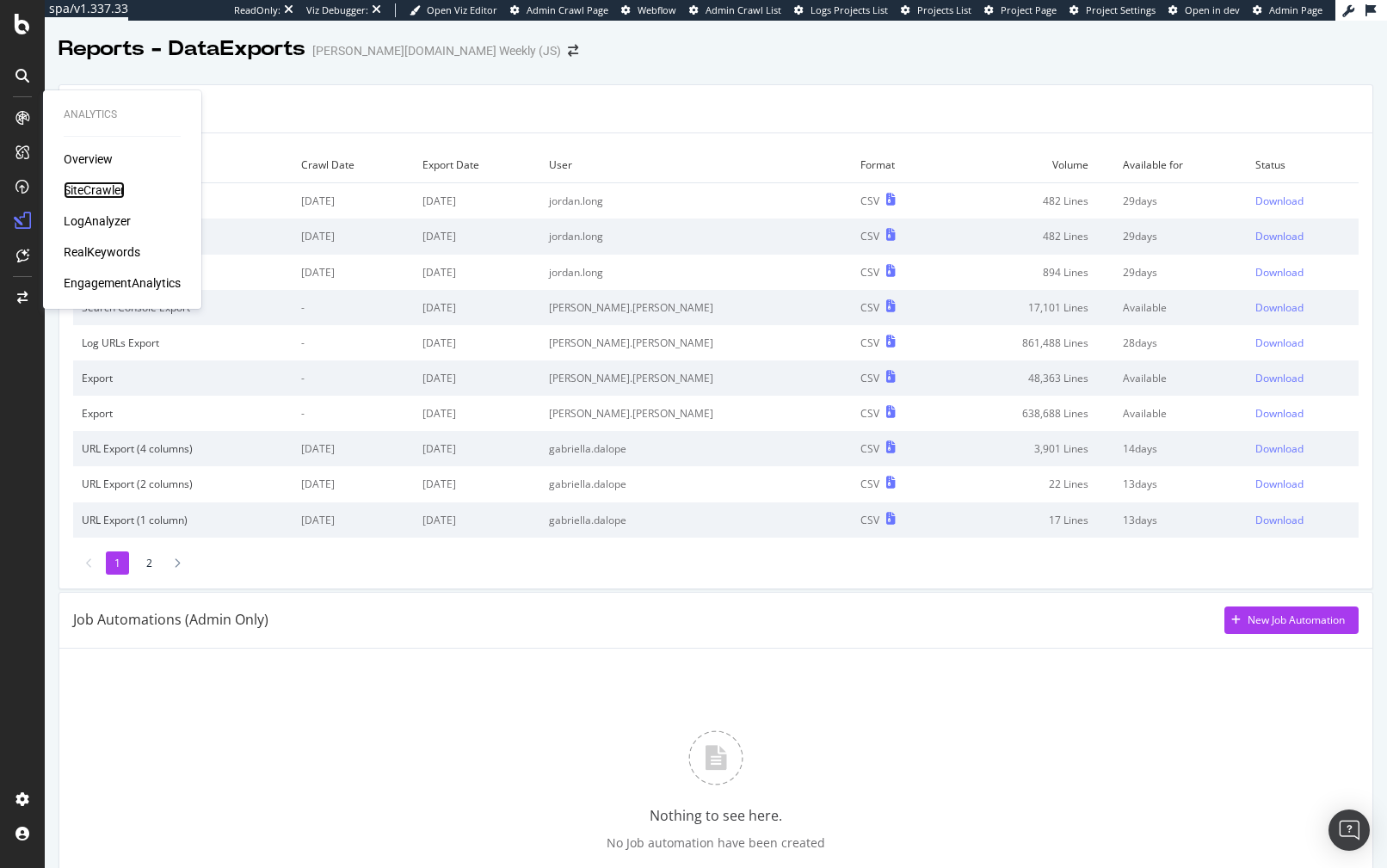
click at [99, 183] on div "SiteCrawler" at bounding box center [94, 190] width 62 height 17
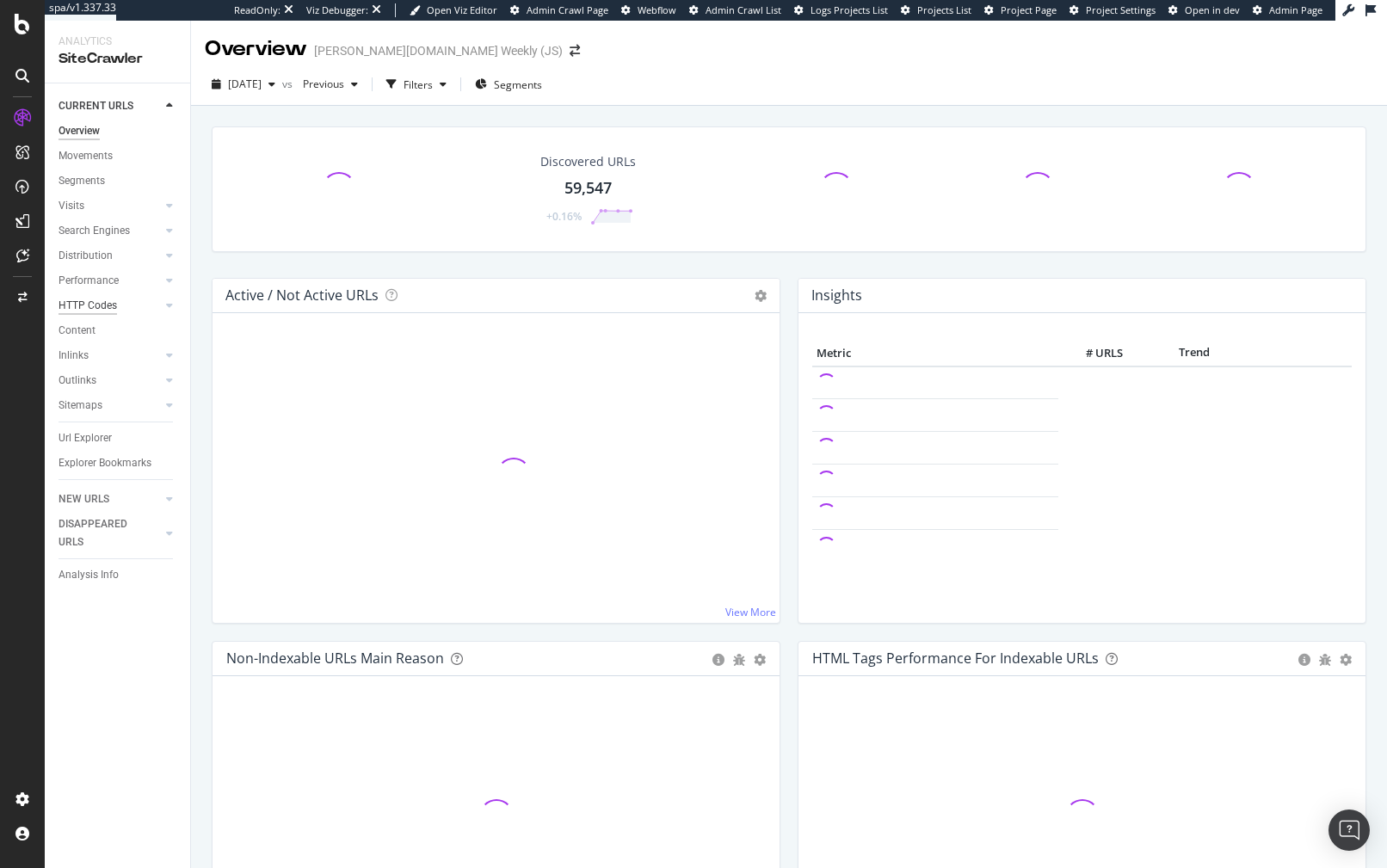
click at [112, 305] on div "HTTP Codes" at bounding box center [88, 306] width 59 height 18
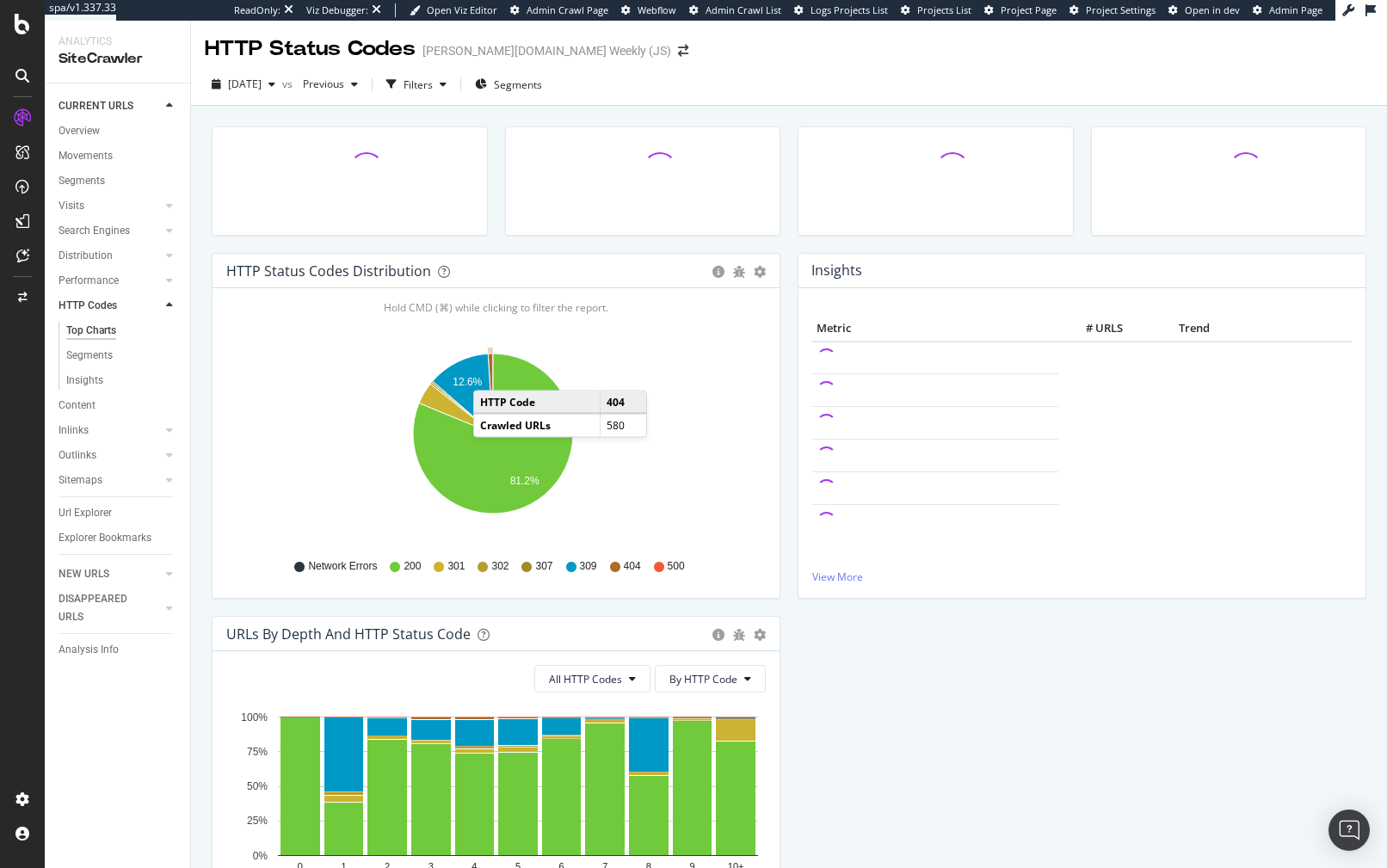
click at [490, 373] on icon "A chart." at bounding box center [490, 394] width 5 height 80
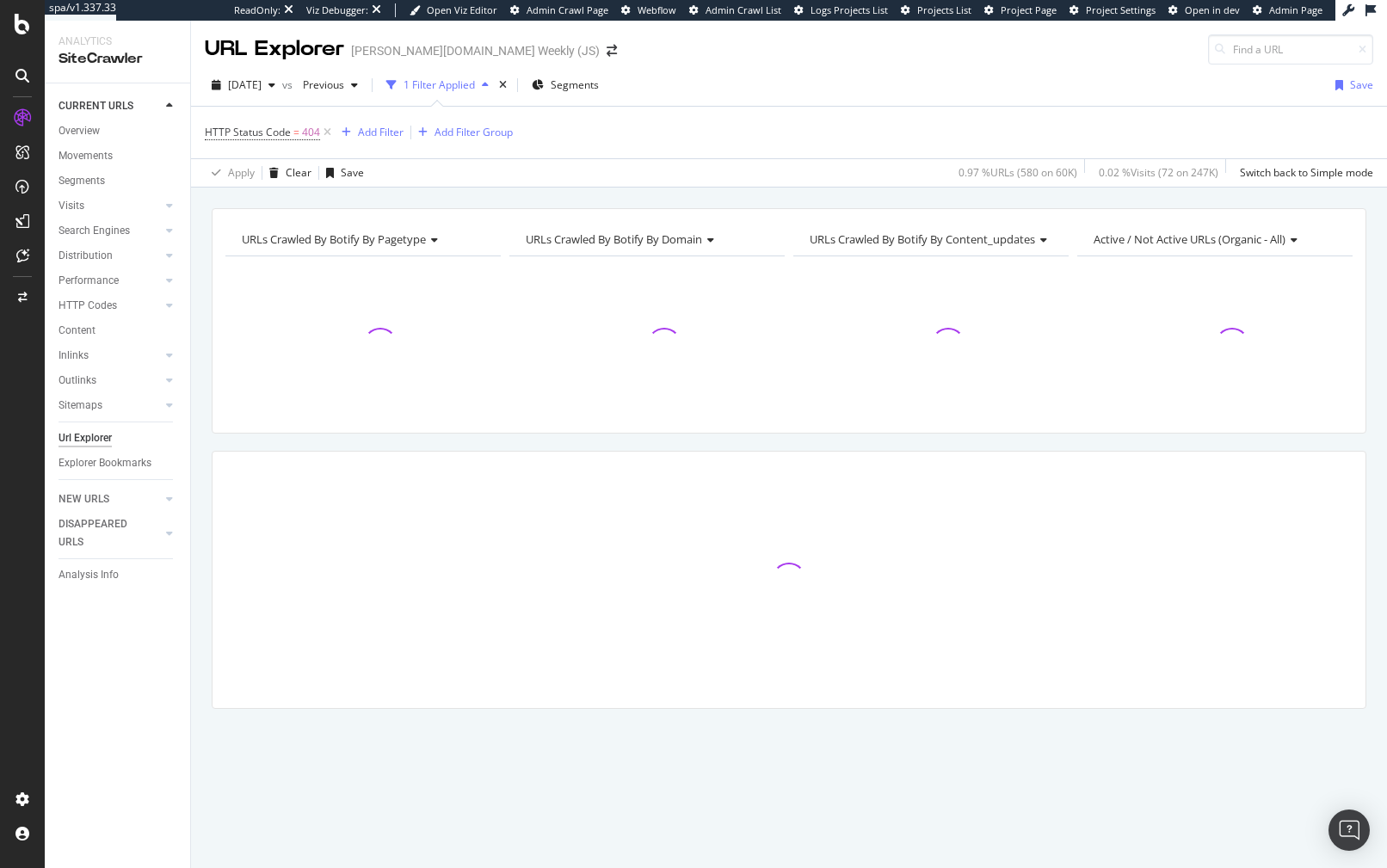
click at [464, 446] on div "URLs Crawled By Botify By pagetype Chart (by Value) Table Expand Export as CSV …" at bounding box center [788, 488] width 1195 height 561
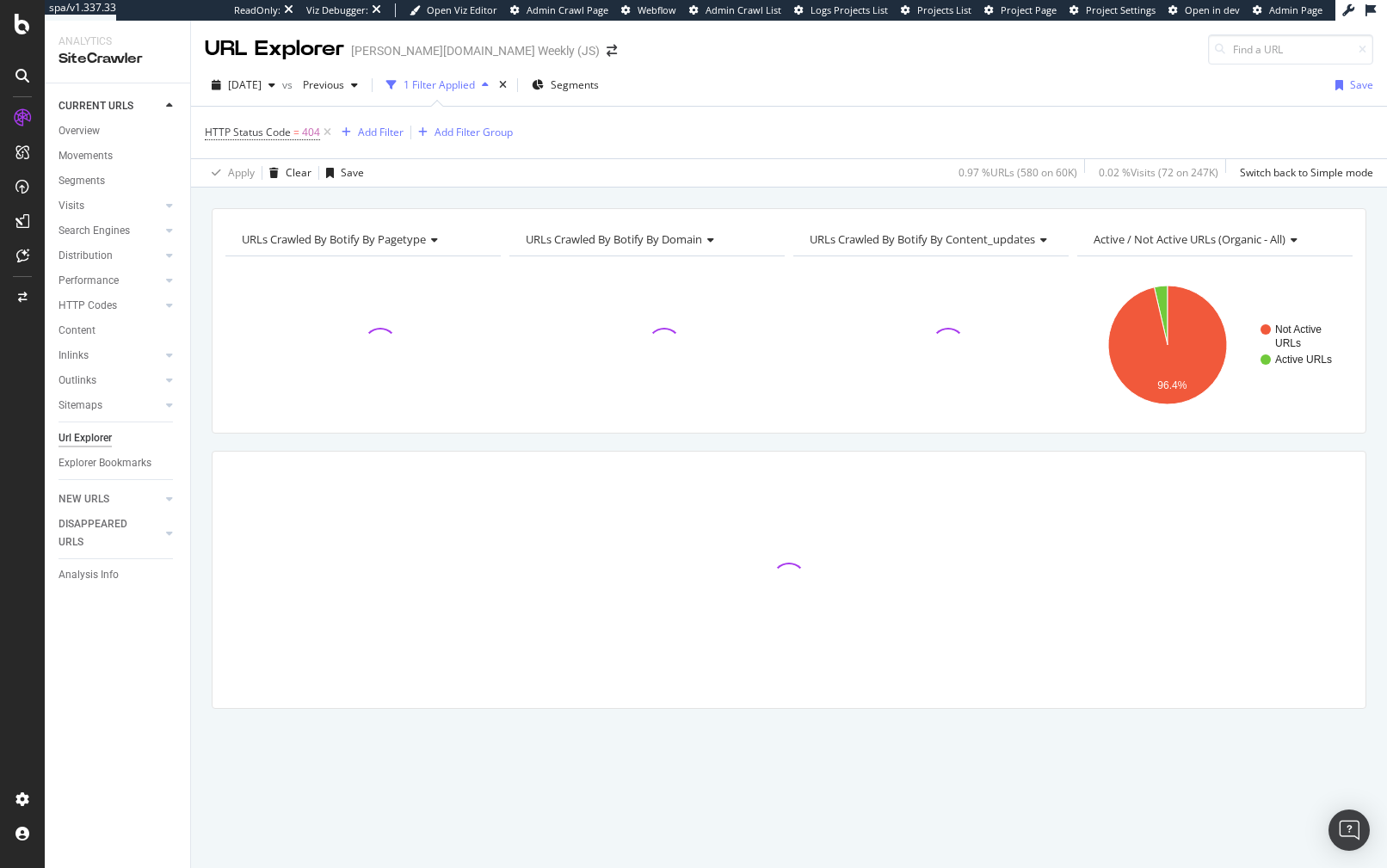
click at [1168, 439] on div "URLs Crawled By Botify By pagetype Chart (by Value) Table Expand Export as CSV …" at bounding box center [788, 488] width 1195 height 561
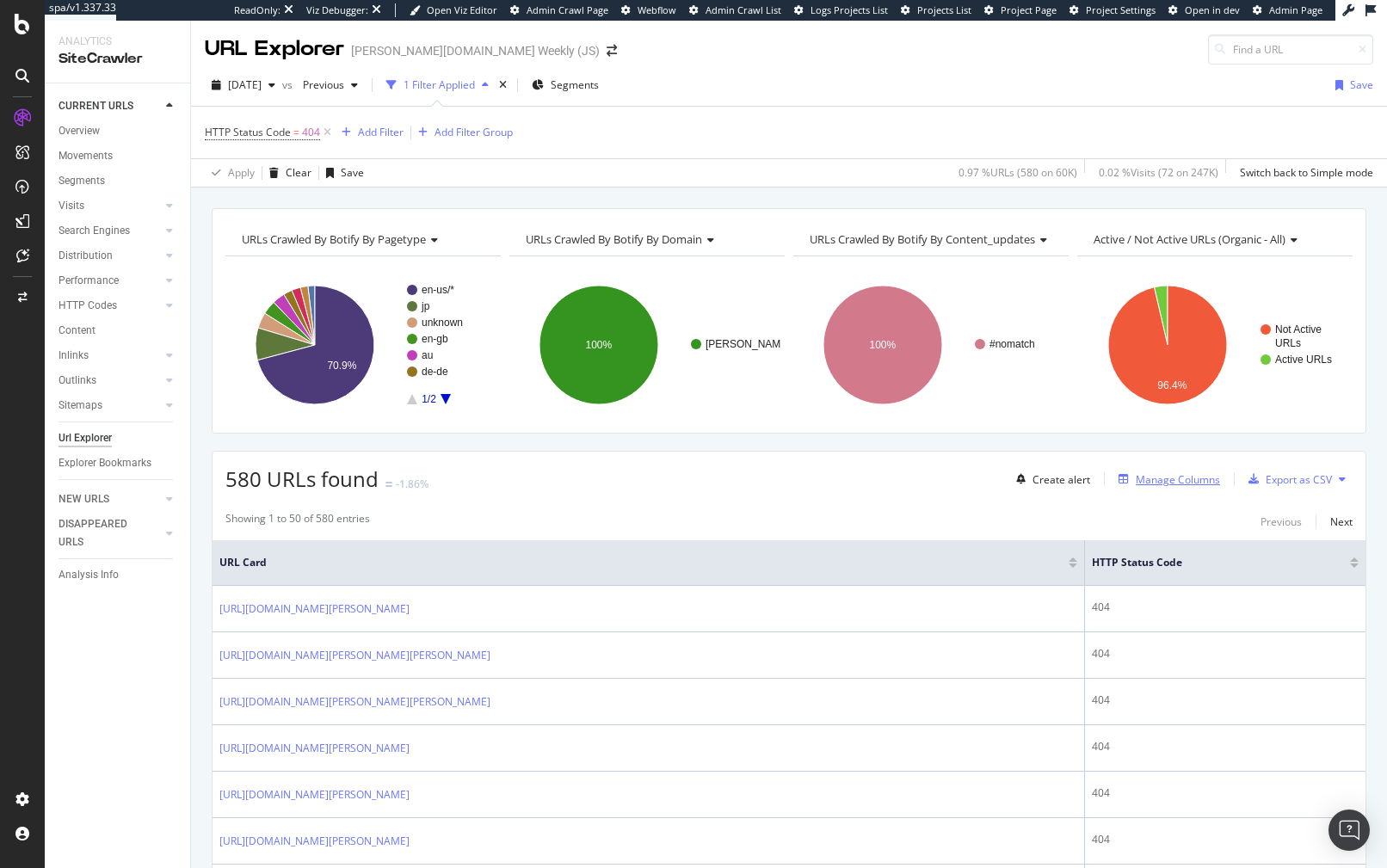
click at [1165, 482] on div "Manage Columns" at bounding box center [1178, 479] width 85 height 14
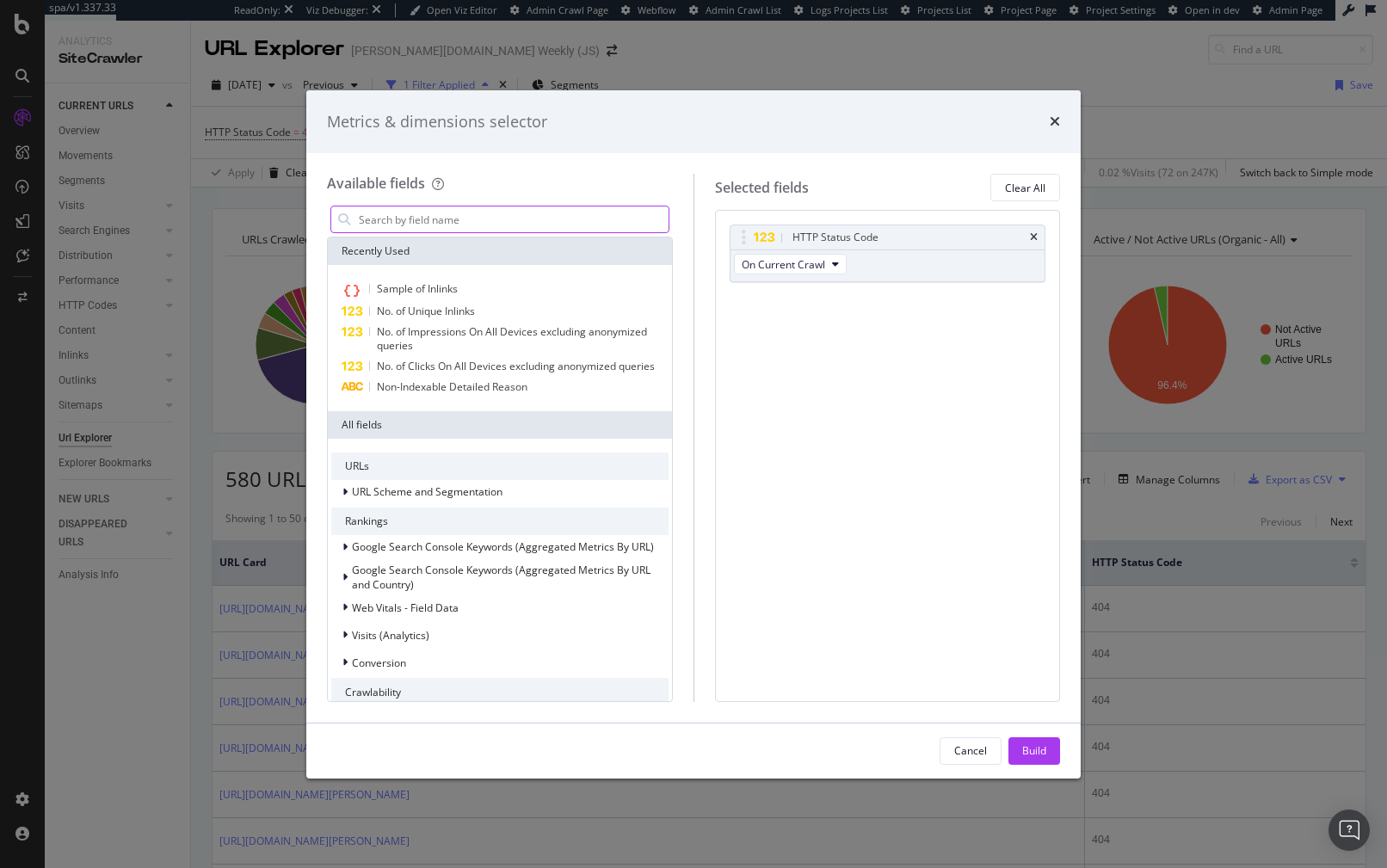
click at [447, 221] on input "modal" at bounding box center [512, 219] width 311 height 26
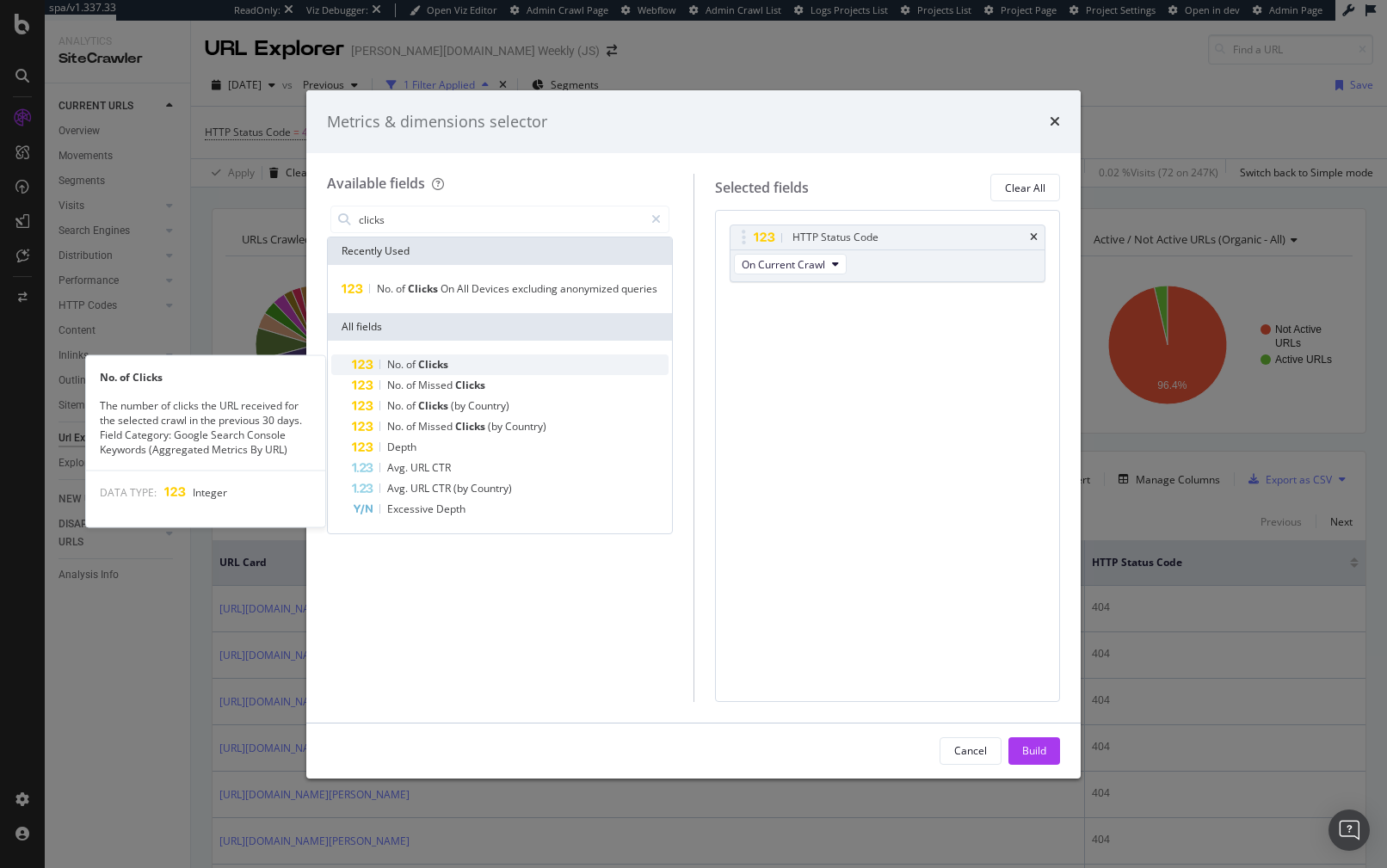
click at [434, 367] on span "Clicks" at bounding box center [433, 364] width 30 height 14
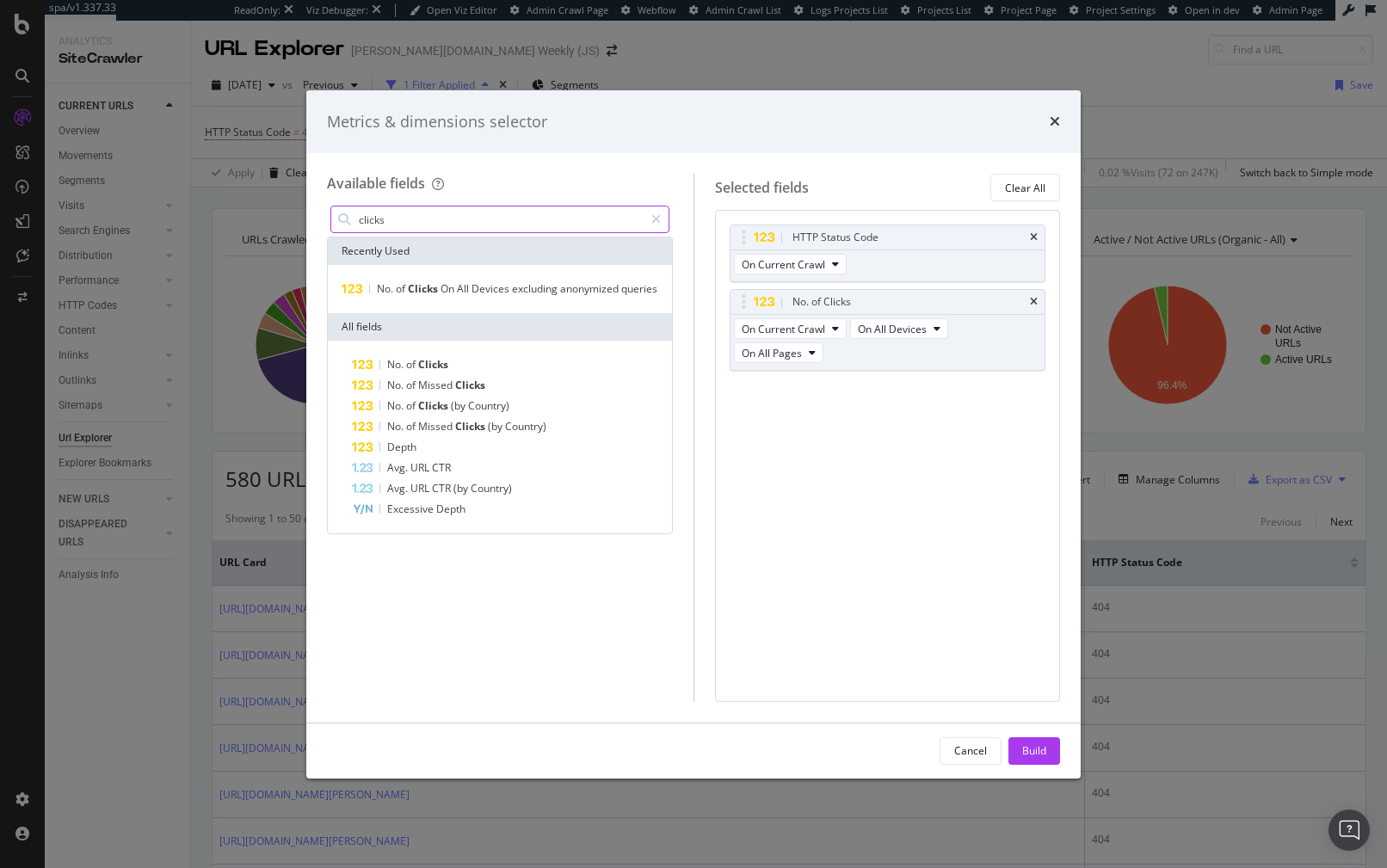
click at [405, 209] on input "clicks" at bounding box center [499, 219] width 286 height 26
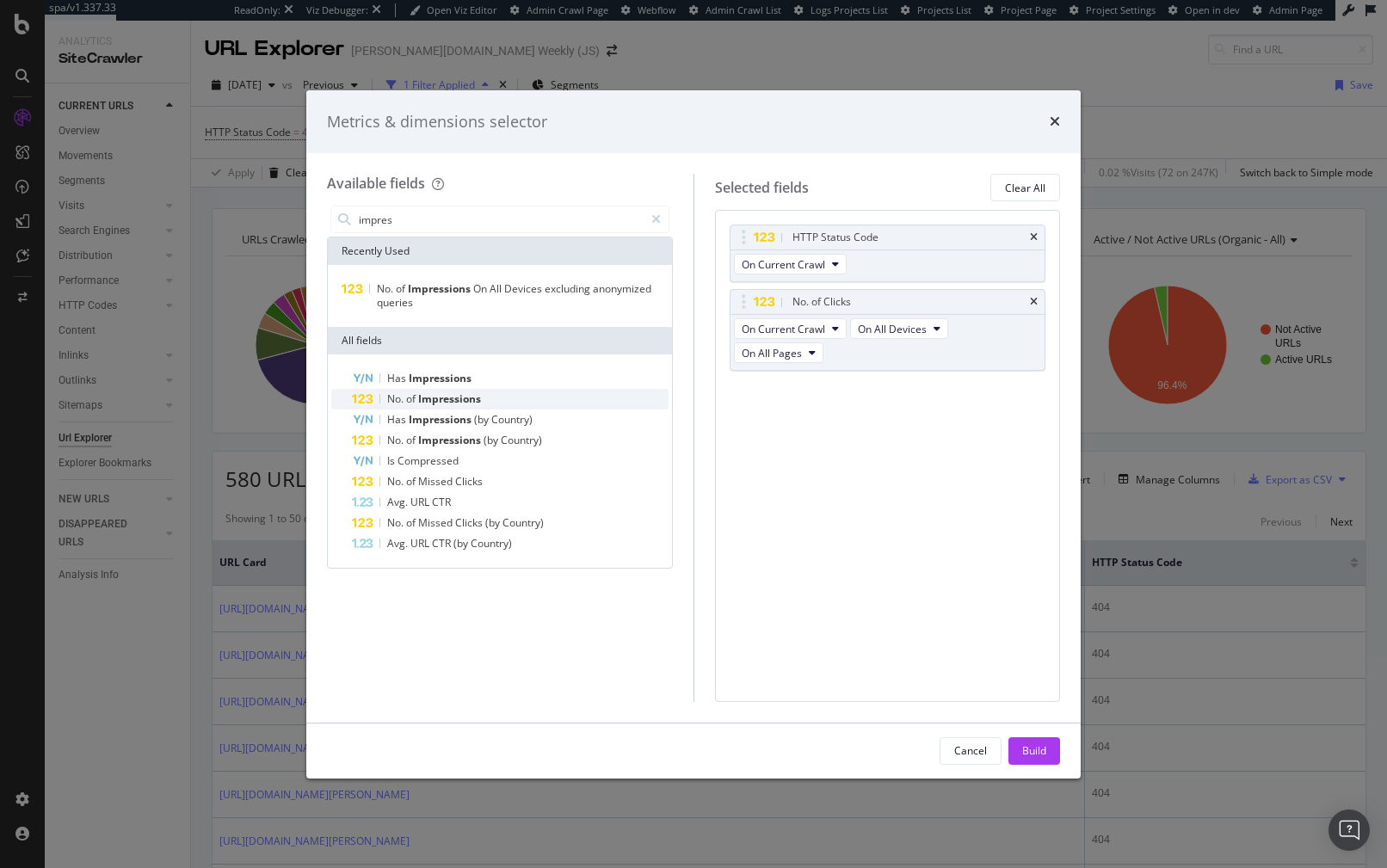
click at [439, 391] on div "No. of Impressions" at bounding box center [510, 398] width 316 height 20
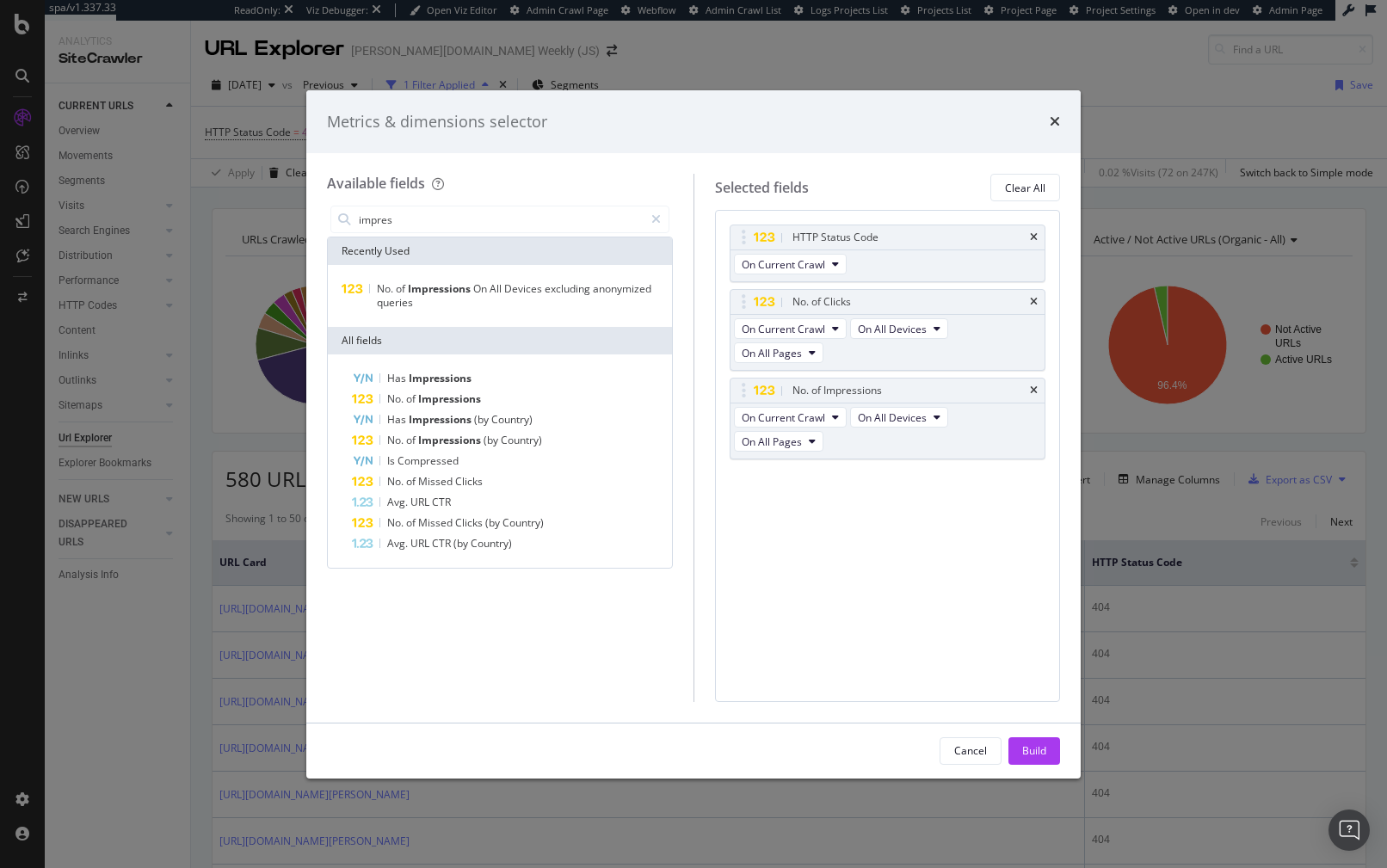
click at [406, 197] on div "Available fields impres Recently Used No. of Impressions On All Devices excludi…" at bounding box center [510, 438] width 366 height 528
click at [397, 219] on input "impres" at bounding box center [499, 219] width 286 height 26
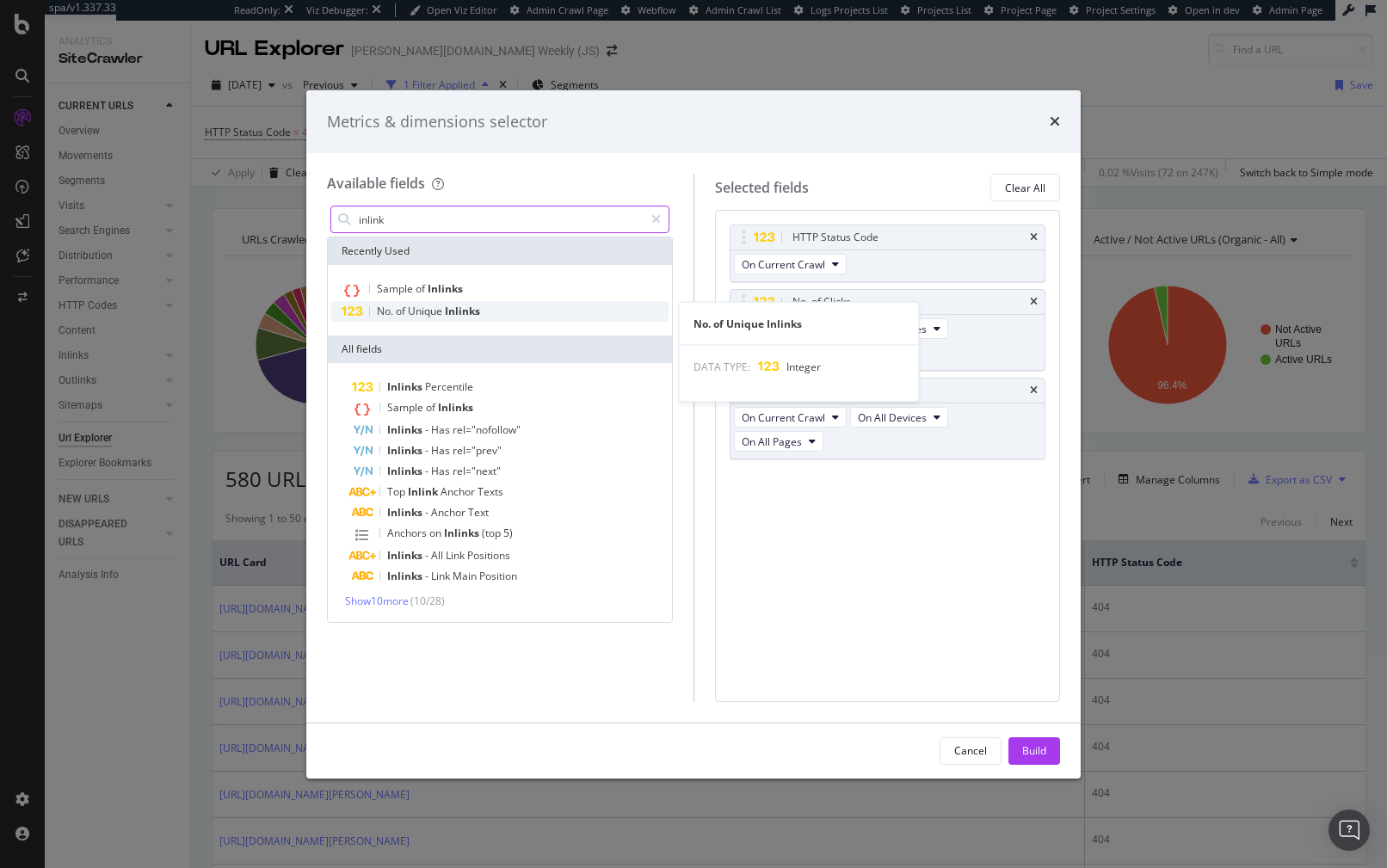
type input "inlink"
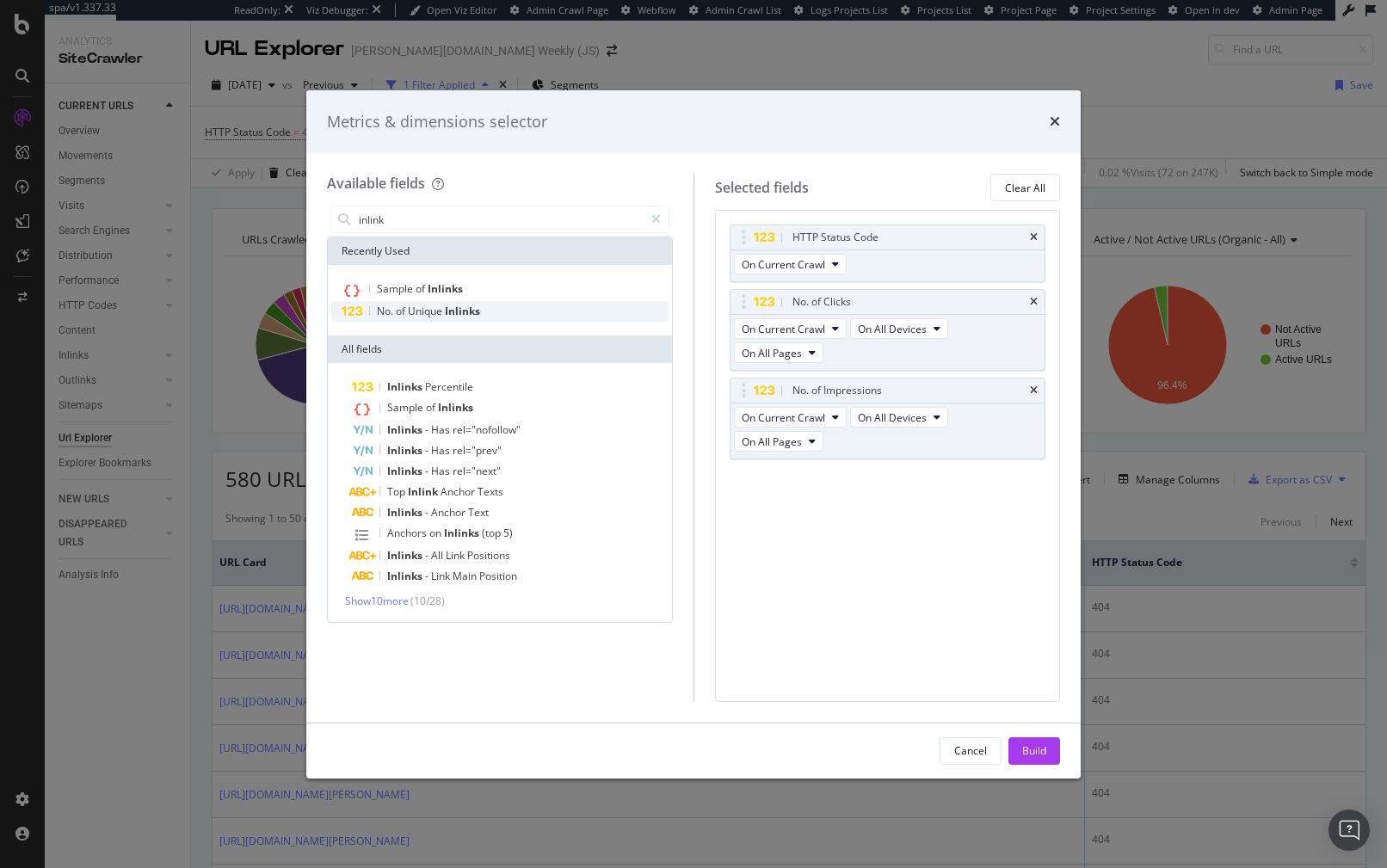
click at [414, 307] on span "Unique" at bounding box center [425, 311] width 37 height 14
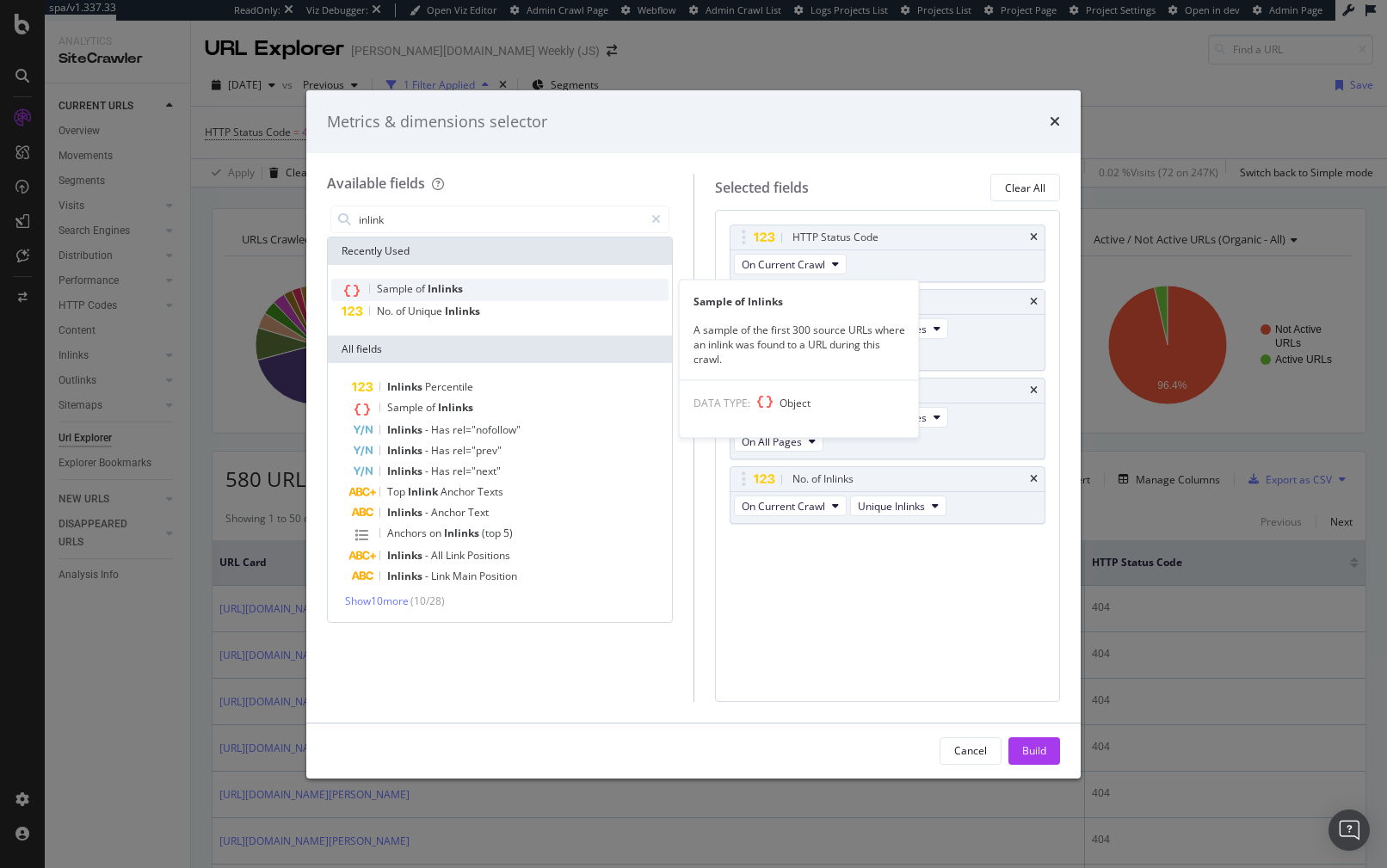
click at [423, 290] on span "of" at bounding box center [422, 289] width 12 height 14
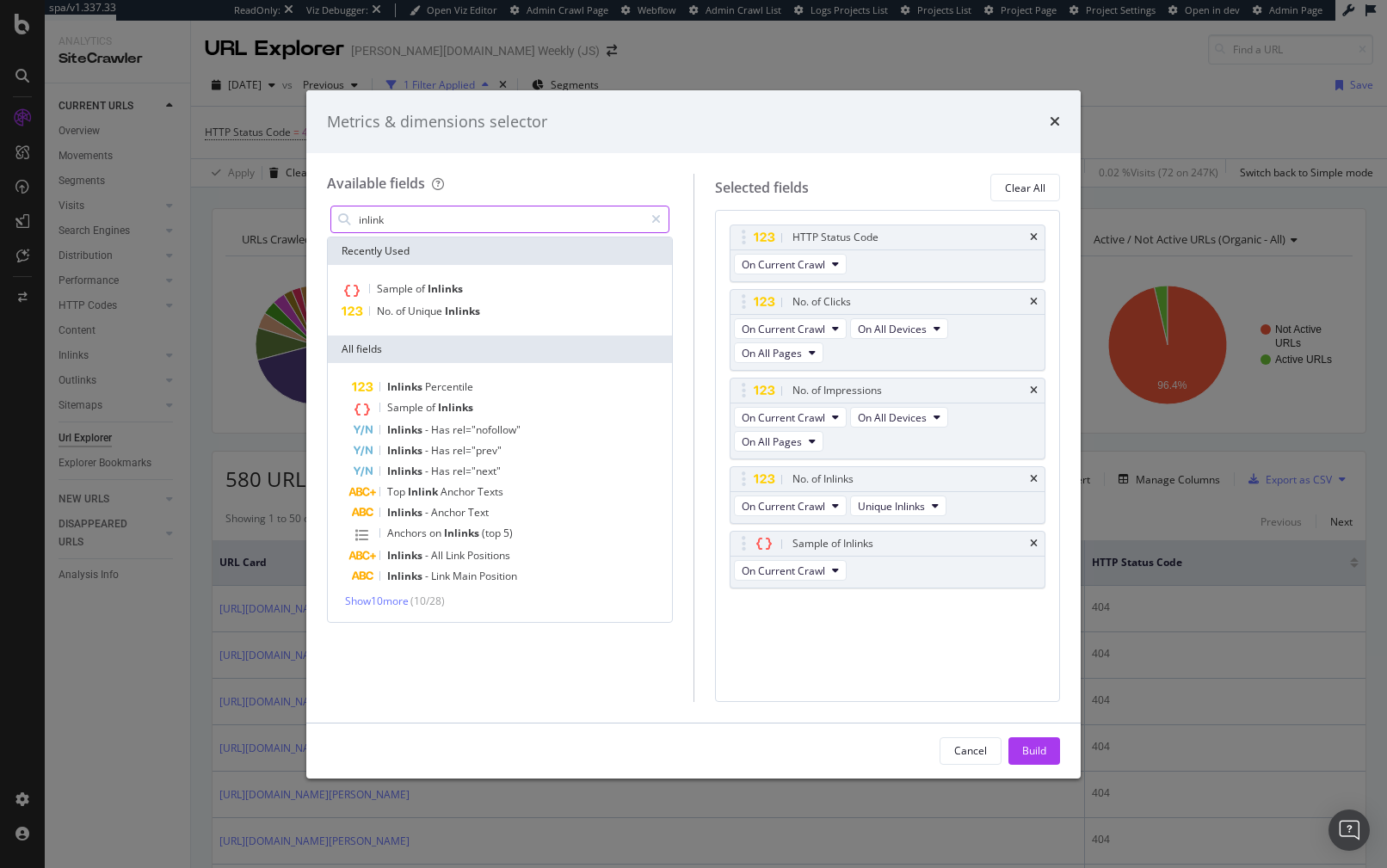
click at [400, 214] on input "inlink" at bounding box center [499, 219] width 286 height 26
click at [1036, 746] on div "Build" at bounding box center [1033, 750] width 24 height 14
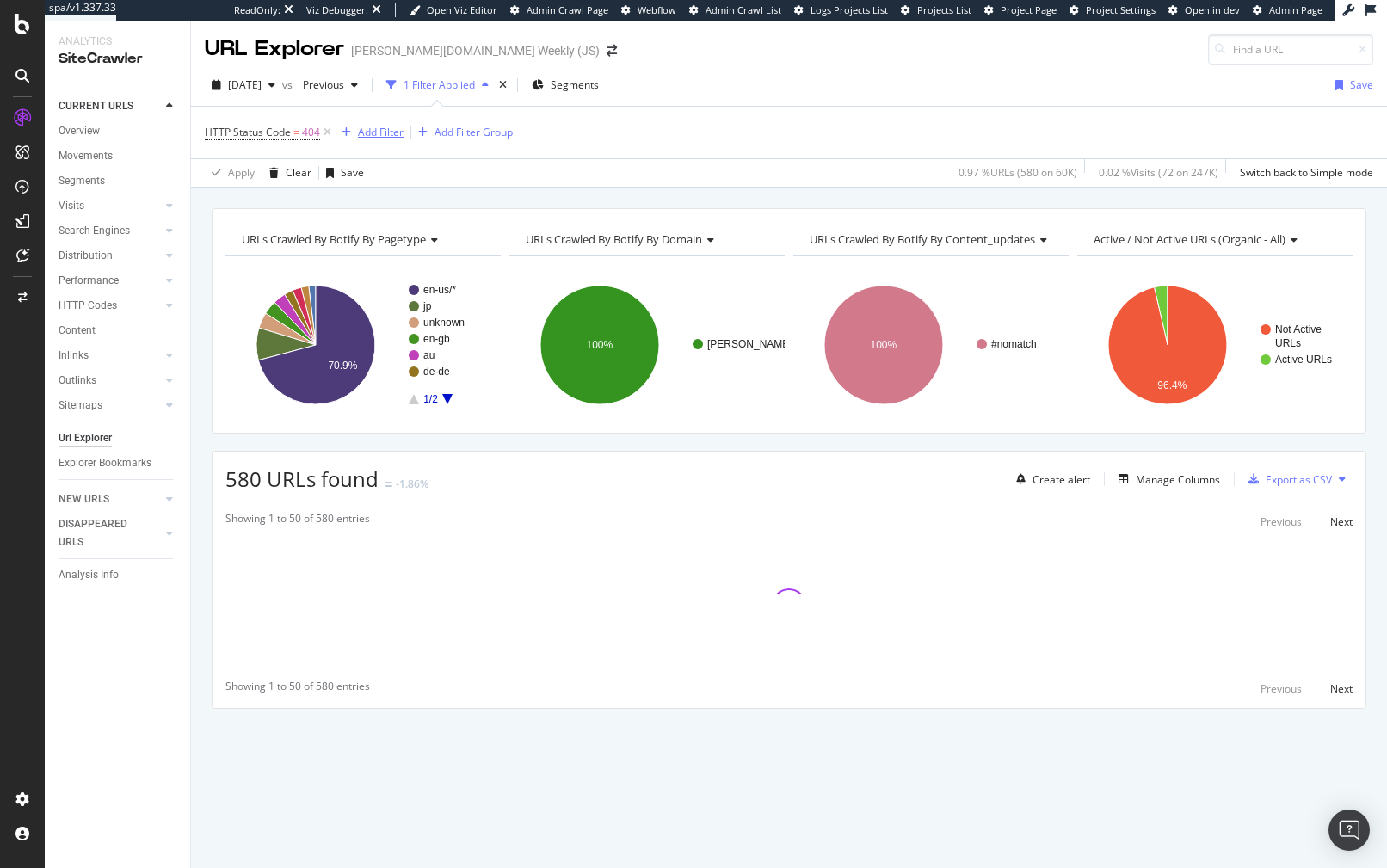
click at [378, 132] on div "Add Filter" at bounding box center [380, 132] width 45 height 14
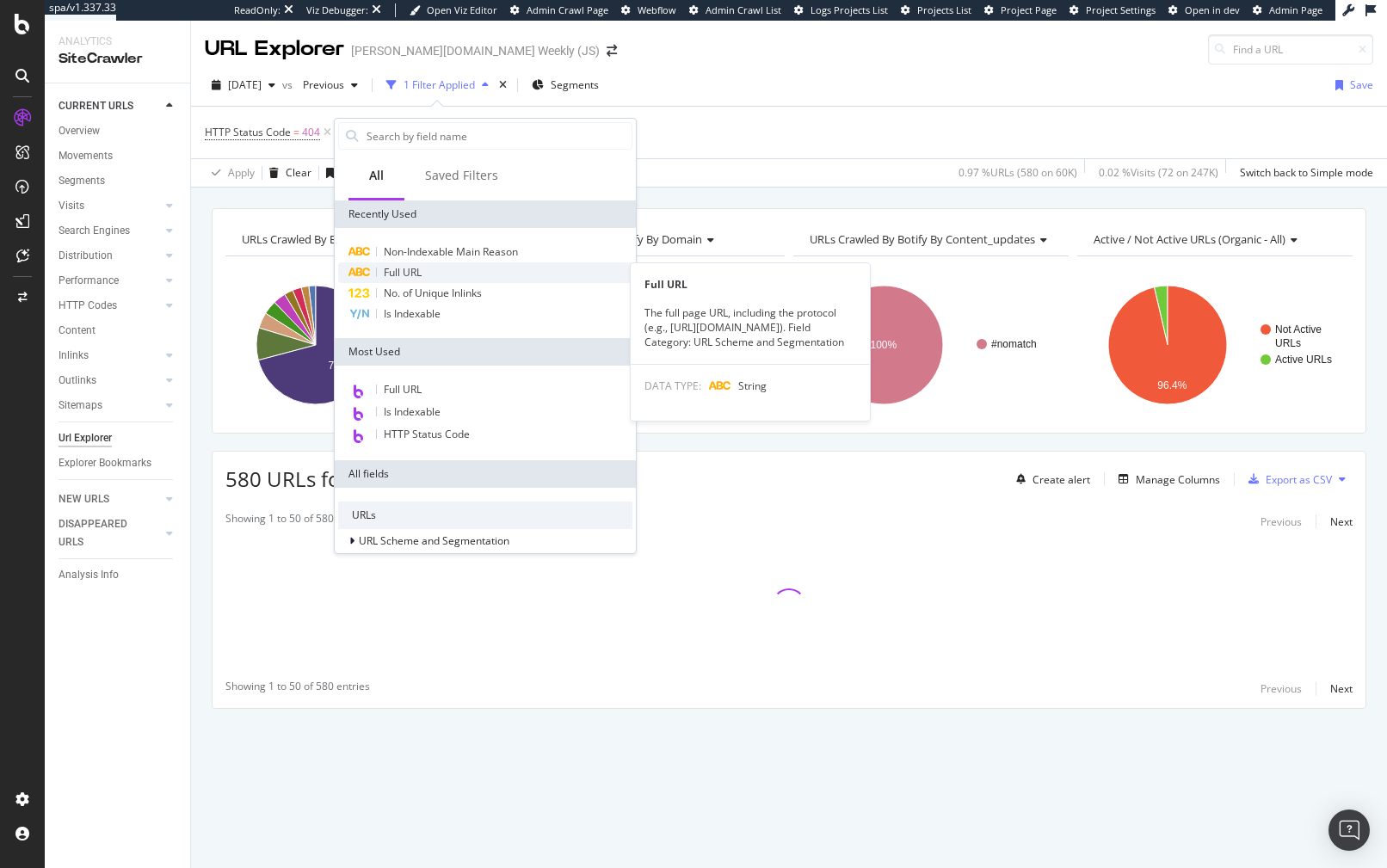
click at [434, 273] on div "Full URL" at bounding box center [485, 272] width 294 height 20
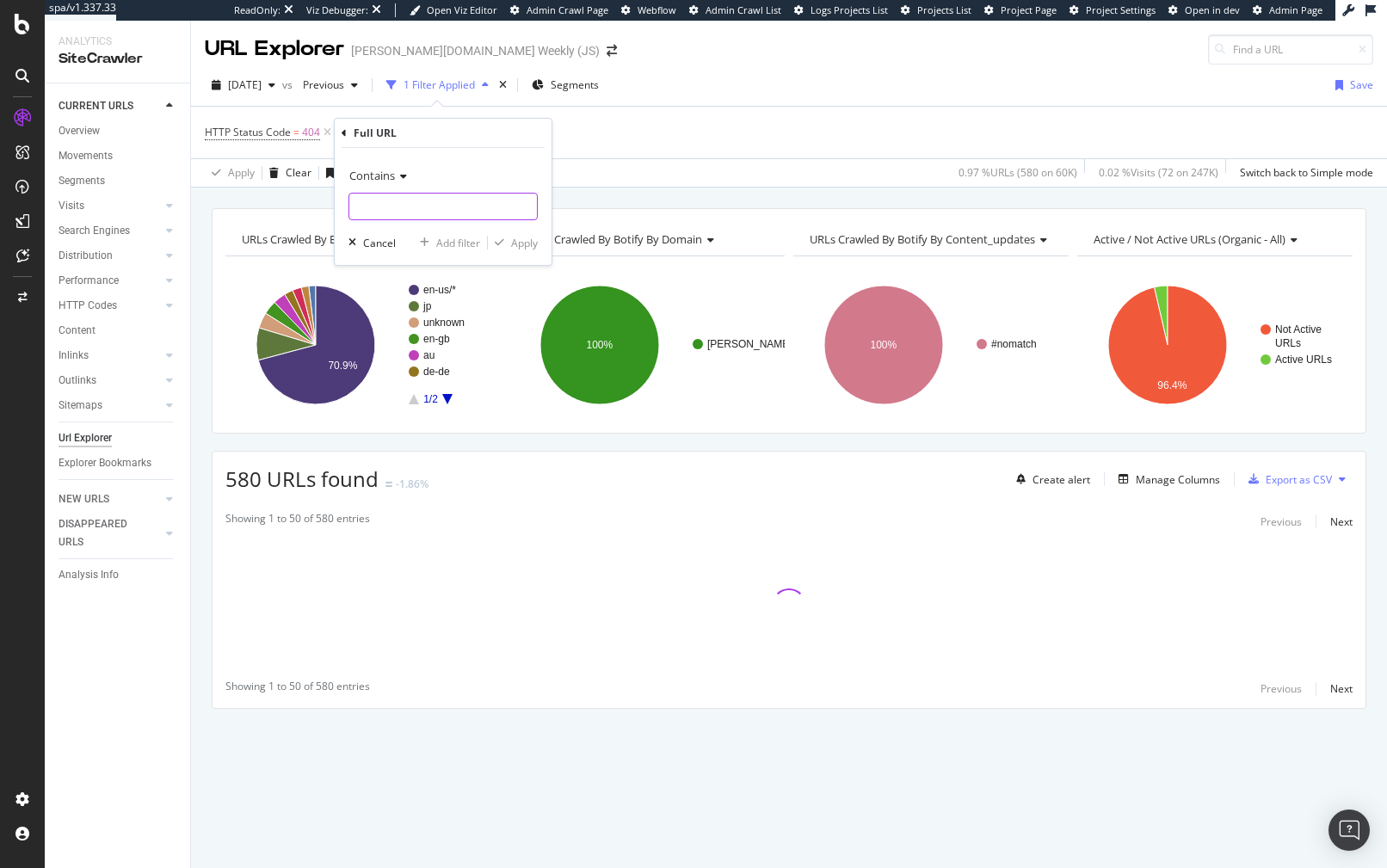
click at [388, 193] on input "text" at bounding box center [443, 206] width 187 height 28
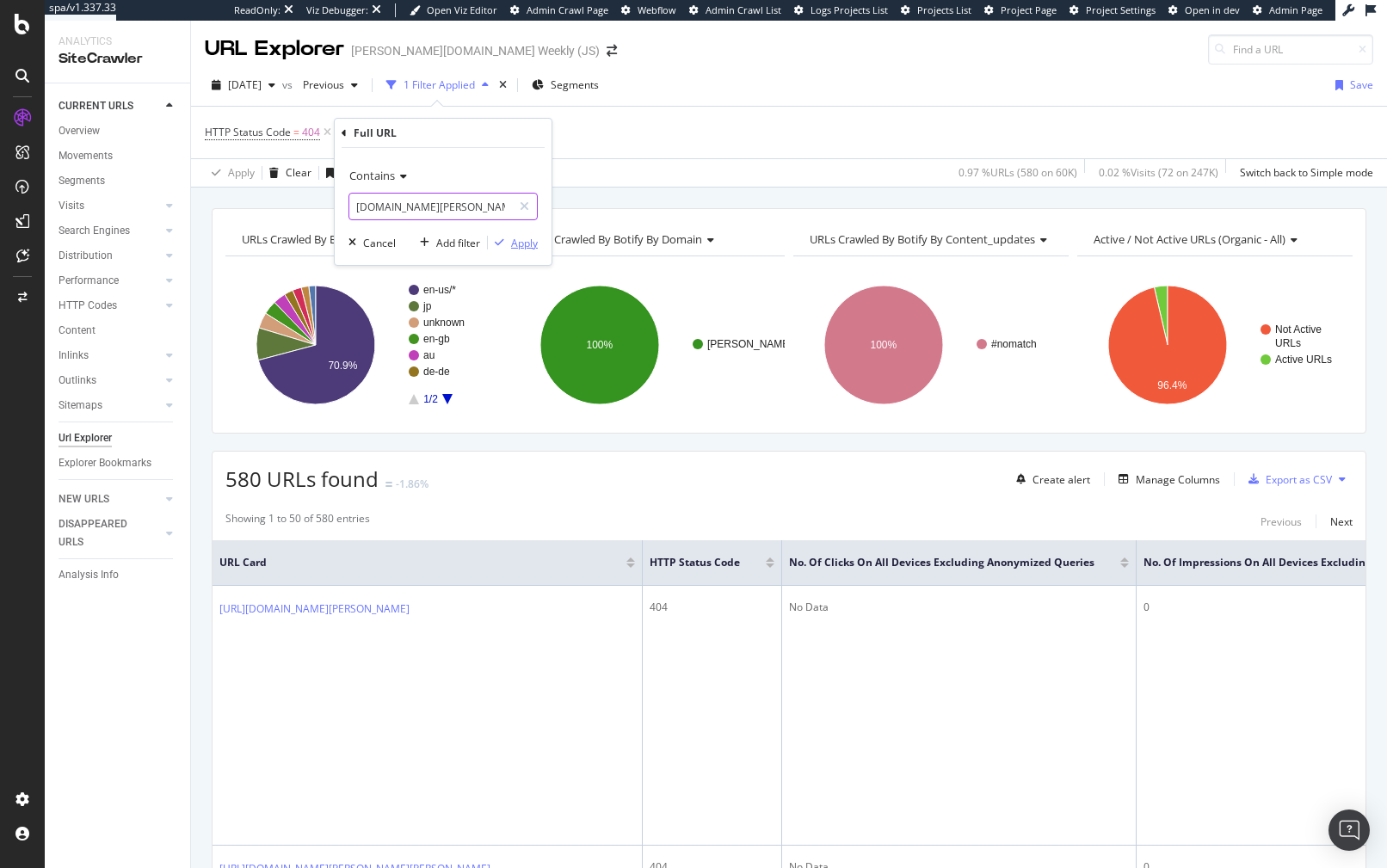
type input "www.wilson.com"
click at [522, 241] on div "Apply" at bounding box center [524, 242] width 27 height 14
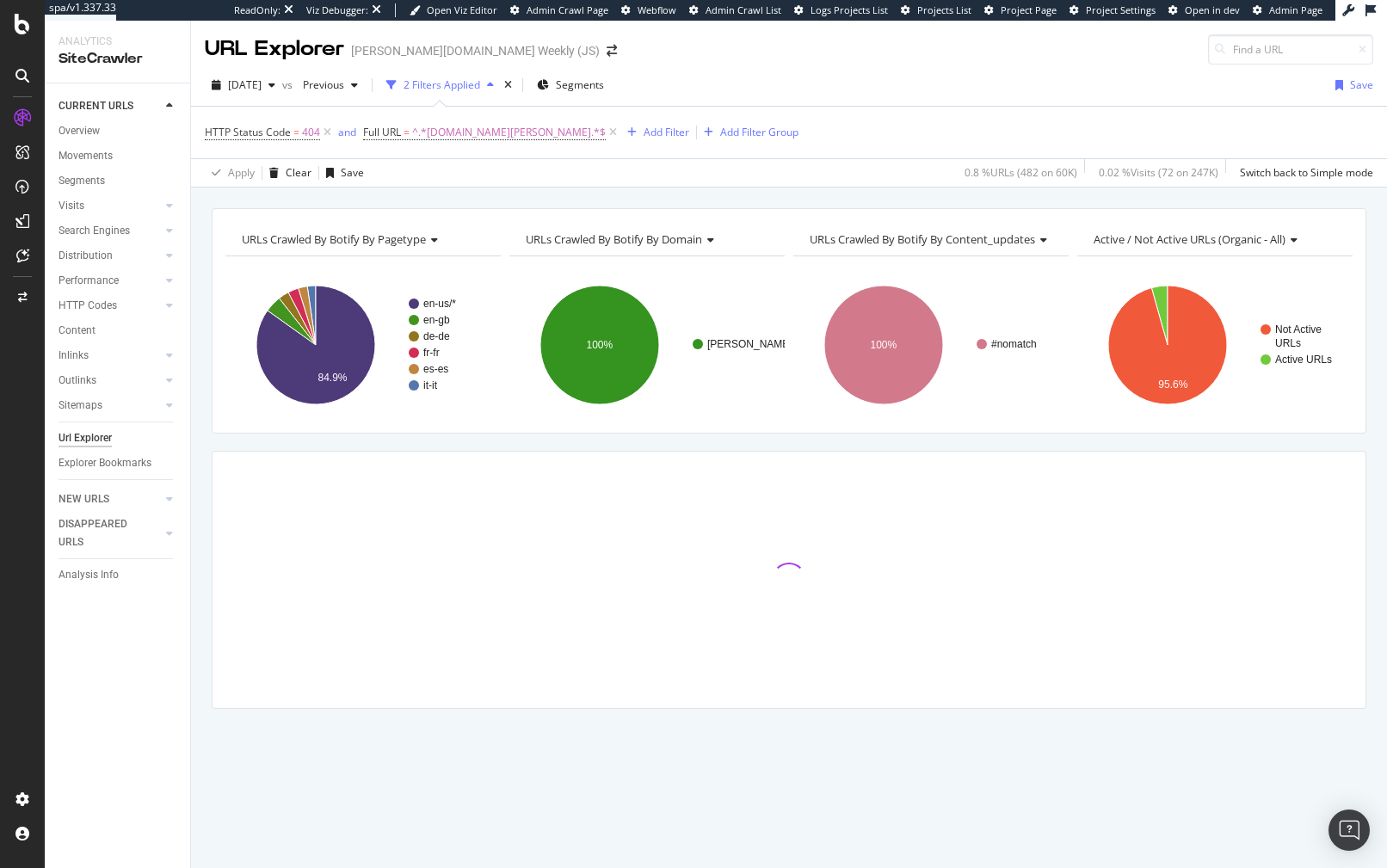
click at [186, 689] on div "CURRENT URLS Overview Movements Segments Visits Analysis Orphan URLs Search Eng…" at bounding box center [117, 476] width 145 height 784
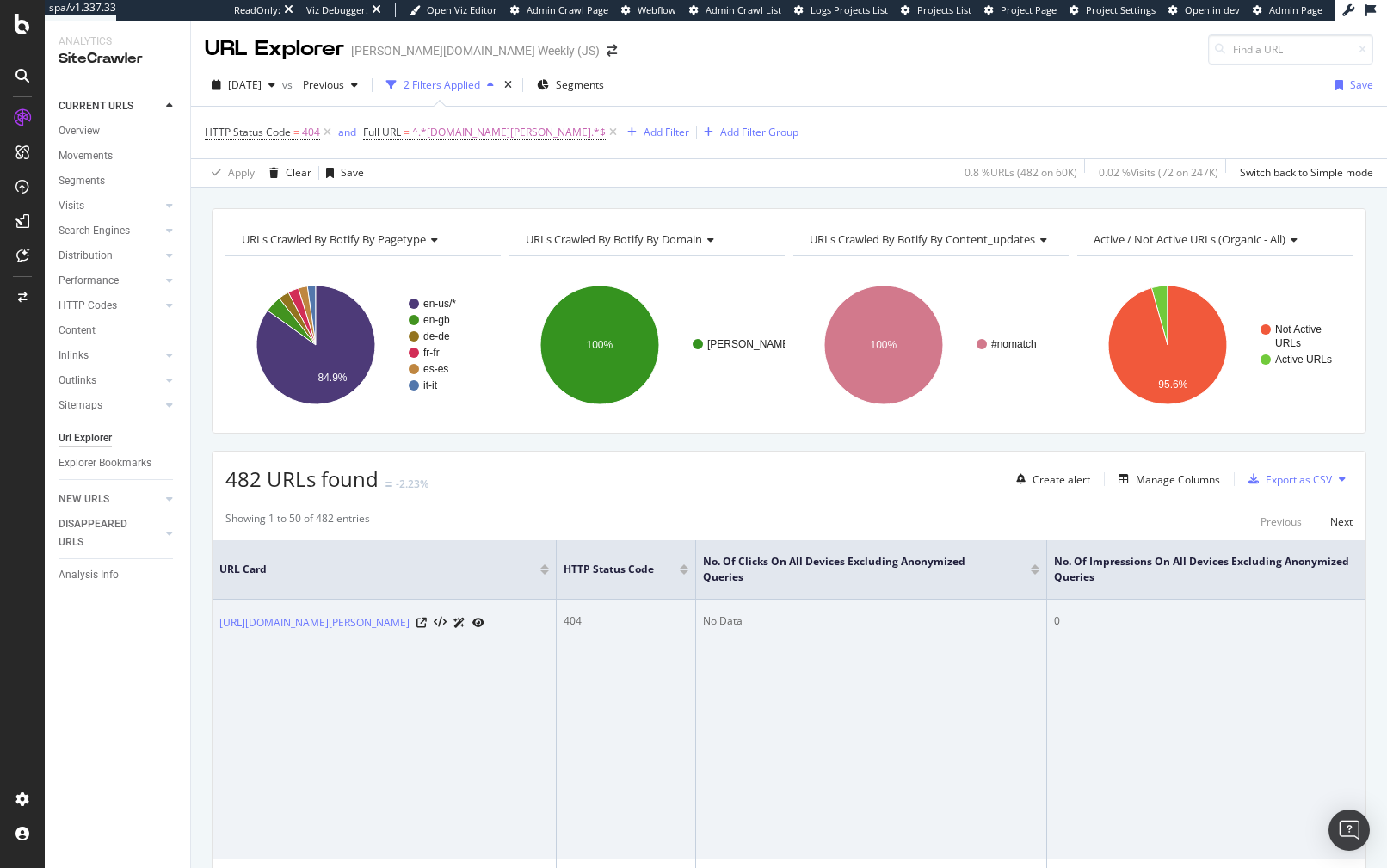
scroll to position [0, 669]
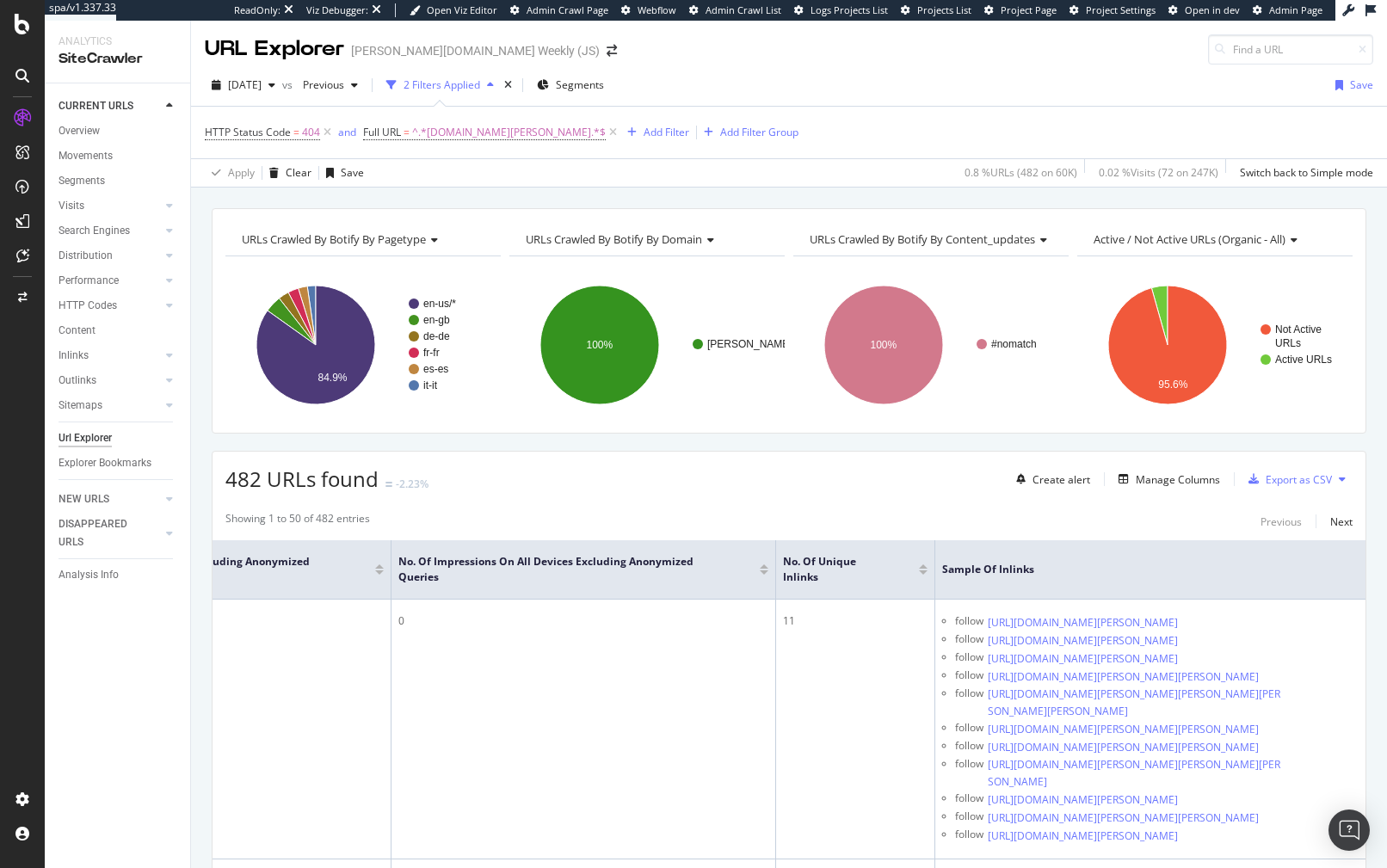
click at [919, 572] on div at bounding box center [923, 572] width 9 height 4
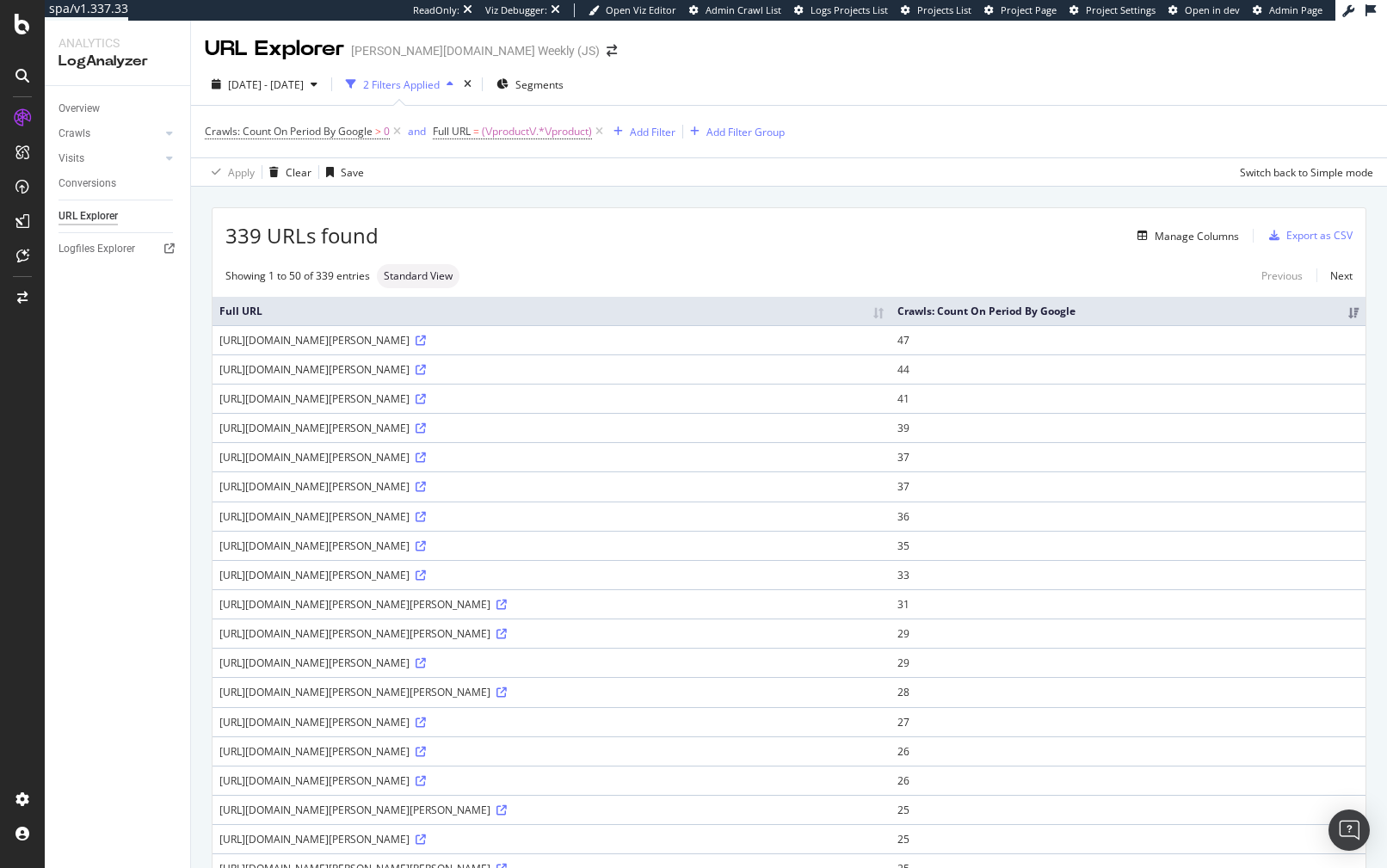
click at [551, 209] on div "339 URLs found Manage Columns Export as CSV" at bounding box center [788, 229] width 1153 height 42
